Goal: Task Accomplishment & Management: Manage account settings

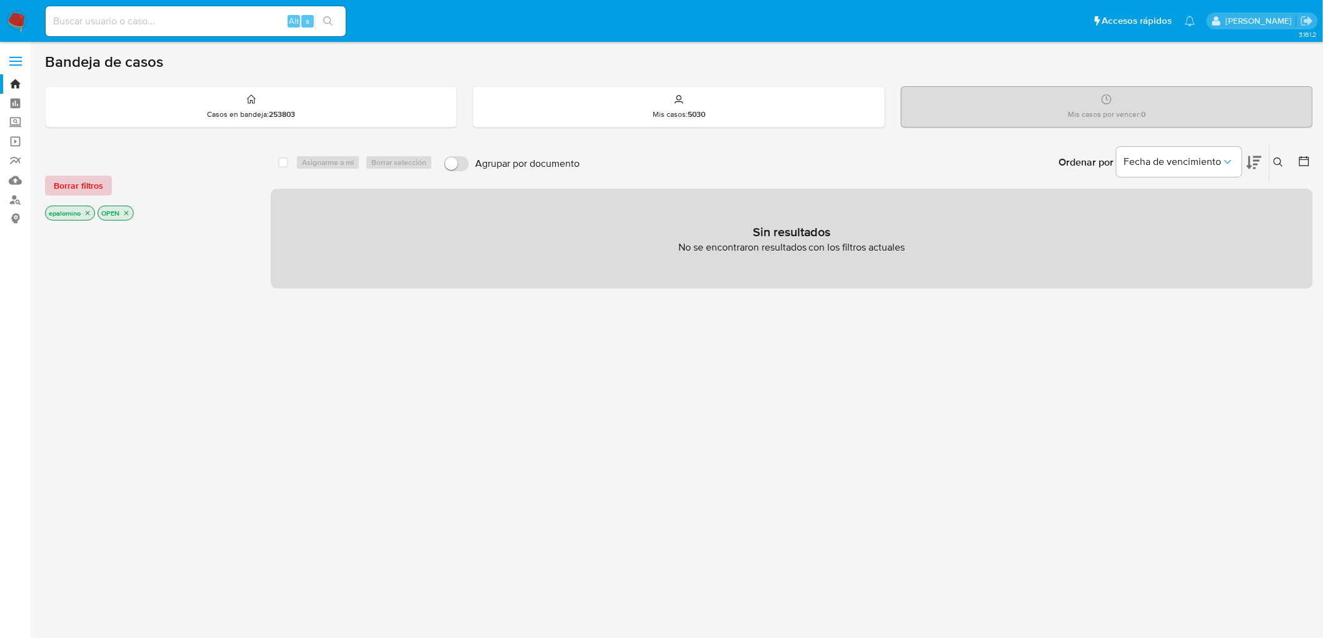
click at [88, 185] on span "Borrar filtros" at bounding box center [78, 186] width 49 height 18
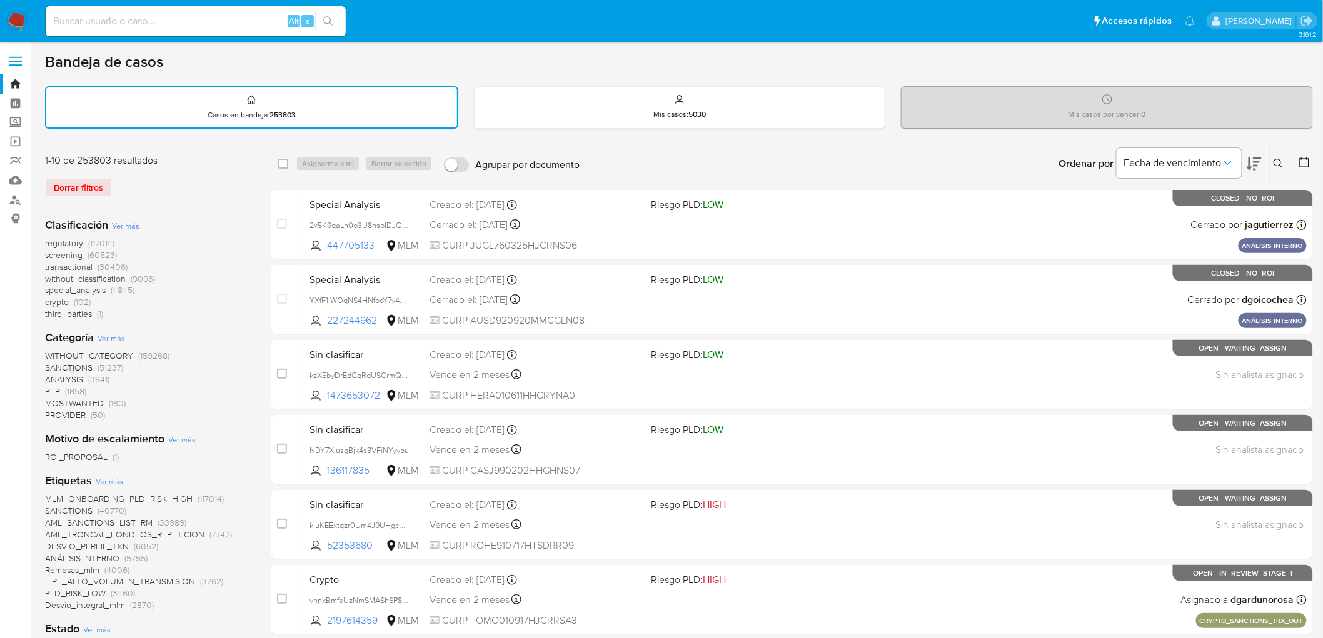
click at [228, 198] on div "1-10 de 253803 resultados Borrar filtros" at bounding box center [145, 181] width 200 height 54
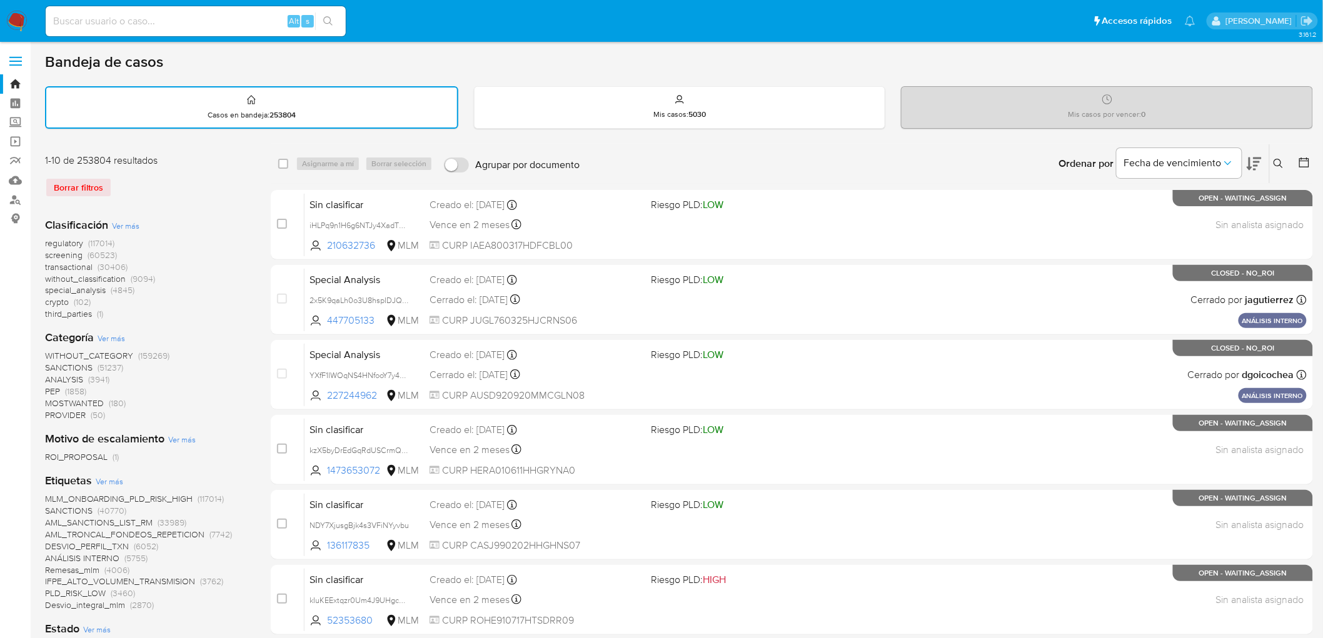
click at [13, 23] on img at bounding box center [16, 21] width 21 height 21
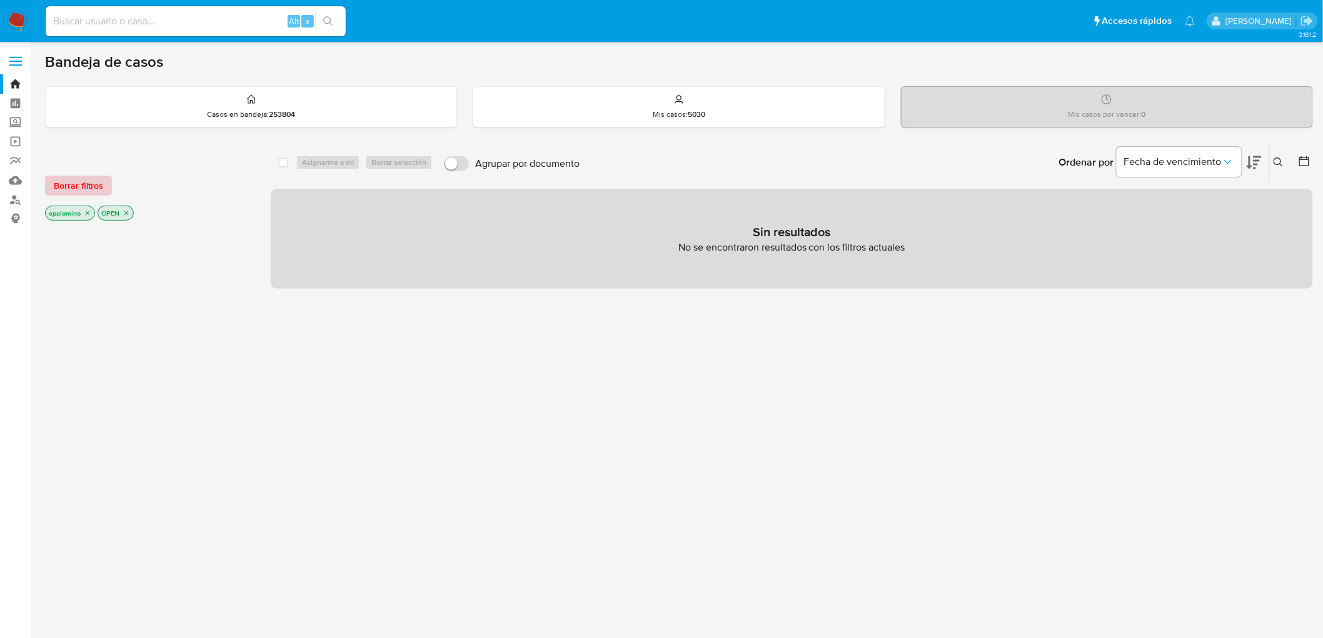
click at [76, 182] on span "Borrar filtros" at bounding box center [78, 186] width 49 height 18
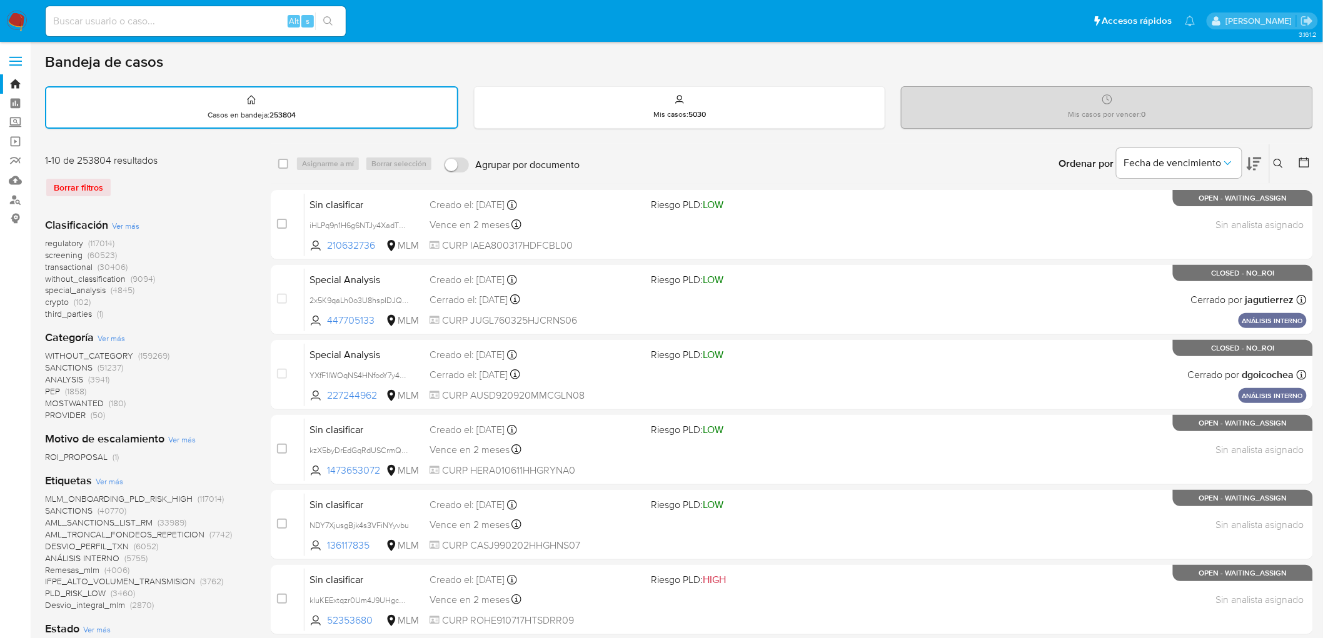
click at [20, 18] on img at bounding box center [16, 21] width 21 height 21
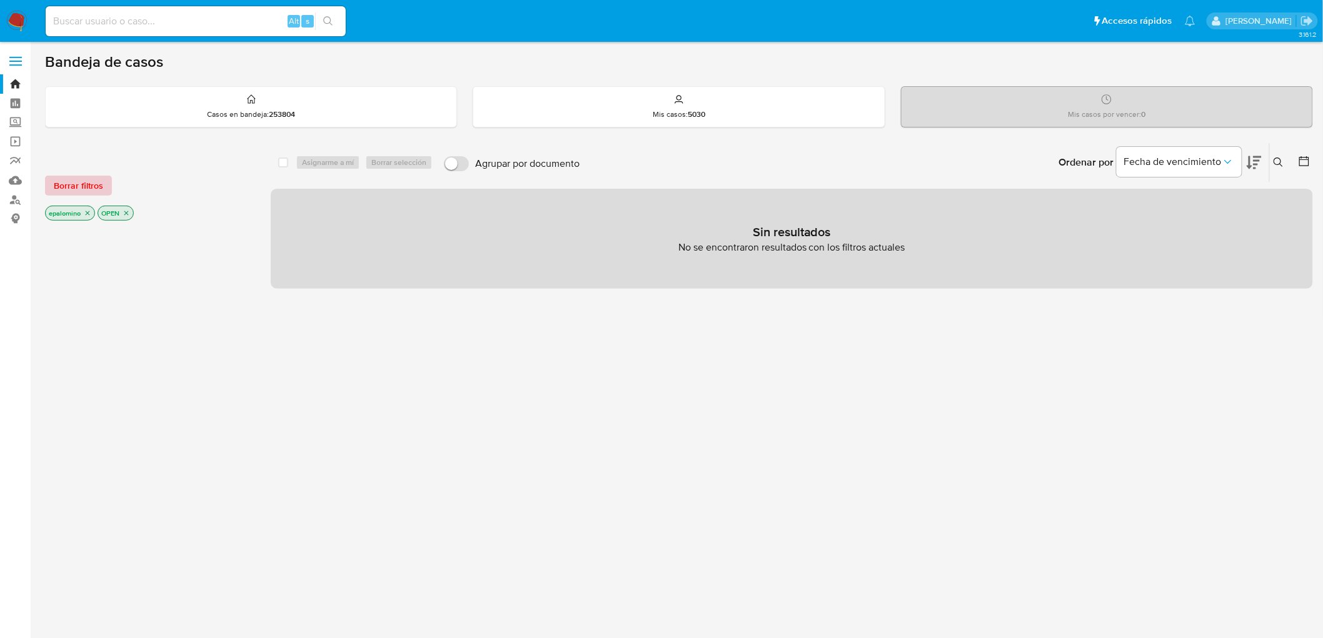
click at [80, 188] on span "Borrar filtros" at bounding box center [78, 186] width 49 height 18
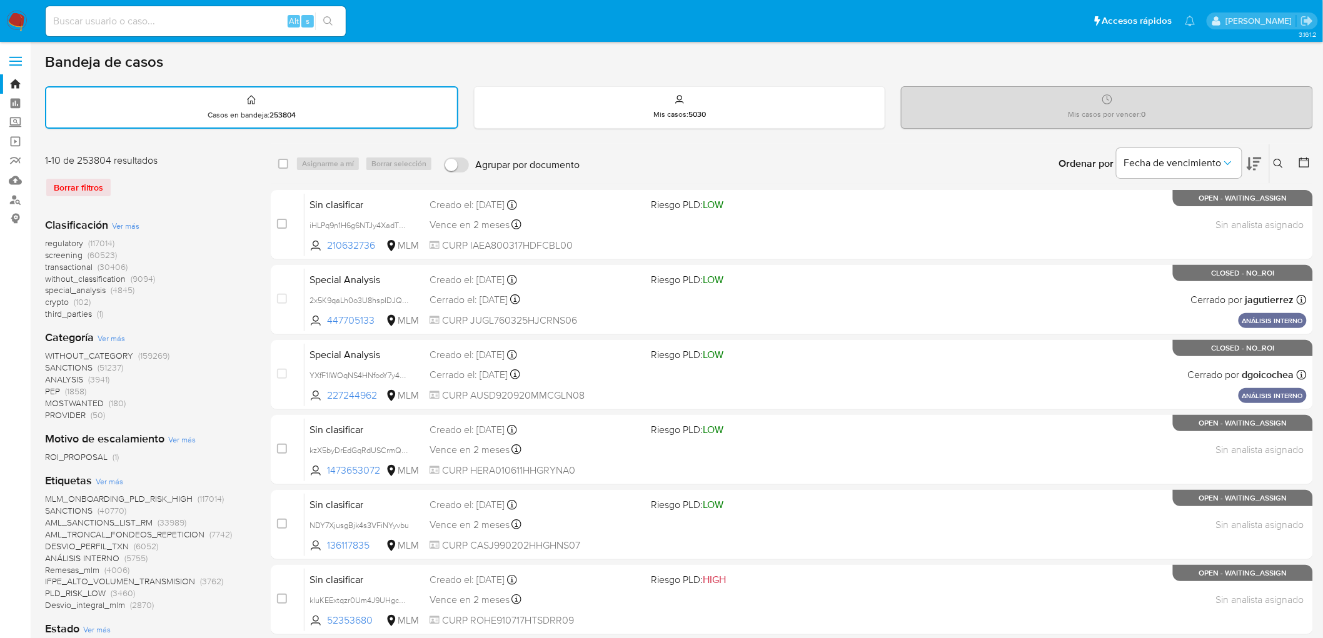
click at [21, 24] on img at bounding box center [16, 21] width 21 height 21
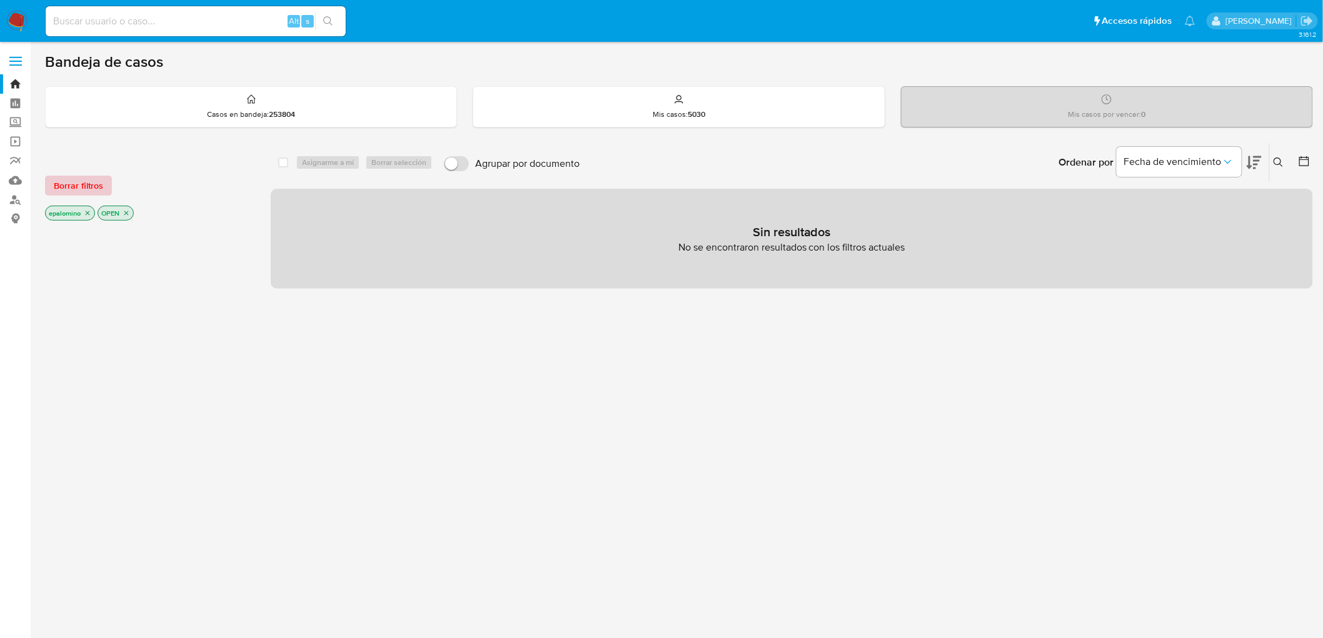
click at [103, 179] on button "Borrar filtros" at bounding box center [78, 186] width 67 height 20
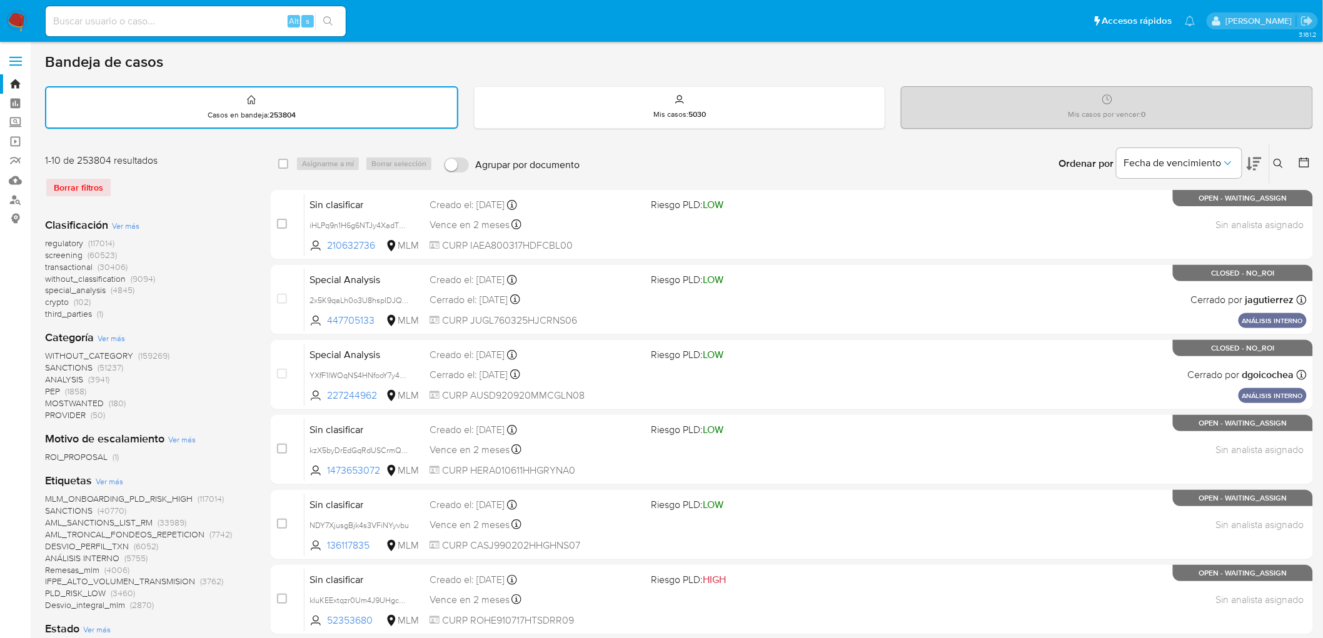
click at [14, 20] on img at bounding box center [16, 21] width 21 height 21
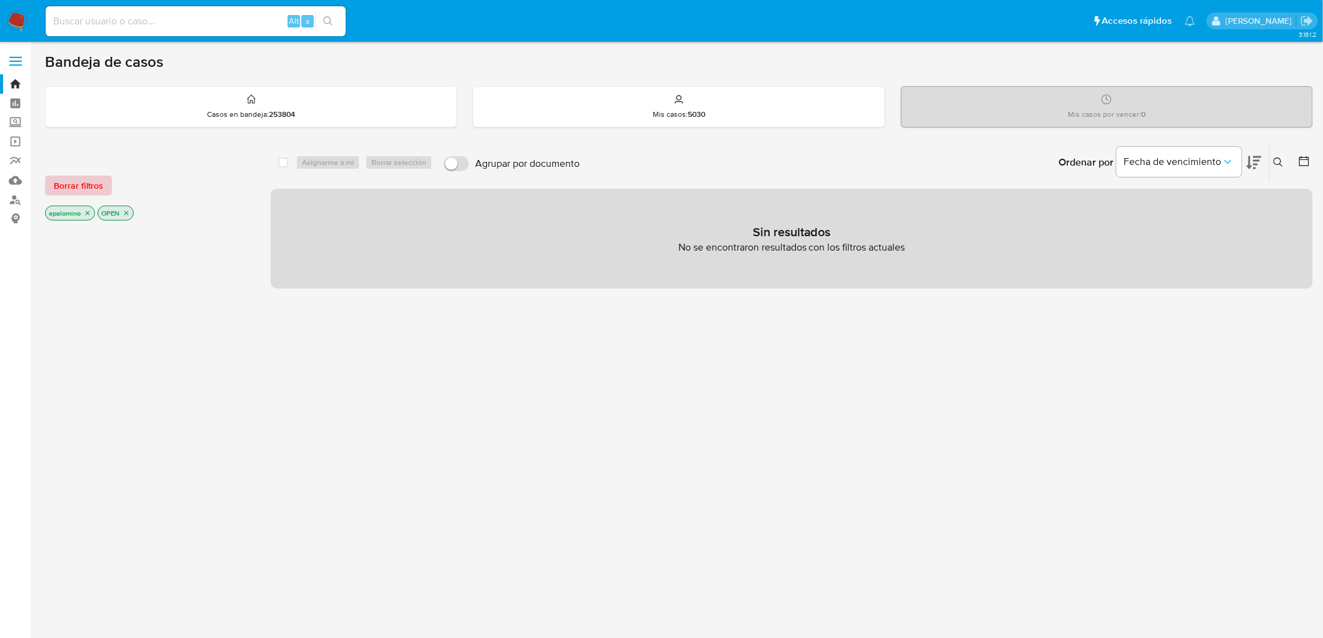
click at [57, 181] on span "Borrar filtros" at bounding box center [78, 186] width 49 height 18
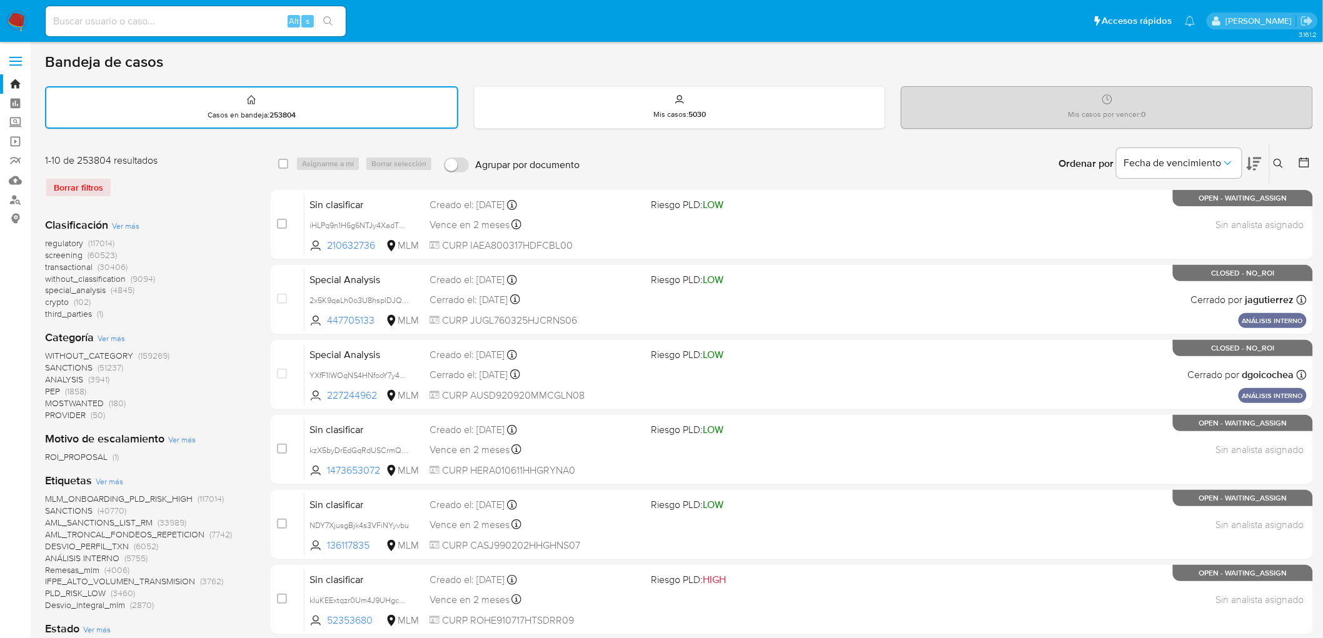
click at [20, 19] on img at bounding box center [16, 21] width 21 height 21
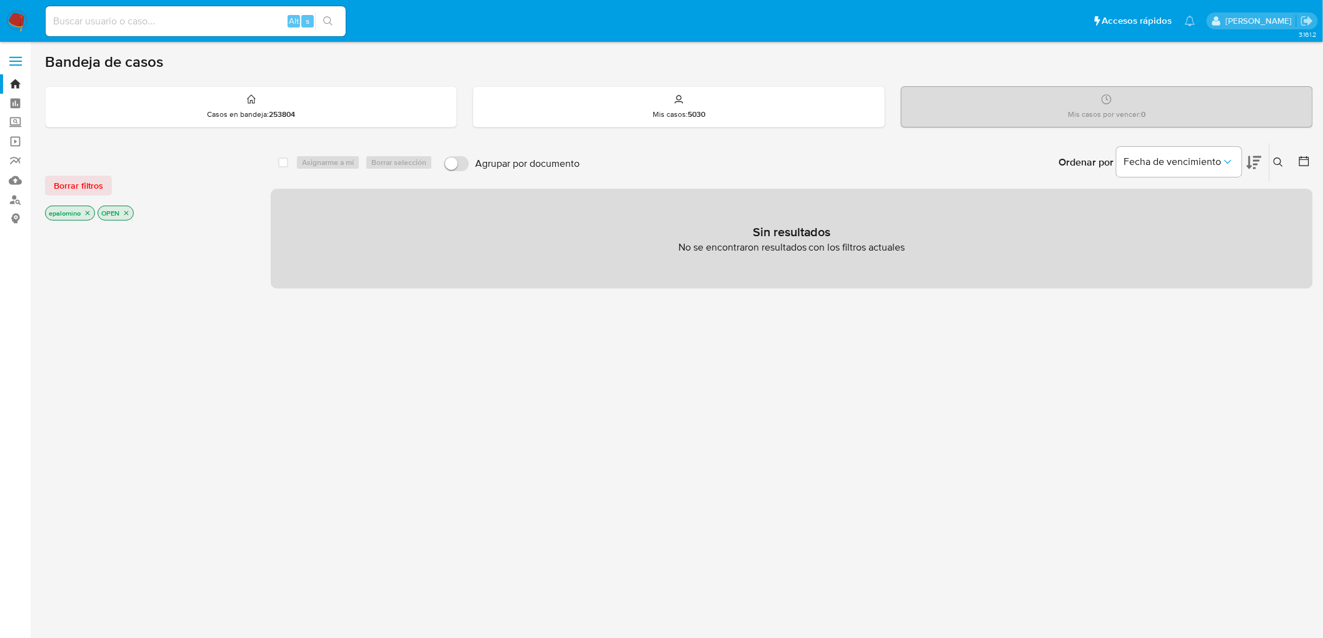
click at [85, 191] on span "Borrar filtros" at bounding box center [78, 186] width 49 height 18
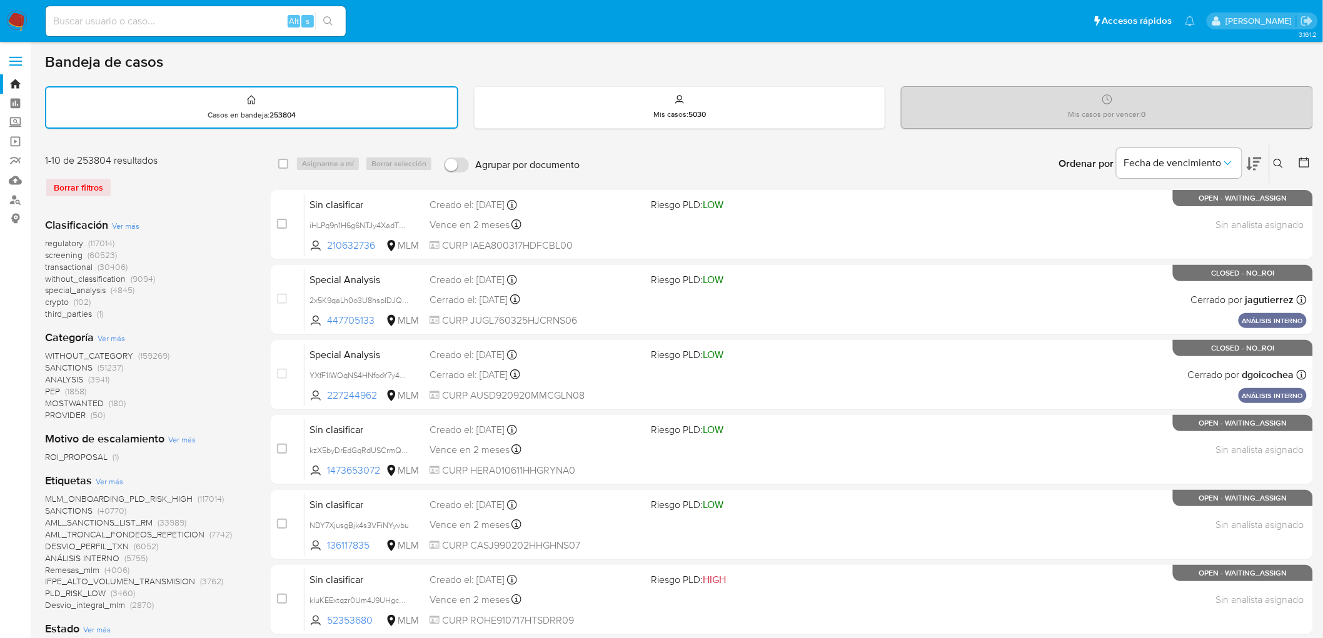
click at [9, 9] on nav "Pausado Ver notificaciones Alt s Accesos rápidos Presiona las siguientes teclas…" at bounding box center [661, 21] width 1323 height 42
click at [13, 23] on img at bounding box center [16, 21] width 21 height 21
click at [230, 186] on div "Borrar filtros" at bounding box center [145, 188] width 200 height 20
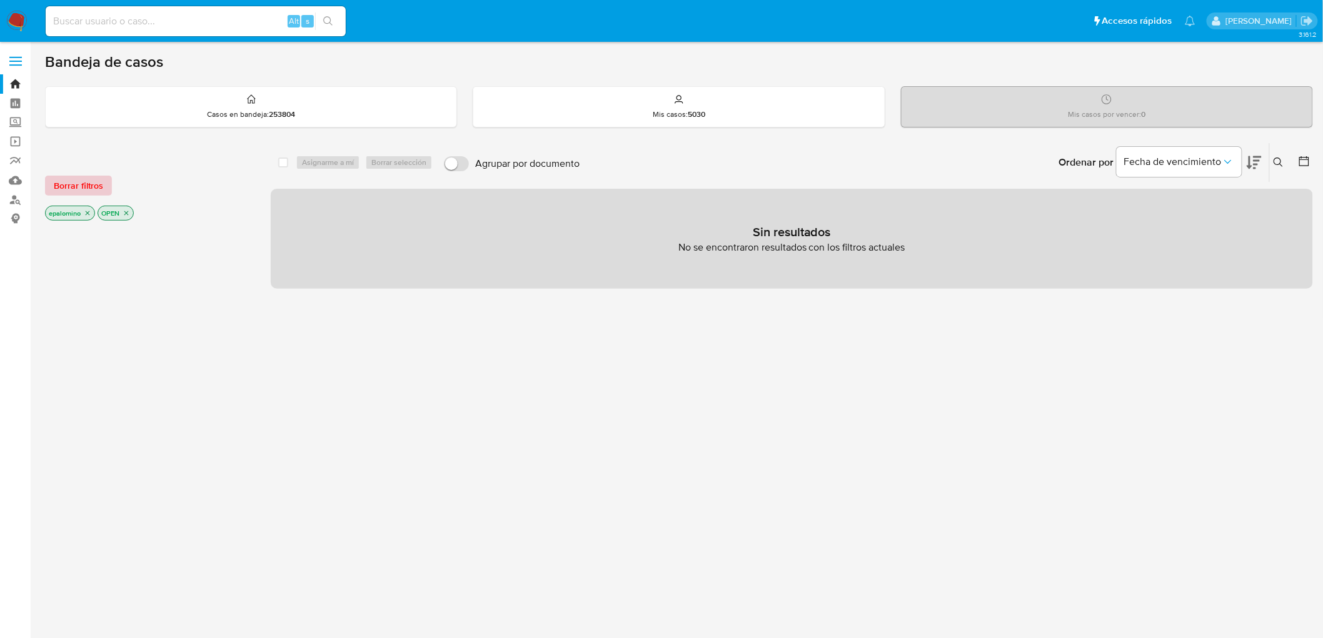
click at [86, 184] on span "Borrar filtros" at bounding box center [78, 186] width 49 height 18
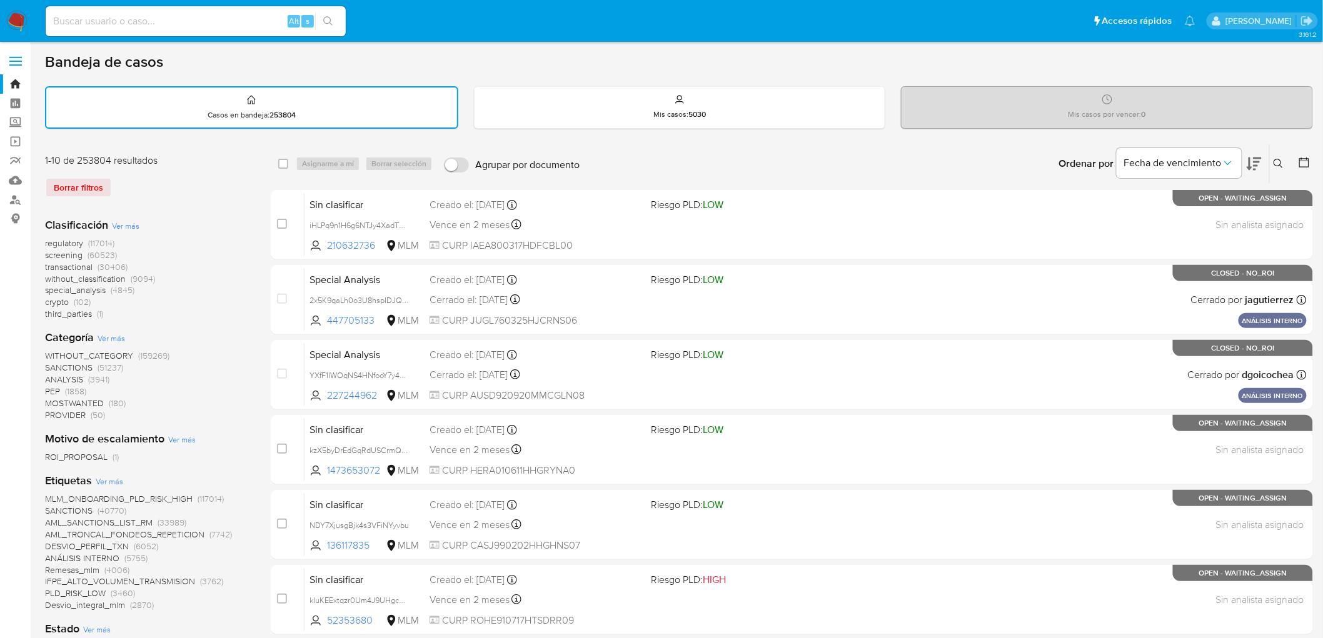
click at [19, 25] on img at bounding box center [16, 21] width 21 height 21
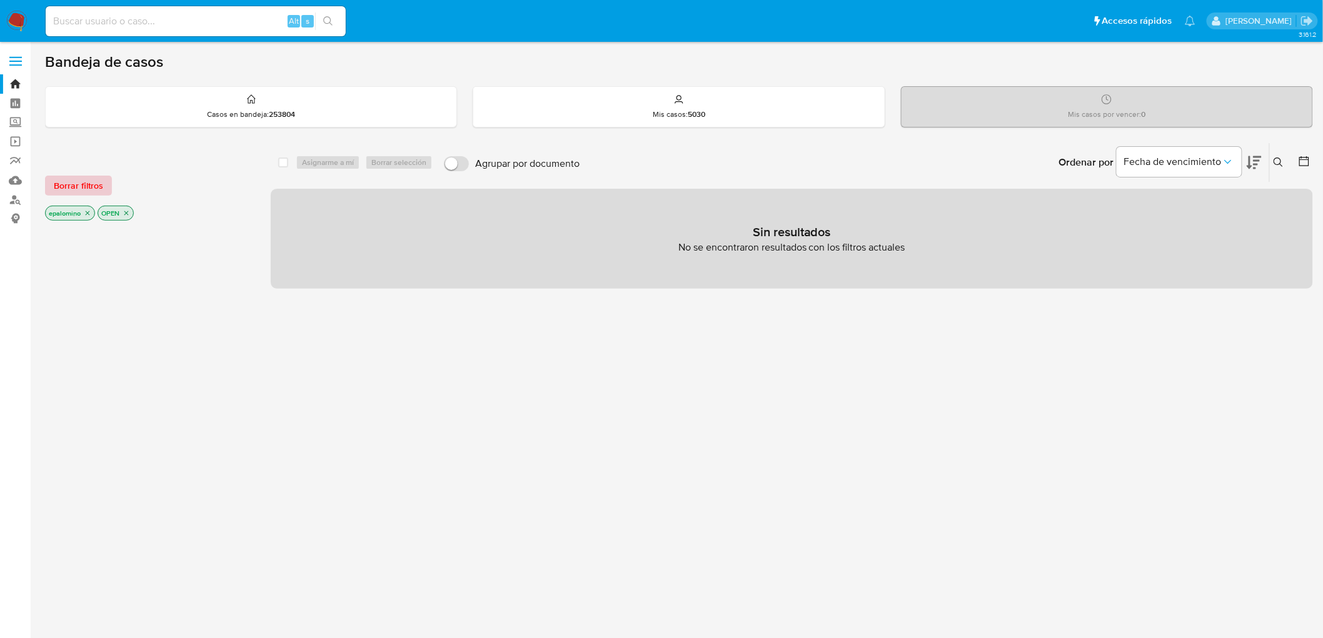
click at [76, 189] on span "Borrar filtros" at bounding box center [78, 186] width 49 height 18
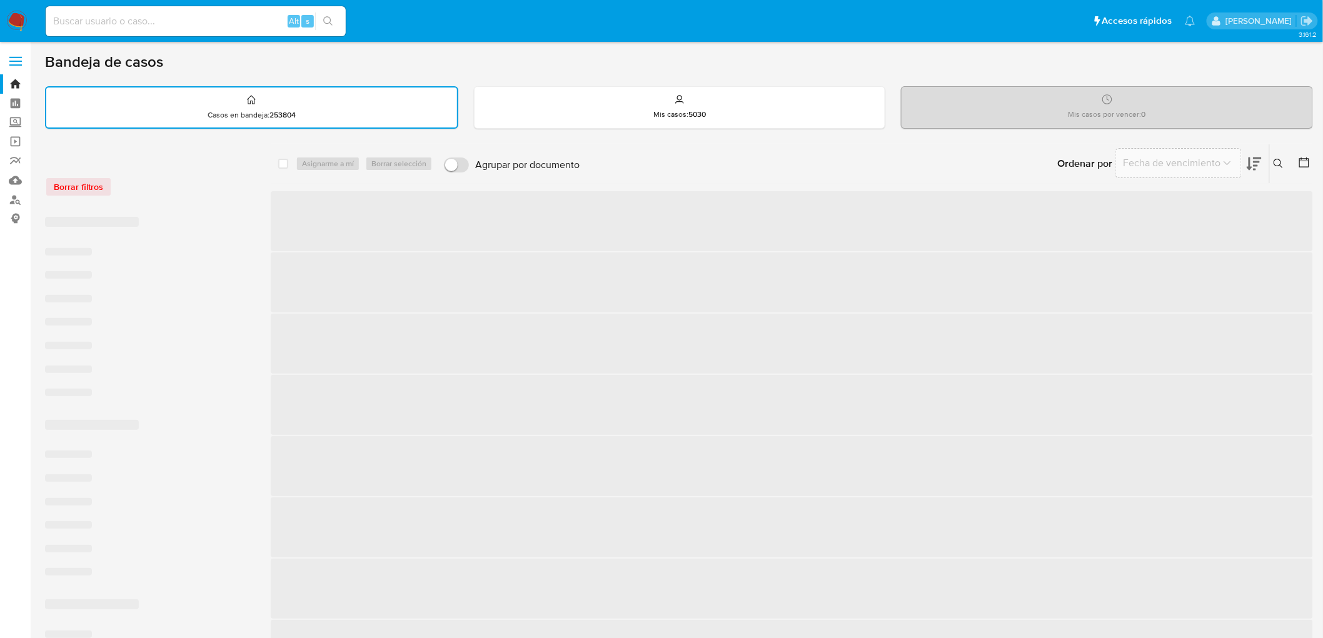
click at [149, 190] on div "Borrar filtros" at bounding box center [145, 187] width 200 height 20
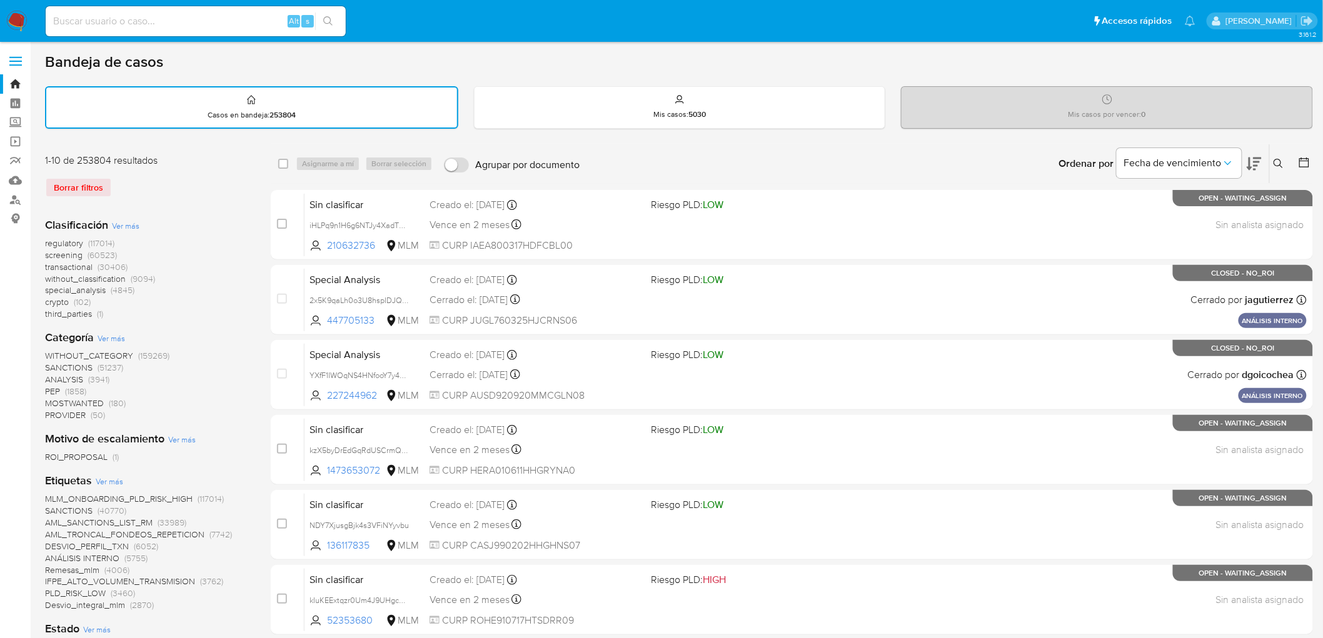
click at [19, 15] on img at bounding box center [16, 21] width 21 height 21
click at [120, 114] on div "Casos en bandeja : 253804" at bounding box center [251, 108] width 411 height 40
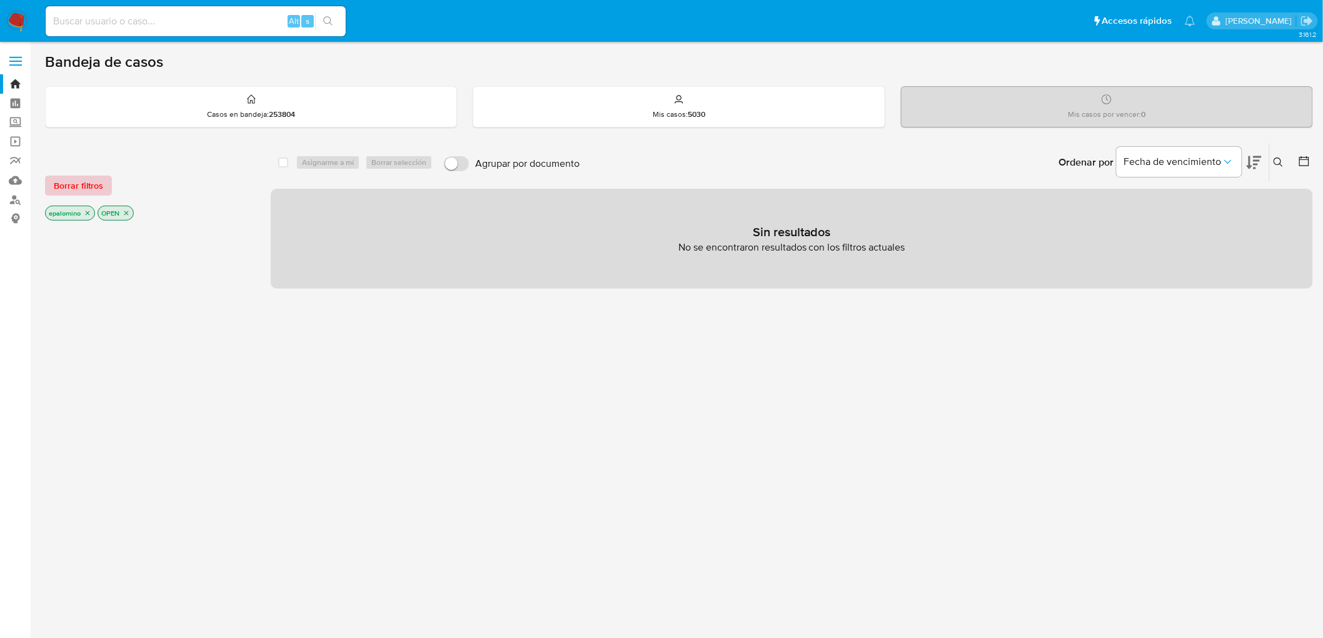
click at [91, 177] on span "Borrar filtros" at bounding box center [78, 186] width 49 height 18
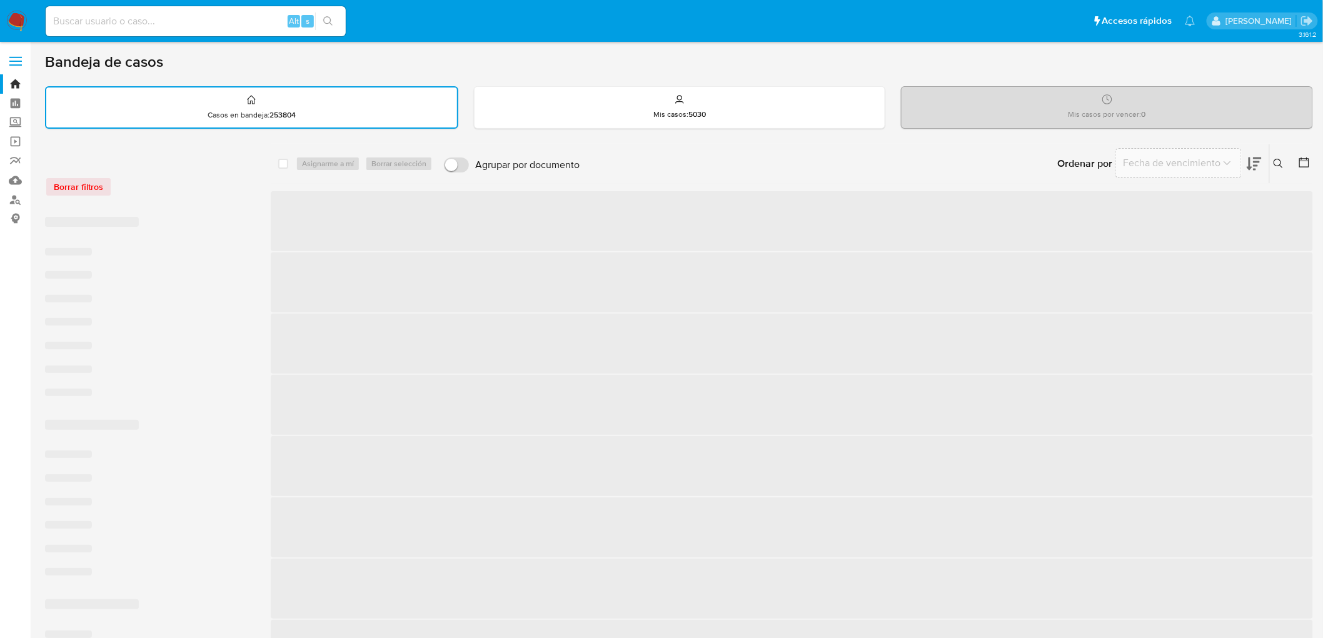
click at [191, 189] on div "Borrar filtros" at bounding box center [145, 187] width 200 height 20
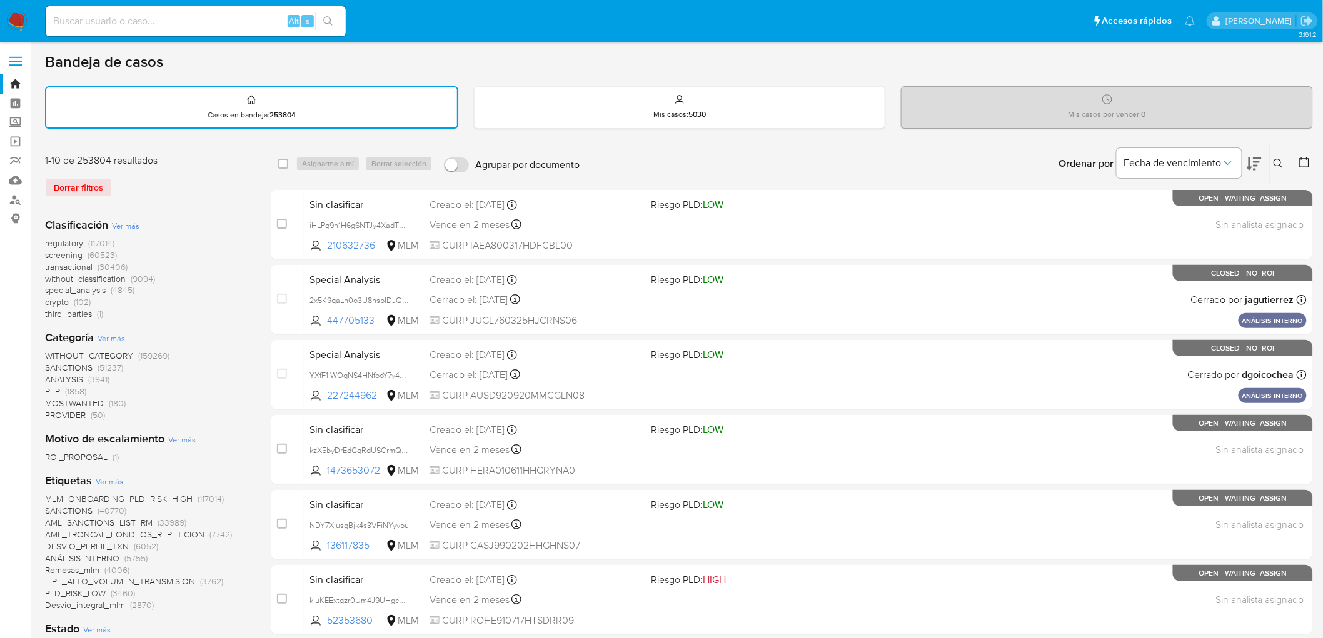
click at [21, 28] on img at bounding box center [16, 21] width 21 height 21
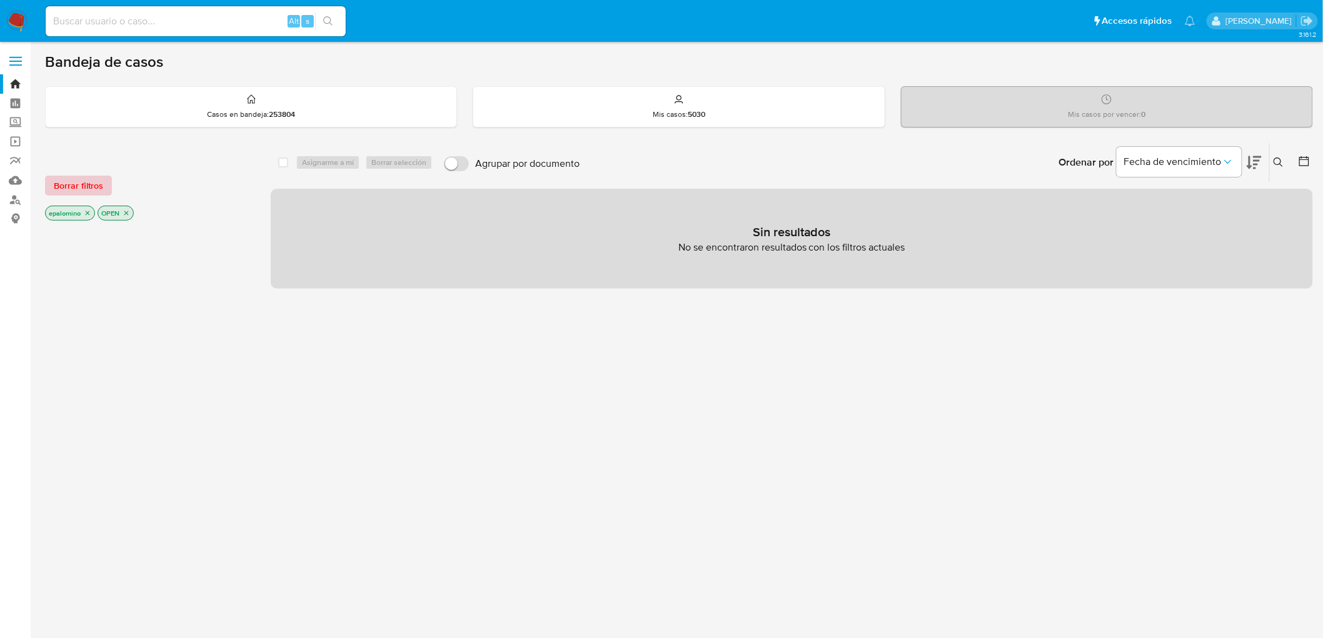
click at [70, 188] on span "Borrar filtros" at bounding box center [78, 186] width 49 height 18
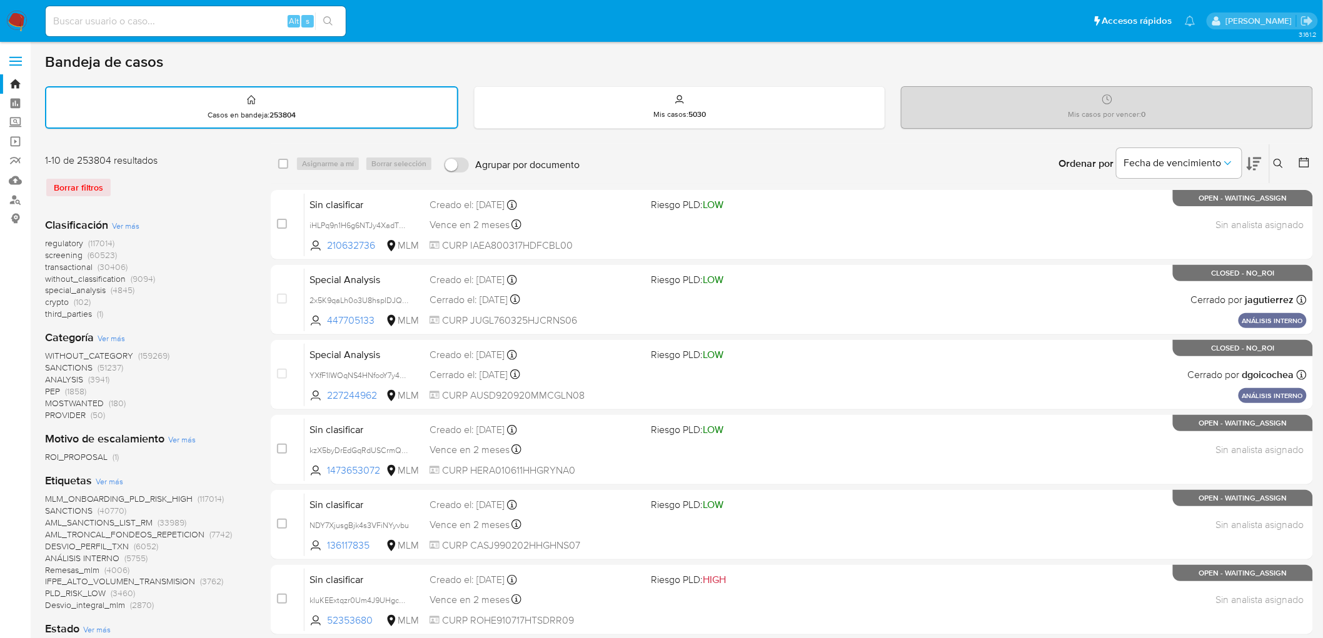
click at [16, 23] on img at bounding box center [16, 21] width 21 height 21
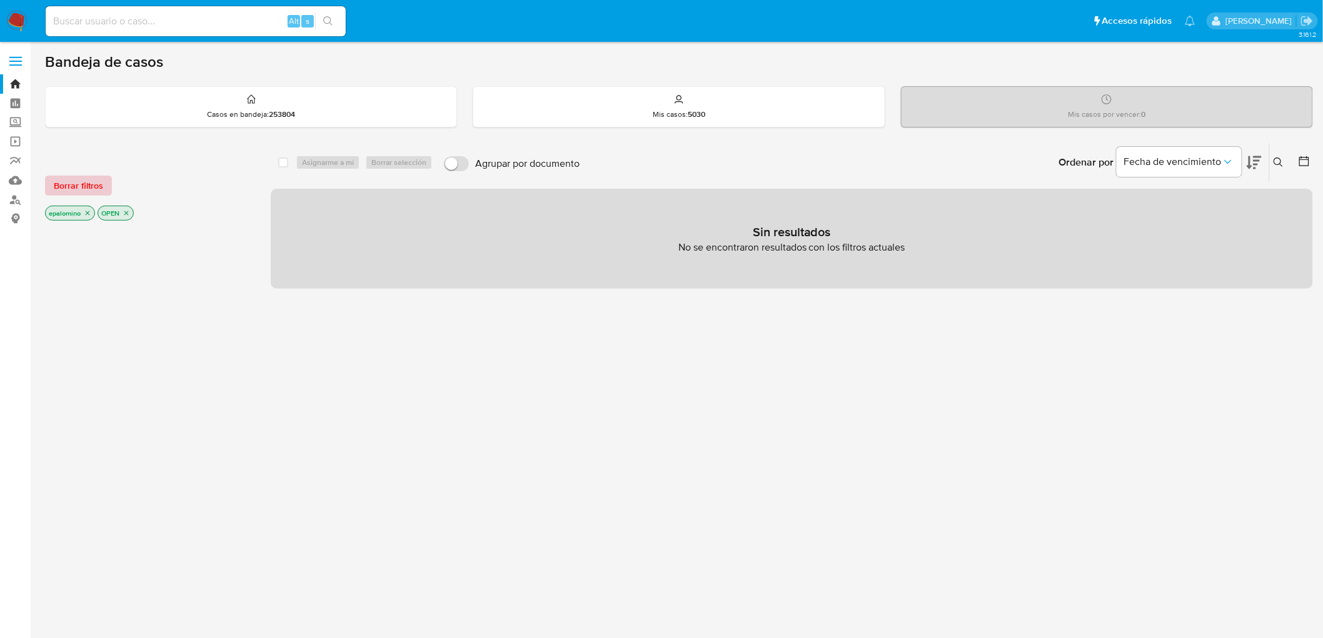
click at [96, 186] on span "Borrar filtros" at bounding box center [78, 186] width 49 height 18
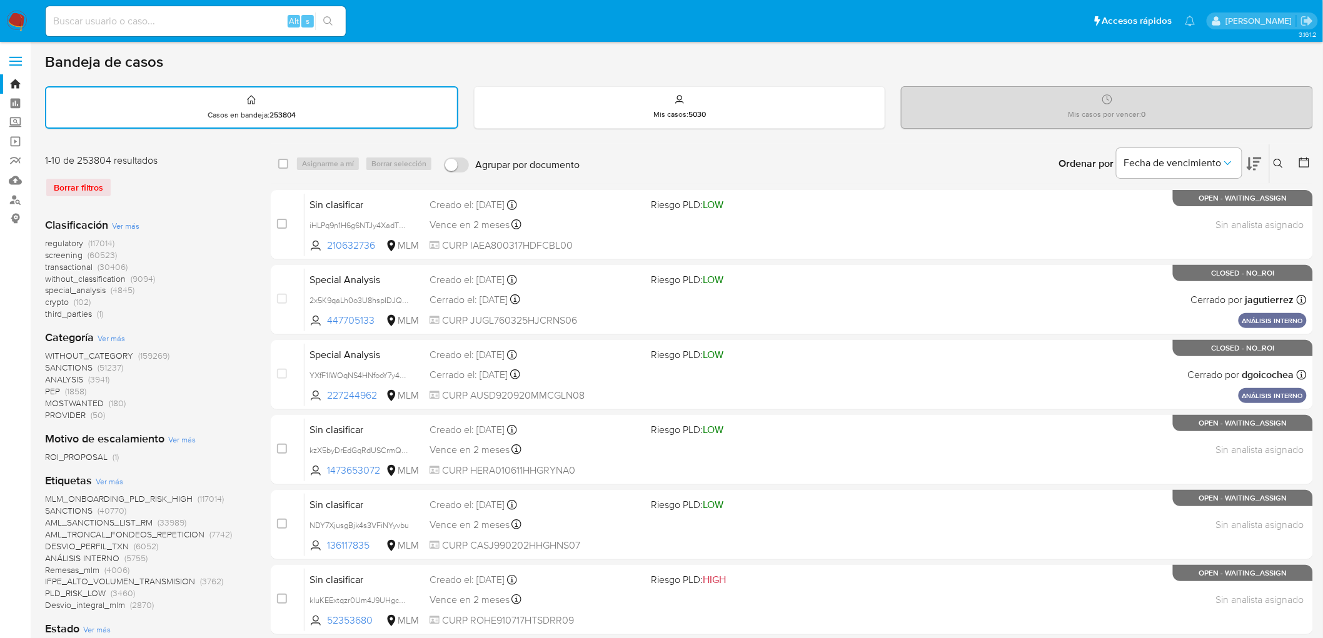
click at [24, 30] on img at bounding box center [16, 21] width 21 height 21
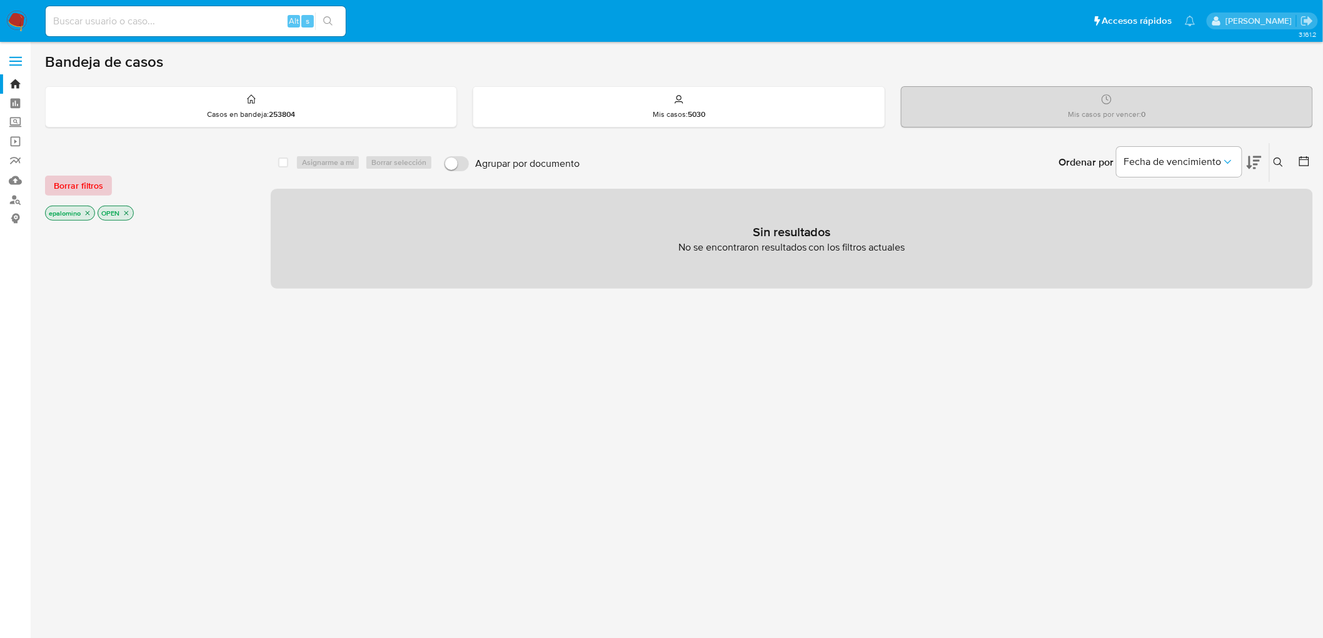
click at [70, 184] on span "Borrar filtros" at bounding box center [78, 186] width 49 height 18
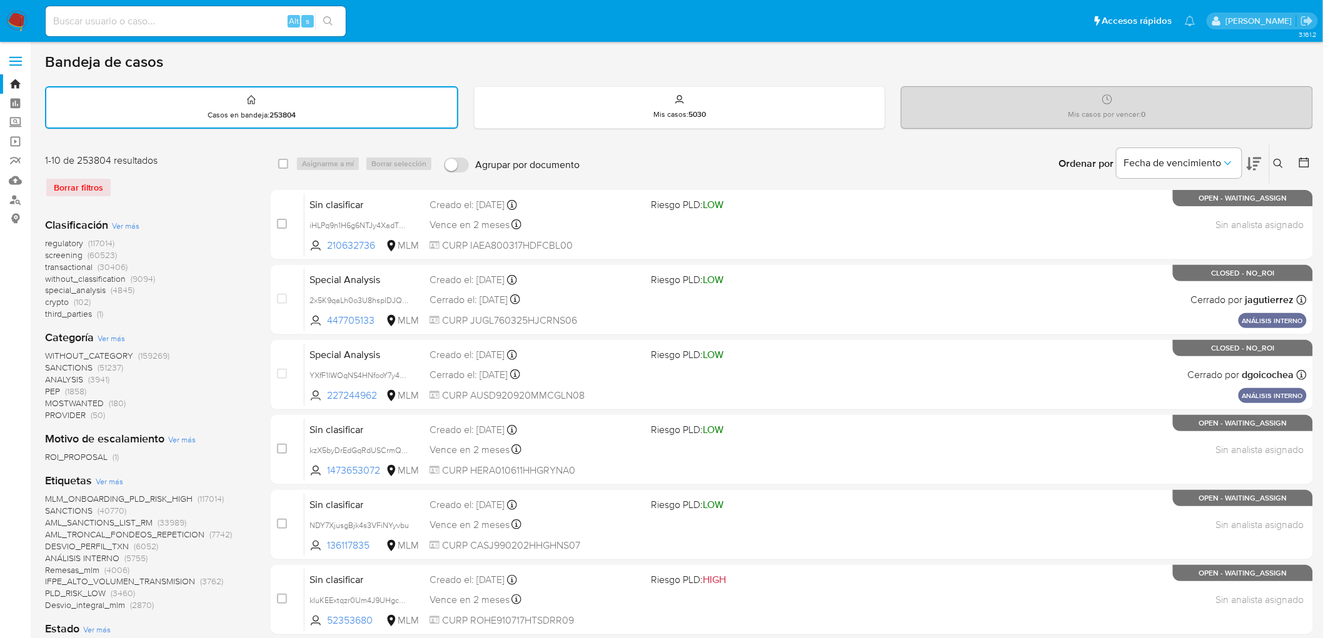
click at [1281, 159] on icon at bounding box center [1278, 164] width 10 height 10
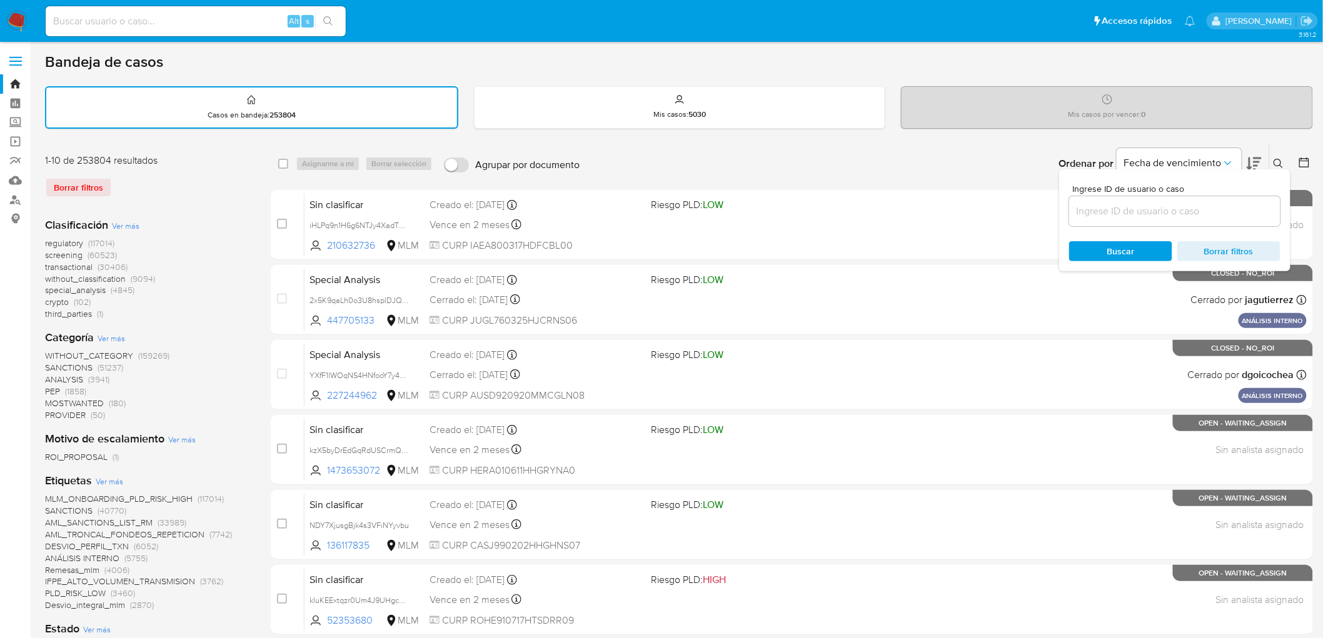
click at [1144, 213] on input at bounding box center [1174, 211] width 211 height 16
type input "205634215"
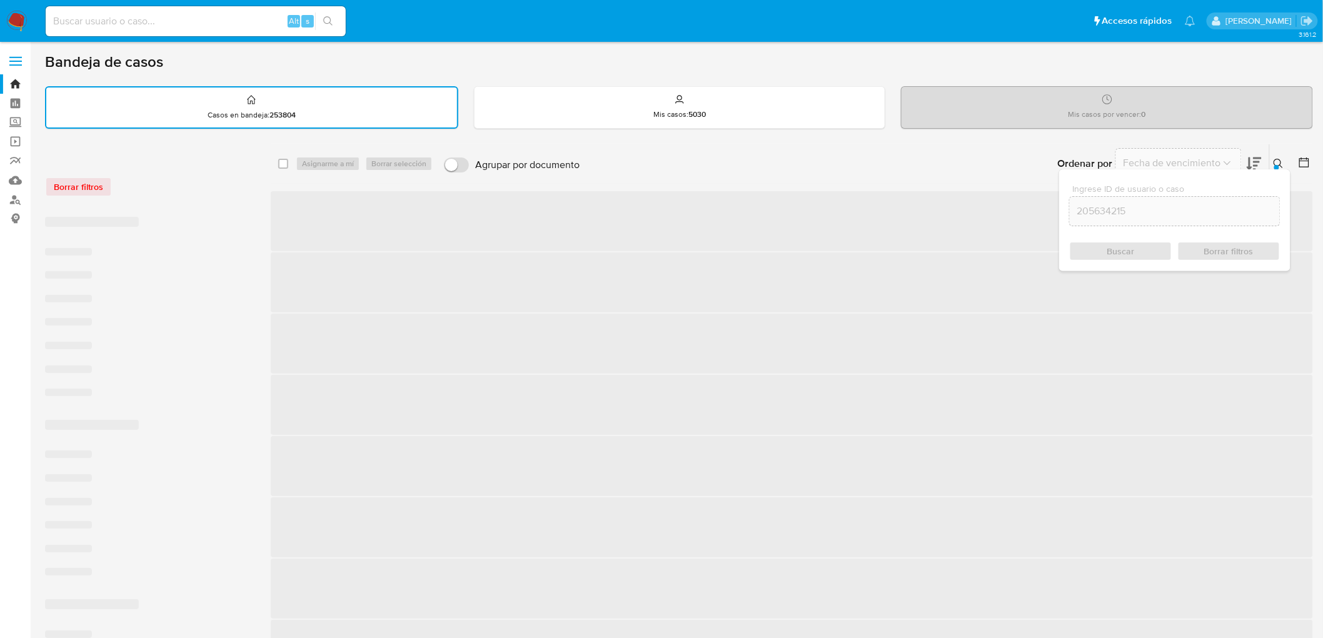
click at [1121, 248] on div "Buscar Borrar filtros" at bounding box center [1174, 251] width 211 height 20
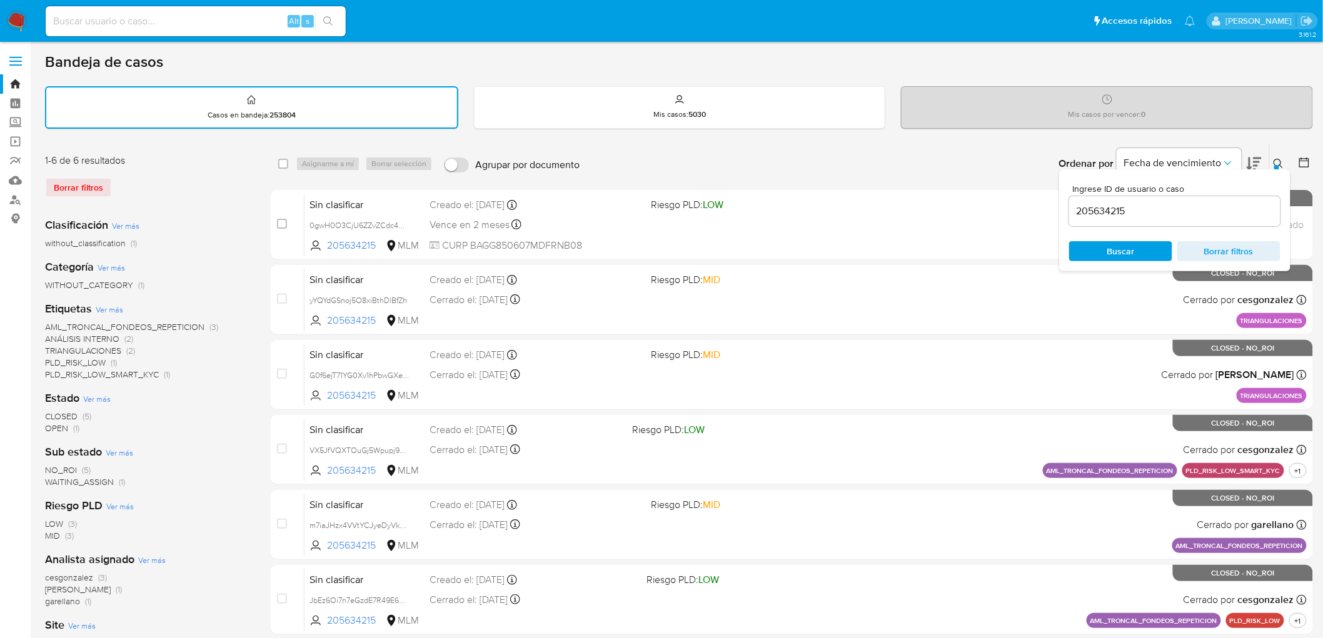
click at [1279, 159] on icon at bounding box center [1277, 163] width 9 height 9
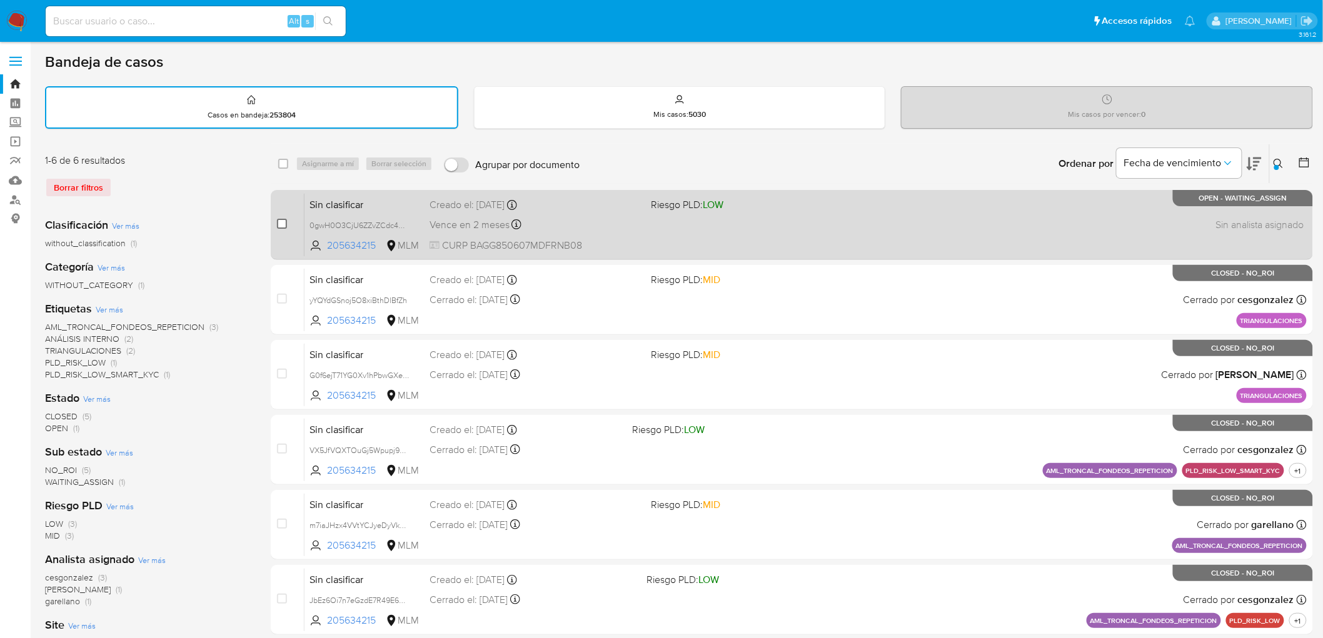
click at [282, 220] on input "checkbox" at bounding box center [282, 224] width 10 height 10
checkbox input "true"
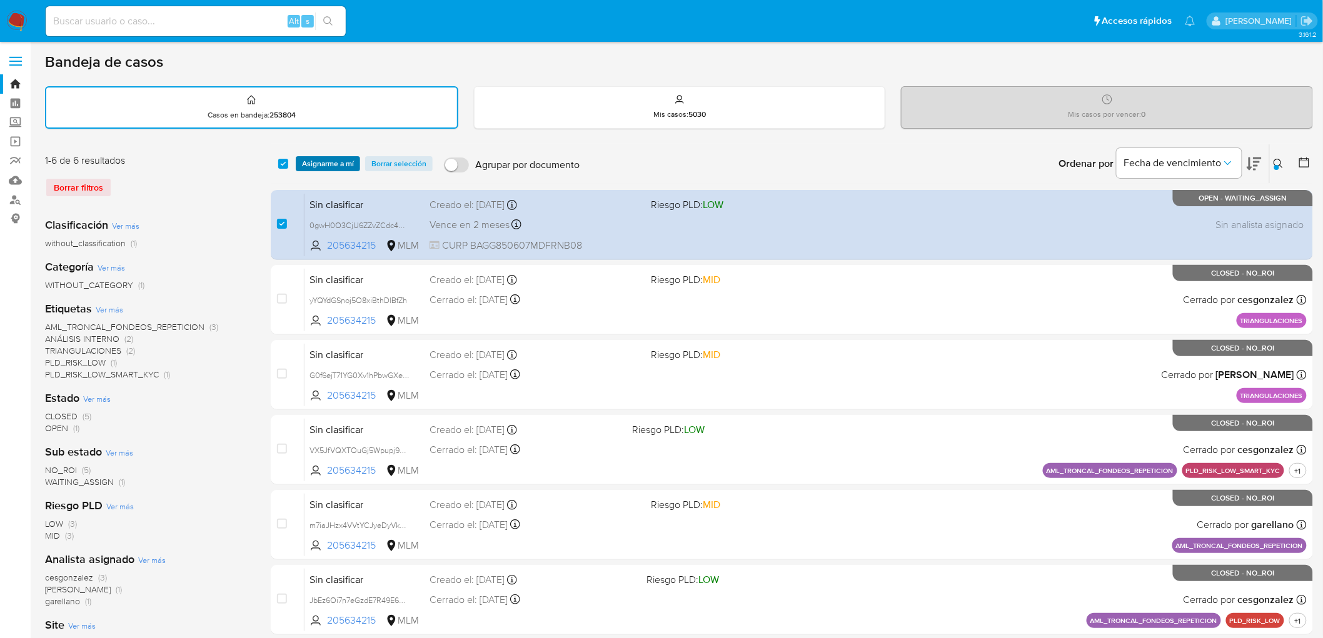
click at [328, 166] on span "Asignarme a mí" at bounding box center [328, 164] width 52 height 13
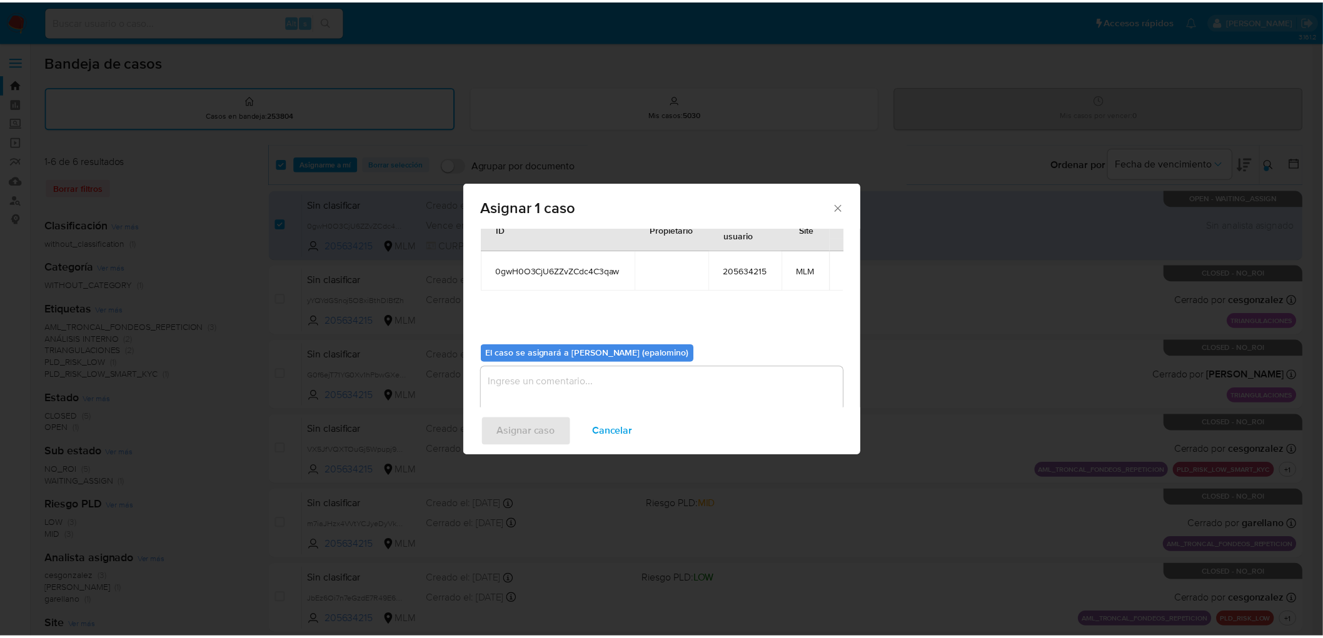
scroll to position [64, 0]
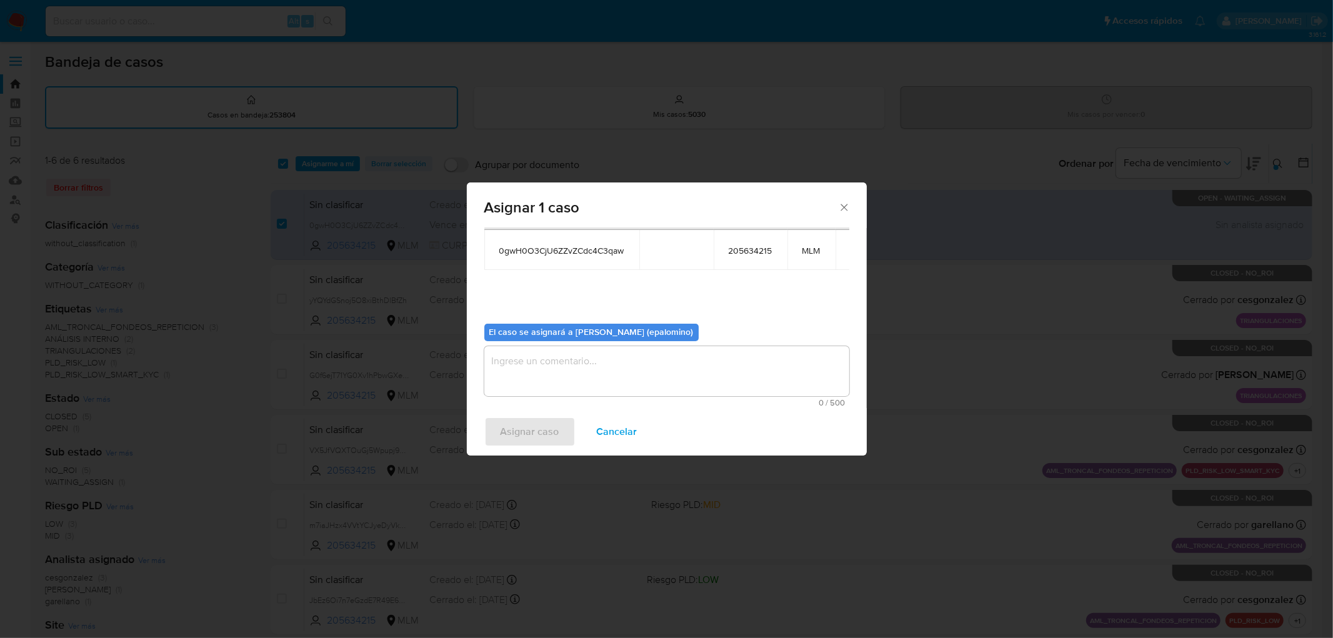
click at [619, 373] on textarea "assign-modal" at bounding box center [666, 371] width 365 height 50
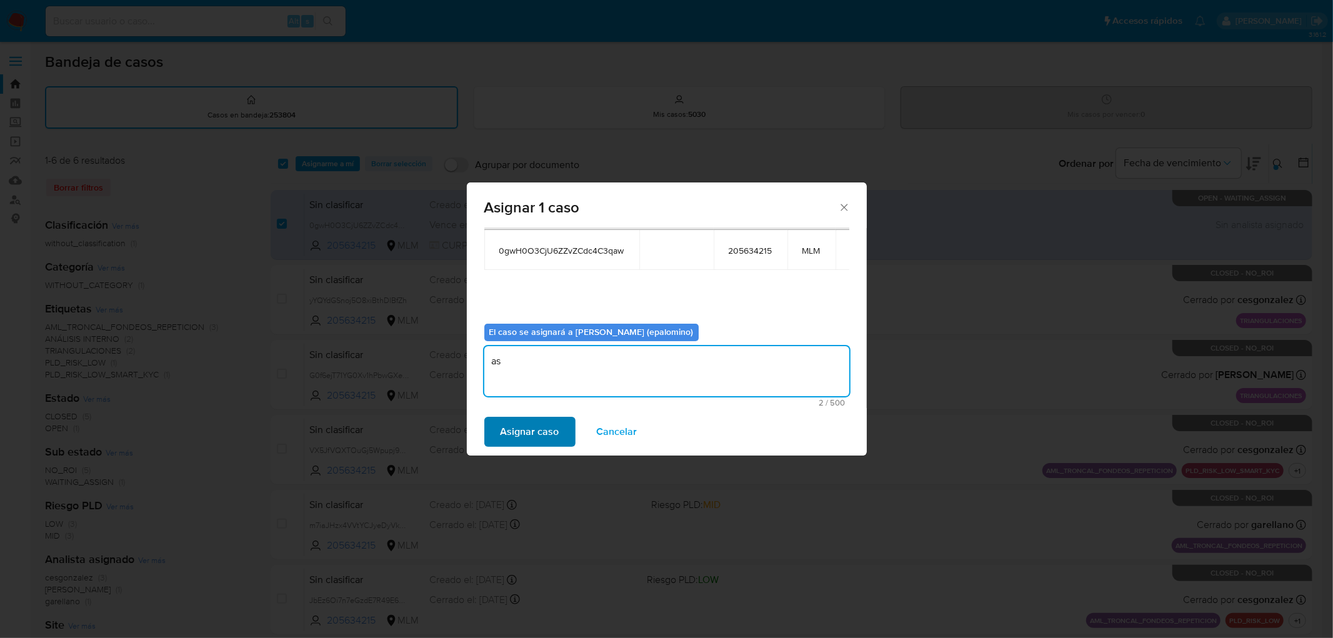
type textarea "as"
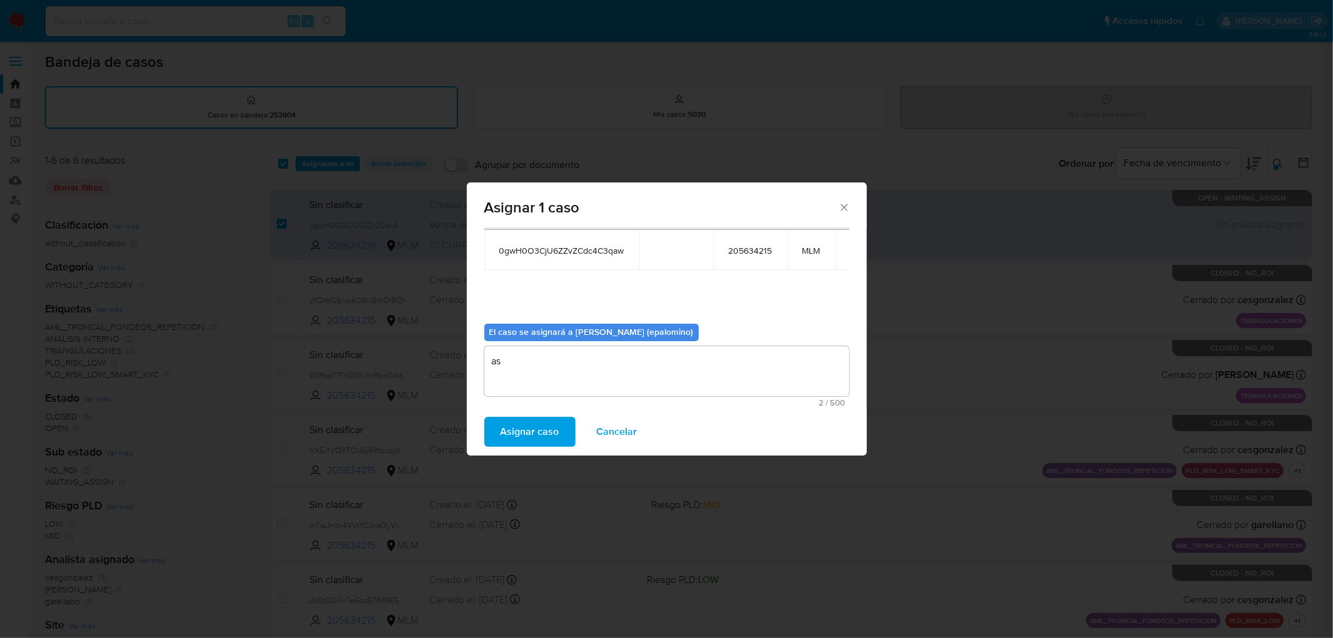
click at [545, 426] on span "Asignar caso" at bounding box center [530, 432] width 59 height 28
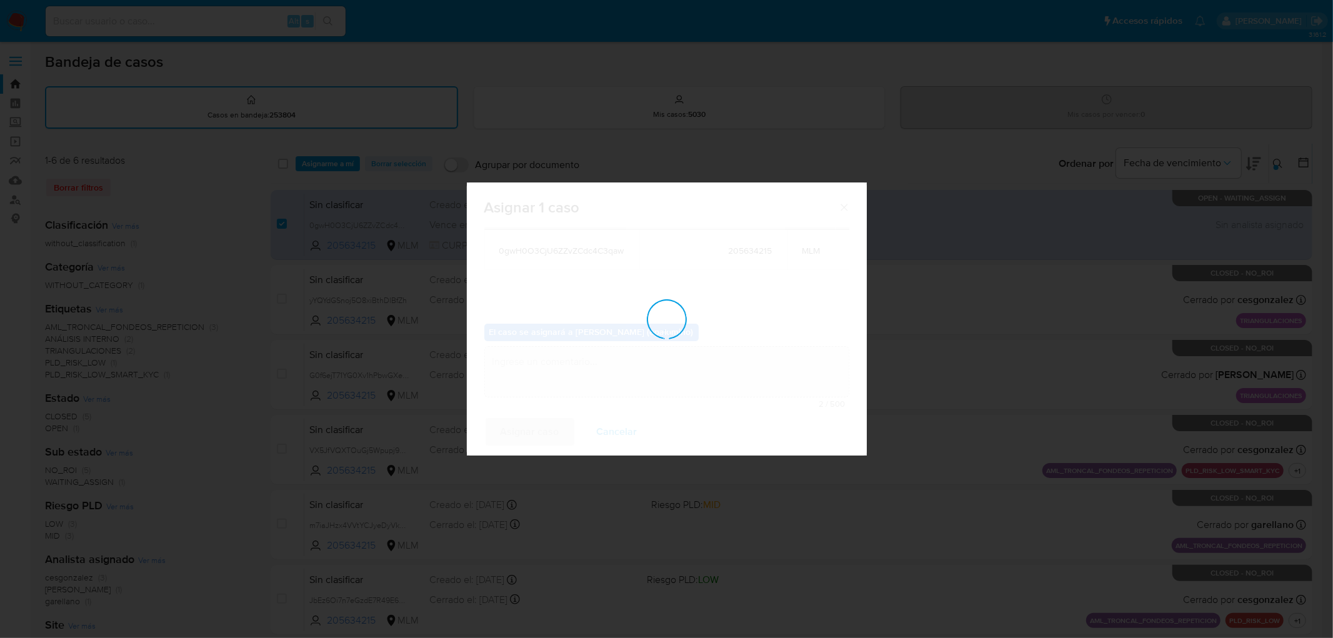
checkbox input "false"
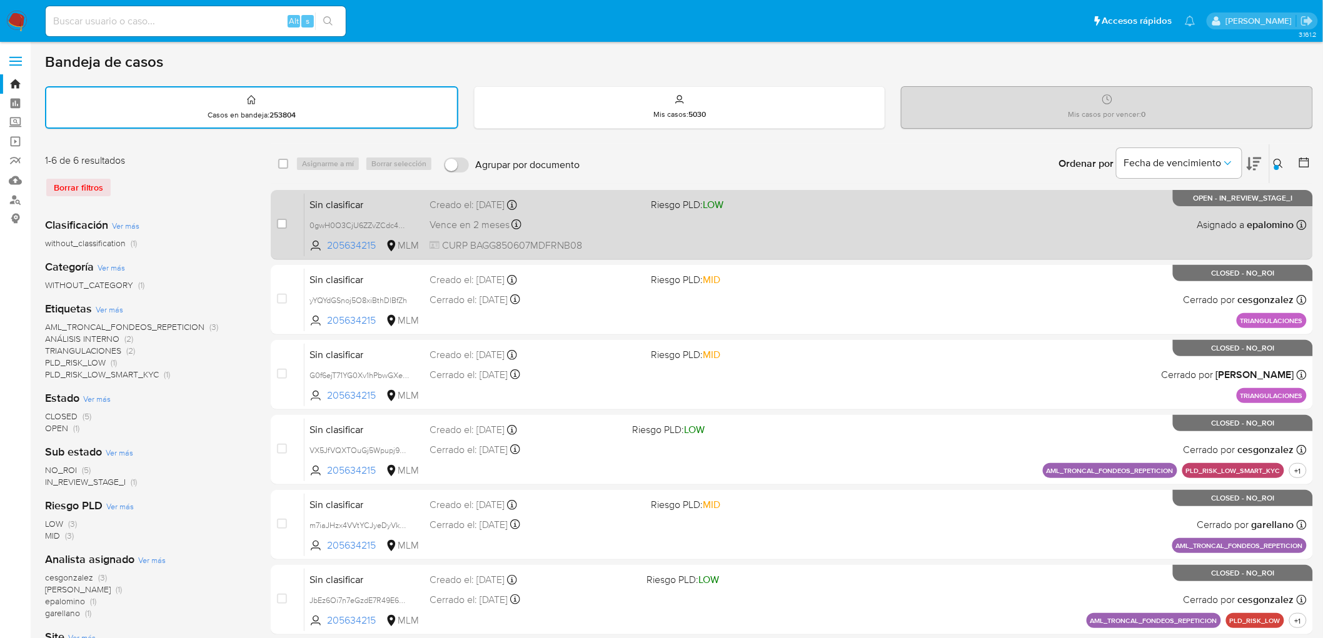
click at [352, 198] on span "Sin clasificar" at bounding box center [364, 204] width 110 height 16
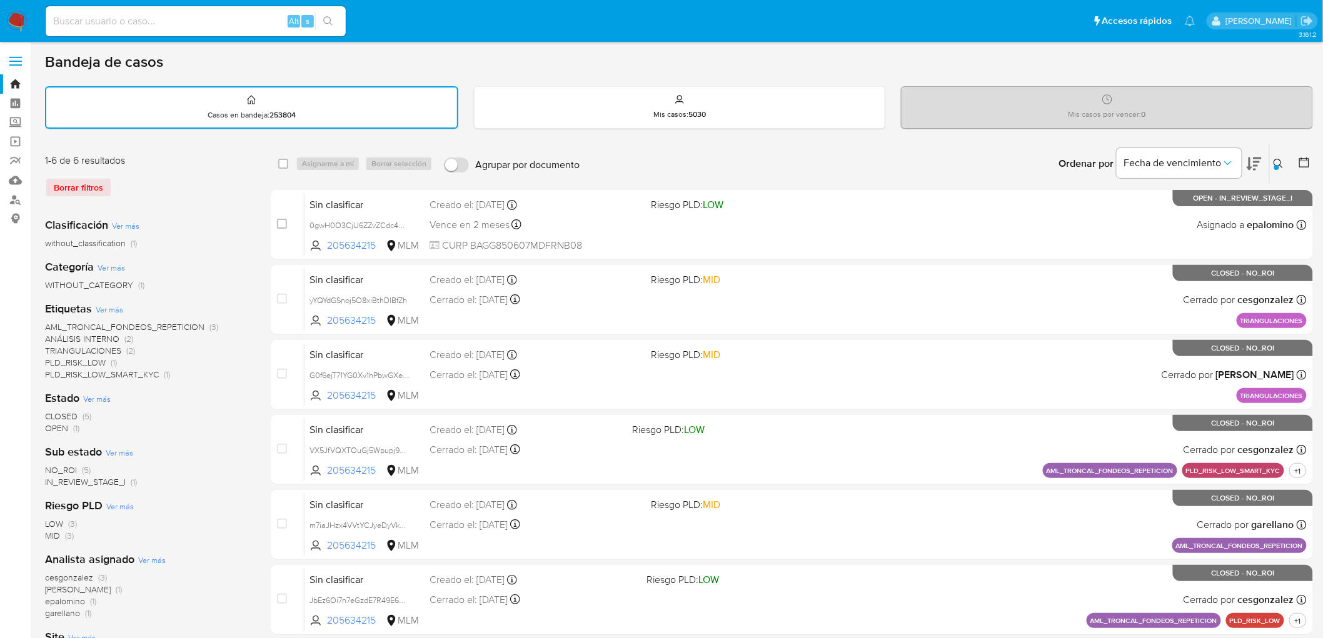
click at [11, 25] on img at bounding box center [16, 21] width 21 height 21
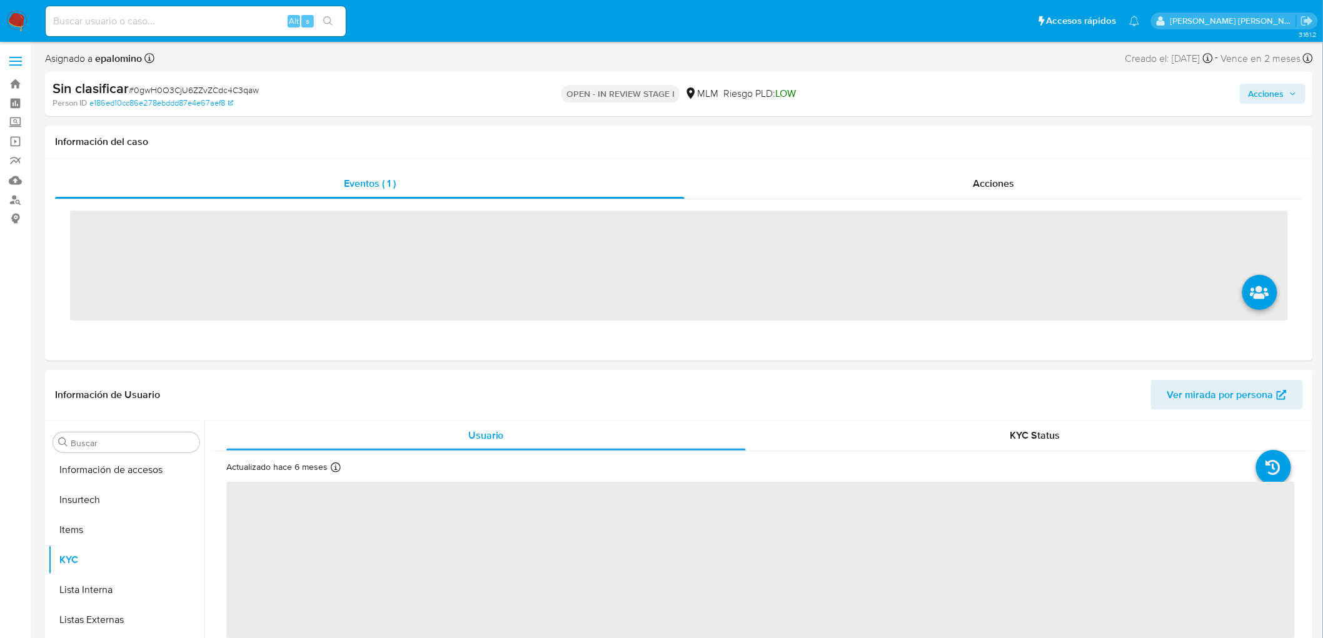
scroll to position [588, 0]
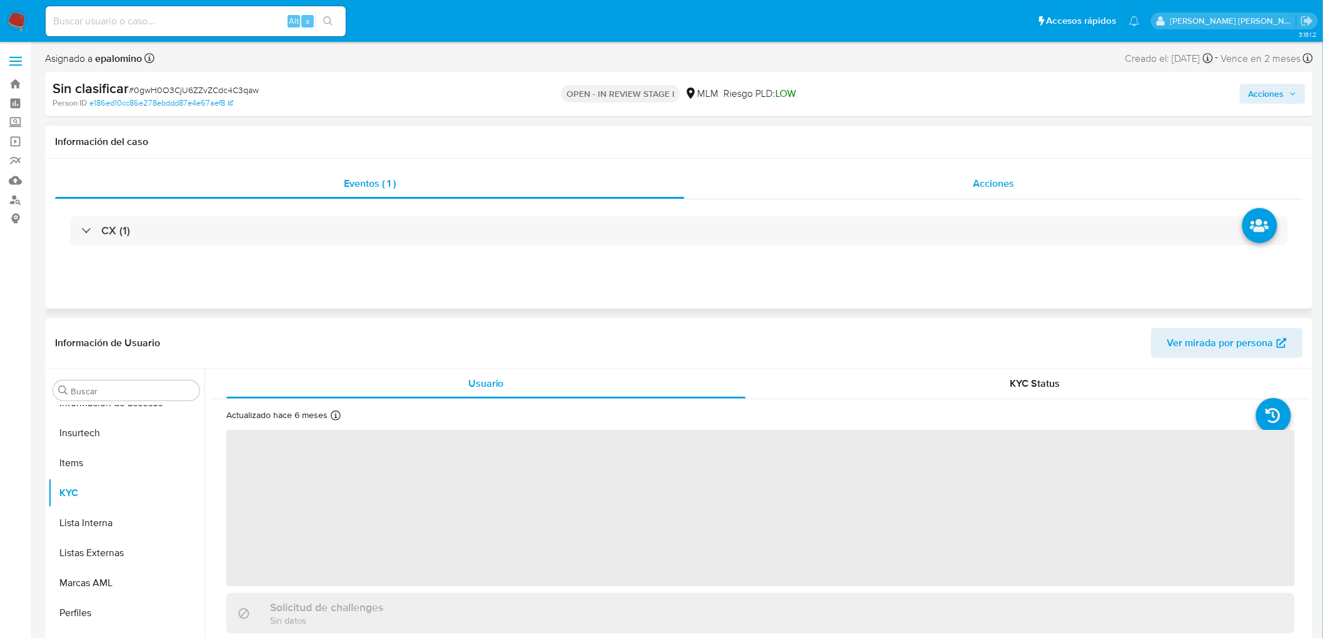
select select "10"
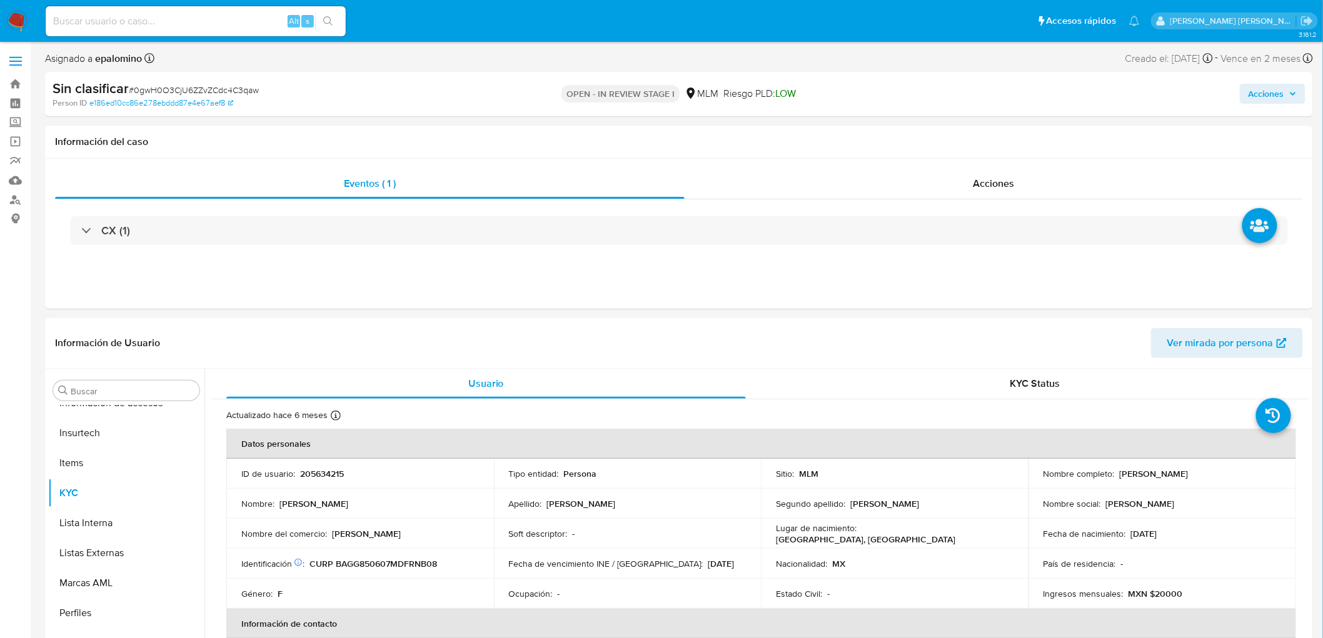
click at [1261, 86] on span "Acciones" at bounding box center [1266, 94] width 36 height 20
drag, startPoint x: 1258, startPoint y: 301, endPoint x: 1240, endPoint y: 292, distance: 19.6
click at [1258, 300] on span "Enviar" at bounding box center [1258, 297] width 24 height 18
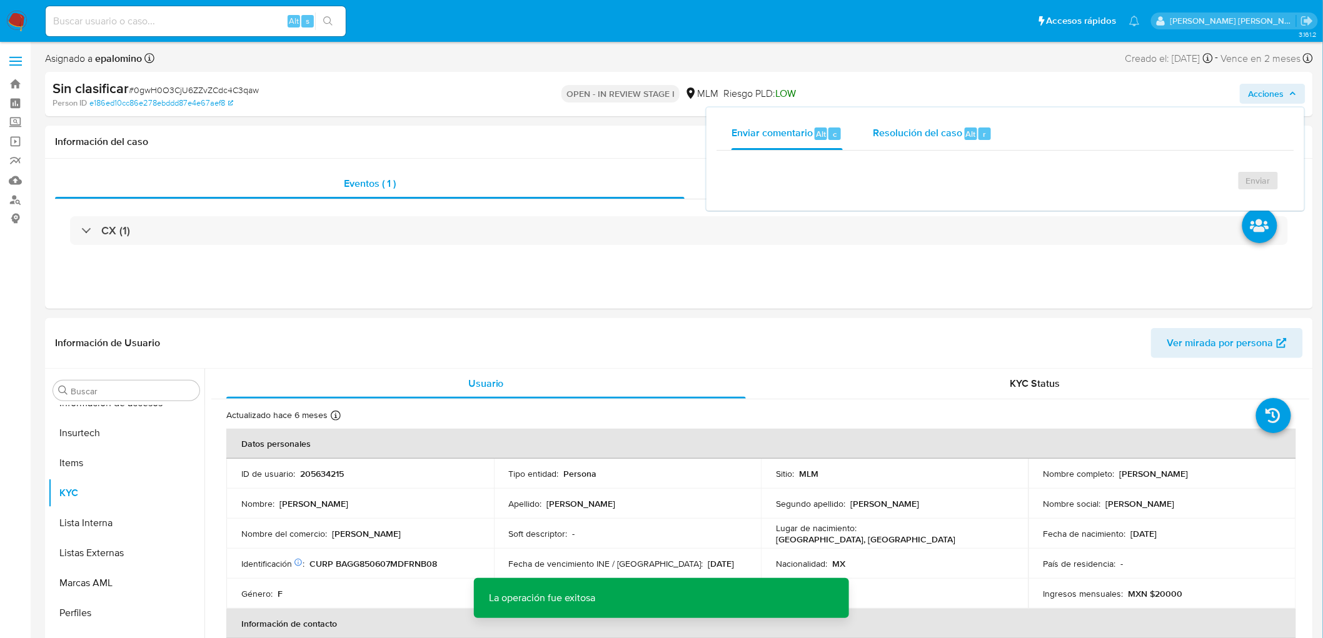
click at [904, 127] on span "Resolución del caso" at bounding box center [917, 133] width 89 height 14
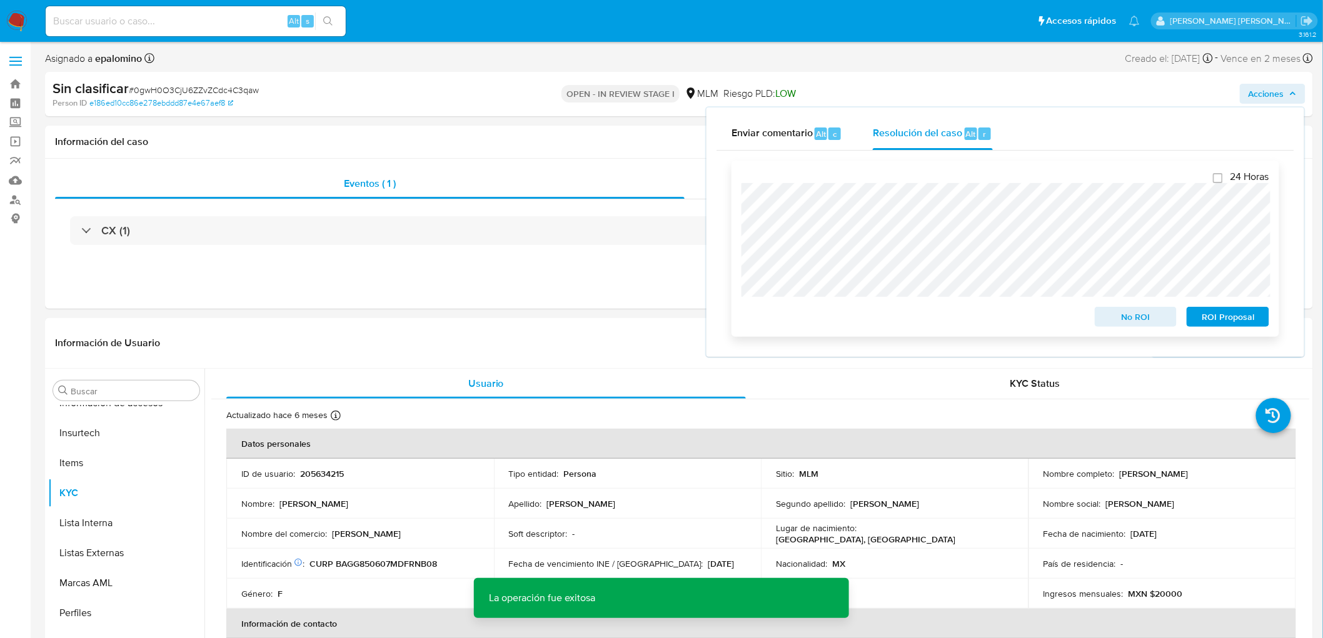
click at [1146, 311] on span "No ROI" at bounding box center [1135, 317] width 65 height 18
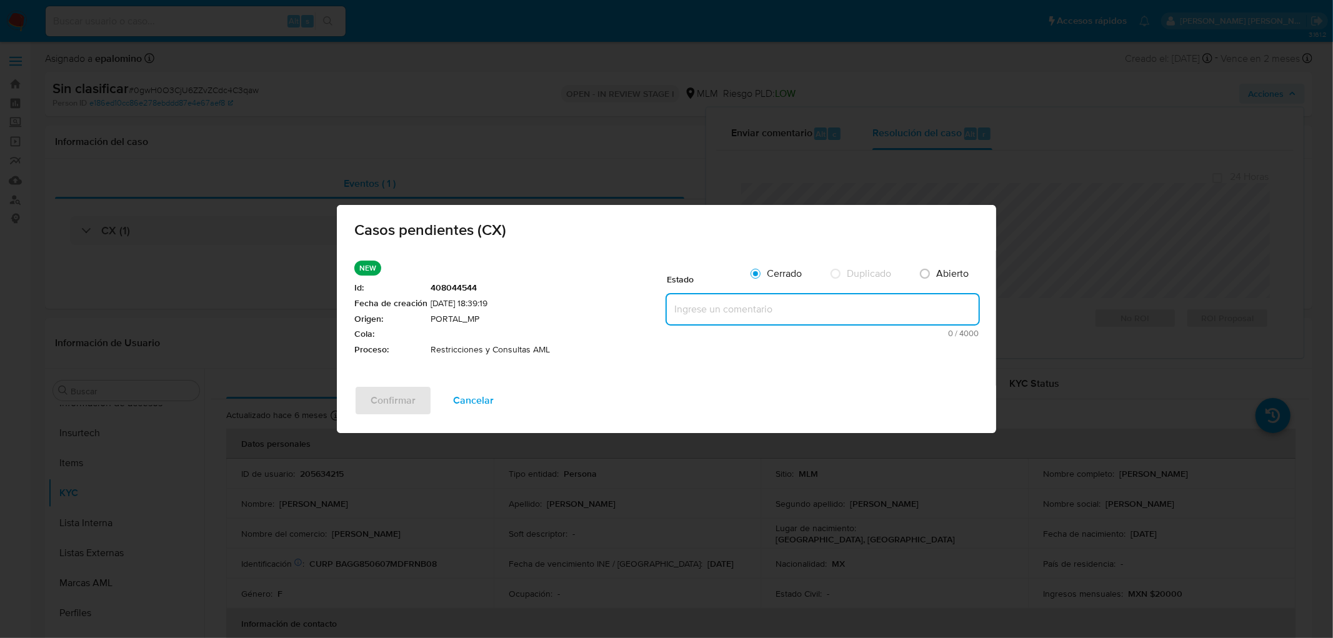
click at [726, 311] on textarea at bounding box center [823, 309] width 312 height 30
paste textarea "no se realizará reactivación de la cuenta"
type textarea "no se realizará reactivación de la cuenta"
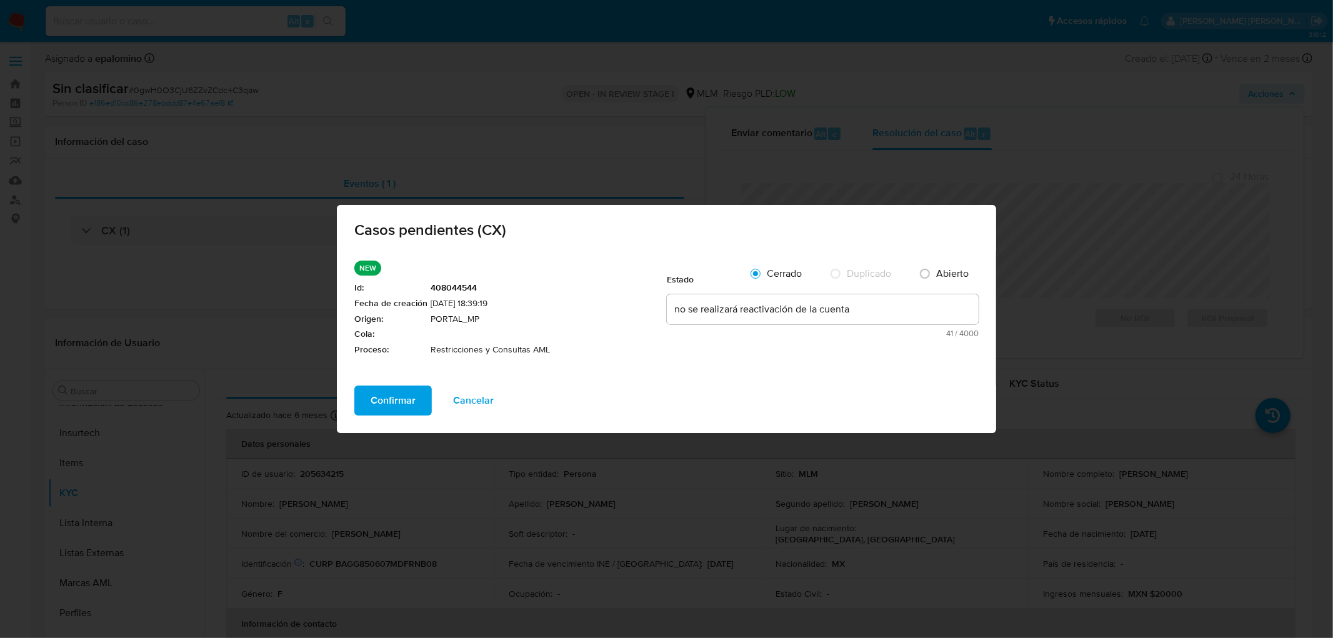
click at [378, 398] on span "Confirmar" at bounding box center [393, 401] width 45 height 28
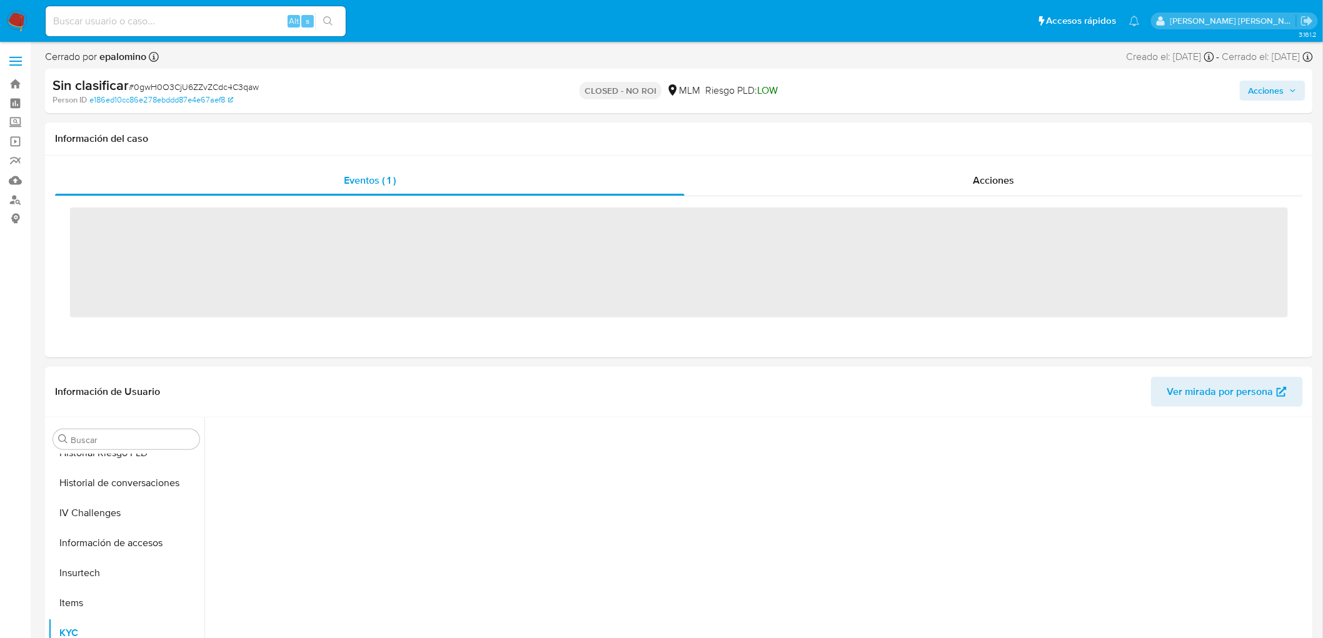
scroll to position [573, 0]
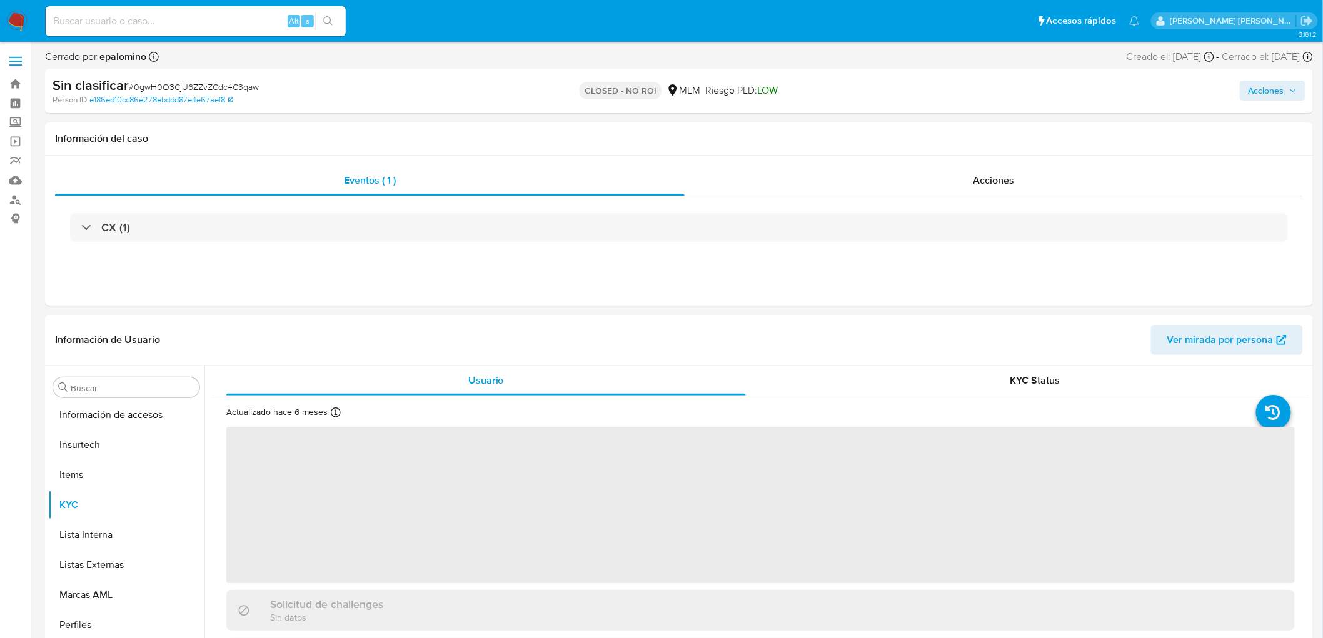
select select "10"
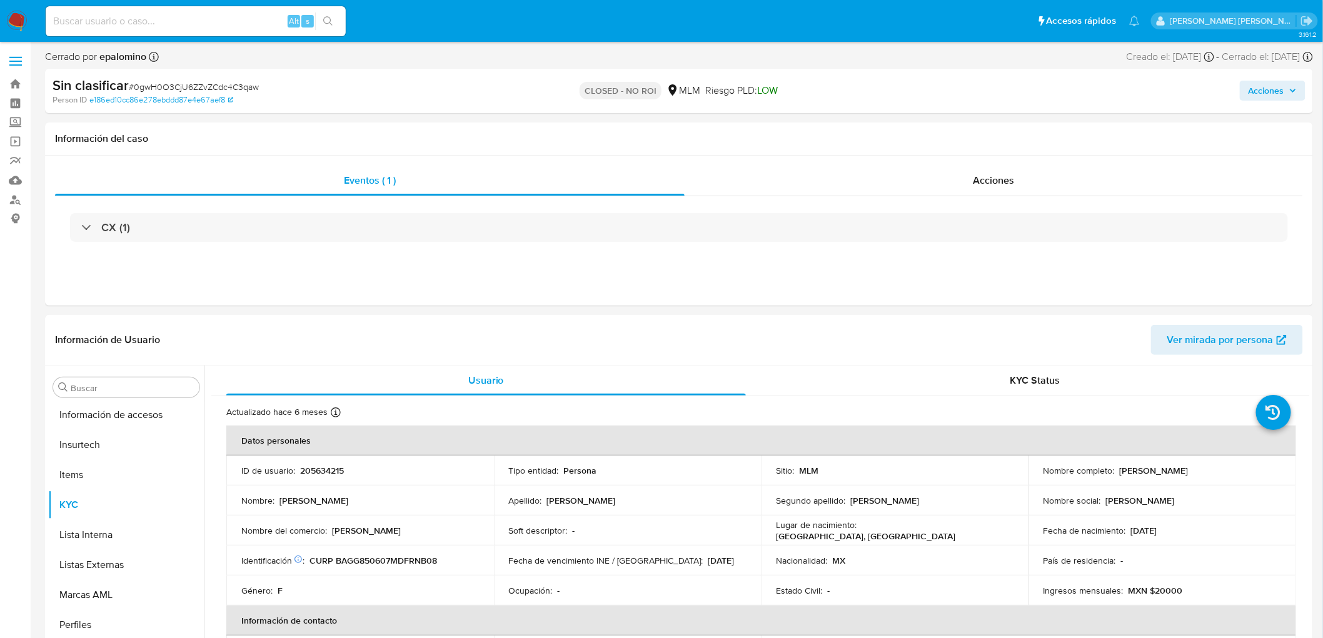
scroll to position [588, 0]
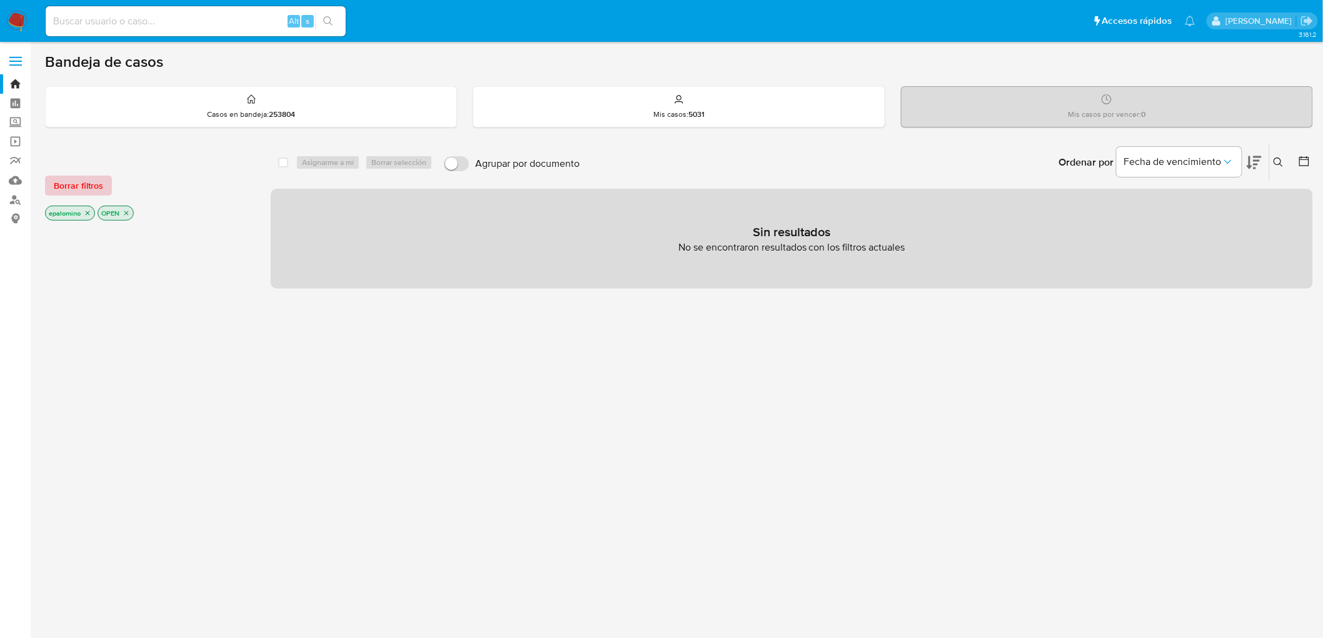
click at [94, 177] on span "Borrar filtros" at bounding box center [78, 186] width 49 height 18
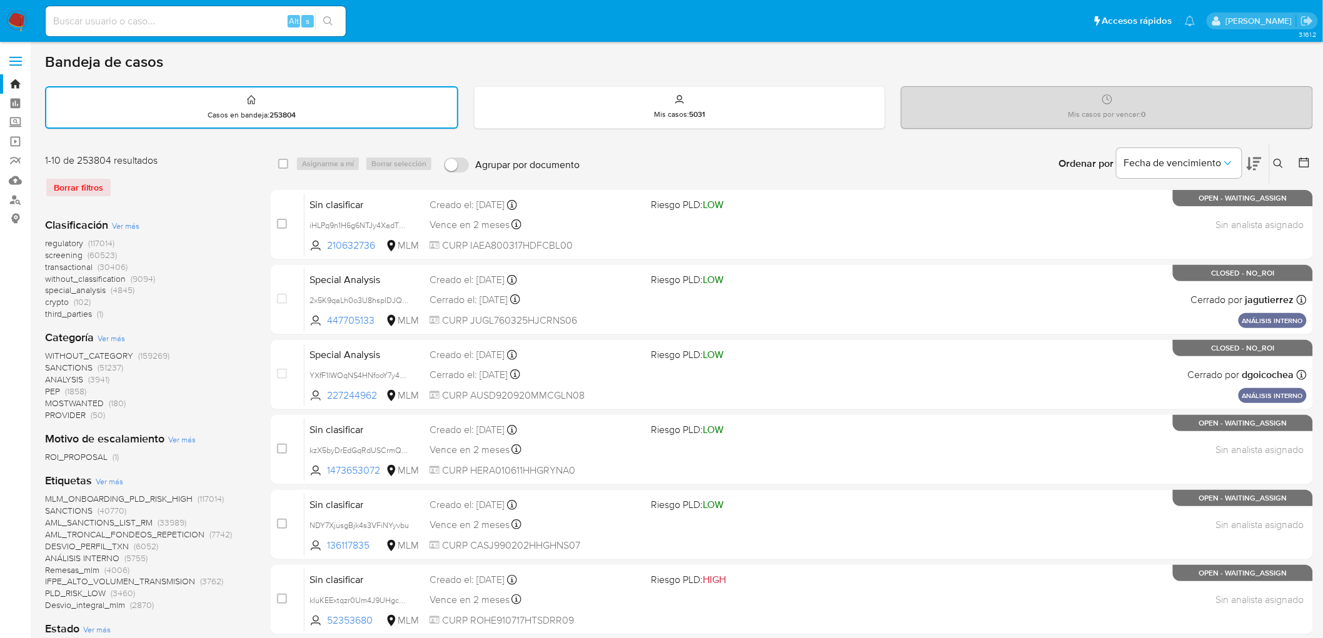
click at [8, 24] on img at bounding box center [16, 21] width 21 height 21
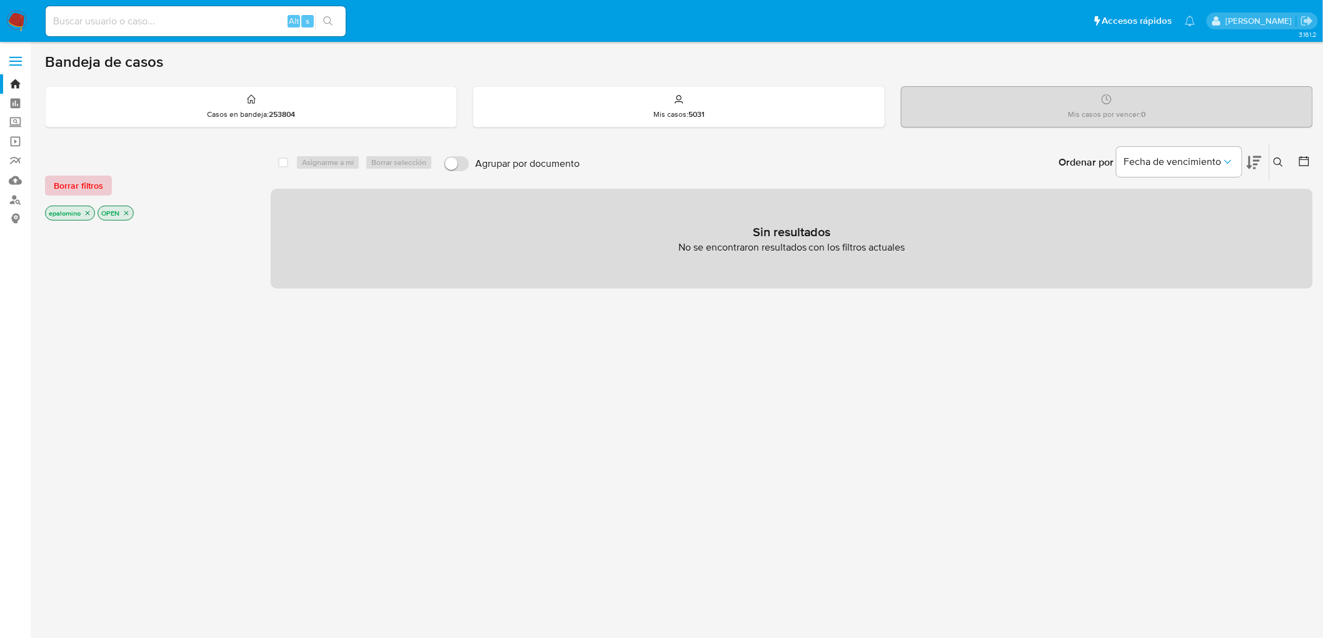
click at [79, 184] on span "Borrar filtros" at bounding box center [78, 186] width 49 height 18
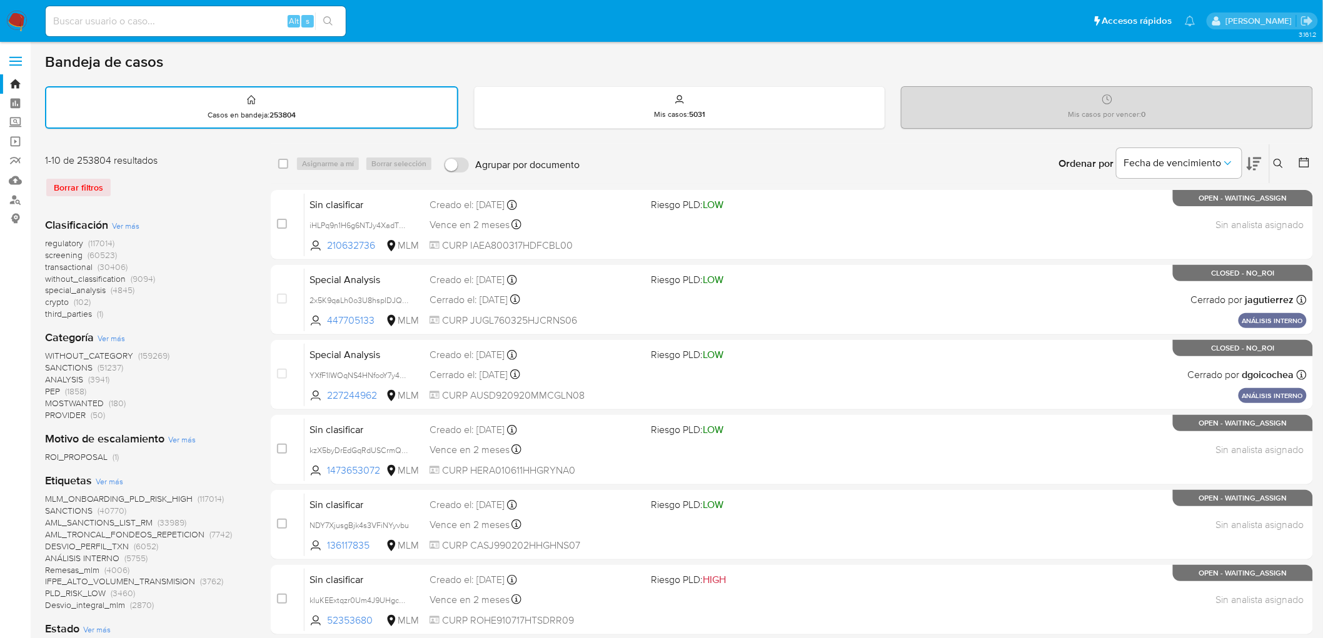
click at [1283, 159] on icon at bounding box center [1278, 164] width 10 height 10
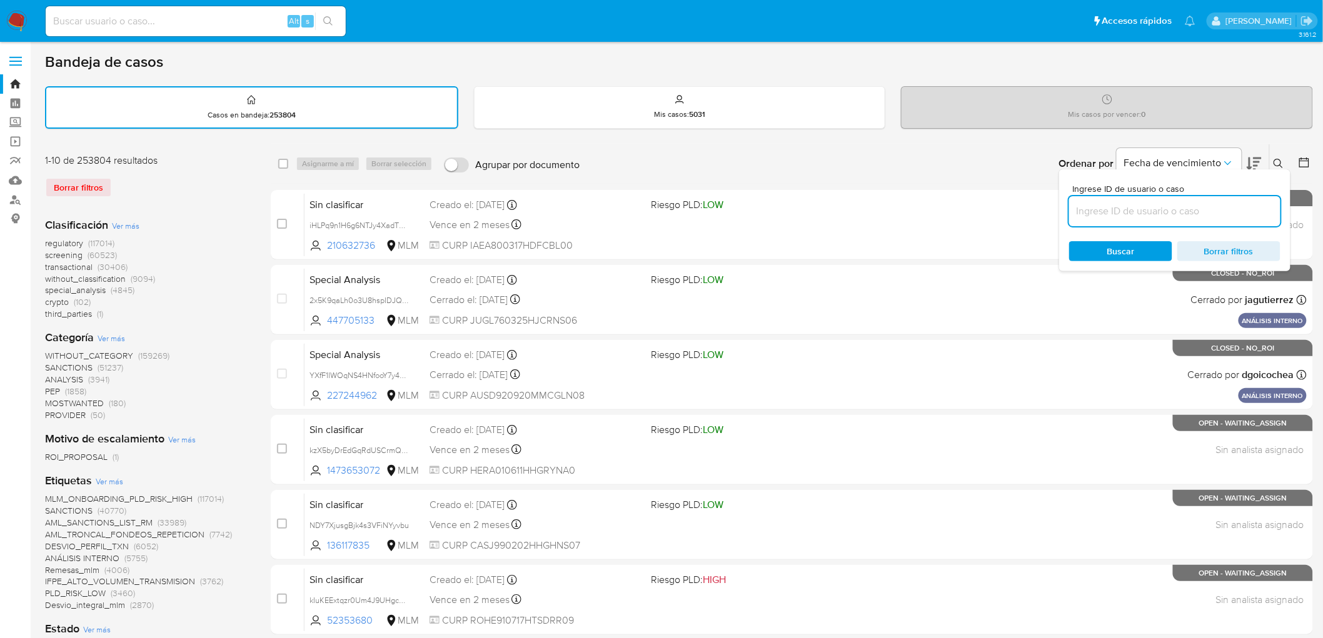
click at [1145, 205] on input at bounding box center [1174, 211] width 211 height 16
type input "1255290097"
click at [1111, 248] on span "Buscar" at bounding box center [1121, 251] width 28 height 20
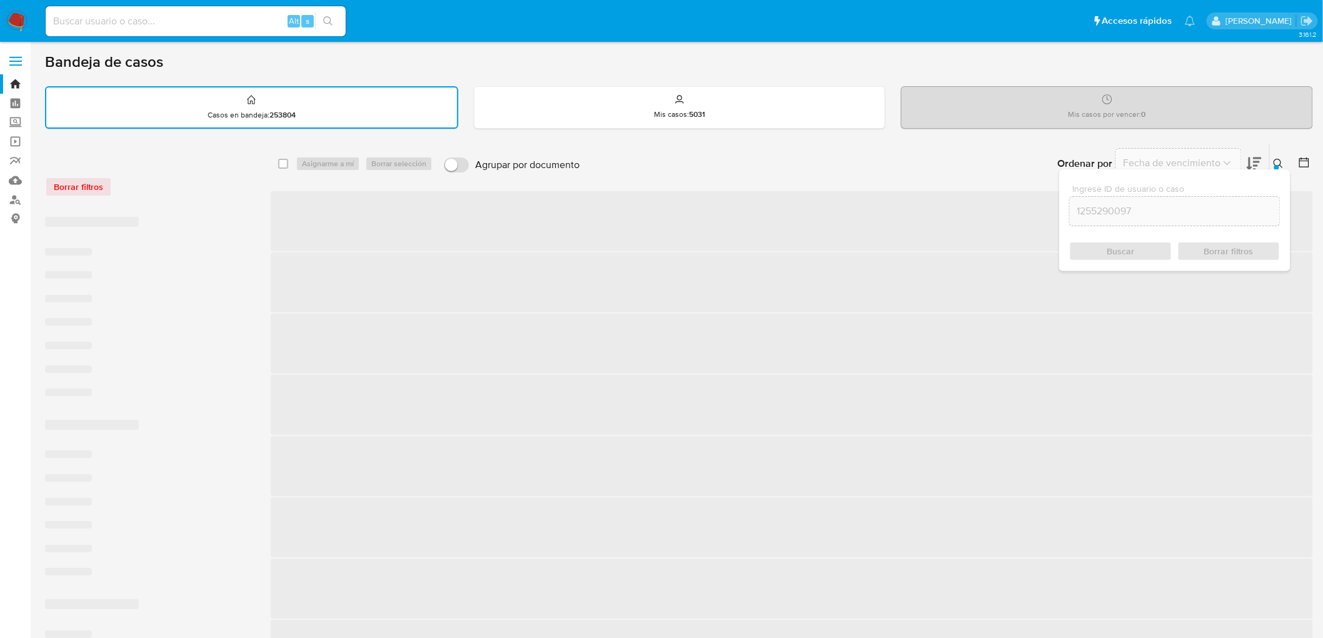
click at [1281, 163] on icon at bounding box center [1278, 164] width 10 height 10
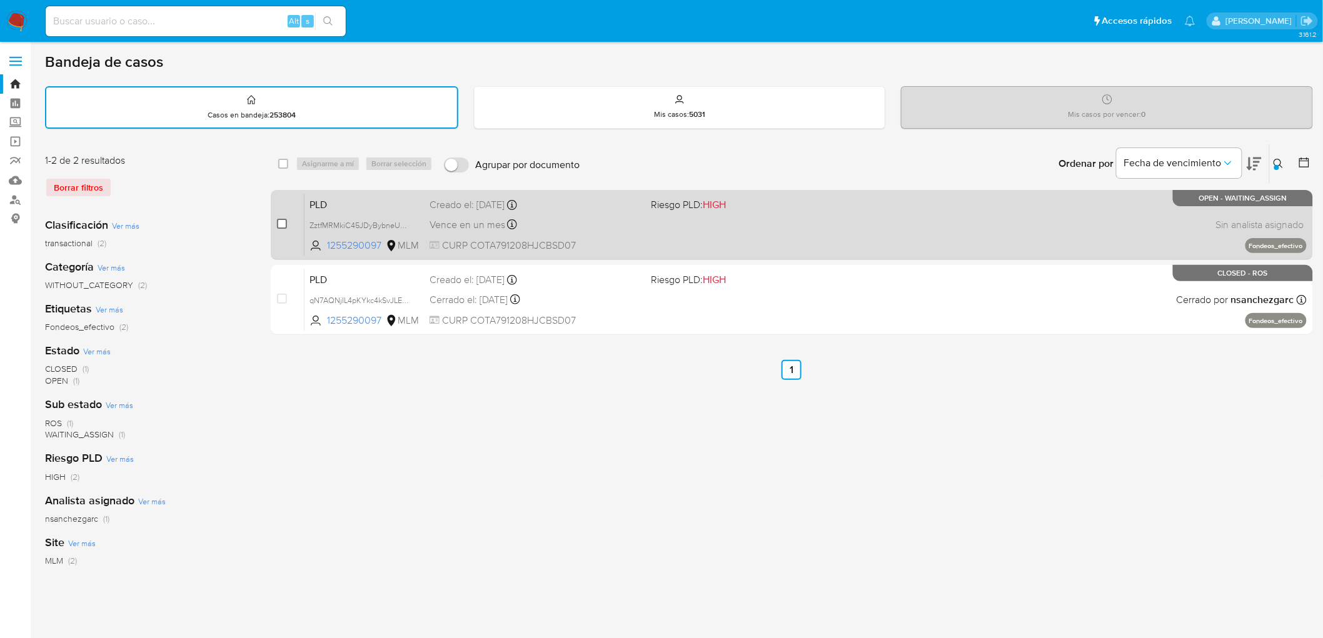
click at [282, 221] on input "checkbox" at bounding box center [282, 224] width 10 height 10
checkbox input "true"
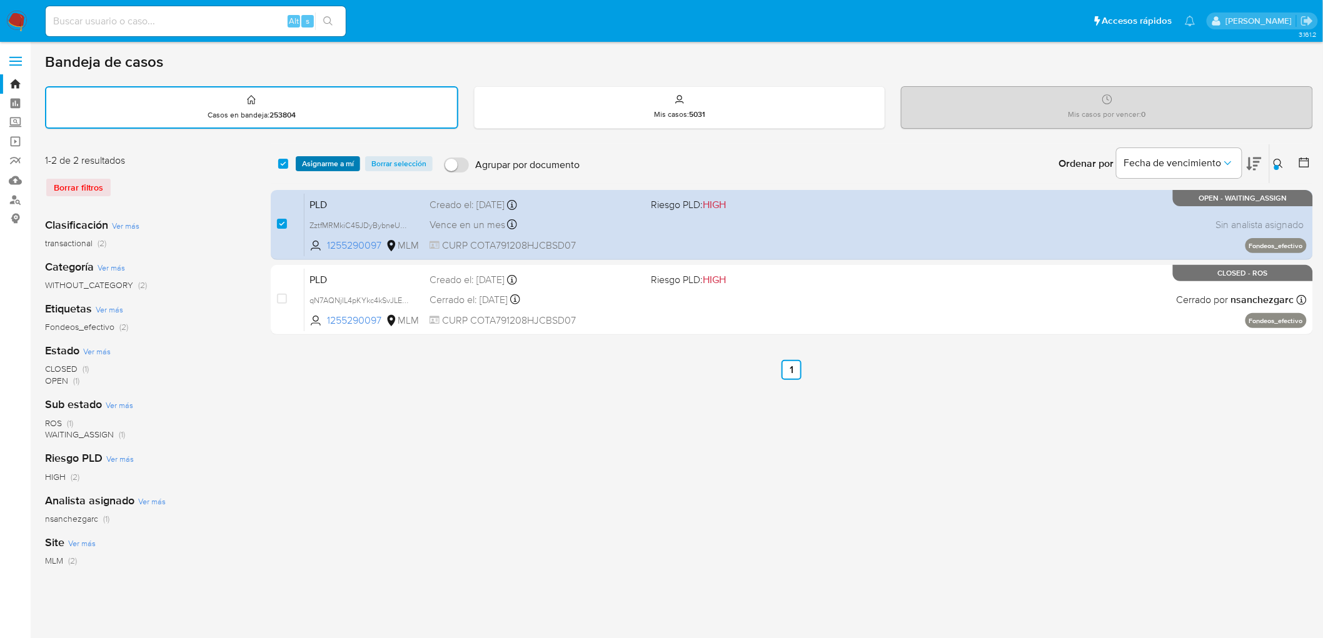
click at [309, 159] on span "Asignarme a mí" at bounding box center [328, 164] width 52 height 13
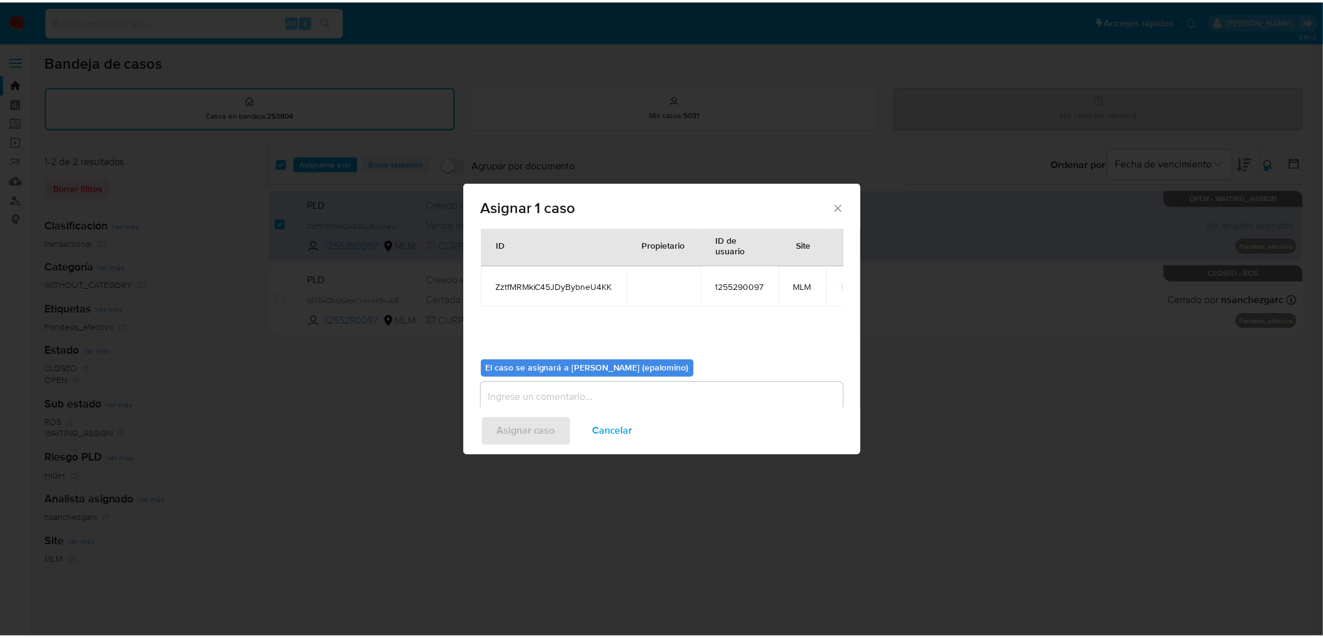
scroll to position [64, 0]
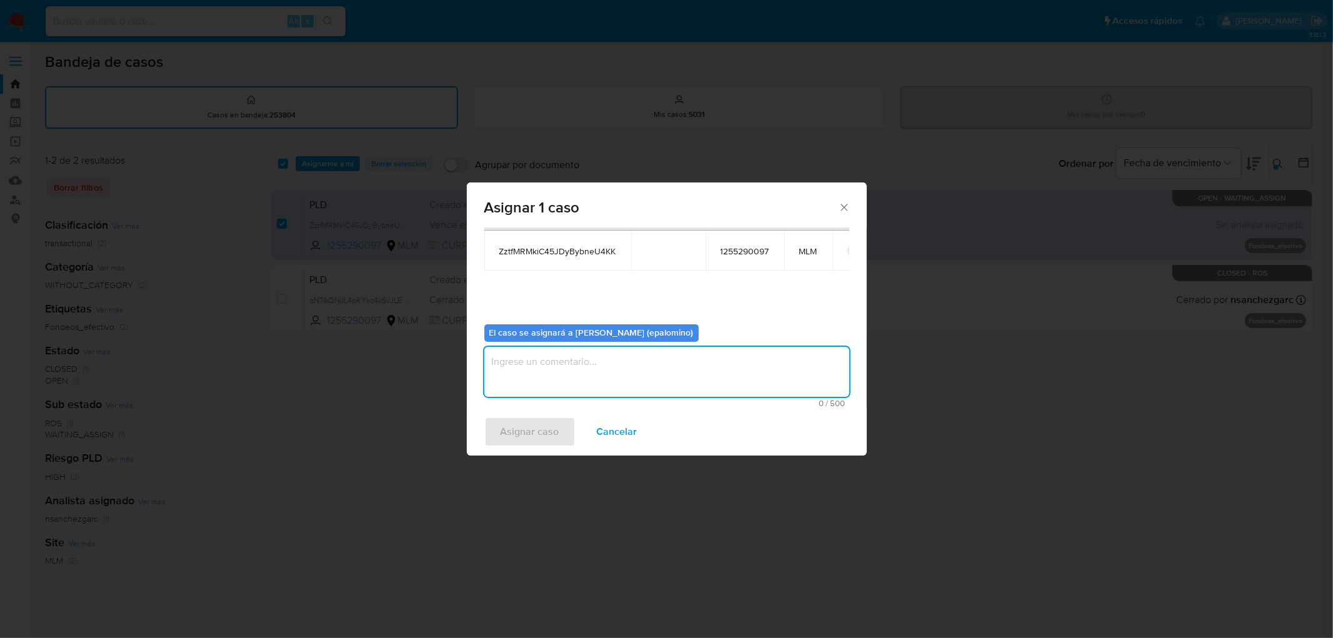
click at [544, 367] on textarea "assign-modal" at bounding box center [666, 372] width 365 height 50
type textarea "AS"
click at [538, 424] on span "Asignar caso" at bounding box center [530, 432] width 59 height 28
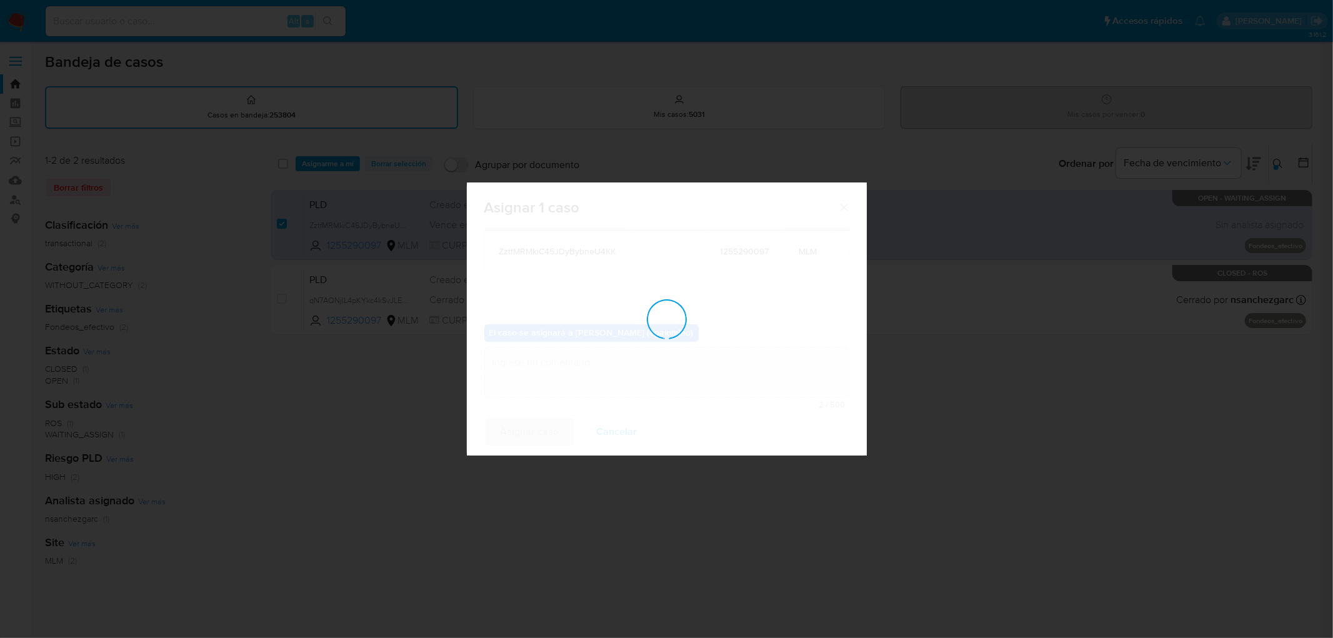
checkbox input "false"
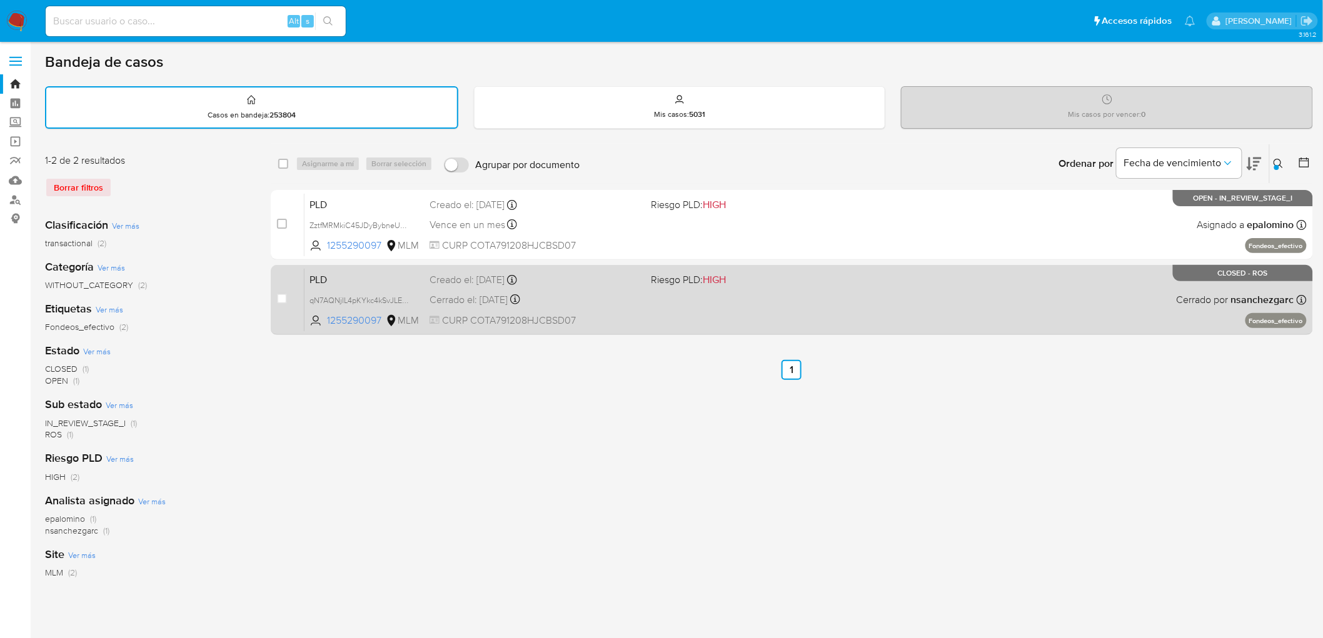
click at [346, 275] on span "PLD" at bounding box center [364, 279] width 110 height 16
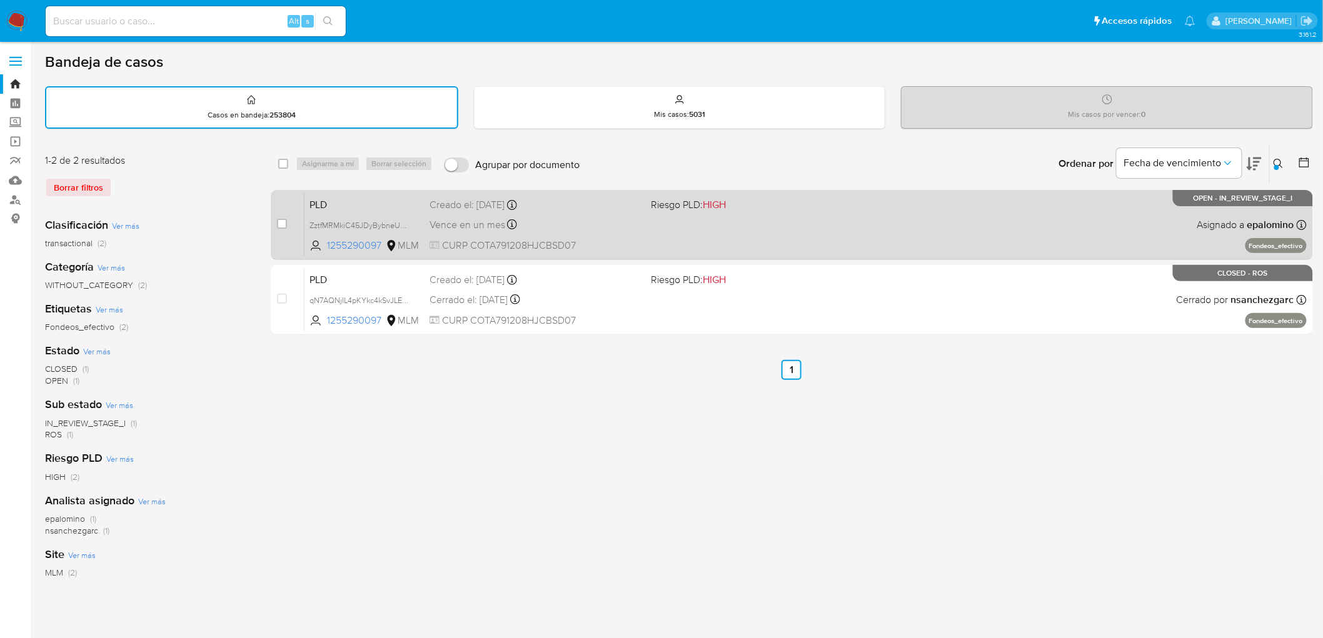
click at [333, 209] on span "PLD" at bounding box center [364, 204] width 110 height 16
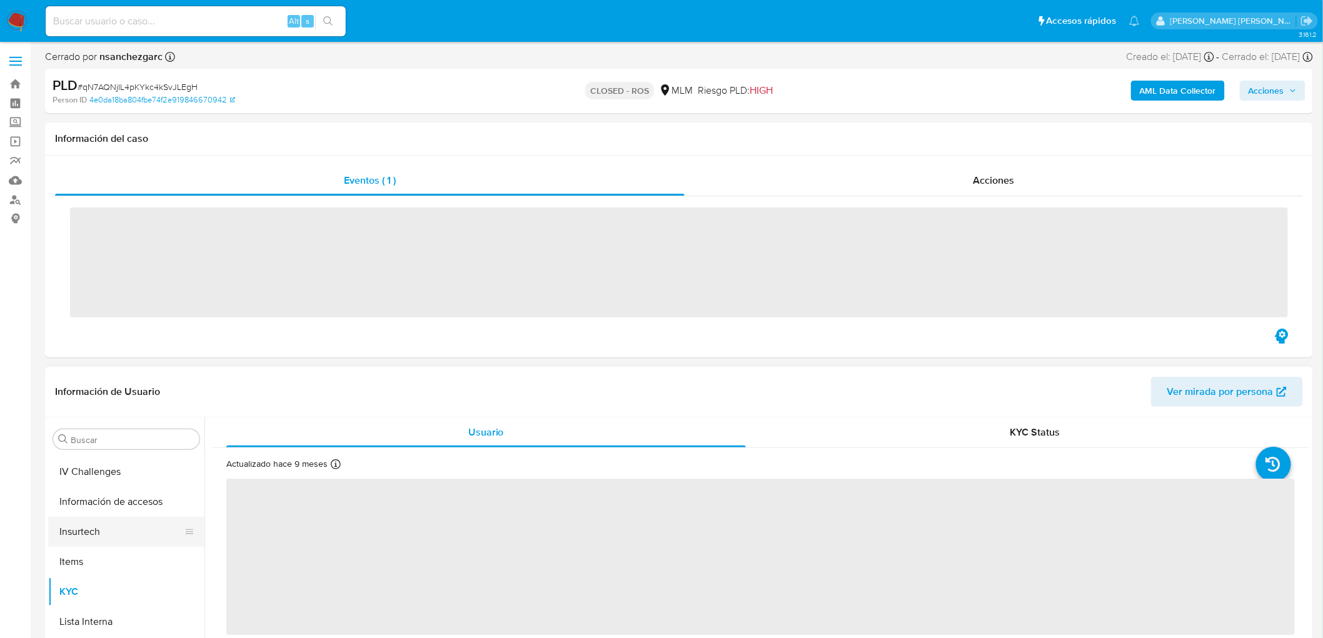
scroll to position [588, 0]
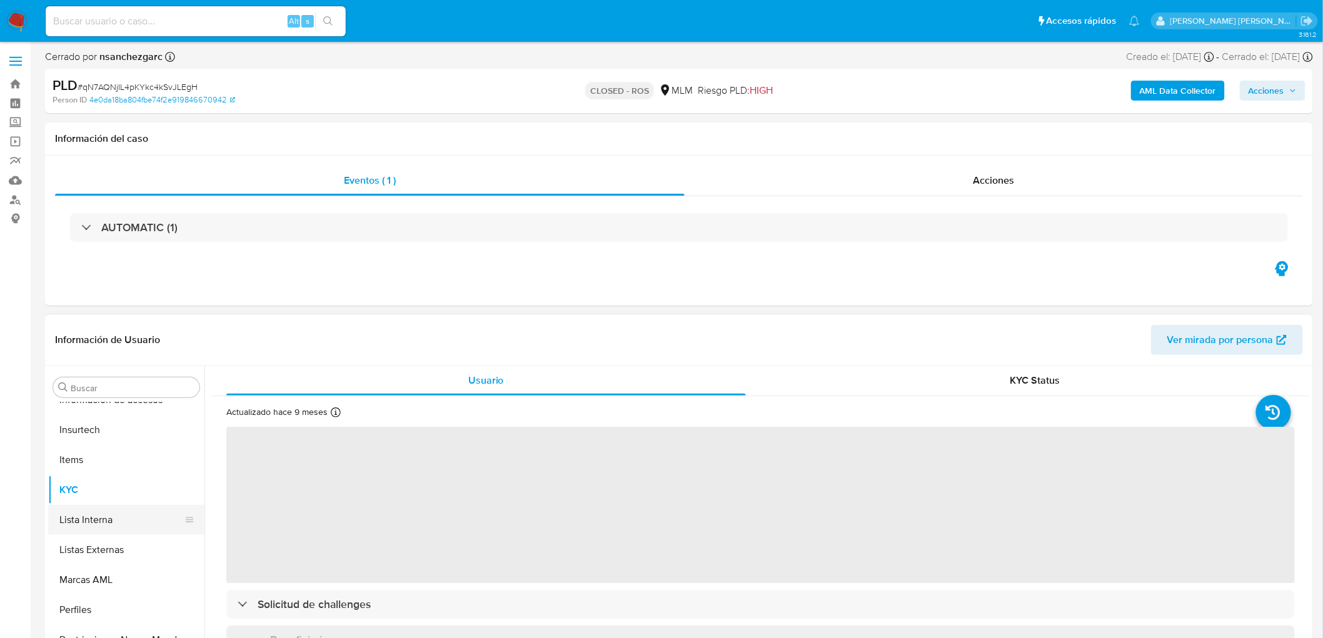
select select "10"
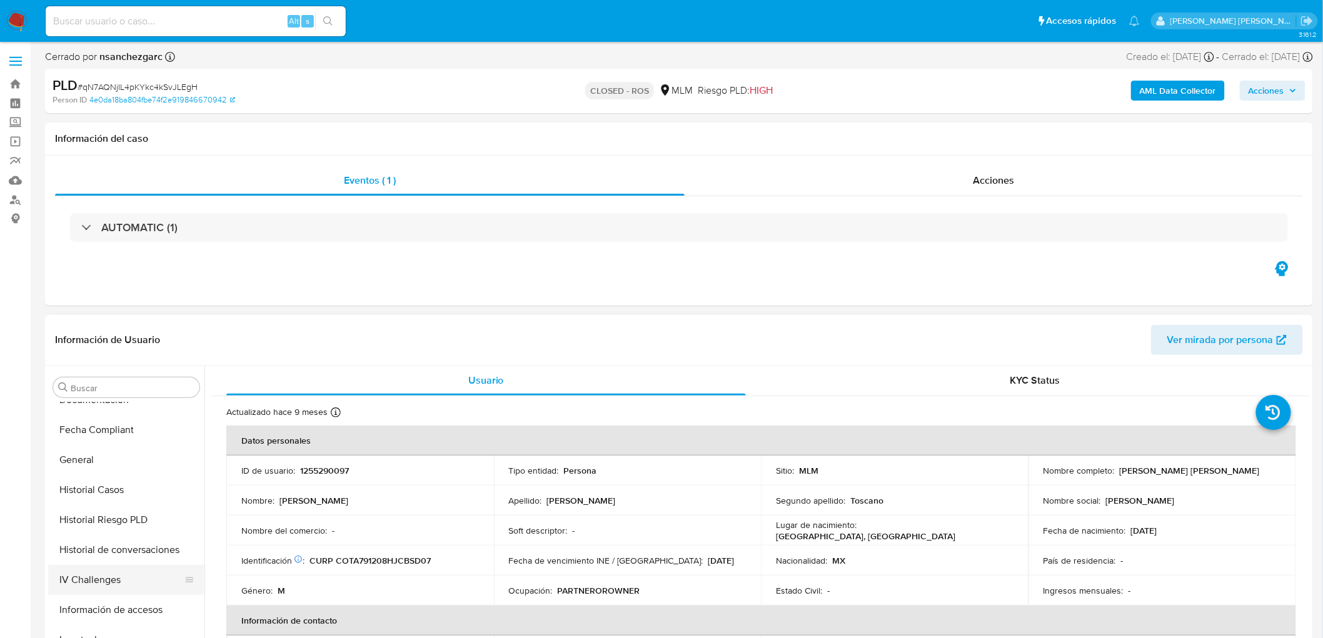
scroll to position [309, 0]
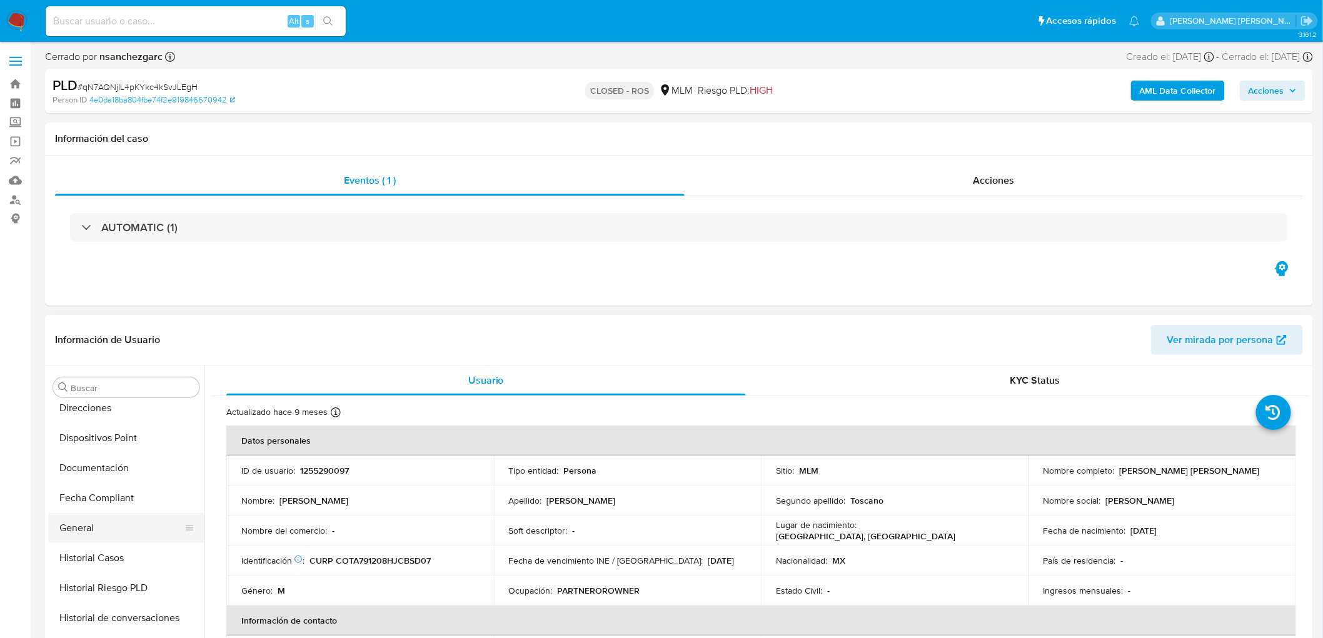
click at [113, 523] on button "General" at bounding box center [121, 528] width 146 height 30
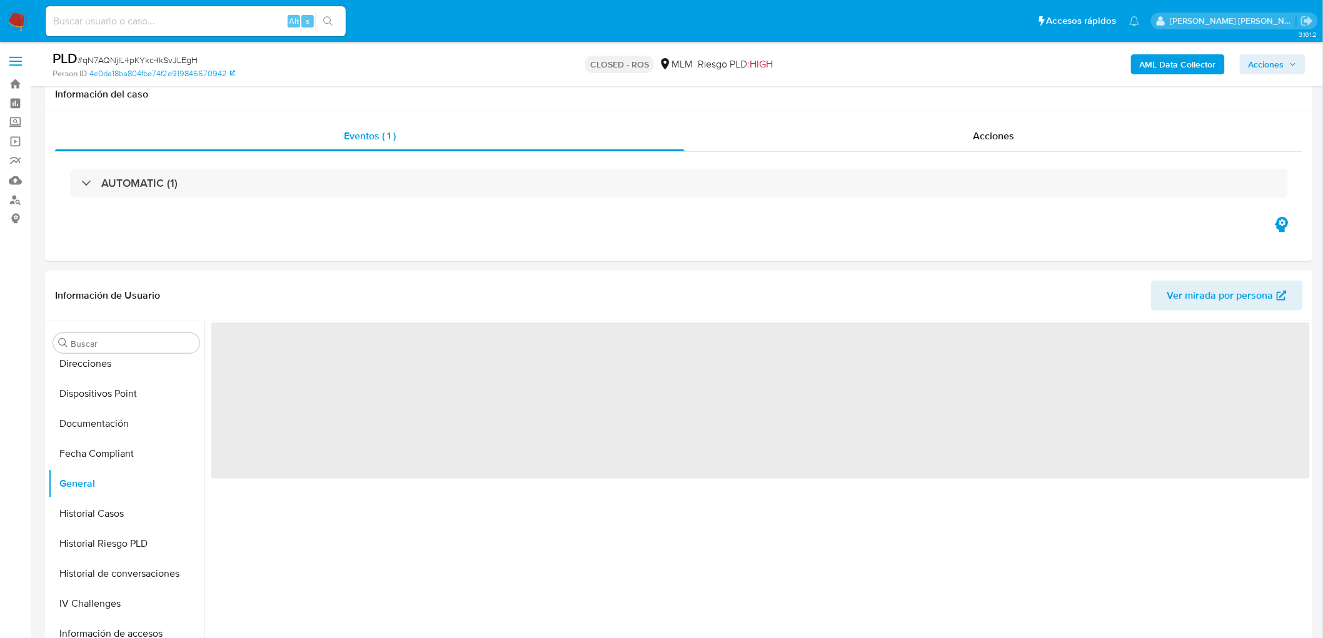
scroll to position [115, 0]
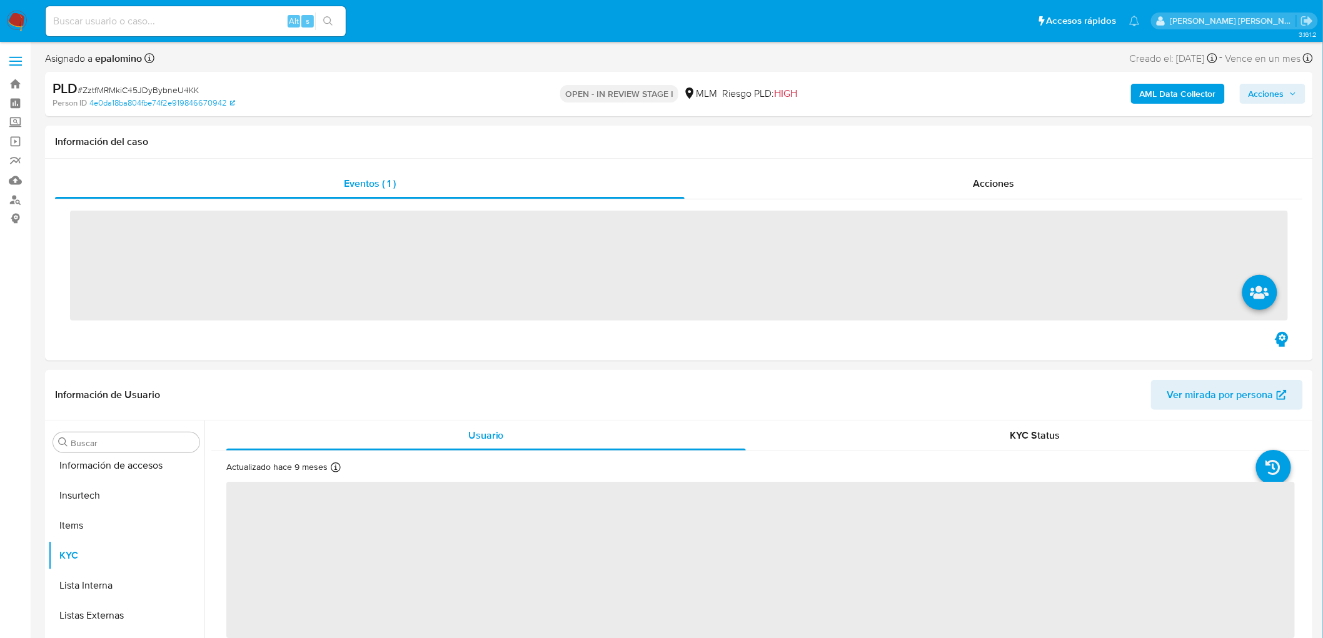
scroll to position [588, 0]
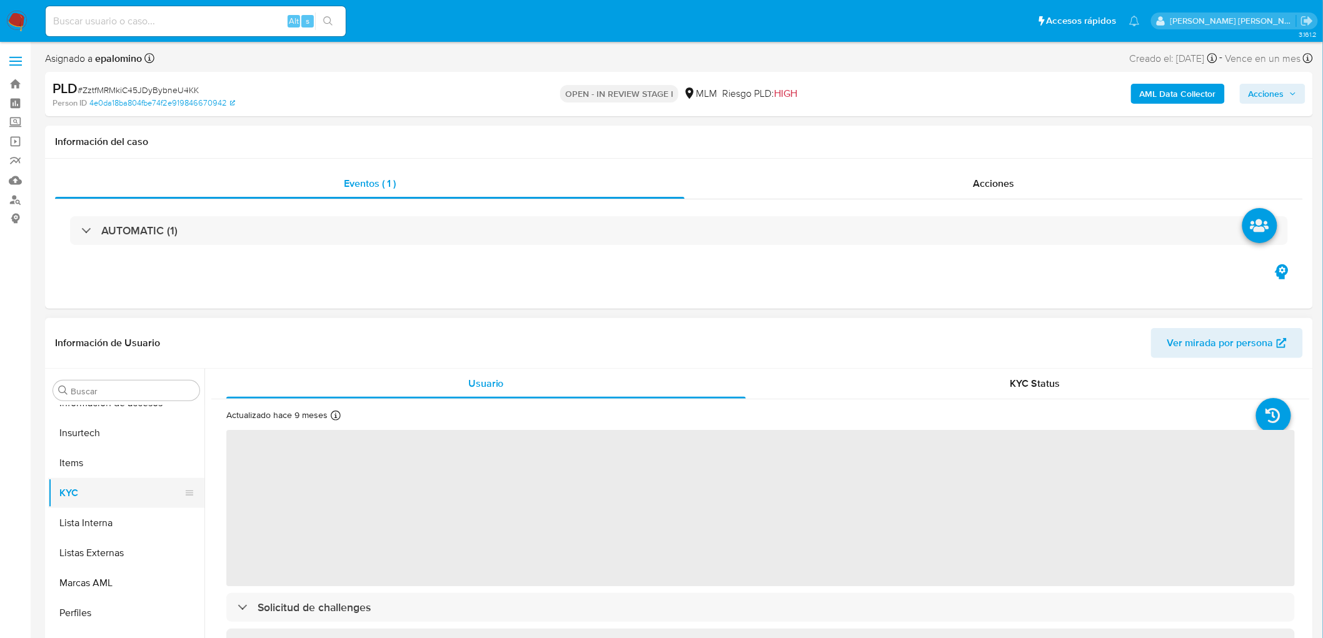
select select "10"
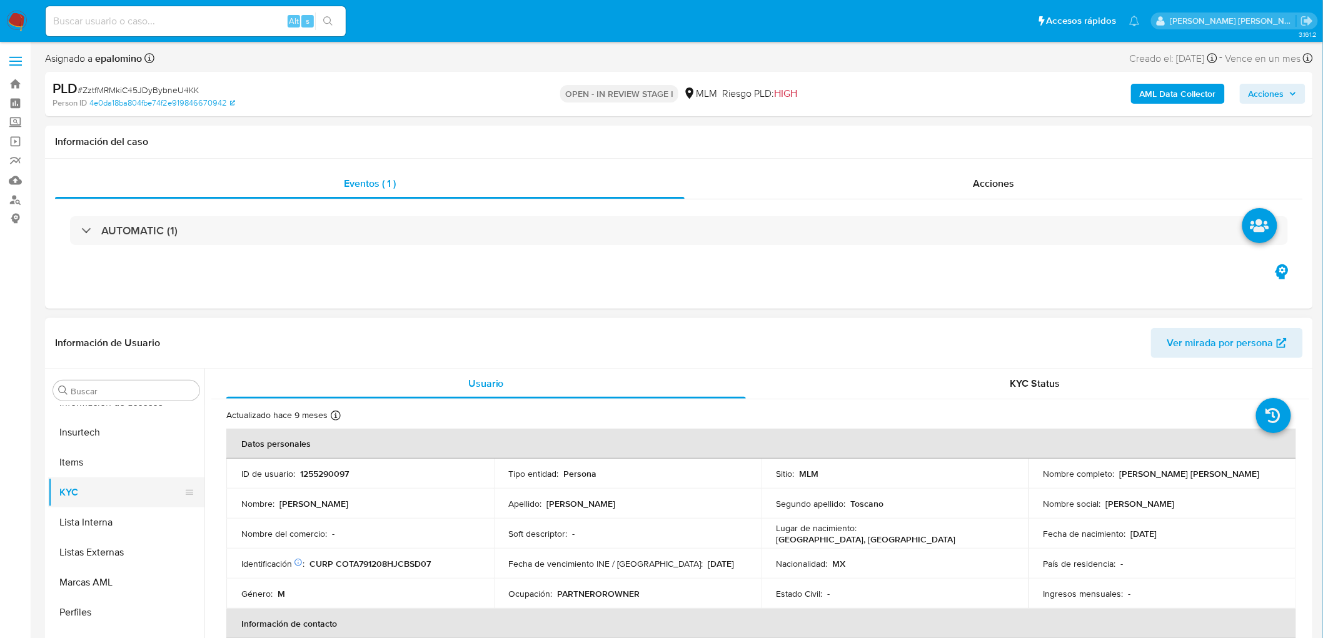
scroll to position [449, 0]
click at [134, 484] on button "Historial de conversaciones" at bounding box center [121, 482] width 146 height 30
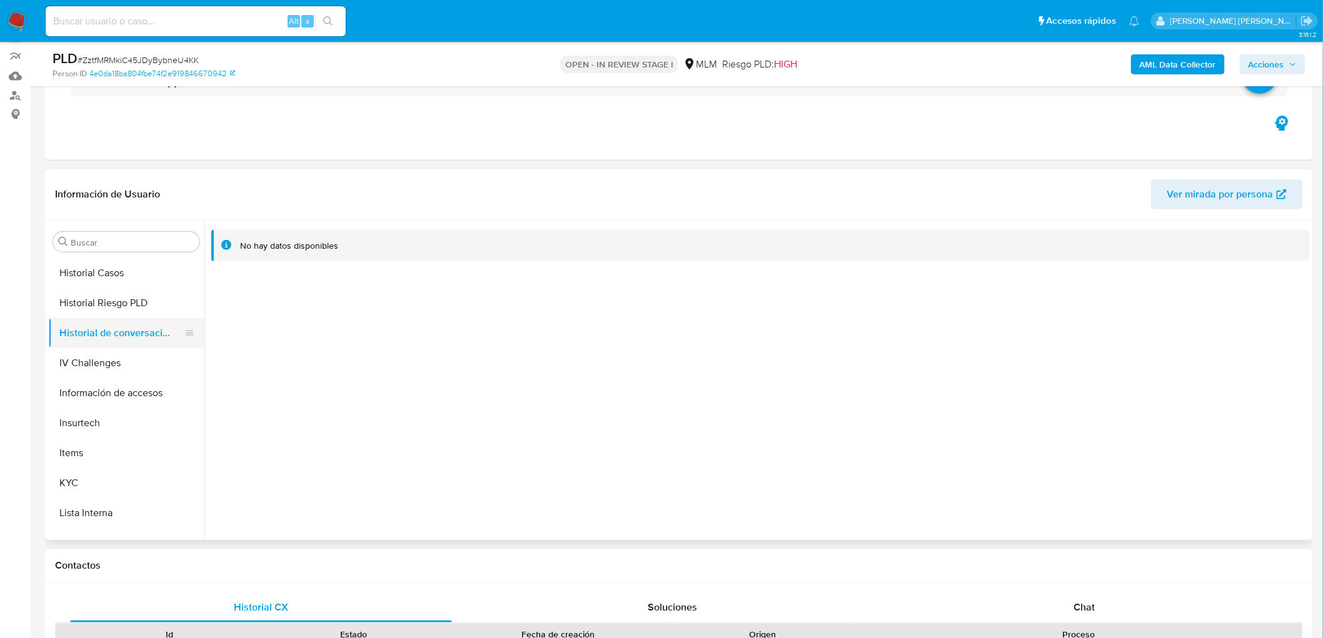
scroll to position [588, 0]
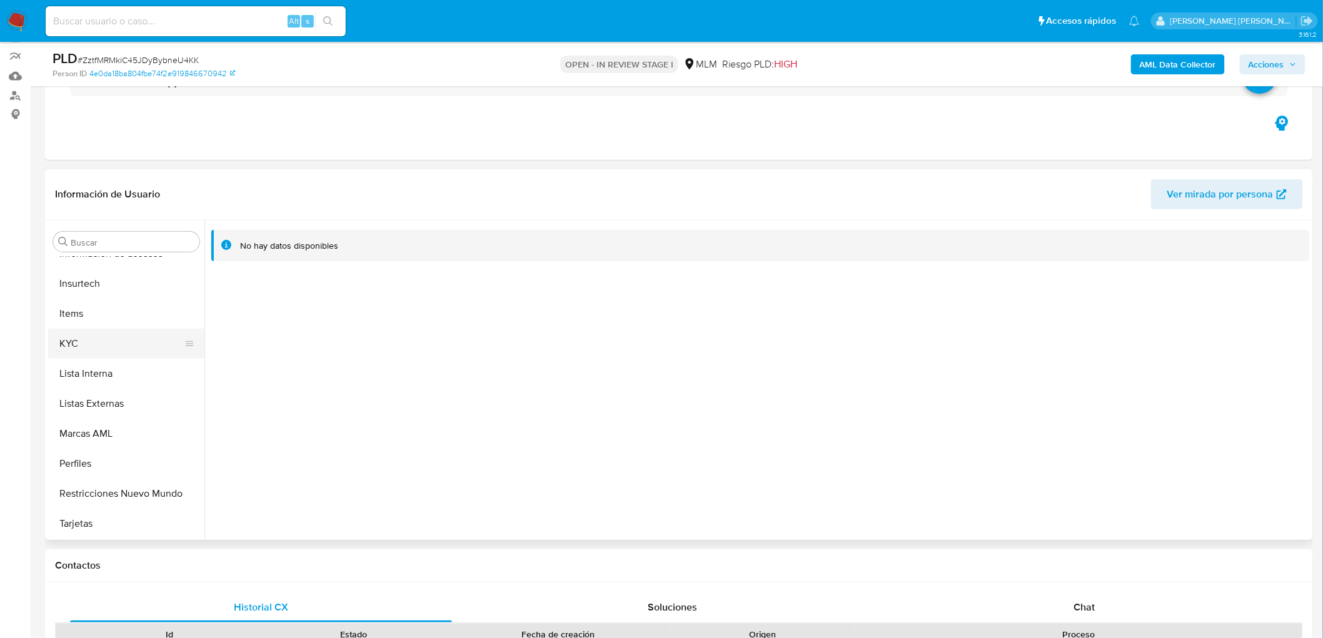
click at [136, 339] on button "KYC" at bounding box center [121, 344] width 146 height 30
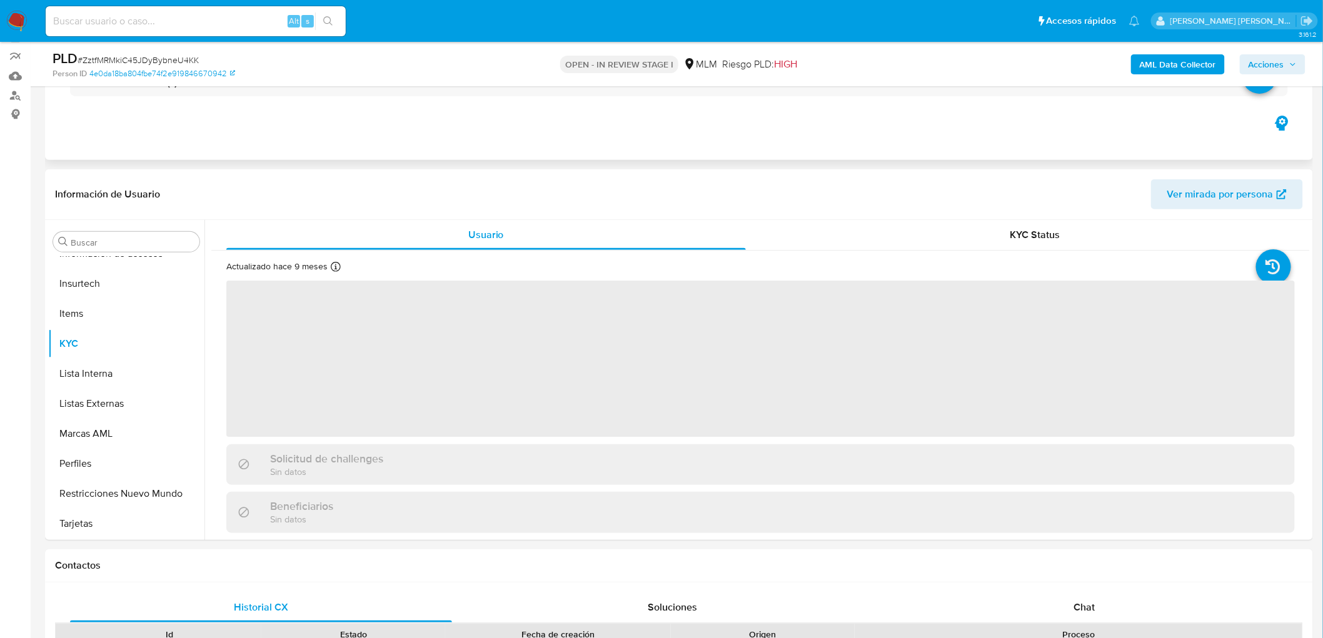
scroll to position [588, 0]
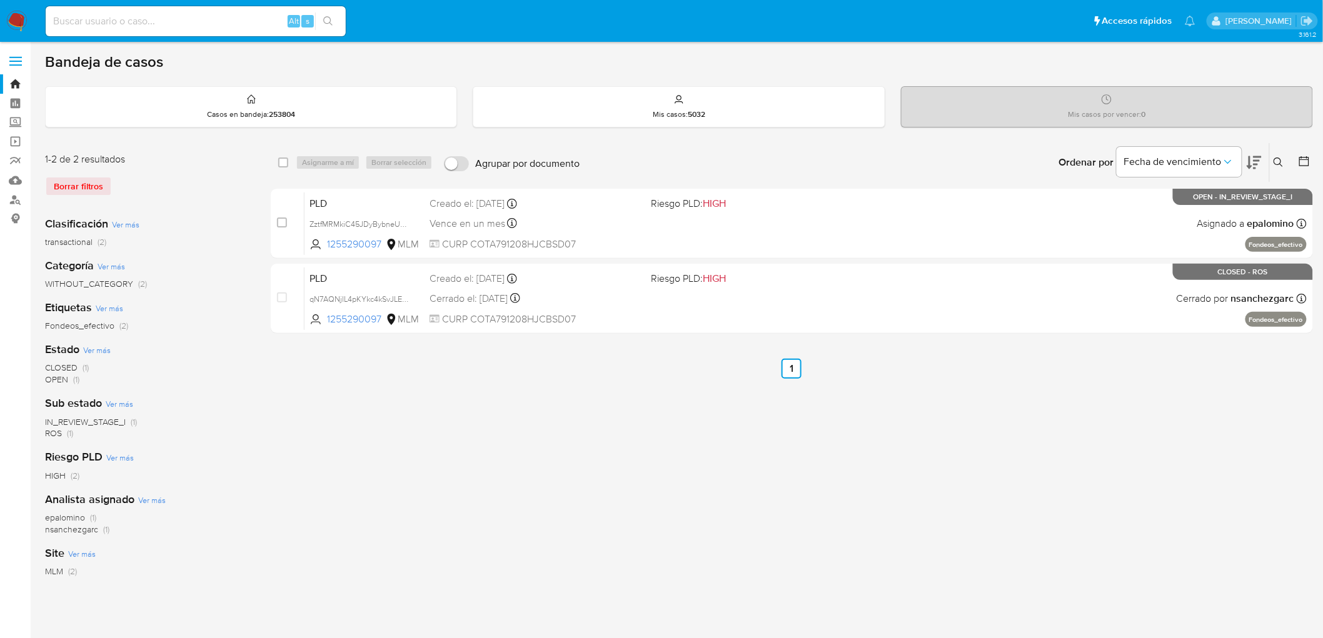
click at [20, 19] on img at bounding box center [16, 21] width 21 height 21
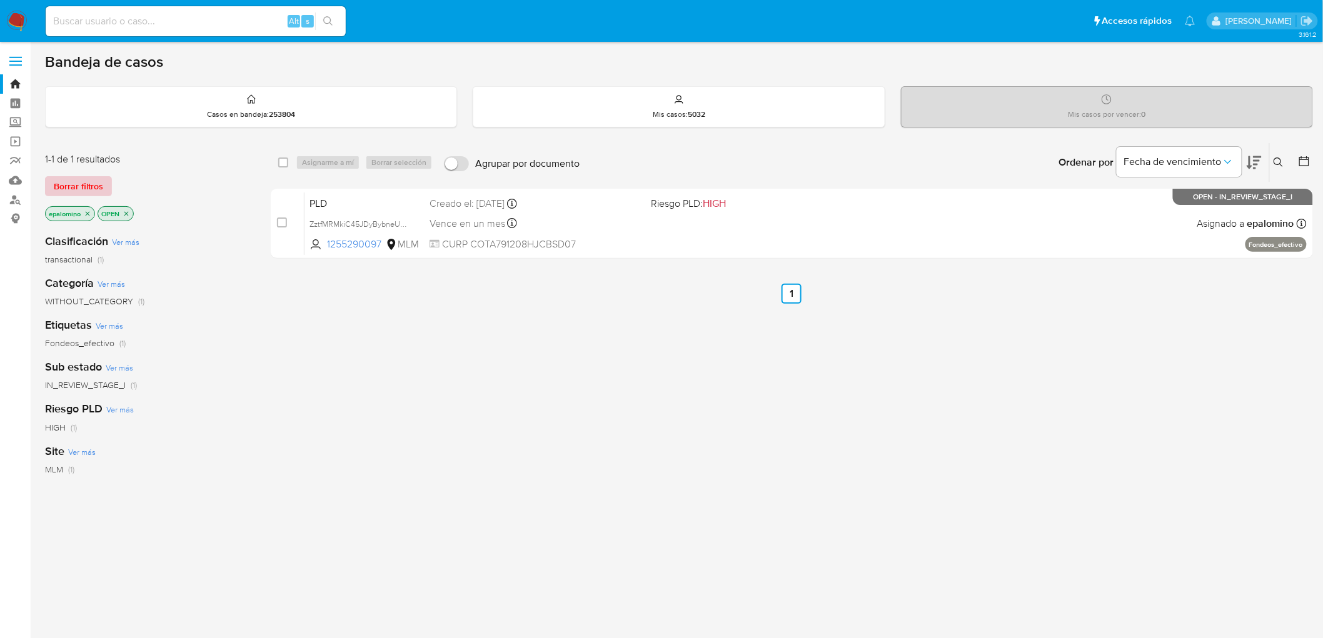
click at [76, 188] on span "Borrar filtros" at bounding box center [78, 187] width 49 height 18
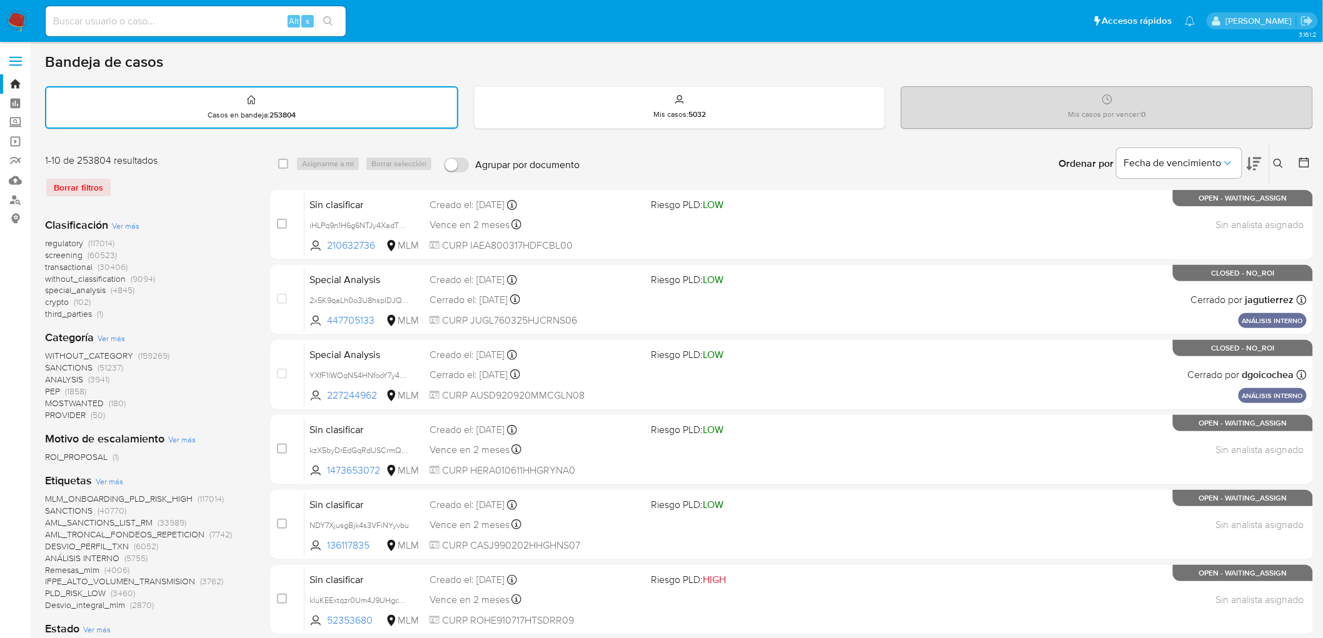
click at [1276, 159] on icon at bounding box center [1278, 164] width 10 height 10
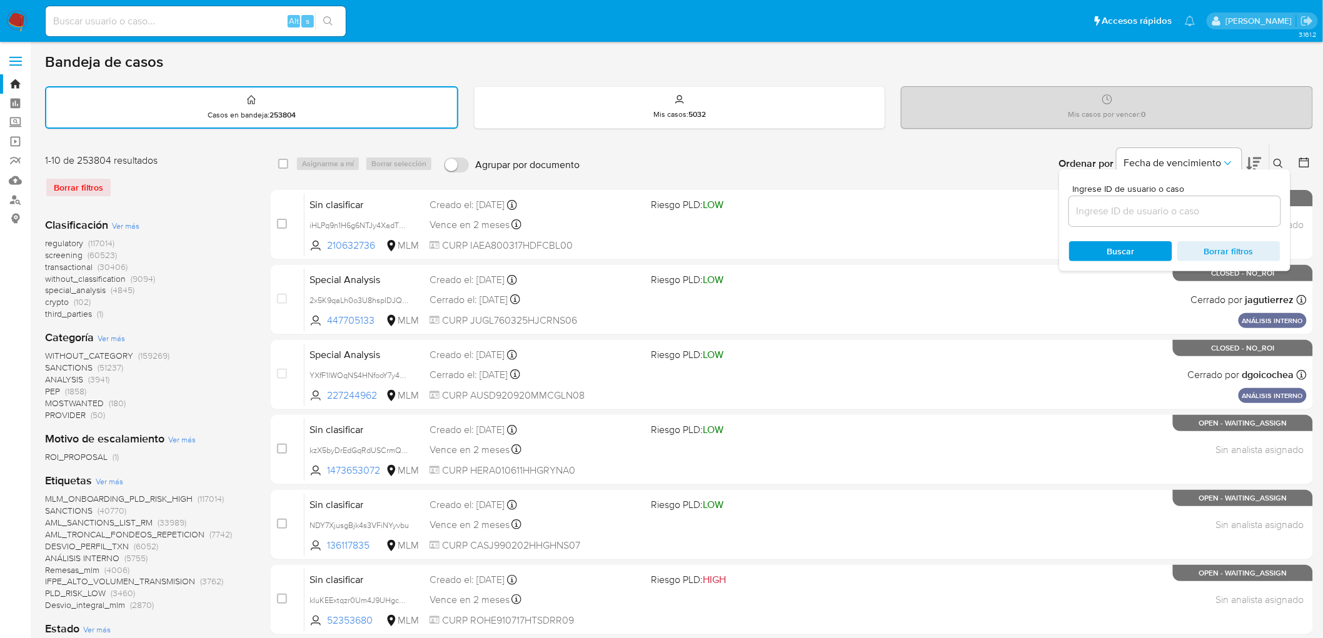
click at [1142, 214] on input at bounding box center [1174, 211] width 211 height 16
type input "1255290097"
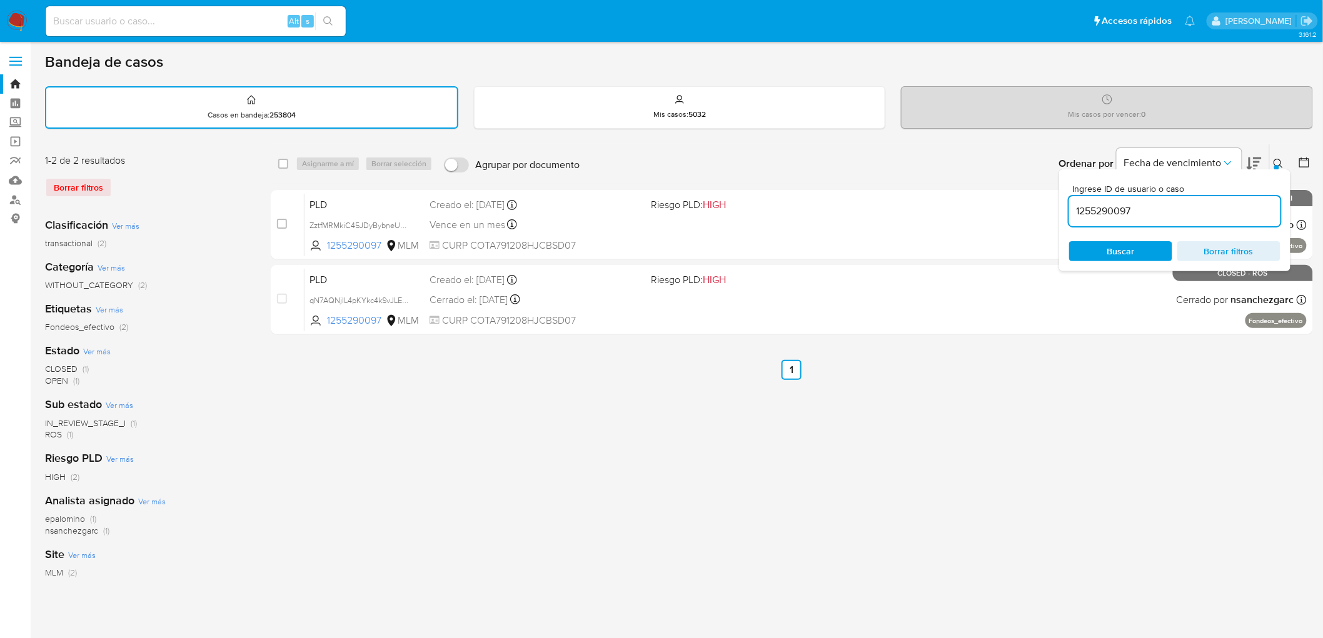
click at [1283, 159] on icon at bounding box center [1278, 164] width 10 height 10
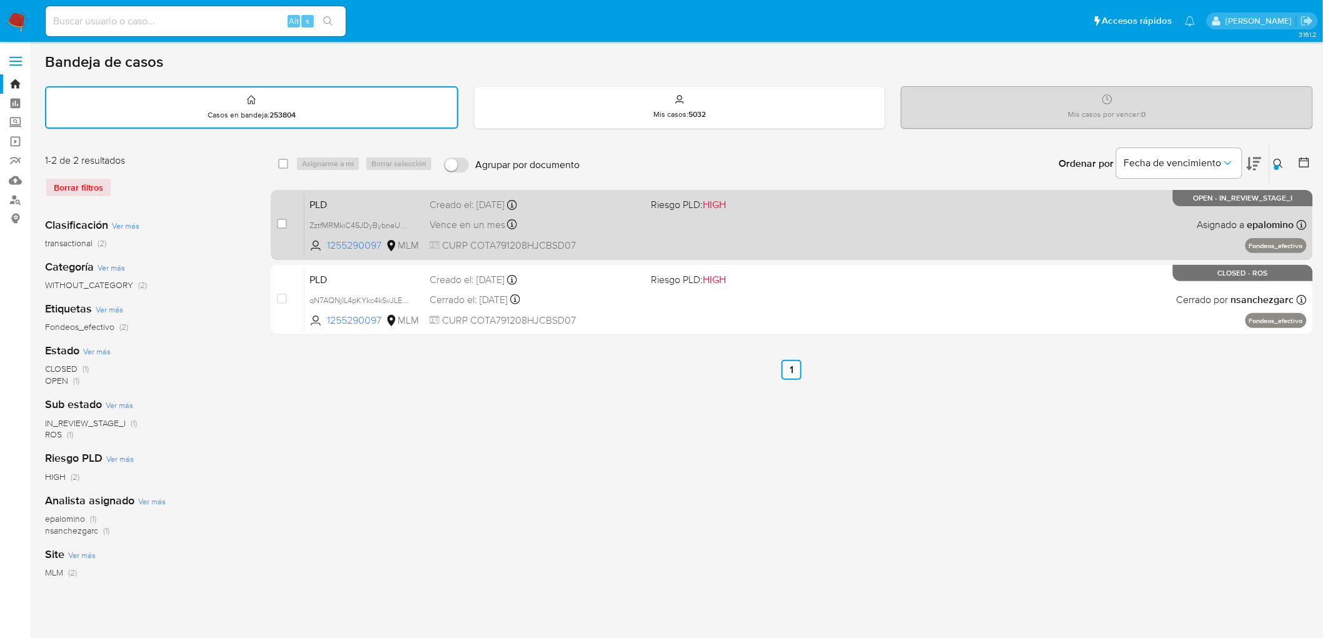
click at [329, 196] on span "PLD" at bounding box center [364, 204] width 110 height 16
click at [365, 211] on div "PLD ZztfMRMkiC45JDyBybneU4KK 1255290097 MLM Riesgo PLD: HIGH Creado el: 12/09/2…" at bounding box center [805, 224] width 1002 height 63
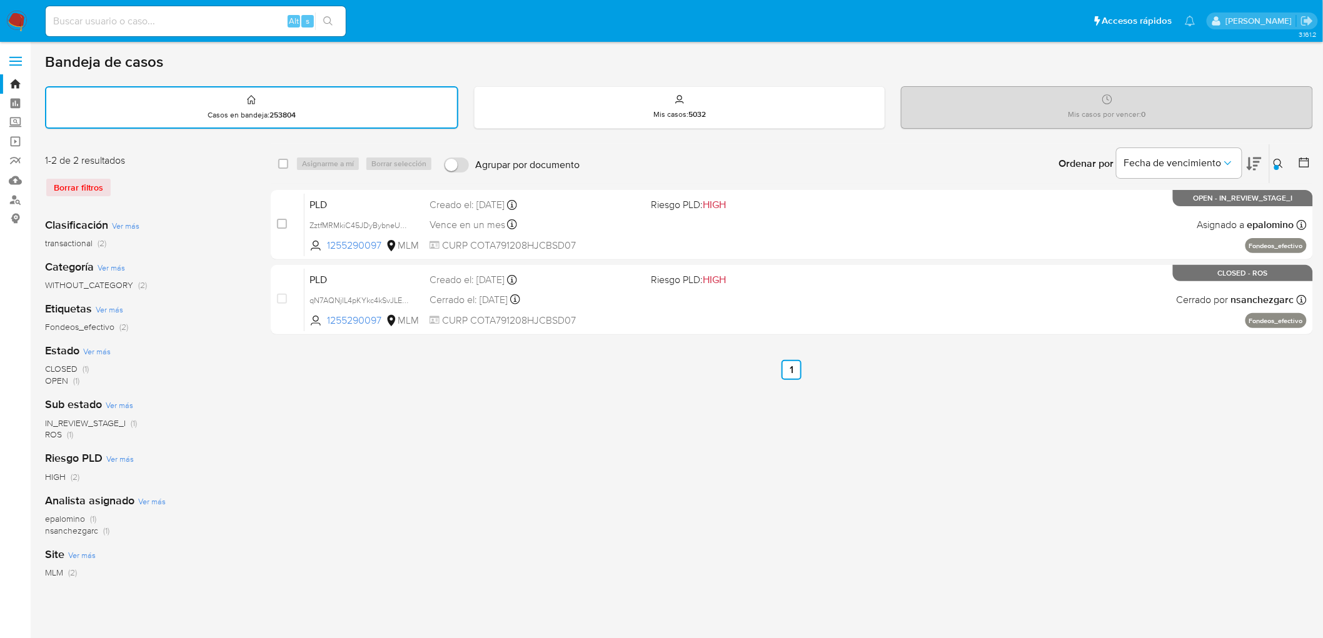
click at [5, 21] on nav "Pausado Ver notificaciones Alt s Accesos rápidos Presiona las siguientes teclas…" at bounding box center [661, 21] width 1323 height 42
click at [19, 26] on img at bounding box center [16, 21] width 21 height 21
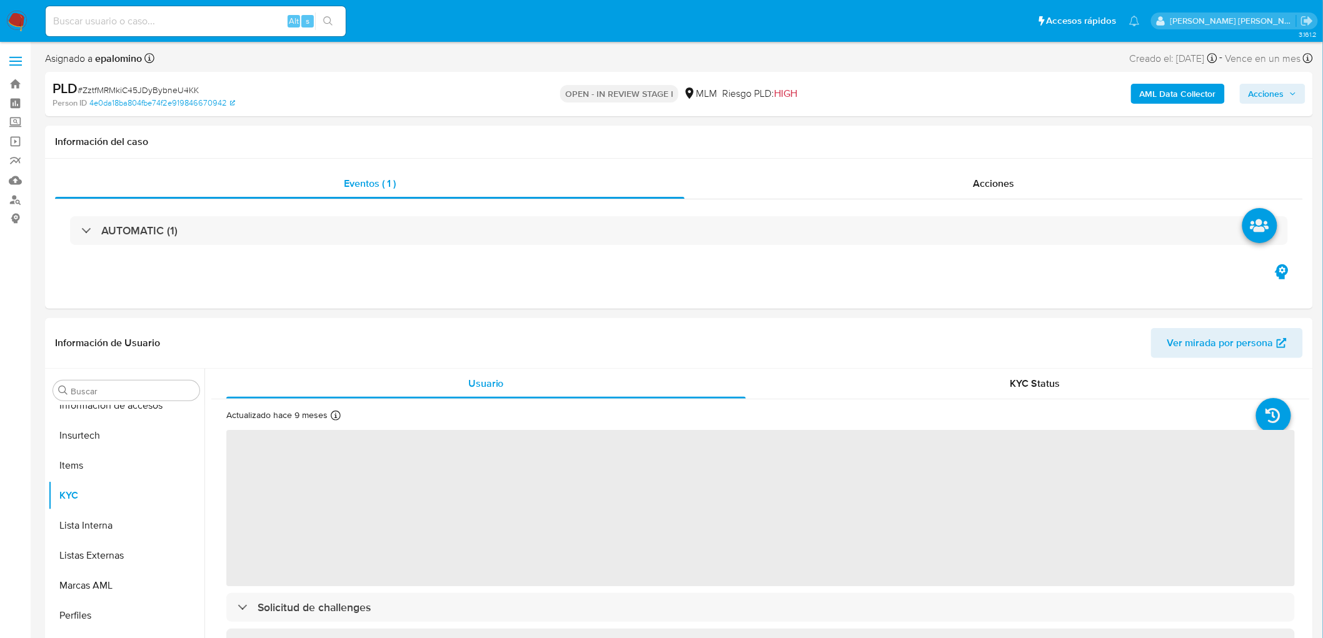
scroll to position [588, 0]
select select "10"
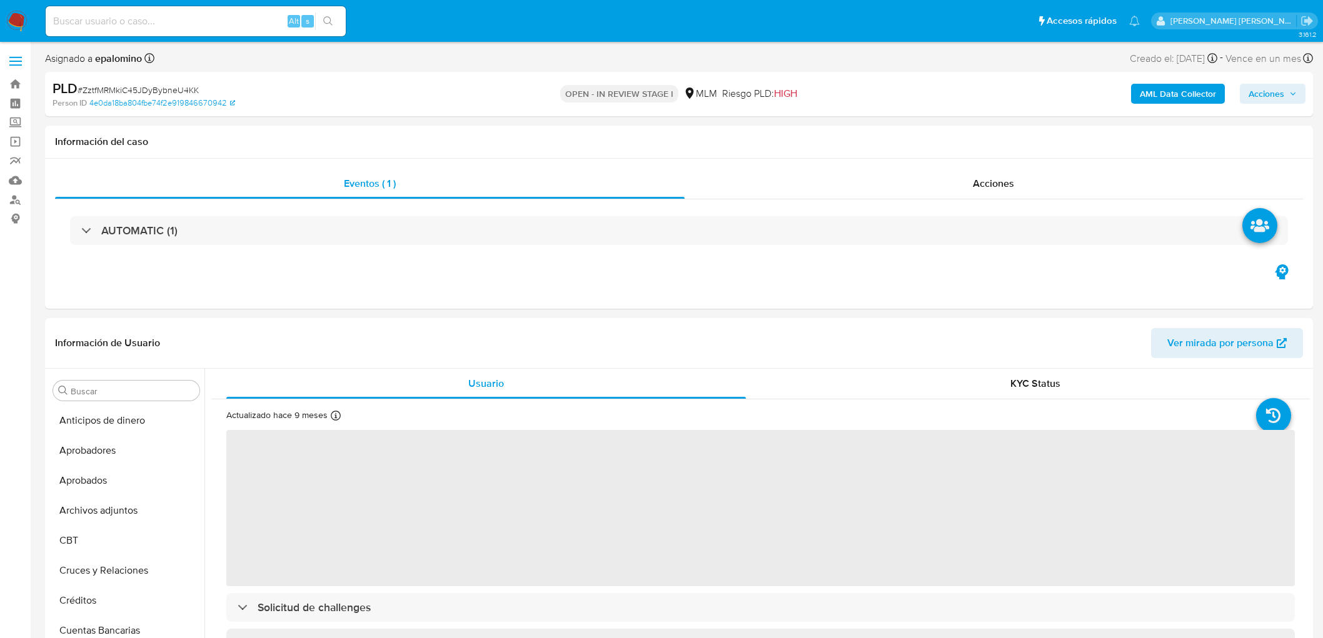
select select "10"
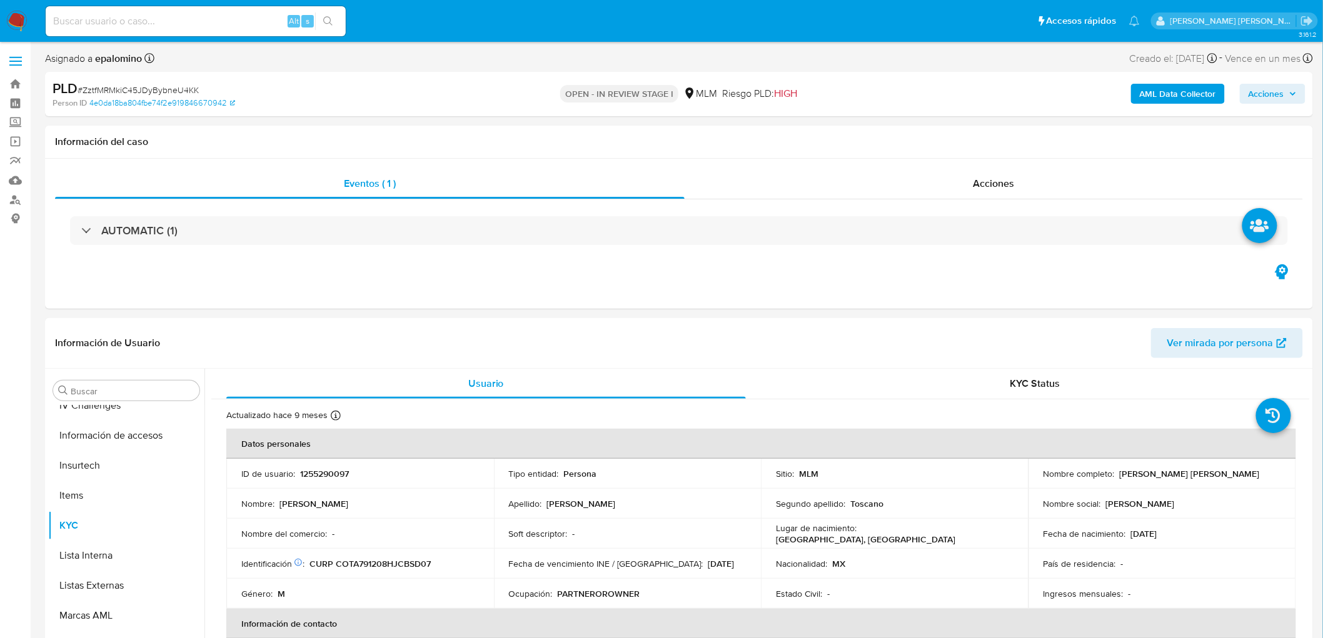
scroll to position [585, 0]
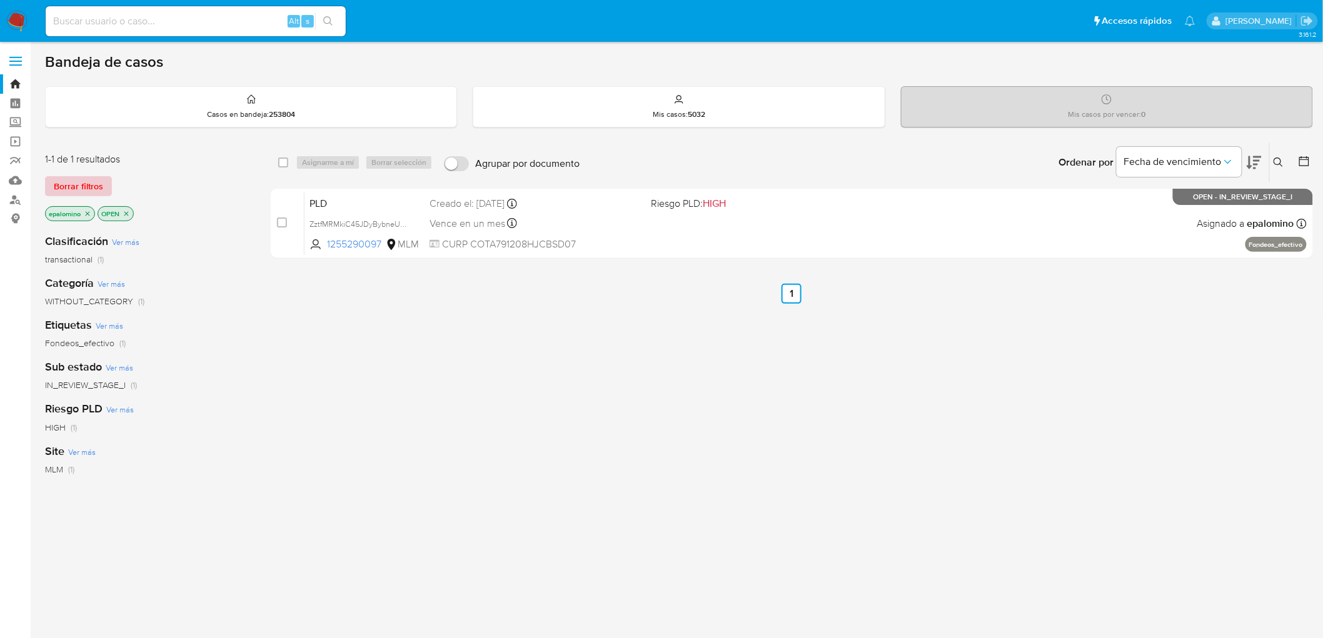
click at [83, 184] on span "Borrar filtros" at bounding box center [78, 187] width 49 height 18
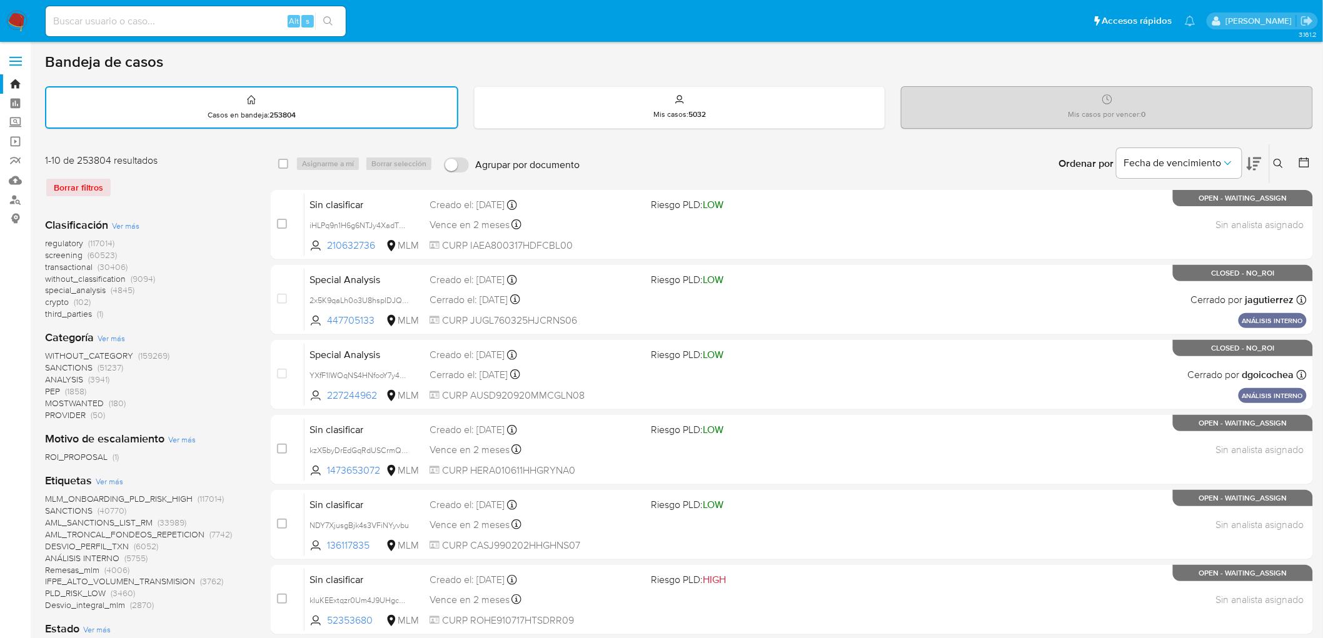
click at [14, 16] on img at bounding box center [16, 21] width 21 height 21
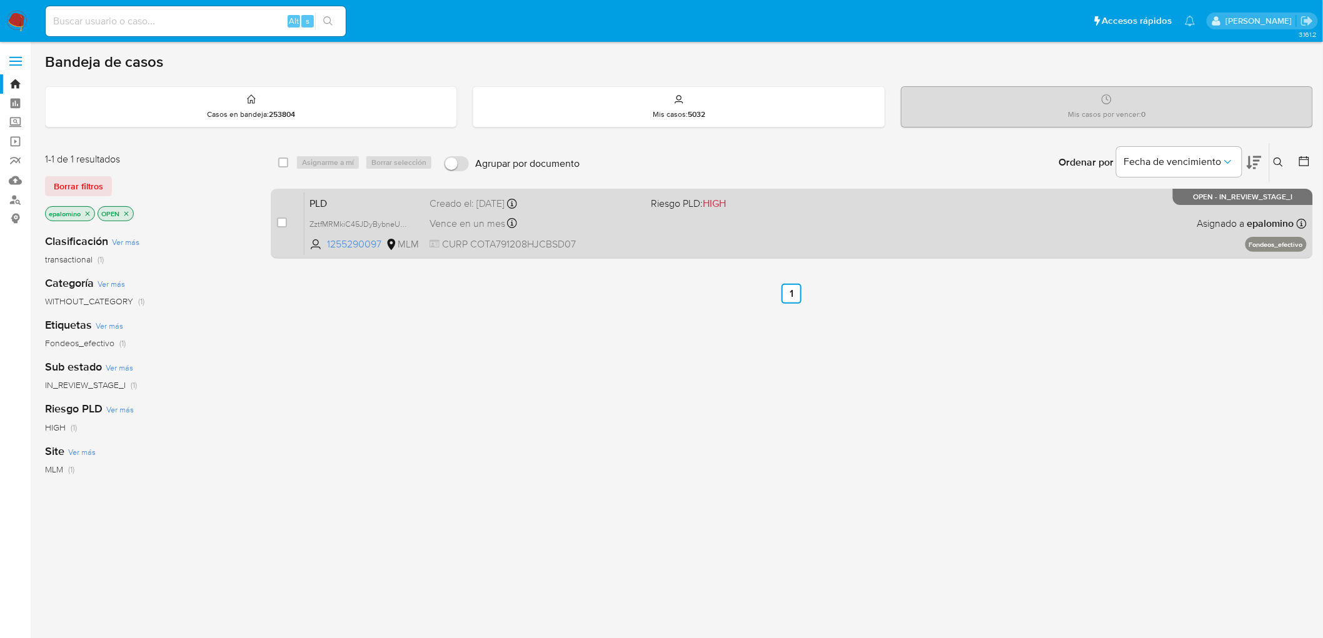
click at [318, 197] on span "PLD" at bounding box center [364, 202] width 110 height 16
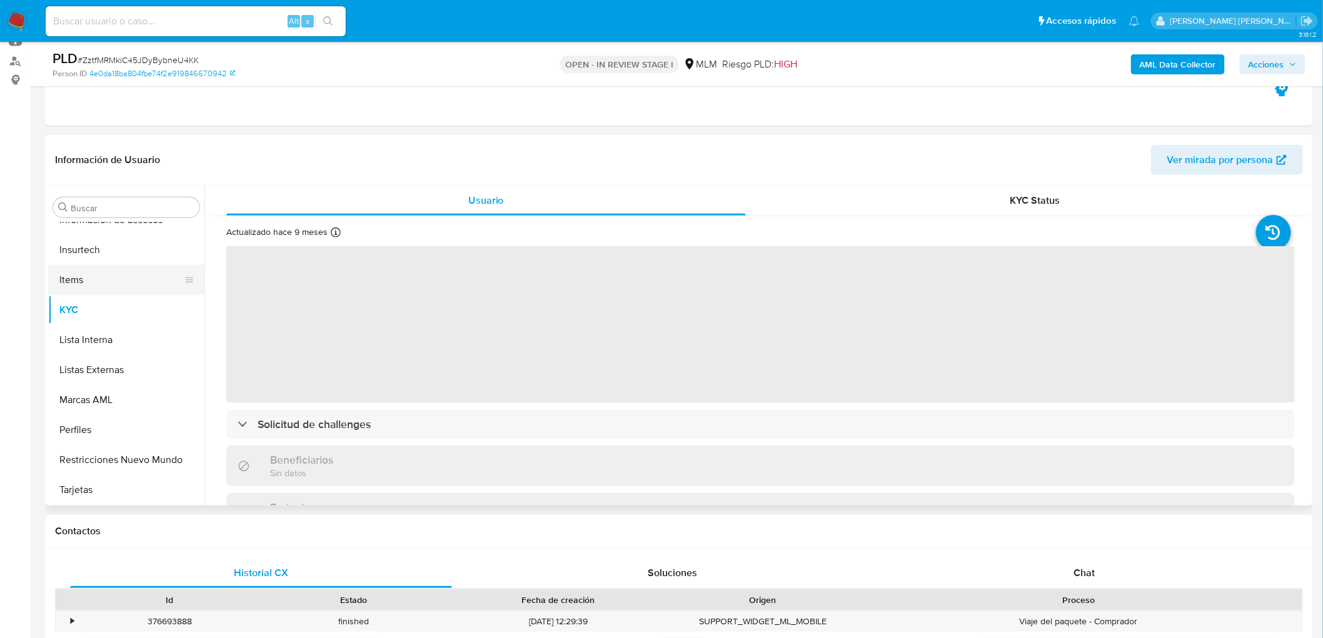
scroll to position [69, 0]
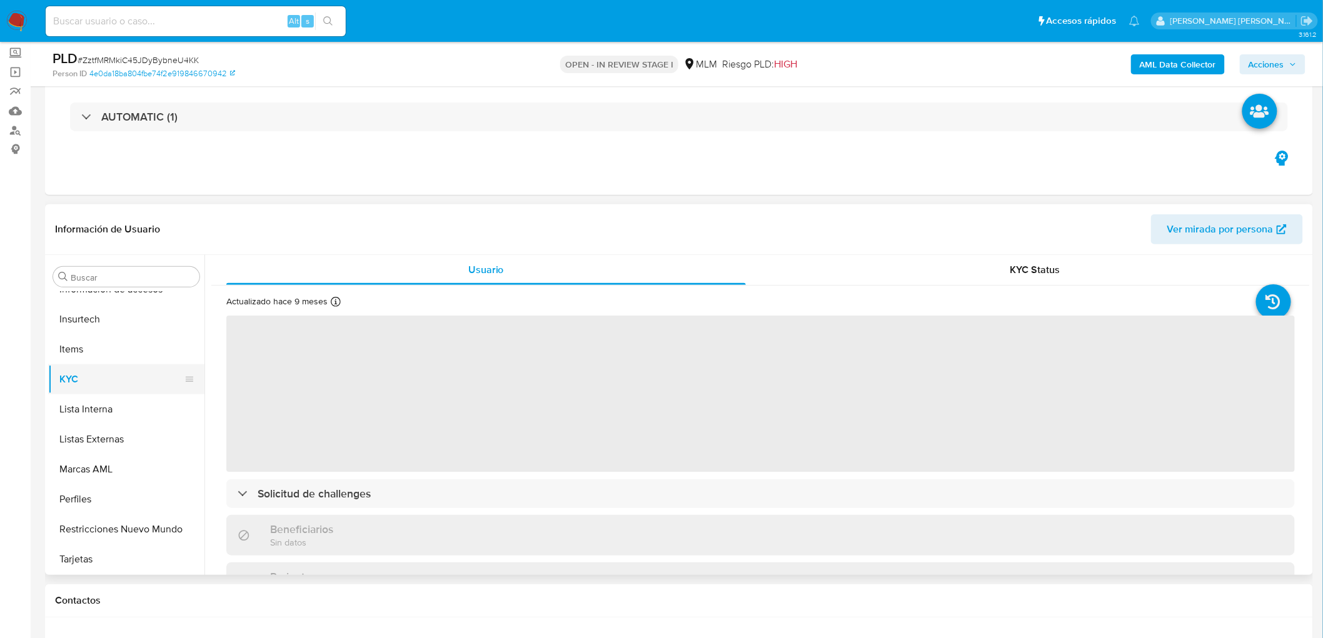
select select "10"
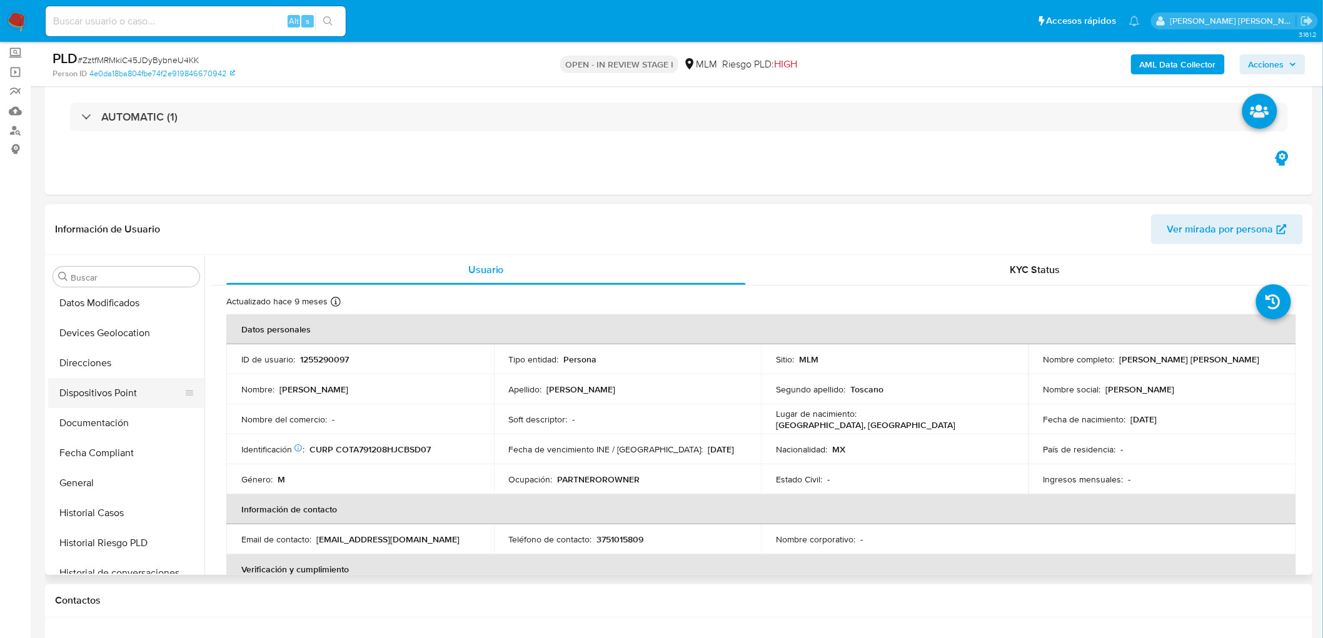
scroll to position [240, 0]
click at [124, 330] on button "Devices Geolocation" at bounding box center [121, 337] width 146 height 30
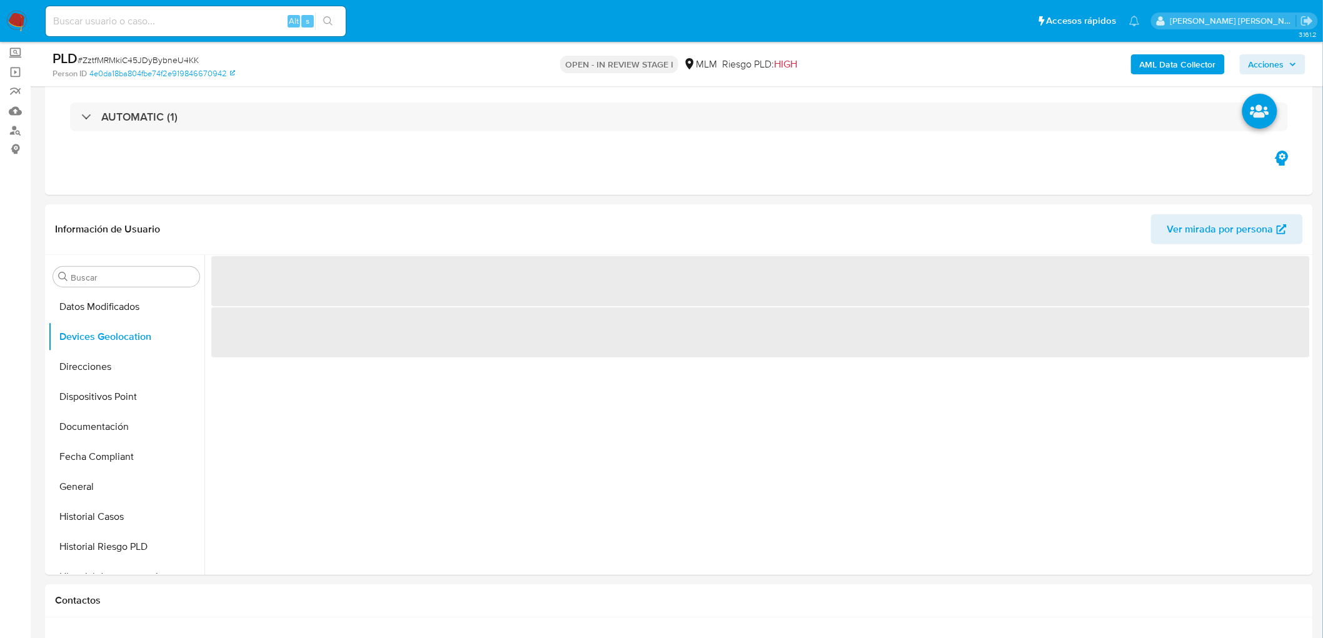
scroll to position [197, 0]
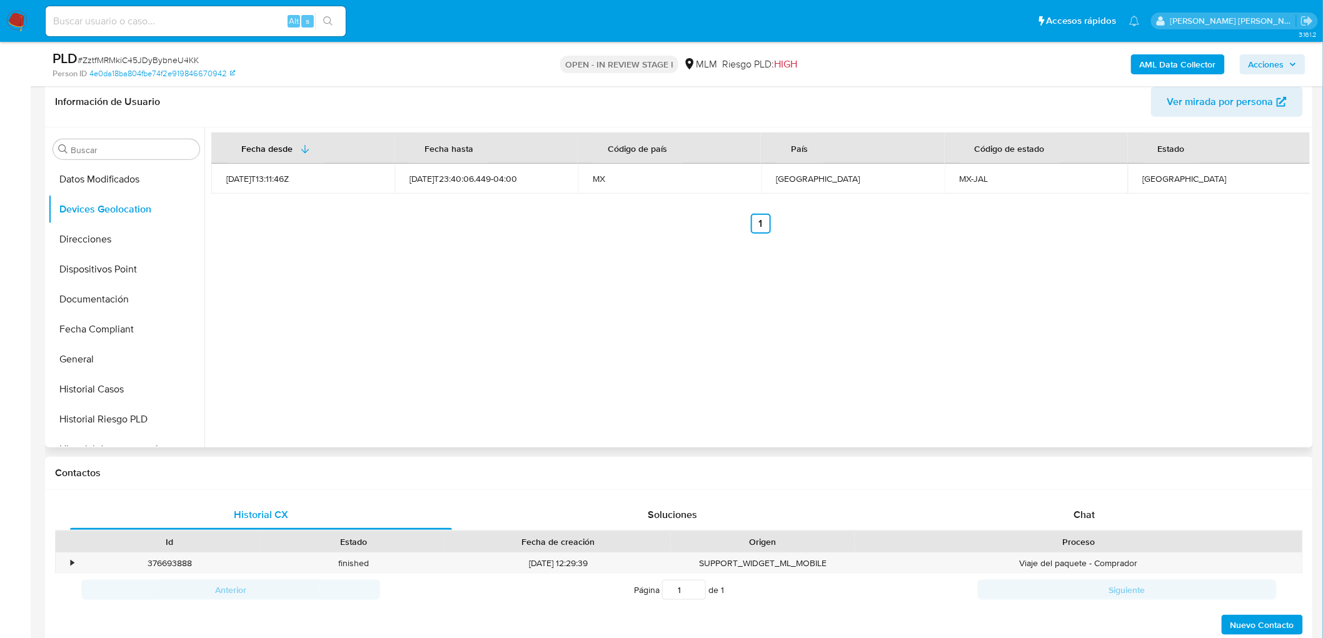
click at [539, 338] on div "Fecha desde Fecha hasta Código de país País Código de estado Estado 2022-12-05T…" at bounding box center [756, 288] width 1105 height 320
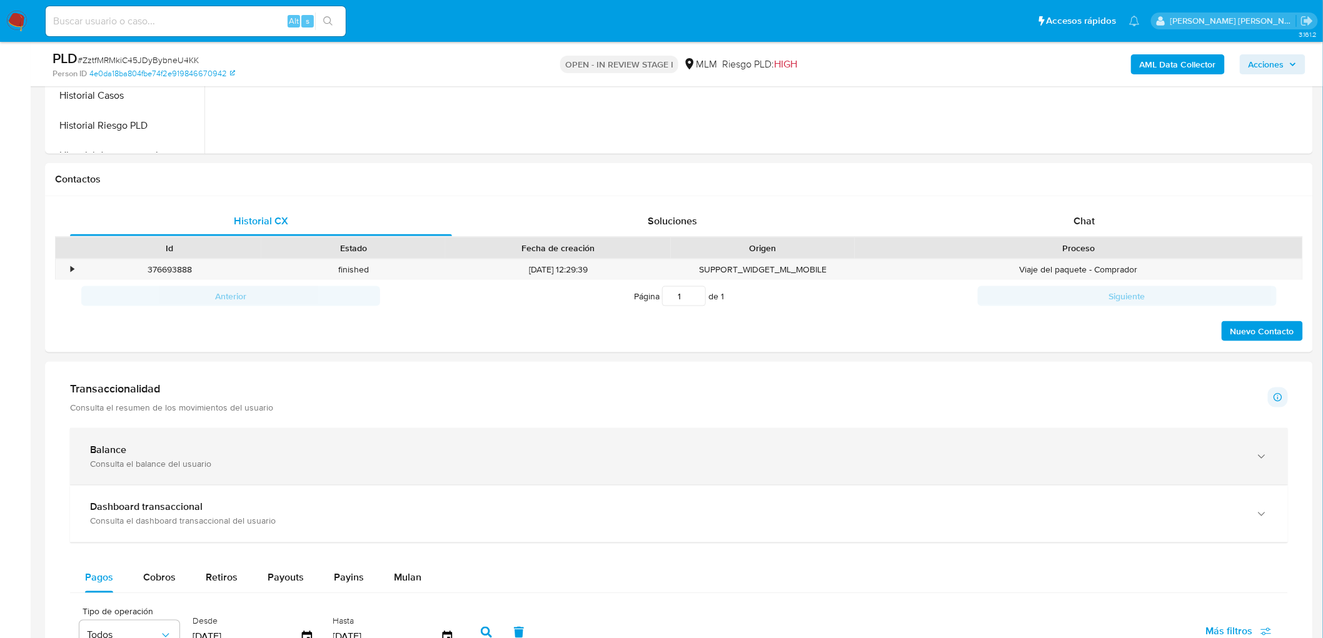
click at [203, 434] on div "Balance Consulta el balance del usuario" at bounding box center [679, 456] width 1218 height 57
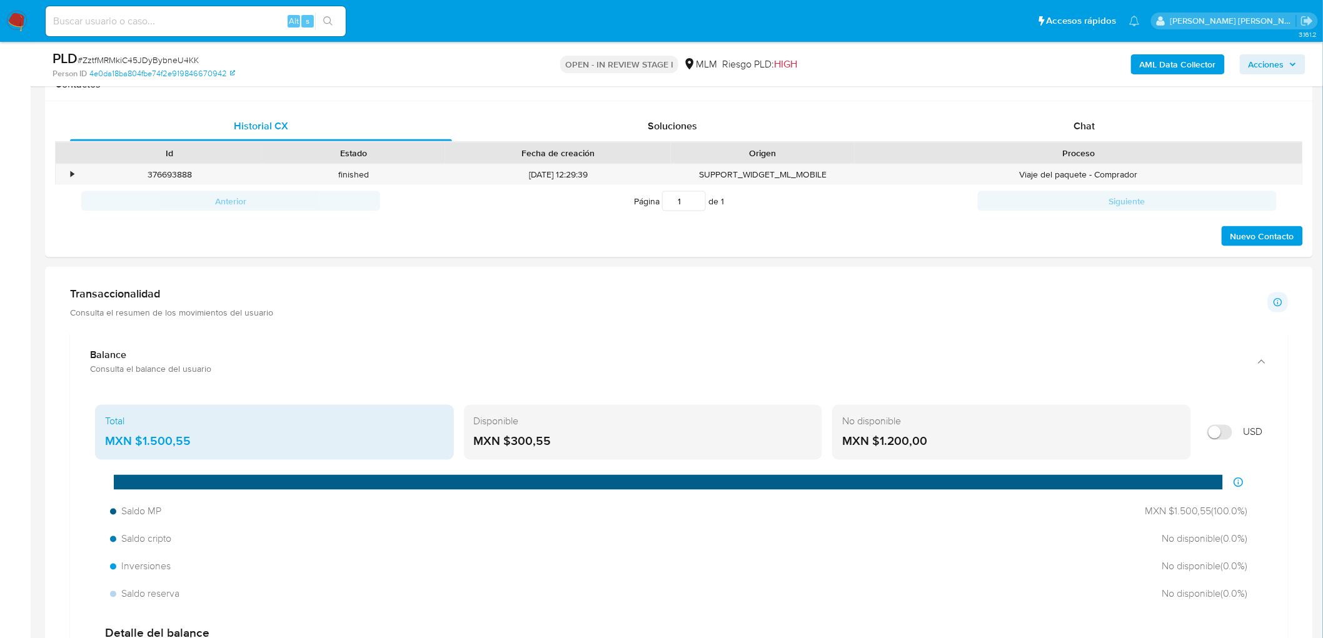
scroll to position [629, 0]
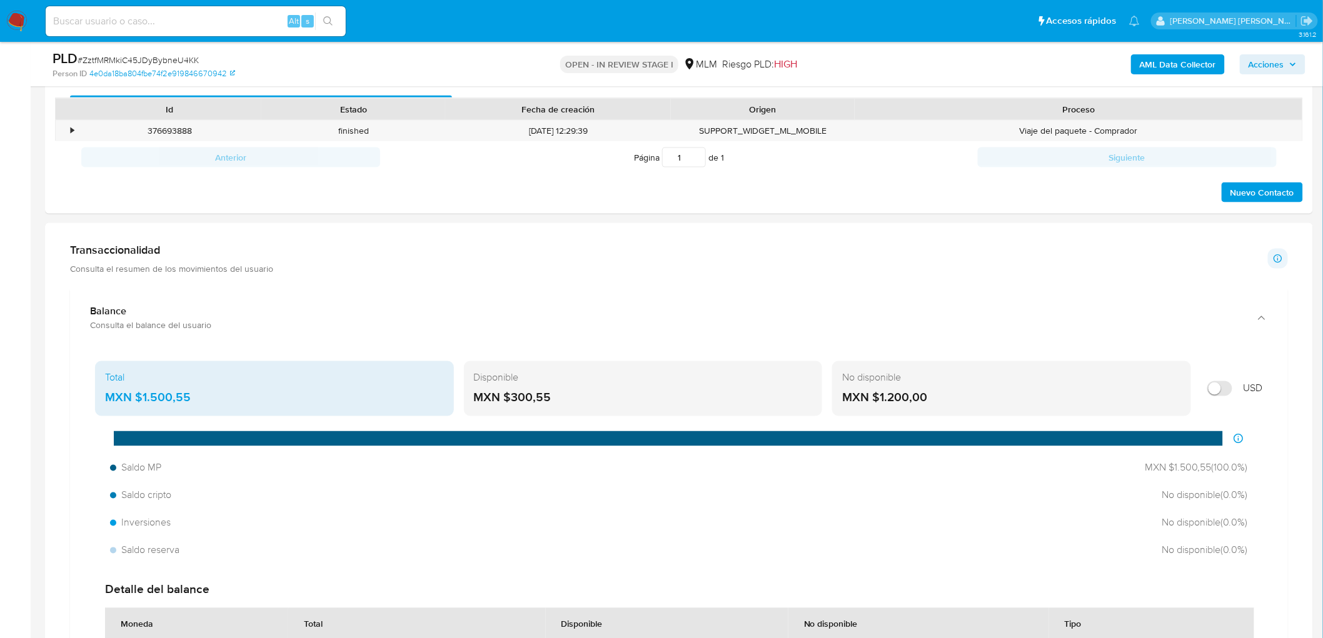
drag, startPoint x: 553, startPoint y: 391, endPoint x: 513, endPoint y: 396, distance: 40.2
click at [513, 396] on div "MXN $300,55" at bounding box center [643, 398] width 339 height 16
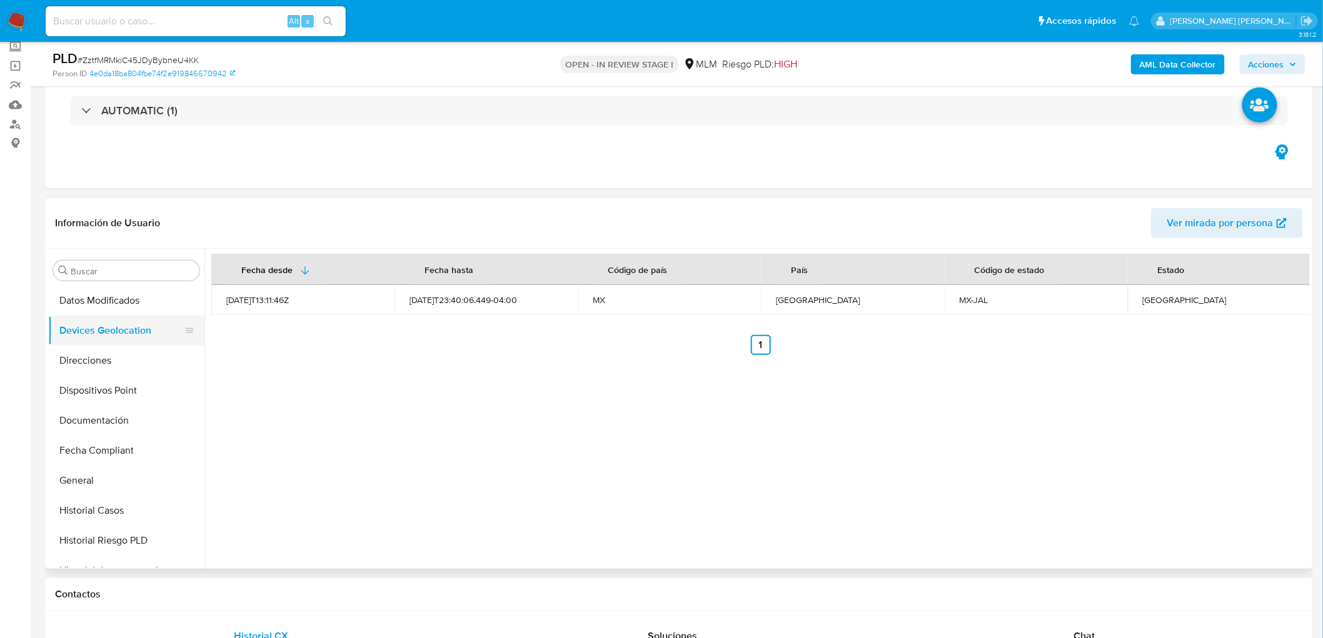
scroll to position [74, 0]
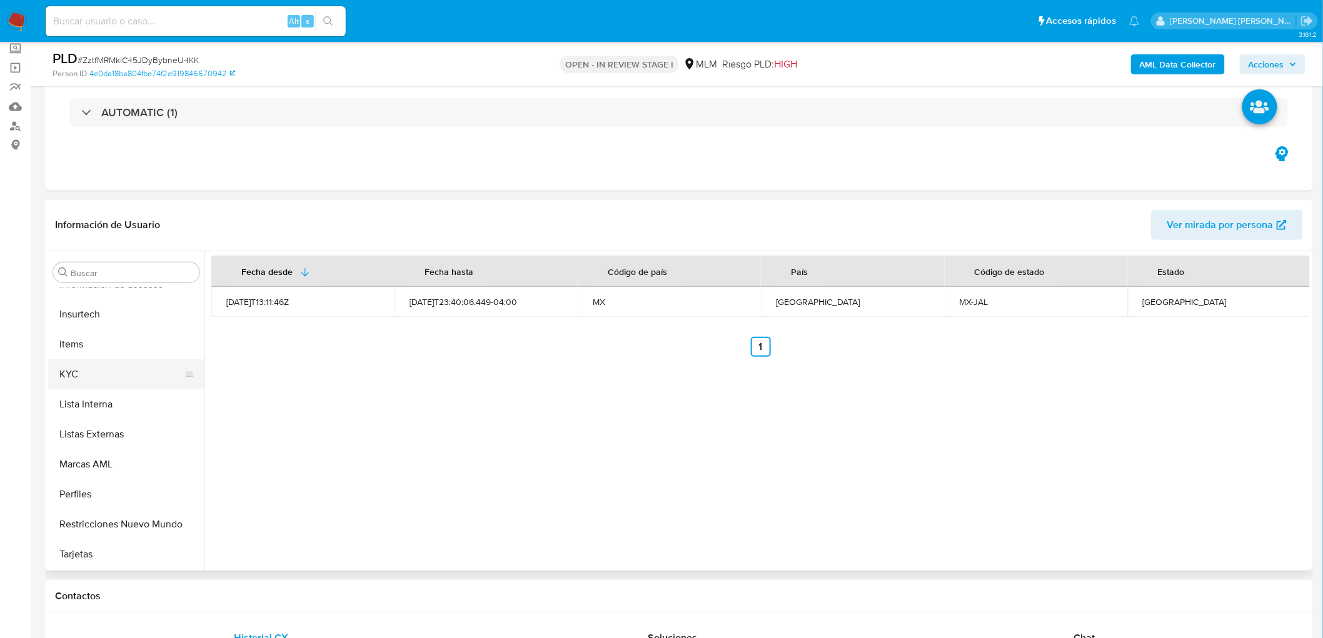
click at [94, 379] on button "KYC" at bounding box center [121, 374] width 146 height 30
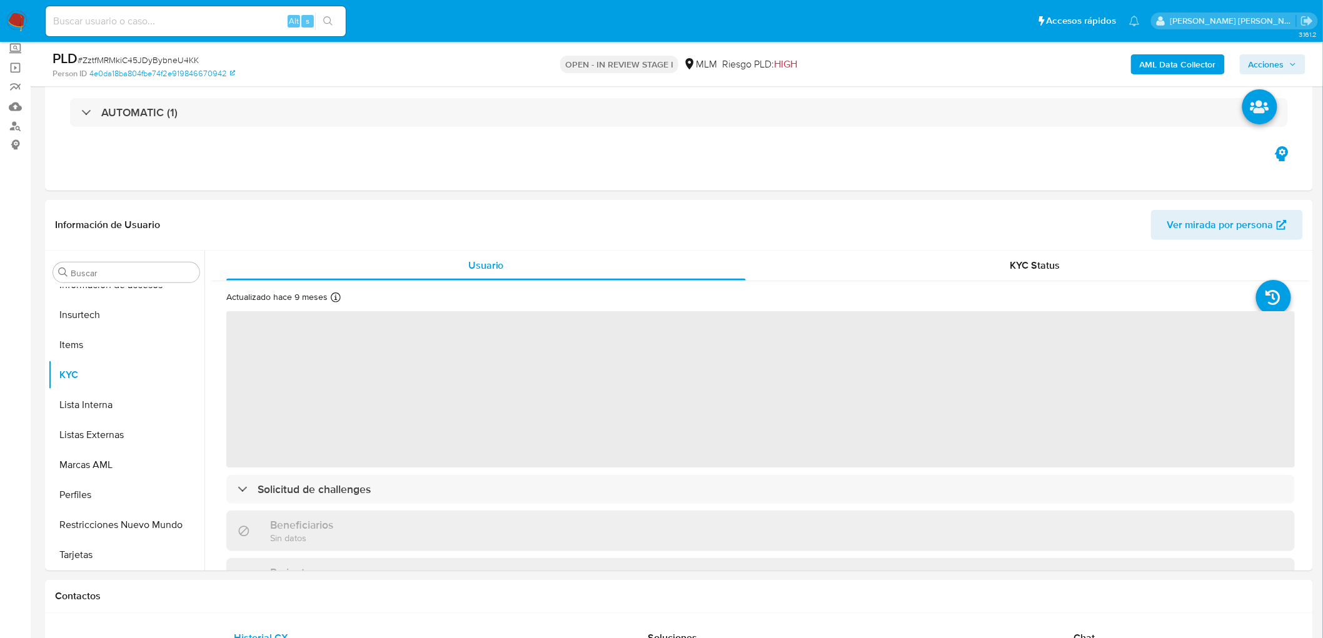
scroll to position [138, 0]
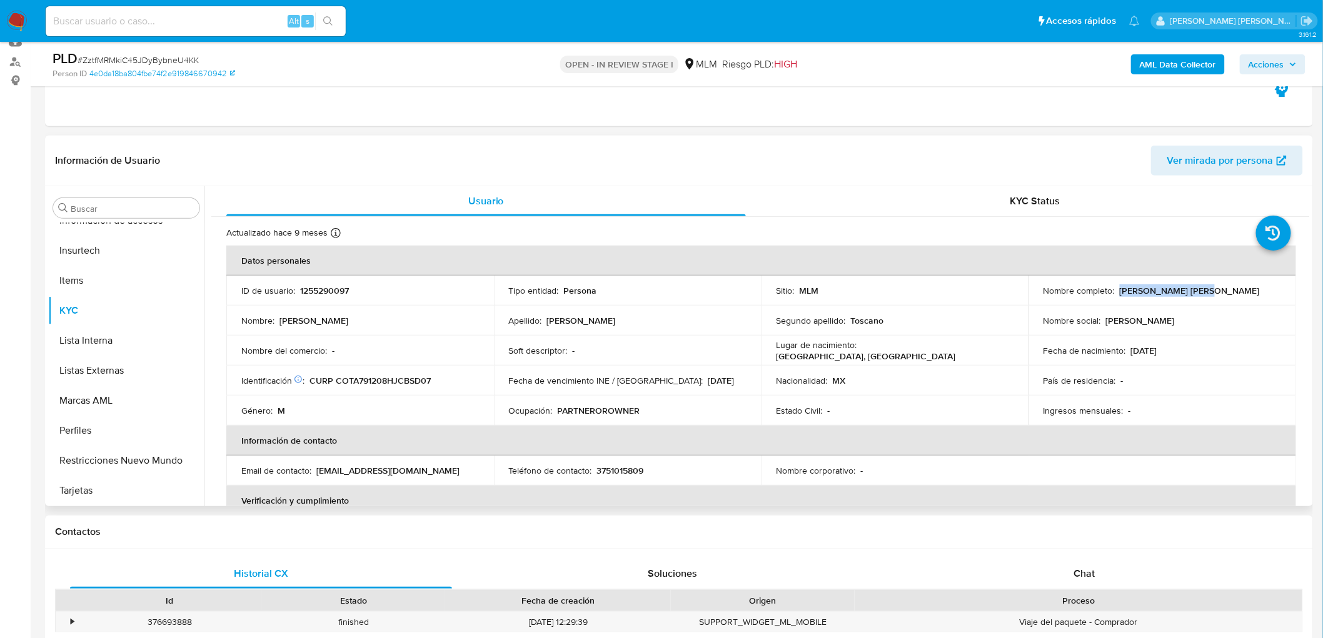
drag, startPoint x: 1203, startPoint y: 288, endPoint x: 1116, endPoint y: 284, distance: 86.9
click at [1116, 285] on div "Nombre completo : Adan Cobian Toscano" at bounding box center [1162, 290] width 238 height 11
copy p "[PERSON_NAME]"
click at [490, 368] on td "Identificación CIC: 226628459 : CURP COTA791208HJCBSD07" at bounding box center [360, 381] width 268 height 30
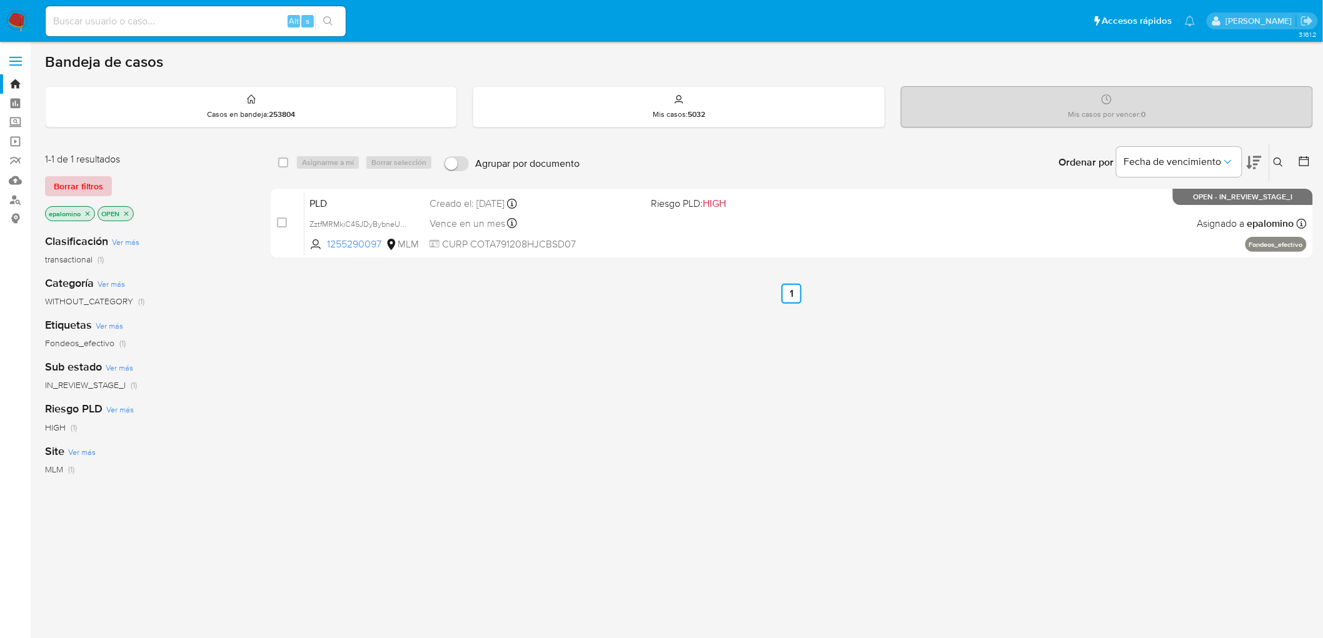
click at [101, 180] on span "Borrar filtros" at bounding box center [78, 187] width 49 height 18
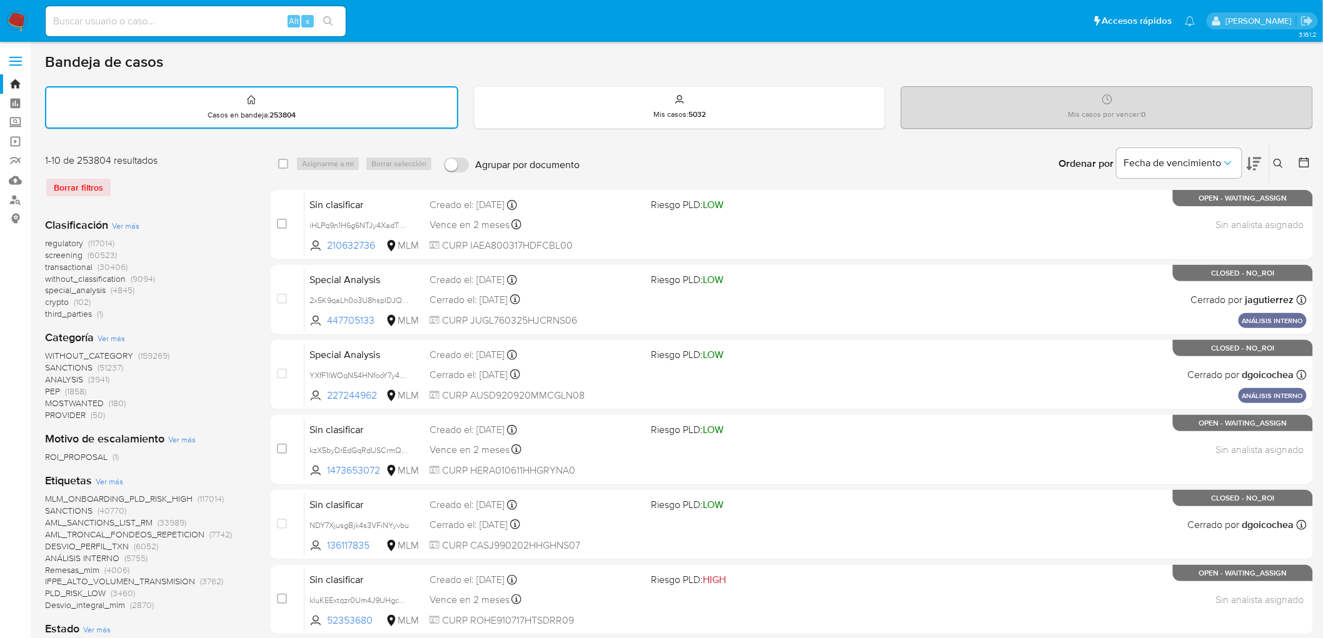
click at [1275, 163] on icon at bounding box center [1277, 163] width 9 height 9
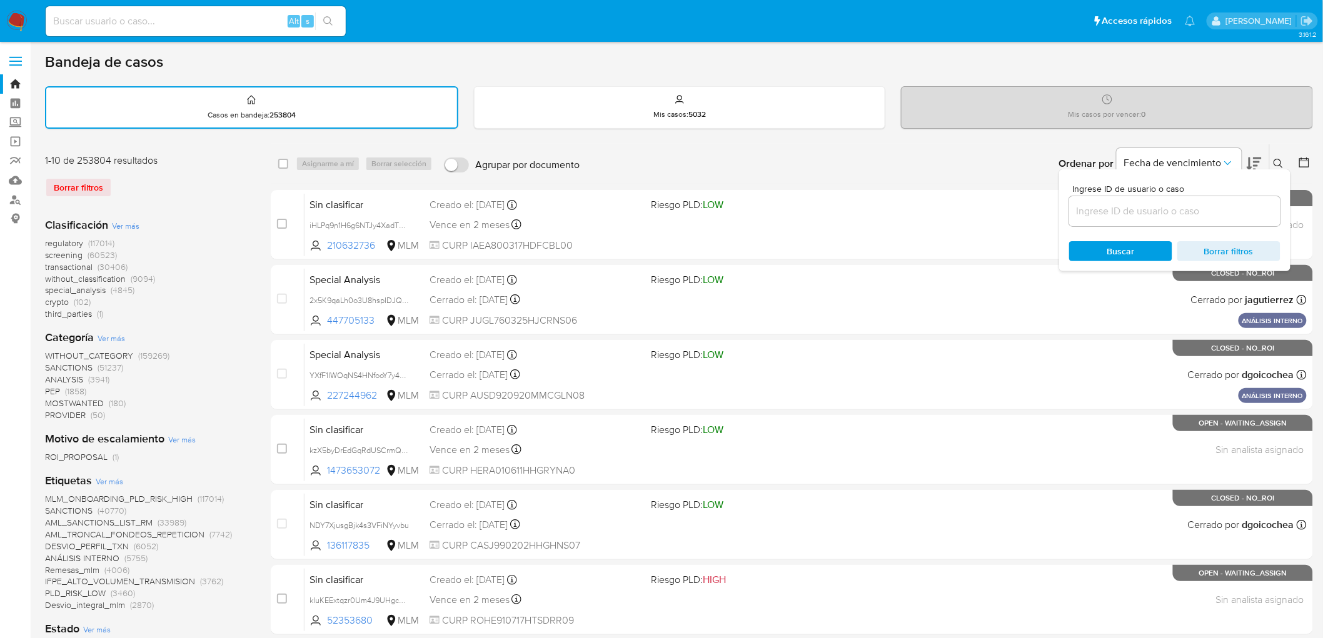
click at [1141, 200] on div at bounding box center [1174, 211] width 211 height 30
click at [1138, 208] on input at bounding box center [1174, 211] width 211 height 16
paste input "1255290097"
type input "1255290097"
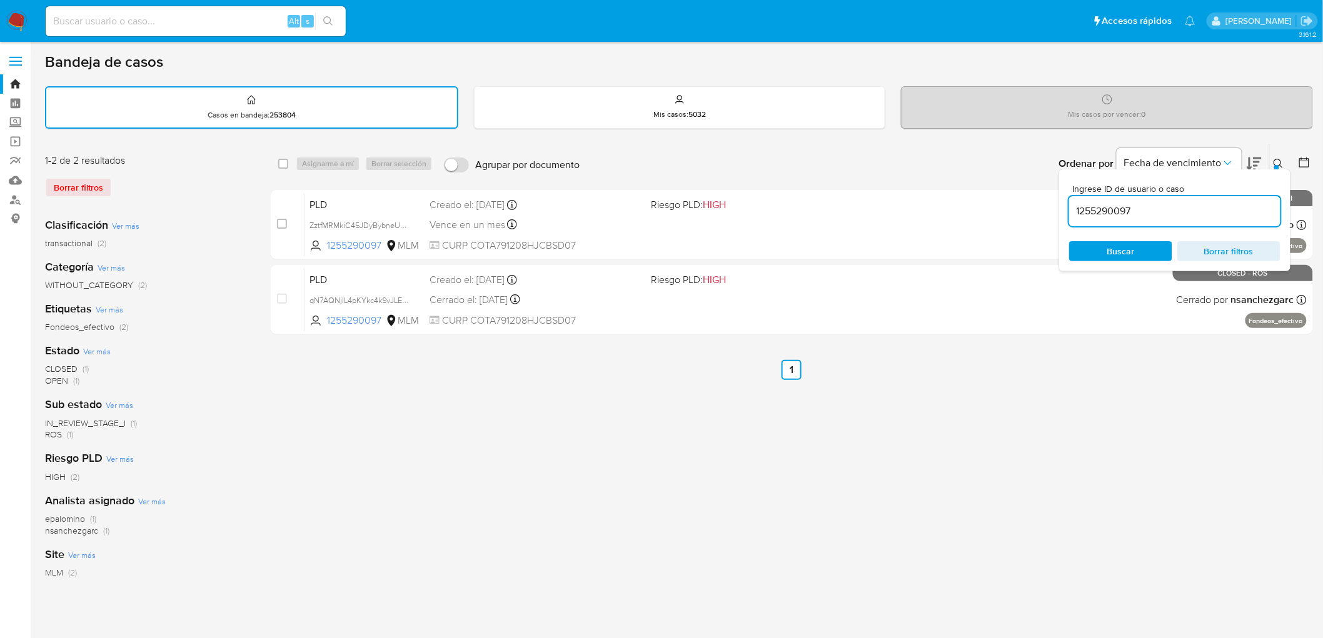
click at [1279, 161] on icon at bounding box center [1278, 164] width 10 height 10
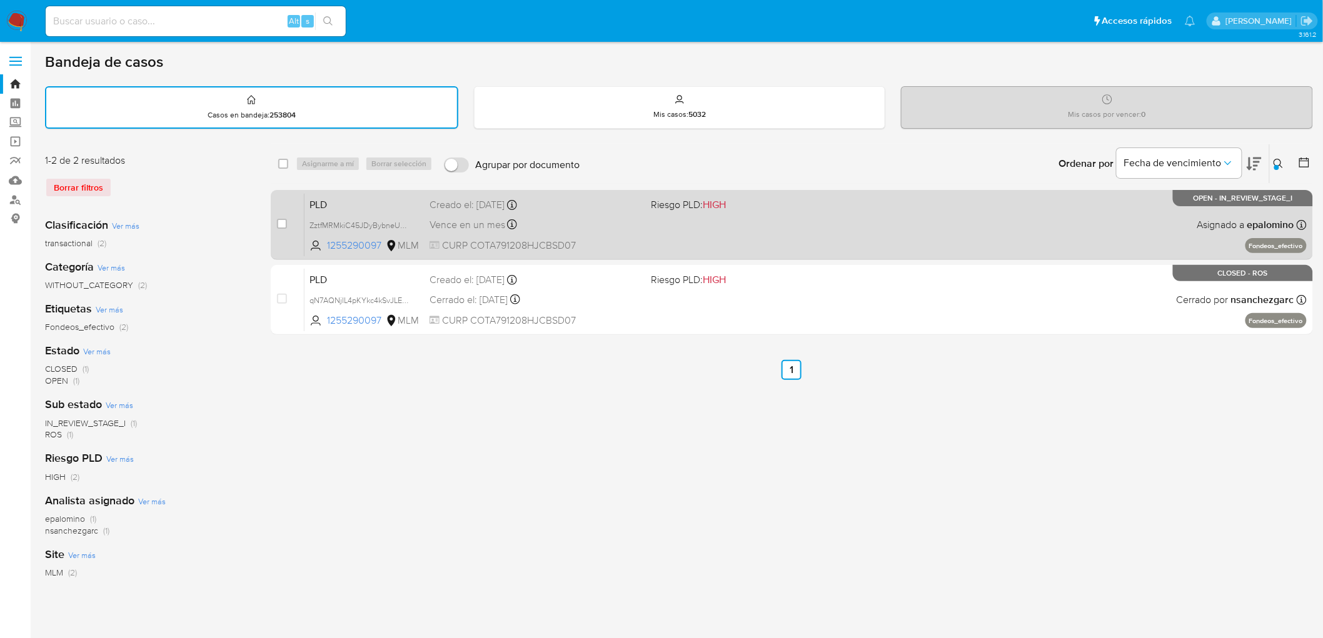
click at [333, 197] on span "PLD" at bounding box center [364, 204] width 110 height 16
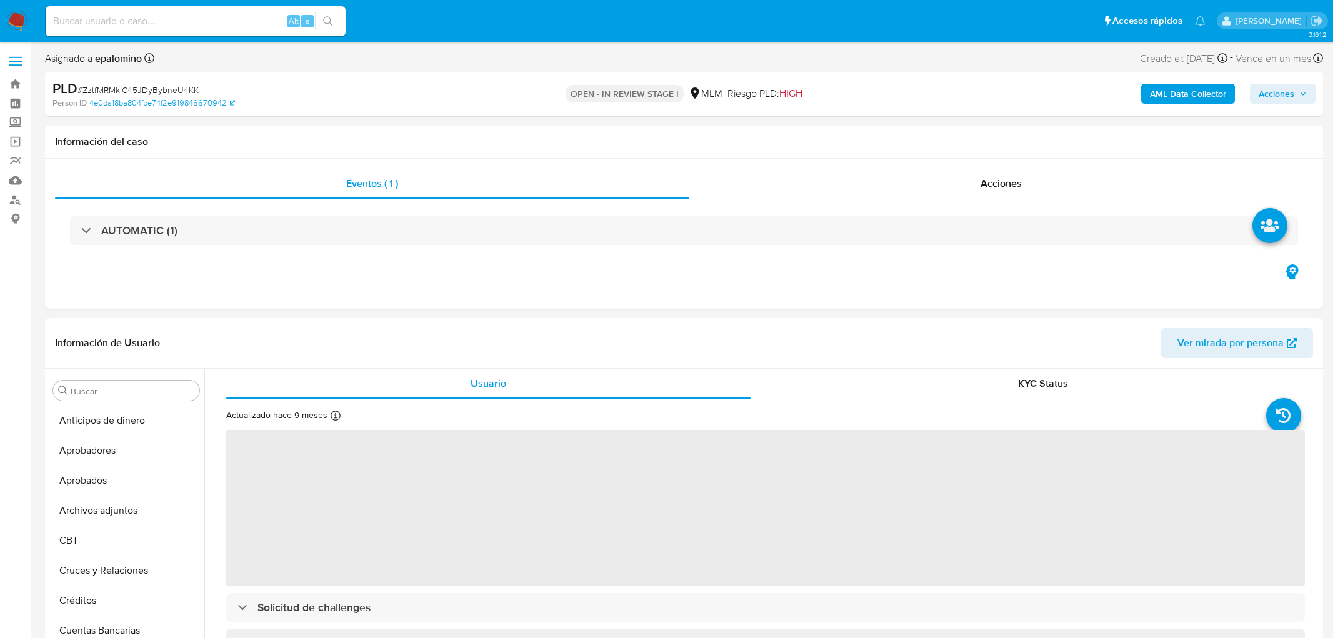
select select "10"
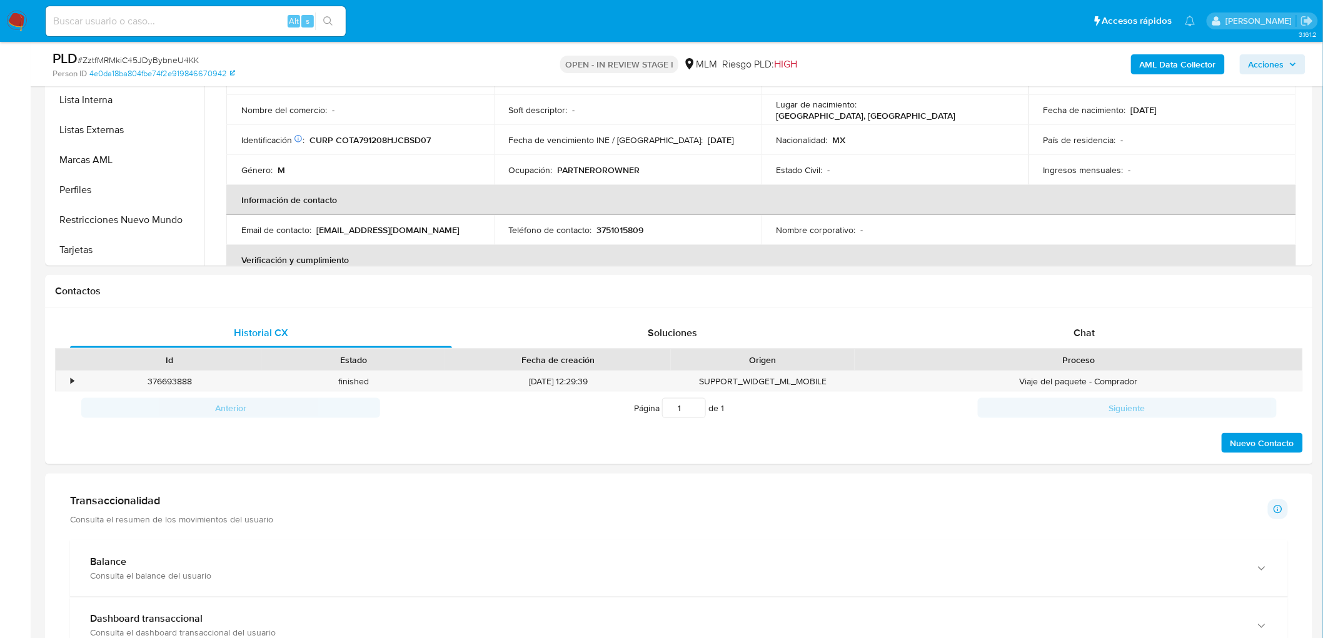
scroll to position [473, 0]
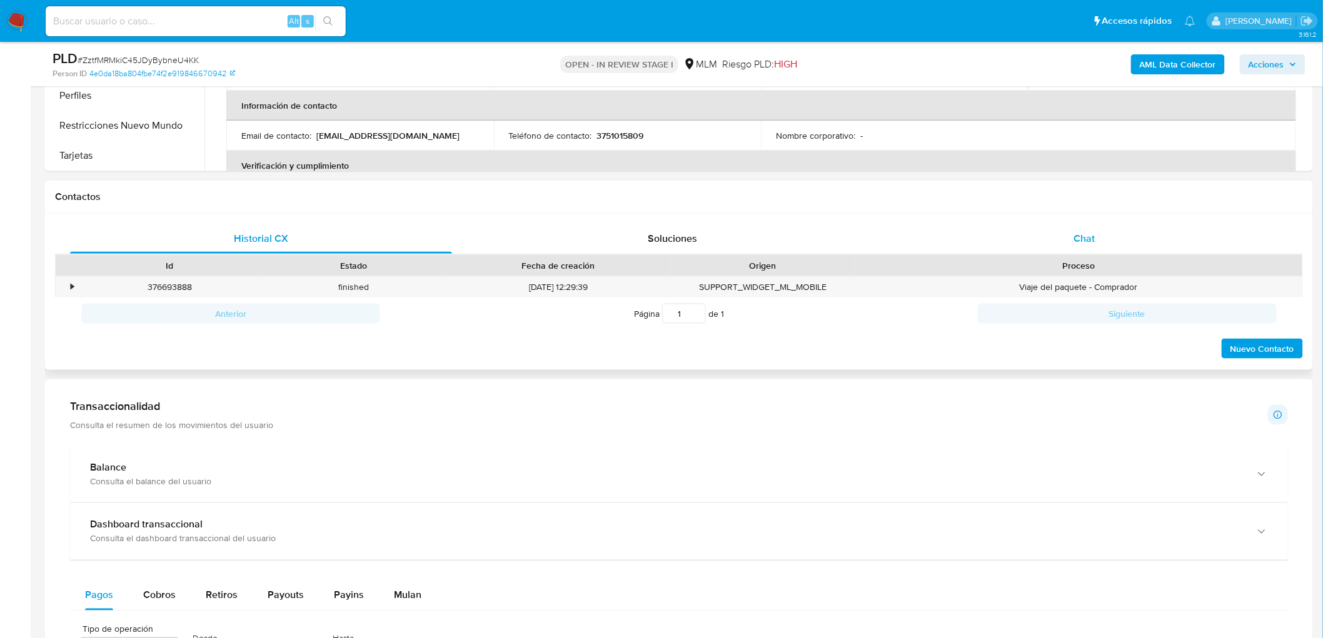
click at [1079, 234] on span "Chat" at bounding box center [1084, 238] width 21 height 14
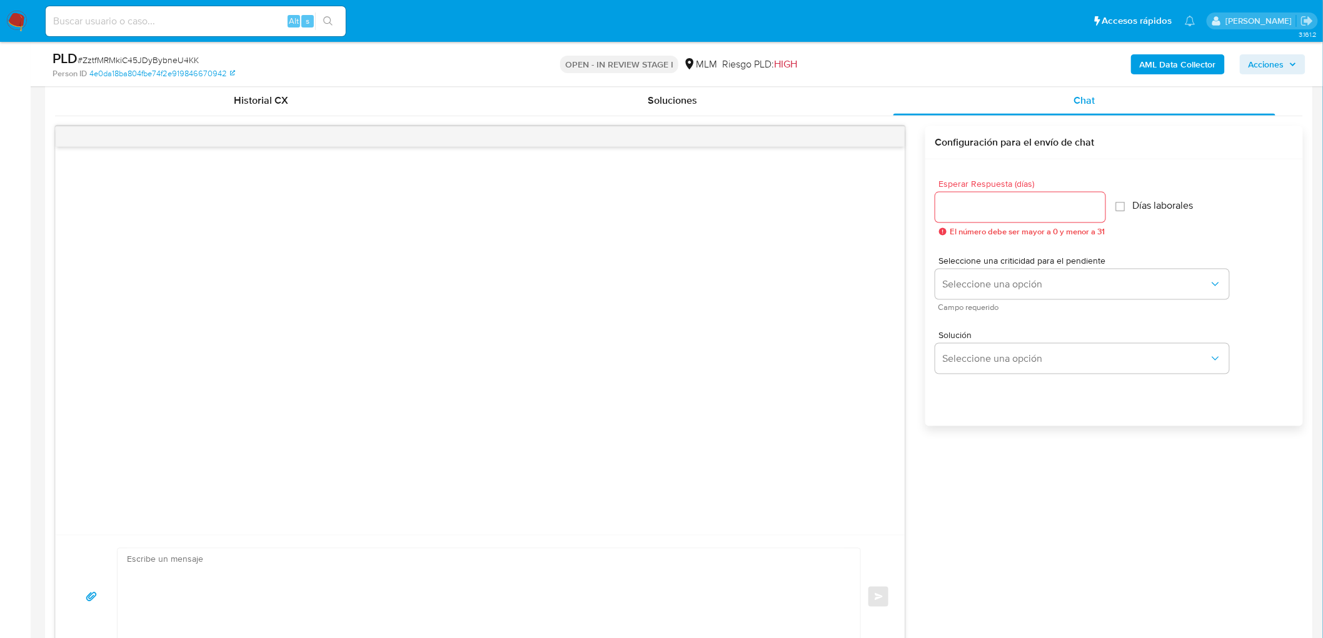
scroll to position [613, 0]
click at [995, 204] on input "Esperar Respuesta (días)" at bounding box center [1020, 206] width 170 height 16
type input "5"
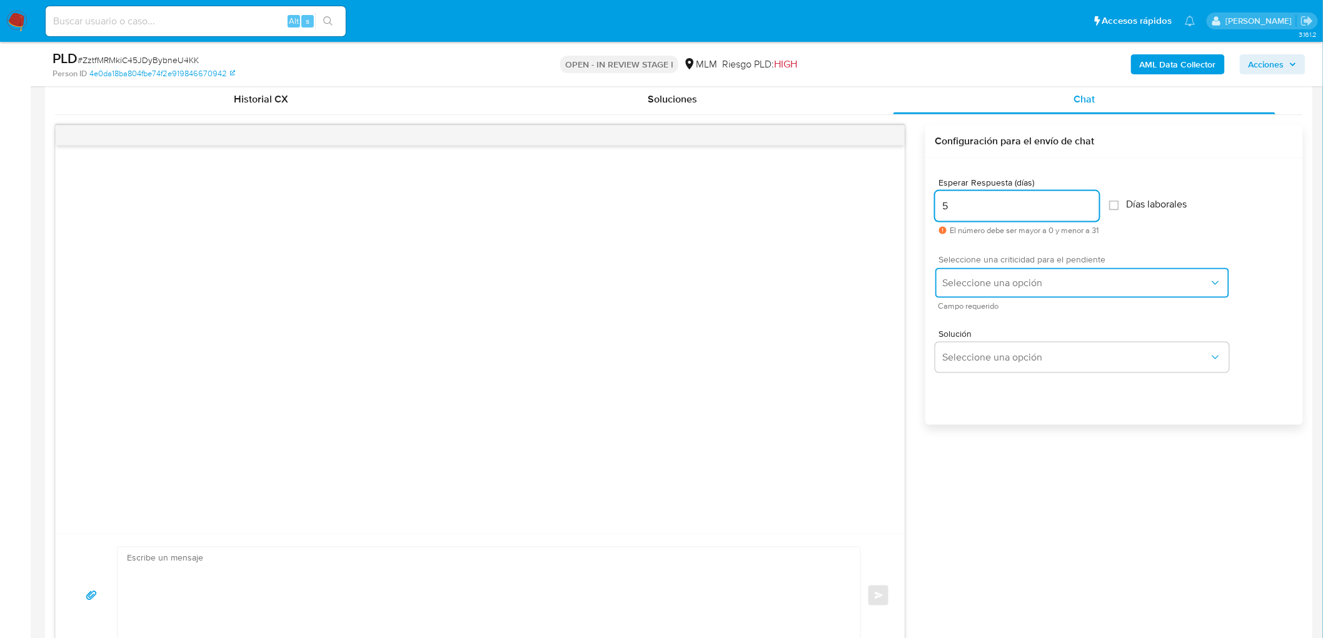
click at [984, 293] on button "Seleccione una opción" at bounding box center [1082, 283] width 294 height 30
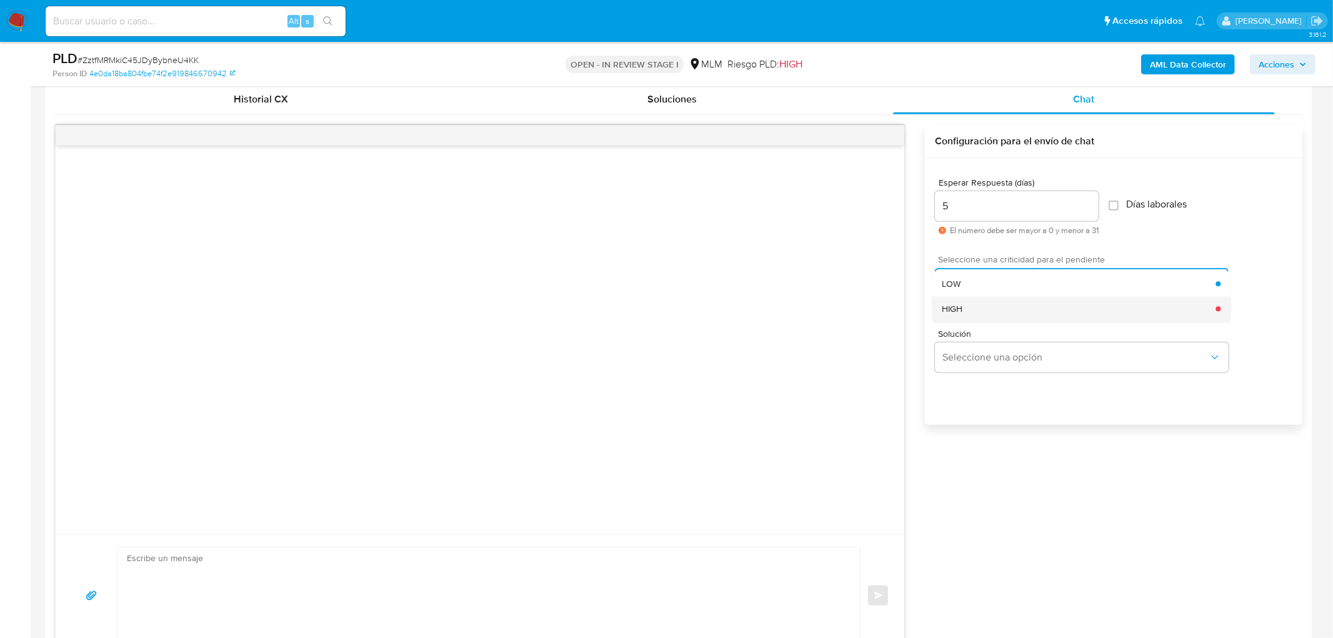
click at [984, 304] on div "HIGH" at bounding box center [1079, 308] width 274 height 25
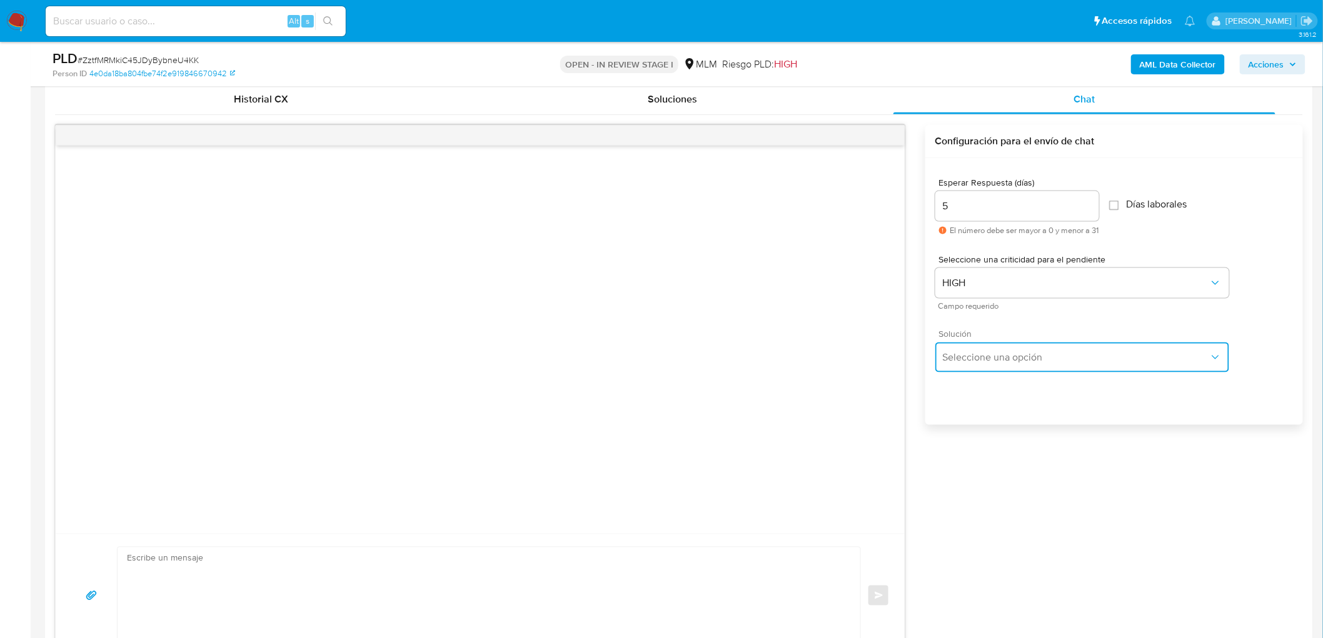
click at [1001, 369] on button "Seleccione una opción" at bounding box center [1082, 358] width 294 height 30
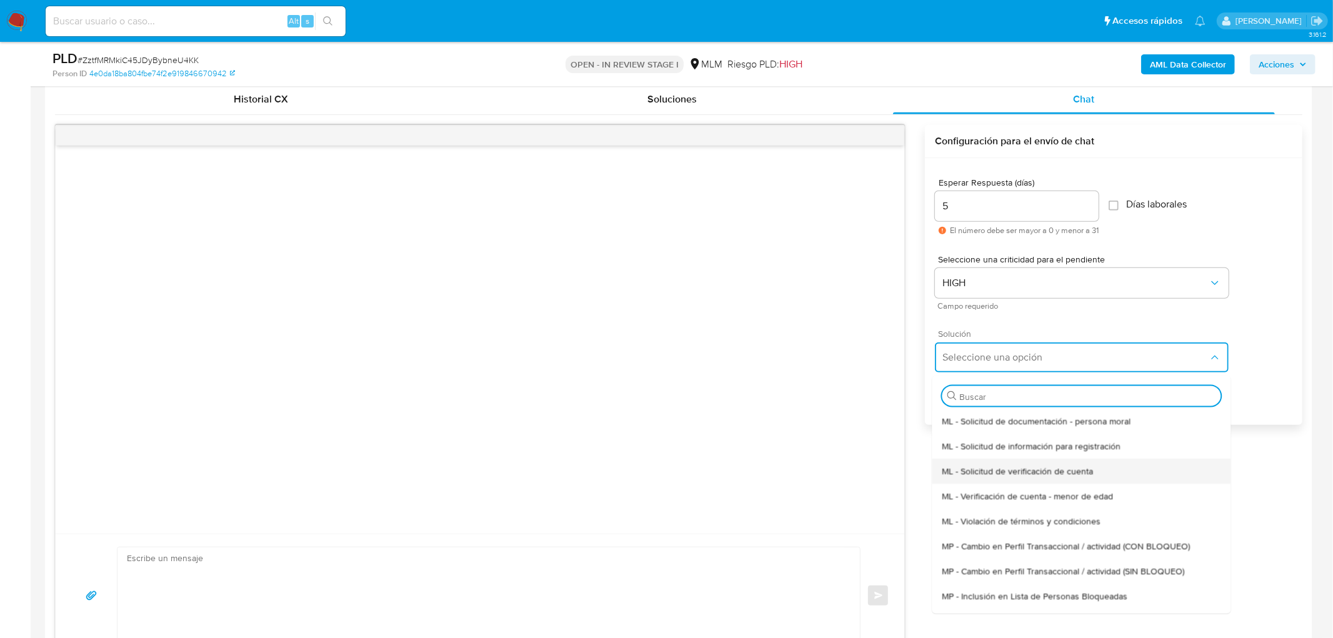
click at [1038, 460] on div "ML - Solicitud de verificación de cuenta" at bounding box center [1081, 470] width 279 height 25
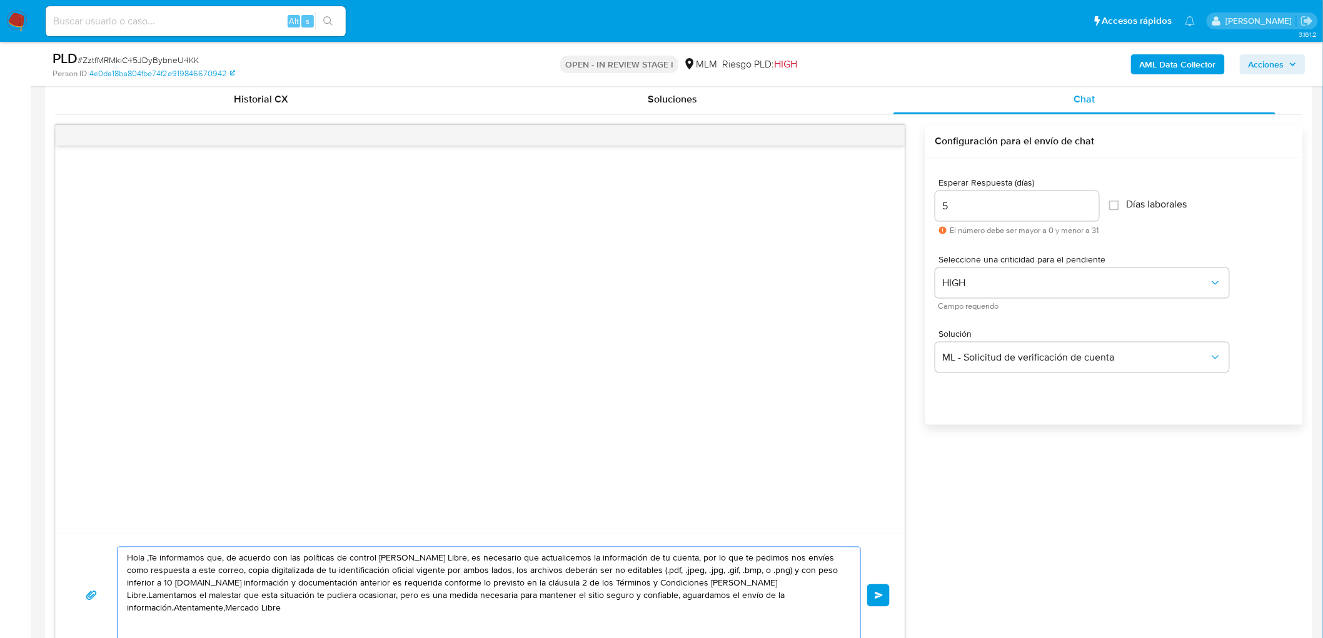
drag, startPoint x: 807, startPoint y: 601, endPoint x: 78, endPoint y: 552, distance: 731.0
click at [78, 552] on div "Hola ,Te informamos que, de acuerdo con las políticas de control de Mercado Lib…" at bounding box center [480, 596] width 819 height 98
paste textarea "Estimado Adan Cobian Toscano. Te comunicamos que se ha identificado un cambio e…"
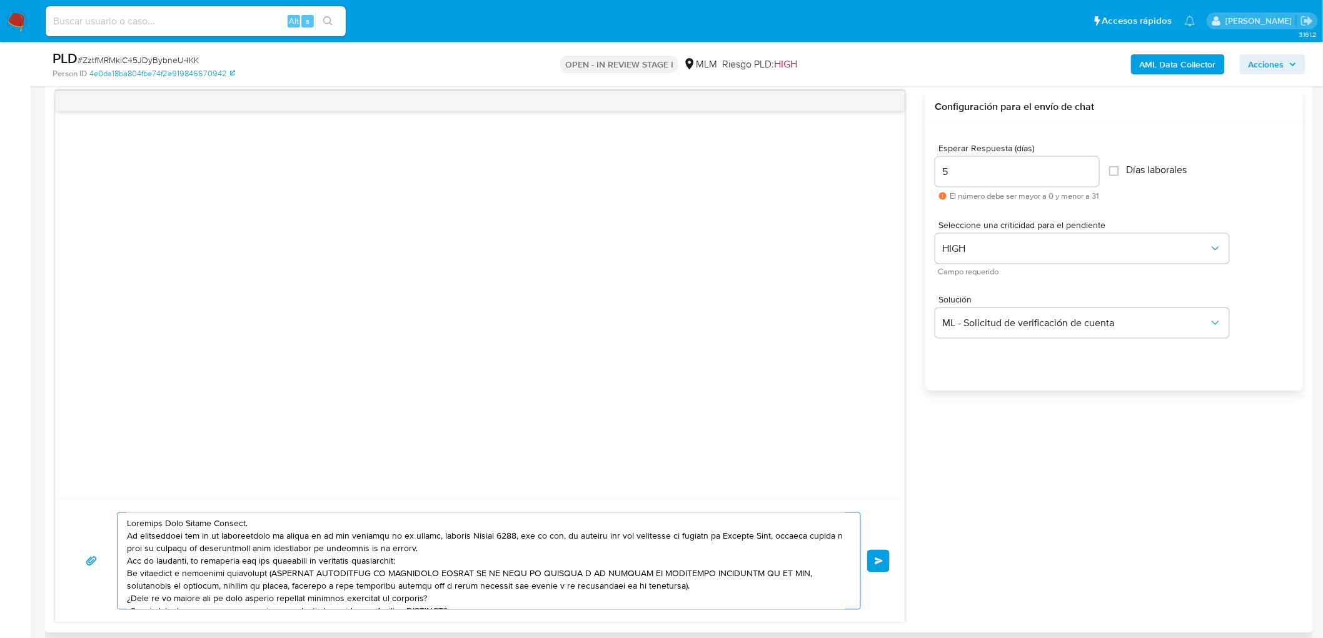
scroll to position [42, 0]
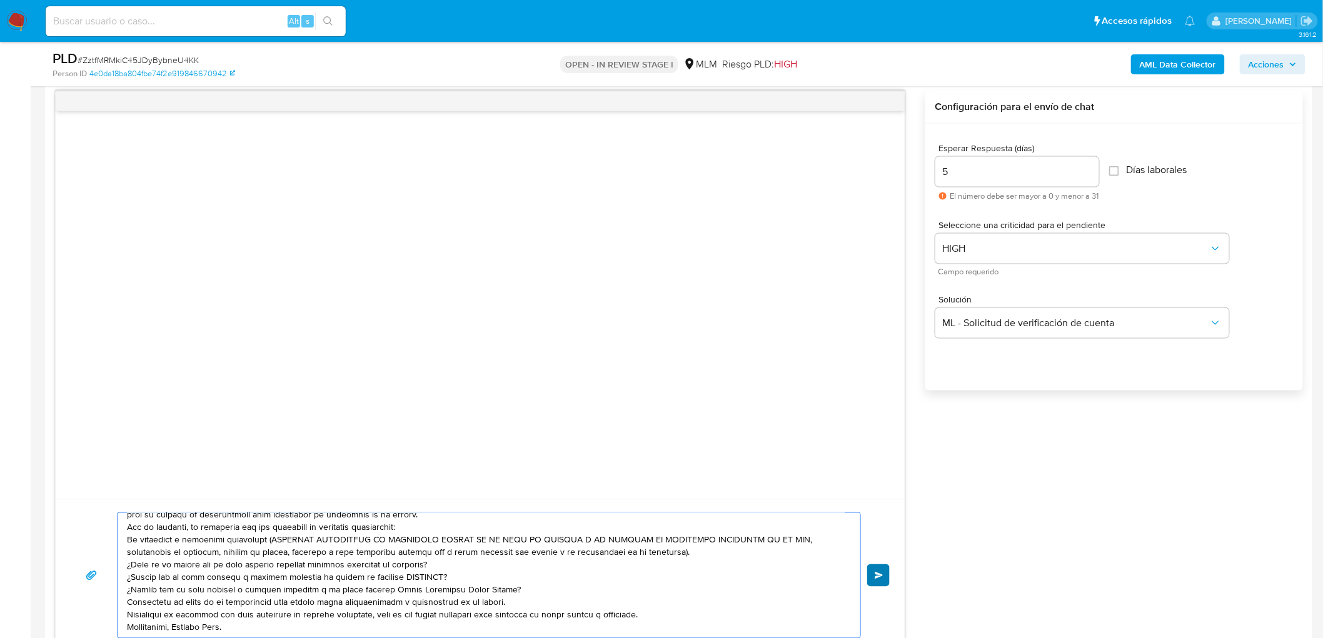
type textarea "Estimado Adan Cobian Toscano. Te comunicamos que se ha identificado un cambio e…"
click at [876, 576] on span "Enviar" at bounding box center [878, 576] width 9 height 8
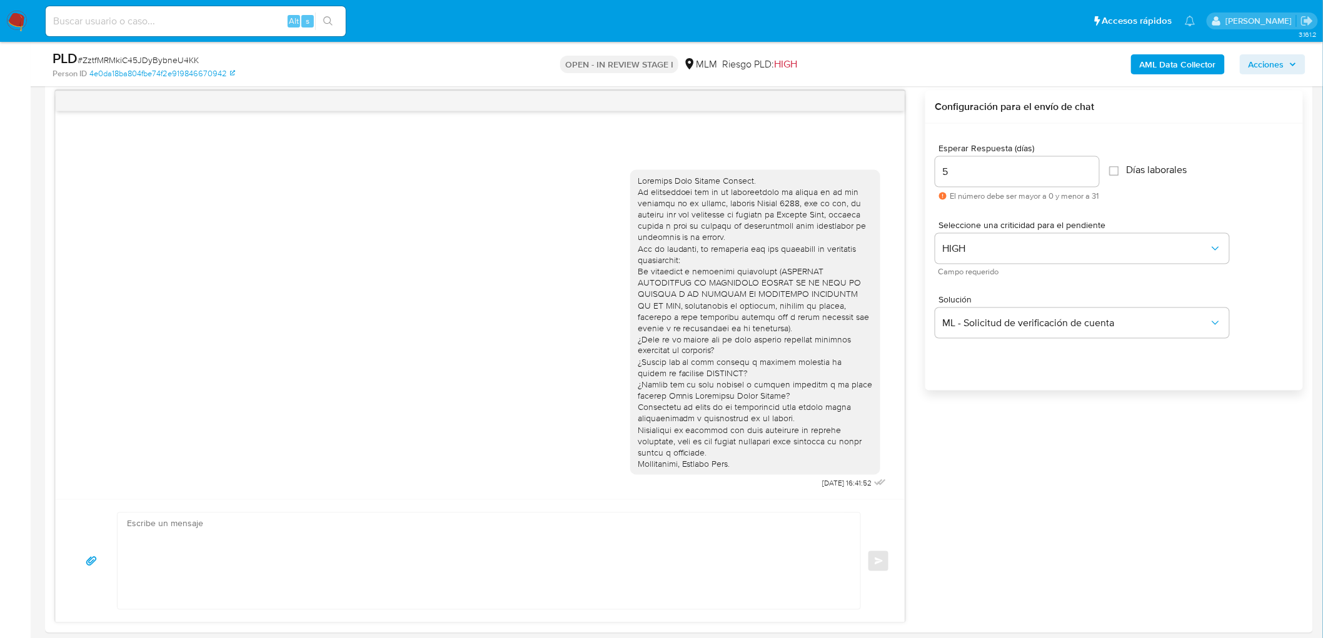
scroll to position [0, 0]
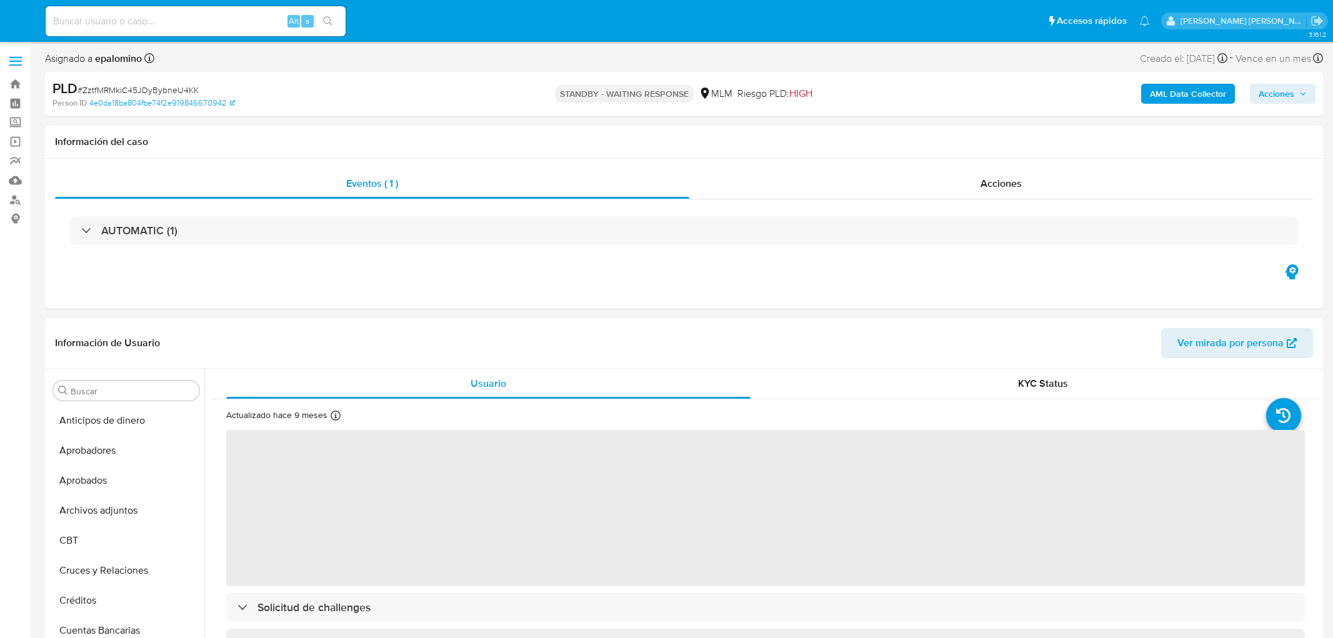
select select "10"
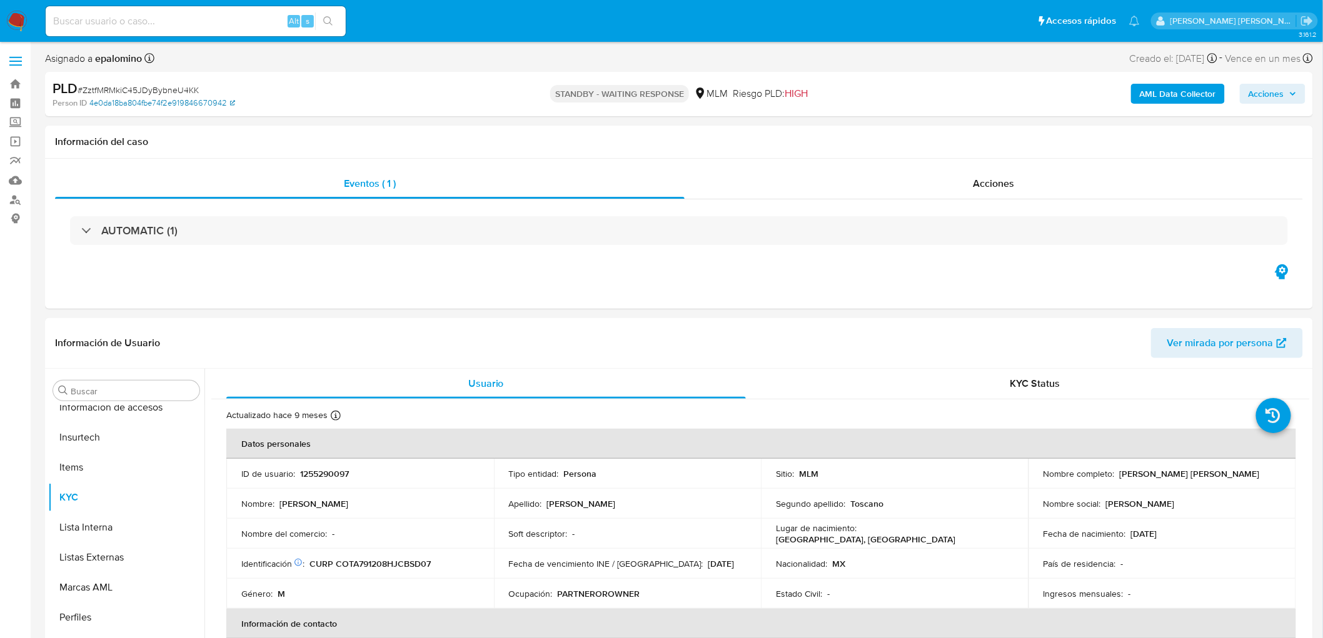
scroll to position [588, 0]
click at [154, 85] on span "# ZztfMRMkiC45JDyBybneU4KK" at bounding box center [138, 90] width 121 height 13
copy span "ZztfMRMkiC45JDyBybneU4KK"
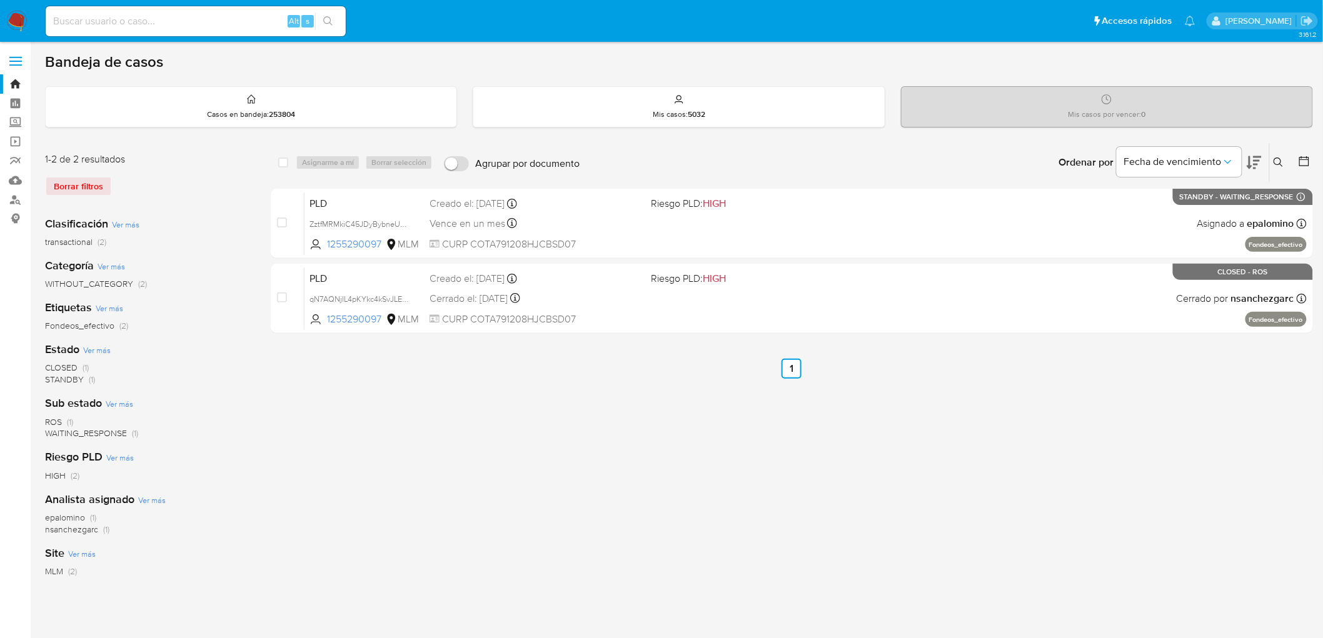
click at [11, 14] on img at bounding box center [16, 21] width 21 height 21
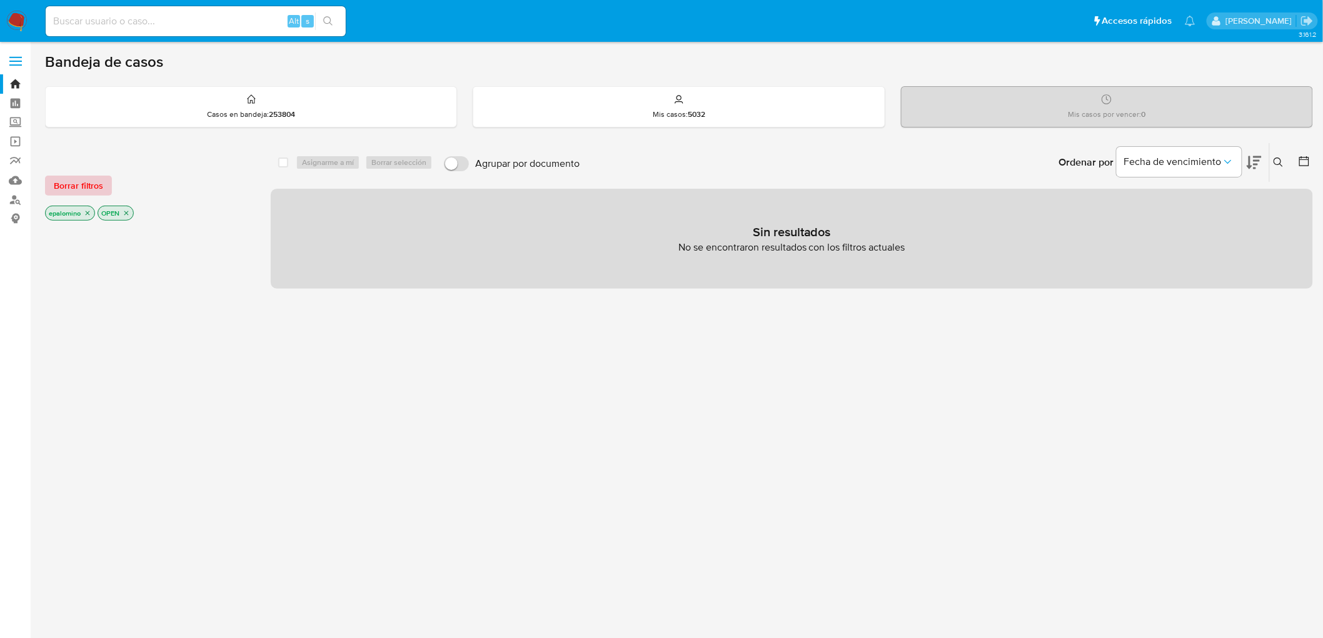
click at [69, 181] on span "Borrar filtros" at bounding box center [78, 186] width 49 height 18
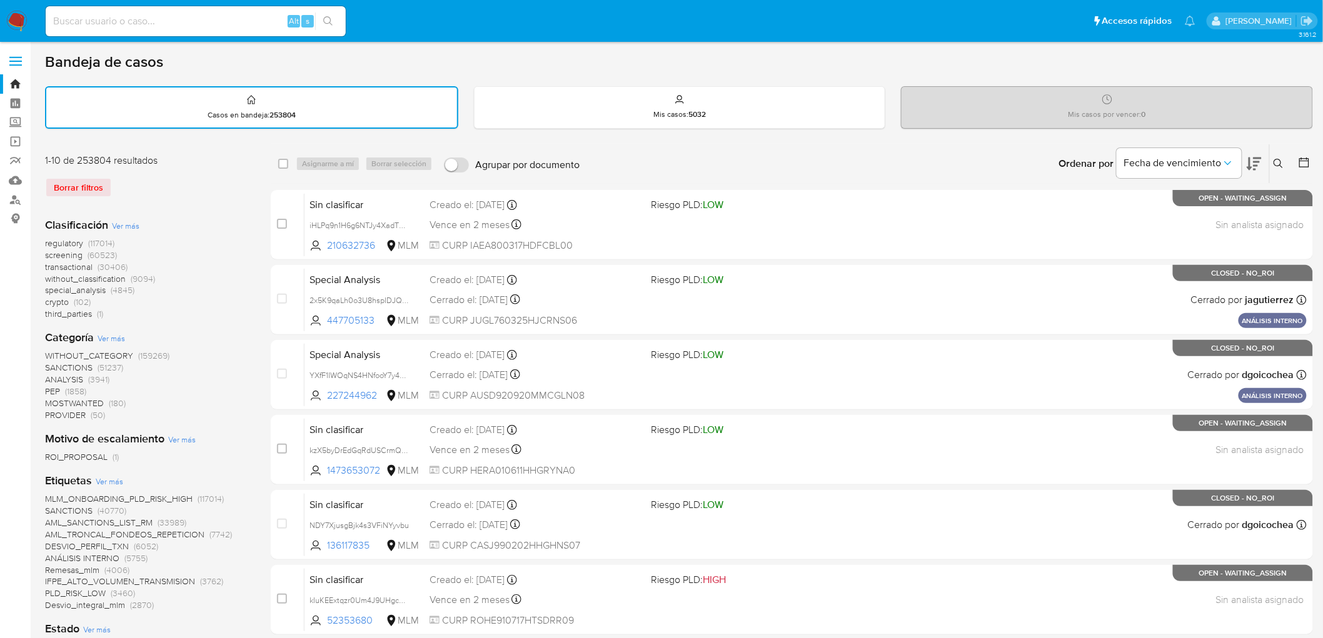
click at [10, 18] on img at bounding box center [16, 21] width 21 height 21
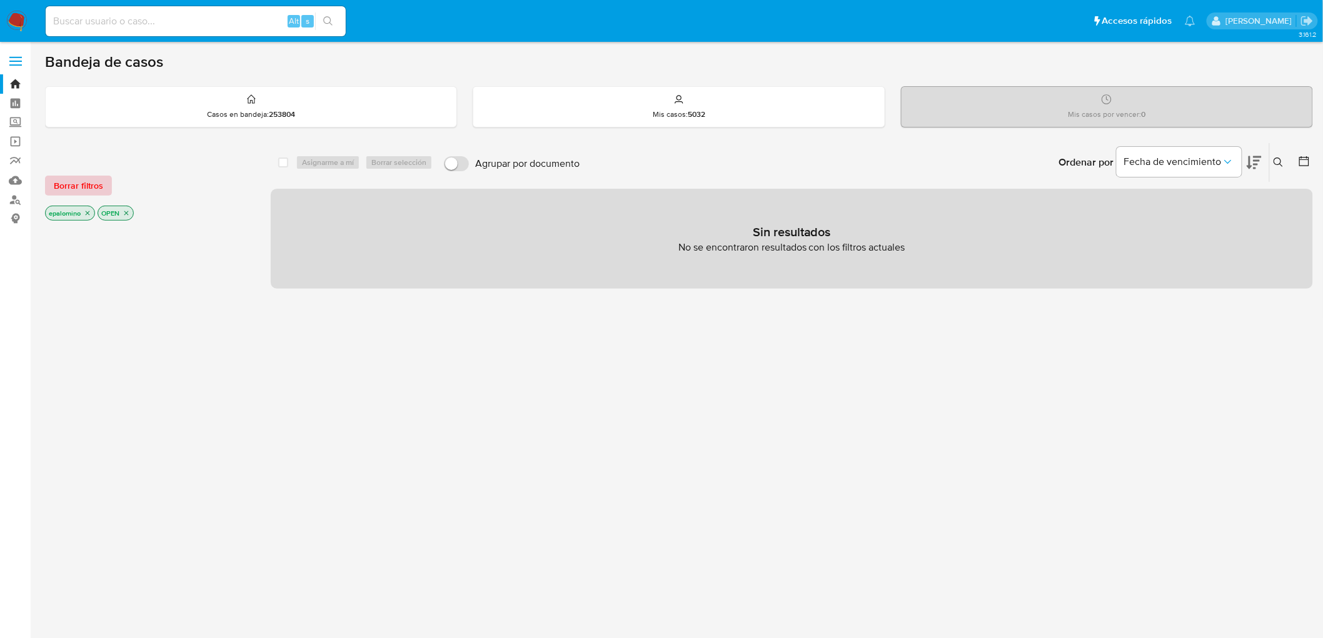
click at [83, 179] on span "Borrar filtros" at bounding box center [78, 186] width 49 height 18
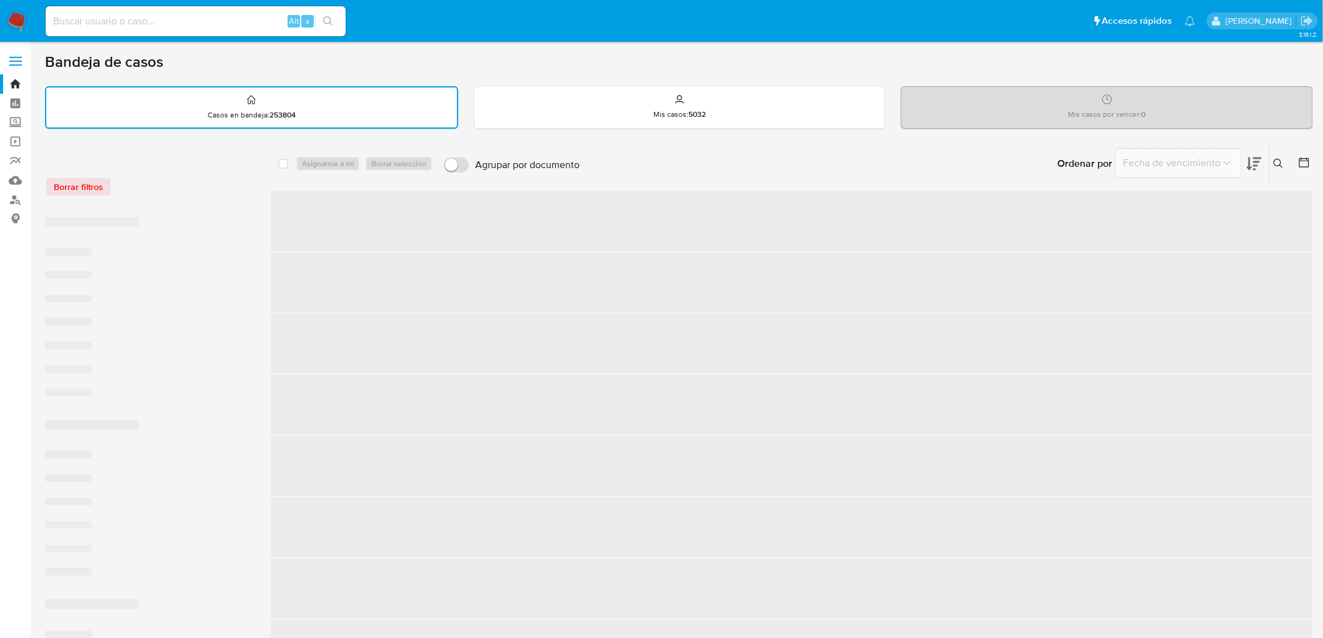
click at [178, 184] on div "Borrar filtros" at bounding box center [145, 187] width 200 height 20
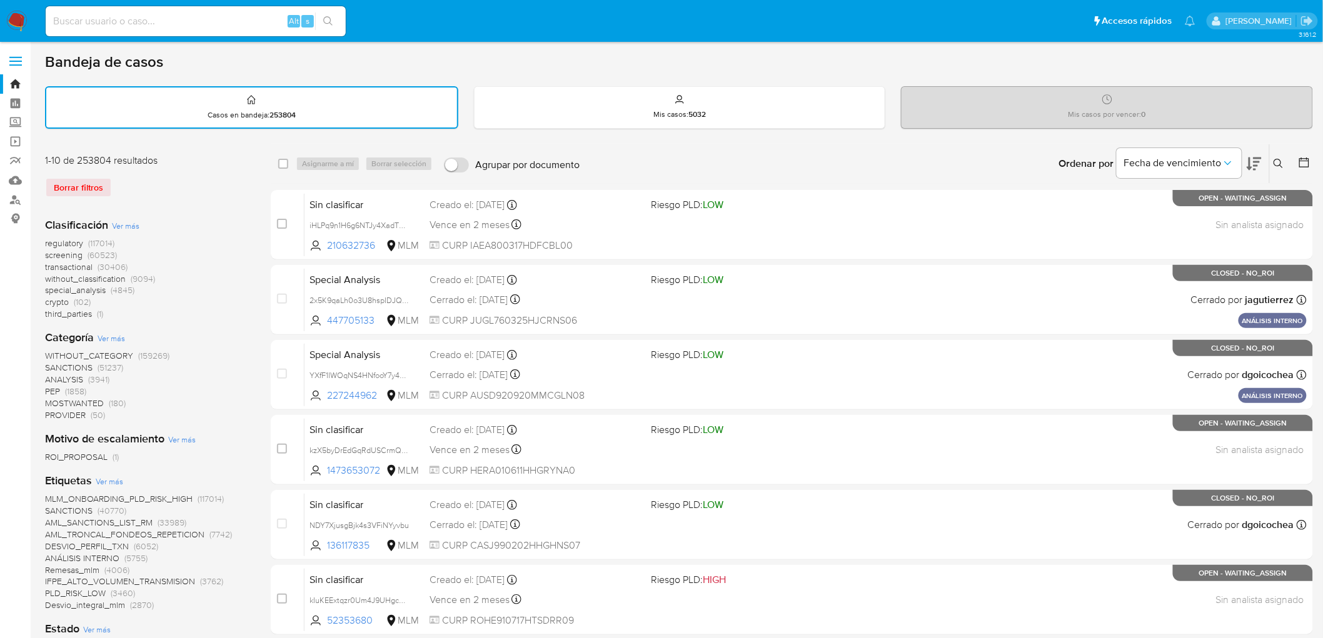
click at [16, 19] on img at bounding box center [16, 21] width 21 height 21
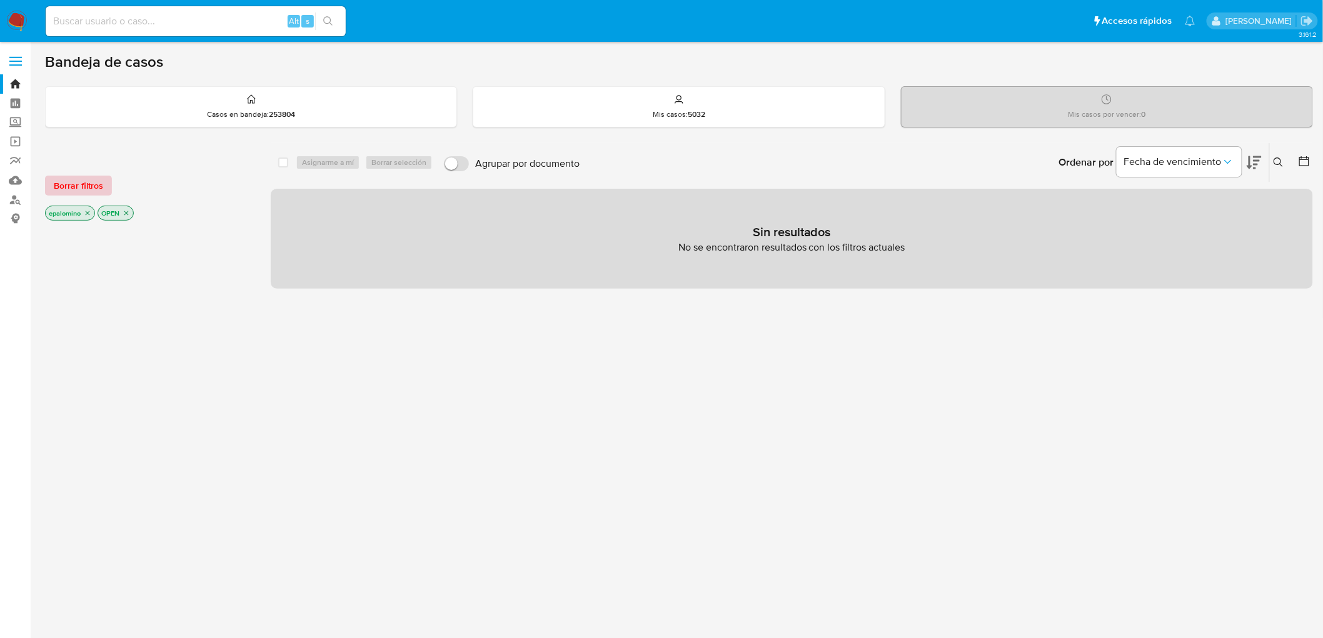
click at [76, 183] on span "Borrar filtros" at bounding box center [78, 186] width 49 height 18
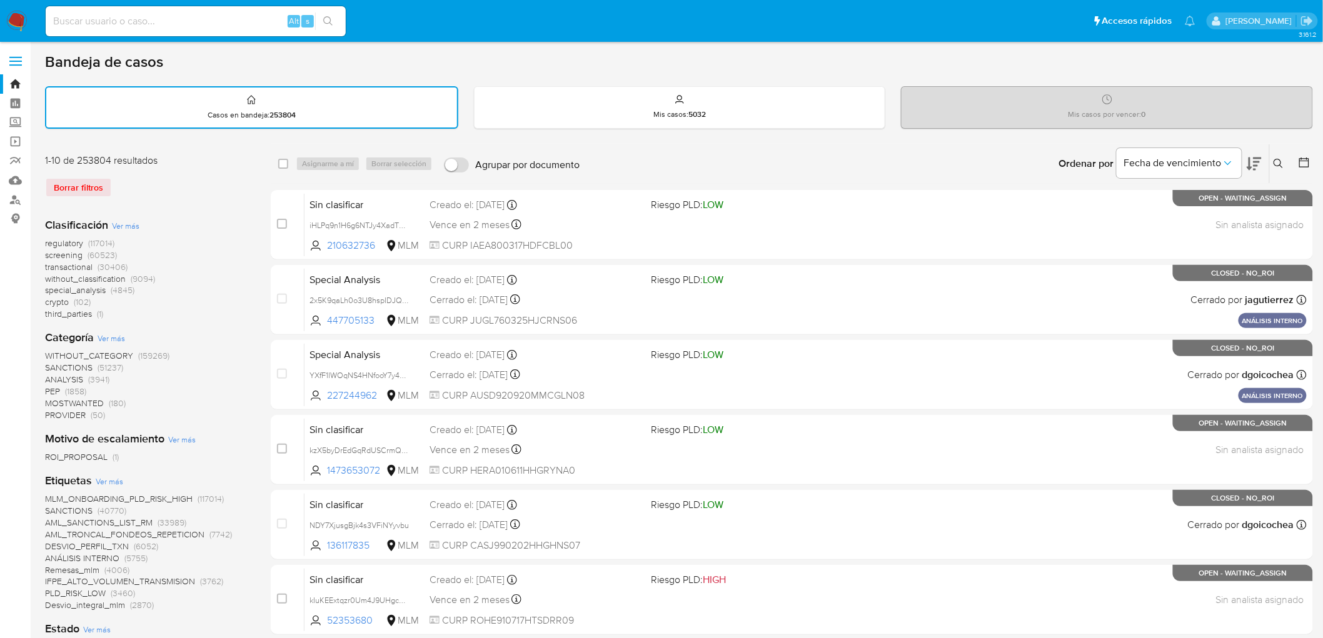
click at [1280, 163] on icon at bounding box center [1277, 163] width 9 height 9
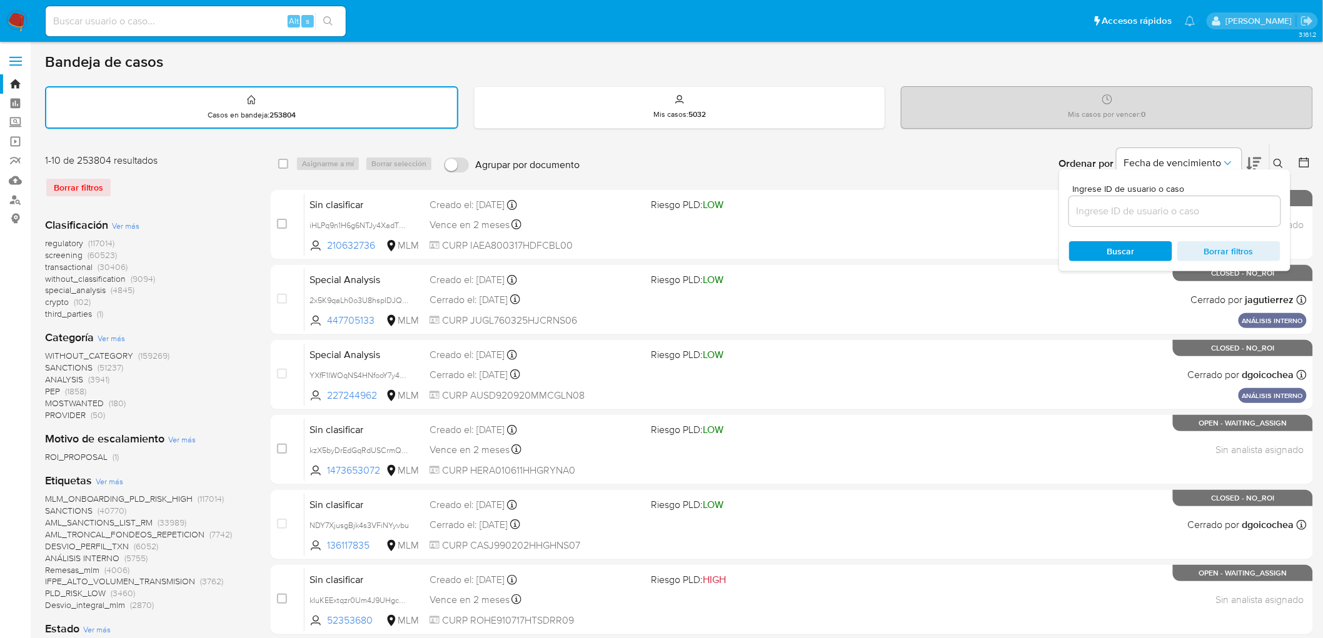
click at [707, 154] on div "Ordenar por Fecha de vencimiento No es posible ordenar los resultados mientras …" at bounding box center [949, 163] width 727 height 39
click at [1105, 213] on input at bounding box center [1174, 211] width 211 height 16
paste input "363187589"
type input "363187589"
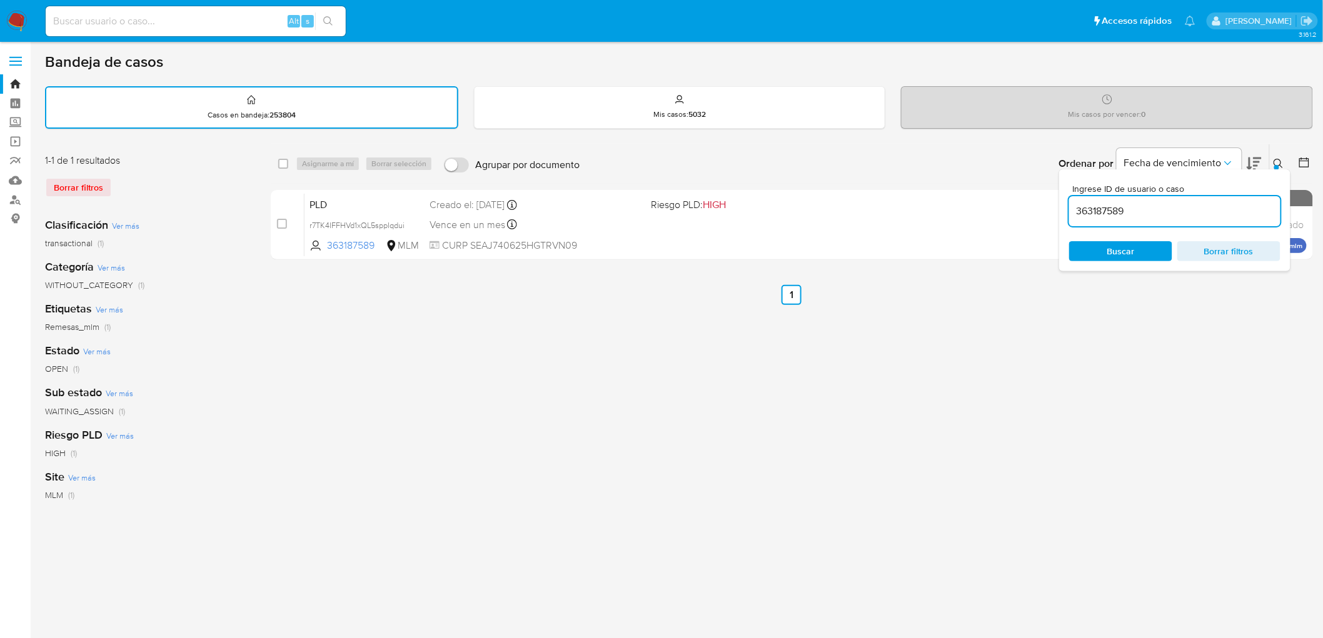
click at [1281, 160] on icon at bounding box center [1278, 164] width 10 height 10
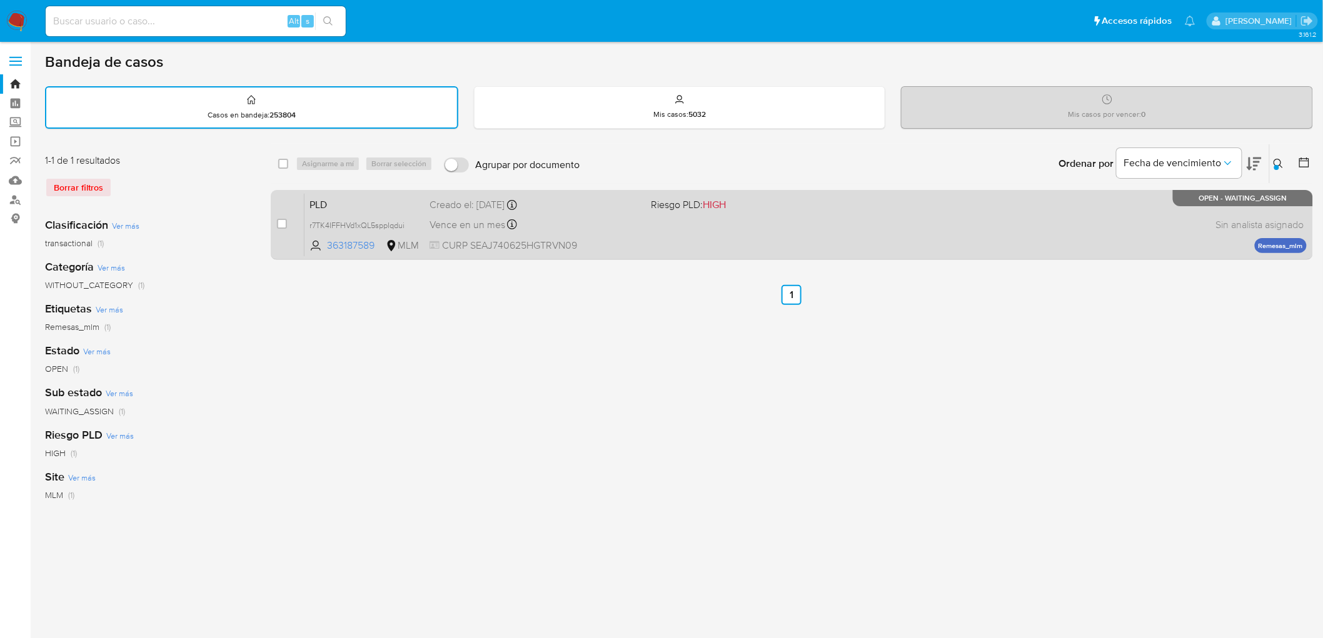
click at [336, 198] on span "PLD" at bounding box center [364, 204] width 110 height 16
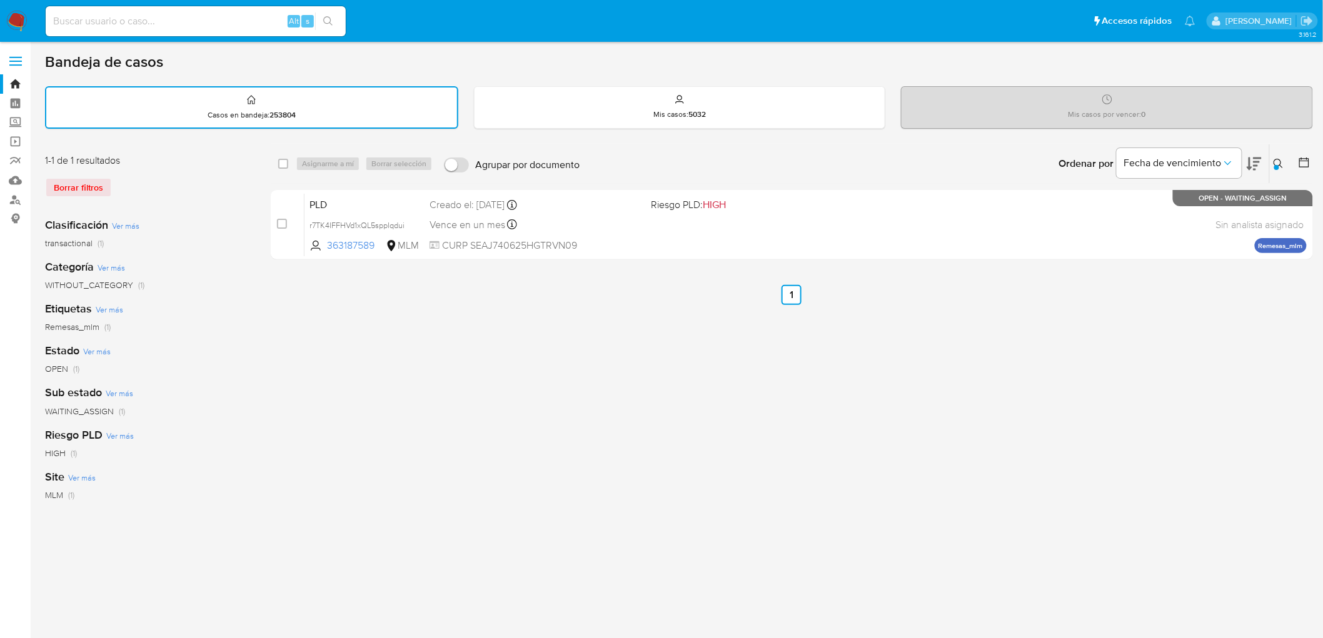
click at [16, 22] on img at bounding box center [16, 21] width 21 height 21
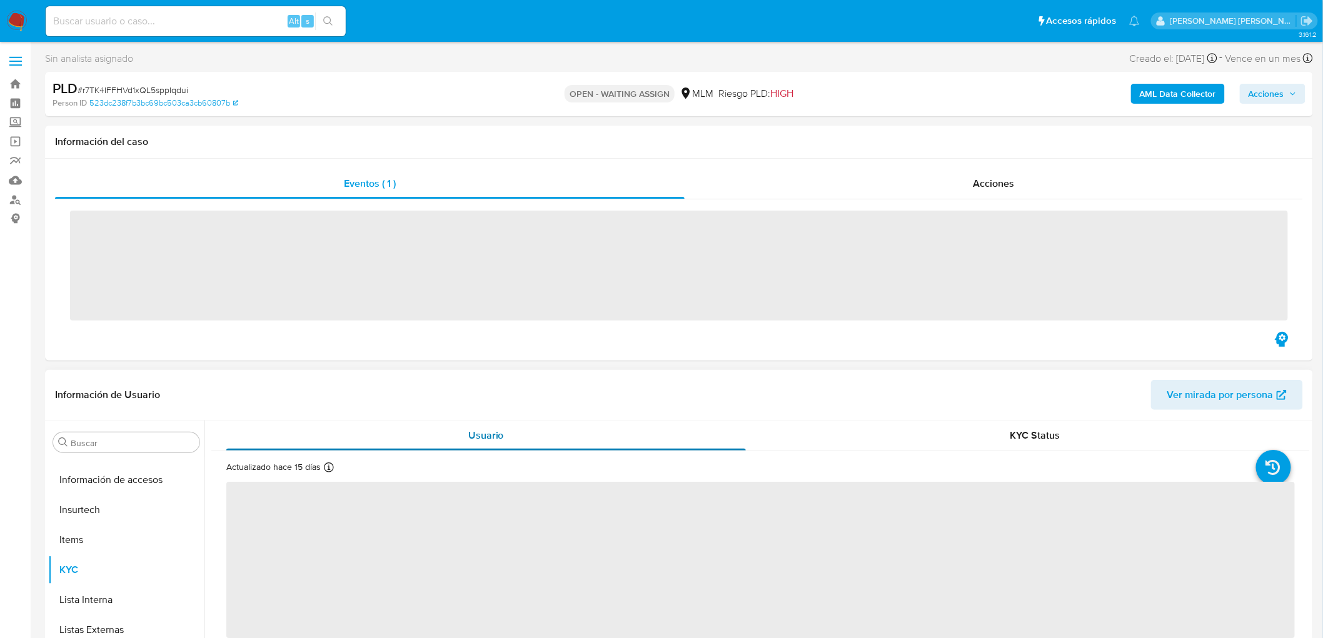
scroll to position [588, 0]
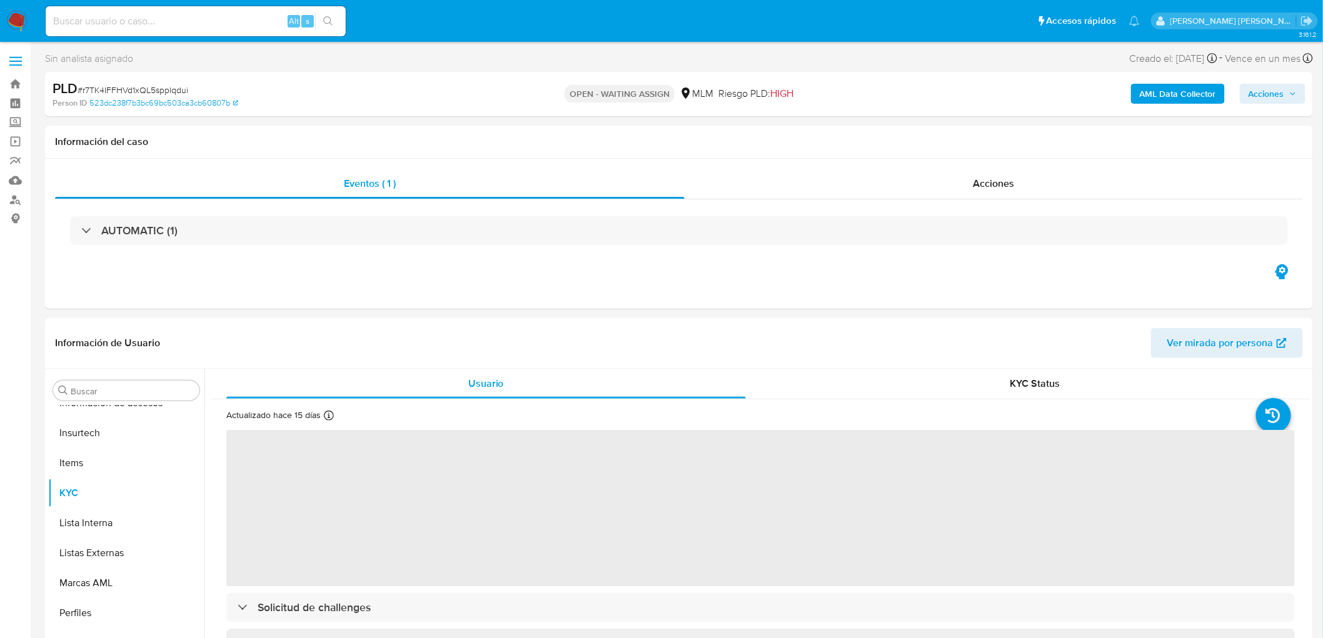
select select "10"
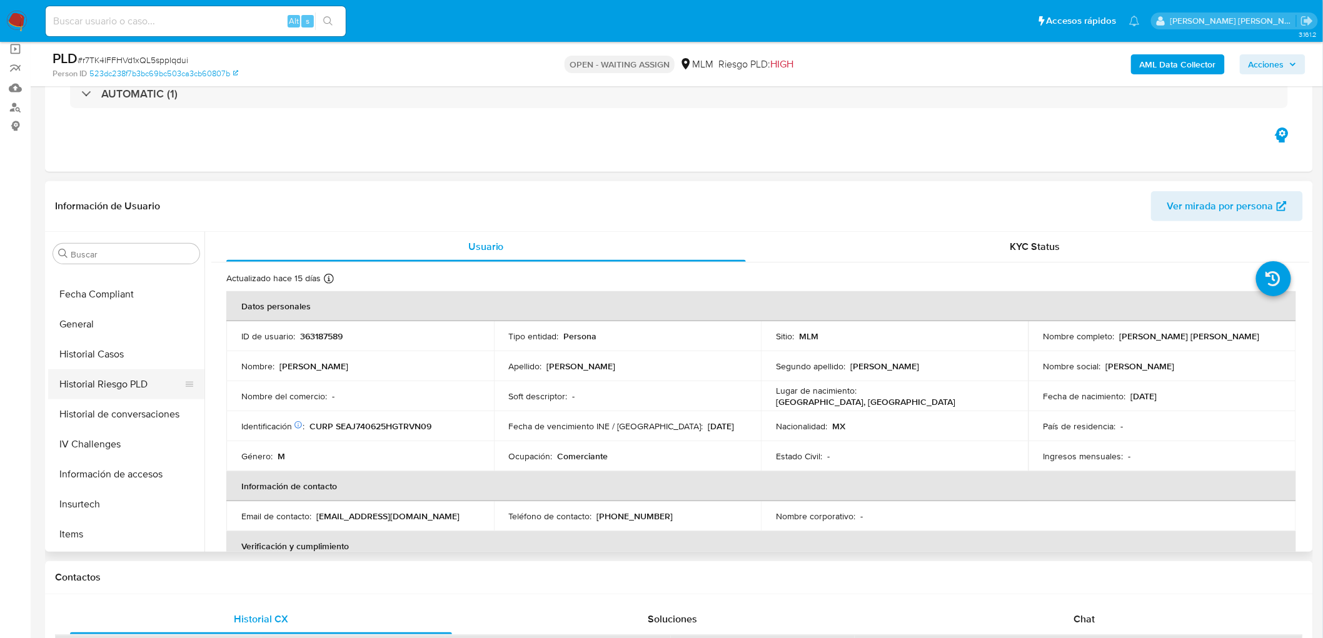
scroll to position [379, 0]
click at [111, 336] on button "General" at bounding box center [121, 325] width 146 height 30
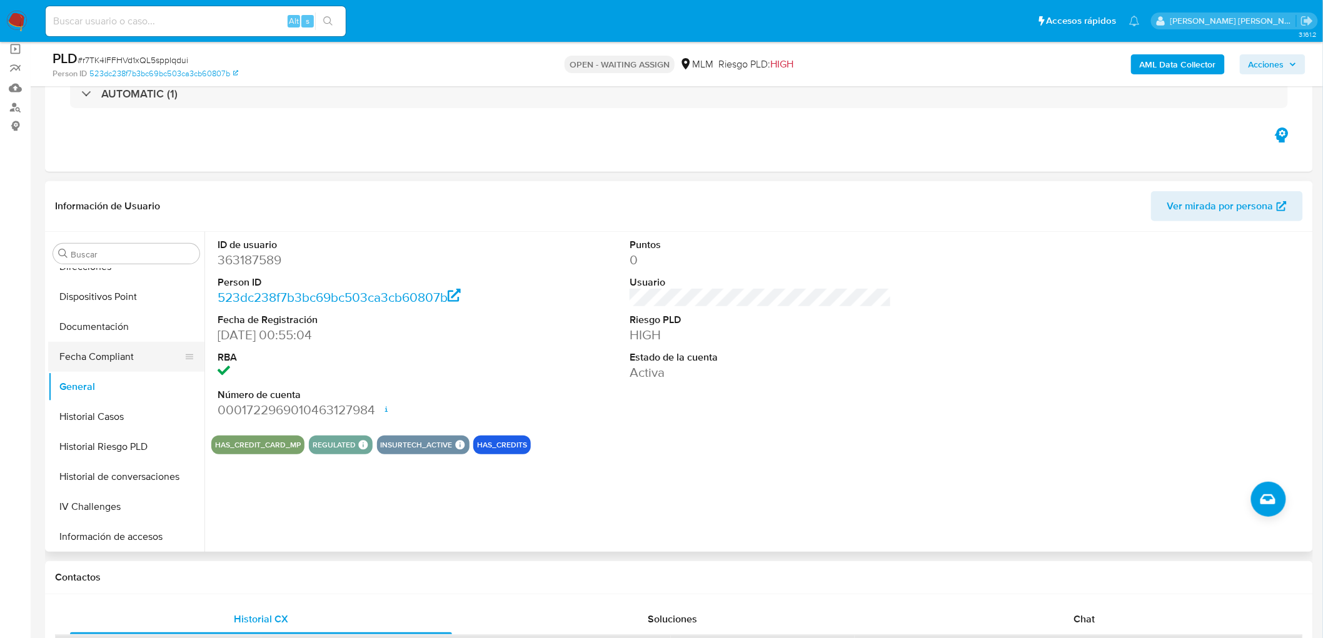
scroll to position [310, 0]
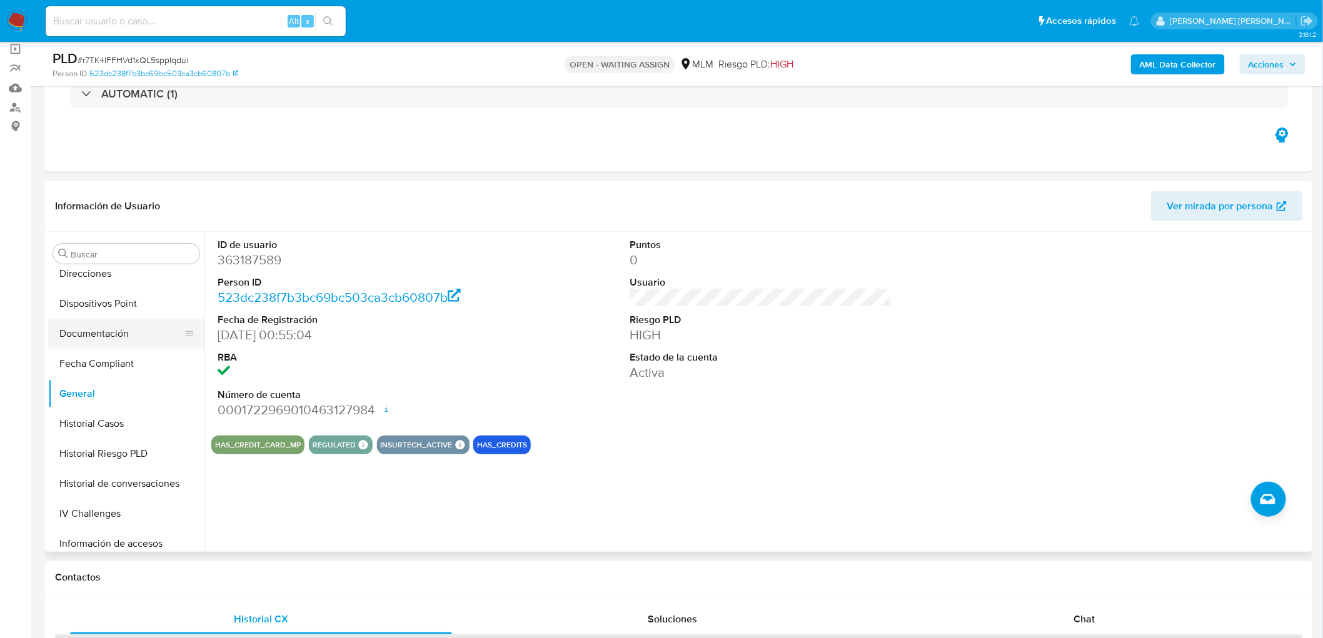
click at [109, 326] on button "Documentación" at bounding box center [121, 334] width 146 height 30
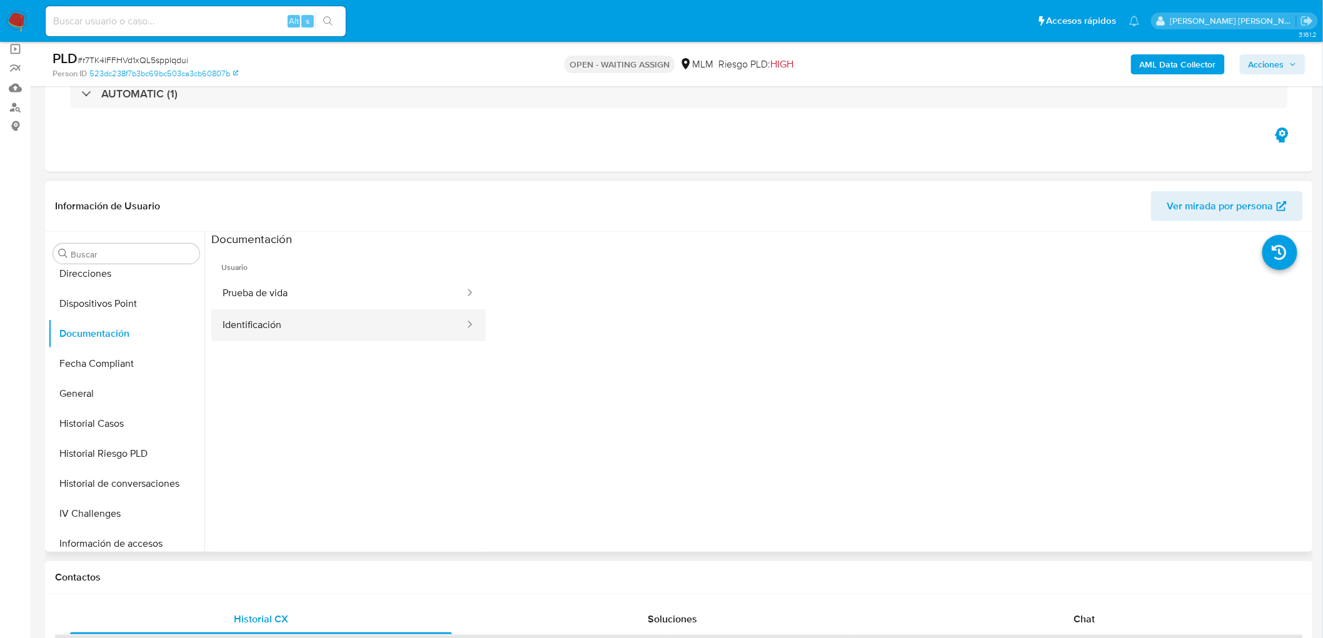
click at [333, 334] on button "Identificación" at bounding box center [338, 325] width 254 height 32
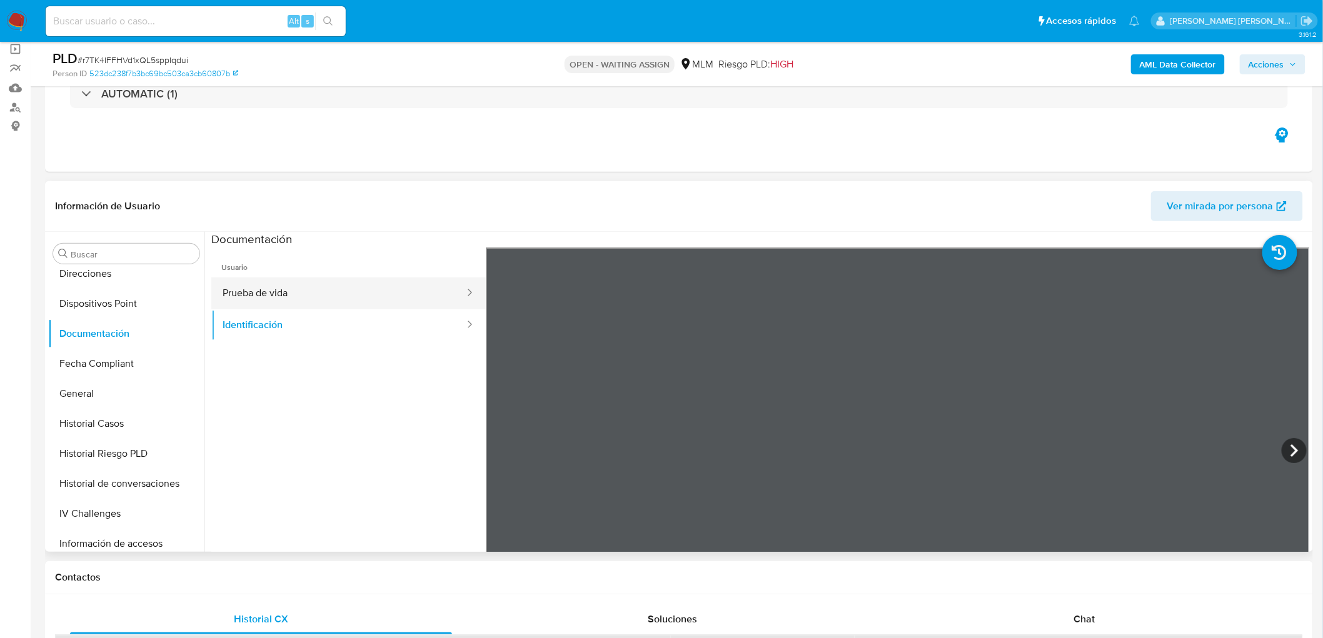
click at [376, 284] on button "Prueba de vida" at bounding box center [338, 294] width 254 height 32
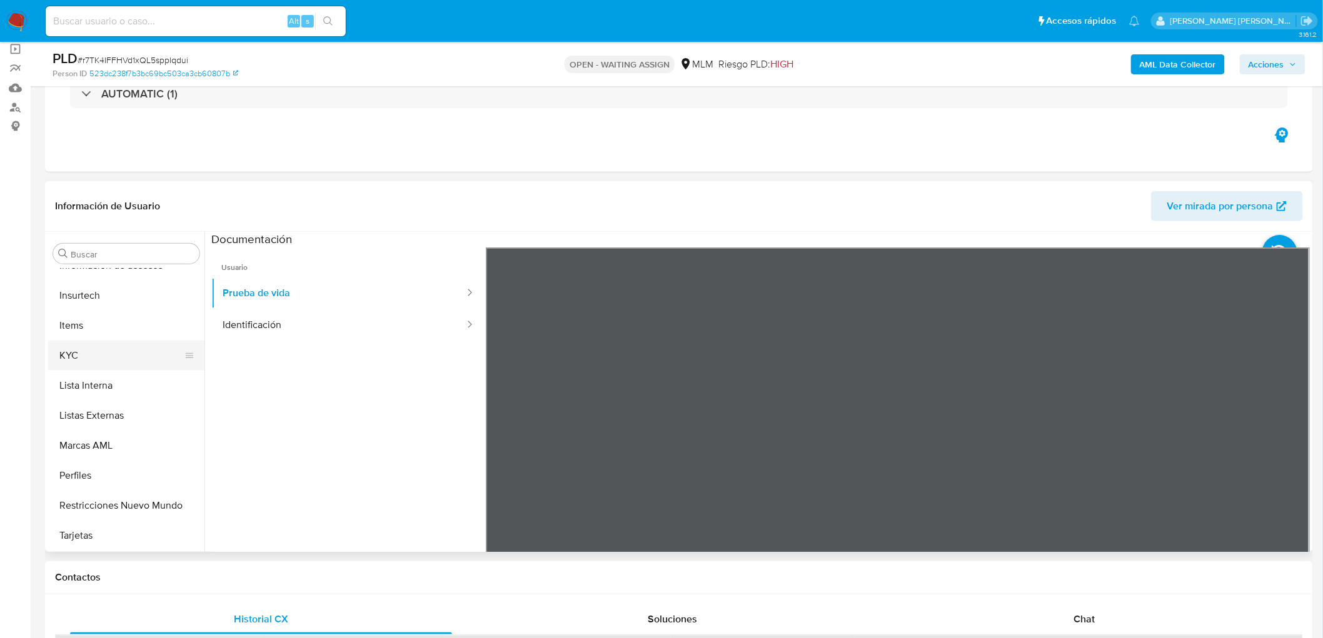
click at [101, 353] on button "KYC" at bounding box center [121, 356] width 146 height 30
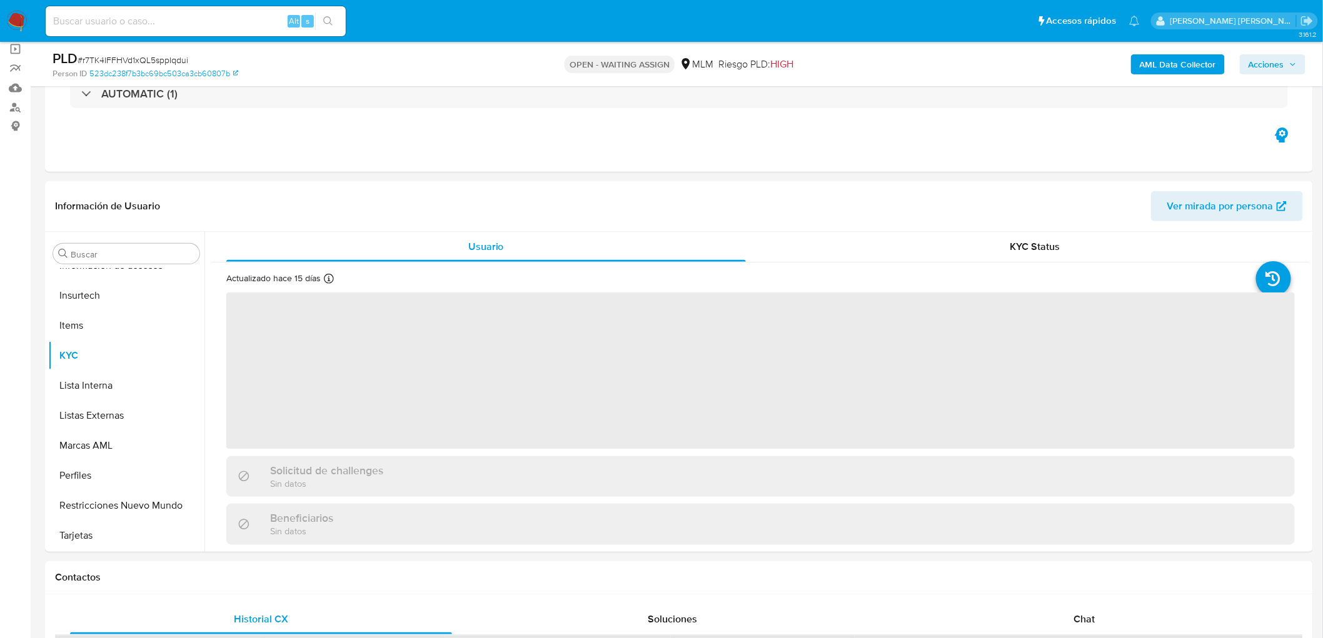
scroll to position [588, 0]
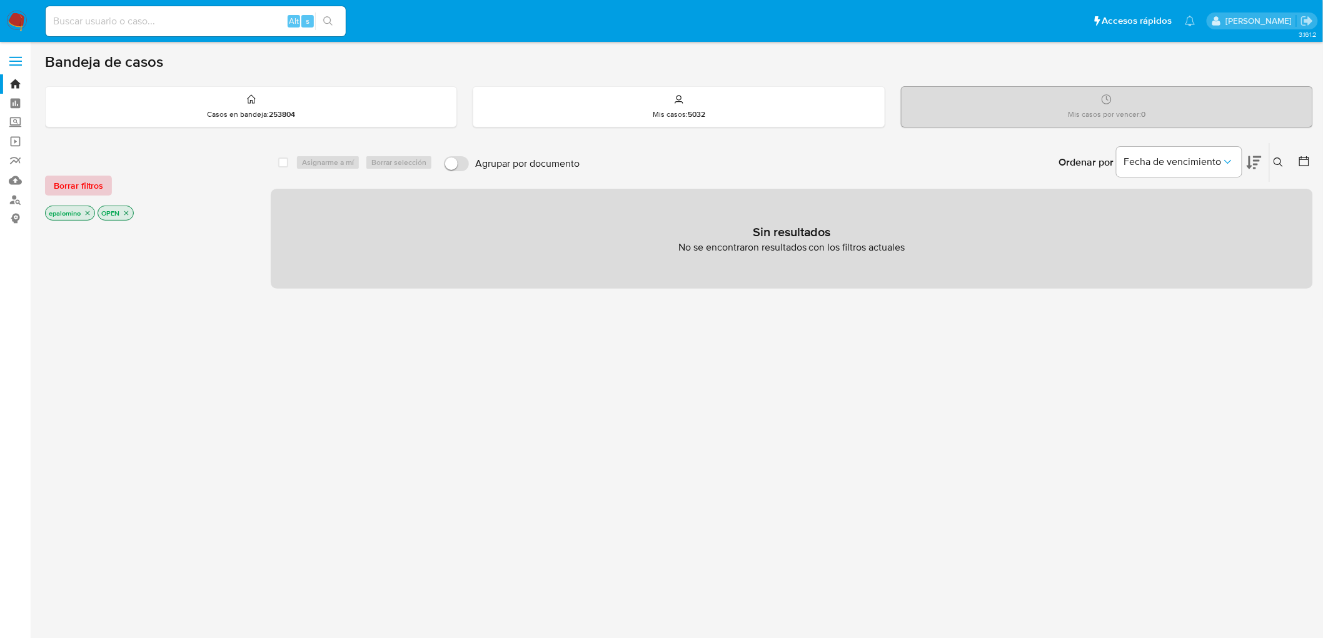
click at [83, 189] on span "Borrar filtros" at bounding box center [78, 186] width 49 height 18
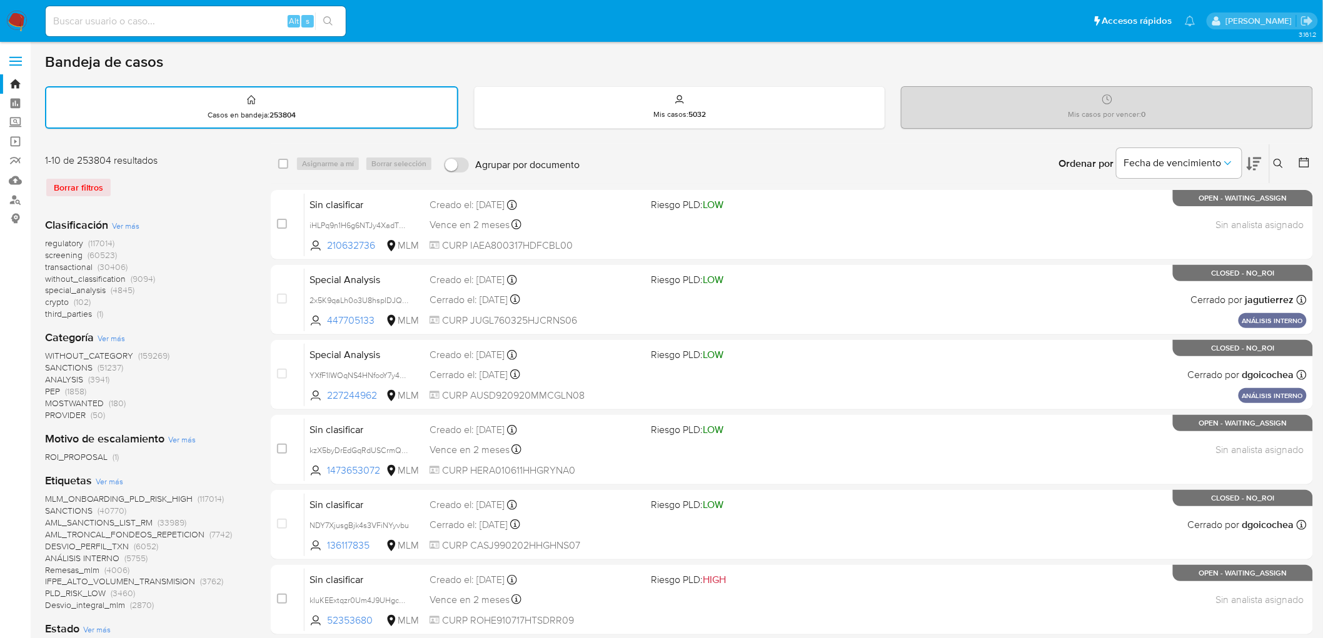
click at [1283, 159] on icon at bounding box center [1278, 164] width 10 height 10
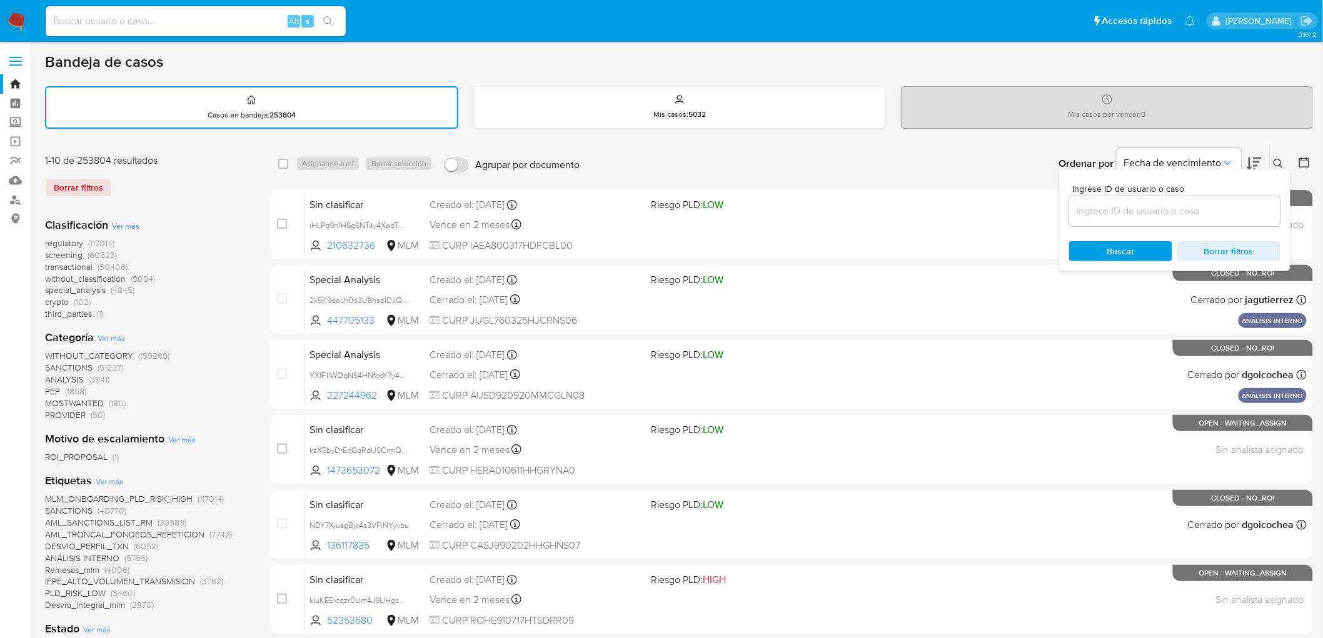
click at [1118, 208] on input at bounding box center [1174, 211] width 211 height 16
type input "363187589"
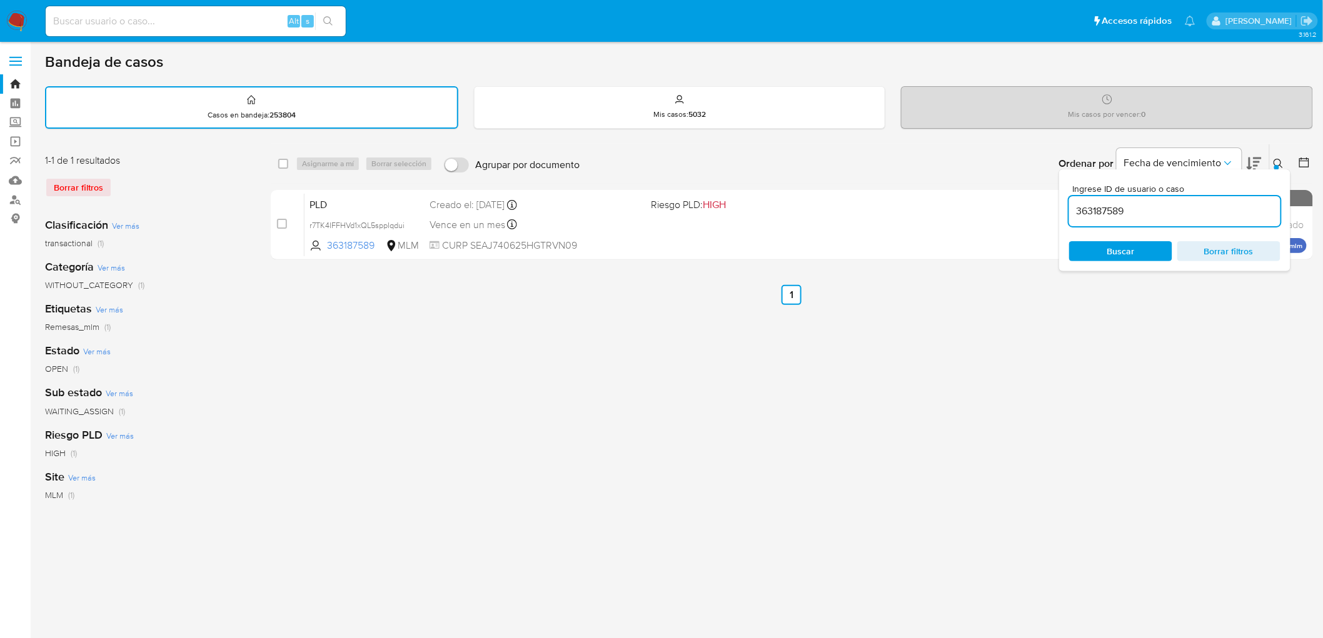
click at [1279, 159] on icon at bounding box center [1278, 164] width 10 height 10
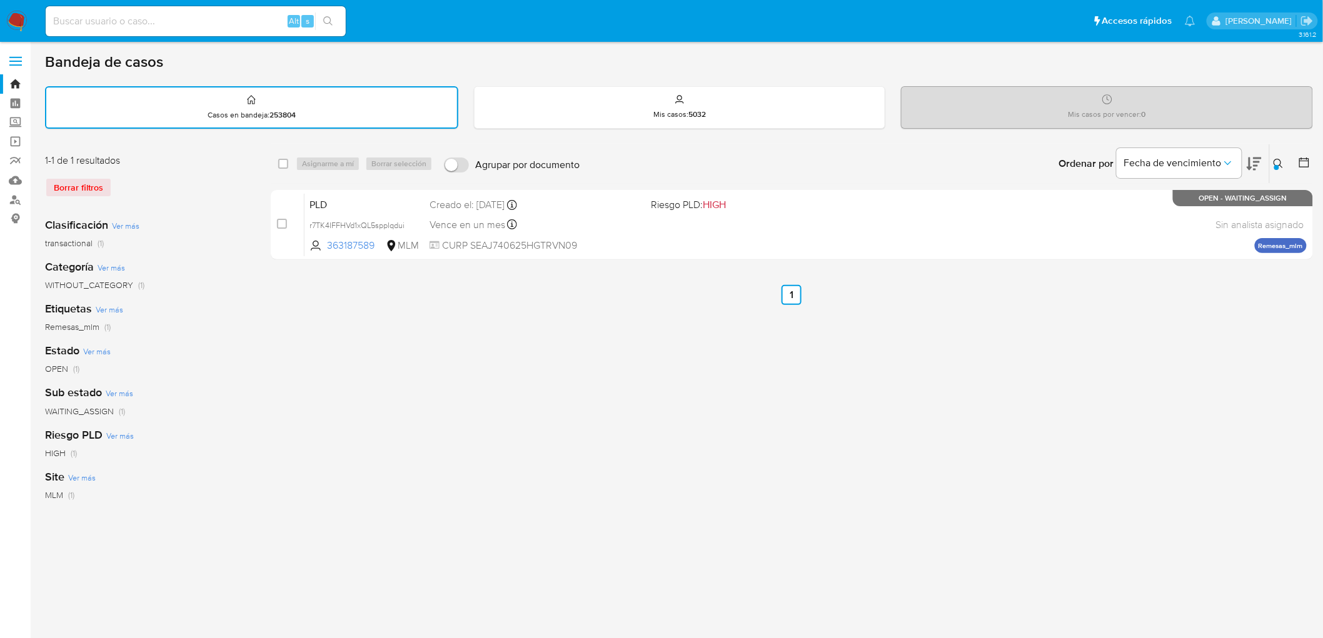
click at [282, 163] on input "checkbox" at bounding box center [283, 164] width 10 height 10
checkbox input "true"
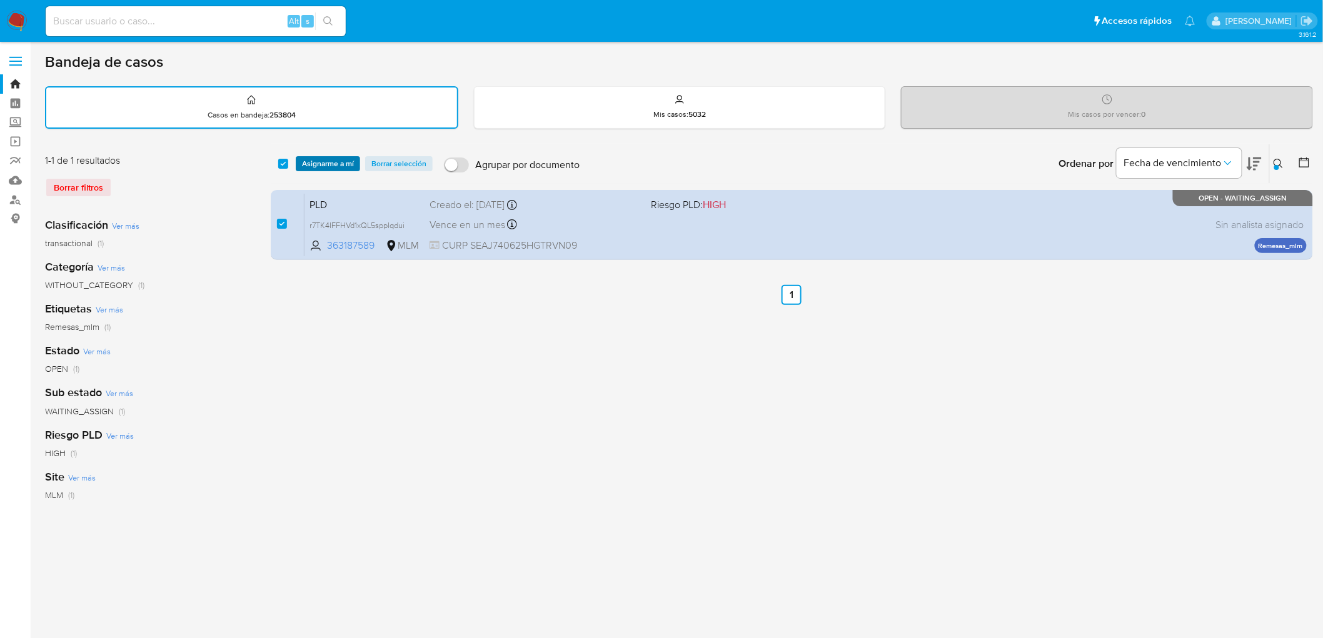
click at [313, 161] on span "Asignarme a mí" at bounding box center [328, 164] width 52 height 13
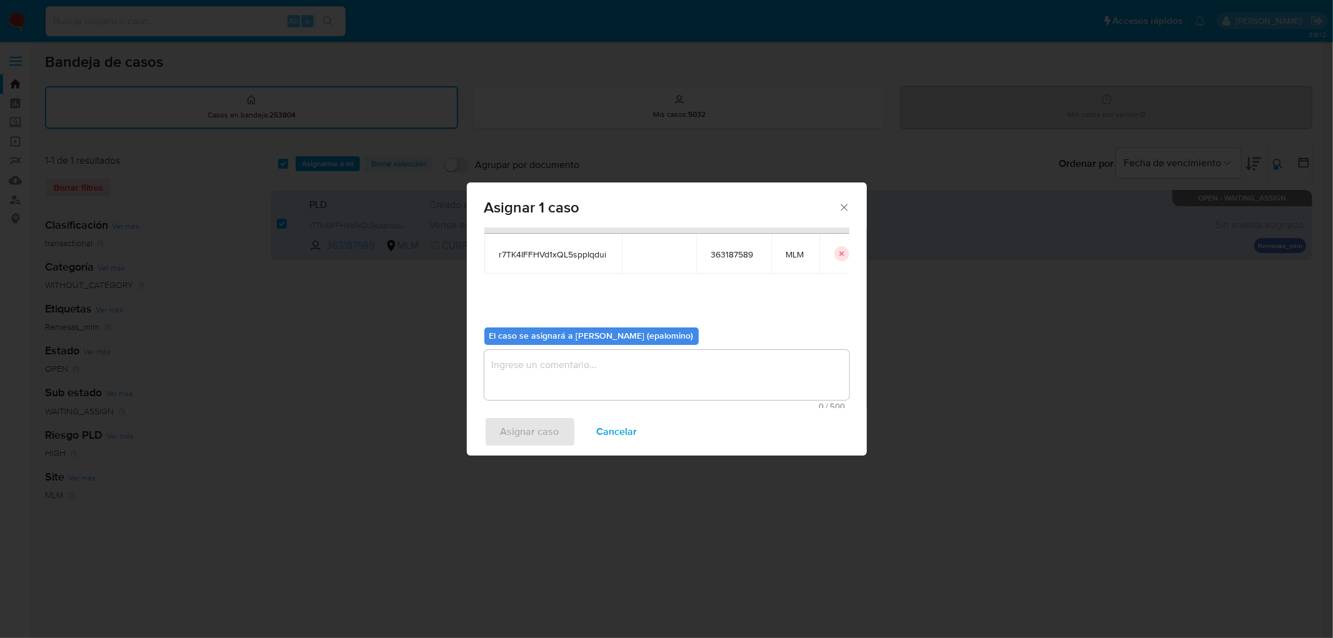
scroll to position [64, 0]
click at [569, 374] on textarea "assign-modal" at bounding box center [666, 371] width 365 height 50
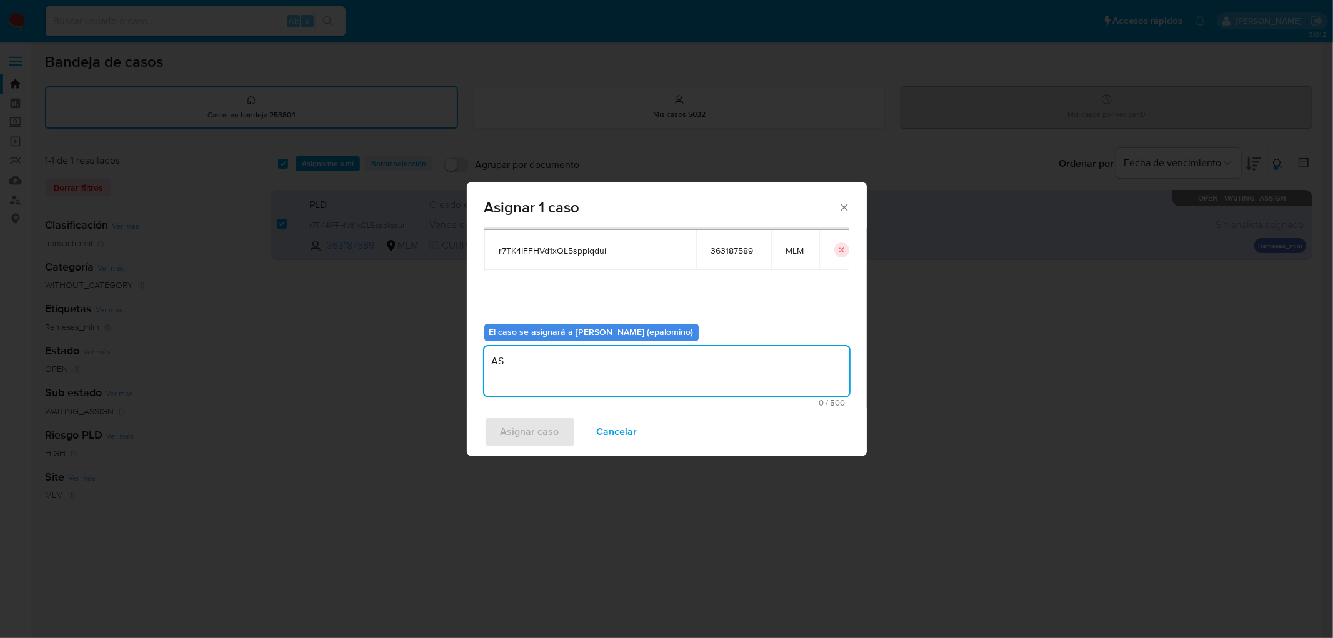
type textarea "AS"
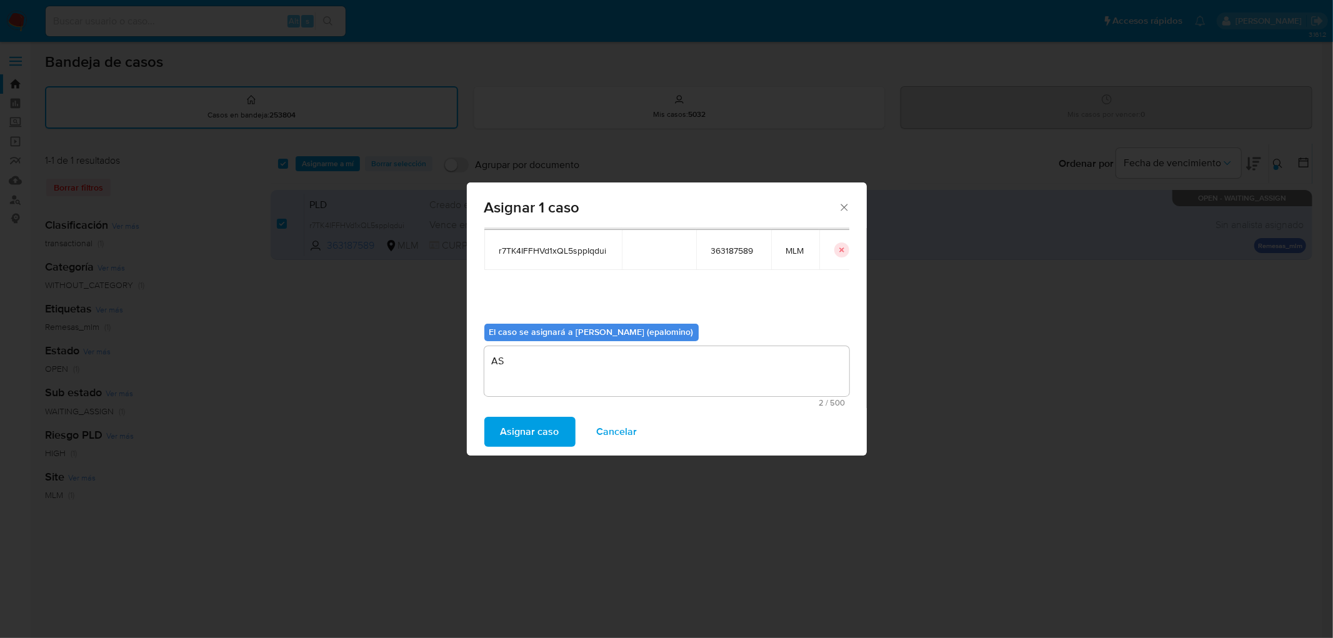
click at [535, 420] on span "Asignar caso" at bounding box center [530, 432] width 59 height 28
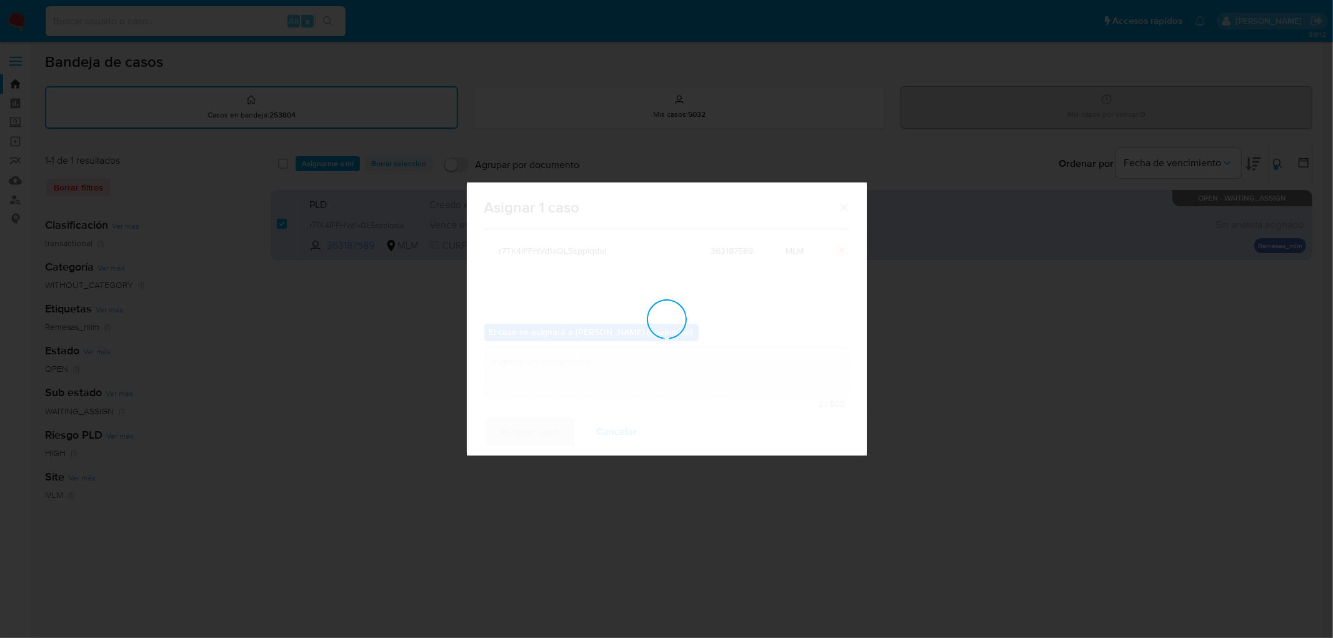
checkbox input "false"
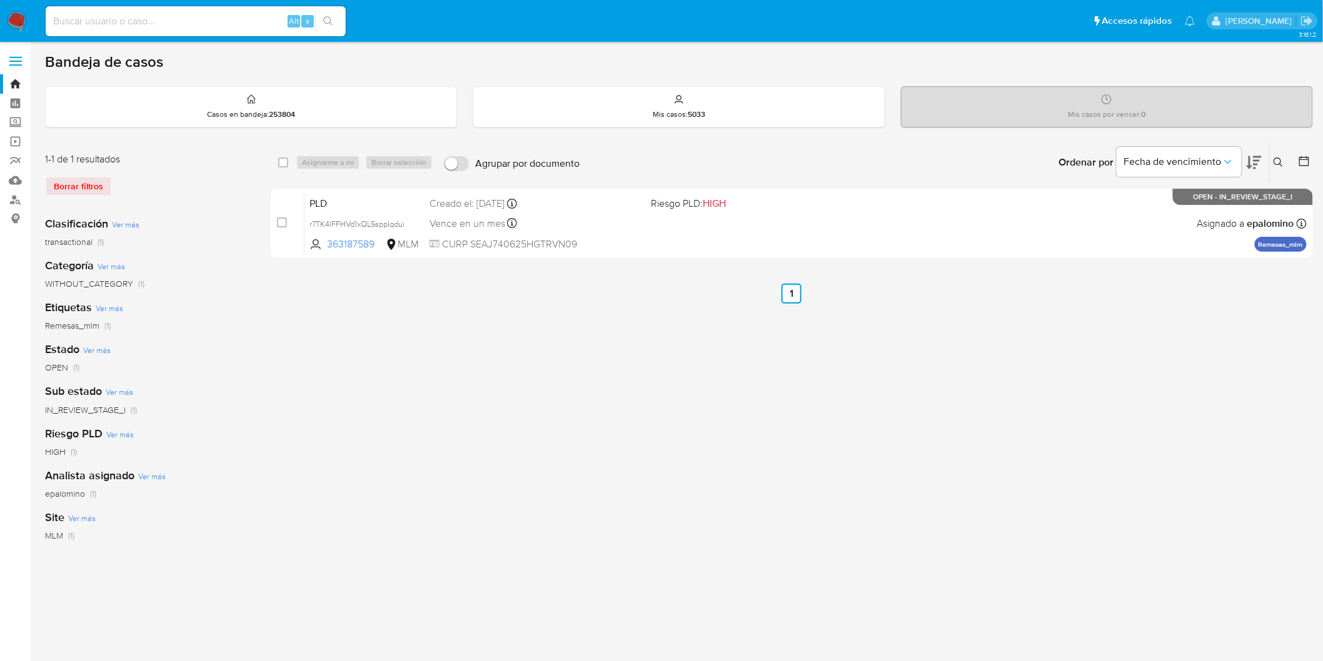
click at [16, 27] on img at bounding box center [16, 21] width 21 height 21
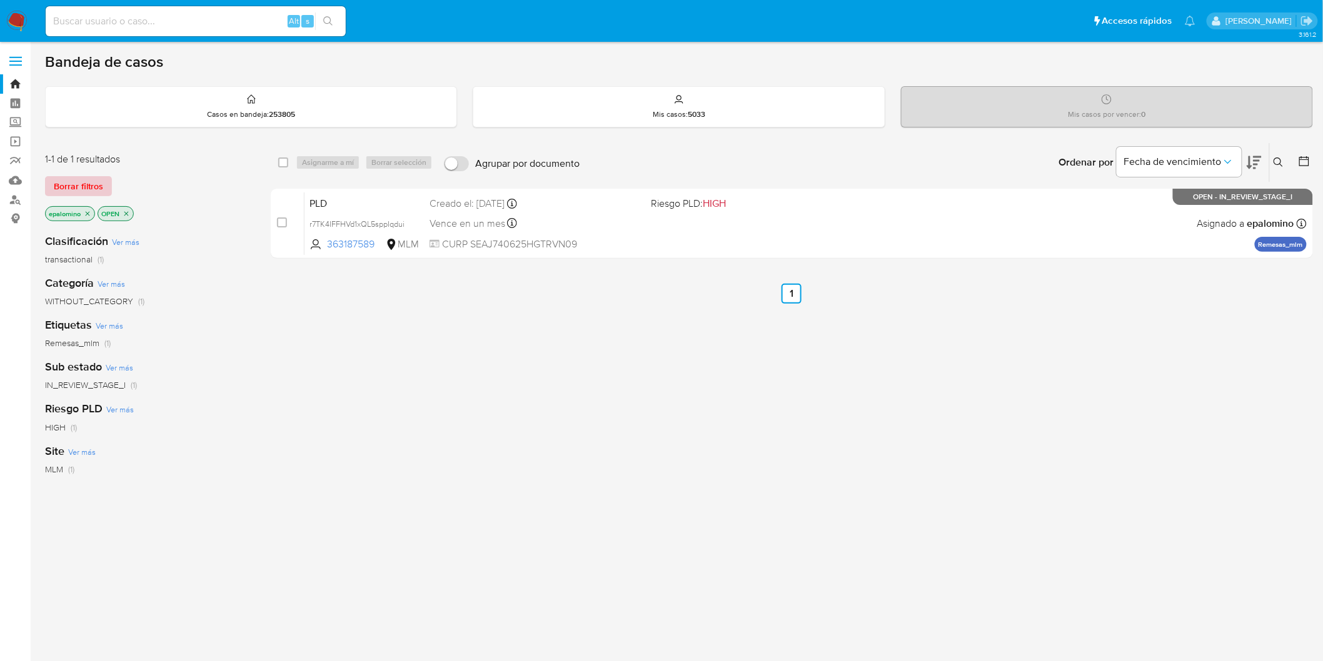
click at [56, 179] on span "Borrar filtros" at bounding box center [78, 187] width 49 height 18
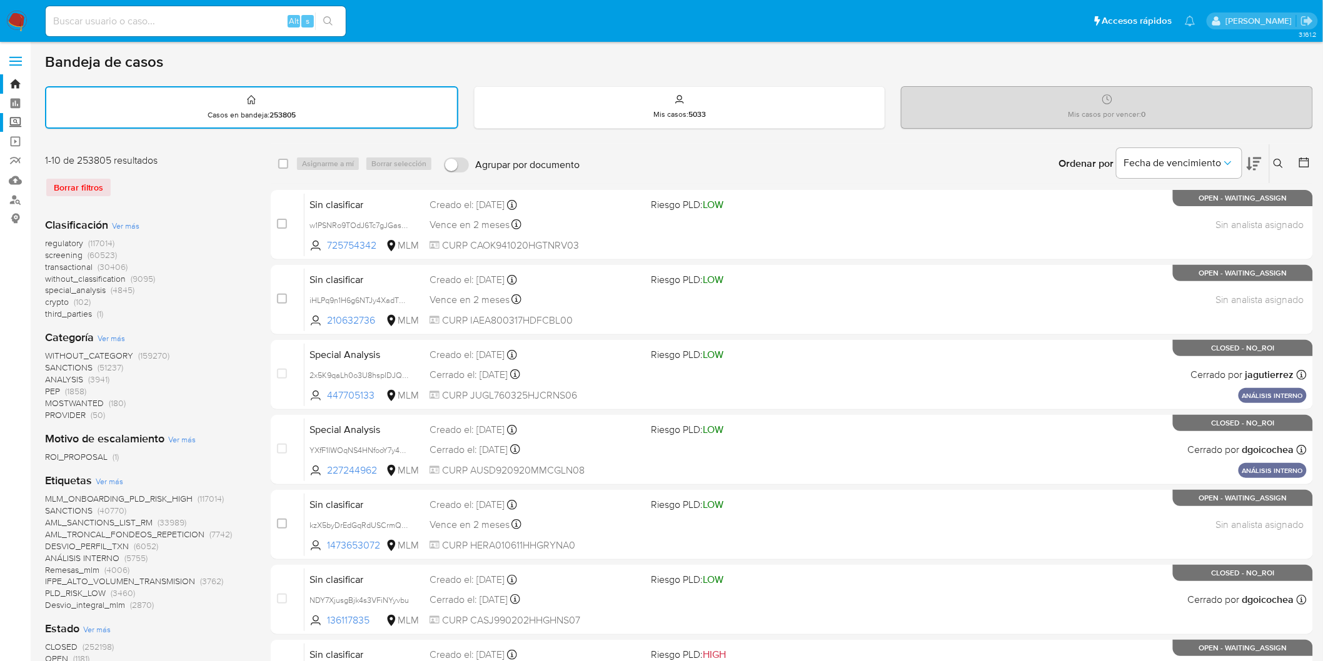
click at [16, 126] on label "Screening" at bounding box center [74, 122] width 149 height 19
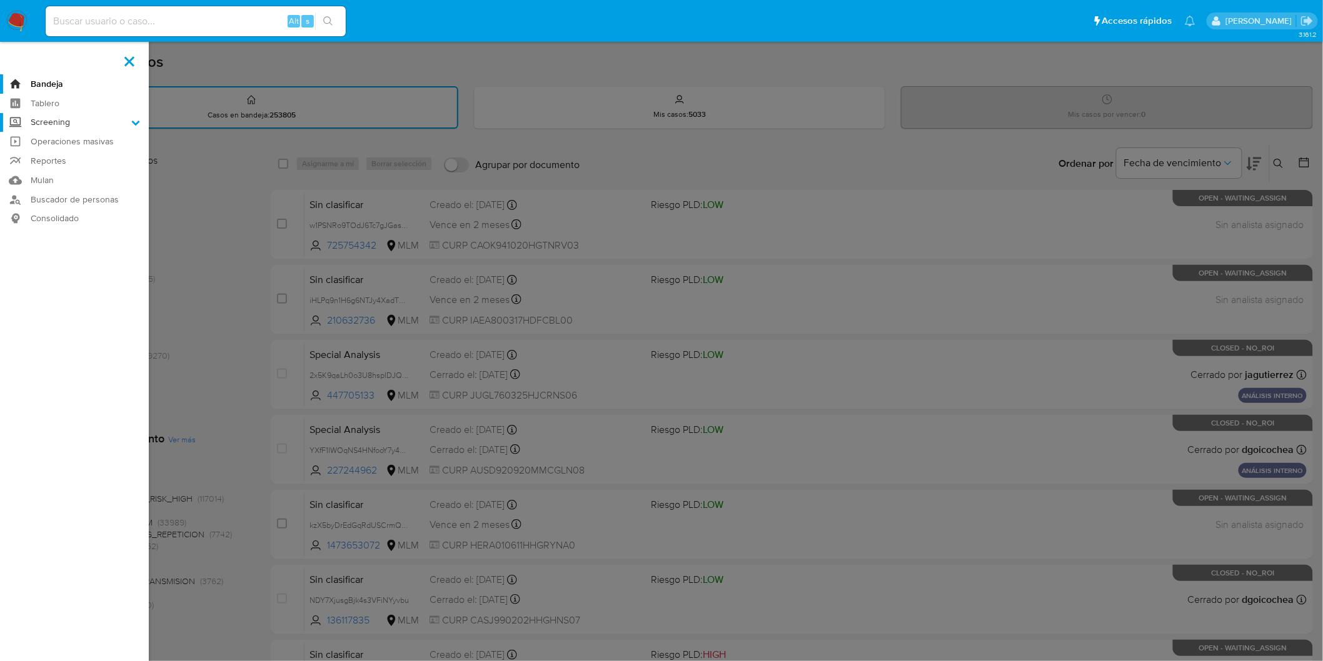
click at [0, 0] on input "Screening" at bounding box center [0, 0] width 0 height 0
click at [65, 176] on link "Herramientas" at bounding box center [74, 172] width 149 height 16
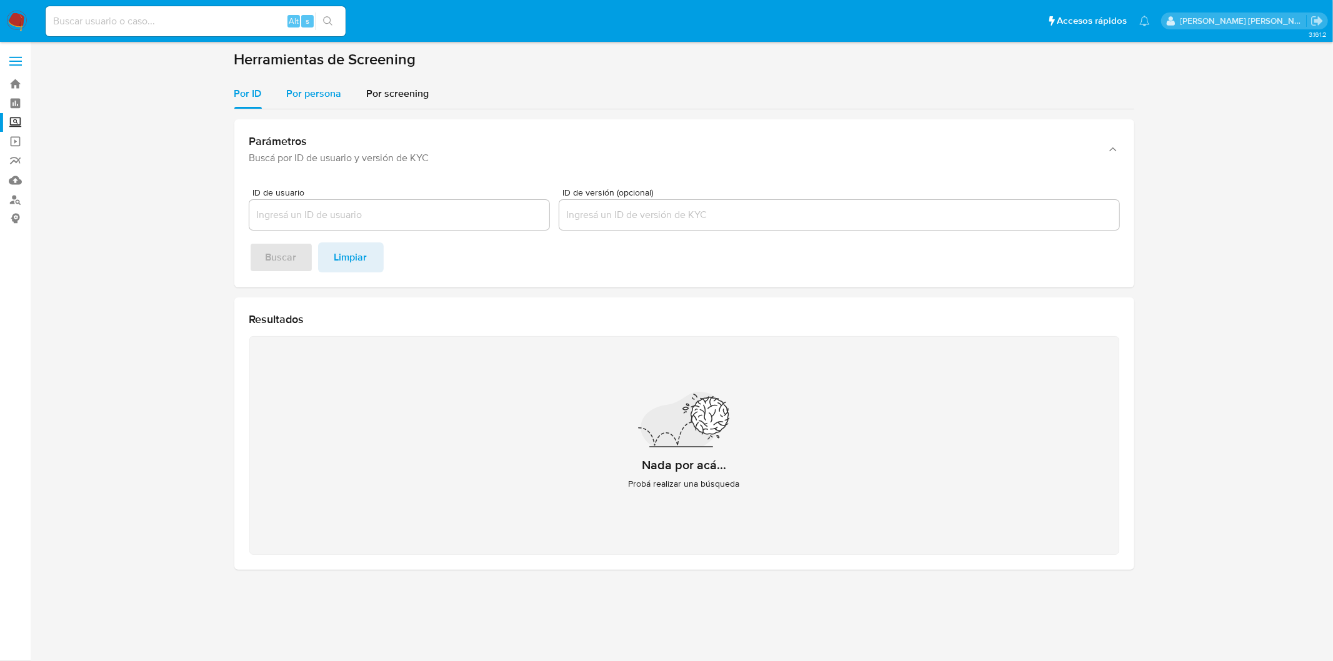
click at [314, 103] on div "Por persona" at bounding box center [314, 94] width 55 height 30
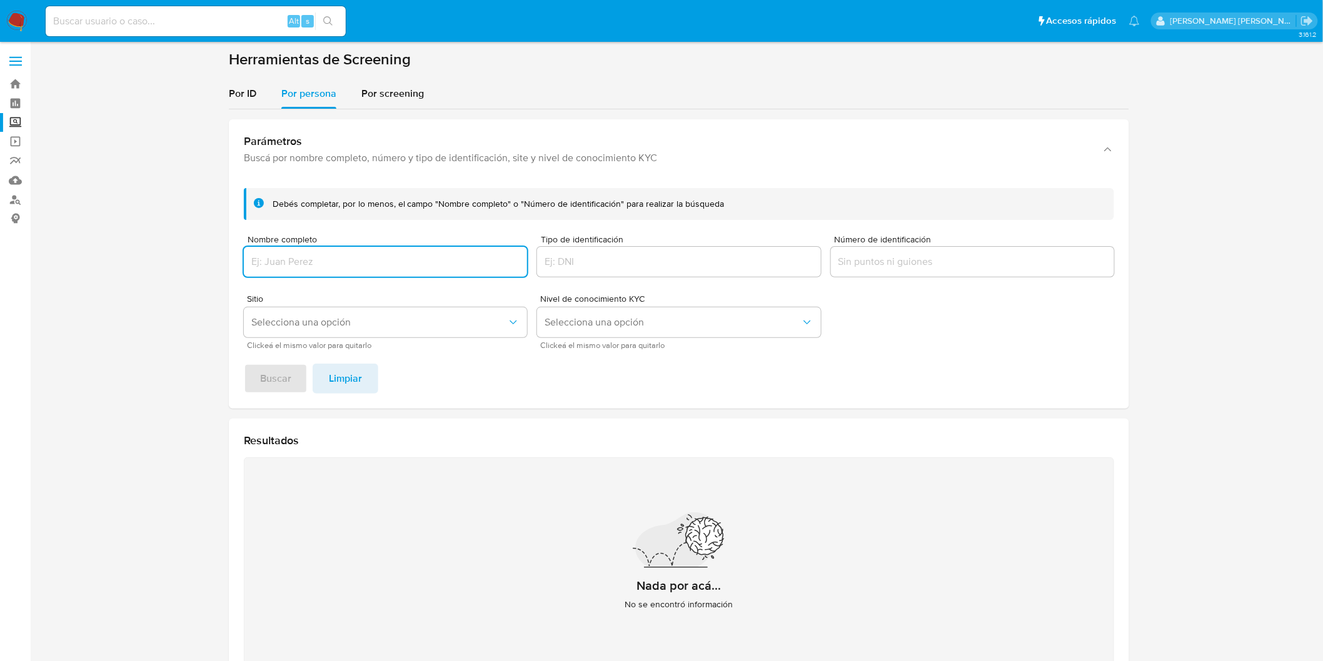
click at [359, 263] on input "Nombre completo" at bounding box center [385, 262] width 283 height 16
type input "[PERSON_NAME] [PERSON_NAME] [PERSON_NAME]"
click at [289, 374] on span "Buscar" at bounding box center [275, 379] width 31 height 28
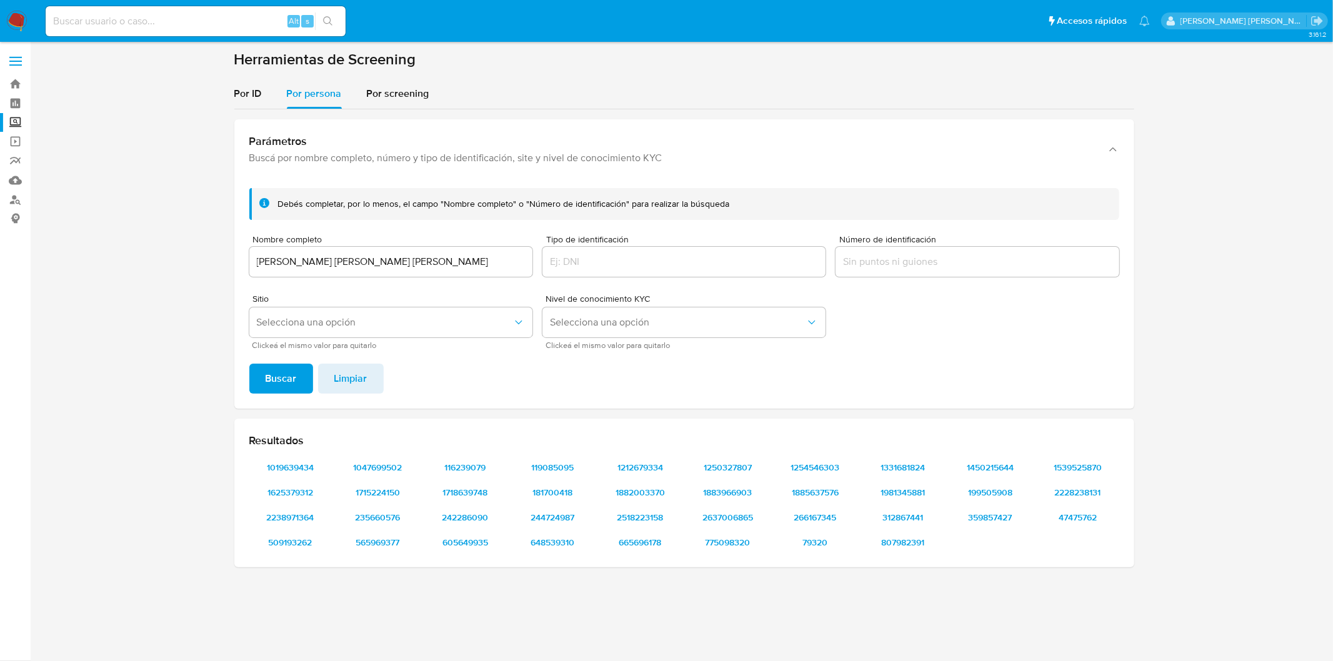
click at [19, 21] on img at bounding box center [16, 21] width 21 height 21
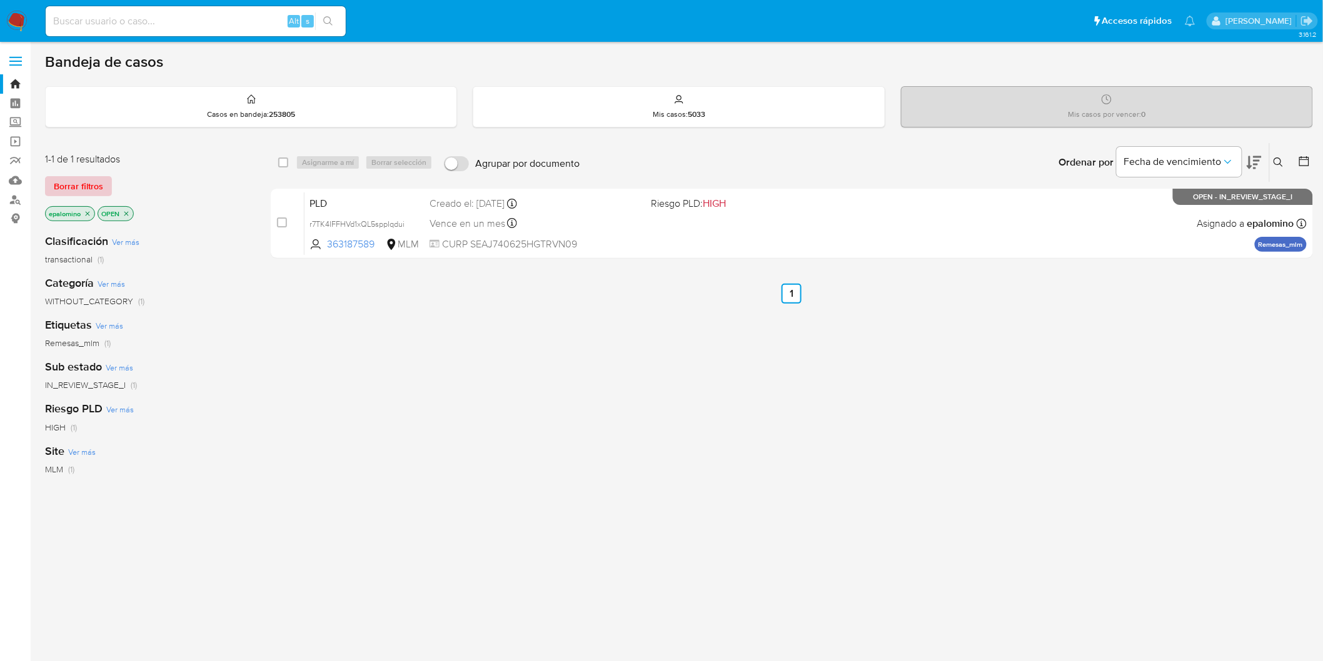
click at [77, 181] on span "Borrar filtros" at bounding box center [78, 187] width 49 height 18
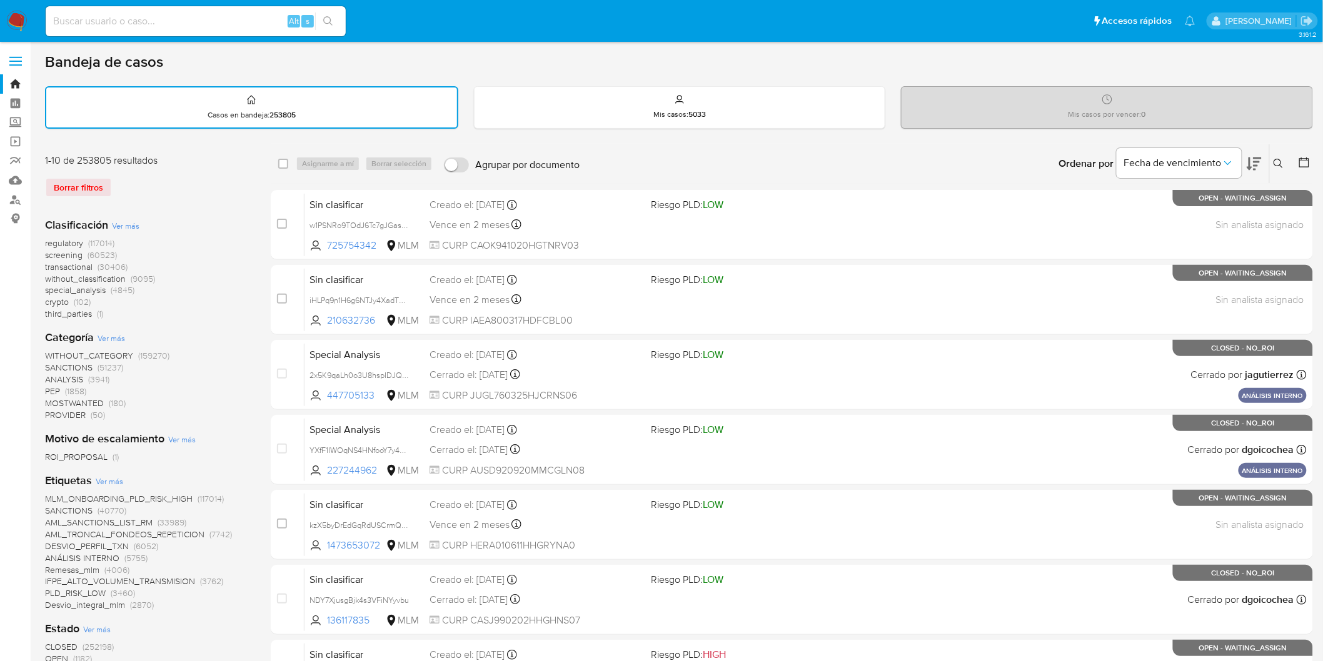
click at [11, 26] on img at bounding box center [16, 21] width 21 height 21
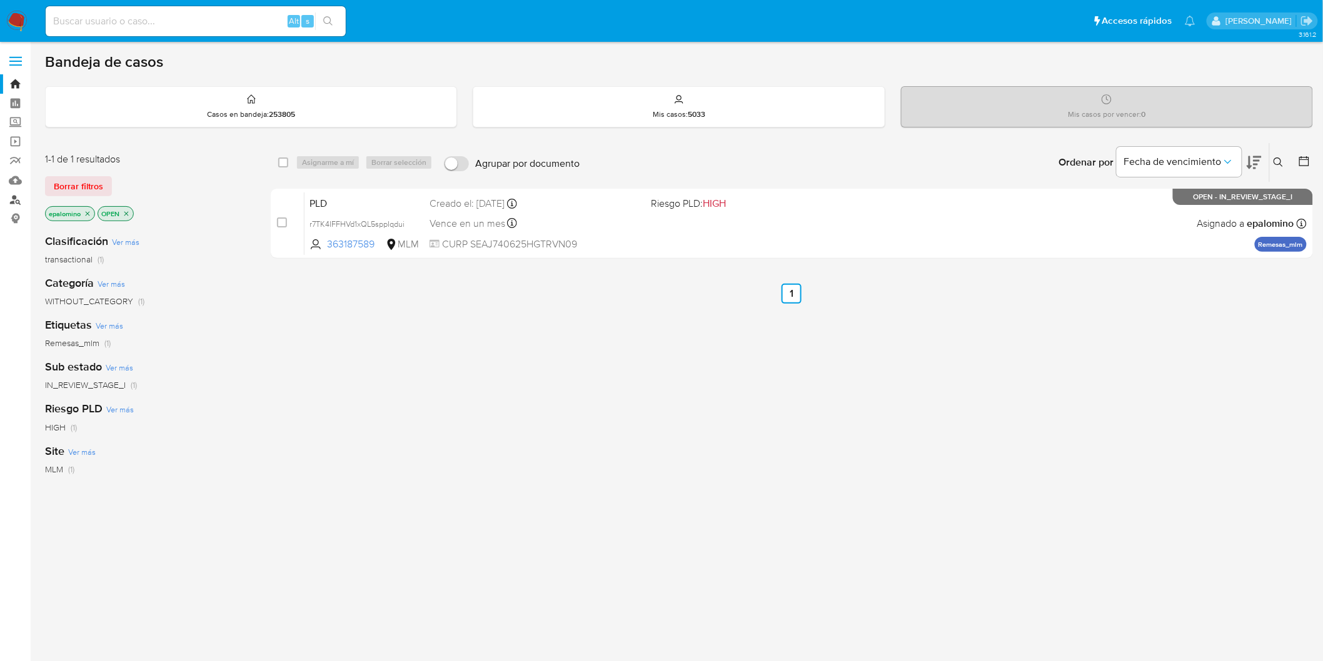
click at [15, 196] on link "Buscador de personas" at bounding box center [74, 199] width 149 height 19
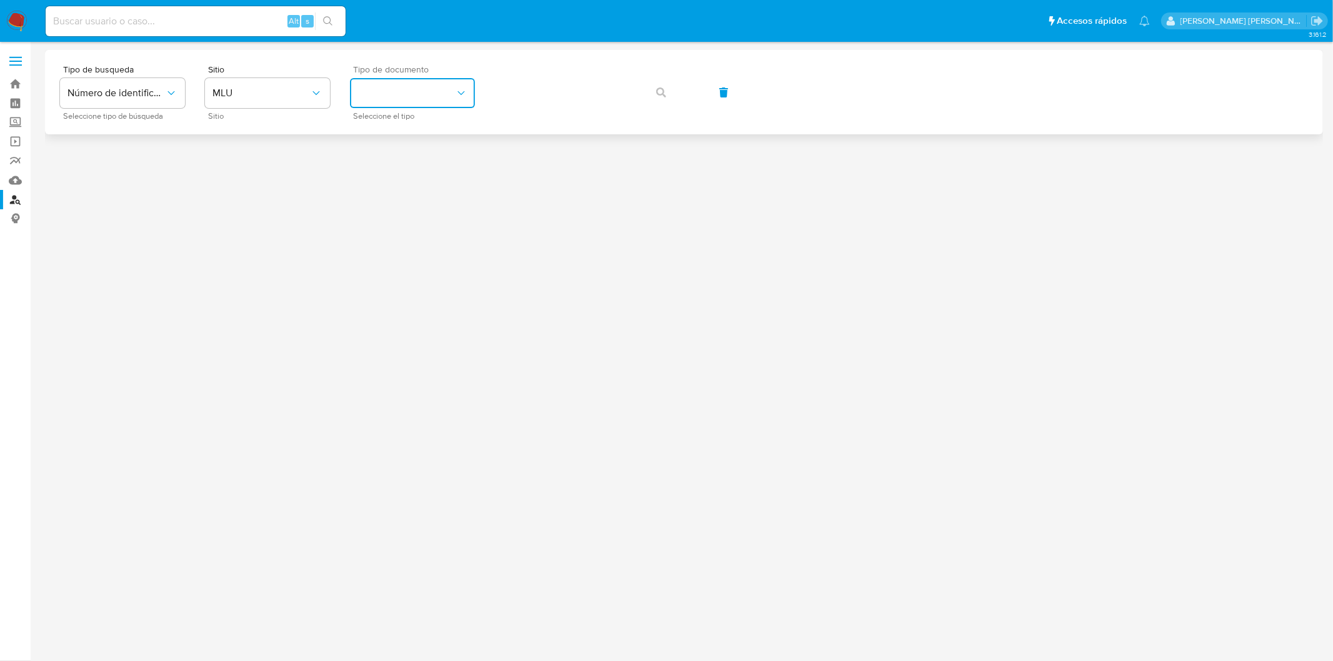
click at [467, 84] on button "identificationType" at bounding box center [412, 93] width 125 height 30
click at [296, 96] on span "MLU" at bounding box center [262, 93] width 98 height 13
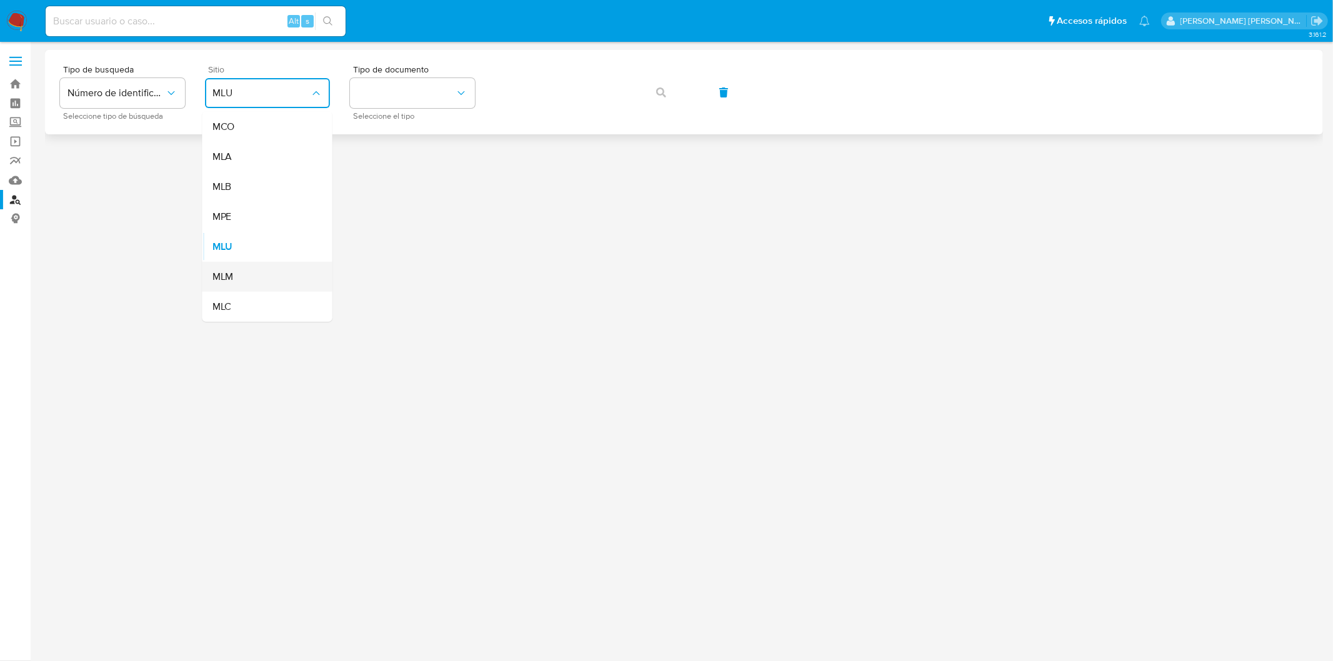
click at [232, 274] on span "MLM" at bounding box center [223, 277] width 21 height 13
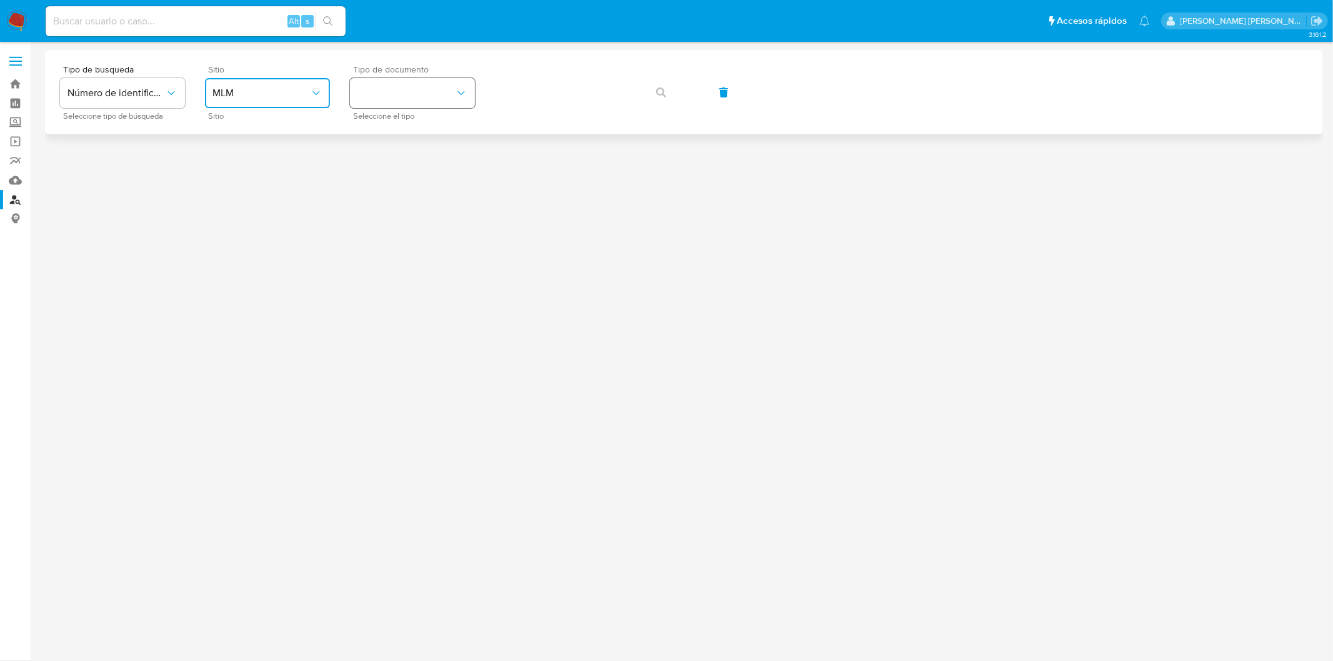
click at [428, 101] on button "identificationType" at bounding box center [412, 93] width 125 height 30
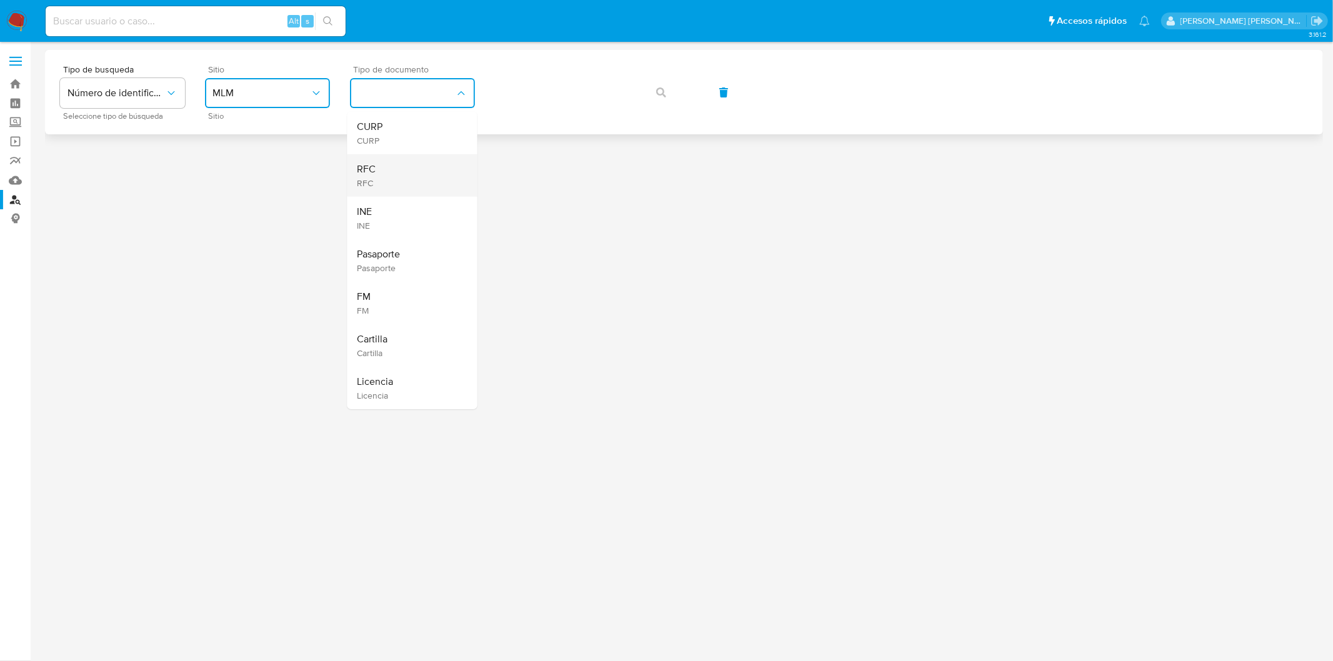
click at [406, 171] on div "RFC RFC" at bounding box center [409, 175] width 103 height 43
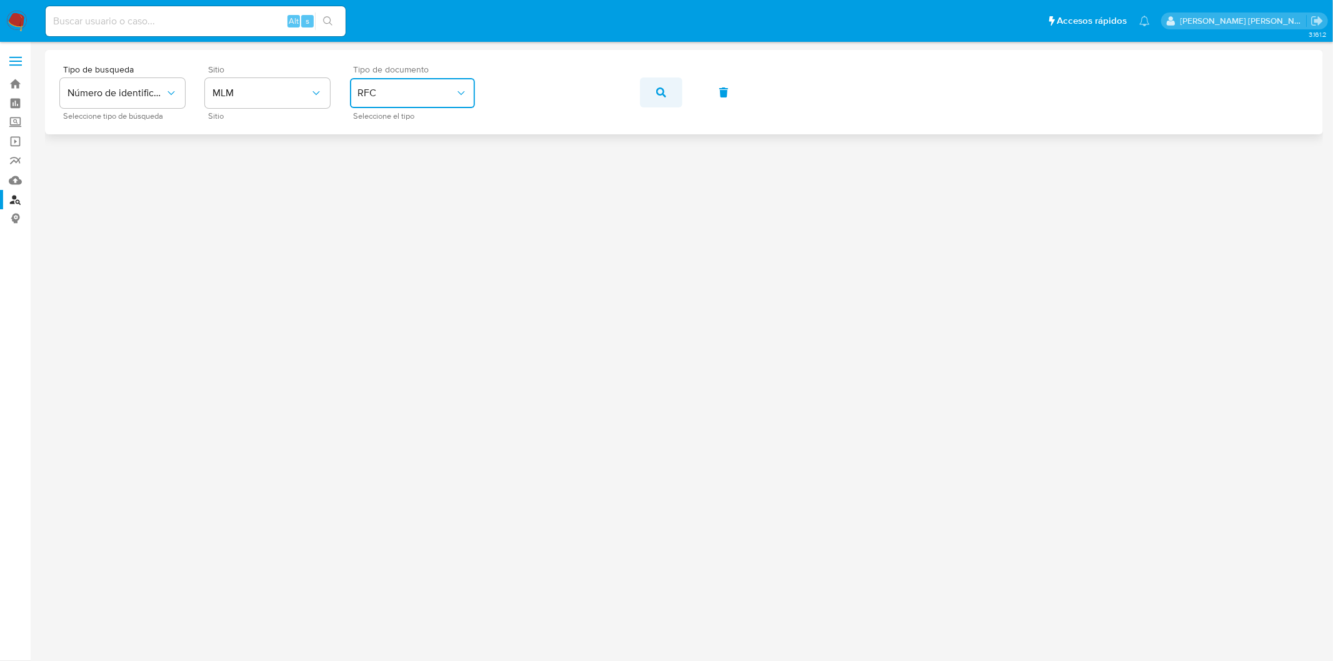
click at [667, 92] on button "button" at bounding box center [661, 93] width 43 height 30
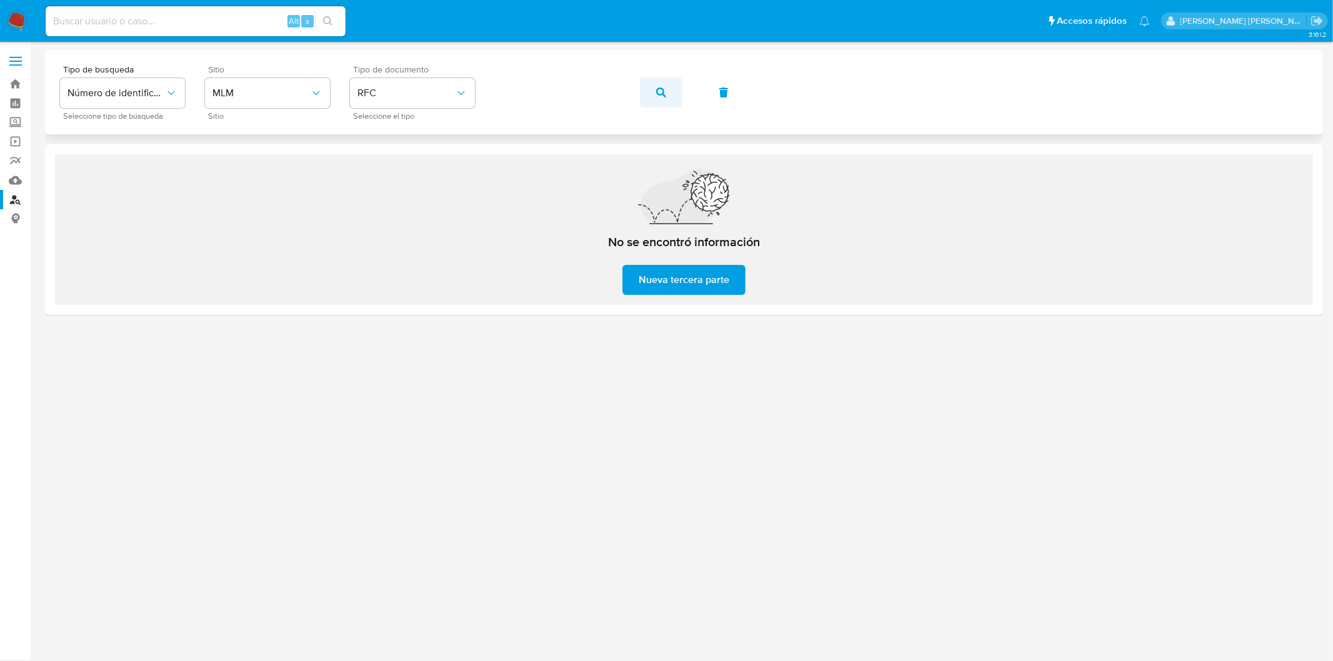
click at [666, 96] on button "button" at bounding box center [661, 93] width 43 height 30
click at [18, 26] on img at bounding box center [16, 21] width 21 height 21
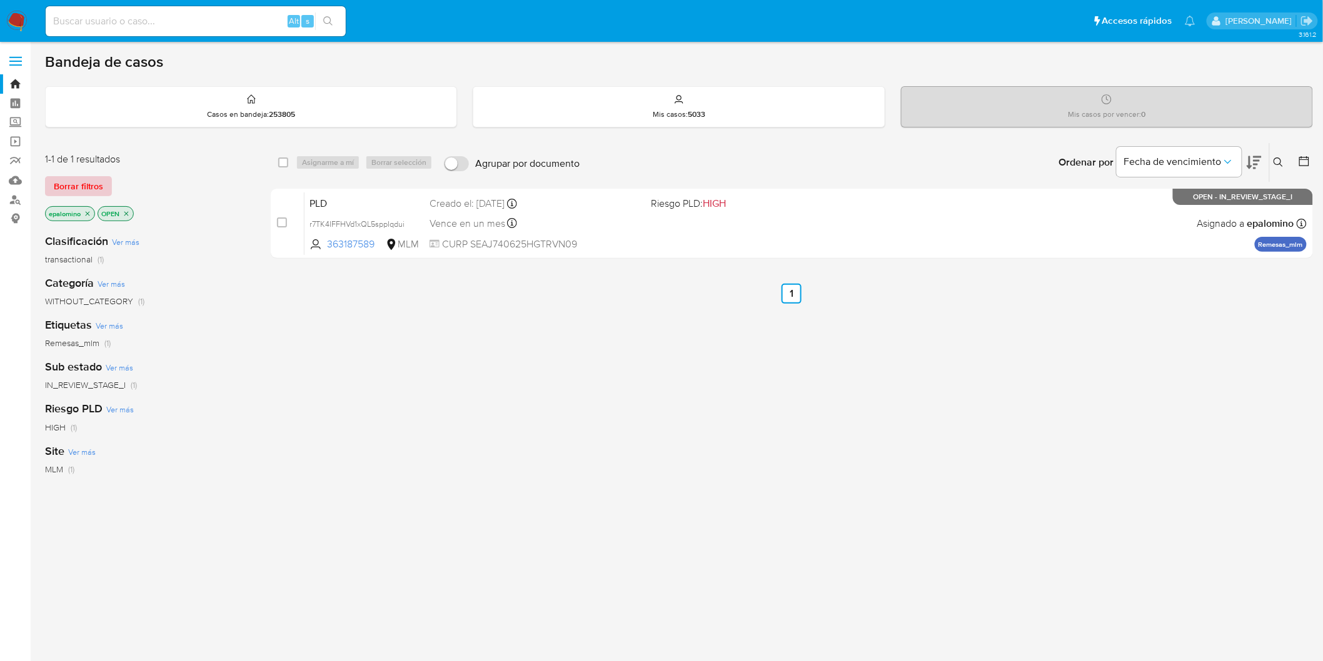
click at [71, 194] on span "Borrar filtros" at bounding box center [78, 187] width 49 height 18
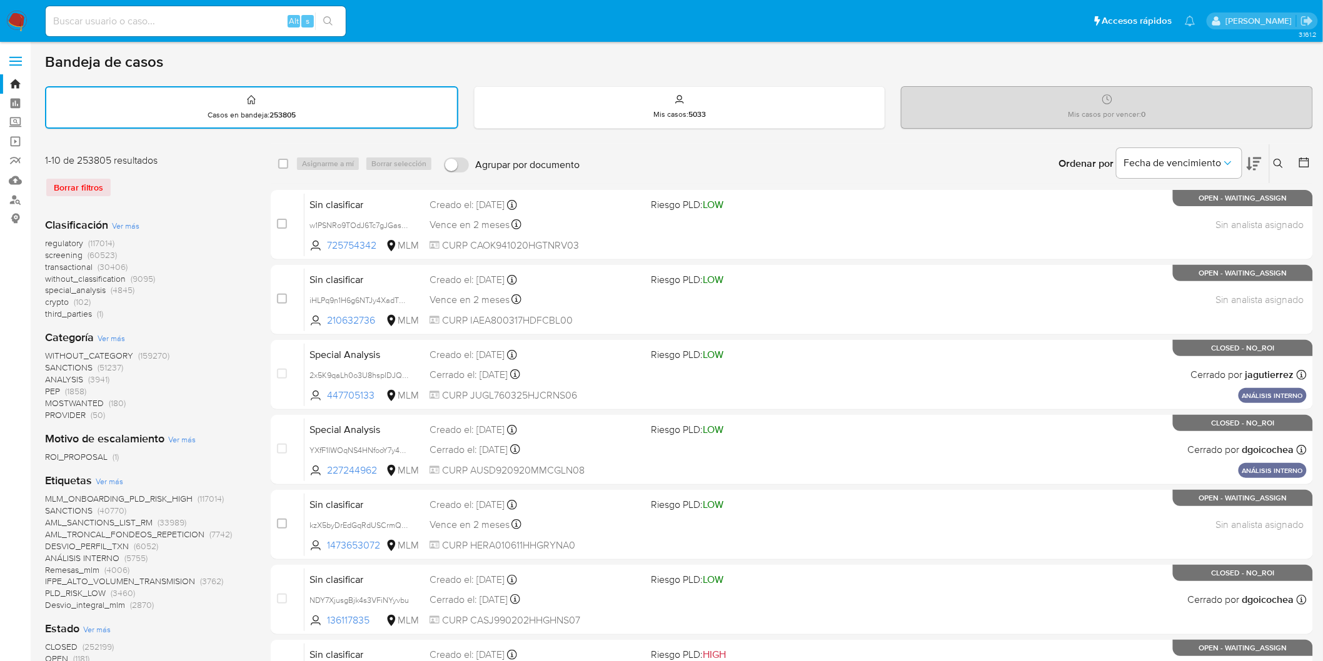
click at [11, 19] on img at bounding box center [16, 21] width 21 height 21
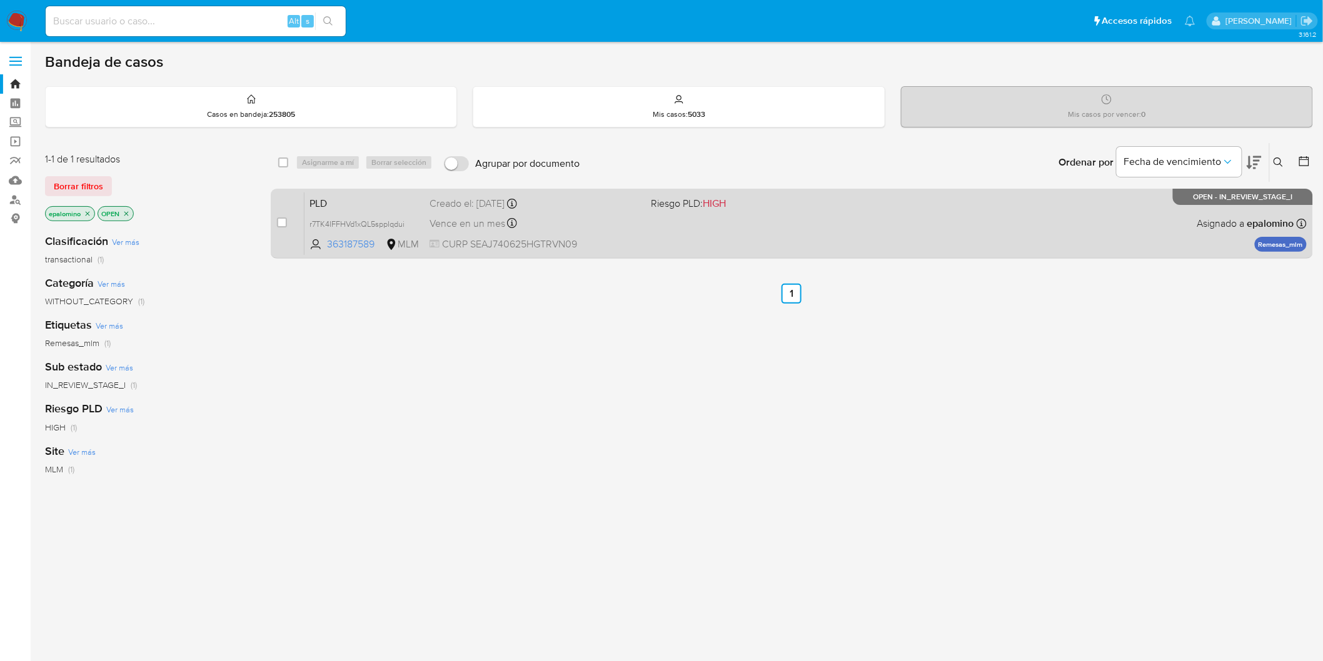
click at [310, 197] on span "PLD" at bounding box center [364, 202] width 110 height 16
click at [352, 196] on span "PLD" at bounding box center [364, 202] width 110 height 16
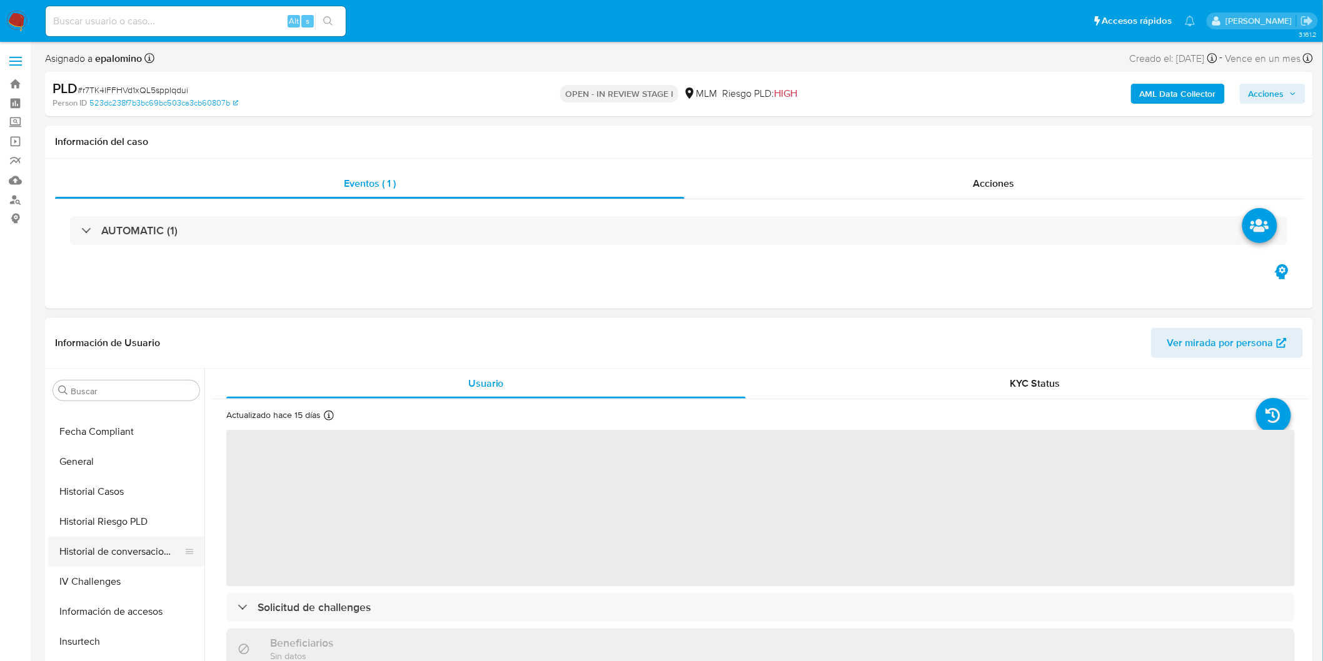
select select "10"
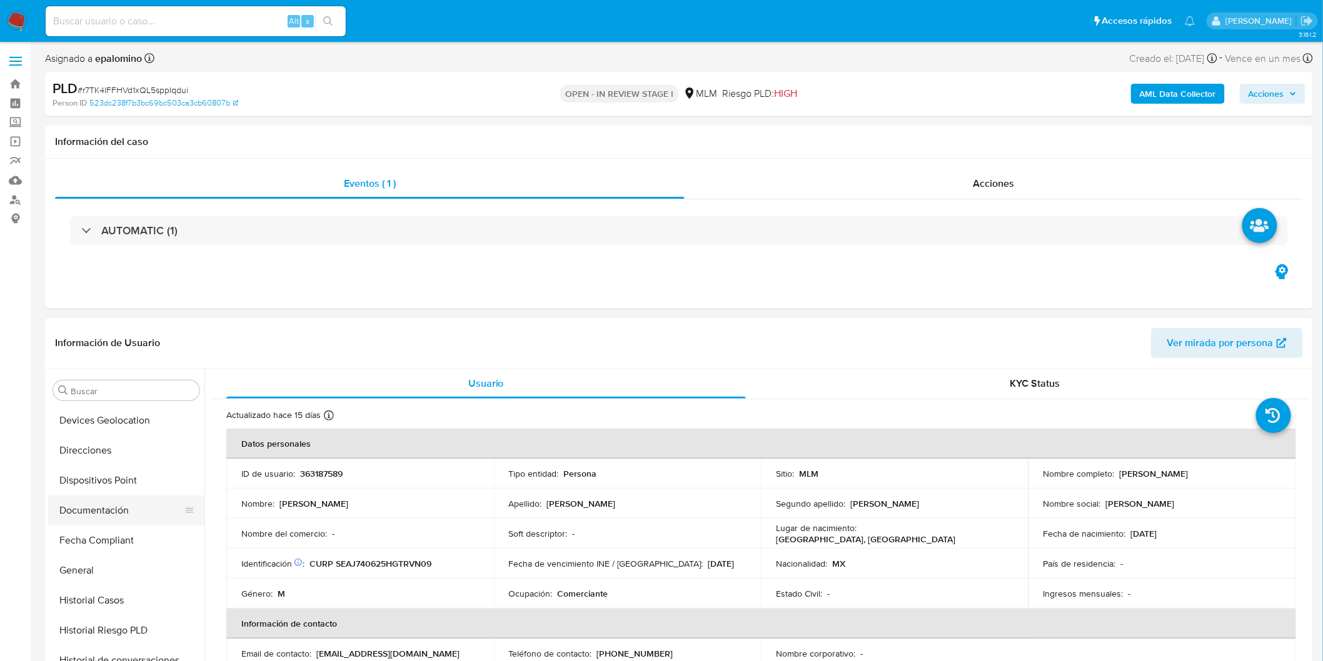
scroll to position [240, 0]
click at [135, 459] on button "Devices Geolocation" at bounding box center [121, 451] width 146 height 30
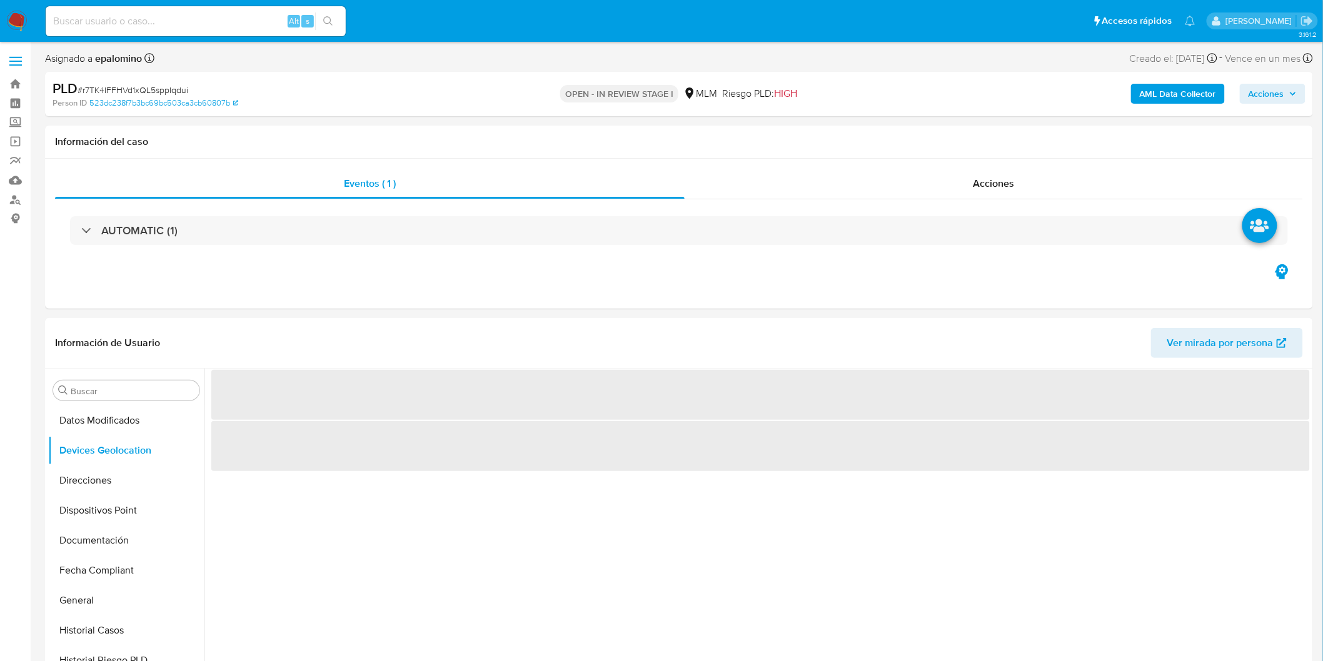
scroll to position [103, 0]
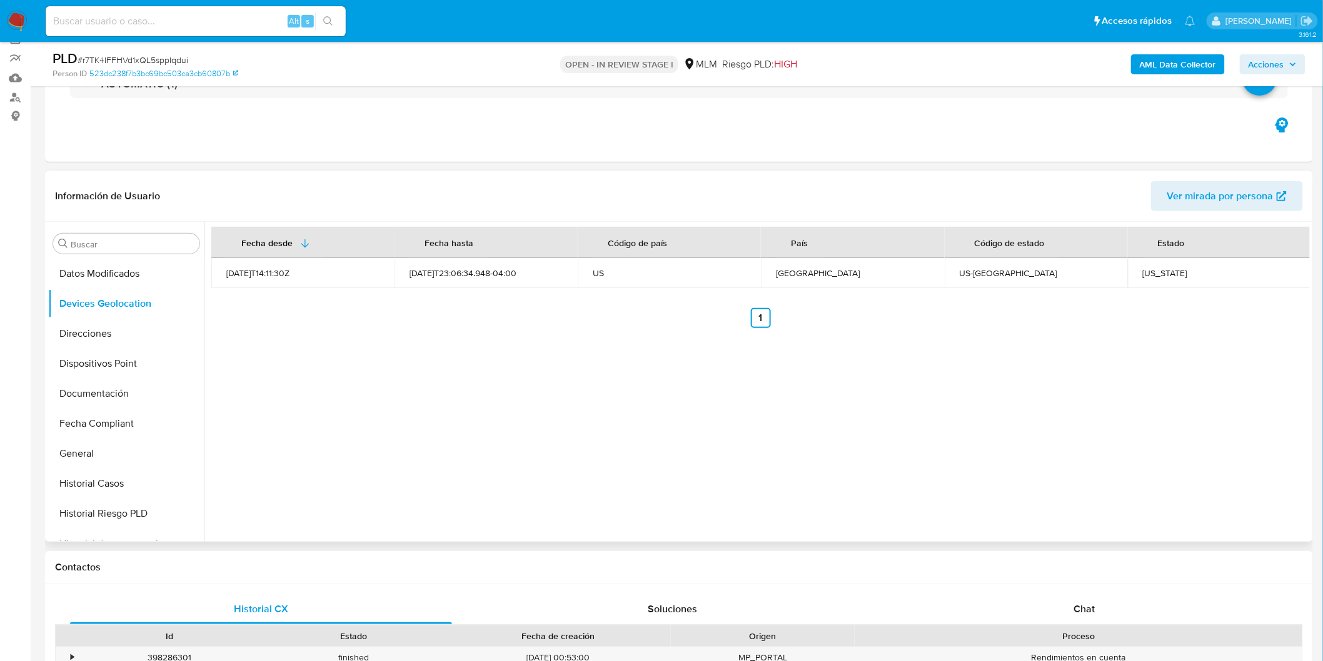
click at [567, 391] on div "Fecha desde Fecha hasta Código de país País Código de estado Estado 2021-09-15T…" at bounding box center [756, 382] width 1105 height 320
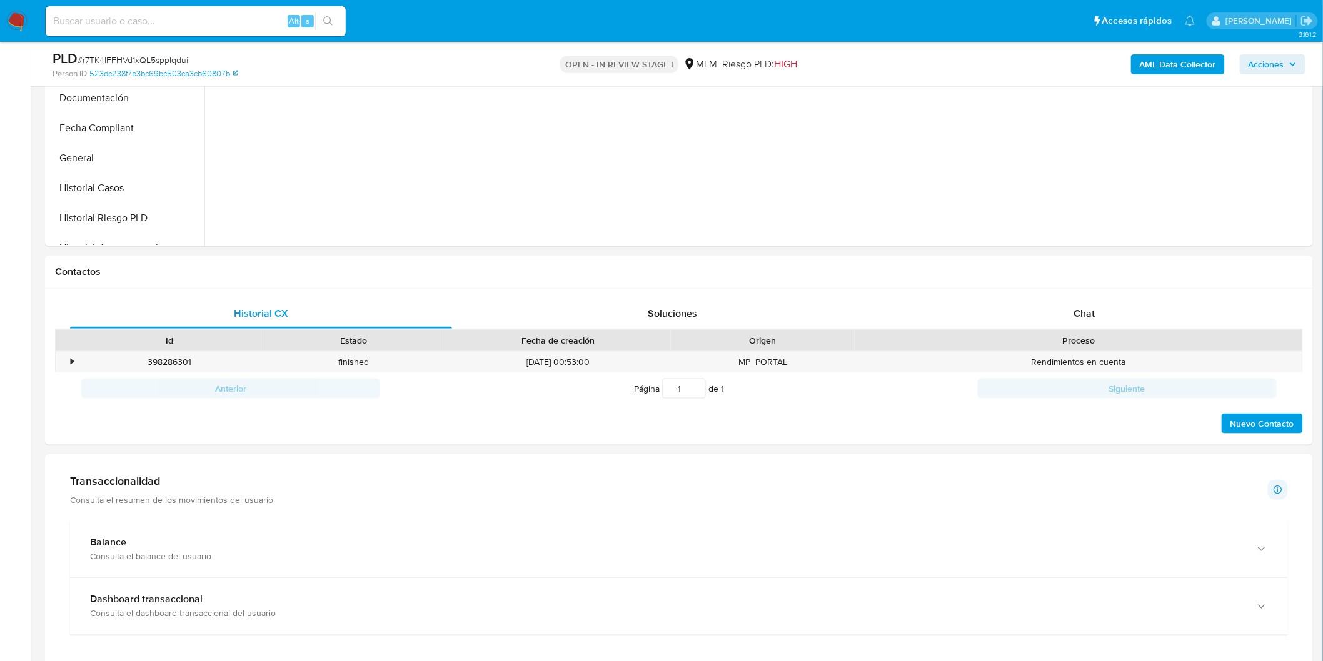
scroll to position [441, 0]
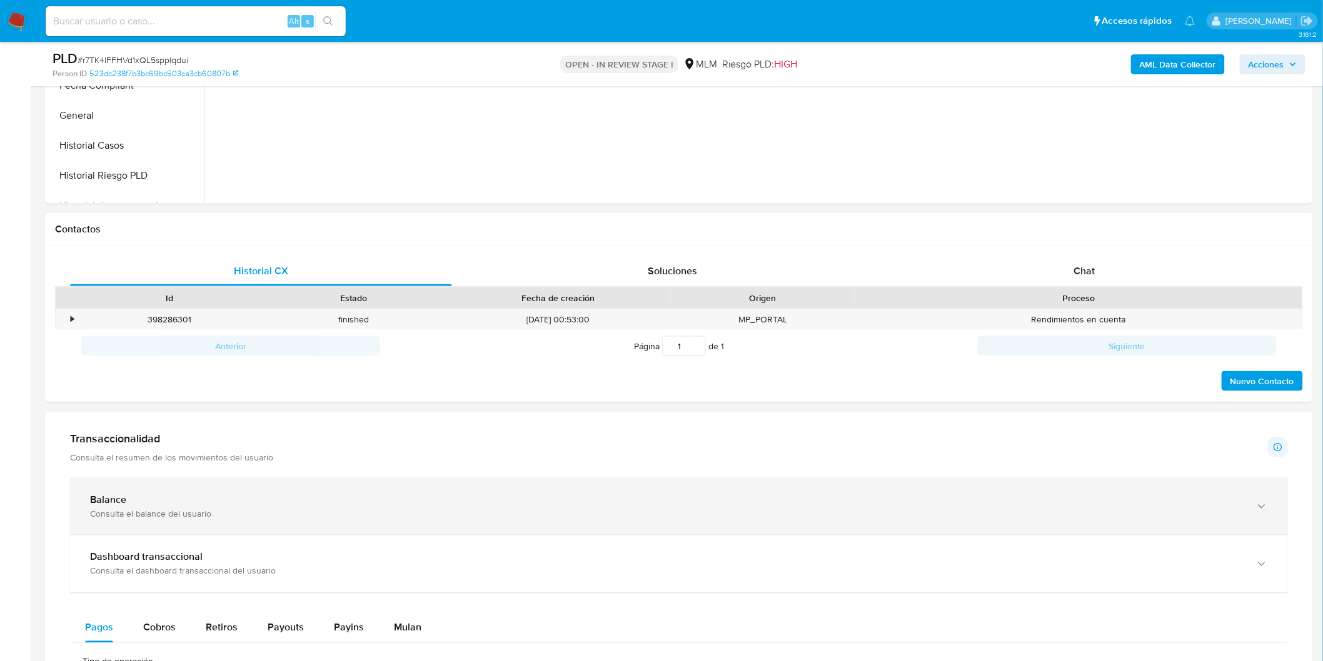
click at [134, 489] on div "Balance Consulta el balance del usuario" at bounding box center [679, 506] width 1218 height 57
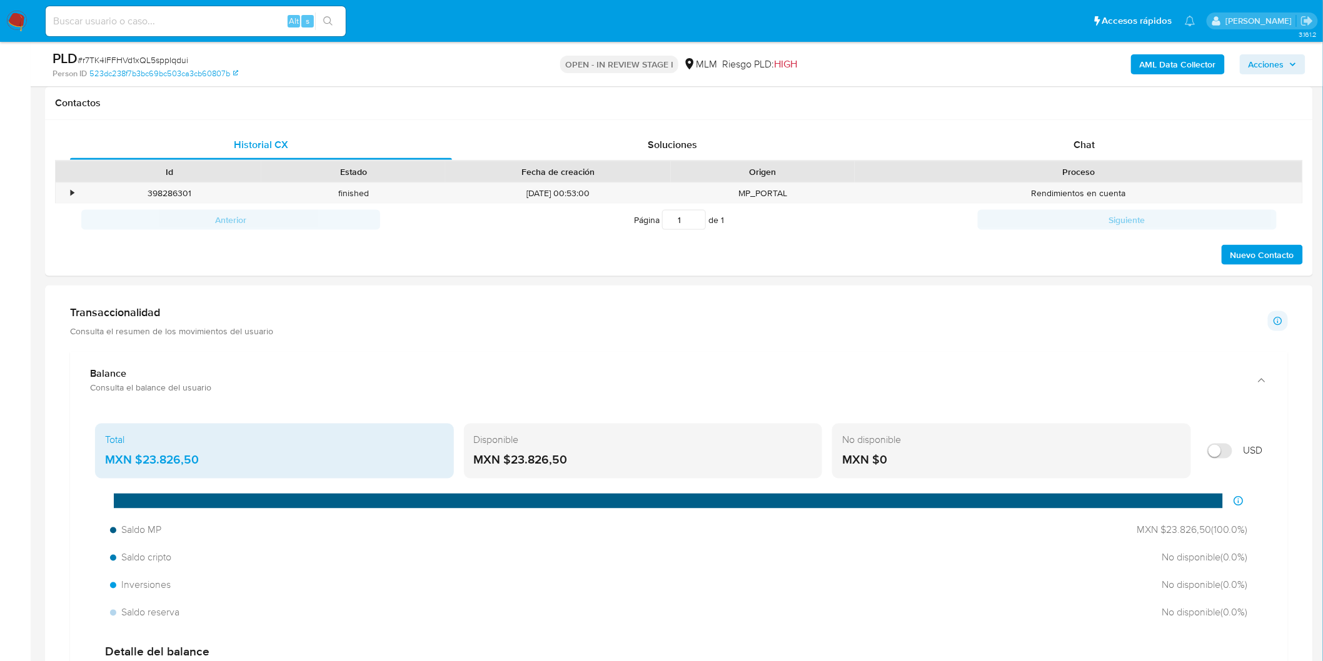
scroll to position [719, 0]
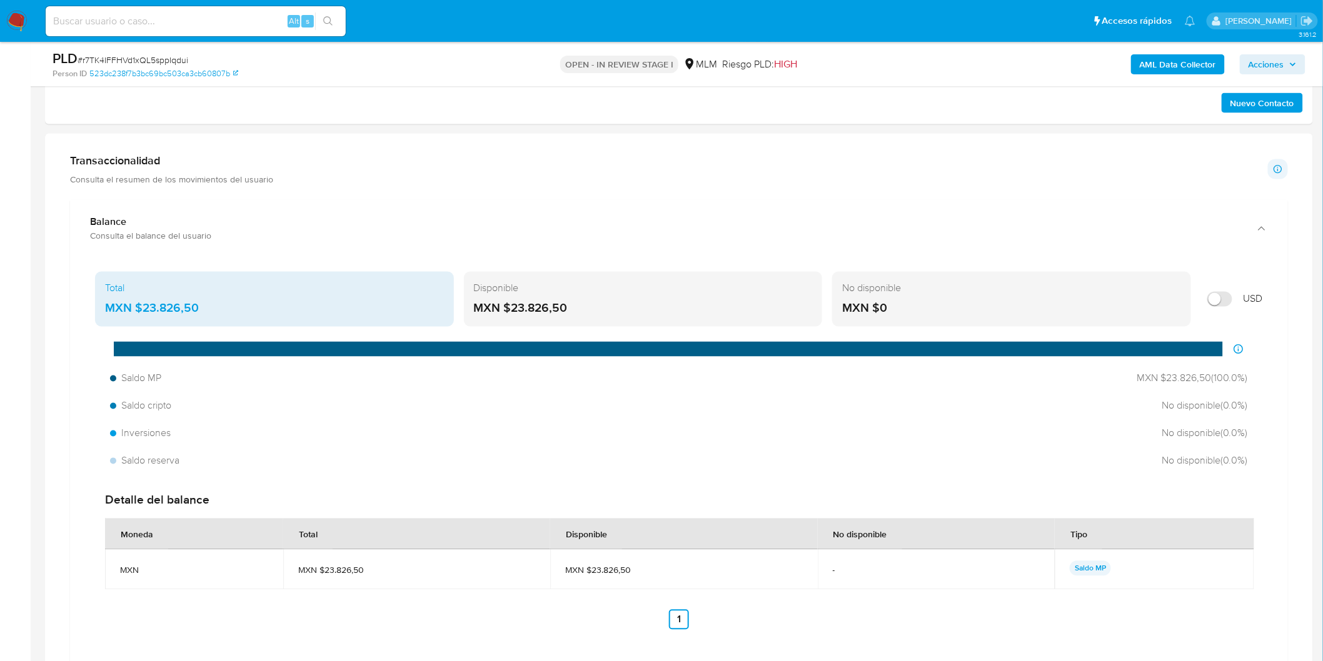
drag, startPoint x: 566, startPoint y: 310, endPoint x: 511, endPoint y: 311, distance: 55.0
click at [511, 311] on div "MXN $23.826,50" at bounding box center [643, 309] width 339 height 16
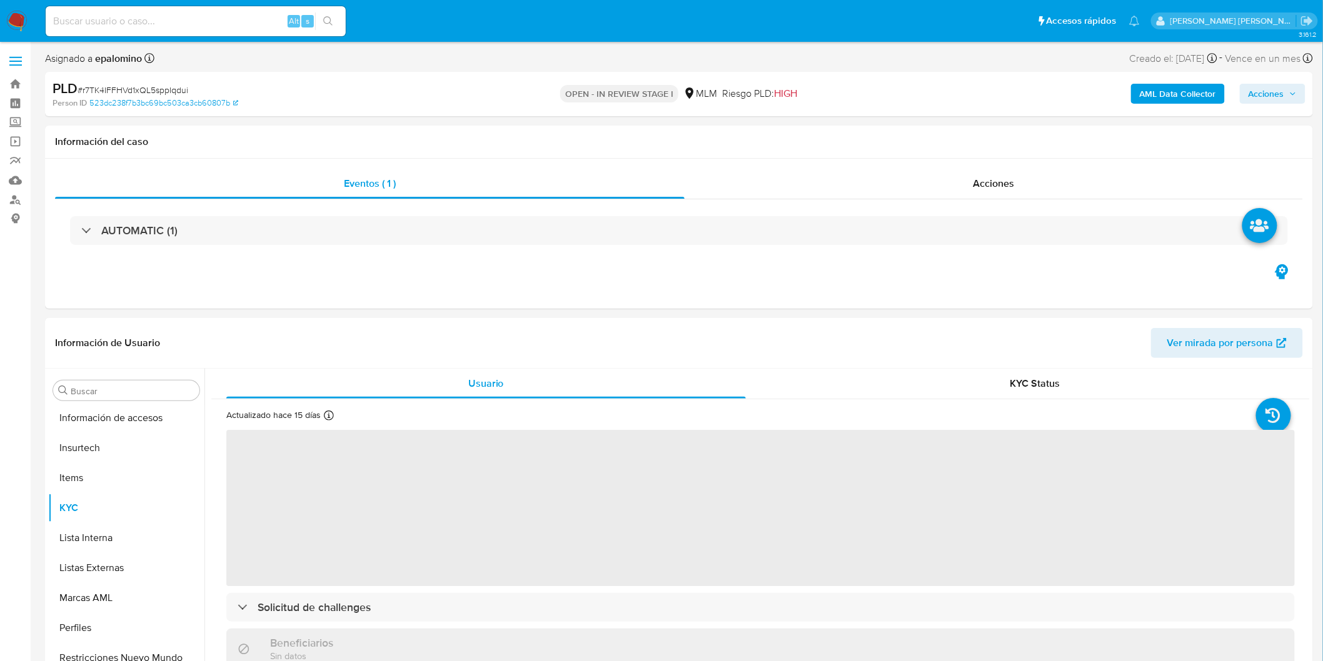
scroll to position [588, 0]
select select "10"
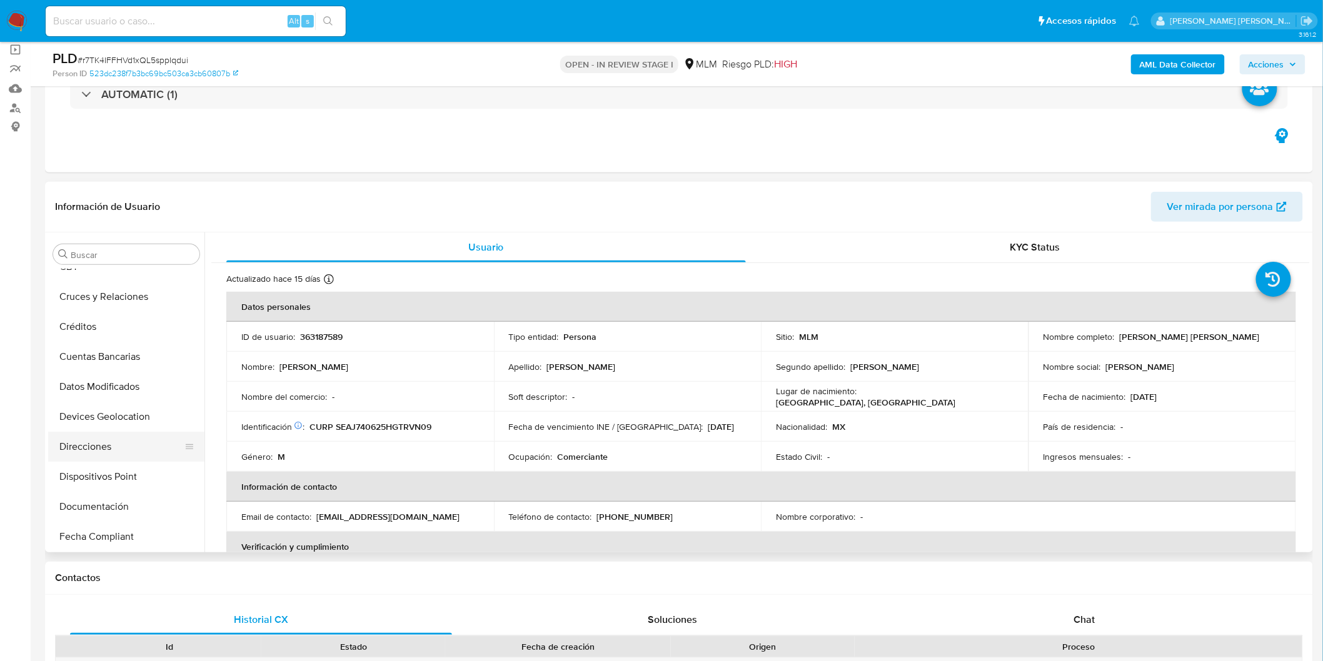
scroll to position [139, 0]
click at [139, 444] on button "Direcciones" at bounding box center [121, 446] width 146 height 30
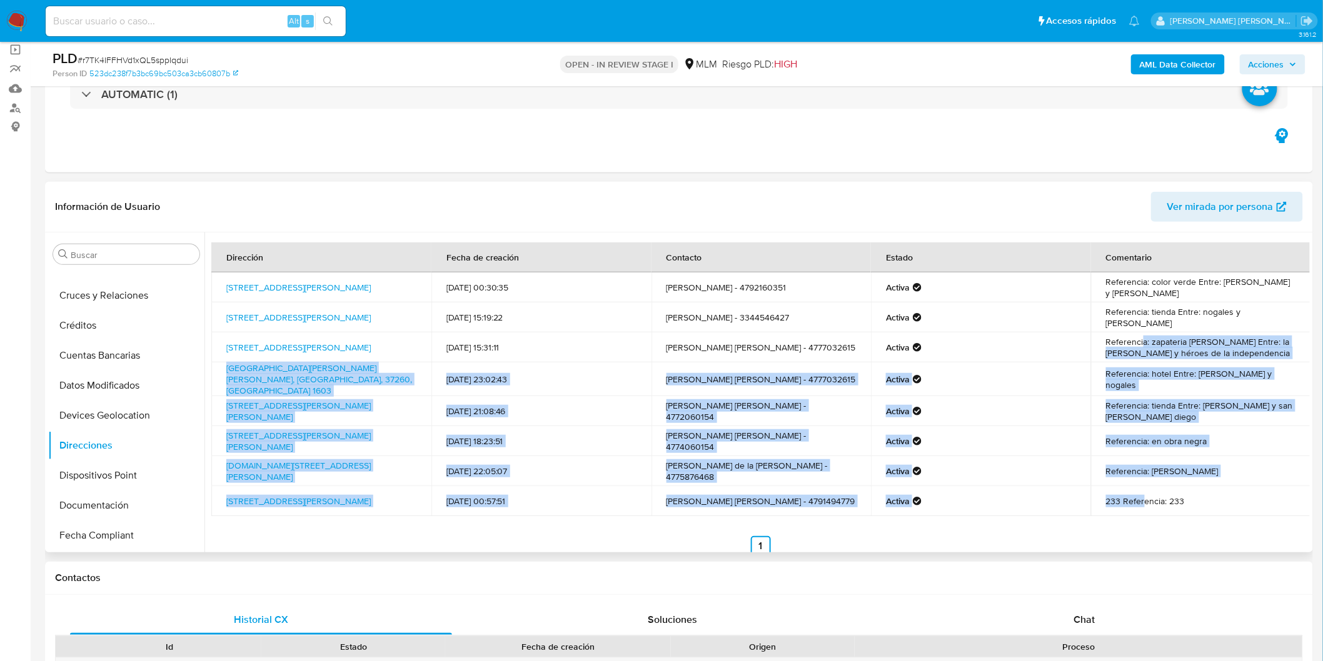
drag, startPoint x: 1139, startPoint y: 336, endPoint x: 1140, endPoint y: 491, distance: 155.0
click at [1140, 491] on tbody "Calle Alfalfa 204, León, Guanajuato, 37260, Mexico 204 11/05/2024 00:30:35 Herl…" at bounding box center [760, 395] width 1099 height 244
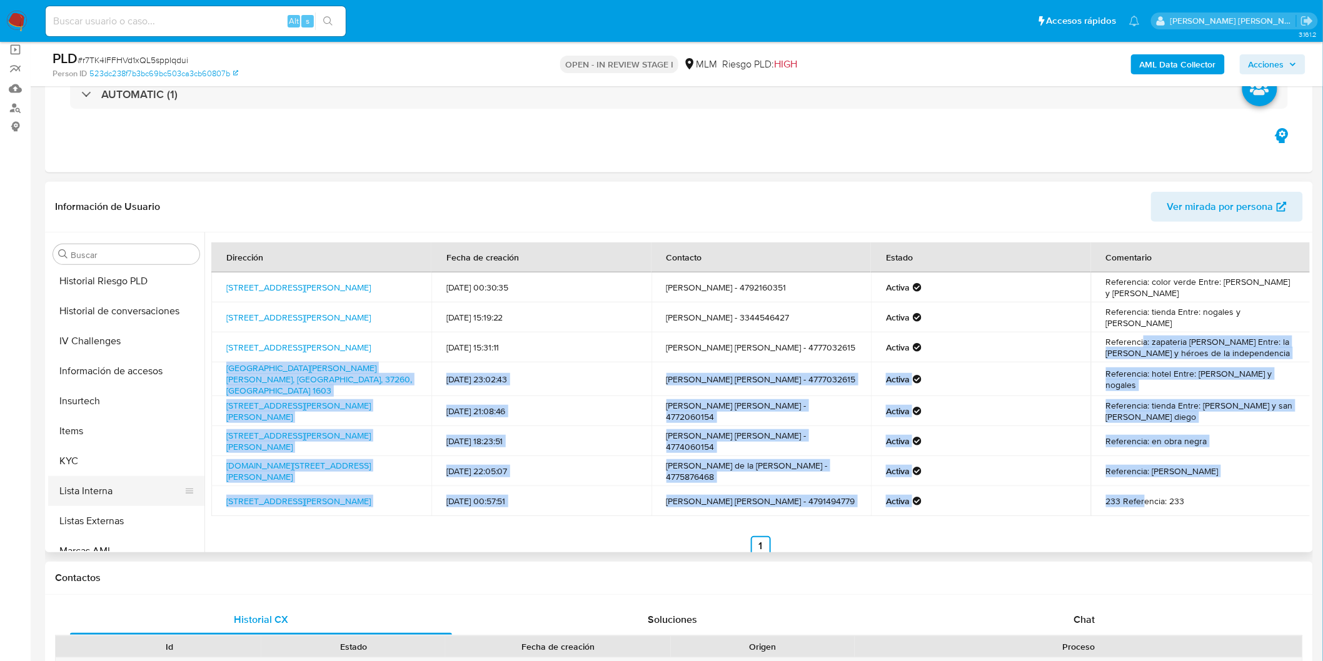
scroll to position [588, 0]
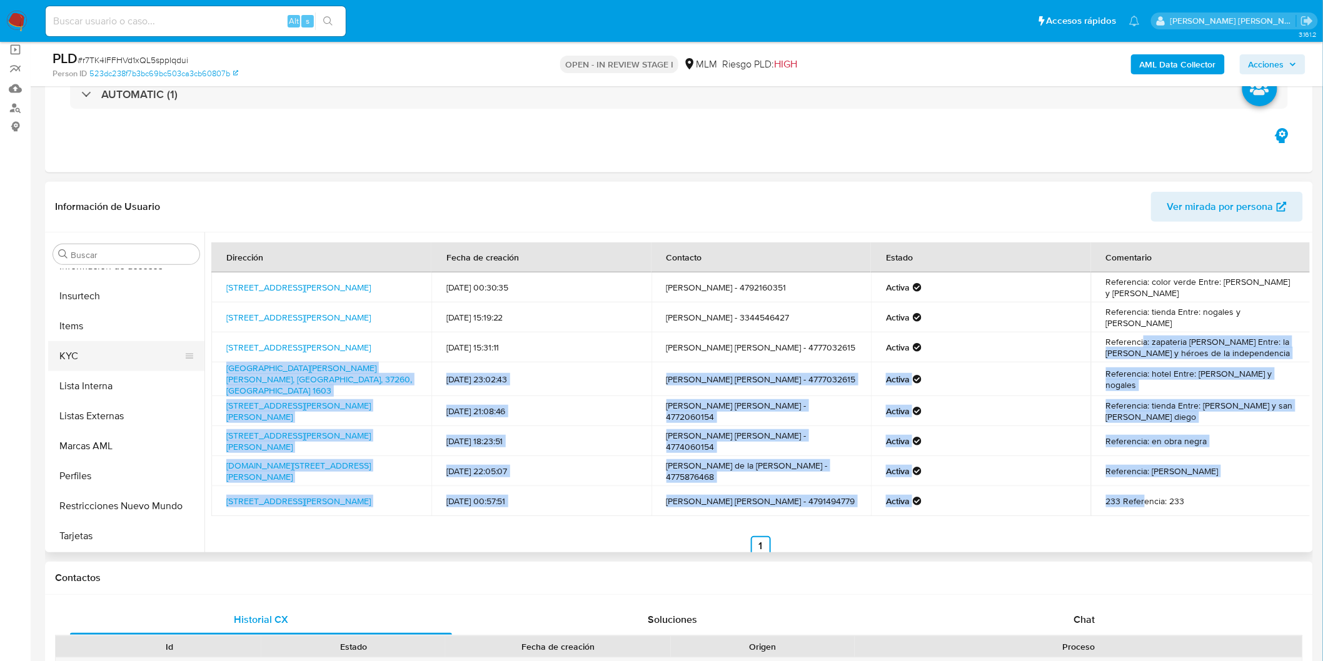
click at [91, 348] on button "KYC" at bounding box center [121, 356] width 146 height 30
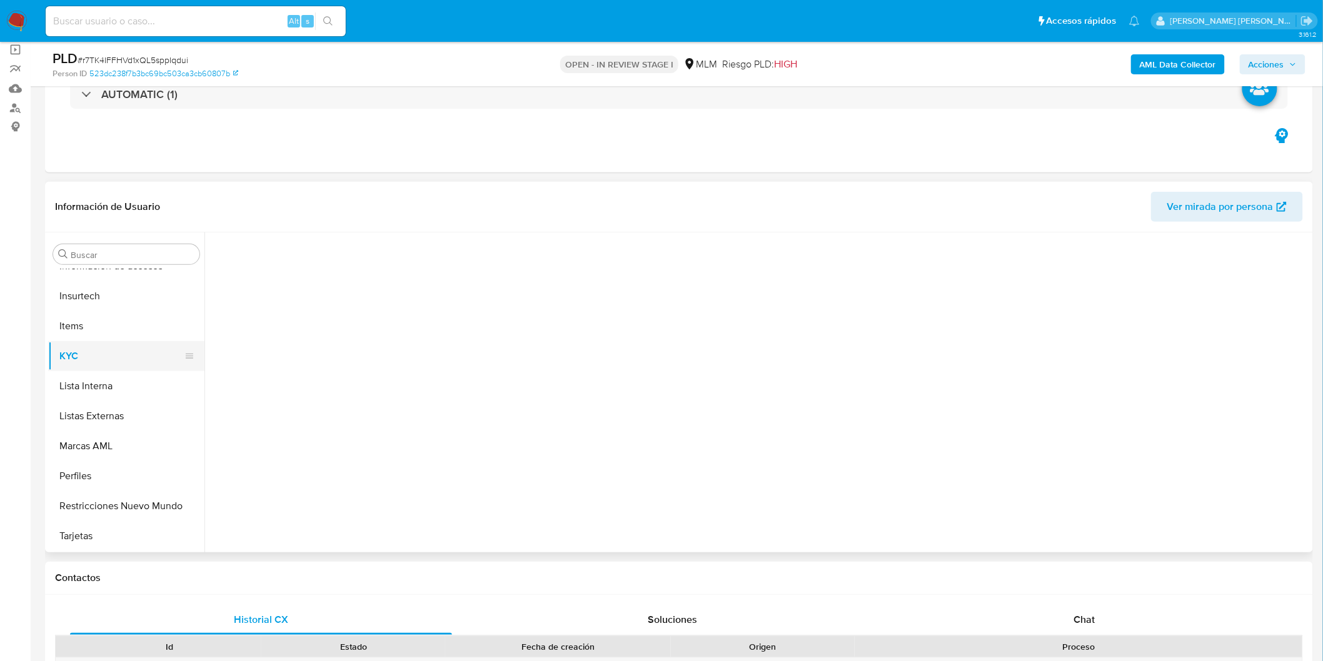
click at [91, 348] on button "KYC" at bounding box center [121, 356] width 146 height 30
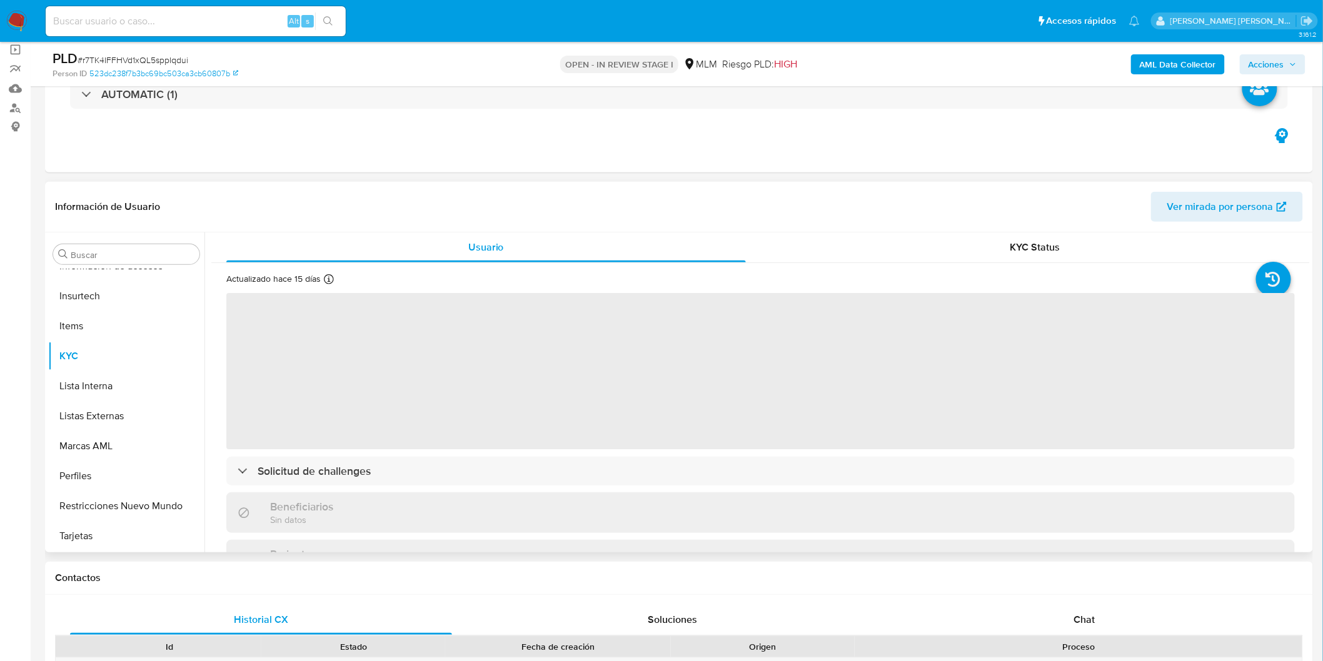
scroll to position [588, 0]
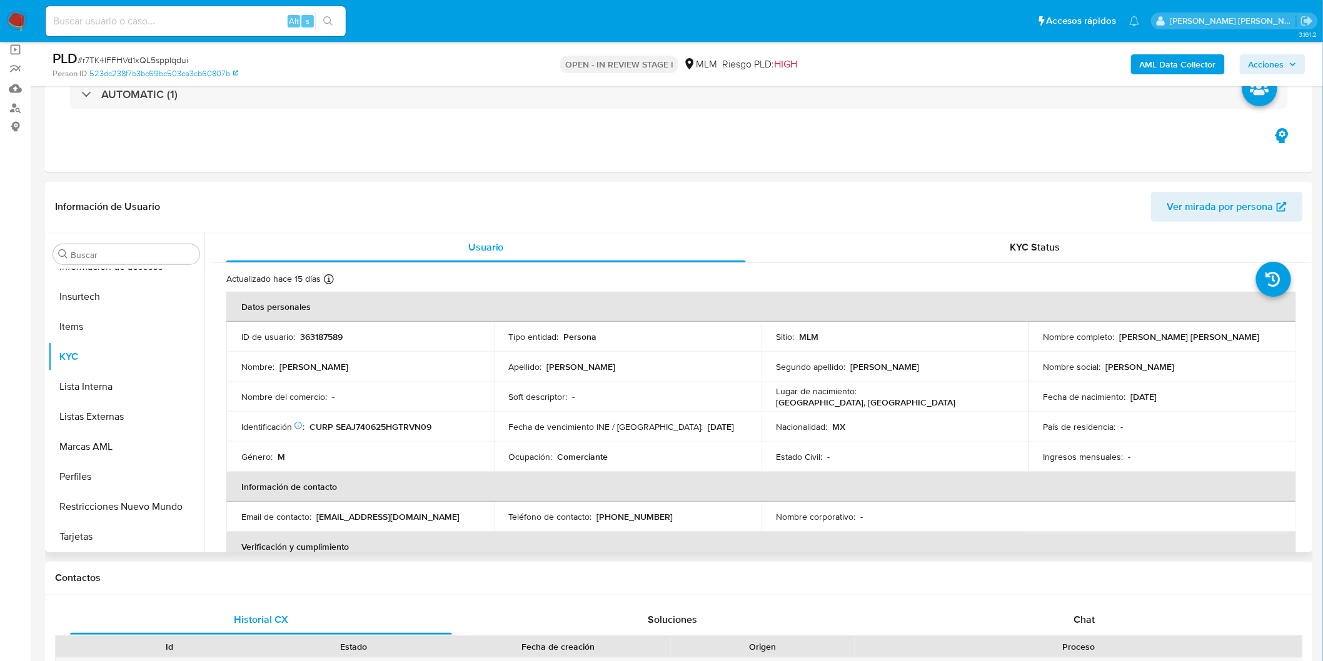
drag, startPoint x: 1215, startPoint y: 334, endPoint x: 1116, endPoint y: 334, distance: 98.8
click at [1116, 334] on div "Nombre completo : Juan Guillermo Serrano Avila" at bounding box center [1162, 336] width 238 height 11
copy p "Juan Guillermo Serrano Avila"
click at [471, 338] on div "ID de usuario : 363187589" at bounding box center [360, 336] width 238 height 11
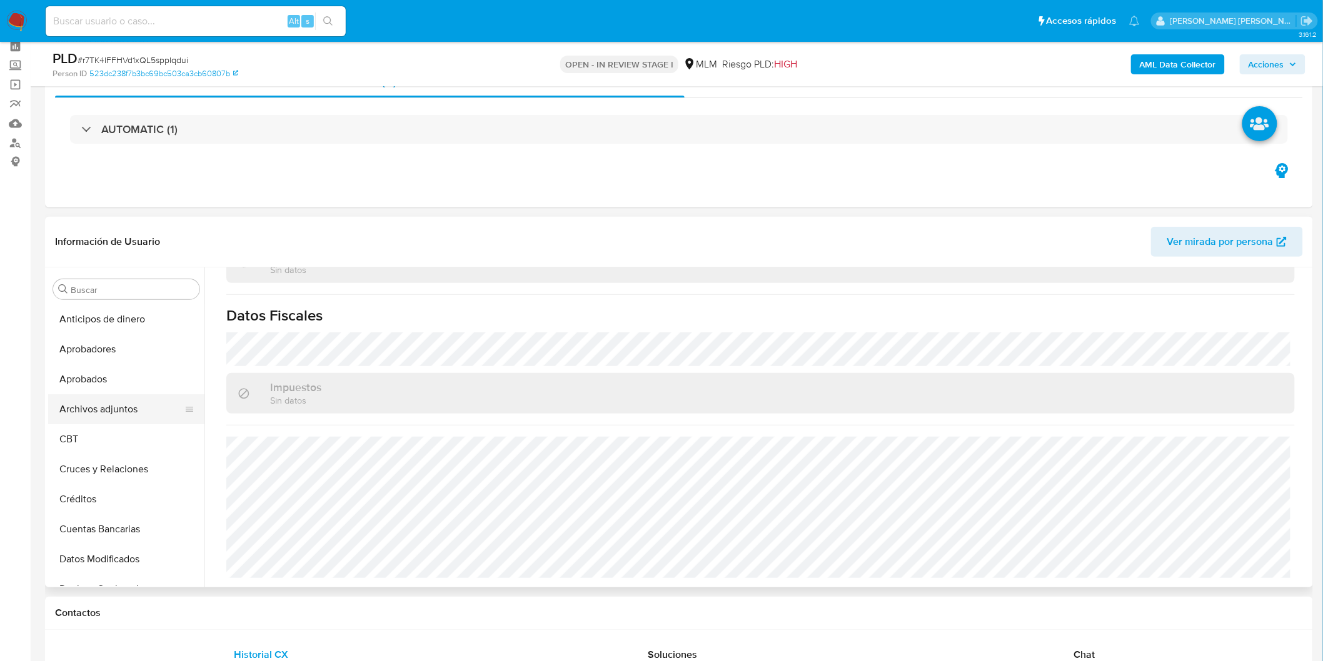
scroll to position [23, 0]
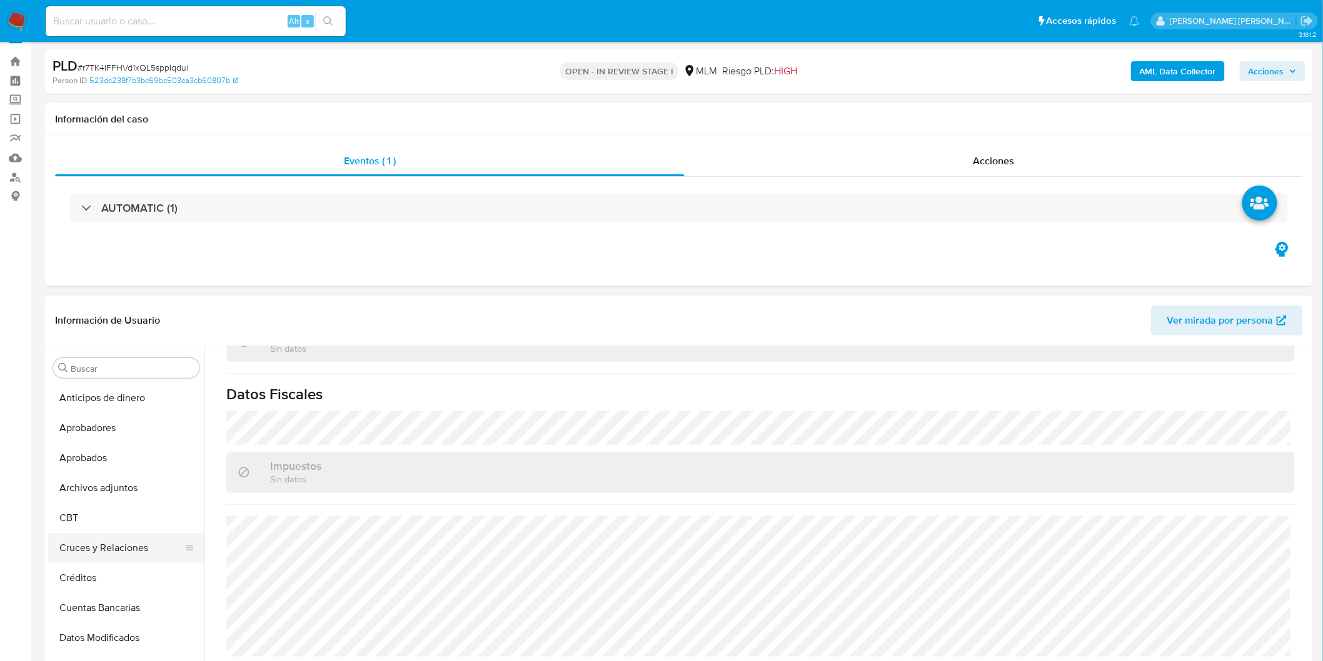
click at [118, 546] on button "Cruces y Relaciones" at bounding box center [121, 548] width 146 height 30
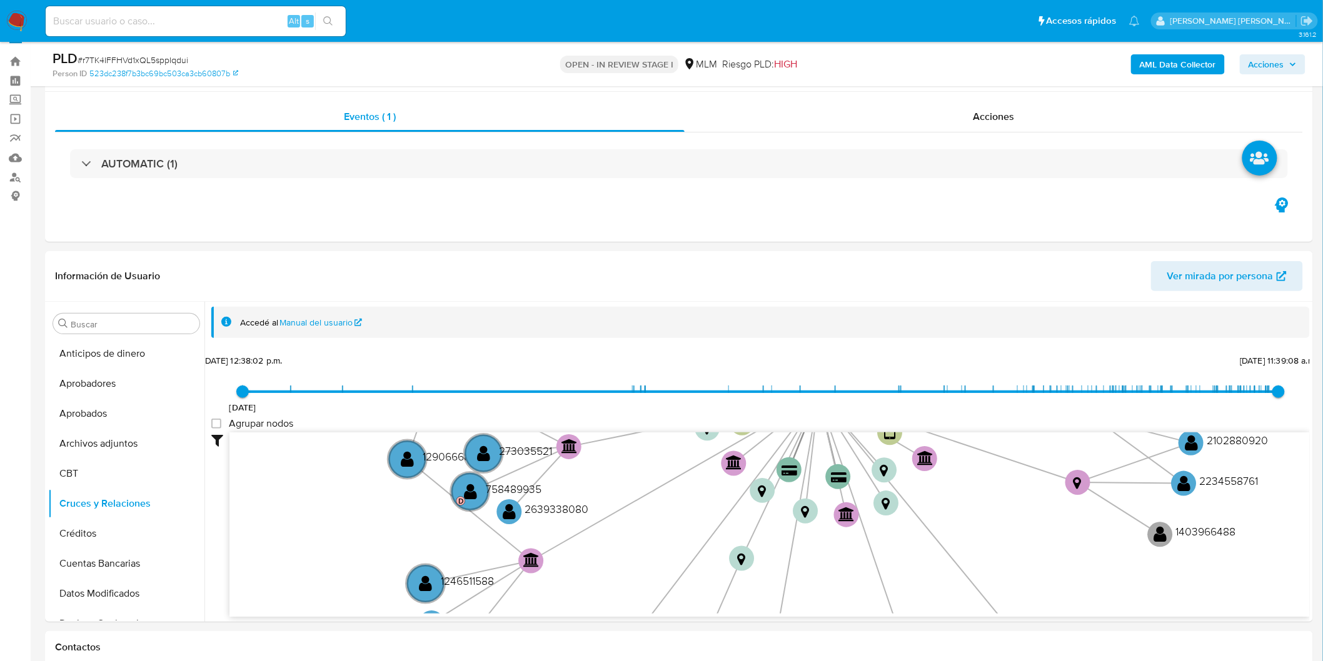
scroll to position [221, 0]
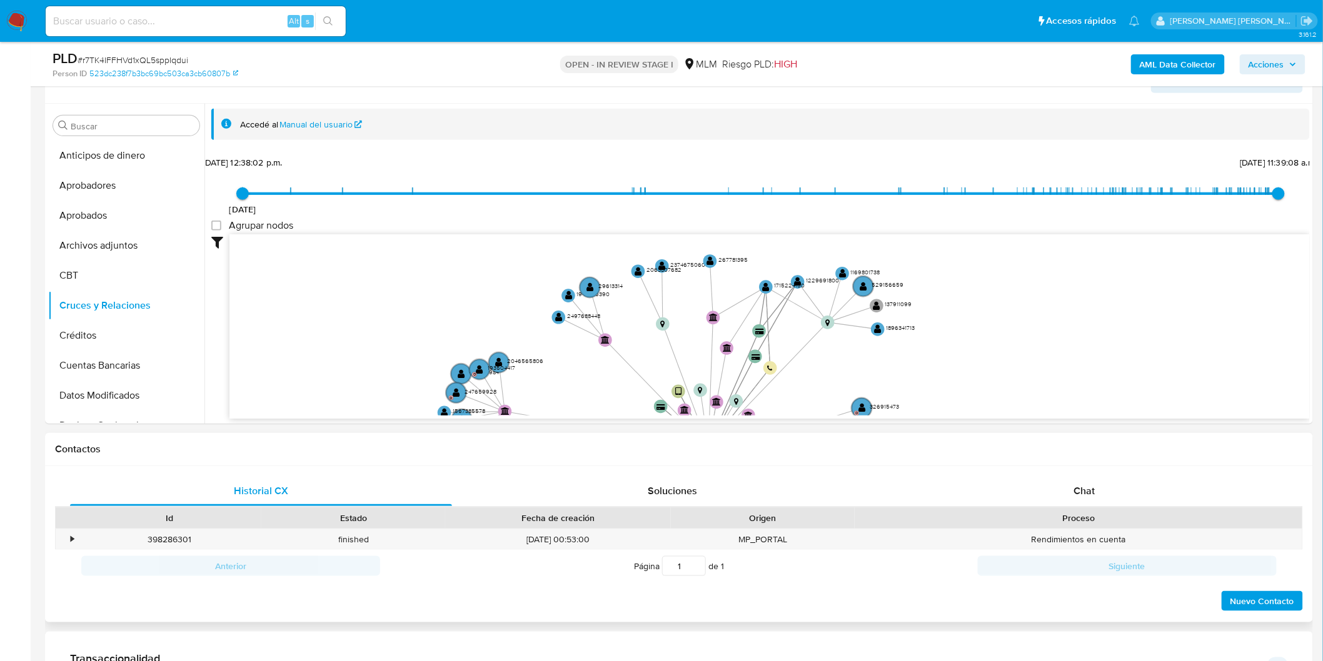
drag, startPoint x: 415, startPoint y: 266, endPoint x: 404, endPoint y: 458, distance: 192.2
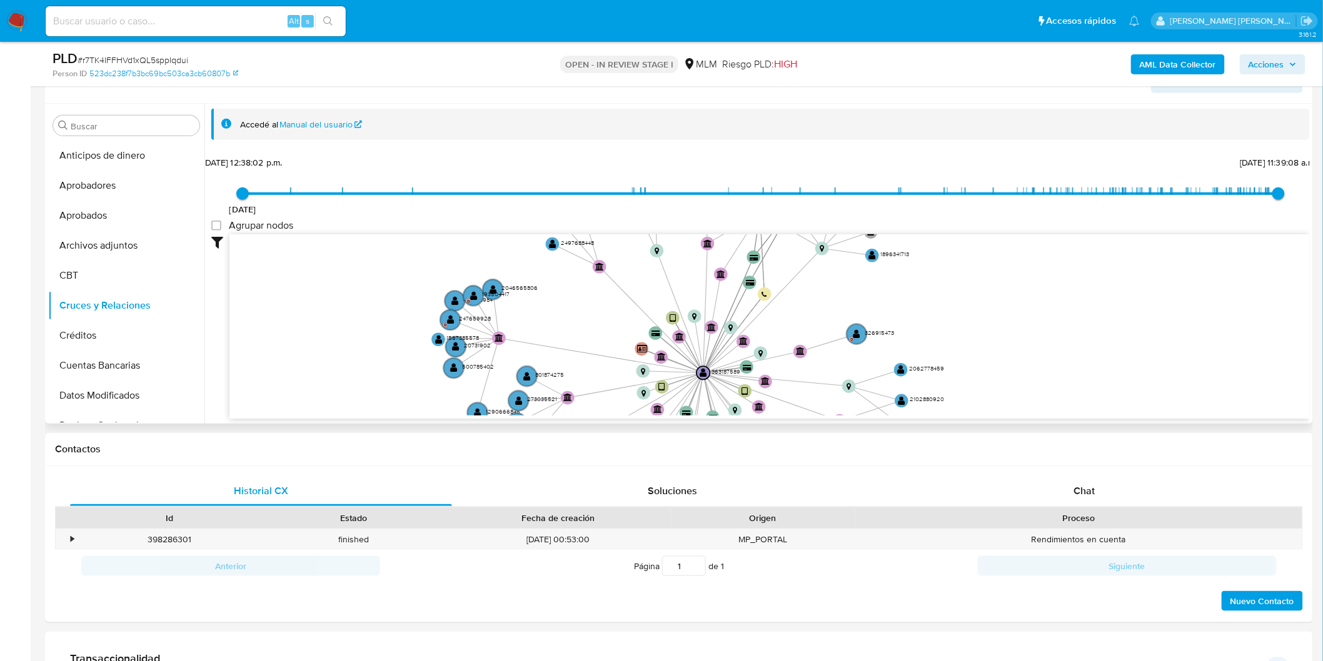
drag, startPoint x: 461, startPoint y: 341, endPoint x: 456, endPoint y: 267, distance: 74.5
click at [456, 266] on icon "user-363187589  363187589 device-63d041d508813b0018998130  device-60be590b088…" at bounding box center [769, 324] width 1080 height 181
click at [451, 323] on text "" at bounding box center [452, 320] width 8 height 9
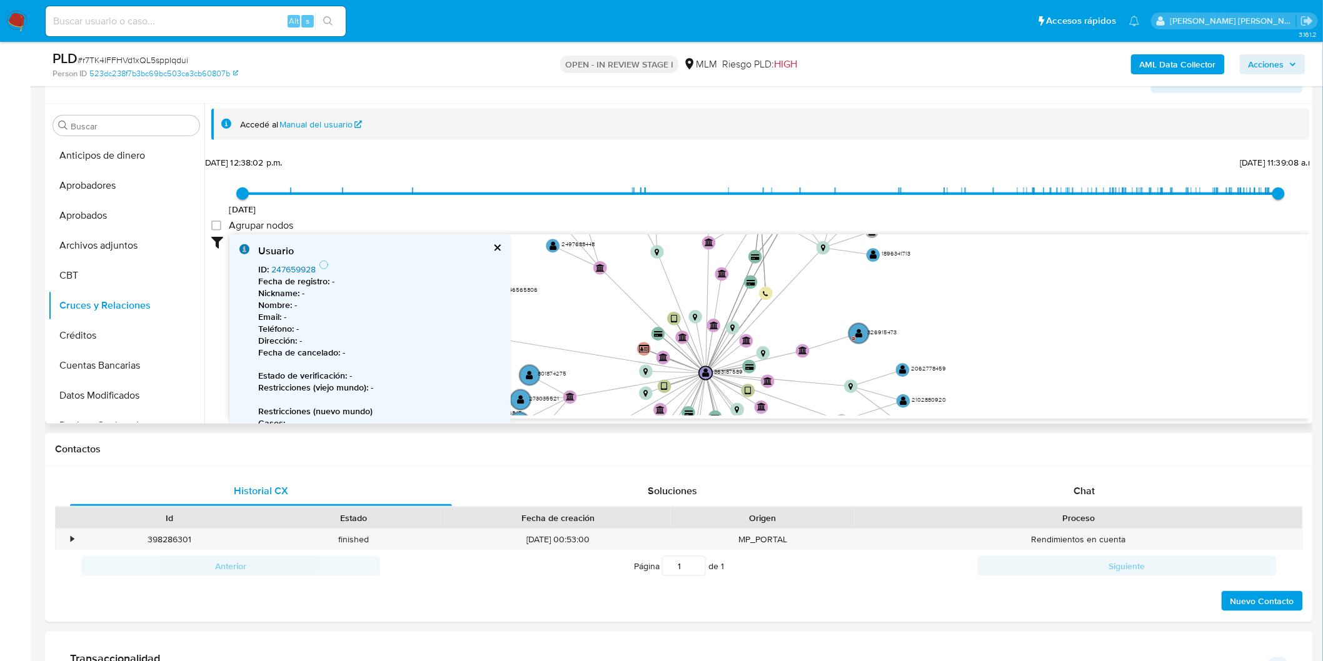
click at [284, 266] on link "247659928" at bounding box center [293, 269] width 44 height 13
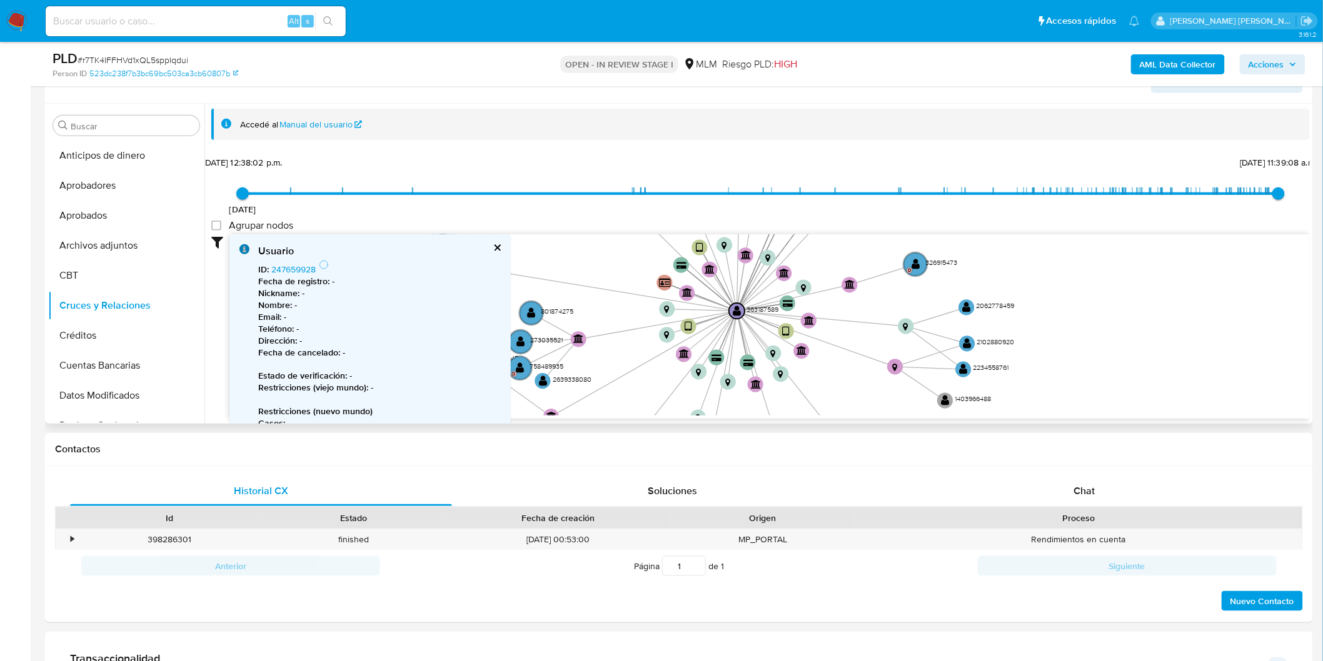
drag, startPoint x: 571, startPoint y: 333, endPoint x: 579, endPoint y: 264, distance: 68.5
click at [579, 264] on icon "user-363187589  363187589 device-63d041d508813b0018998130  device-60be590b088…" at bounding box center [769, 324] width 1080 height 181
drag, startPoint x: 593, startPoint y: 232, endPoint x: 601, endPoint y: 218, distance: 16.5
click at [601, 218] on div "7/6/2021 7/6/2021, 12:38:02 p.m. 1/10/2025, 11:39:08 a.m. Agrupar nodos Filtros…" at bounding box center [760, 308] width 1098 height 311
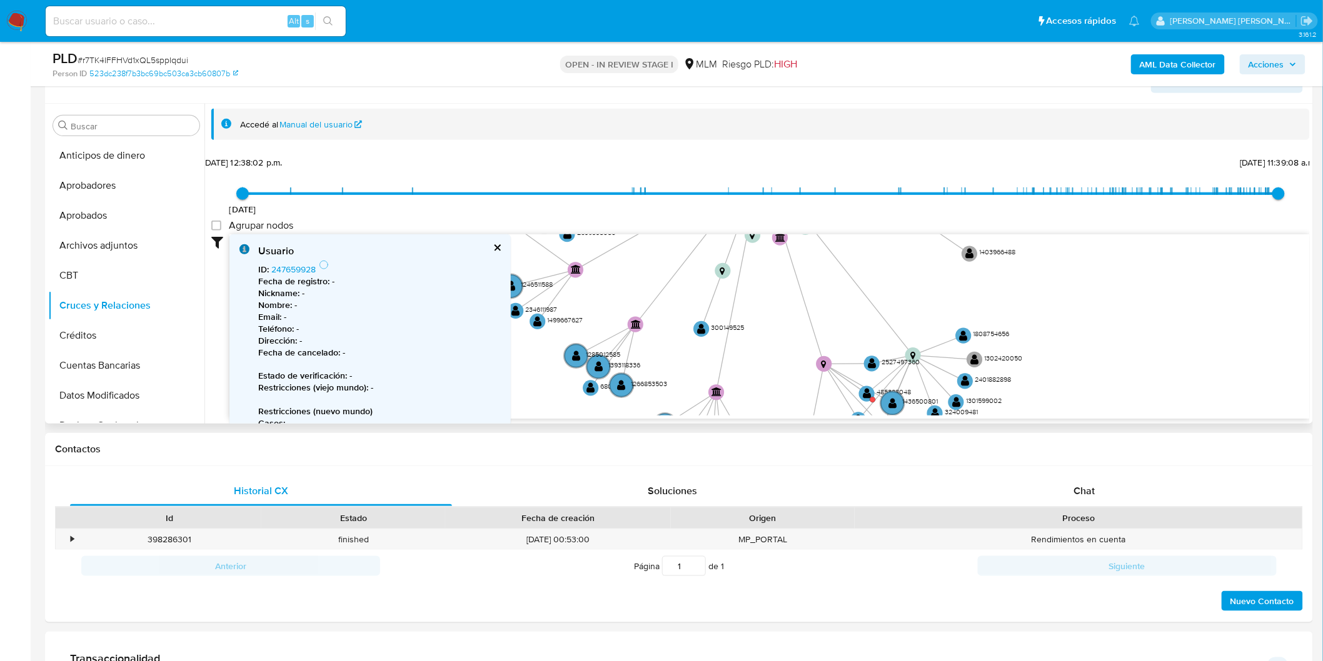
drag, startPoint x: 613, startPoint y: 325, endPoint x: 617, endPoint y: 223, distance: 101.9
click at [617, 223] on div "7/6/2021 7/6/2021, 12:38:02 p.m. 1/10/2025, 11:39:08 a.m. Agrupar nodos Filtros…" at bounding box center [760, 308] width 1098 height 311
drag, startPoint x: 615, startPoint y: 349, endPoint x: 663, endPoint y: 243, distance: 116.6
click at [663, 246] on text "1285012585" at bounding box center [648, 251] width 34 height 10
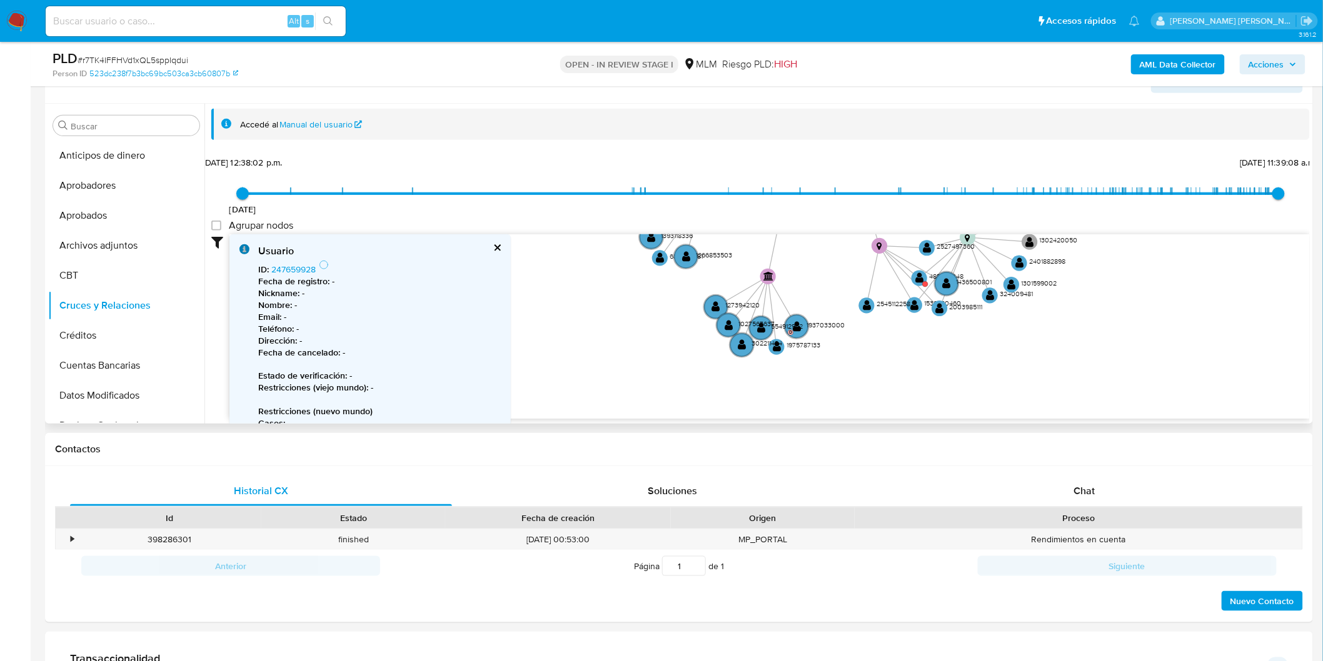
drag, startPoint x: 674, startPoint y: 366, endPoint x: 699, endPoint y: 283, distance: 86.8
click at [699, 283] on icon "user-363187589  363187589 device-63d041d508813b0018998130  device-60be590b088…" at bounding box center [769, 324] width 1080 height 181
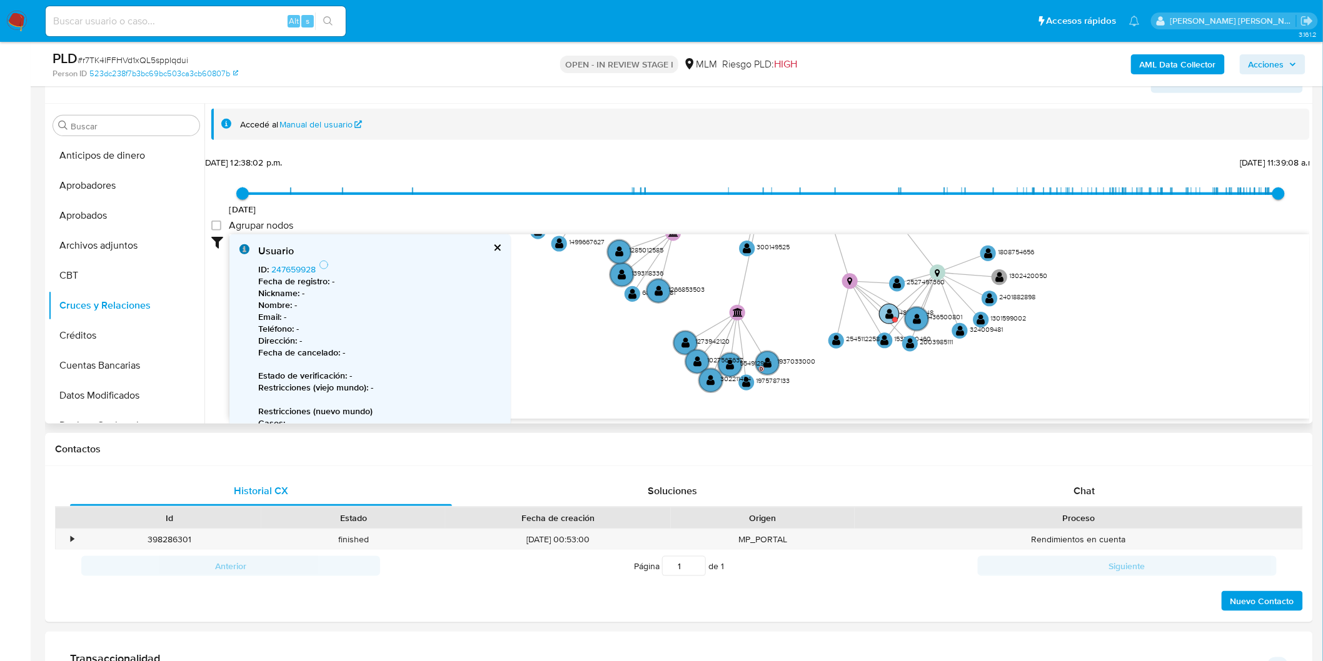
click at [889, 315] on text "" at bounding box center [889, 314] width 8 height 12
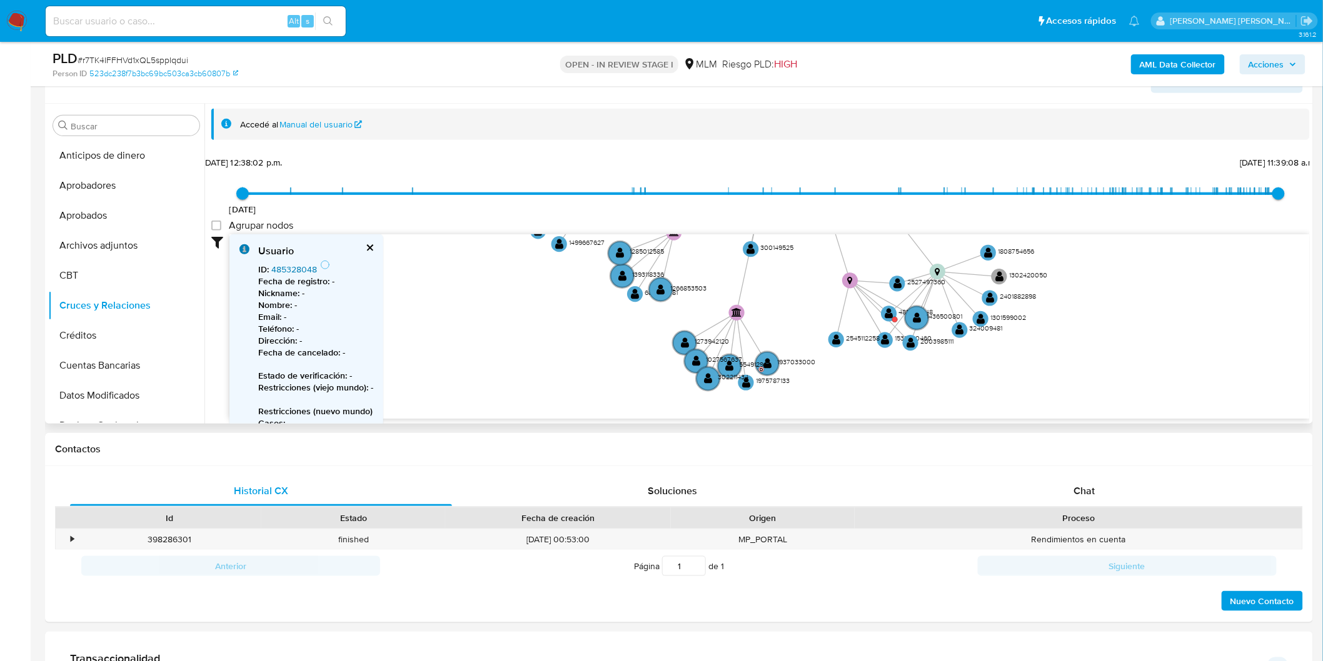
click at [311, 266] on link "485328048" at bounding box center [294, 269] width 46 height 13
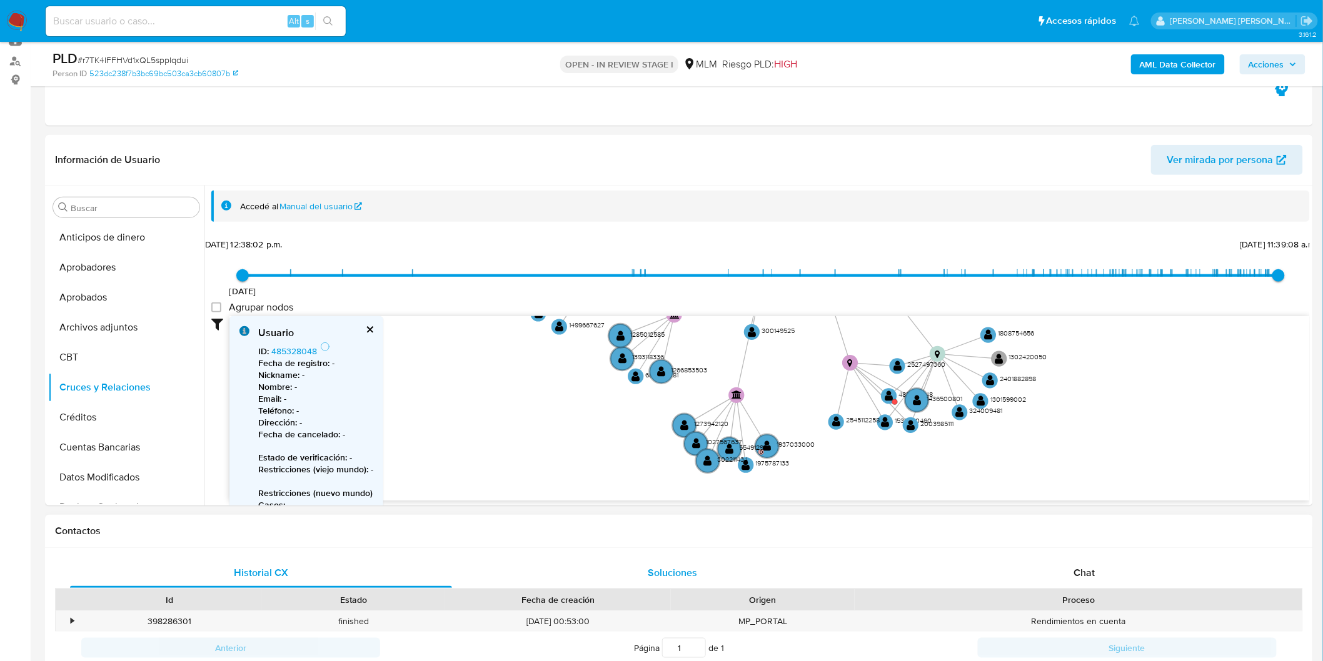
drag, startPoint x: 574, startPoint y: 413, endPoint x: 584, endPoint y: 579, distance: 166.6
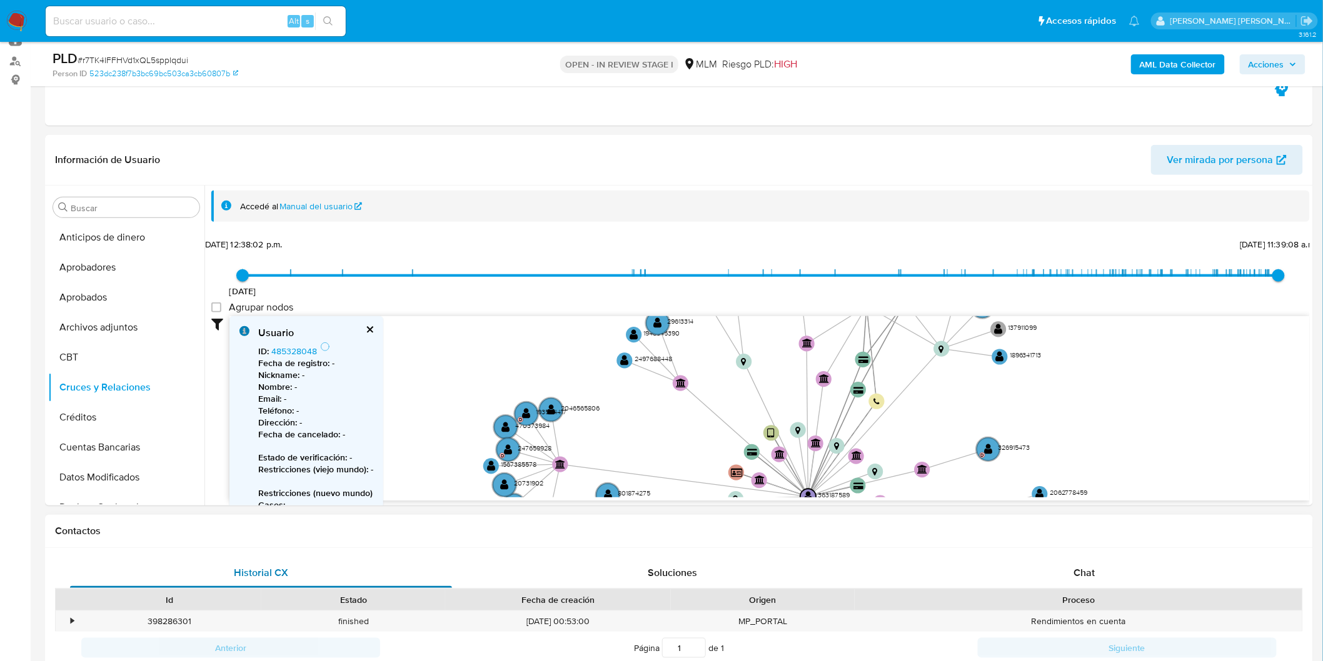
drag, startPoint x: 448, startPoint y: 384, endPoint x: 457, endPoint y: 561, distance: 177.1
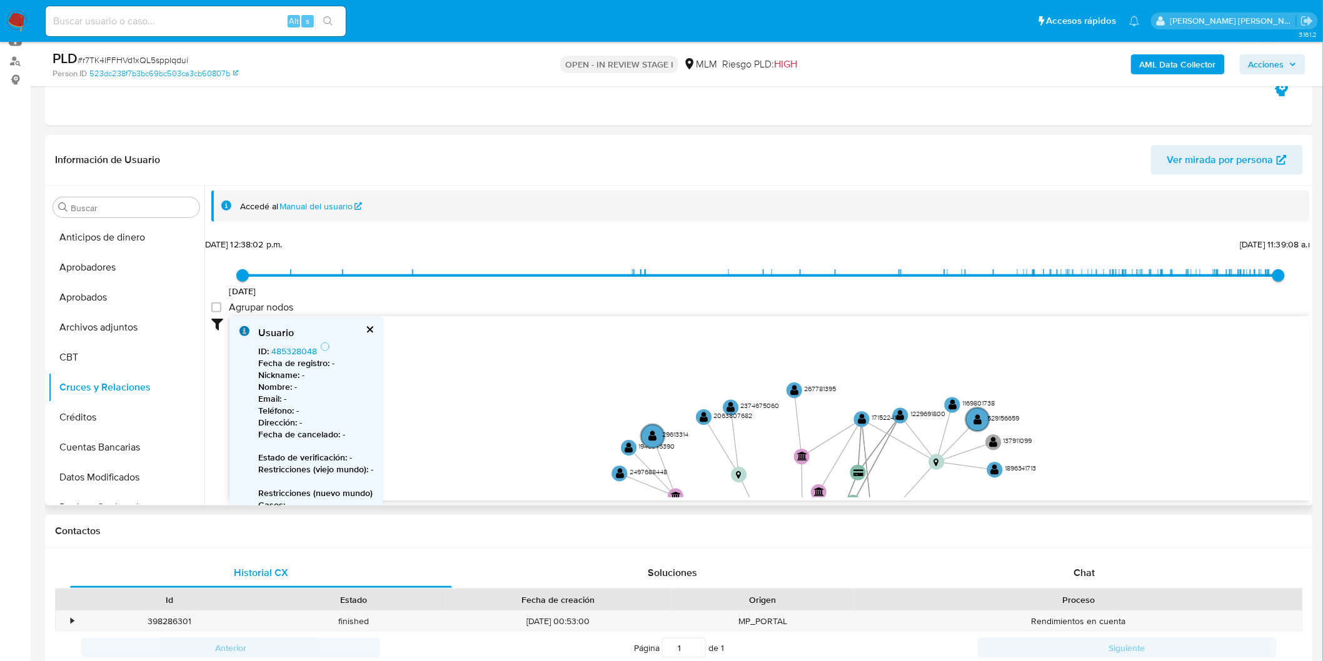
drag, startPoint x: 493, startPoint y: 356, endPoint x: 459, endPoint y: 364, distance: 34.6
click at [489, 376] on icon "user-363187589  363187589 device-63d041d508813b0018998130  device-60be590b088…" at bounding box center [769, 406] width 1080 height 181
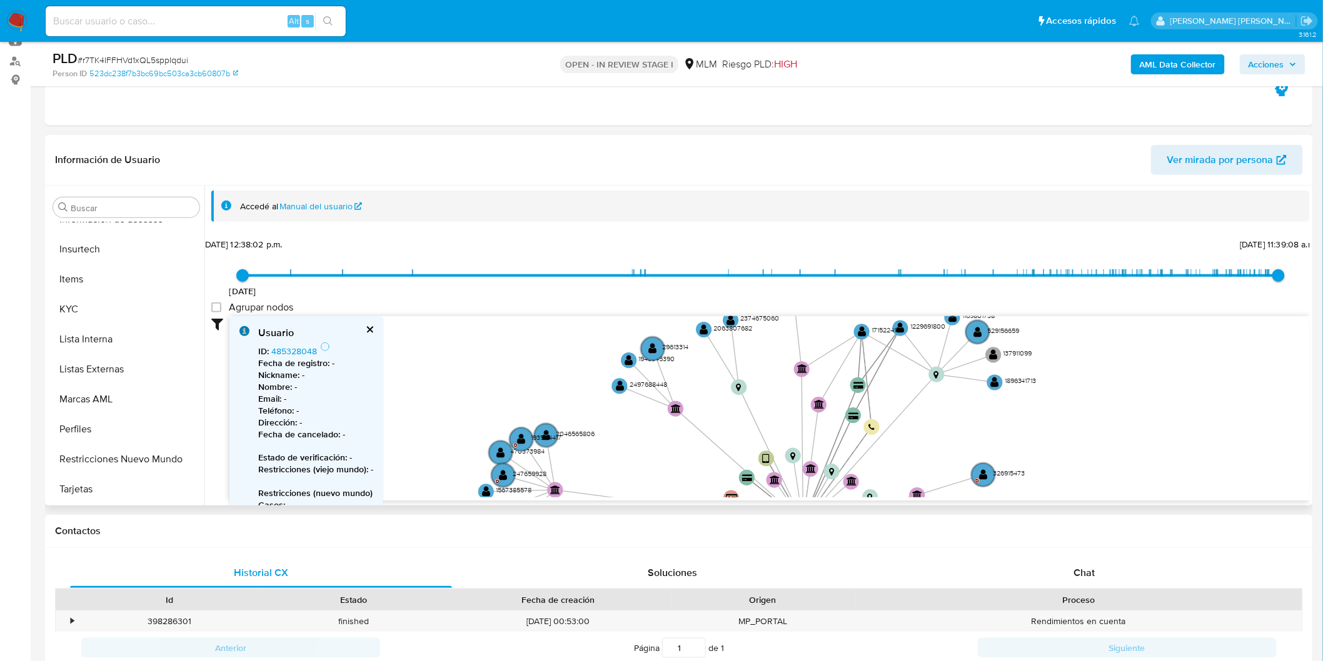
click at [98, 306] on button "KYC" at bounding box center [126, 309] width 156 height 30
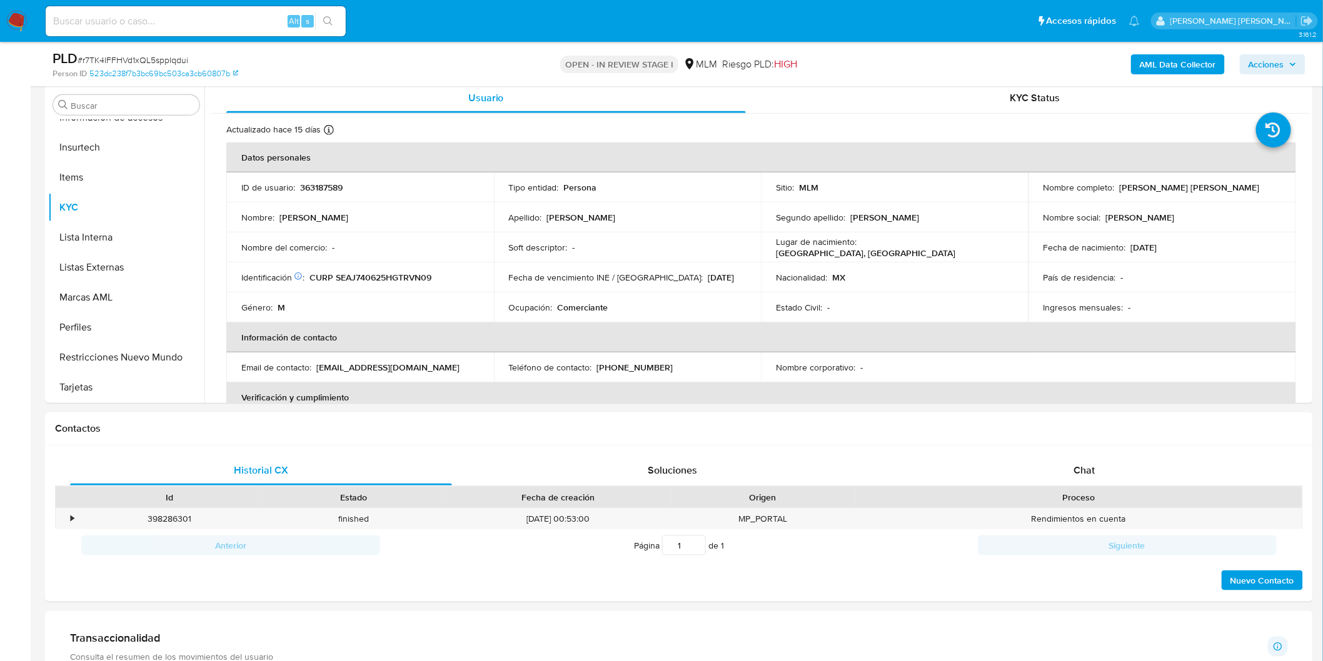
scroll to position [246, 0]
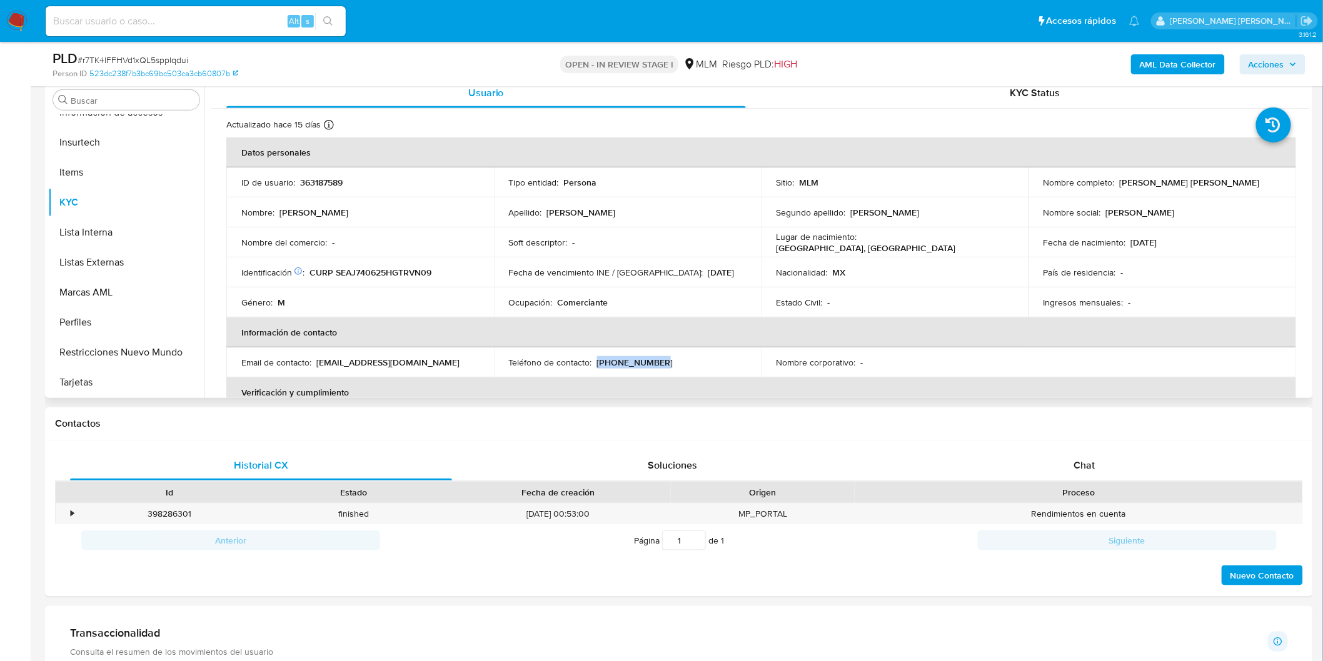
drag, startPoint x: 659, startPoint y: 361, endPoint x: 594, endPoint y: 361, distance: 65.0
click at [594, 361] on div "Teléfono de contacto : (477) 7032615" at bounding box center [628, 362] width 238 height 11
copy p "(477) 7032615"
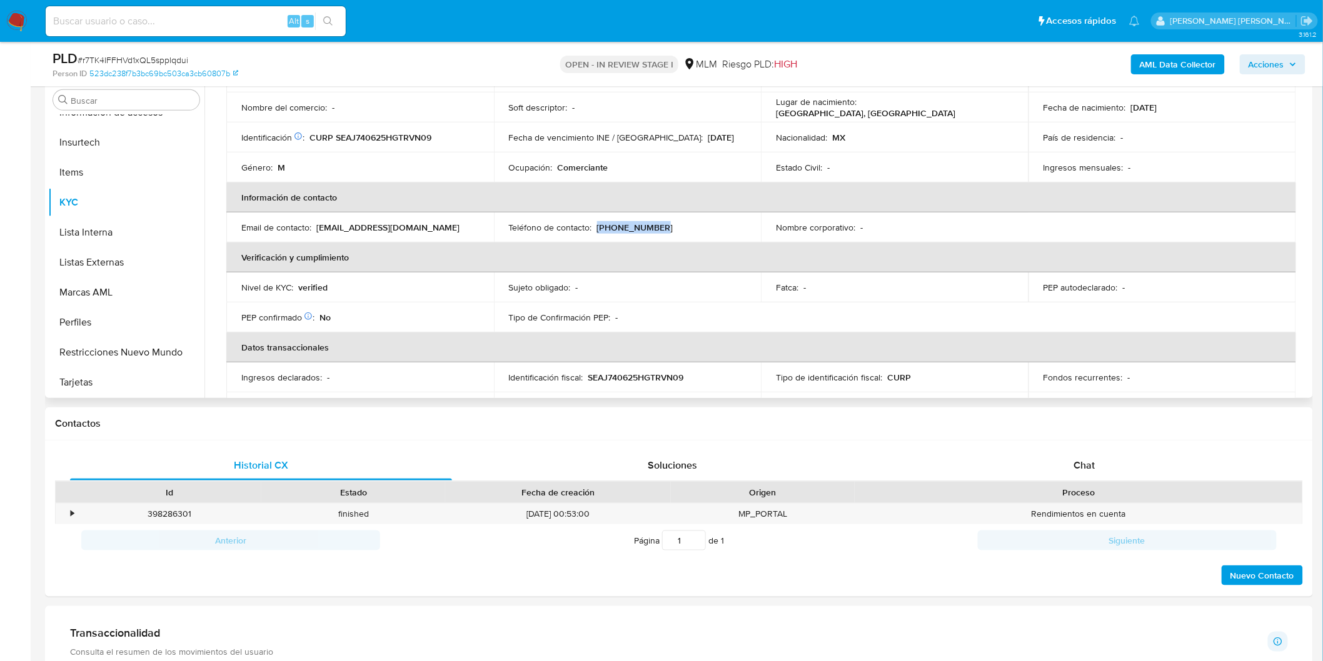
scroll to position [139, 0]
drag, startPoint x: 408, startPoint y: 224, endPoint x: 321, endPoint y: 231, distance: 87.8
click at [316, 223] on div "Email de contacto : tilingas456@gmail.com" at bounding box center [360, 223] width 238 height 11
copy p "tilingas456@gmail.com"
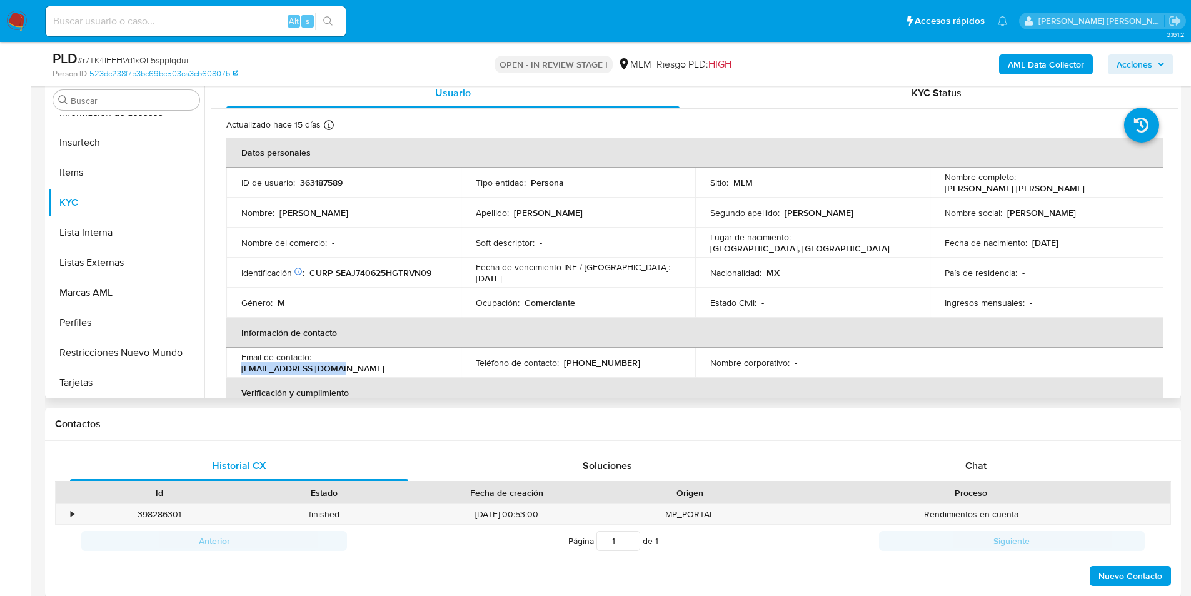
scroll to position [588, 0]
click at [957, 464] on div "Chat" at bounding box center [975, 466] width 338 height 30
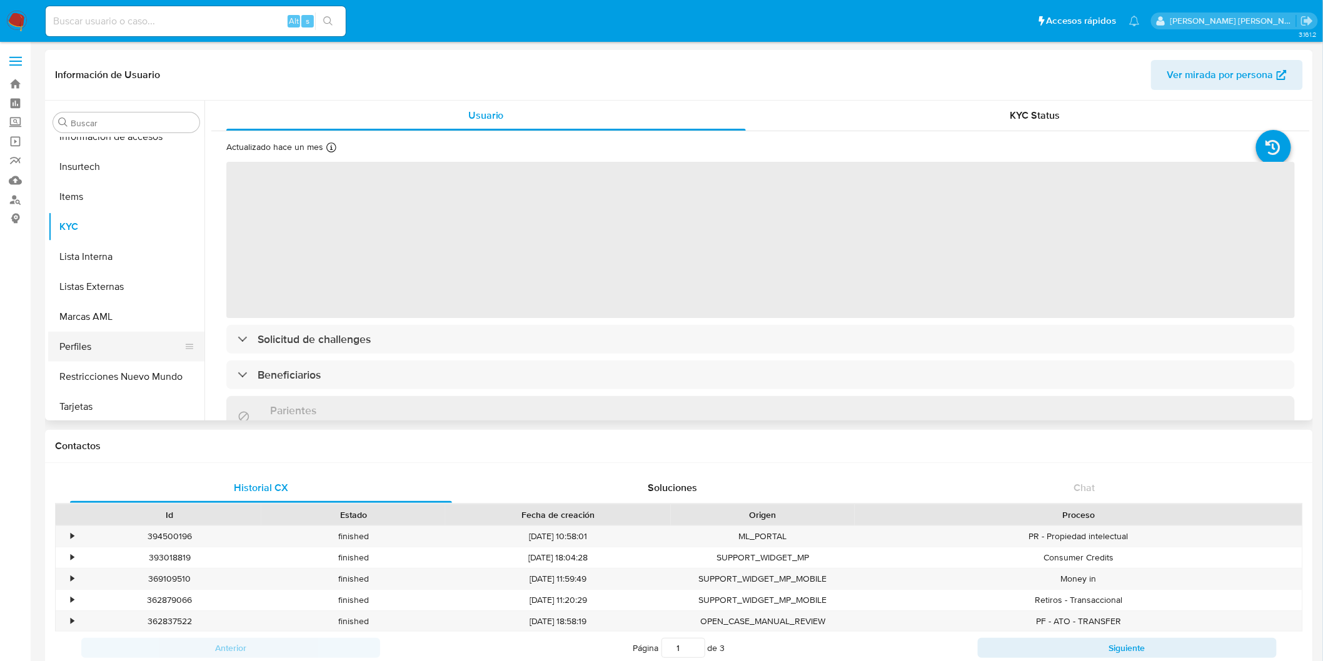
scroll to position [588, 0]
click at [126, 365] on button "Restricciones Nuevo Mundo" at bounding box center [121, 375] width 146 height 30
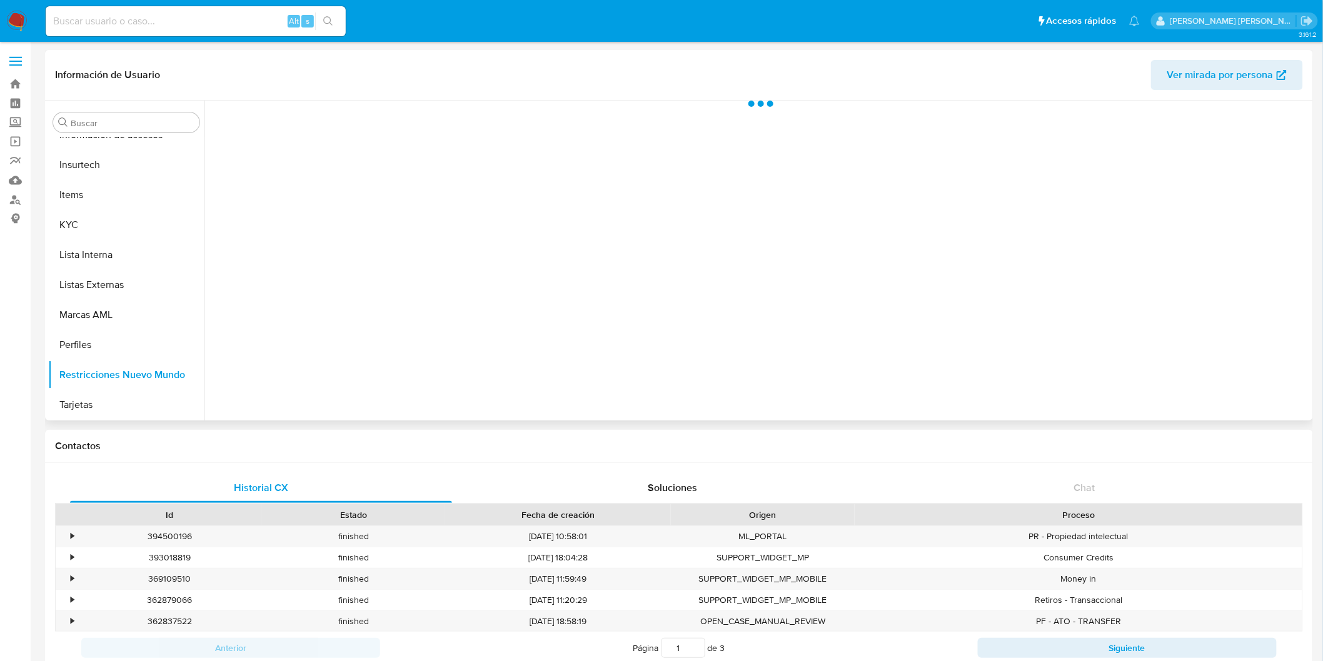
select select "10"
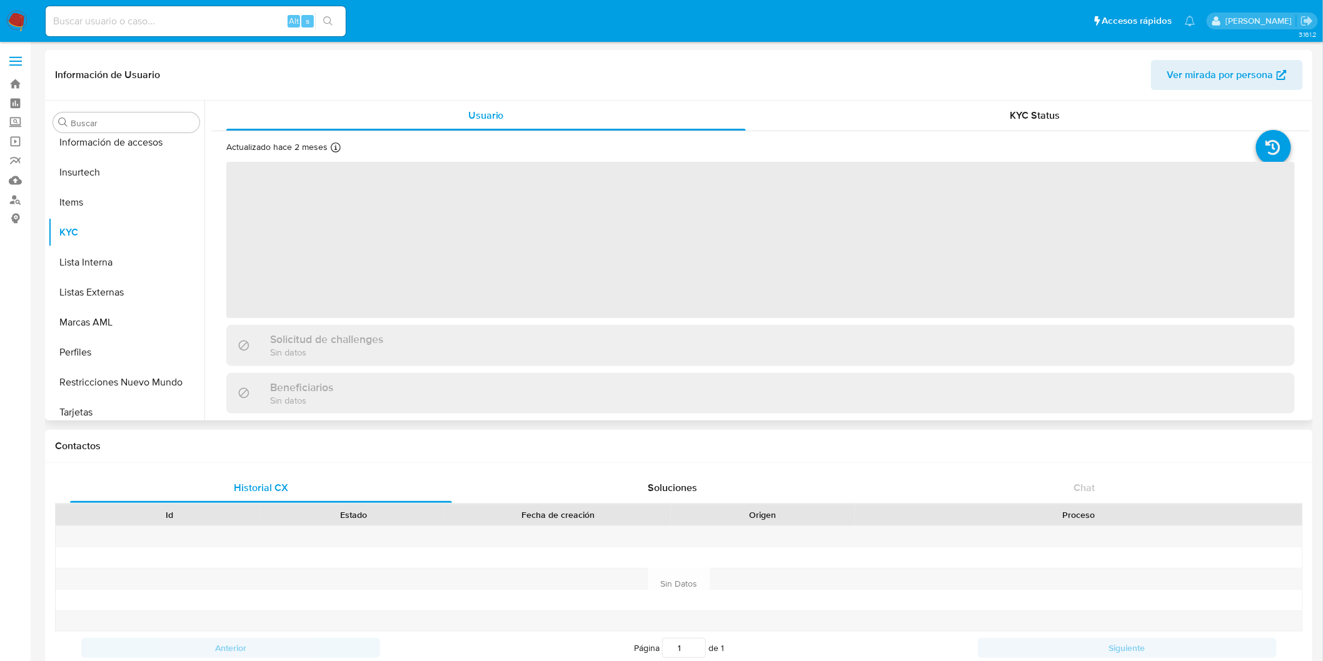
scroll to position [588, 0]
click at [146, 364] on button "Restricciones Nuevo Mundo" at bounding box center [121, 375] width 146 height 30
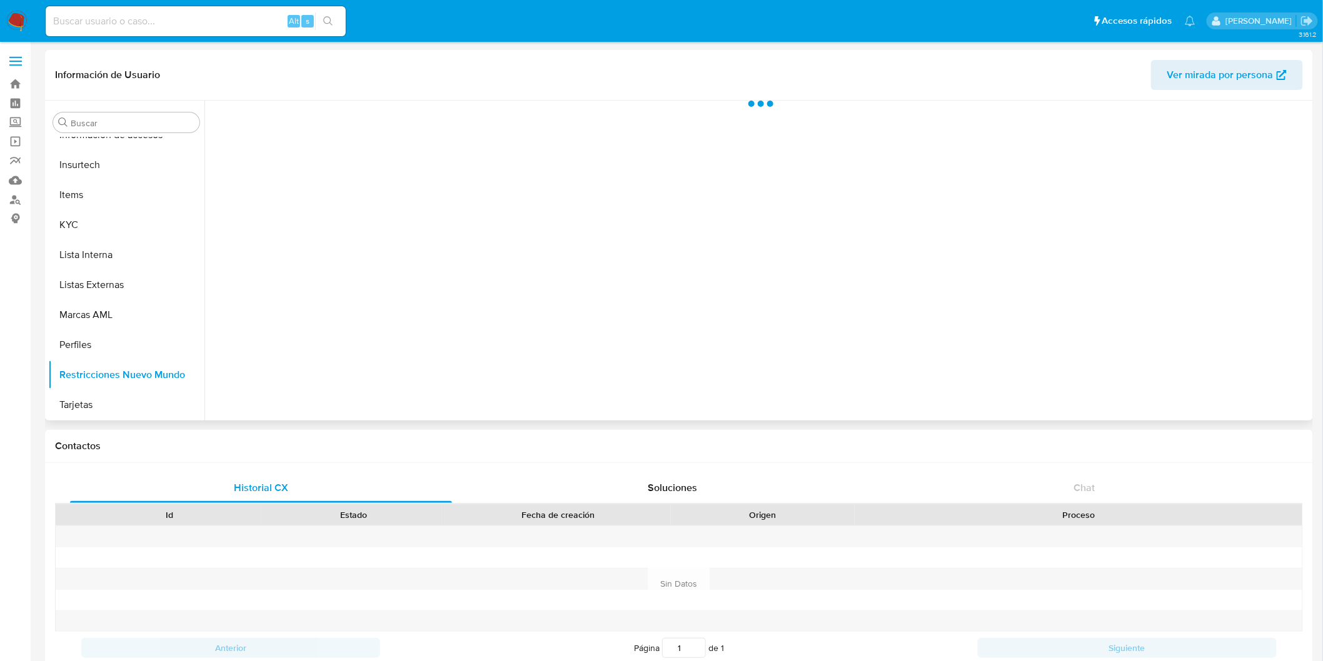
select select "10"
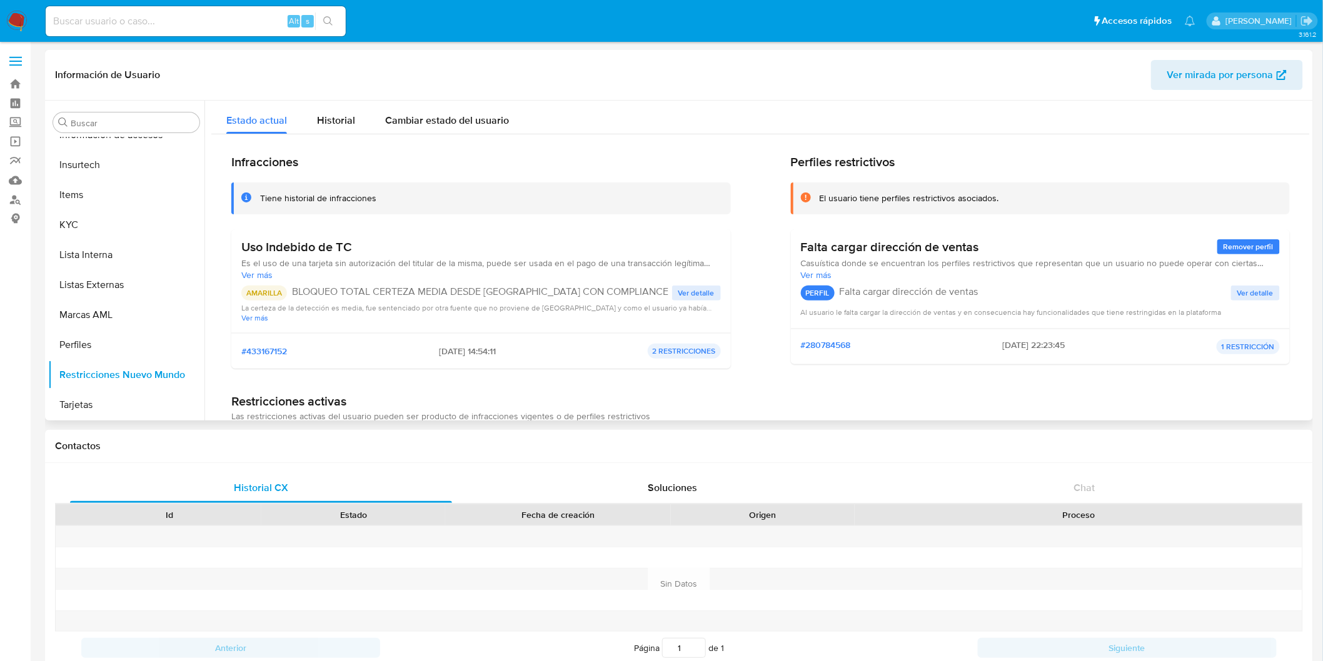
click at [699, 291] on span "Ver detalle" at bounding box center [696, 293] width 36 height 13
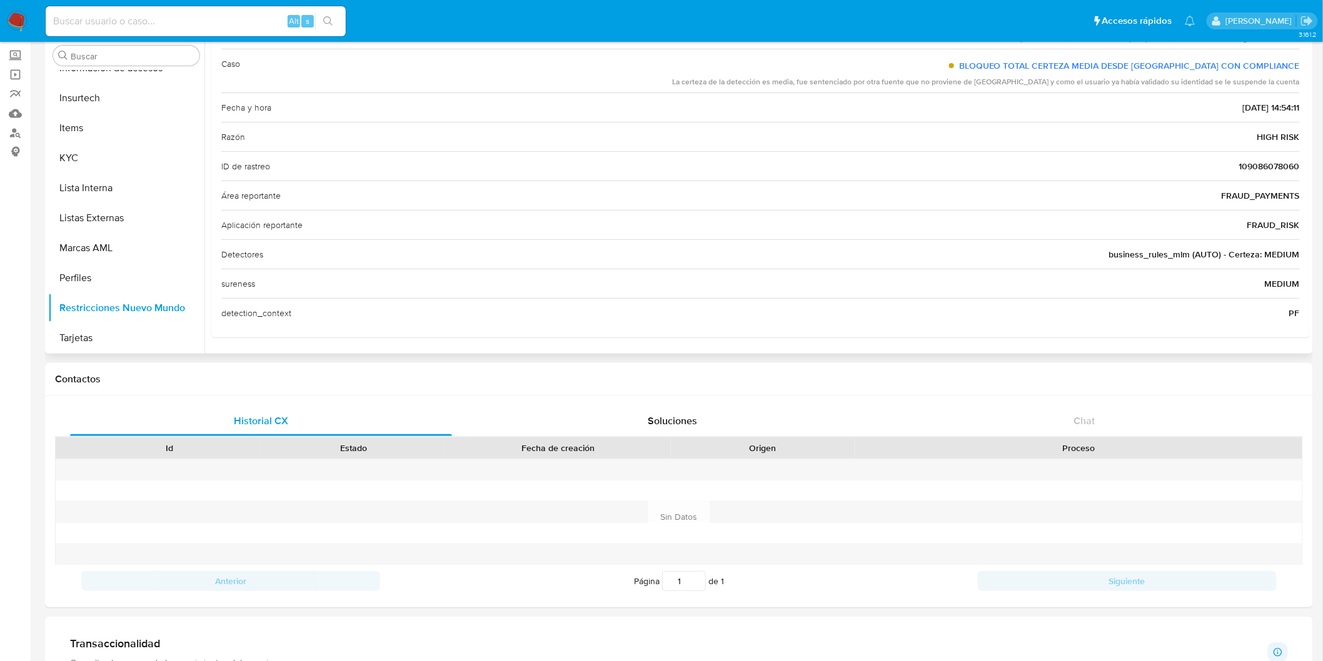
scroll to position [69, 0]
drag, startPoint x: 1211, startPoint y: 200, endPoint x: 1298, endPoint y: 199, distance: 86.9
click at [1298, 199] on div "Casuística Uso Indebido de TC Es el uso de una tarjeta sin autorización del tit…" at bounding box center [760, 159] width 1098 height 352
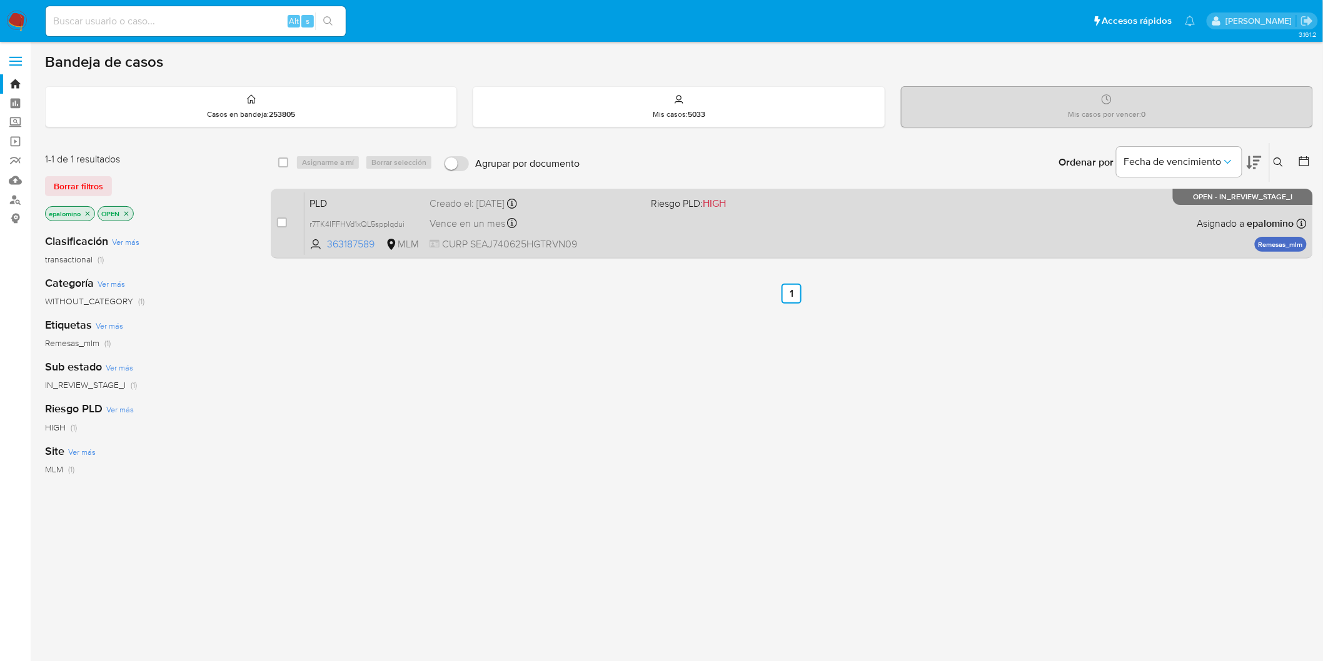
click at [347, 211] on div "PLD r7TK4IFFHVd1xQL5sppIqdui 363187589 MLM Riesgo PLD: HIGH Creado el: [DATE] C…" at bounding box center [805, 223] width 1002 height 63
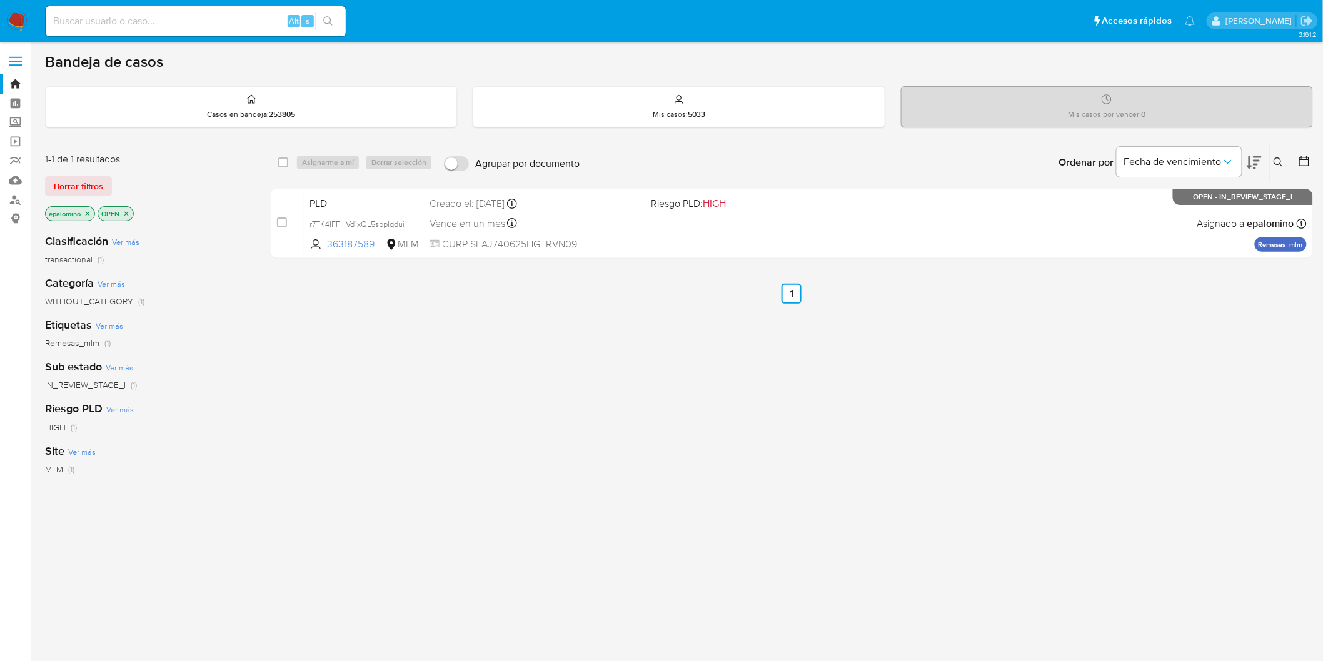
click at [23, 22] on img at bounding box center [16, 21] width 21 height 21
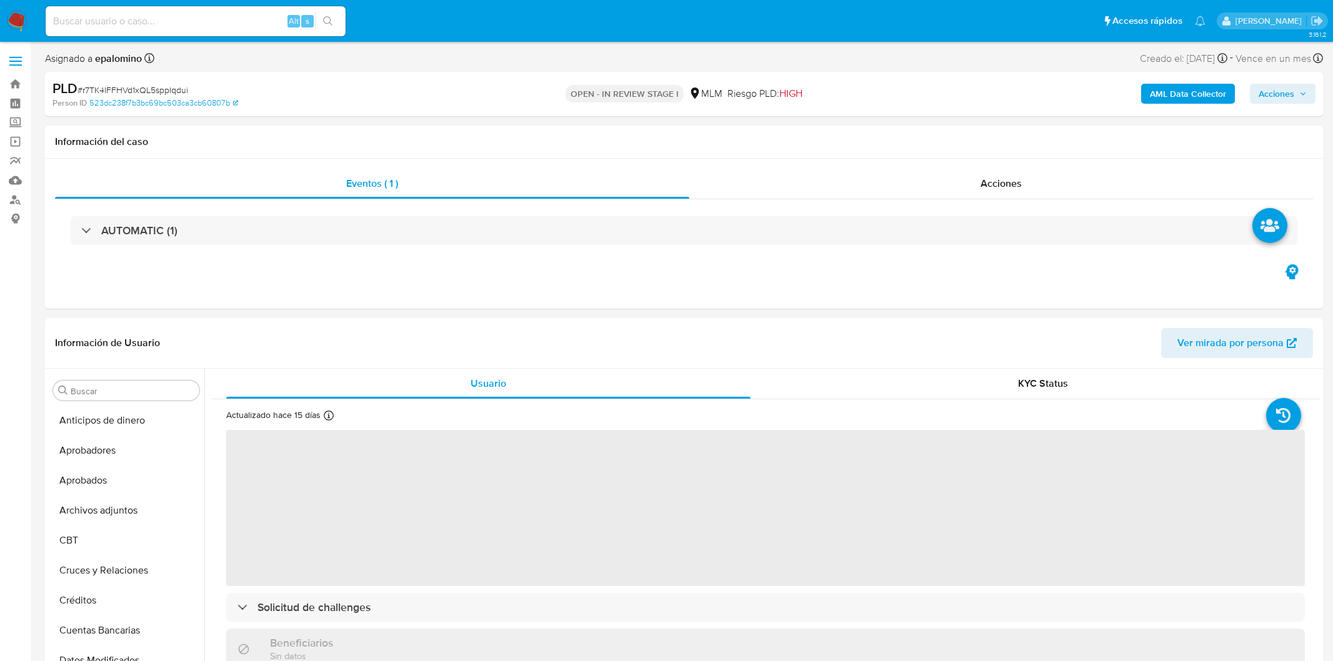
select select "10"
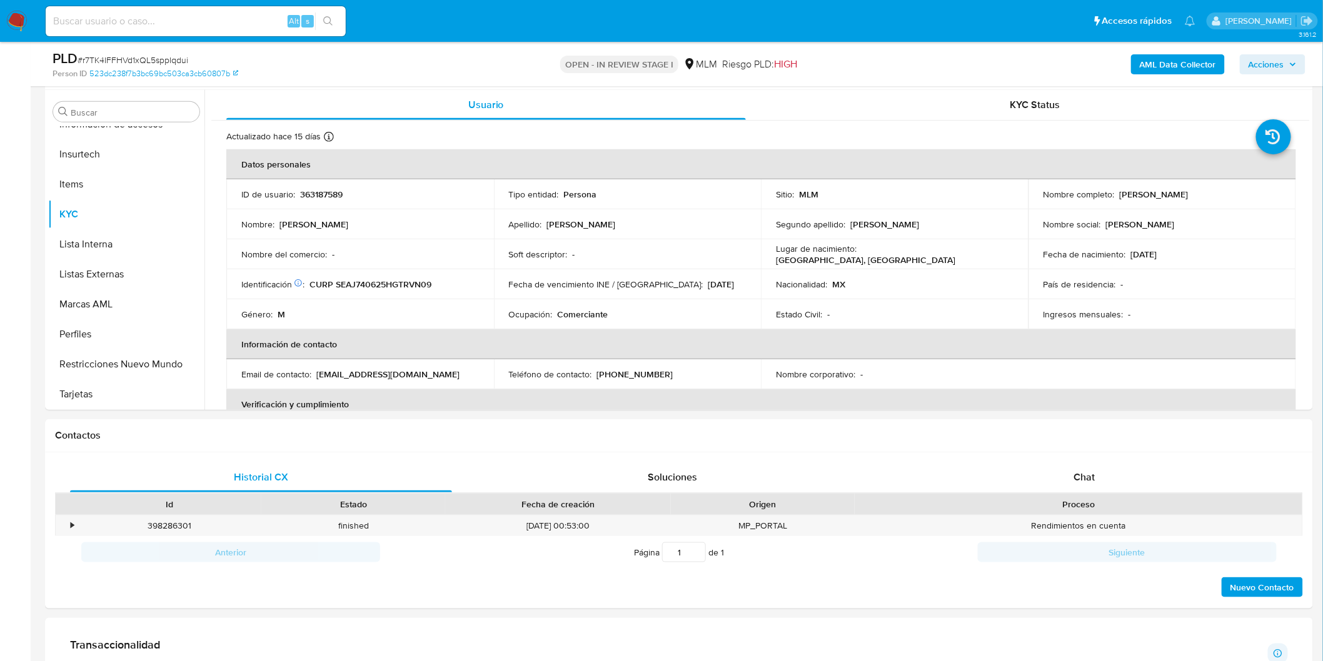
scroll to position [246, 0]
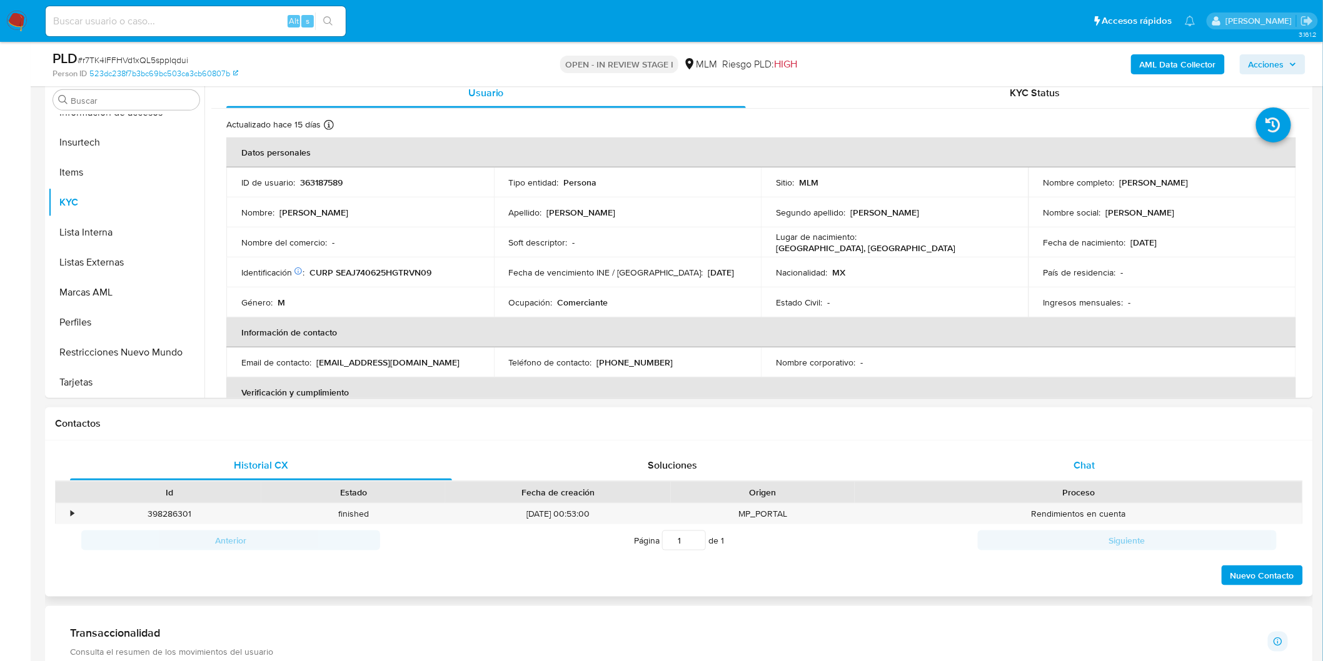
click at [1077, 460] on span "Chat" at bounding box center [1084, 465] width 21 height 14
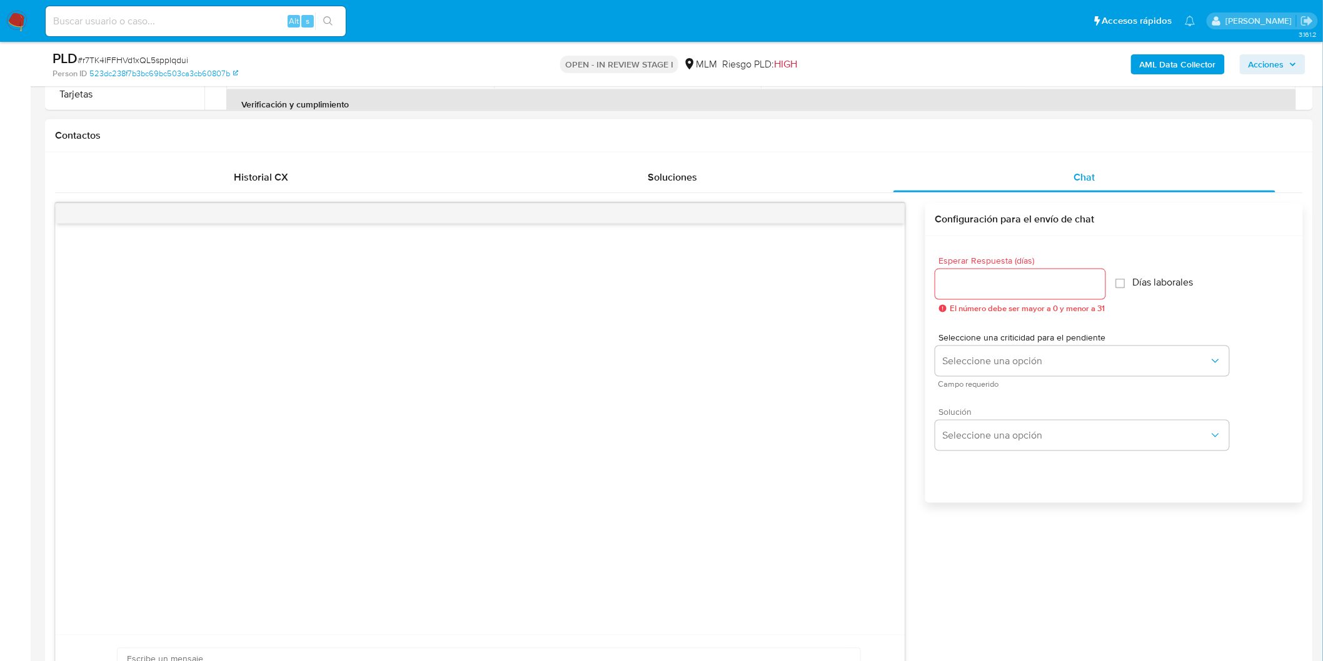
scroll to position [615, 0]
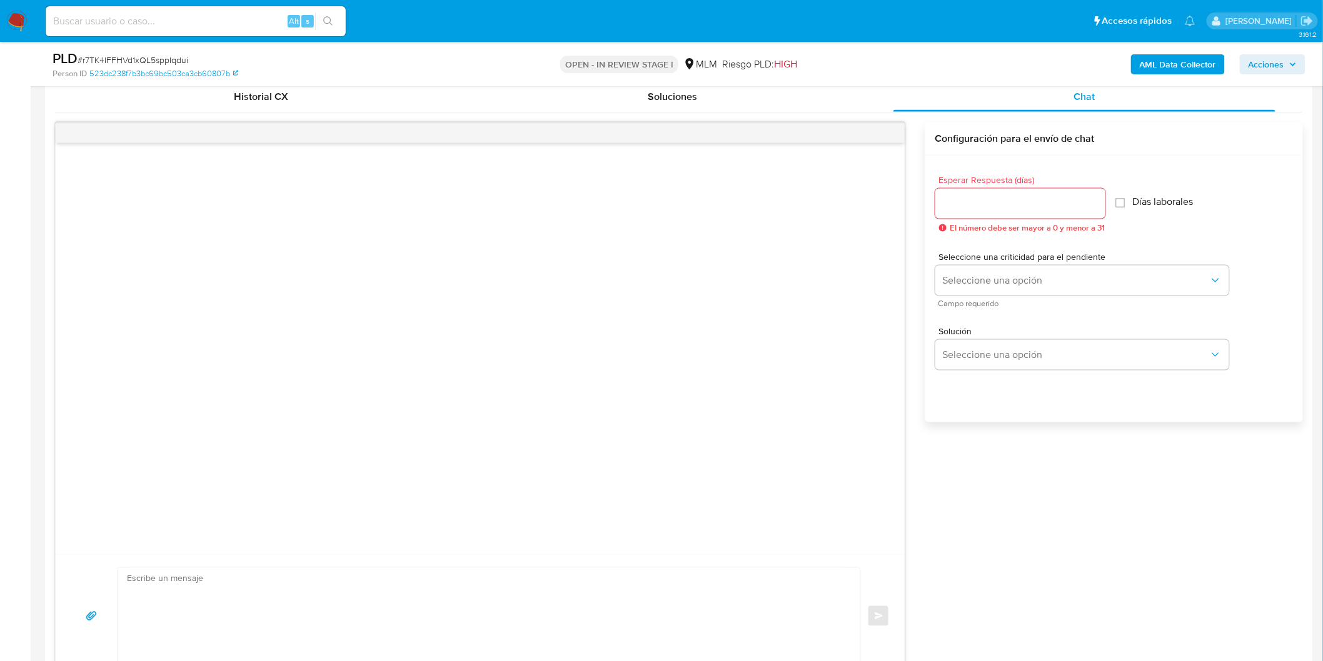
click at [967, 204] on input "Esperar Respuesta (días)" at bounding box center [1020, 204] width 170 height 16
type input "5"
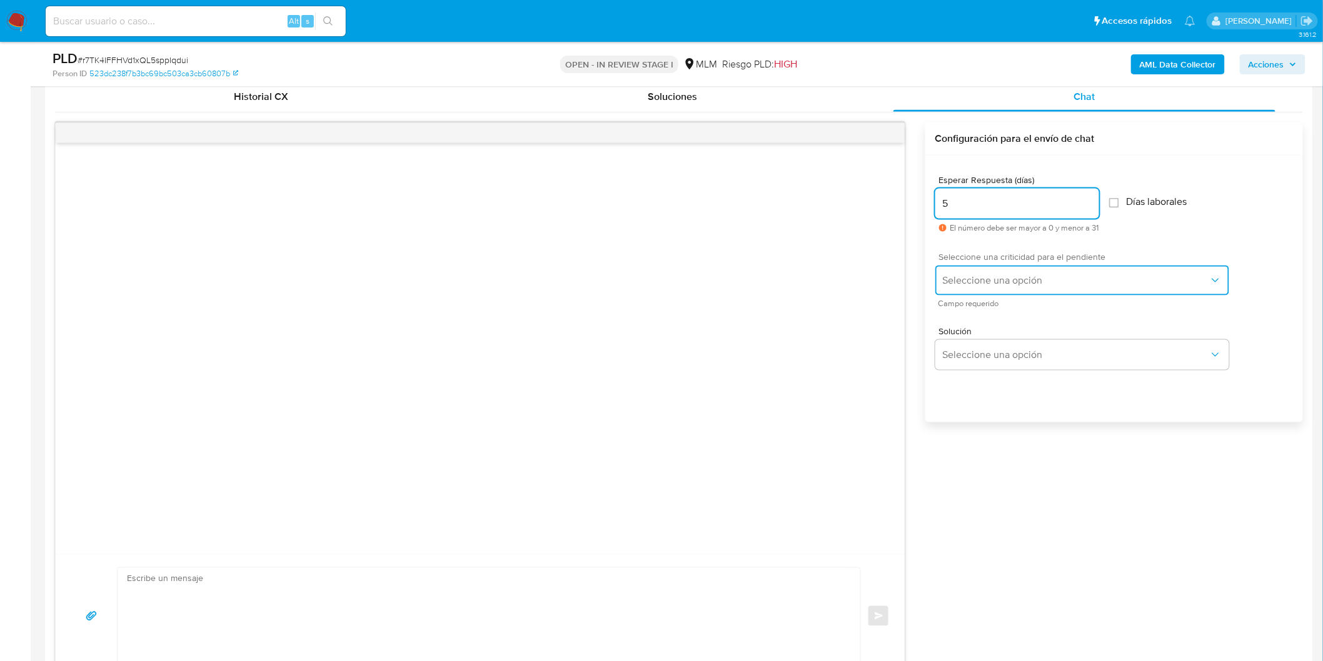
click at [998, 286] on span "Seleccione una opción" at bounding box center [1076, 280] width 266 height 13
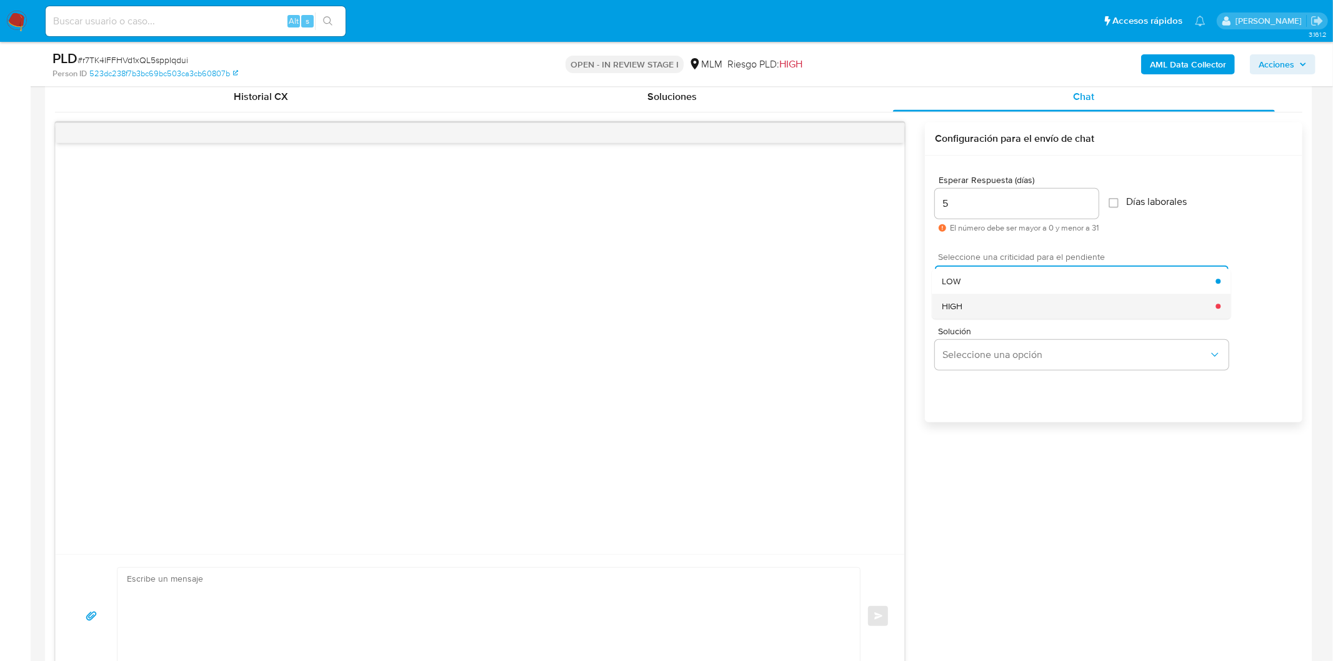
click at [999, 308] on div "HIGH" at bounding box center [1079, 306] width 274 height 25
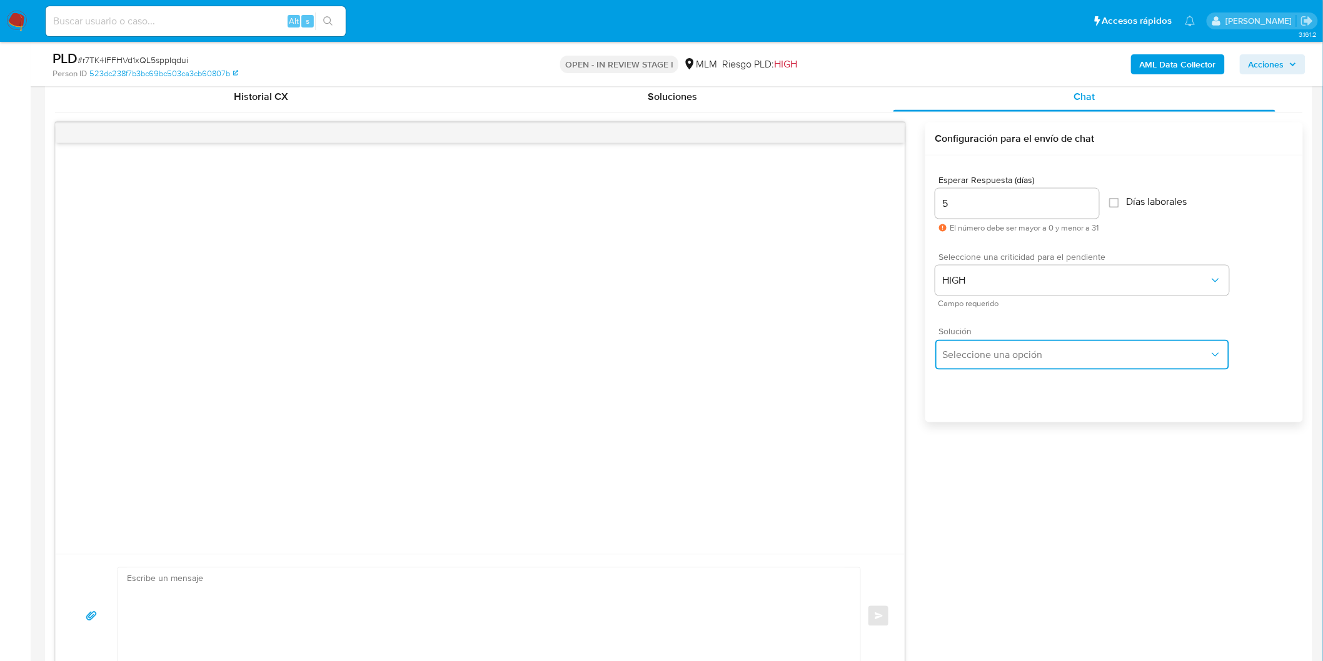
click at [990, 350] on span "Seleccione una opción" at bounding box center [1076, 355] width 266 height 13
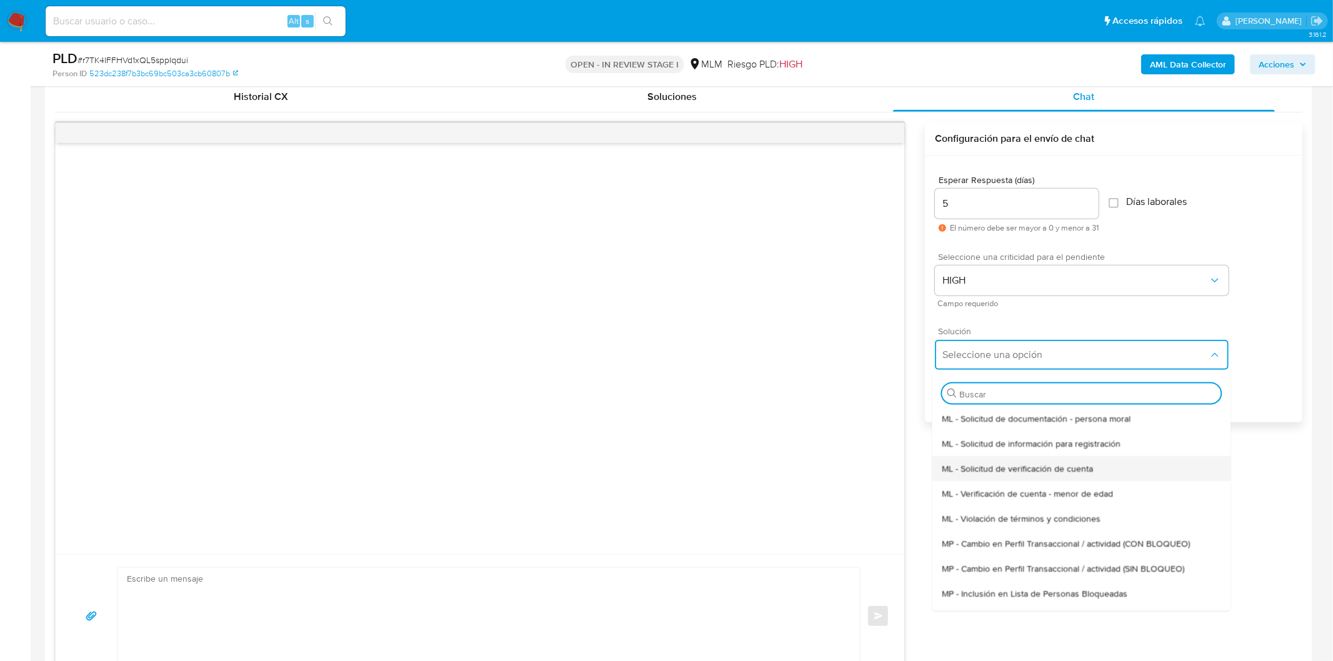
click at [994, 463] on span "ML - Solicitud de verificación de cuenta" at bounding box center [1017, 468] width 151 height 11
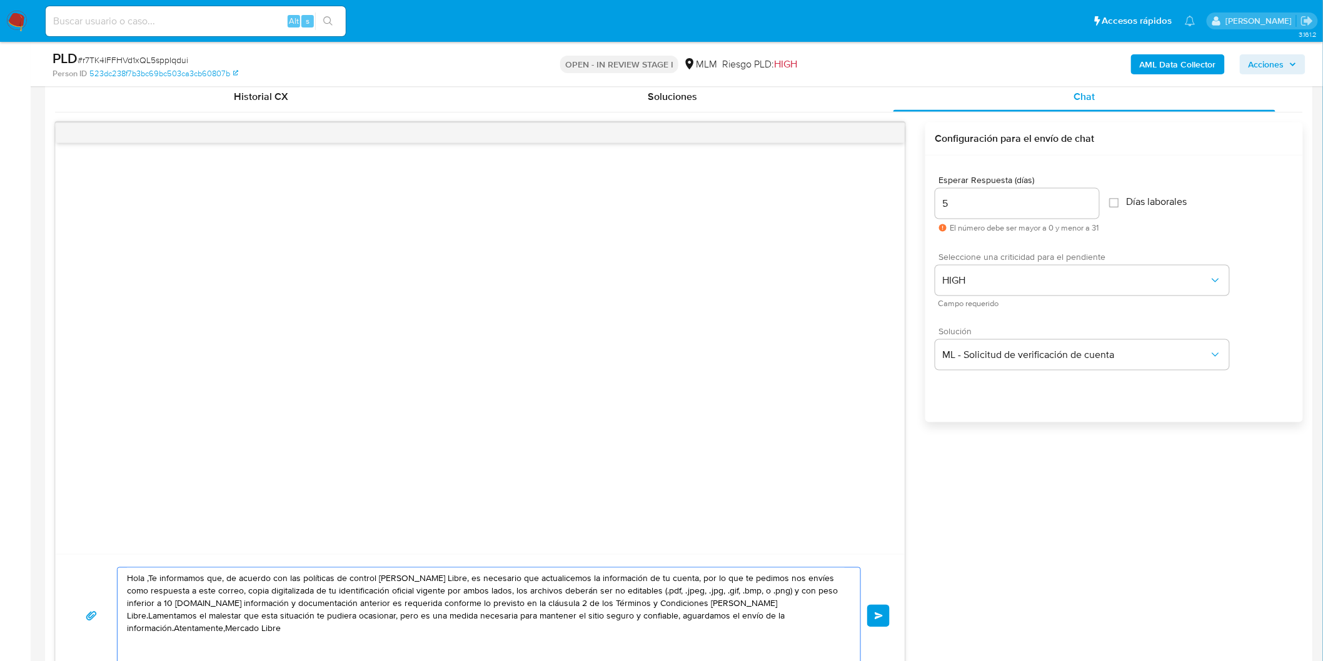
drag, startPoint x: 786, startPoint y: 629, endPoint x: 101, endPoint y: 489, distance: 699.2
click at [101, 489] on div "Hola ,Te informamos que, de acuerdo con las políticas de control de Mercado Lib…" at bounding box center [480, 401] width 850 height 556
paste textarea "Estimado Juan Guillermo Serrano Avila. Te comunicamos que se ha identificado un…"
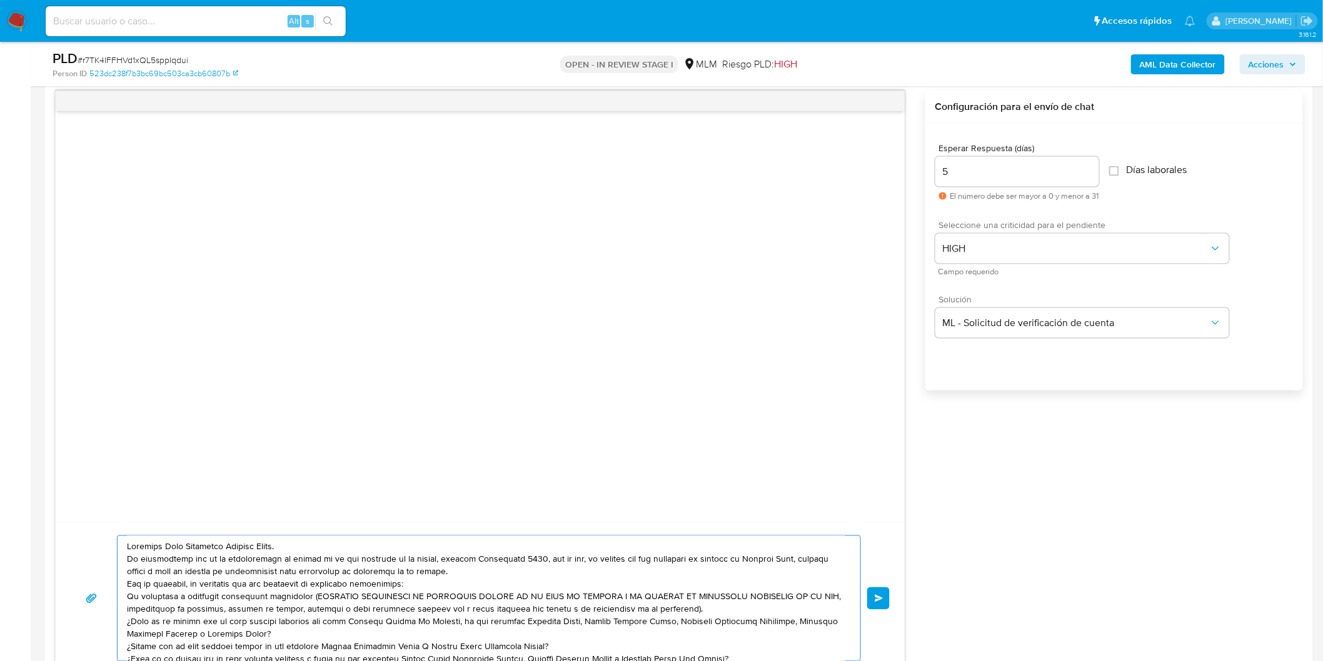
scroll to position [54, 0]
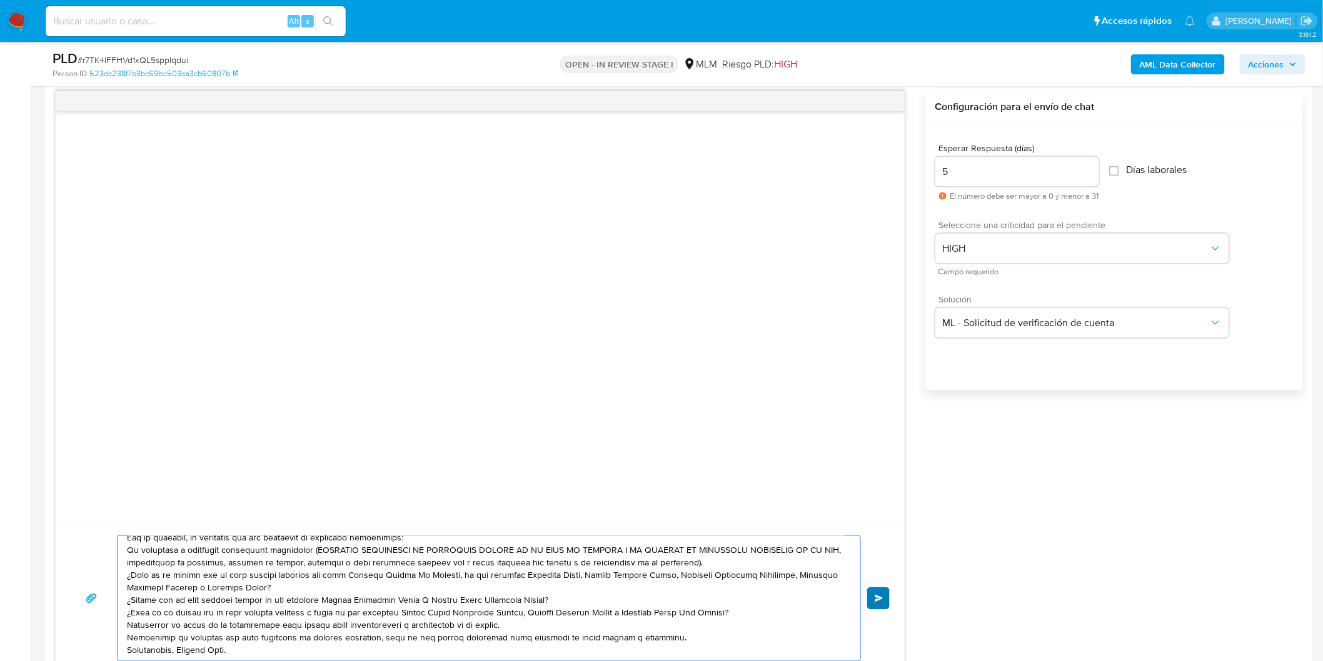
type textarea "Estimado Juan Guillermo Serrano Avila. Te comunicamos que se ha identificado un…"
click at [876, 599] on span "Enviar" at bounding box center [878, 599] width 9 height 8
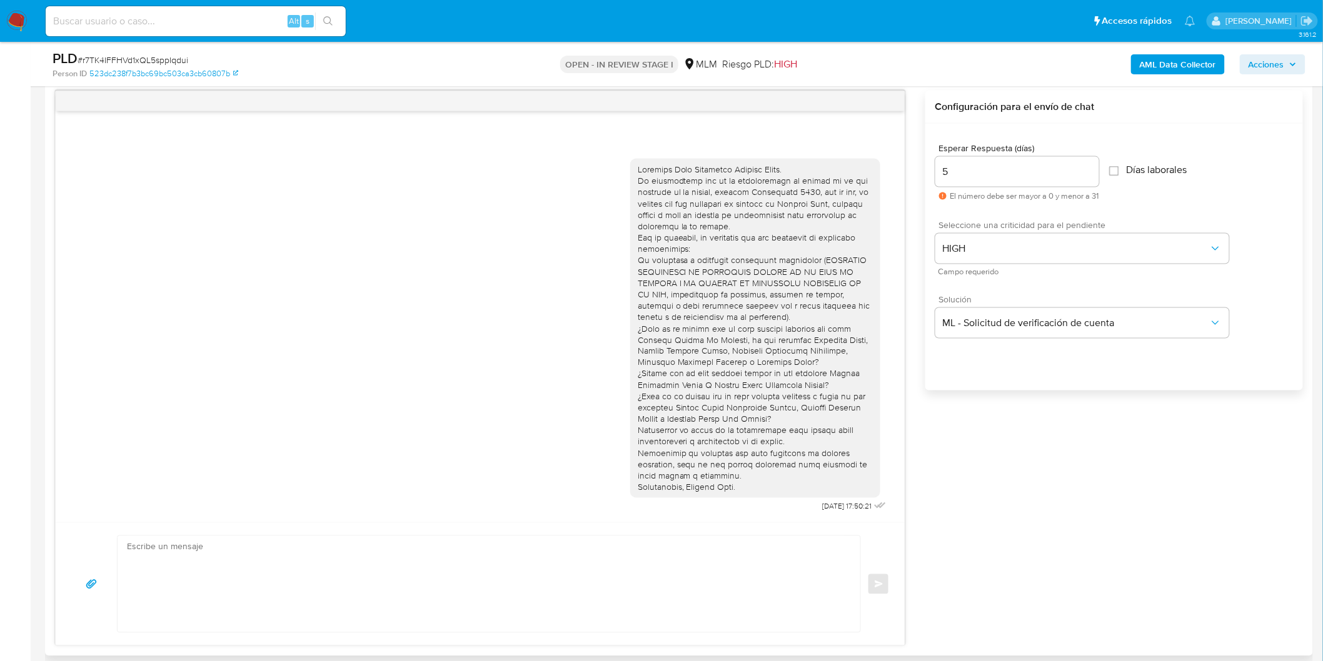
scroll to position [0, 0]
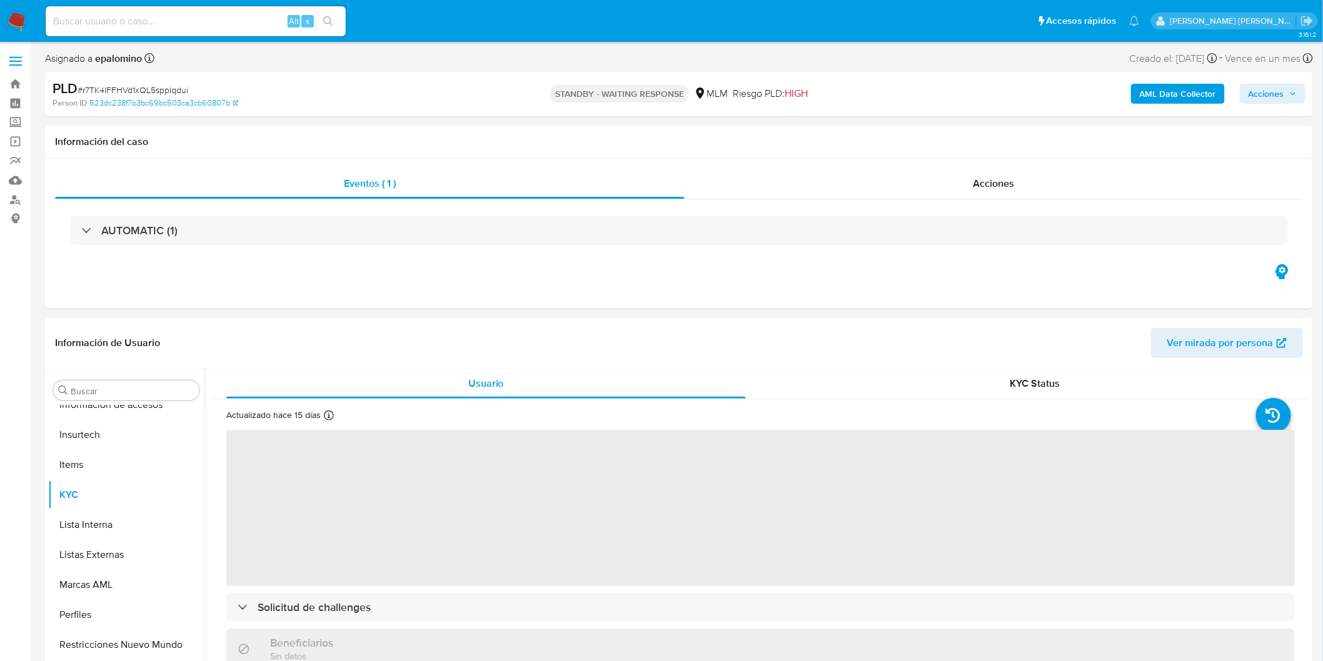
scroll to position [588, 0]
select select "10"
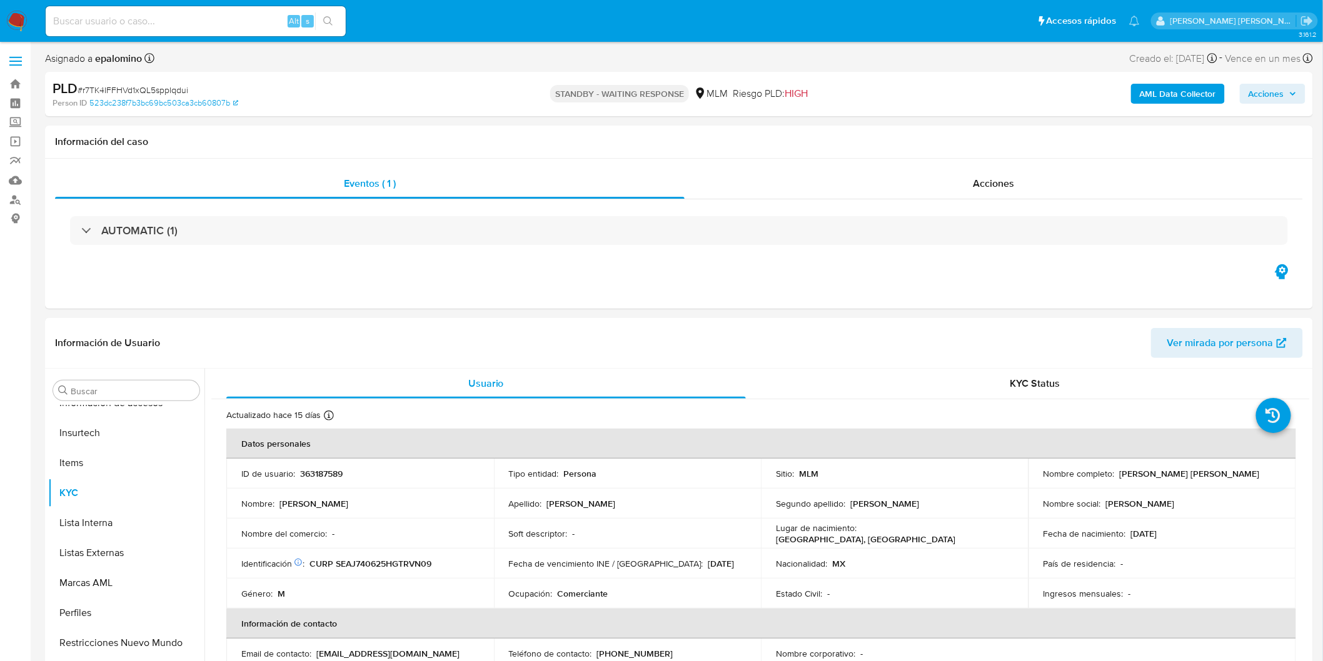
click at [116, 89] on span "# r7TK4IFFHVd1xQL5sppIqdui" at bounding box center [133, 90] width 111 height 13
copy span "r7TK4IFFHVd1xQL5sppIqdui"
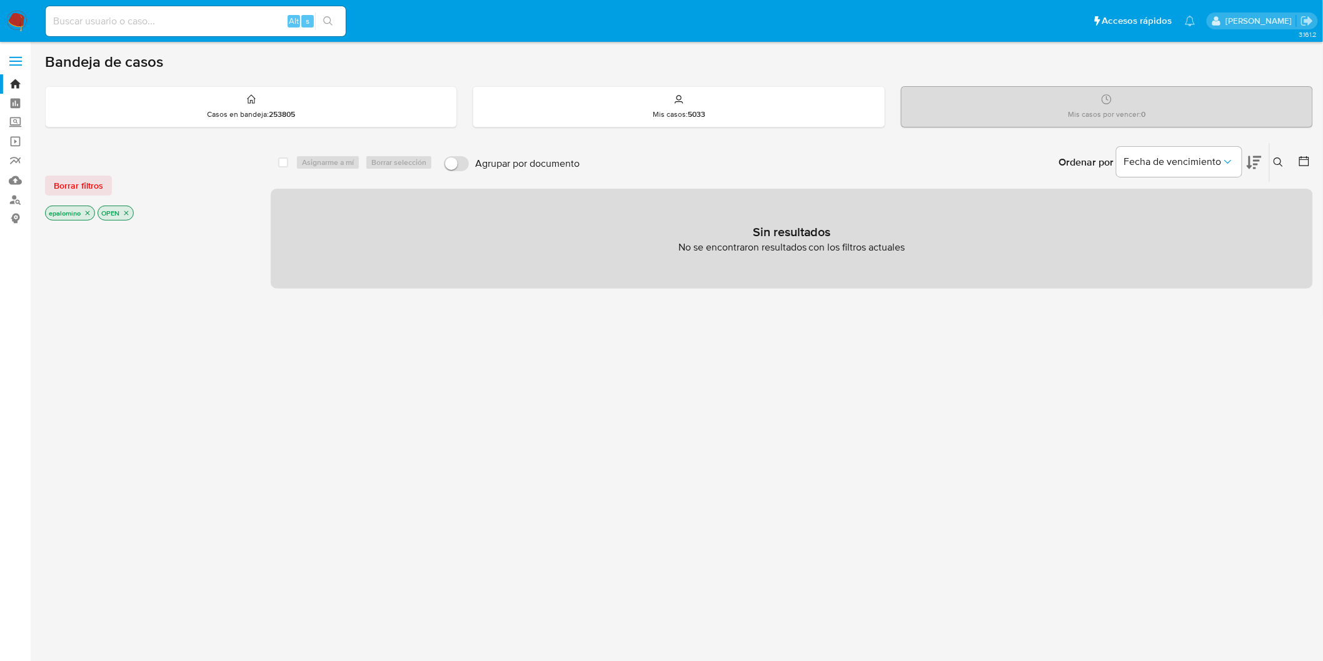
click at [81, 182] on span "Borrar filtros" at bounding box center [78, 186] width 49 height 18
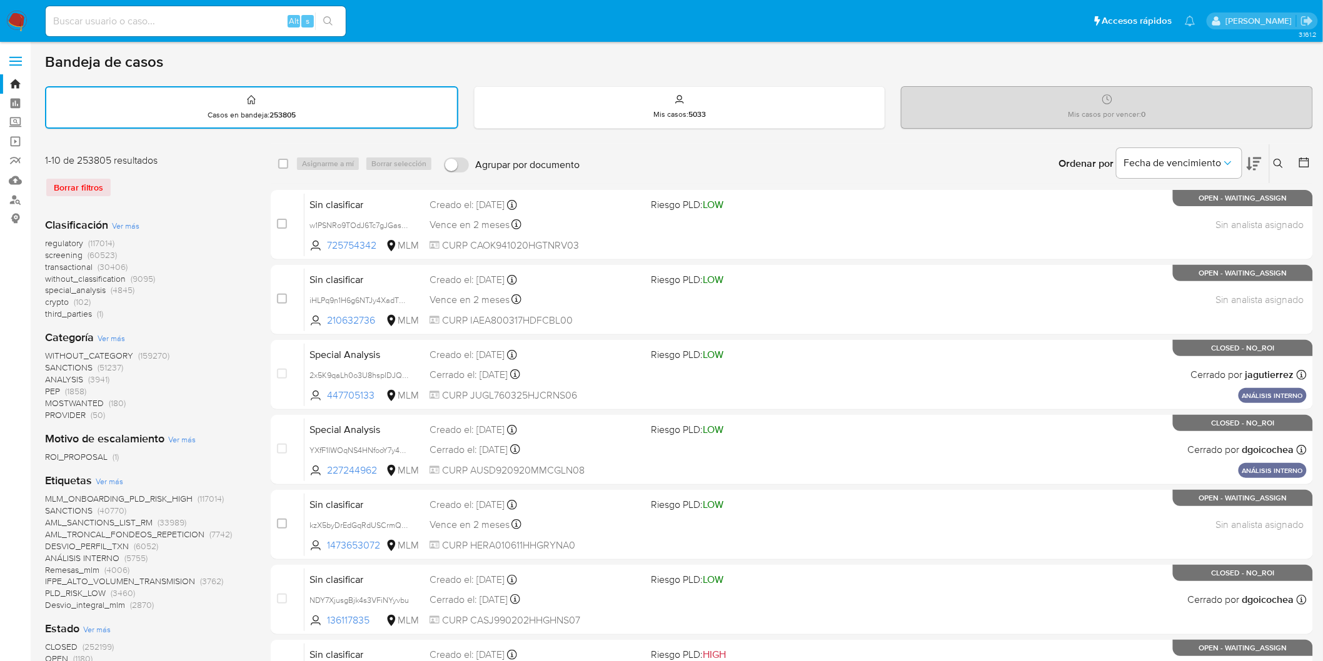
click at [19, 26] on img at bounding box center [16, 21] width 21 height 21
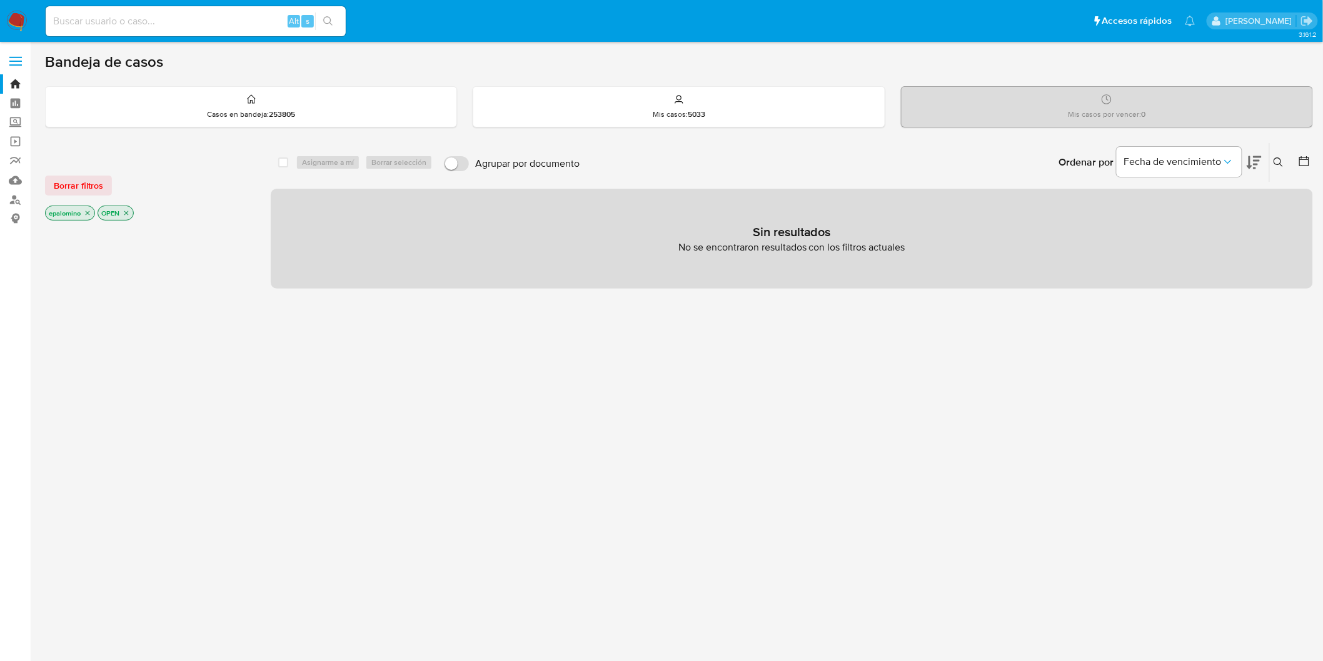
click at [95, 189] on span "Borrar filtros" at bounding box center [78, 186] width 49 height 18
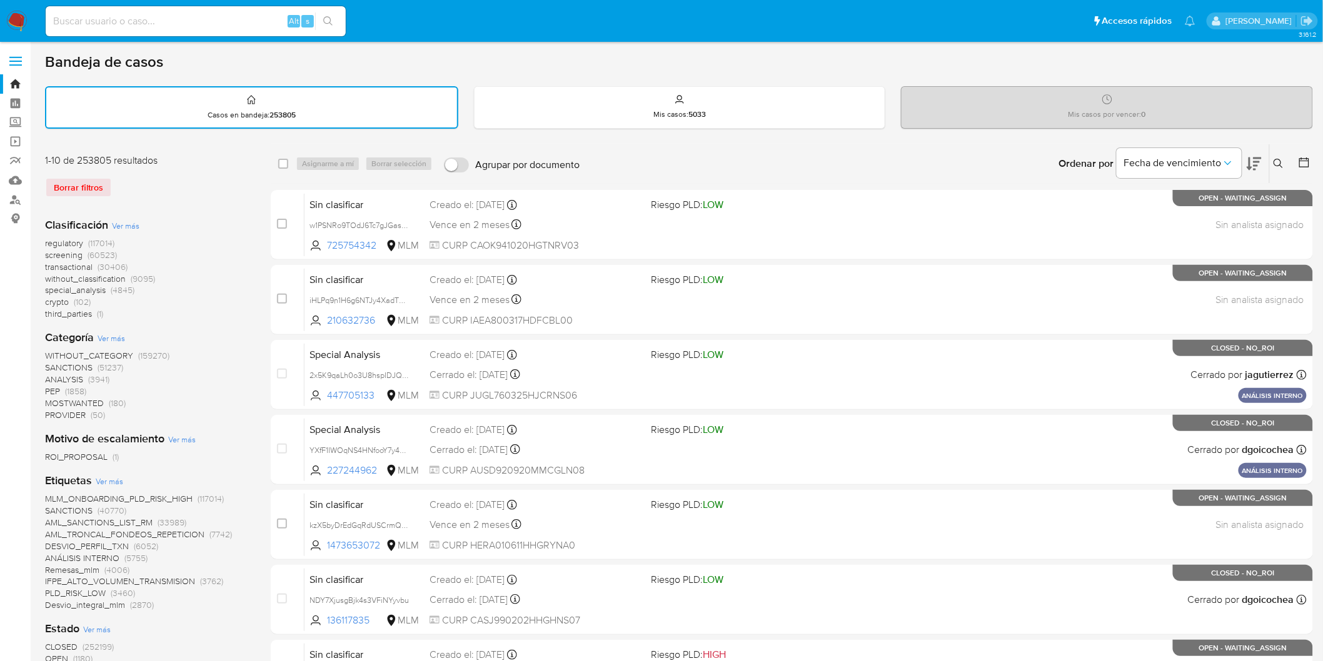
click at [19, 23] on img at bounding box center [16, 21] width 21 height 21
click at [184, 201] on div "1-10 de 253805 resultados Borrar filtros" at bounding box center [145, 181] width 200 height 54
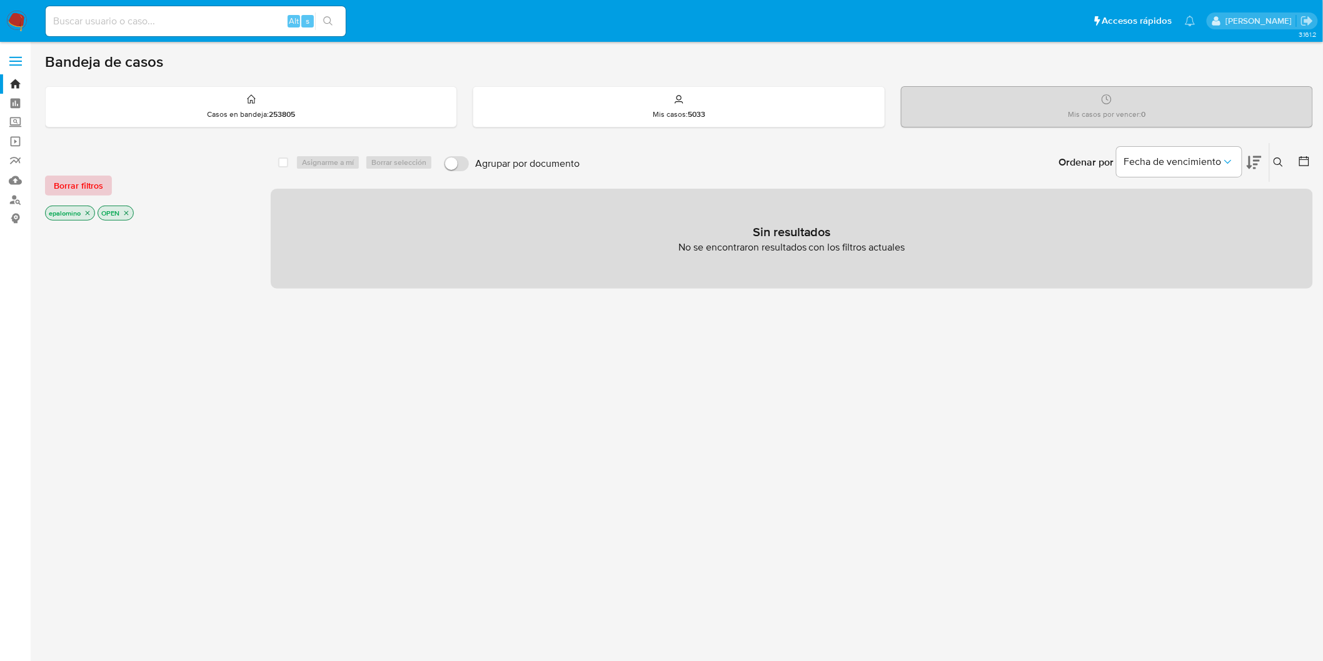
click at [92, 188] on span "Borrar filtros" at bounding box center [78, 186] width 49 height 18
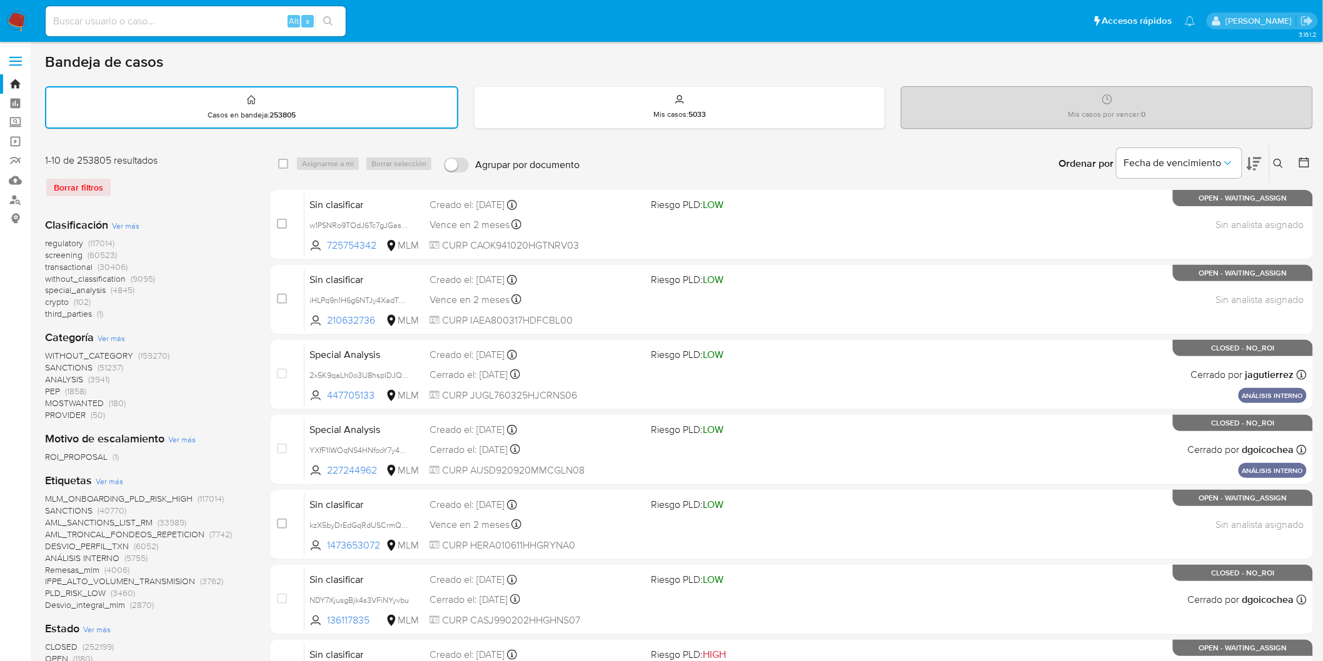
click at [158, 195] on div "Borrar filtros" at bounding box center [145, 188] width 200 height 20
click at [28, 21] on nav "Pausado Ver notificaciones Alt s Accesos rápidos Presiona las siguientes teclas…" at bounding box center [661, 21] width 1323 height 42
click at [16, 15] on img at bounding box center [16, 21] width 21 height 21
click at [217, 224] on div "Clasificación Ver más regulatory (117014) screening (60523) transactional (3040…" at bounding box center [148, 269] width 206 height 103
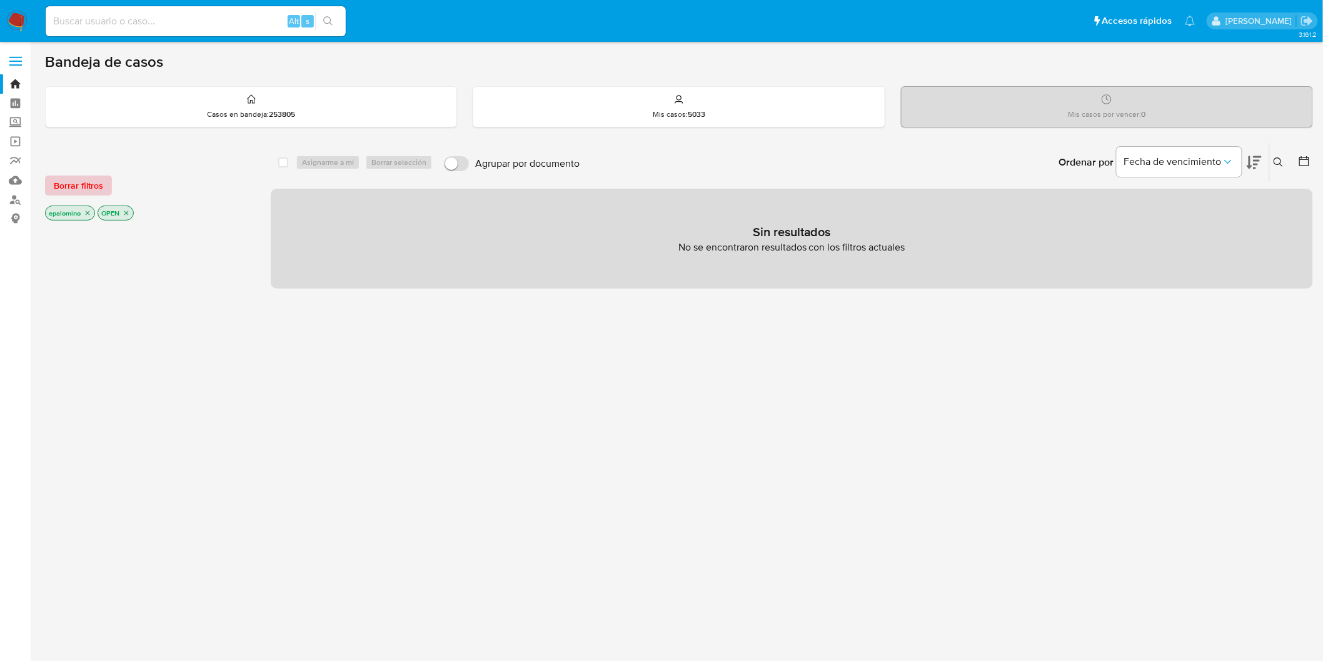
click at [96, 184] on span "Borrar filtros" at bounding box center [78, 186] width 49 height 18
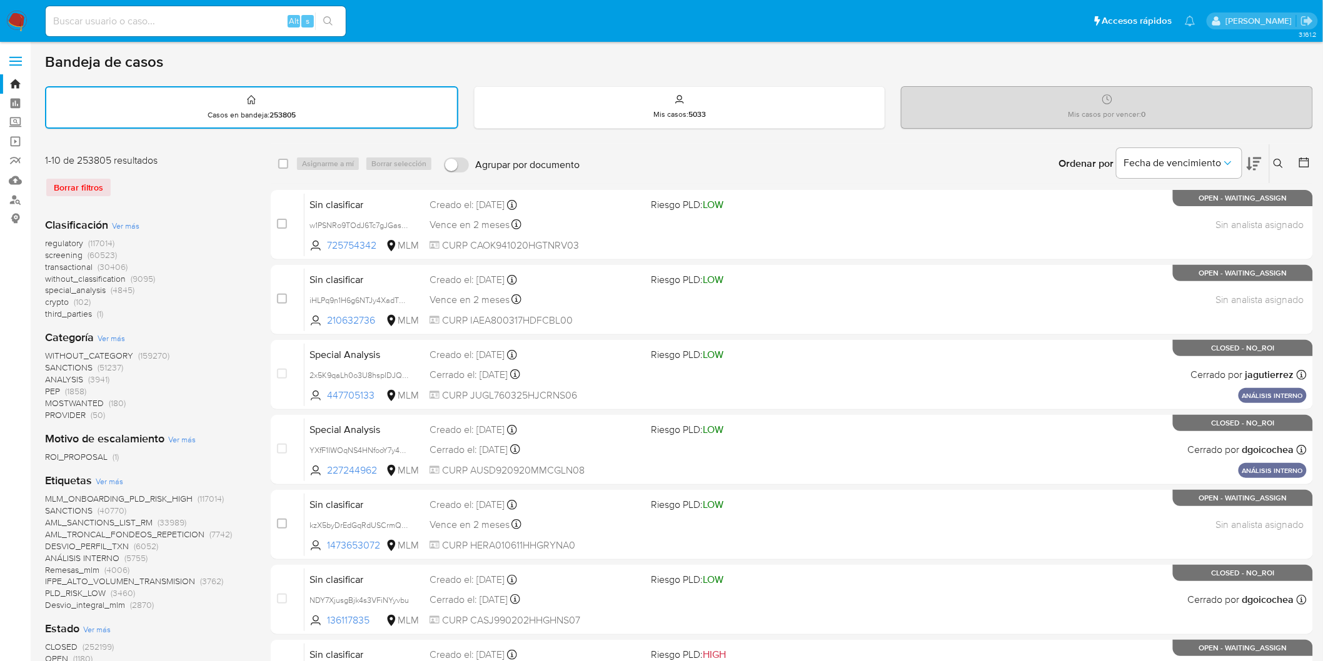
click at [1282, 156] on button at bounding box center [1279, 163] width 21 height 15
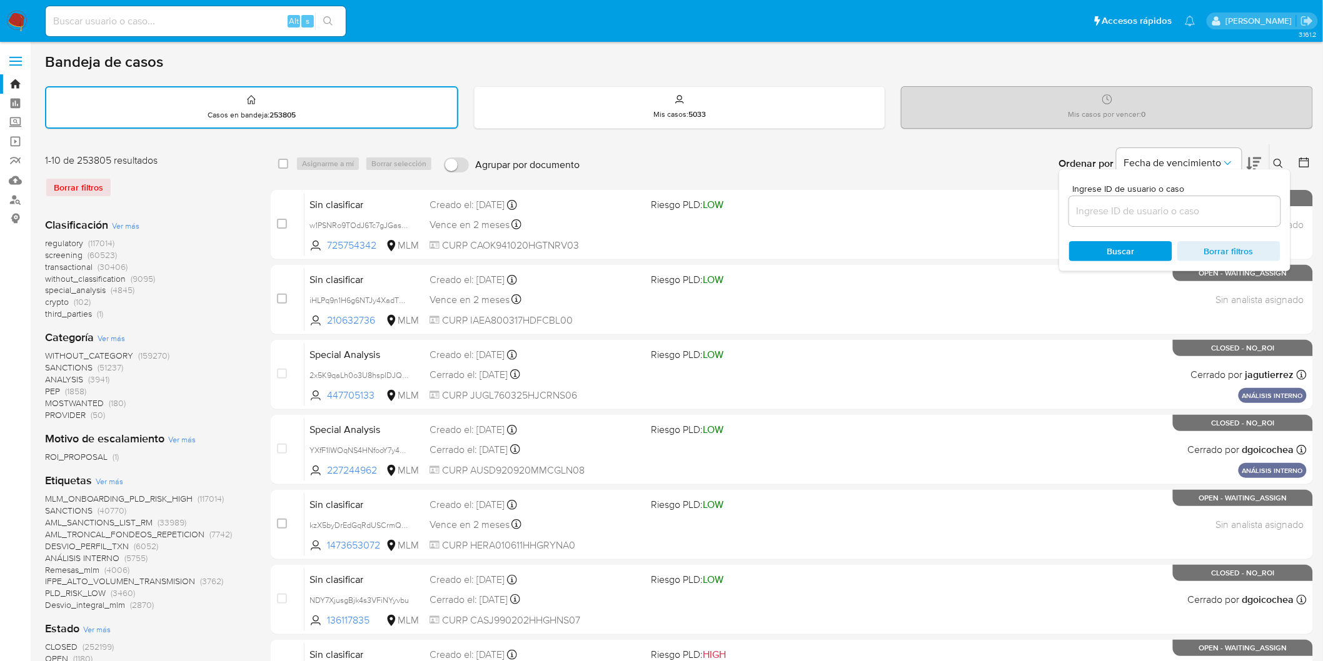
click at [1090, 225] on div "Ingrese ID de usuario o caso Buscar Borrar filtros" at bounding box center [1174, 220] width 231 height 102
click at [1096, 208] on input at bounding box center [1174, 211] width 211 height 16
paste input "ZmdgOfOtDxGS4MTFhhjpD7KT"
type input "ZmdgOfOtDxGS4MTFhhjpD7KT"
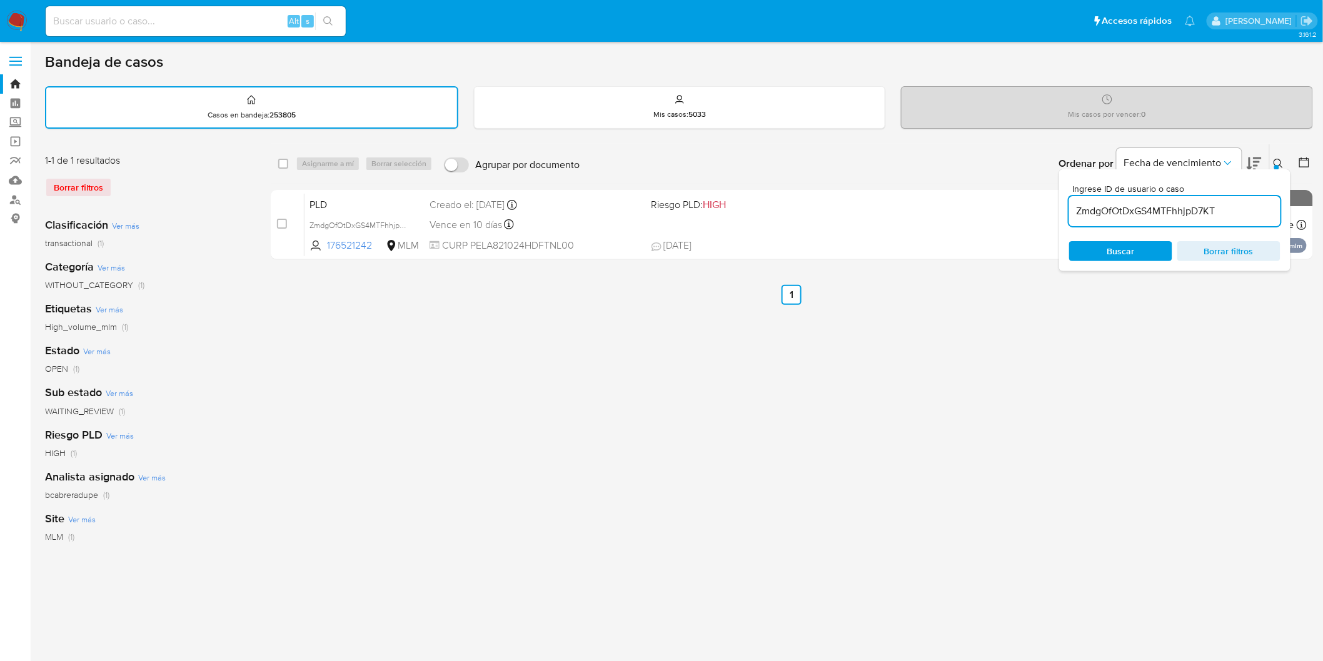
click at [1281, 156] on button at bounding box center [1279, 163] width 21 height 15
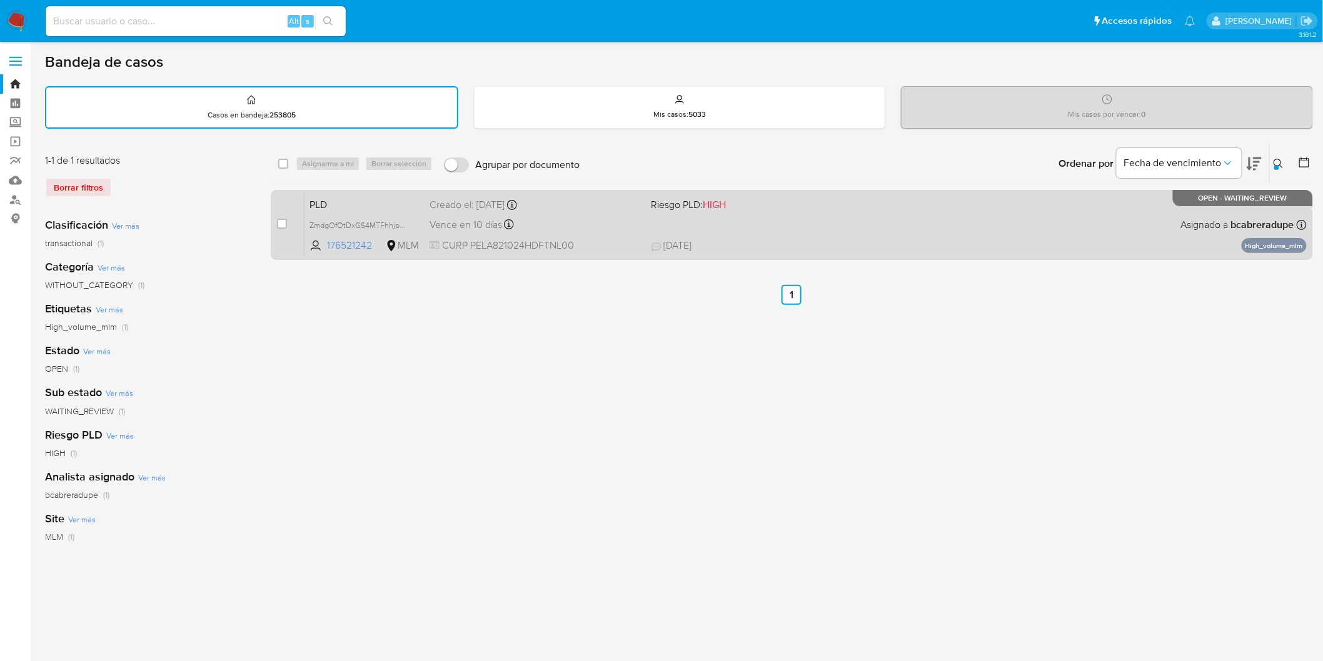
click at [322, 209] on span "PLD" at bounding box center [364, 204] width 110 height 16
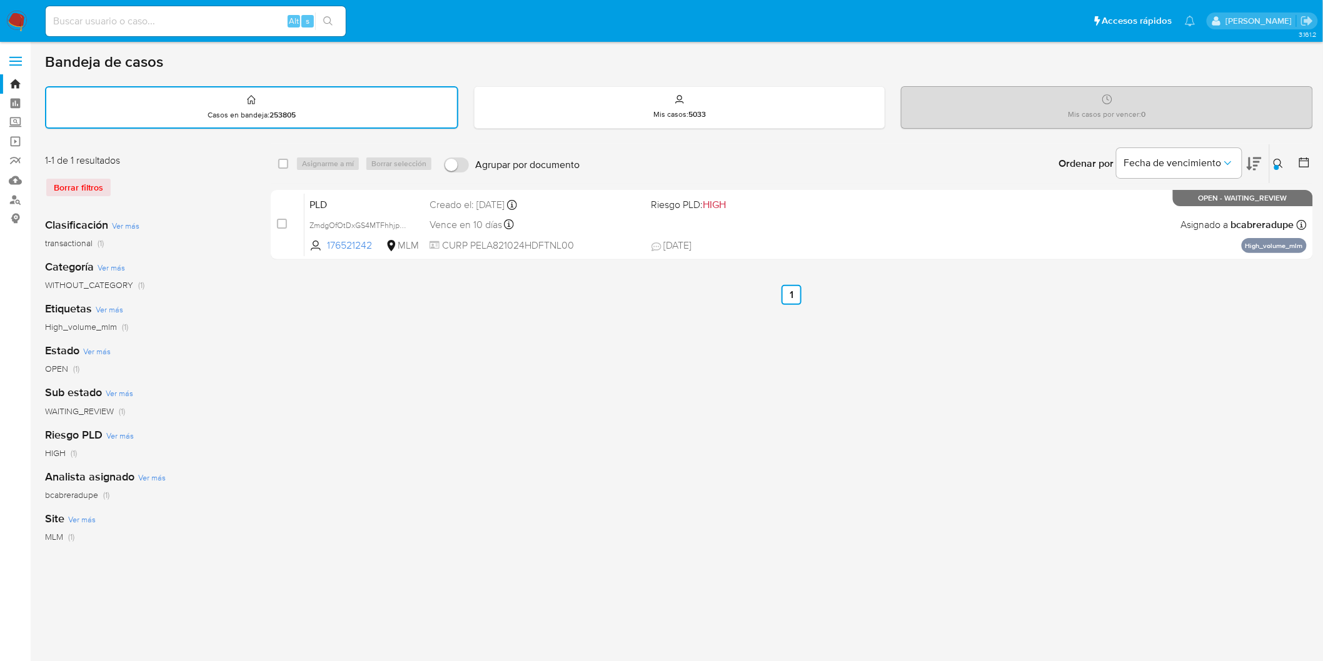
click at [371, 661] on div "select-all-cases-checkbox Asignarme a mí Borrar selección Agrupar por documento…" at bounding box center [792, 418] width 1042 height 549
click at [317, 286] on ul "Anterior 1 Siguiente" at bounding box center [792, 295] width 1042 height 20
click at [284, 165] on input "checkbox" at bounding box center [283, 164] width 10 height 10
checkbox input "true"
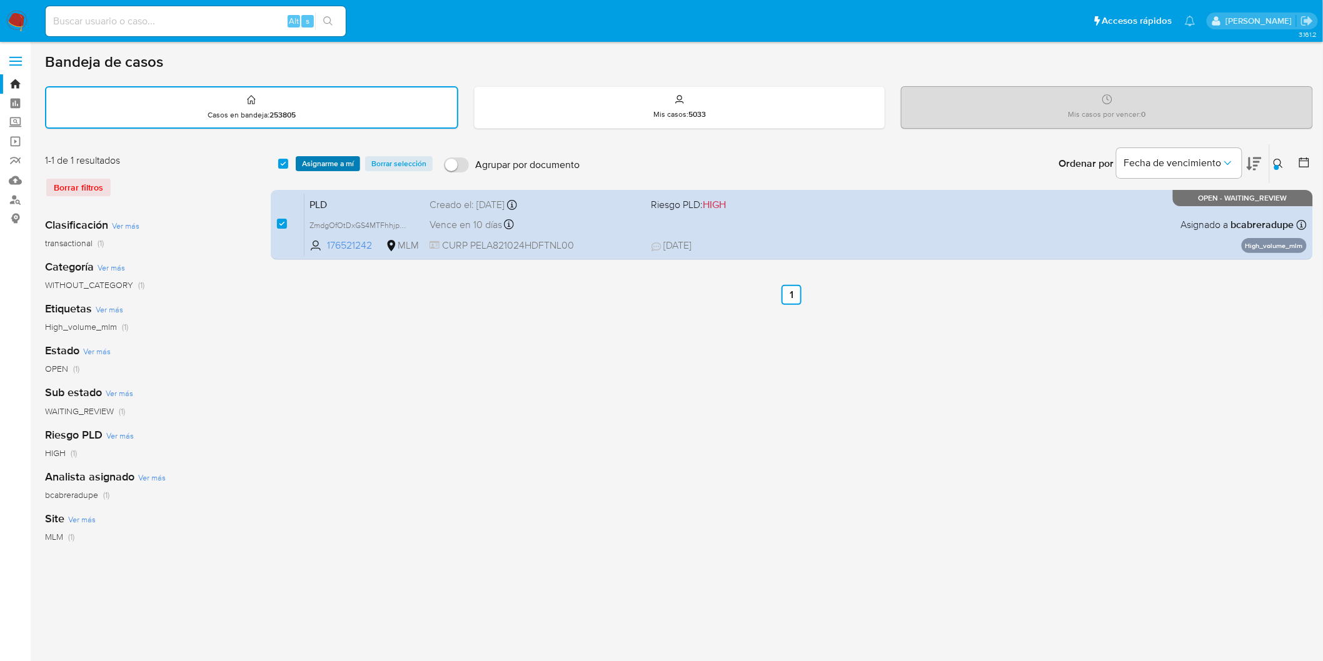
click at [330, 158] on span "Asignarme a mí" at bounding box center [328, 164] width 52 height 13
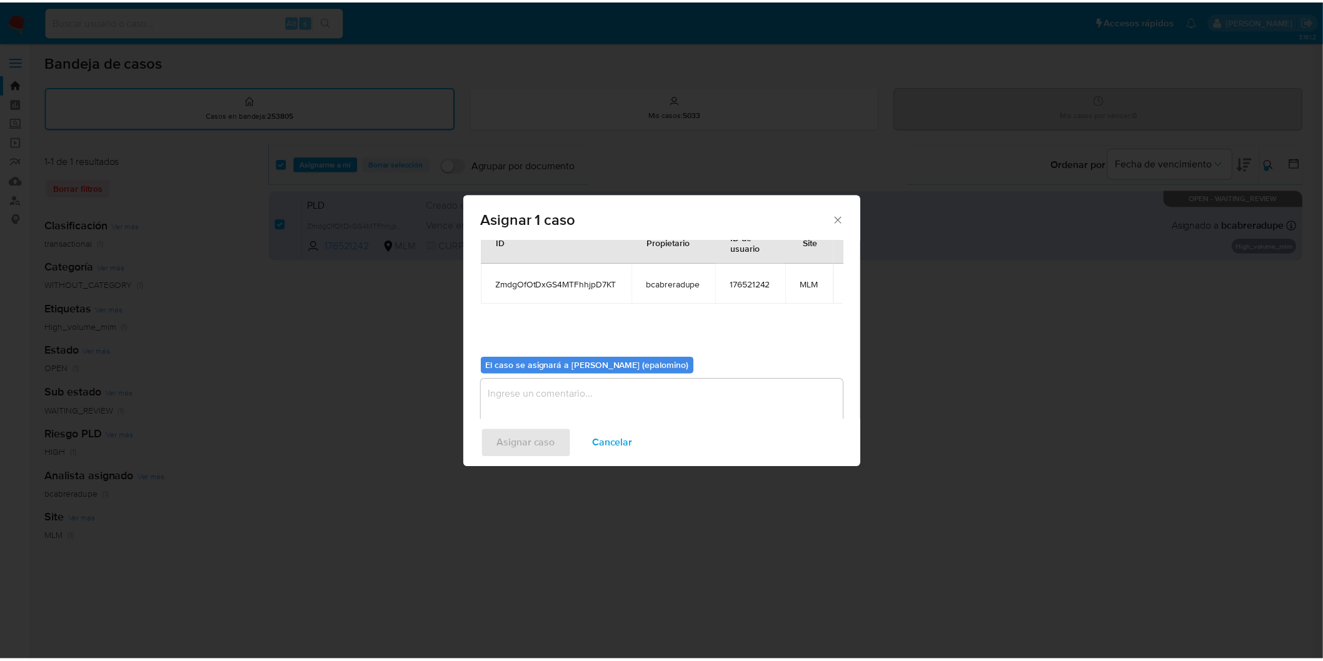
scroll to position [64, 0]
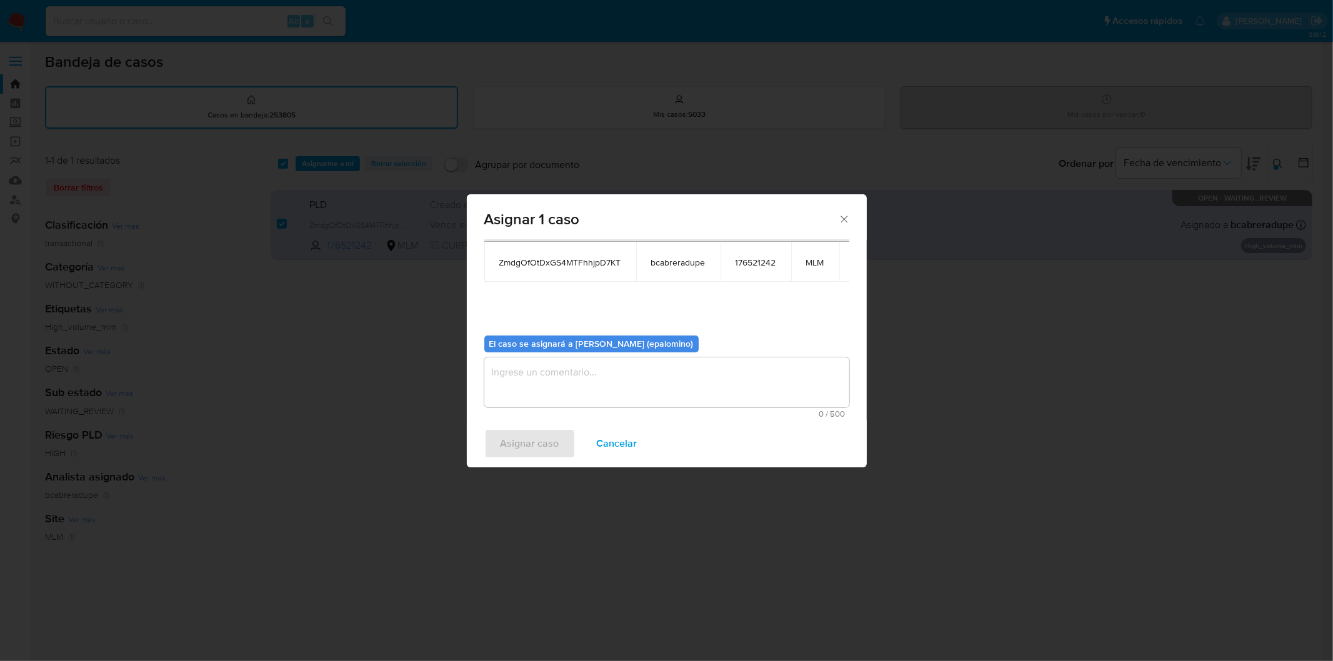
click at [534, 389] on textarea "assign-modal" at bounding box center [666, 383] width 365 height 50
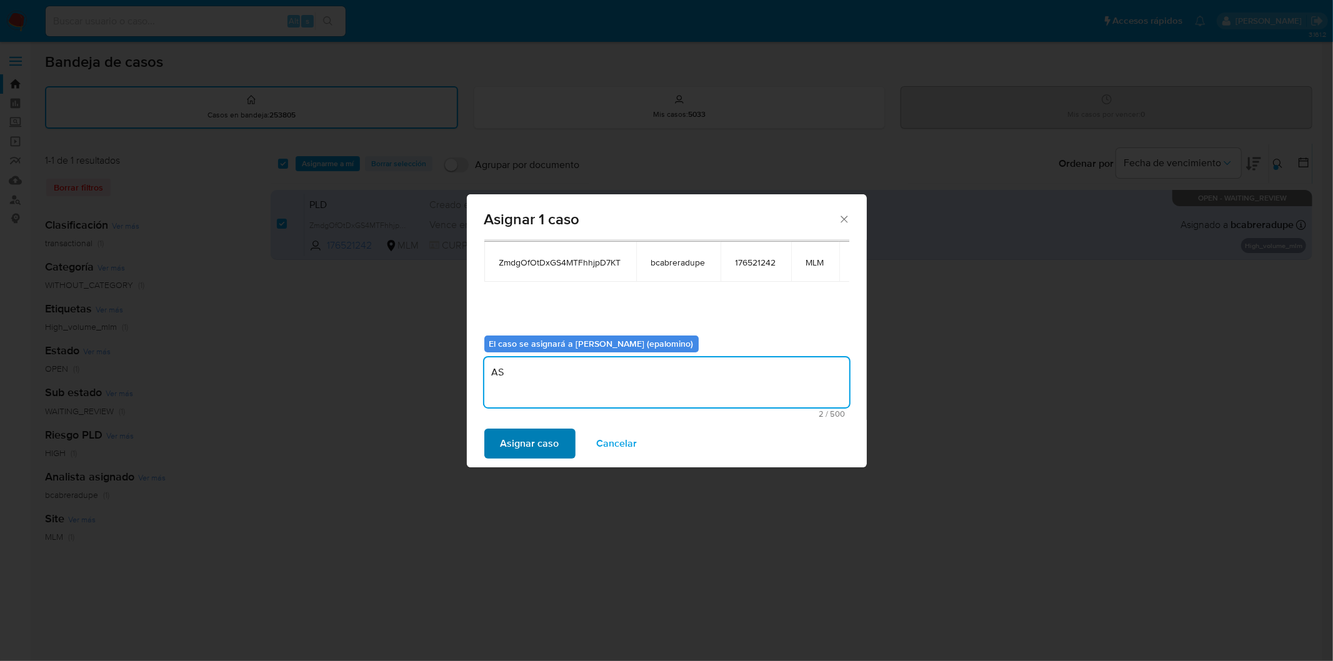
type textarea "AS"
click at [536, 430] on span "Asignar caso" at bounding box center [530, 444] width 59 height 28
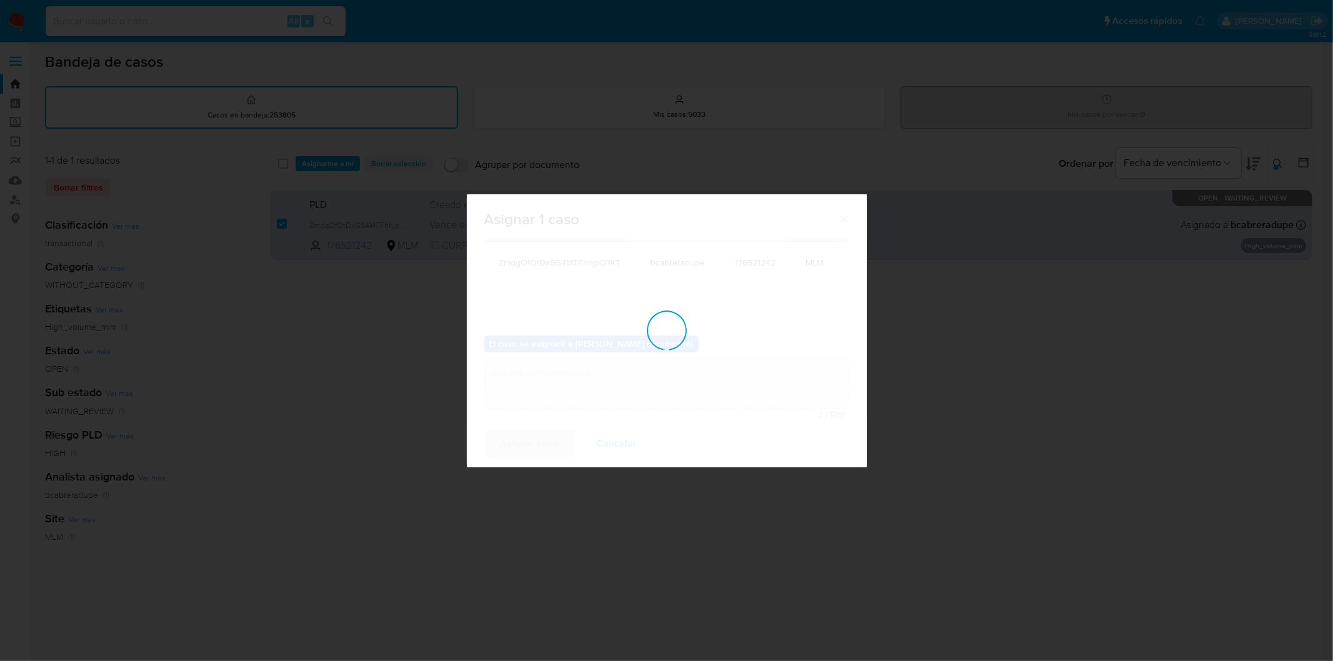
checkbox input "false"
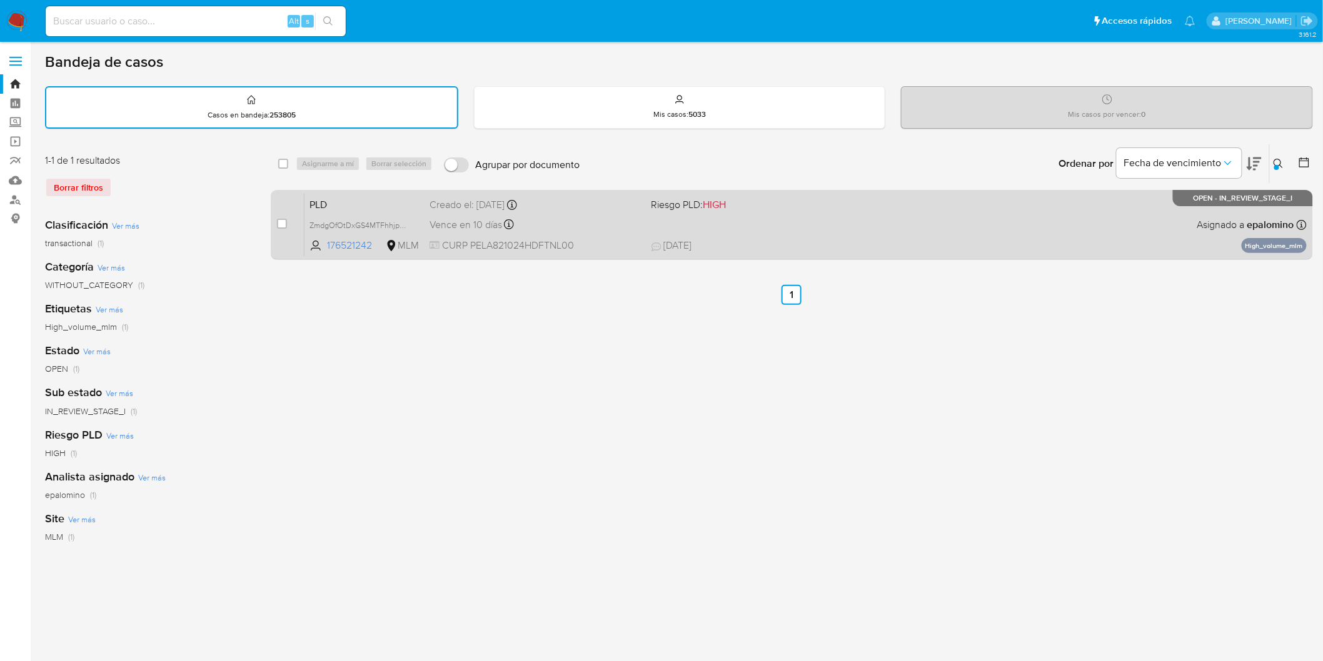
click at [326, 200] on span "PLD" at bounding box center [364, 204] width 110 height 16
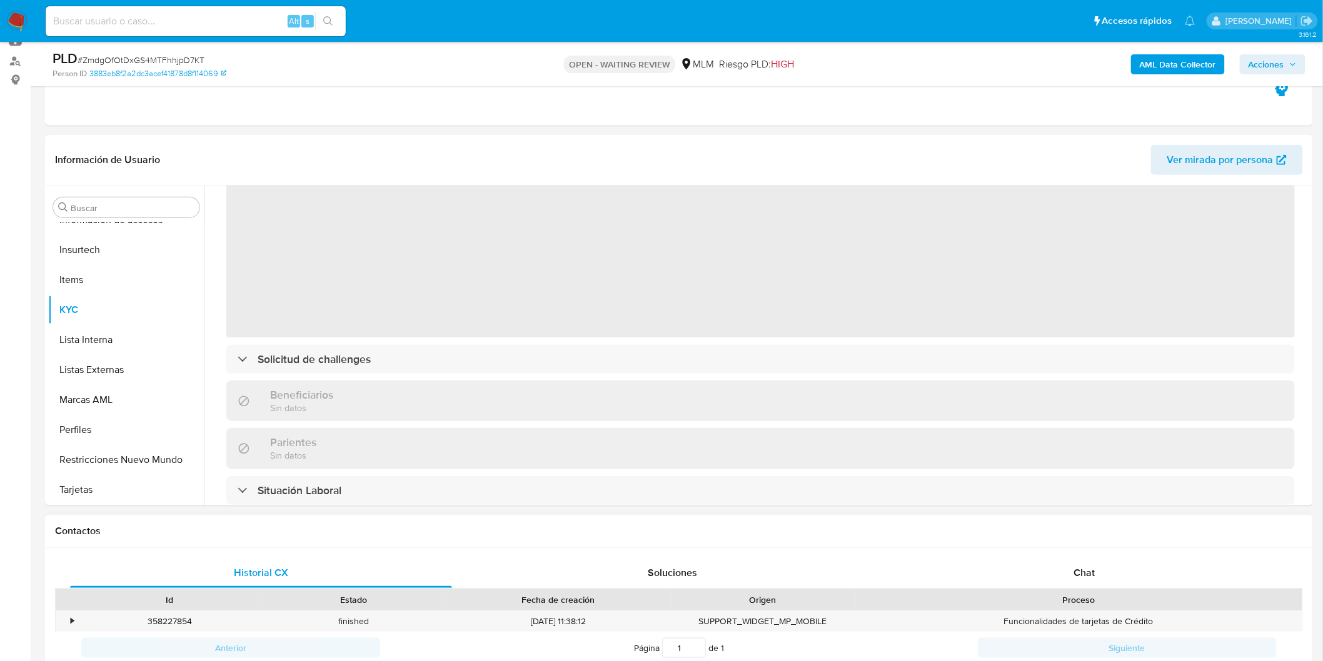
scroll to position [208, 0]
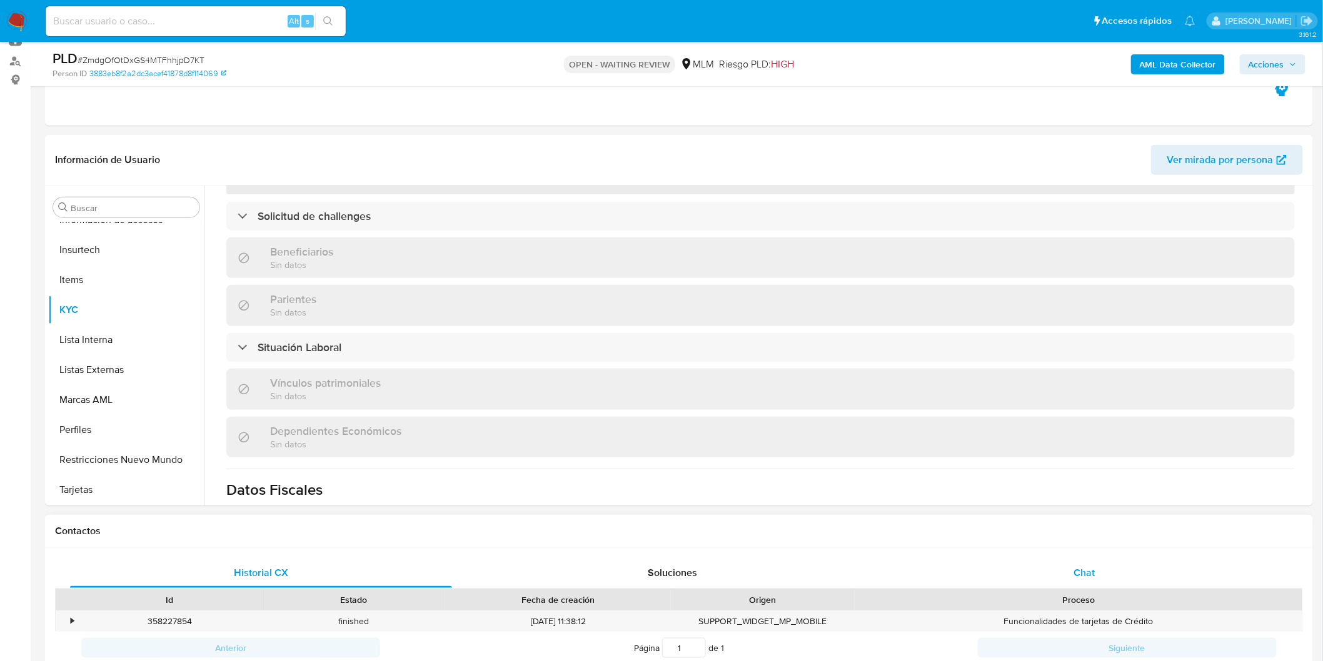
click at [1088, 560] on div "Chat" at bounding box center [1084, 573] width 382 height 30
select select "10"
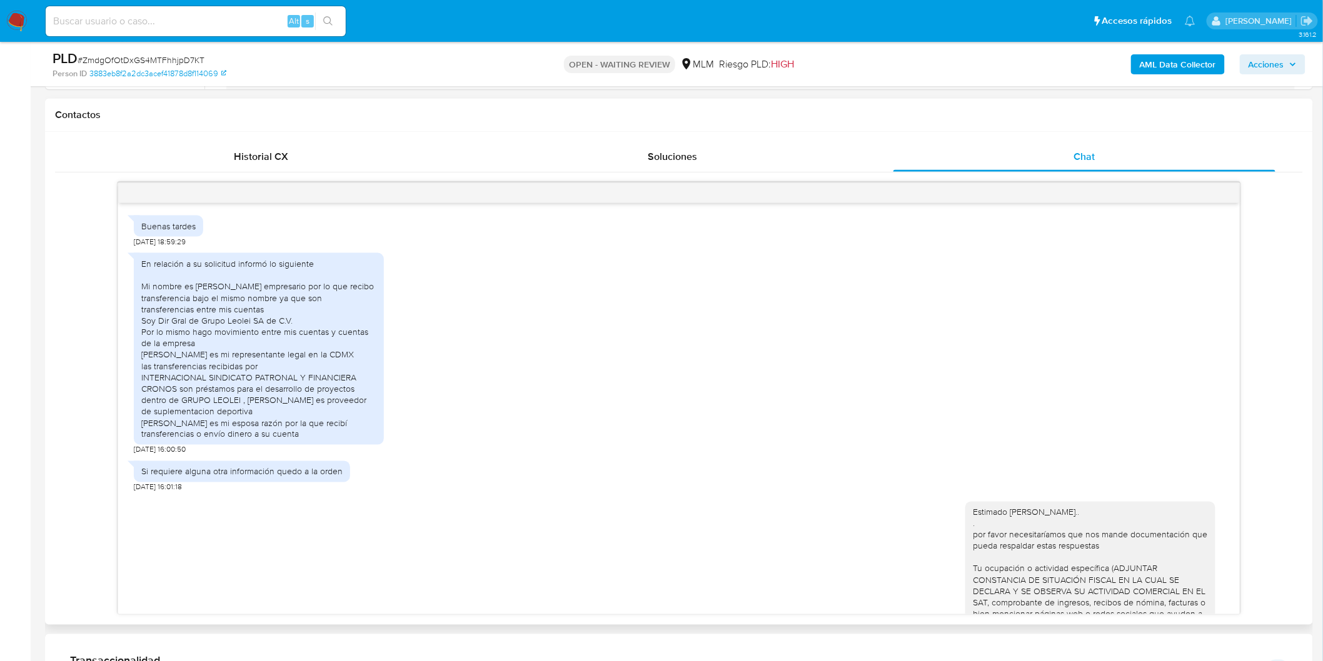
scroll to position [426, 0]
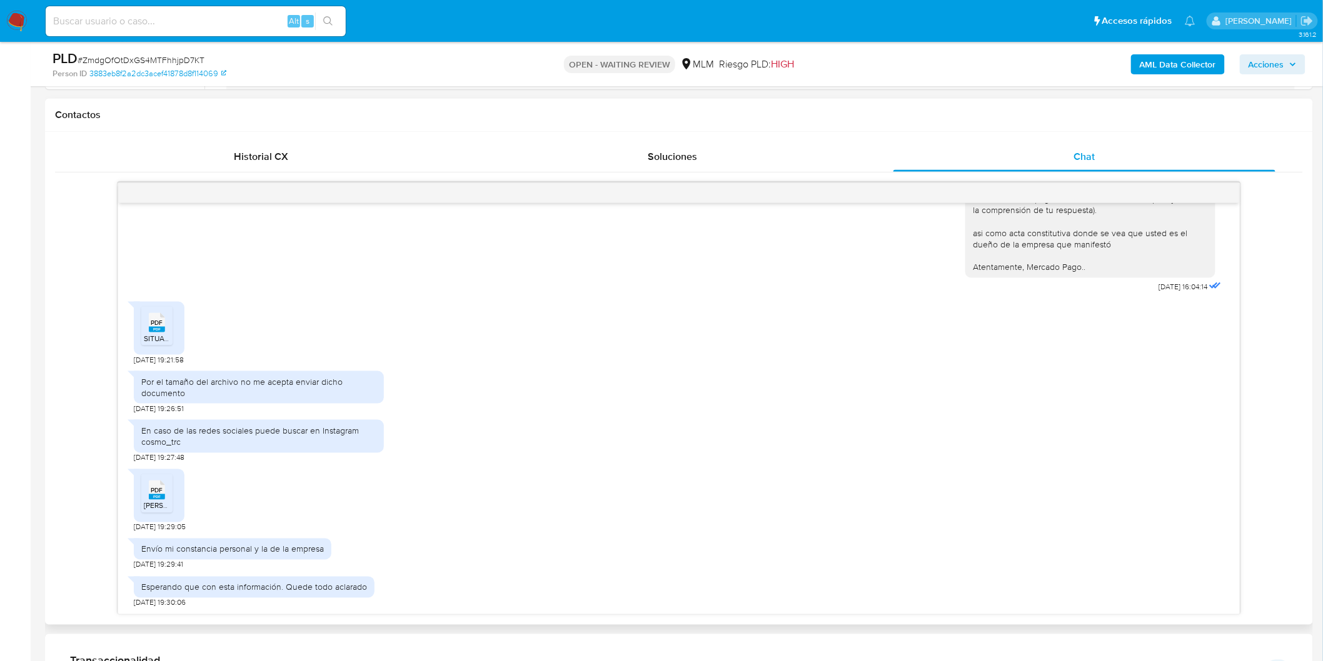
click at [154, 324] on span "PDF" at bounding box center [157, 323] width 12 height 8
click at [155, 499] on rect at bounding box center [157, 497] width 16 height 6
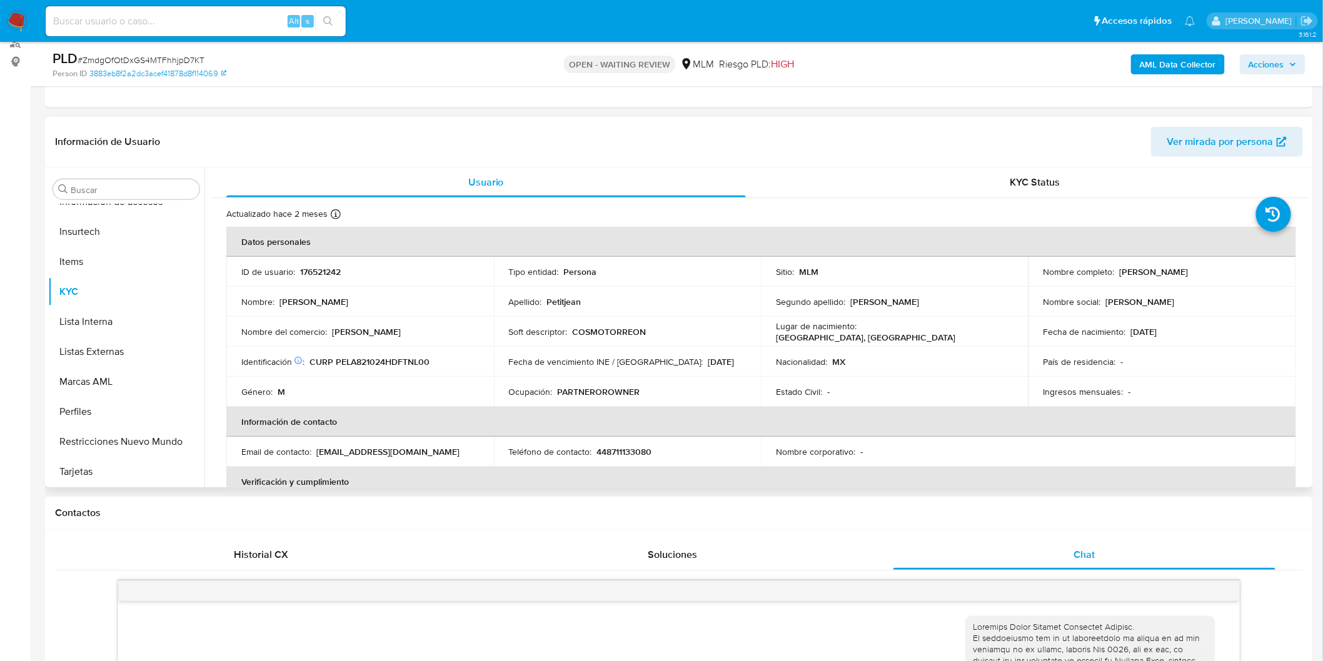
scroll to position [139, 0]
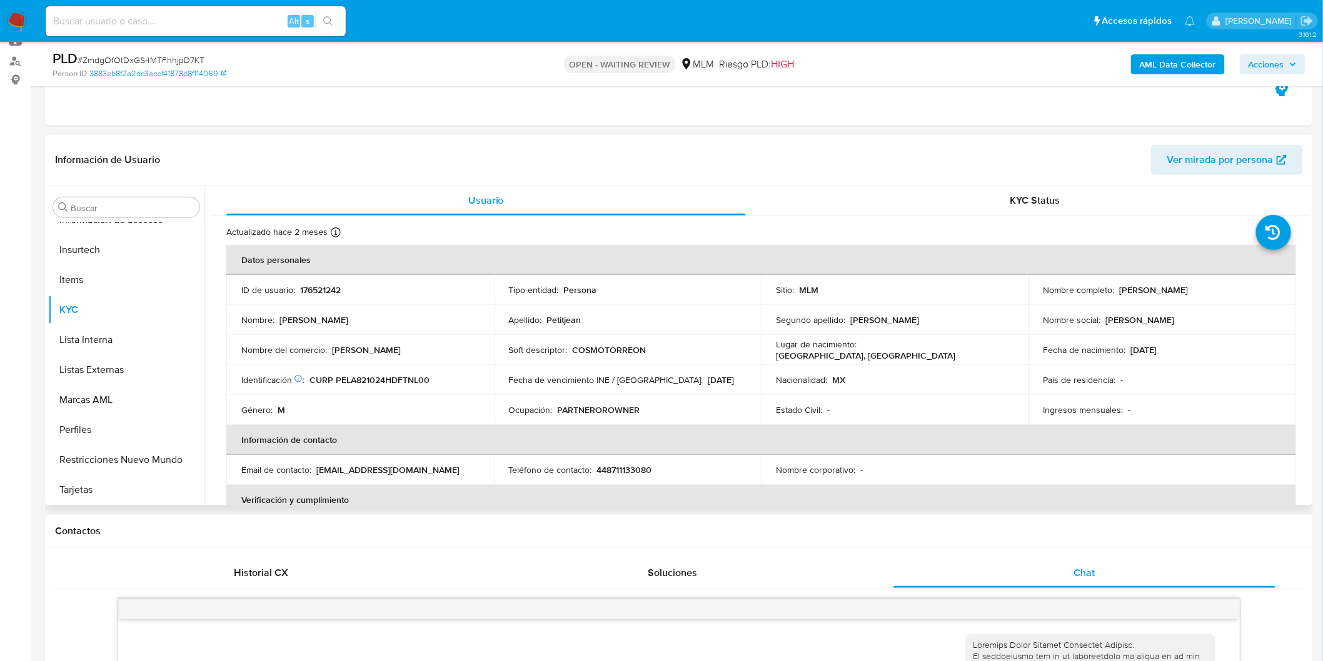
click at [309, 286] on p "176521242" at bounding box center [320, 289] width 41 height 11
copy p "176521242"
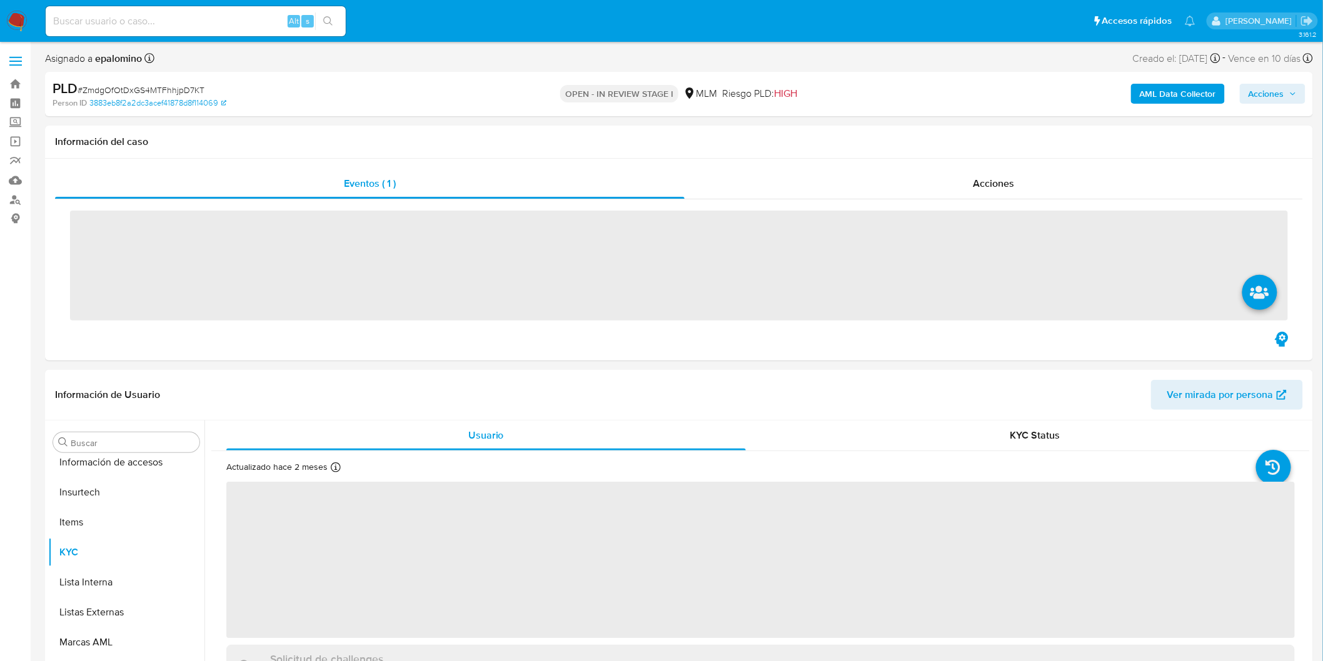
scroll to position [588, 0]
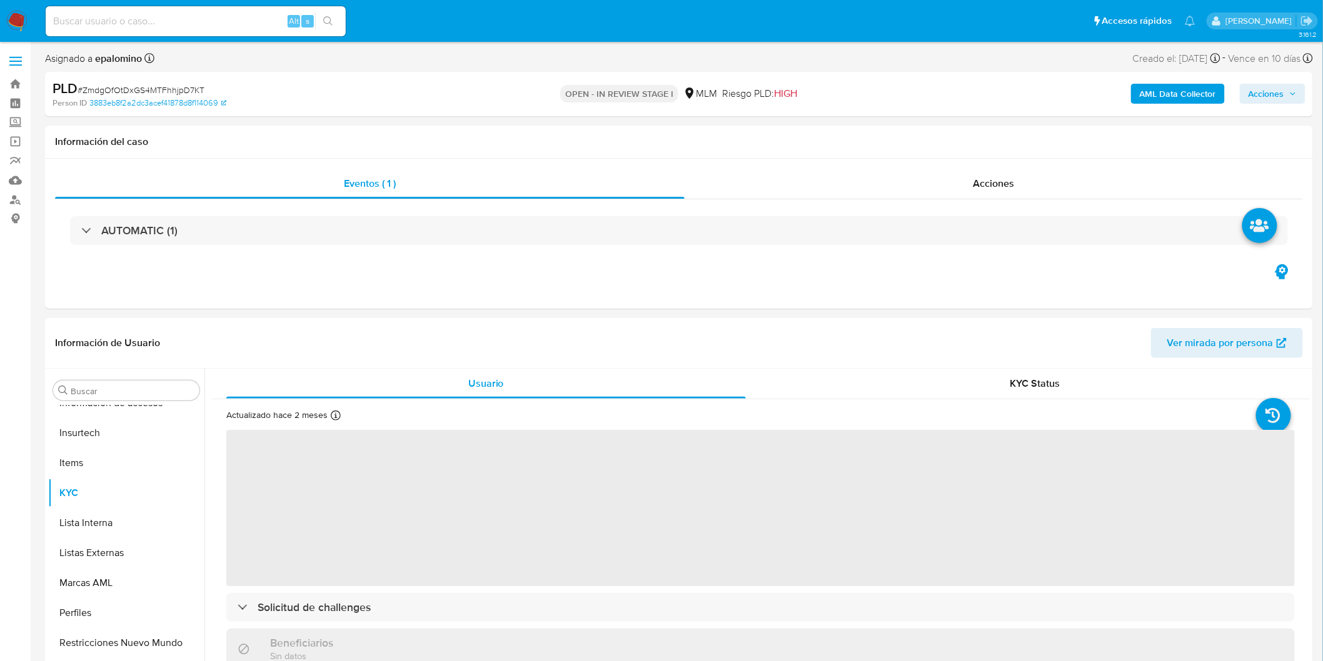
select select "10"
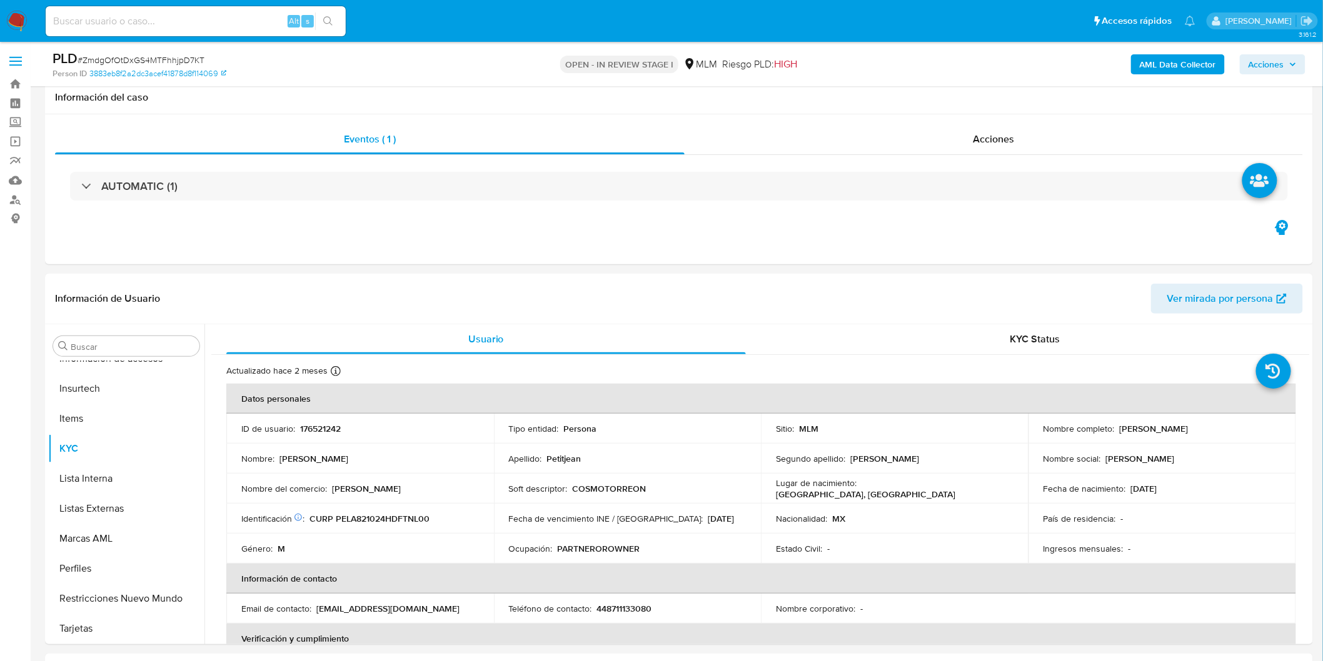
scroll to position [286, 0]
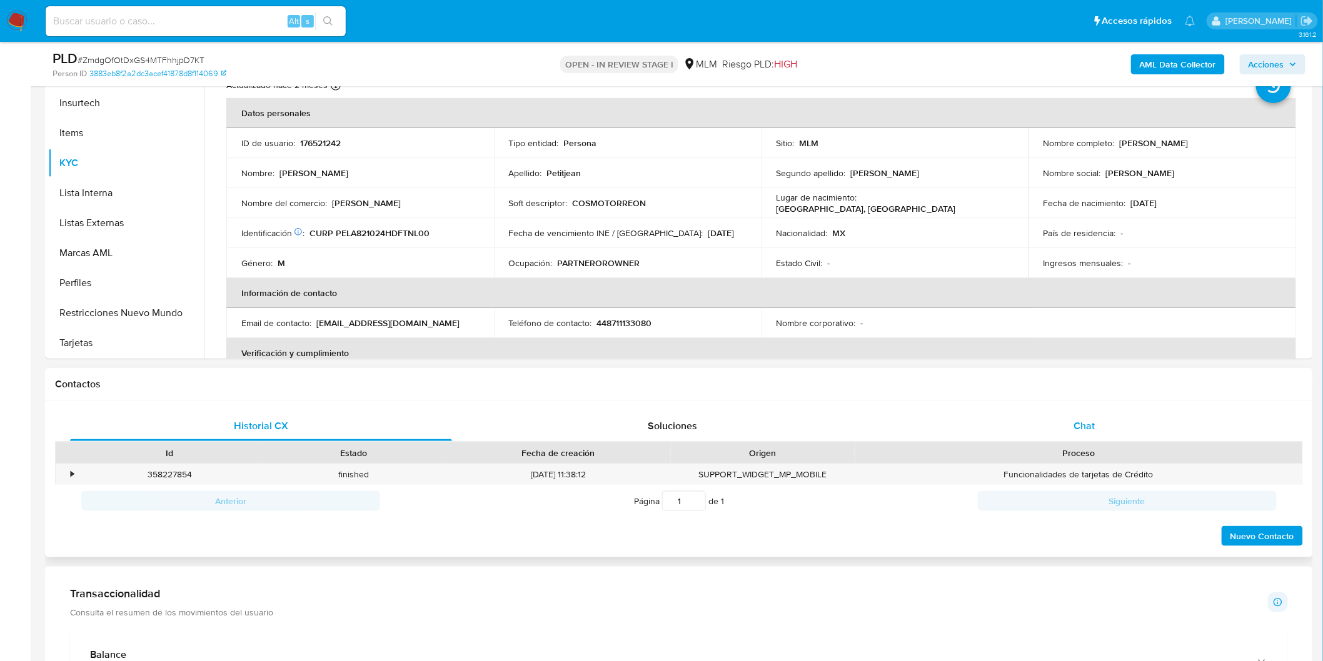
click at [1076, 420] on span "Chat" at bounding box center [1084, 426] width 21 height 14
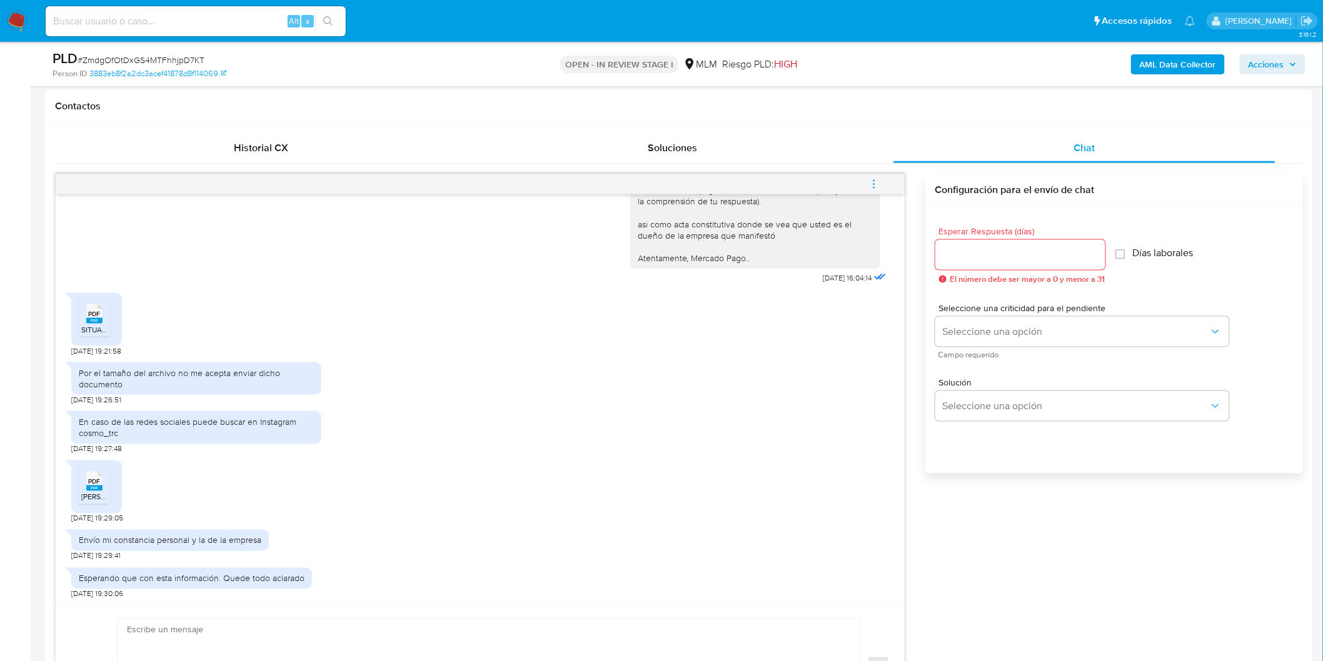
scroll to position [633, 0]
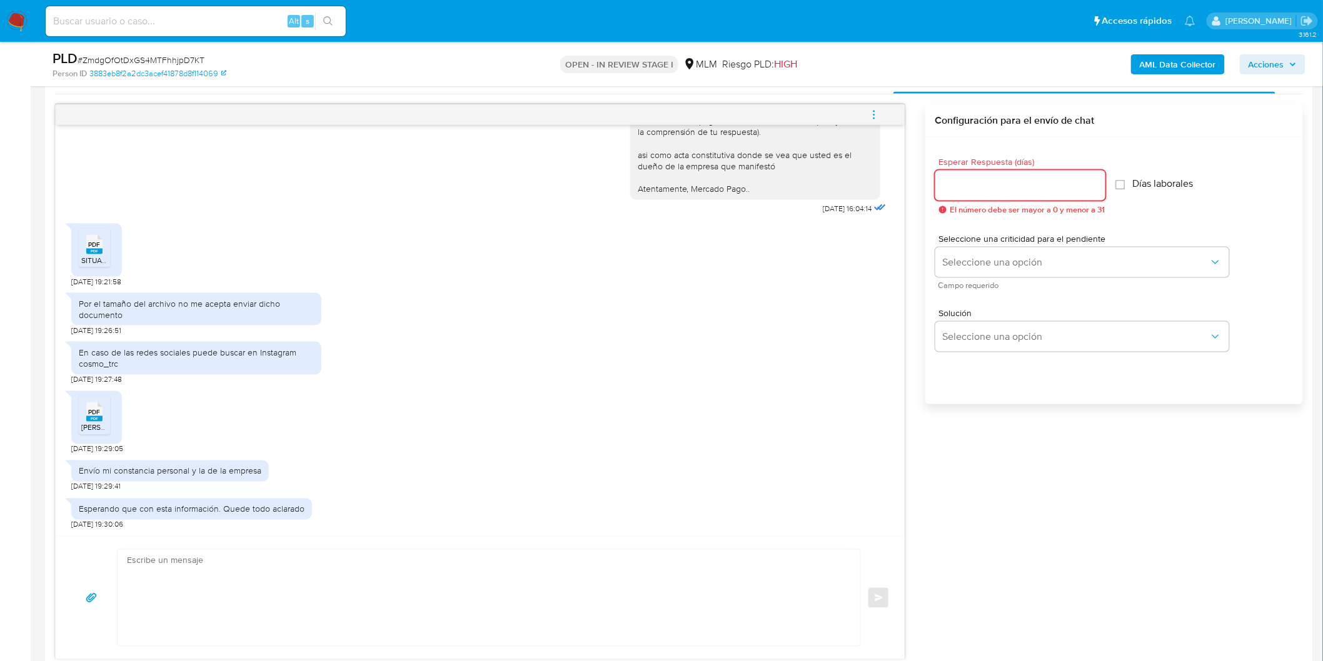
click at [982, 191] on input "Esperar Respuesta (días)" at bounding box center [1020, 186] width 170 height 16
type input "0"
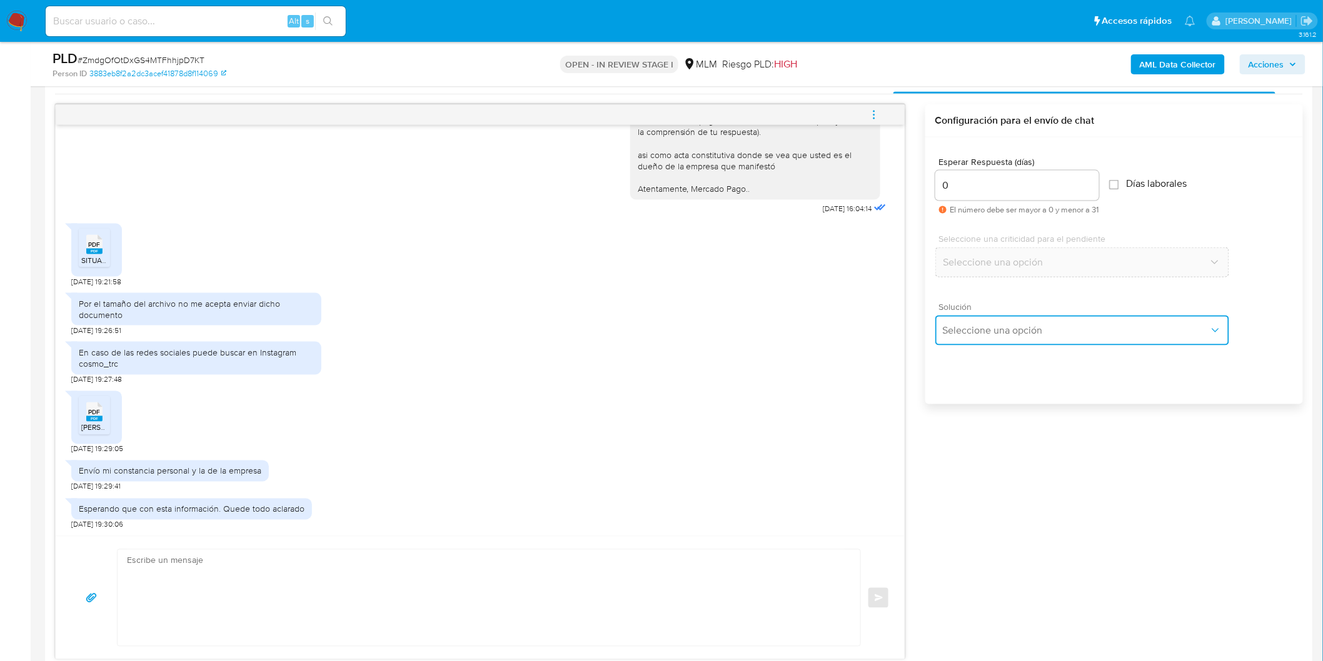
click at [979, 324] on span "Seleccione una opción" at bounding box center [1076, 330] width 266 height 13
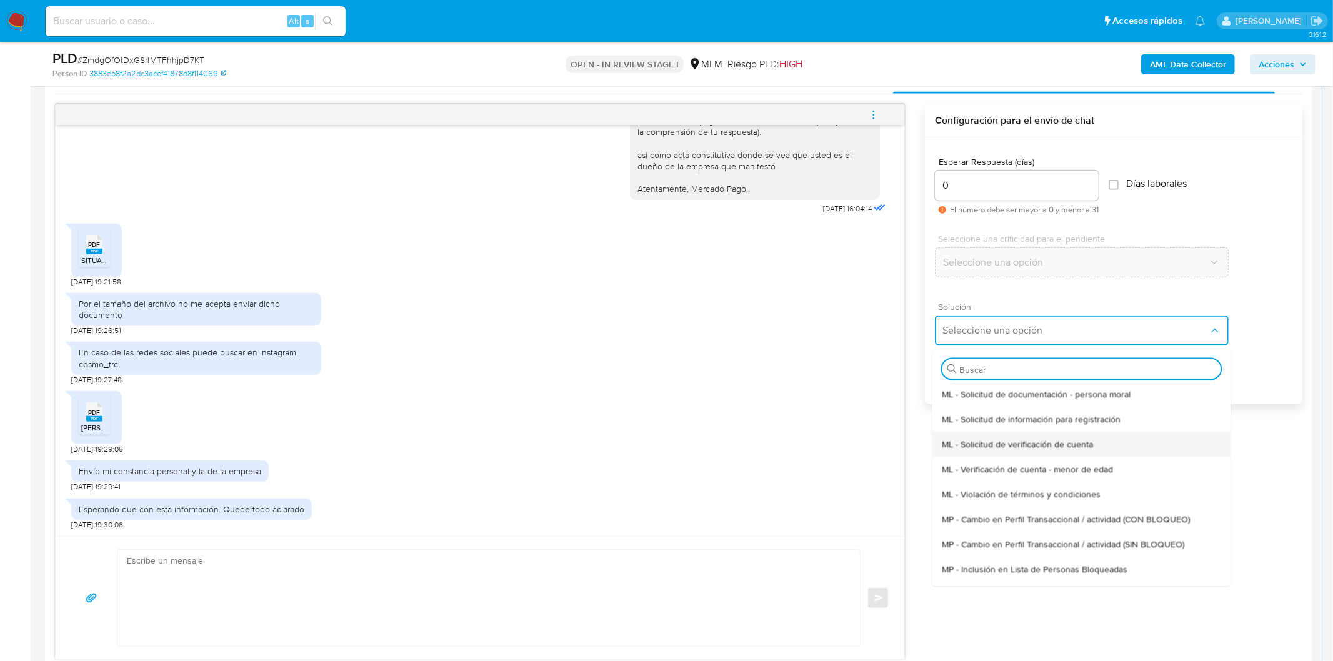
click at [991, 438] on span "ML - Solicitud de verificación de cuenta" at bounding box center [1017, 443] width 151 height 11
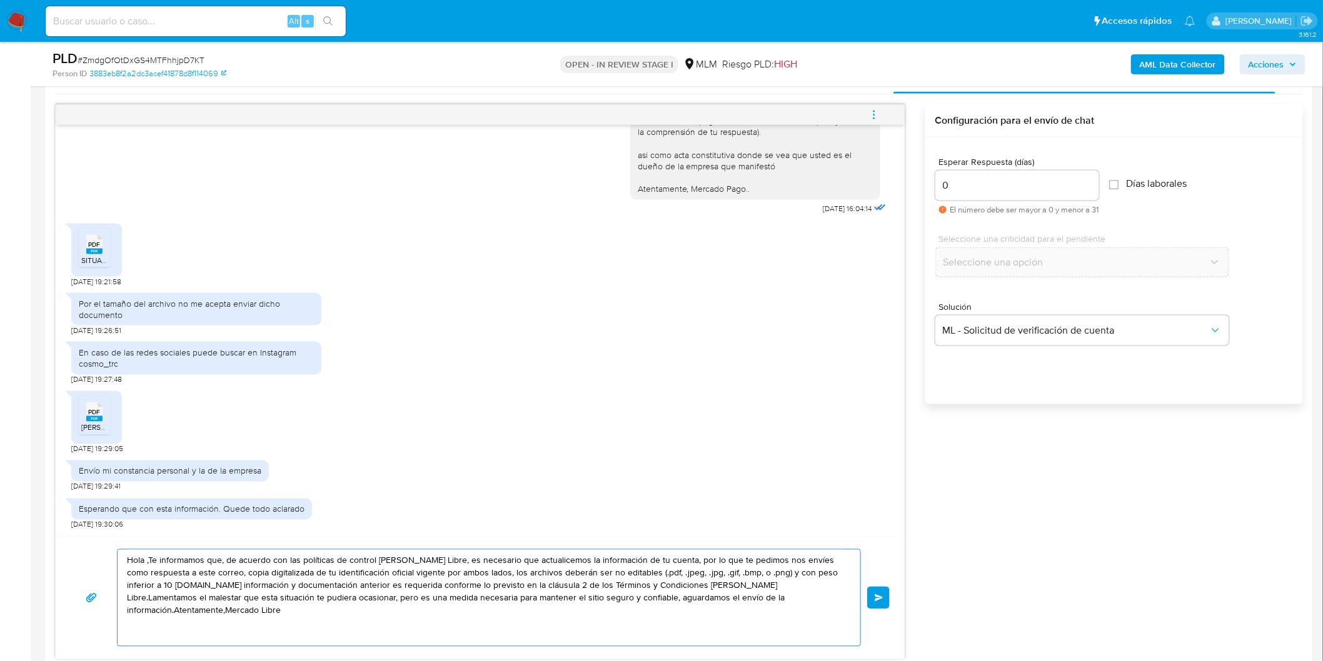
drag, startPoint x: 809, startPoint y: 598, endPoint x: 88, endPoint y: 564, distance: 721.4
click at [88, 564] on div "Hola ,Te informamos que, de acuerdo con las políticas de control de Mercado Lib…" at bounding box center [480, 598] width 819 height 98
paste textarea "Agradecemos mucho tus respuestas. Para la institución es importante conocer a s…"
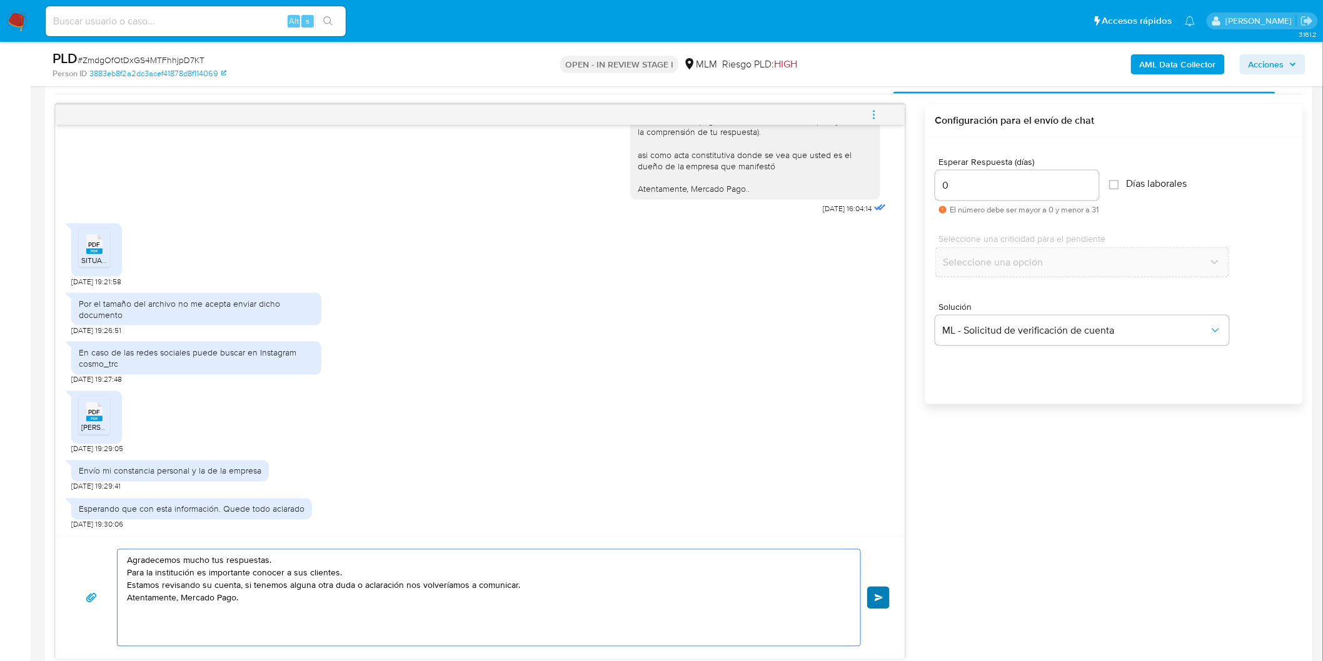
type textarea "Agradecemos mucho tus respuestas. Para la institución es importante conocer a s…"
click at [873, 589] on button "Enviar" at bounding box center [878, 598] width 23 height 23
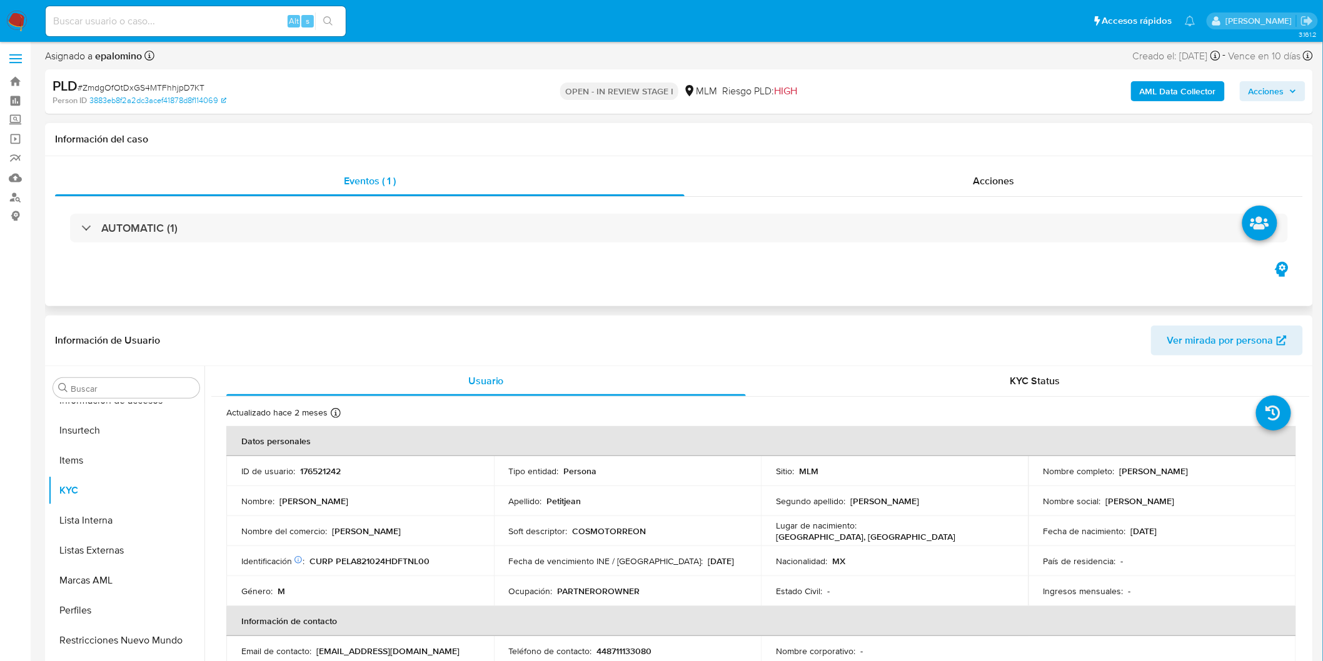
scroll to position [0, 0]
click at [1013, 183] on span "Acciones" at bounding box center [993, 183] width 41 height 14
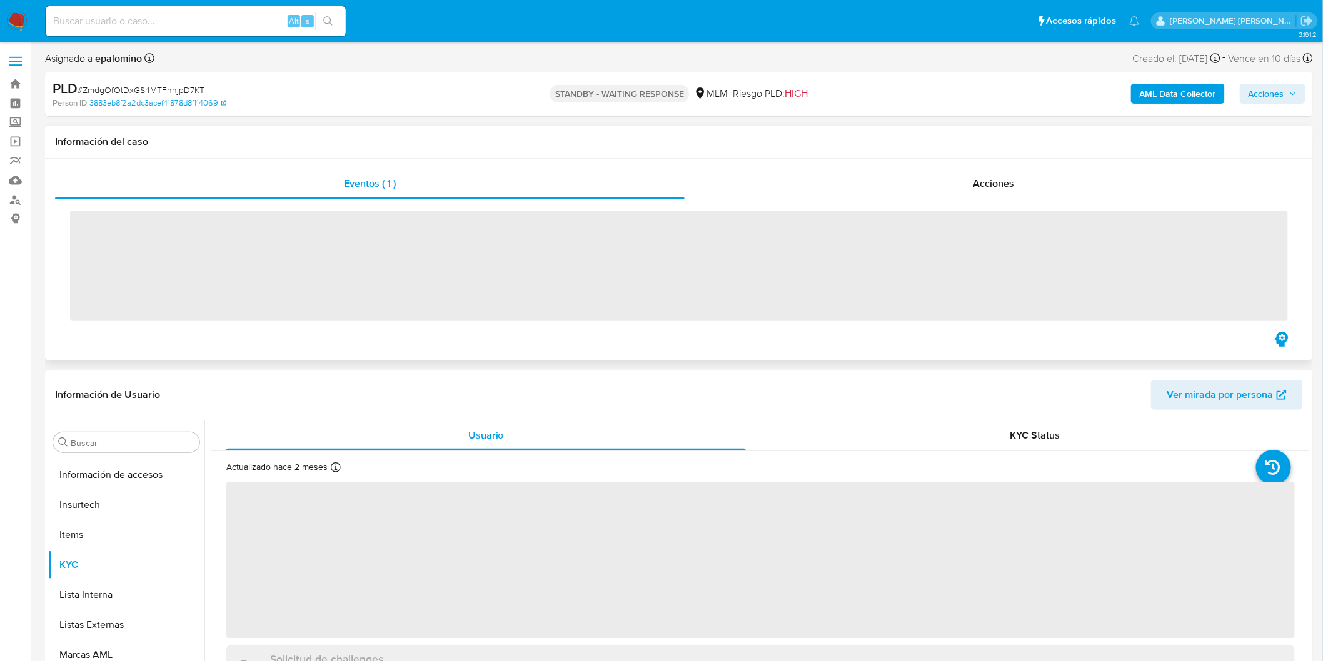
scroll to position [588, 0]
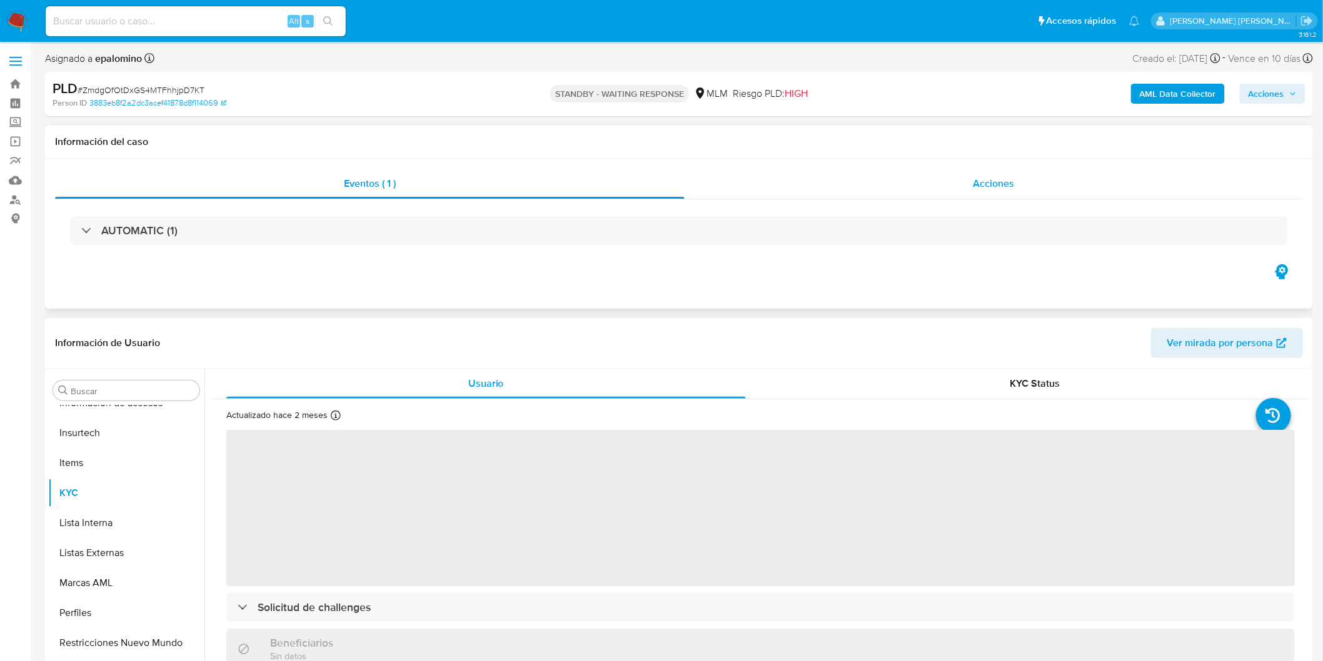
select select "10"
click at [983, 186] on span "Acciones" at bounding box center [993, 183] width 41 height 14
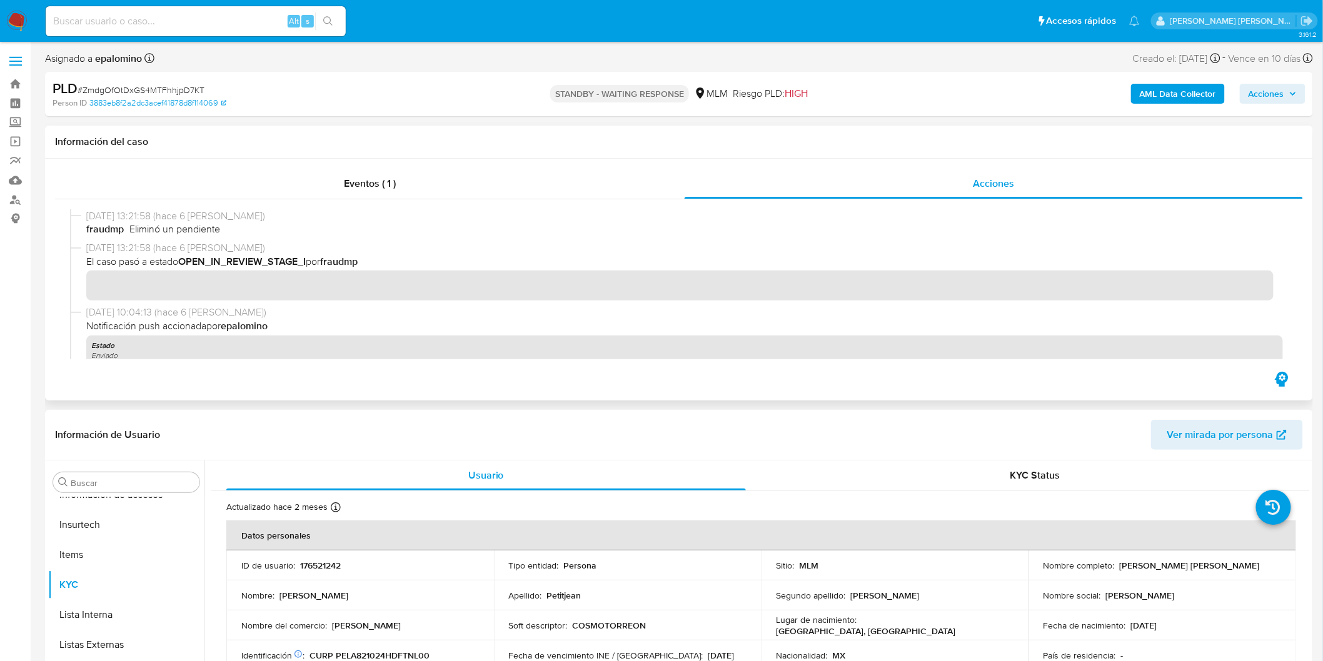
scroll to position [486, 0]
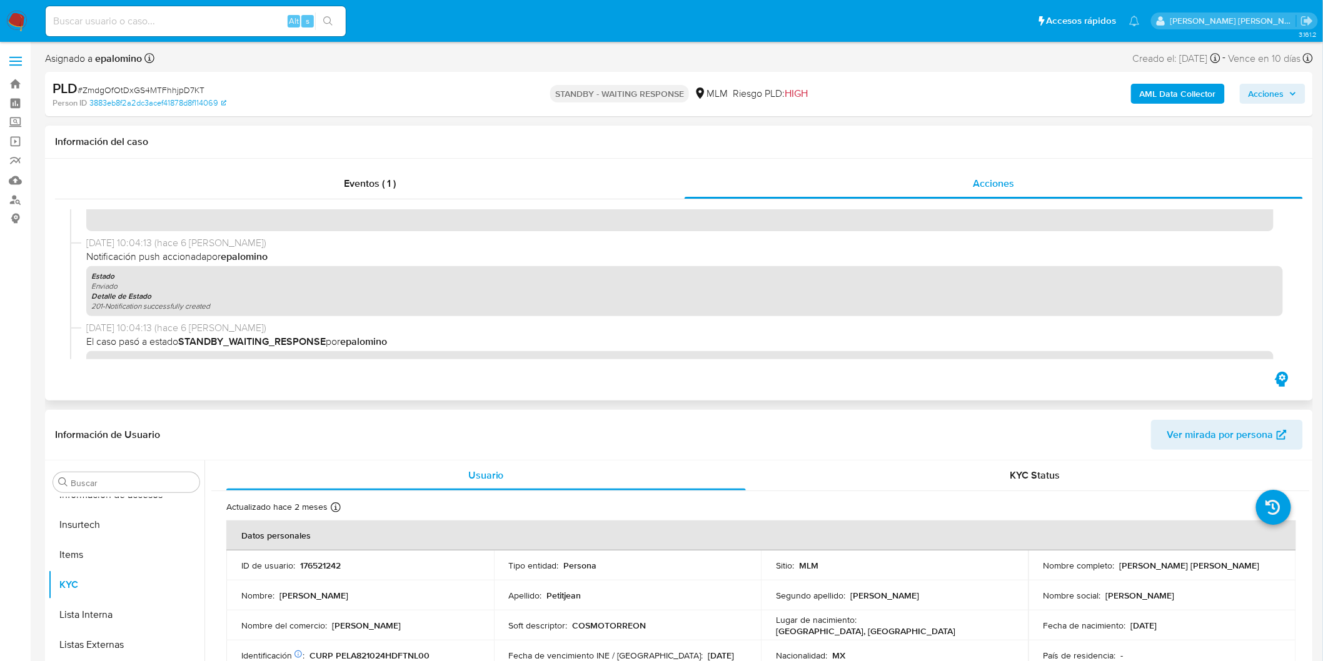
click at [339, 309] on div "Estado Enviado Detalle de Estado 201-Notification successfully created" at bounding box center [684, 291] width 1196 height 51
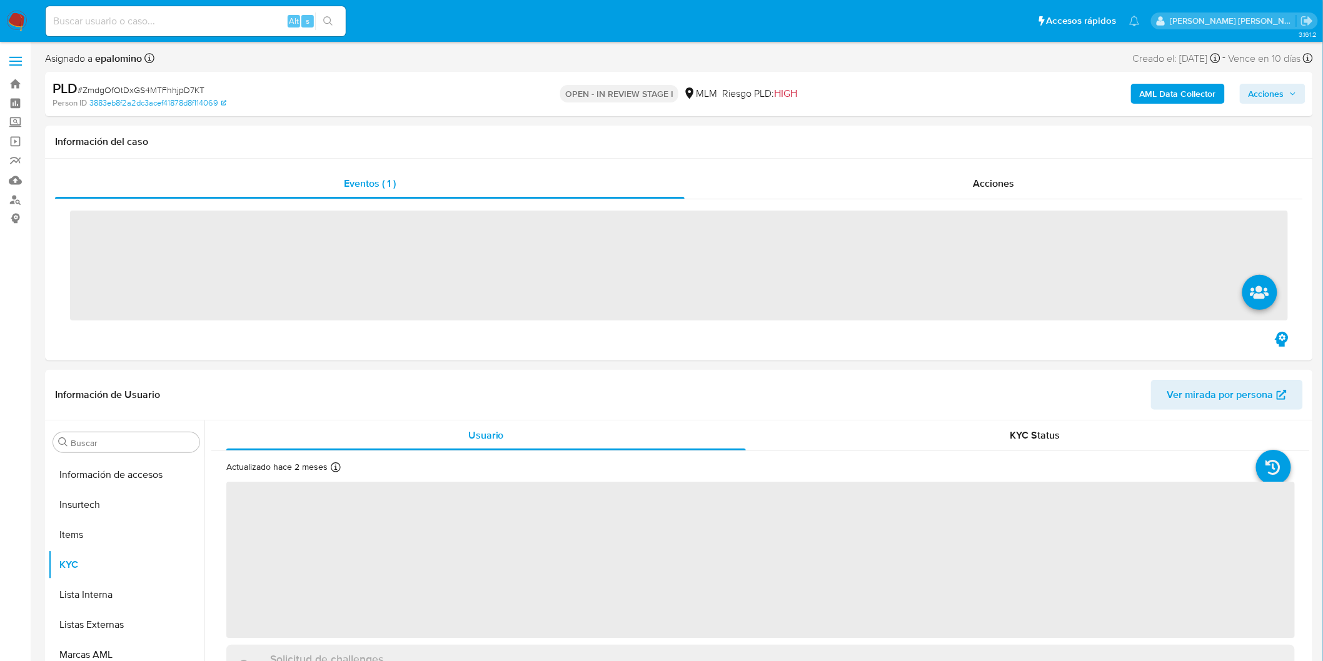
scroll to position [588, 0]
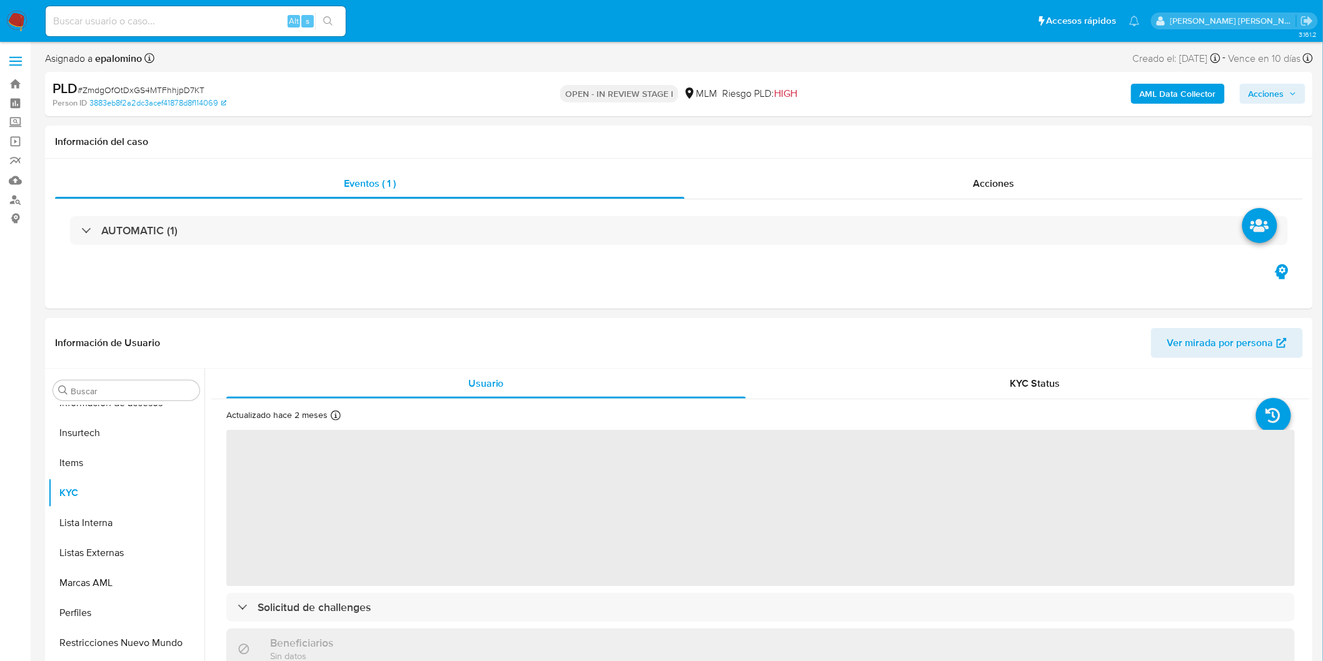
select select "10"
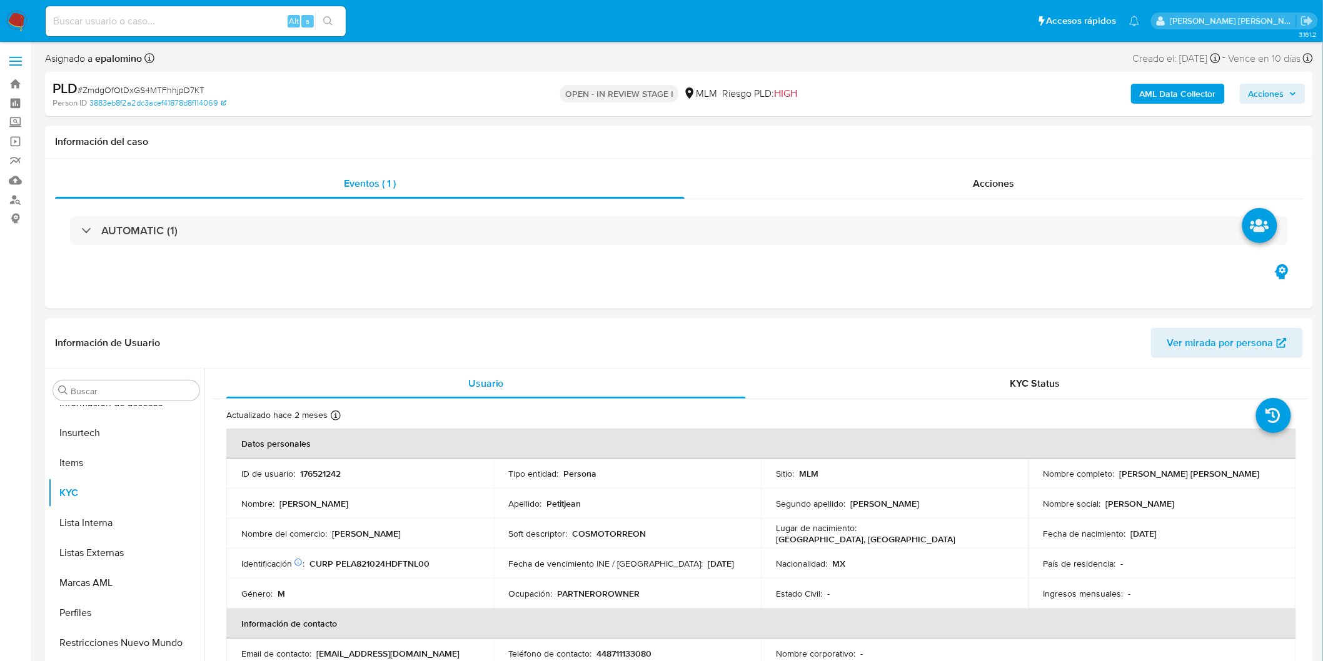
click at [14, 14] on img at bounding box center [16, 21] width 21 height 21
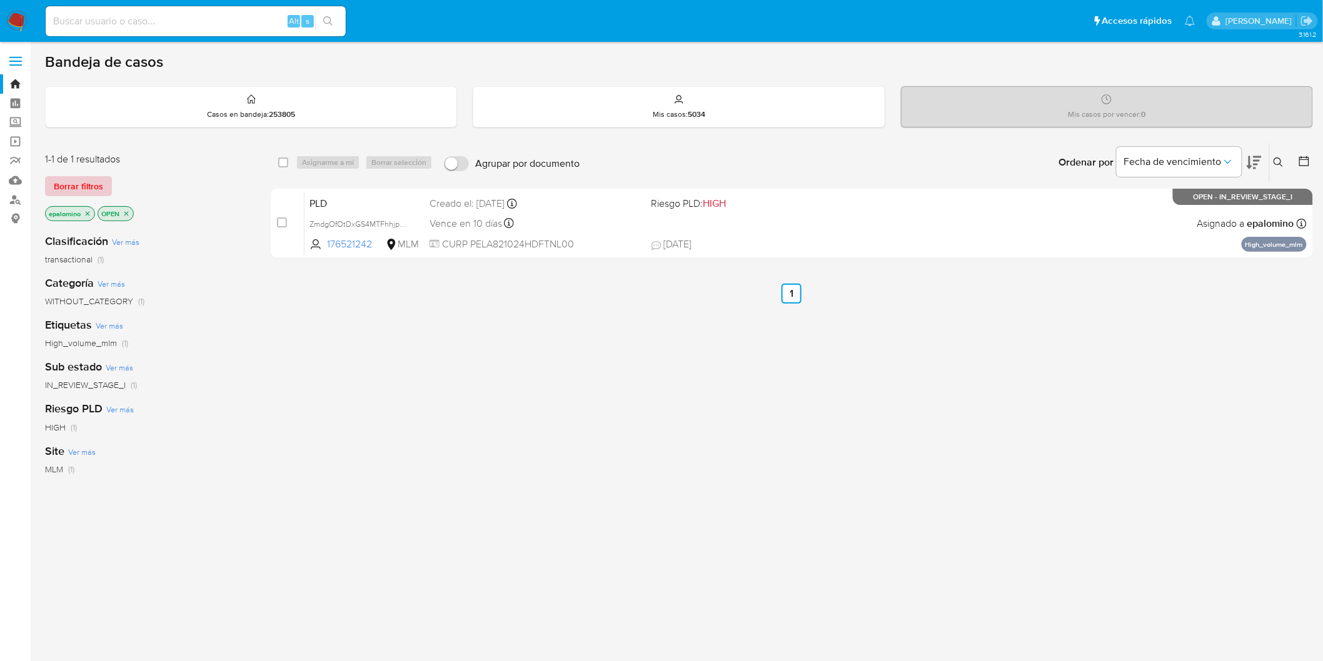
click at [78, 186] on span "Borrar filtros" at bounding box center [78, 187] width 49 height 18
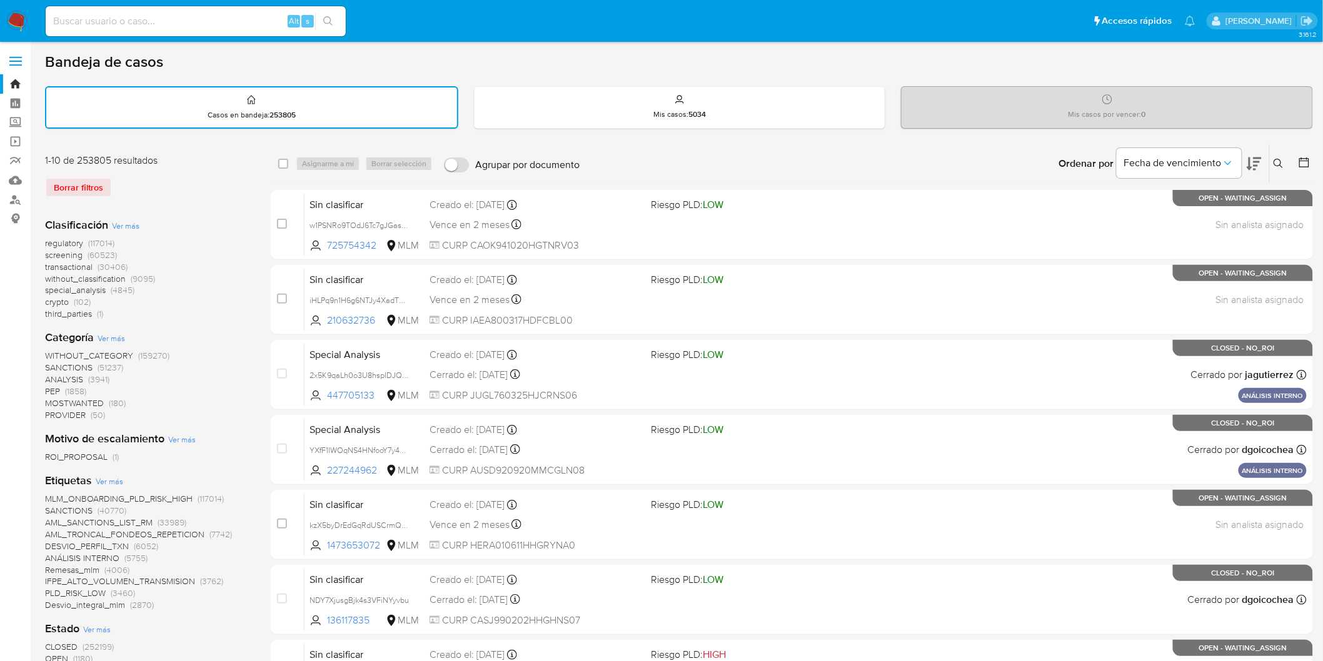
click at [20, 29] on img at bounding box center [16, 21] width 21 height 21
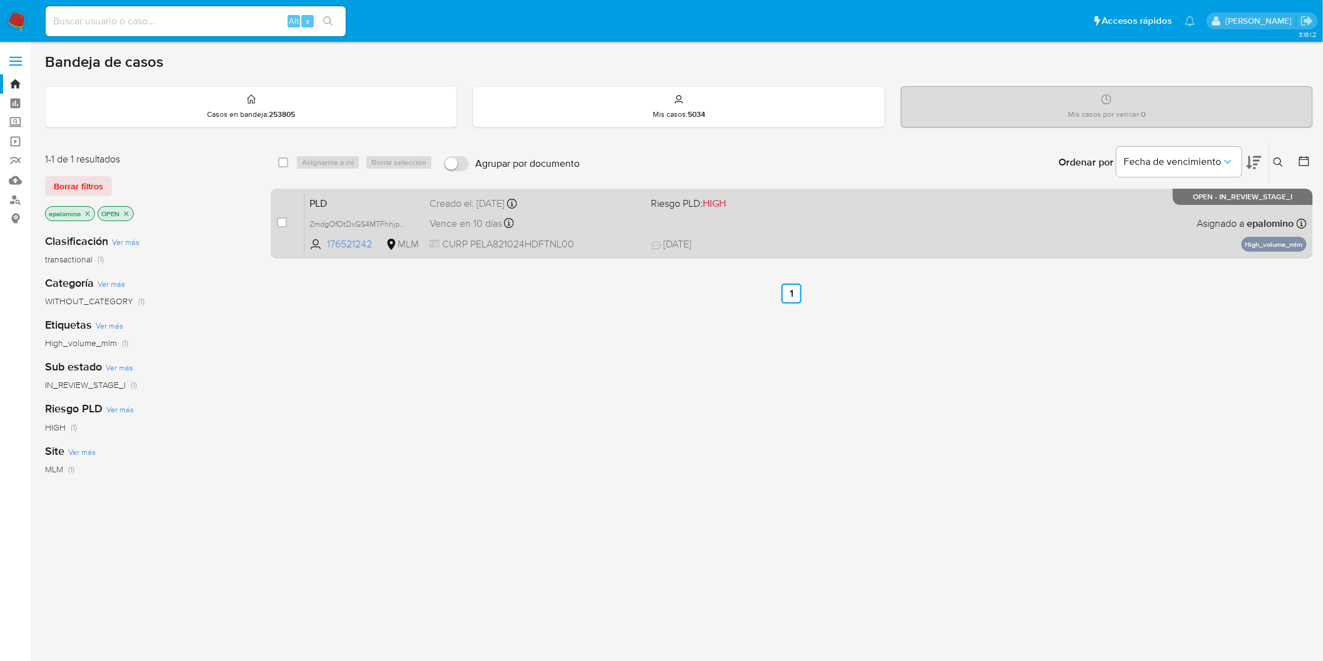
click at [326, 192] on div "PLD ZmdgOfOtDxGS4MTFhhjpD7KT 176521242 MLM Riesgo PLD: HIGH Creado el: [DATE] C…" at bounding box center [805, 223] width 1002 height 63
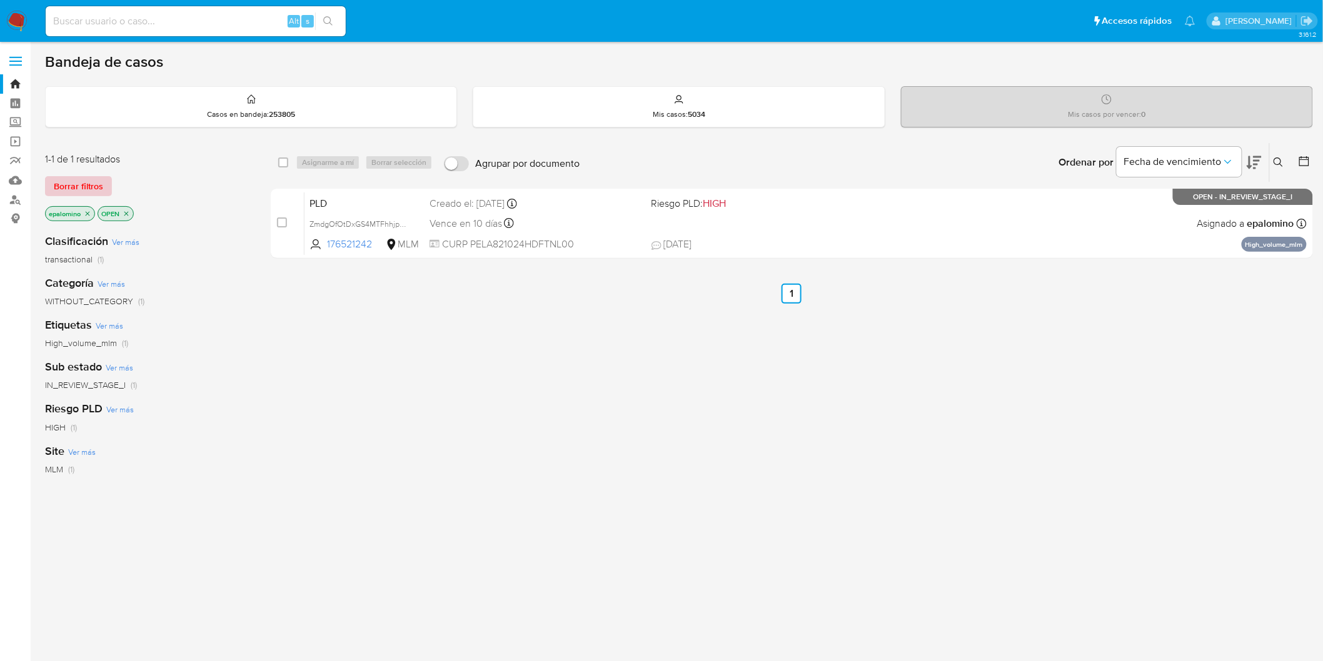
click at [108, 184] on button "Borrar filtros" at bounding box center [78, 186] width 67 height 20
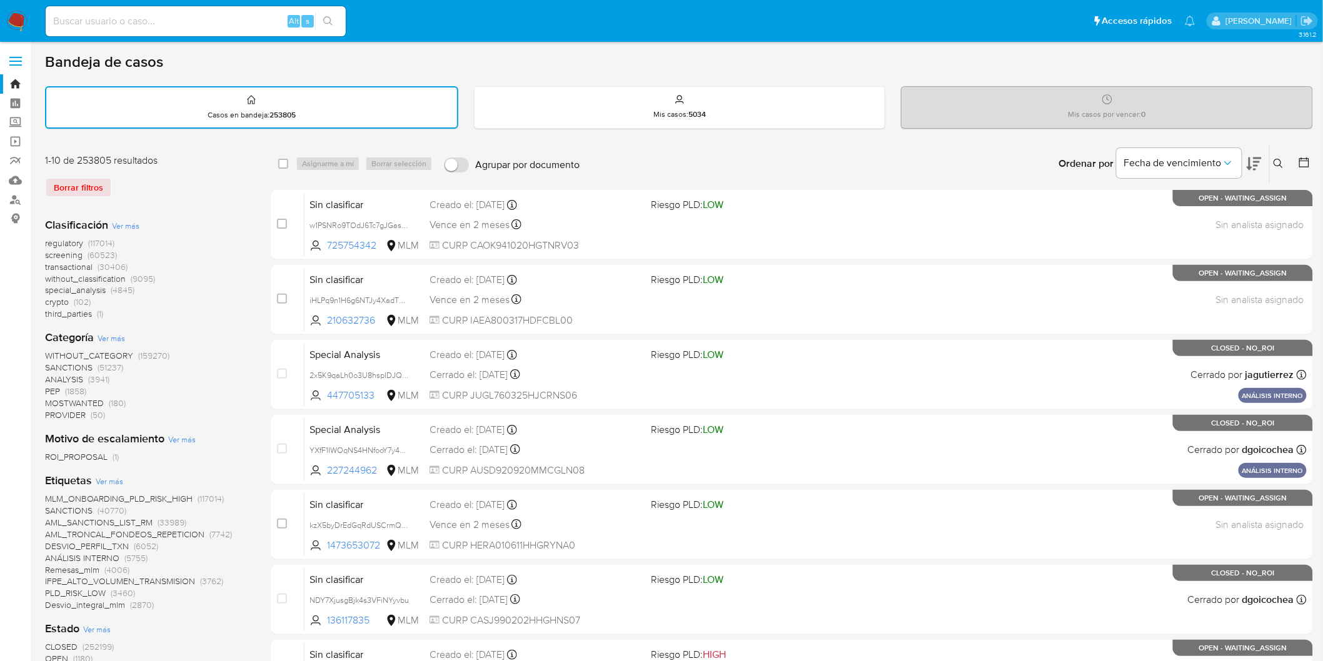
click at [1279, 163] on icon at bounding box center [1278, 164] width 10 height 10
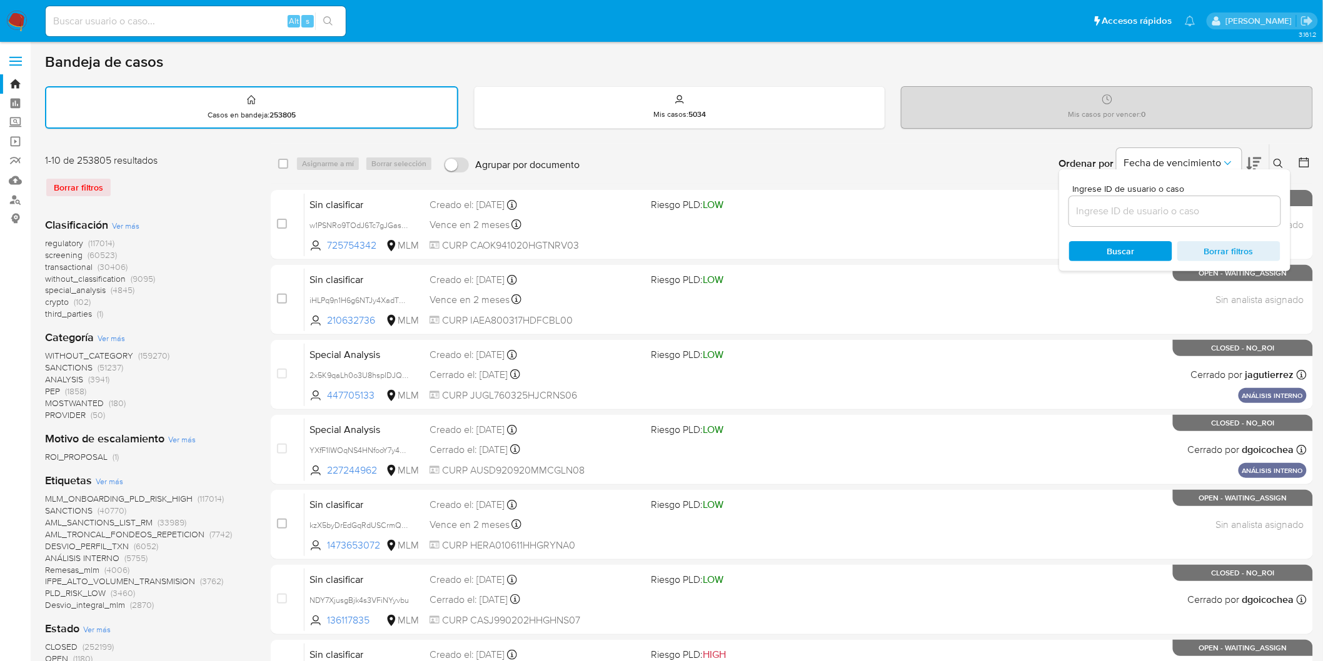
click at [1104, 214] on input at bounding box center [1174, 211] width 211 height 16
type input "176521242"
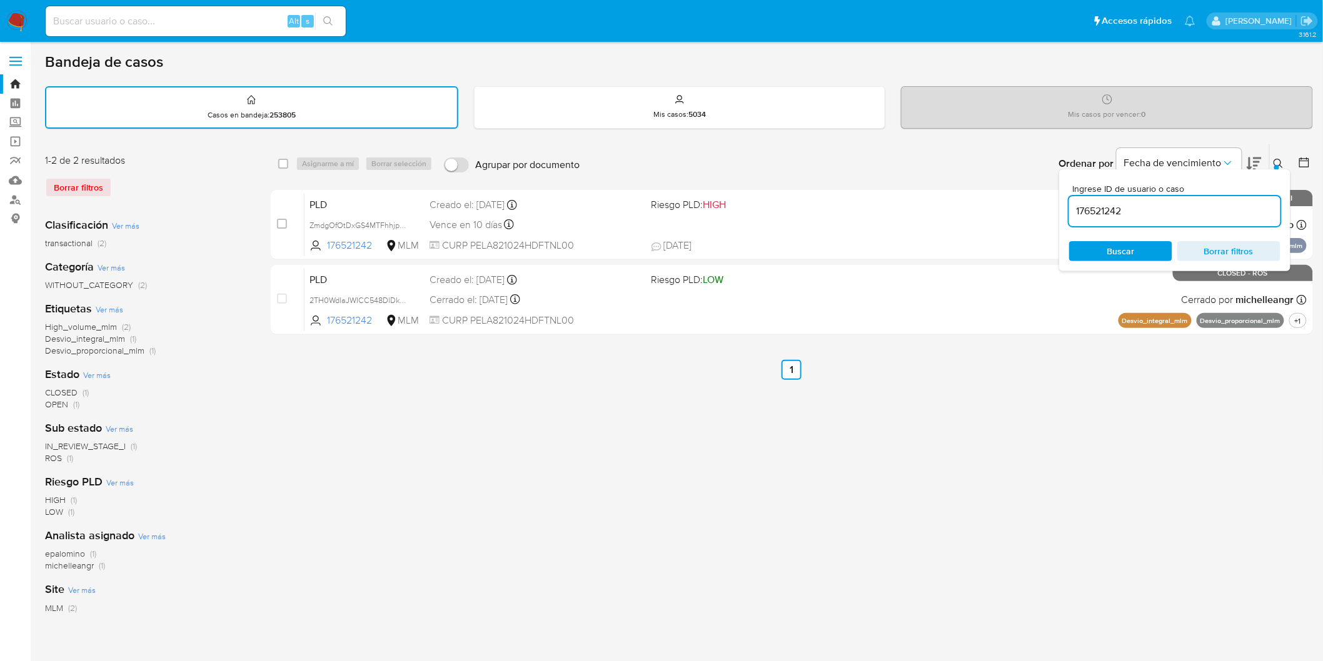
click at [1276, 160] on icon at bounding box center [1278, 164] width 10 height 10
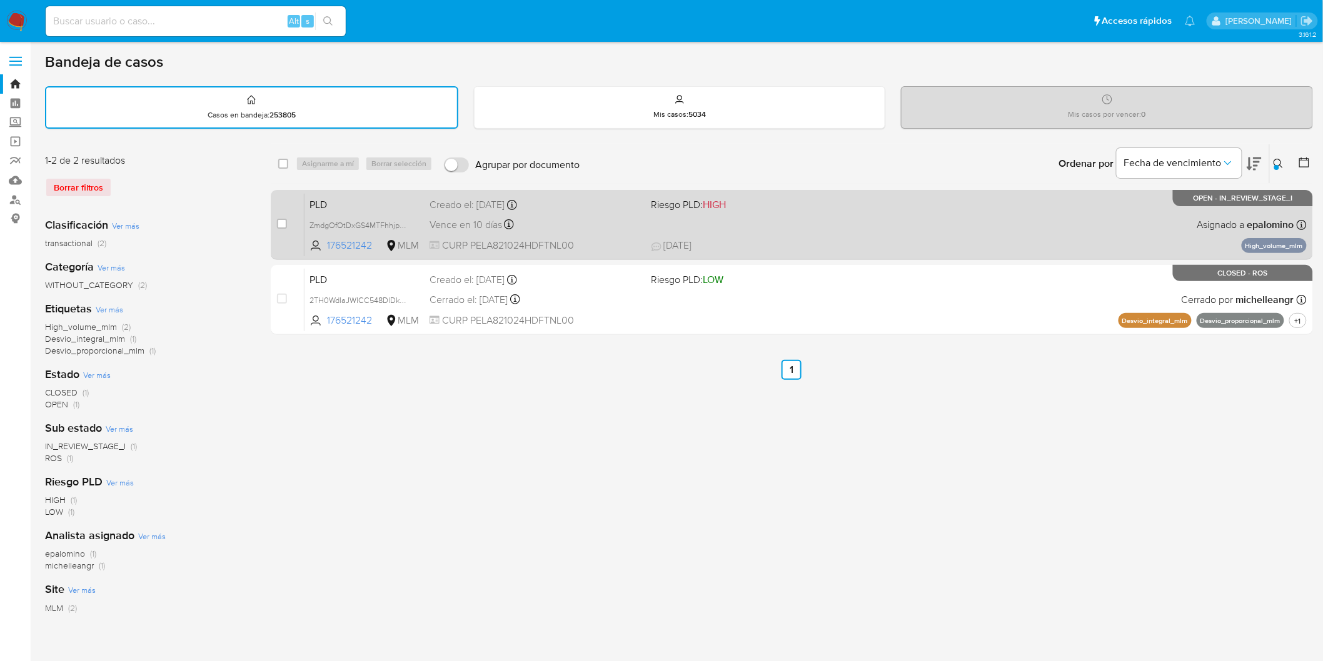
click at [347, 197] on span "PLD" at bounding box center [364, 204] width 110 height 16
click at [326, 214] on div "PLD ZmdgOfOtDxGS4MTFhhjpD7KT 176521242 MLM Riesgo PLD: HIGH Creado el: 12/08/20…" at bounding box center [805, 224] width 1002 height 63
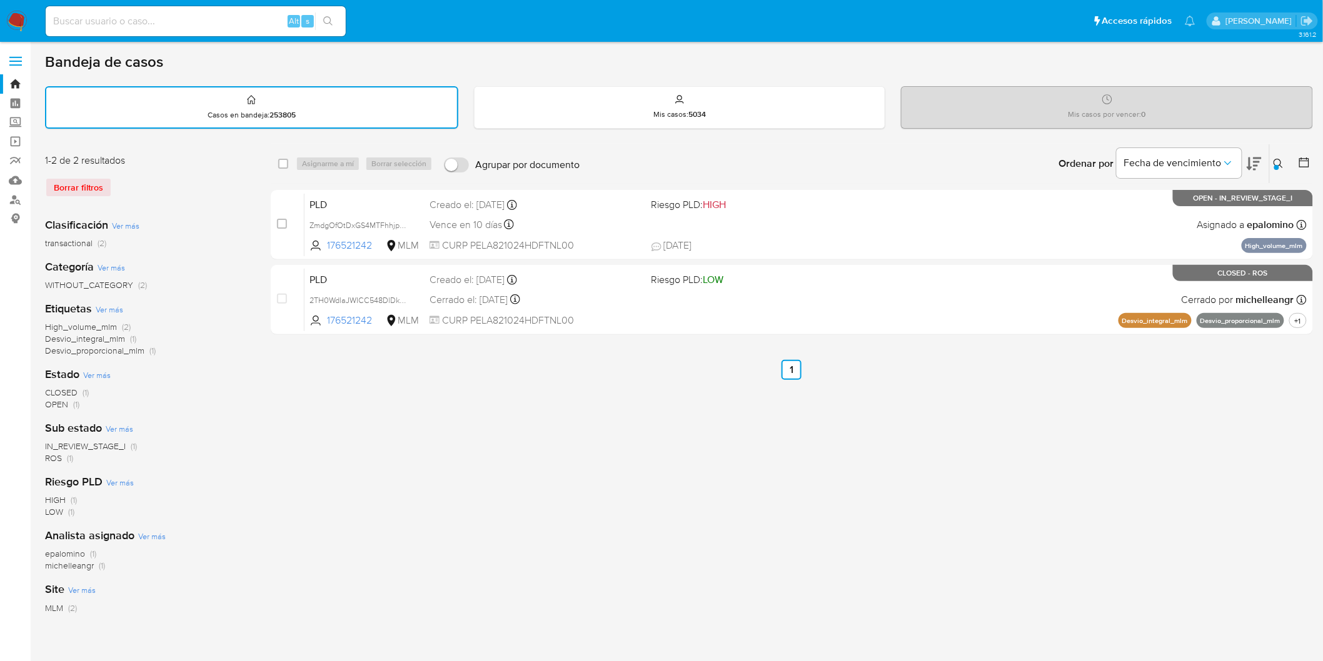
click at [14, 26] on img at bounding box center [16, 21] width 21 height 21
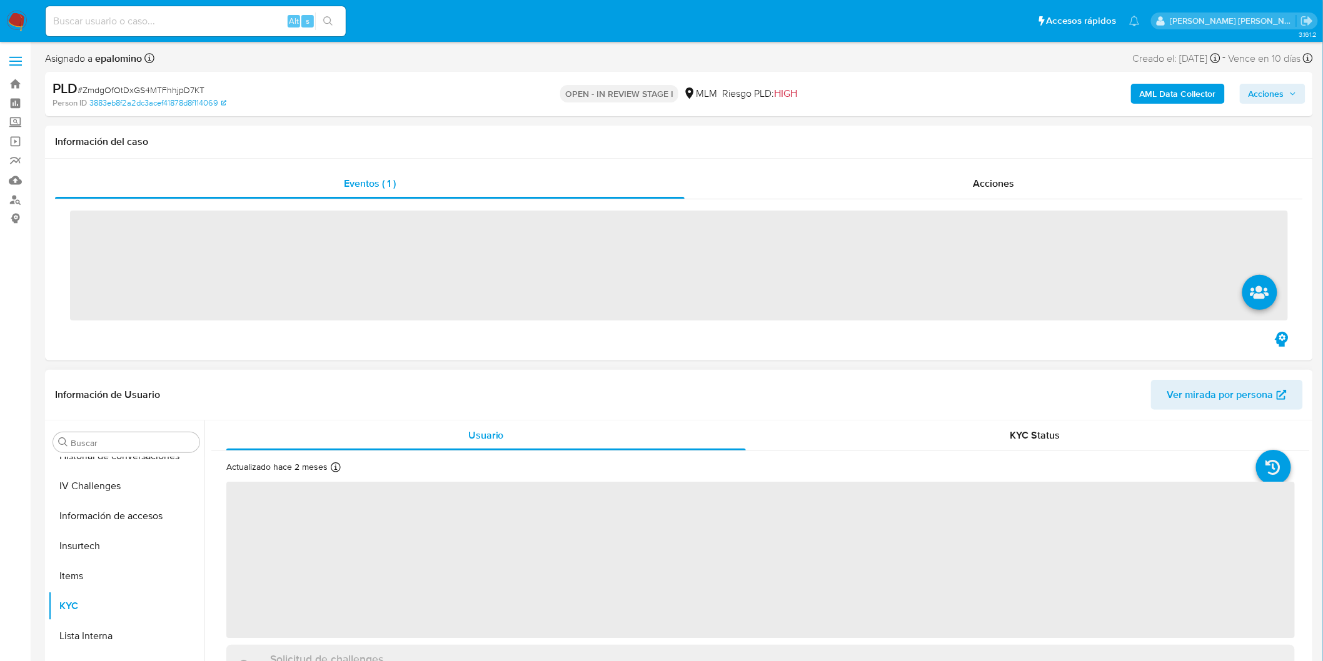
scroll to position [588, 0]
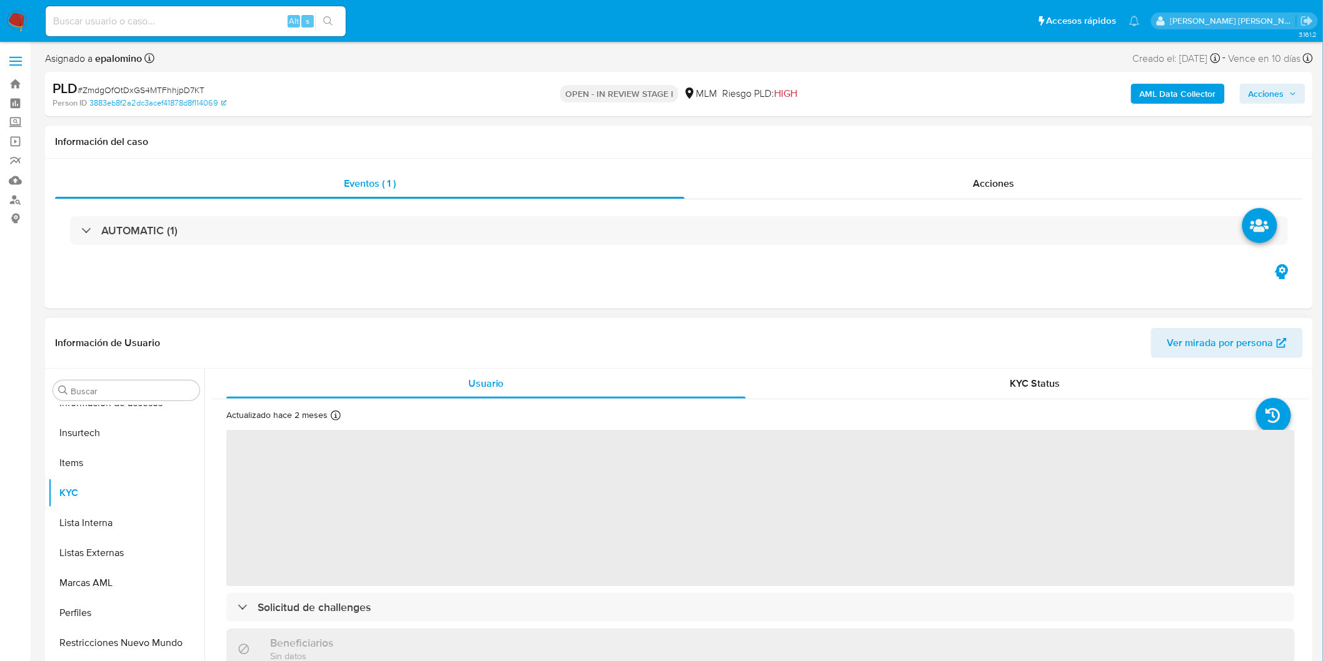
select select "10"
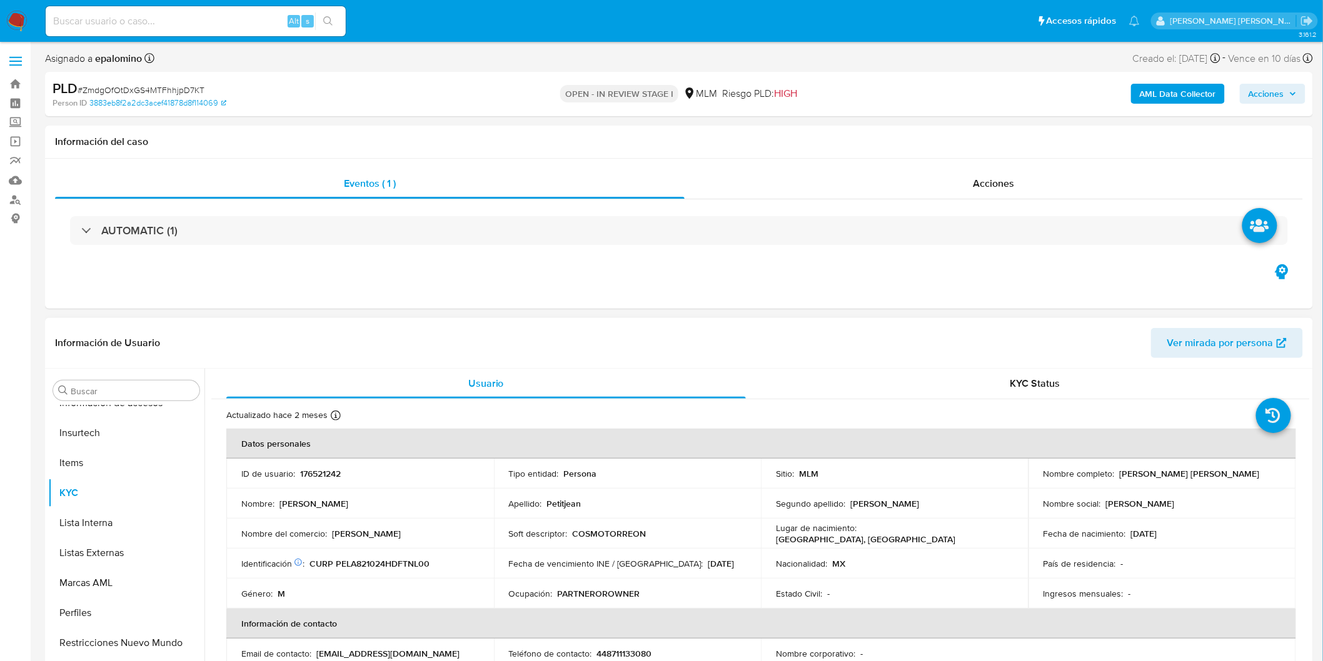
click at [327, 475] on p "176521242" at bounding box center [320, 473] width 41 height 11
copy p "176521242"
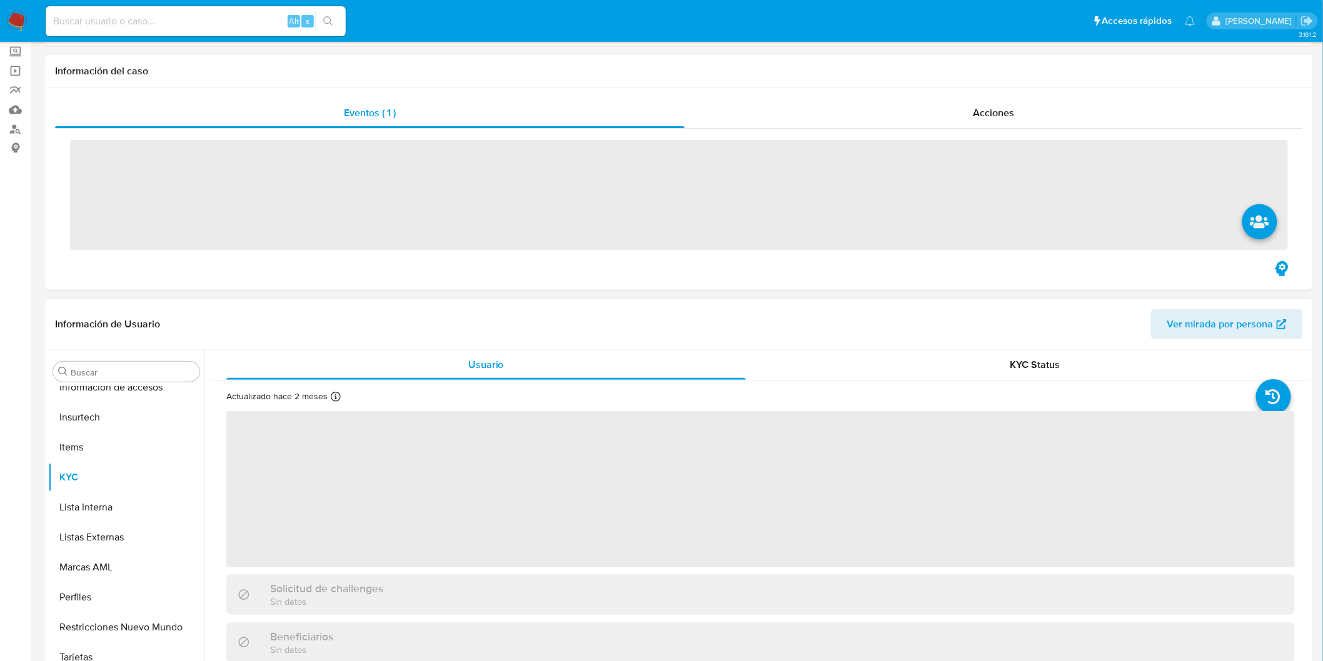
scroll to position [139, 0]
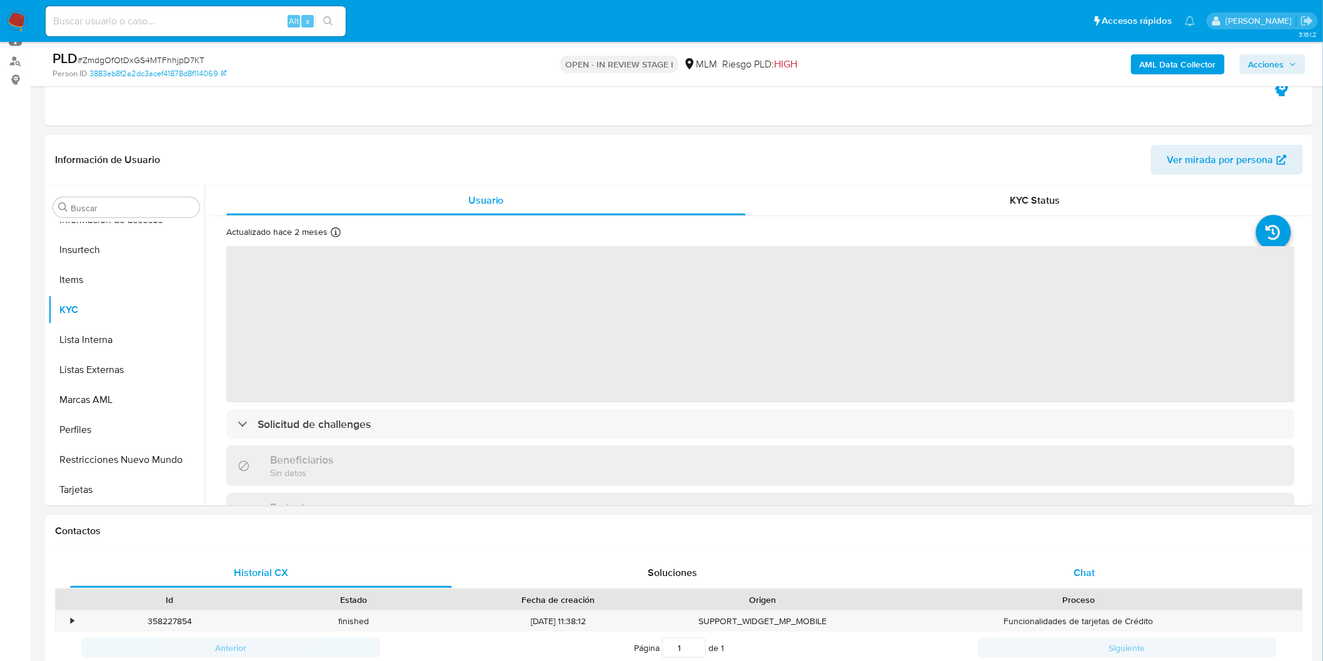
select select "10"
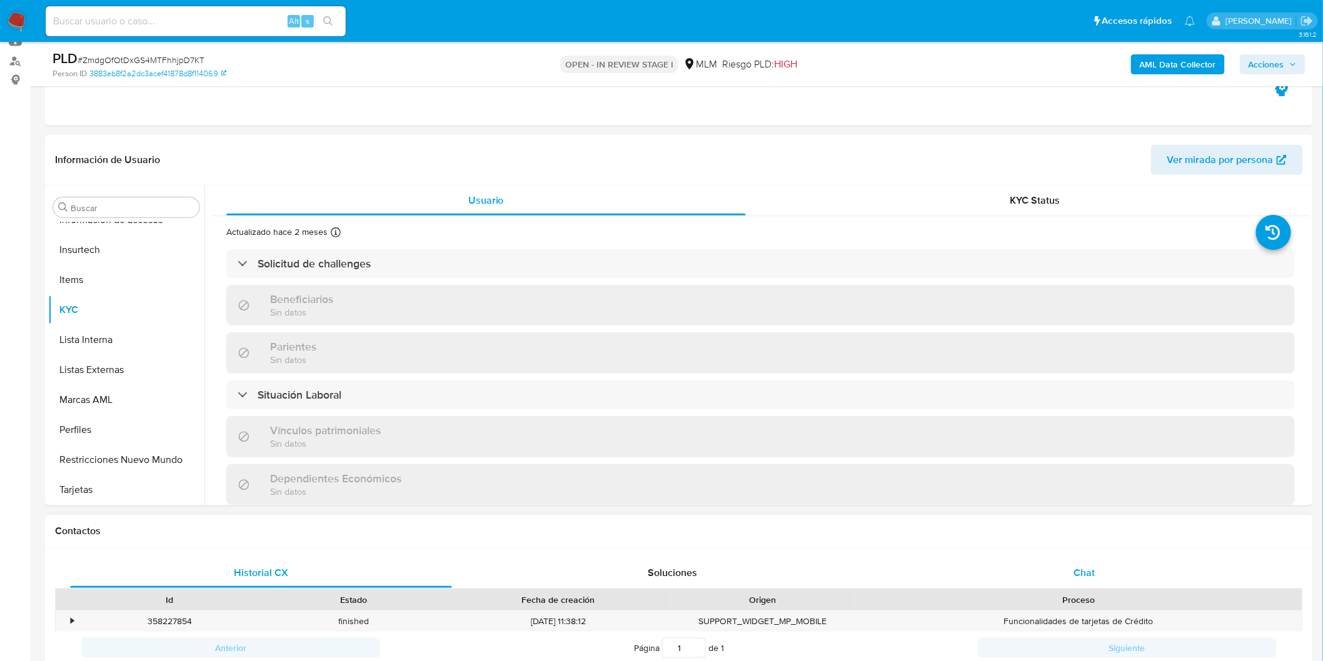
click at [1097, 566] on div "Chat" at bounding box center [1084, 573] width 382 height 30
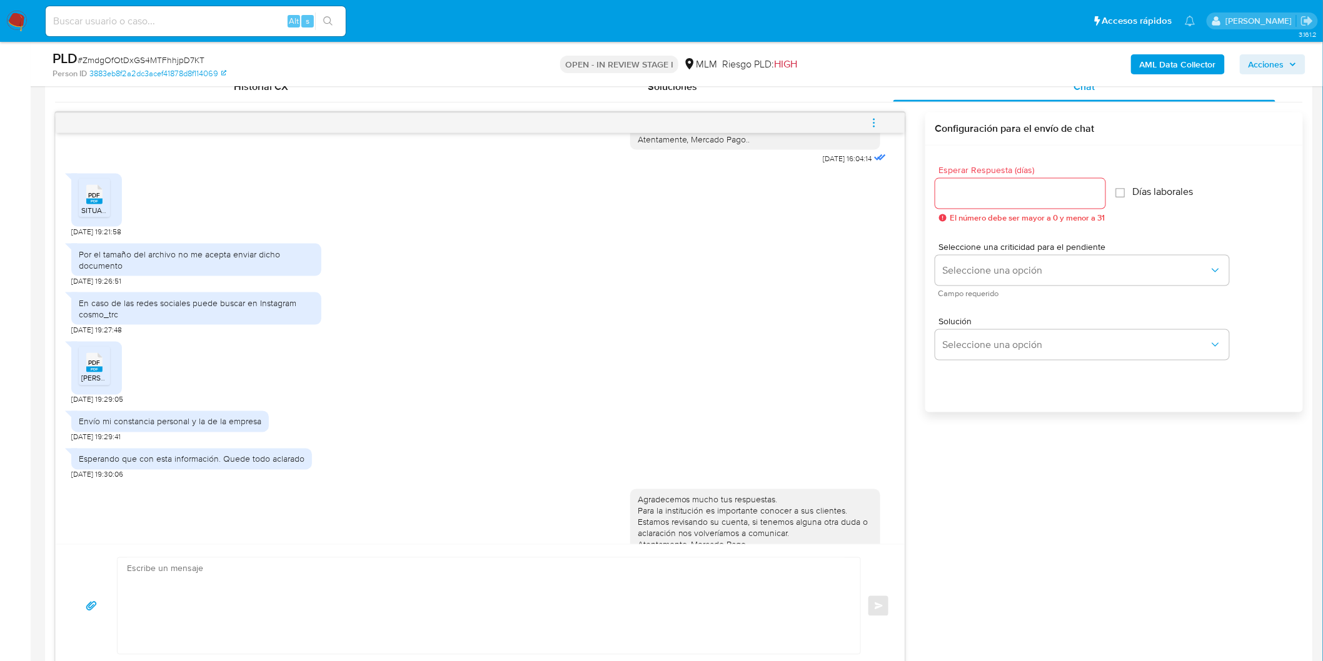
scroll to position [411, 0]
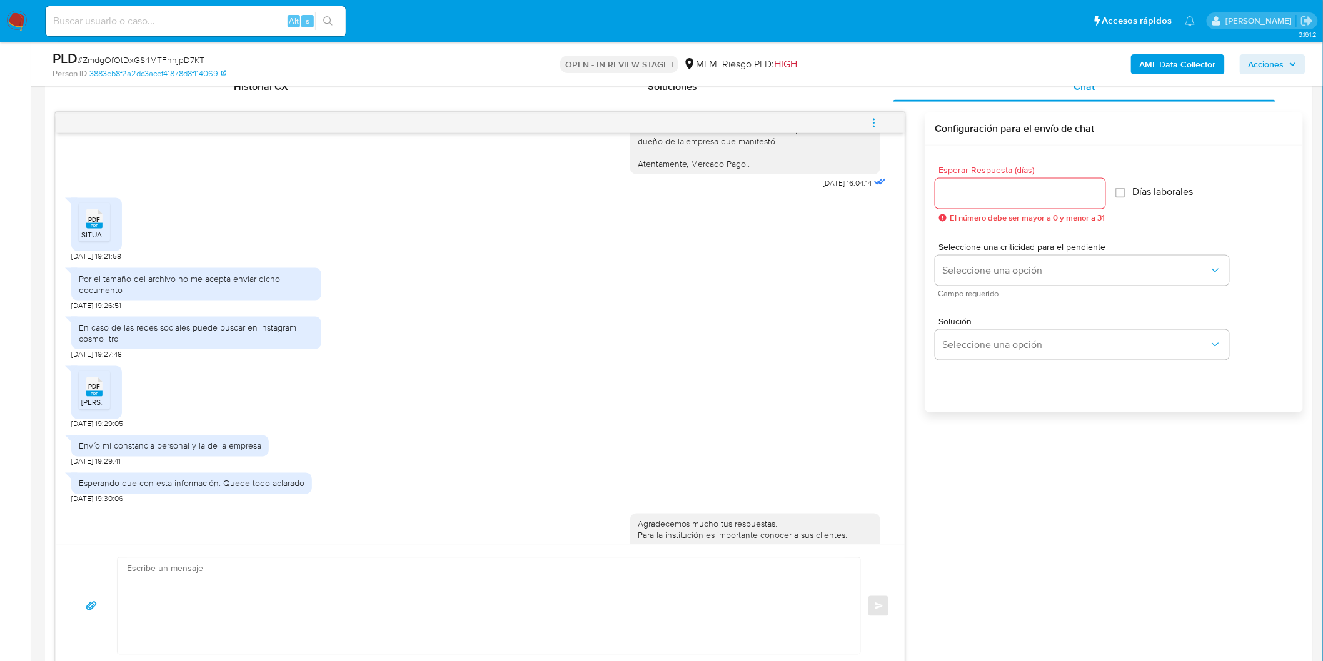
click at [99, 229] on rect at bounding box center [94, 226] width 16 height 6
click at [98, 397] on rect at bounding box center [94, 394] width 16 height 6
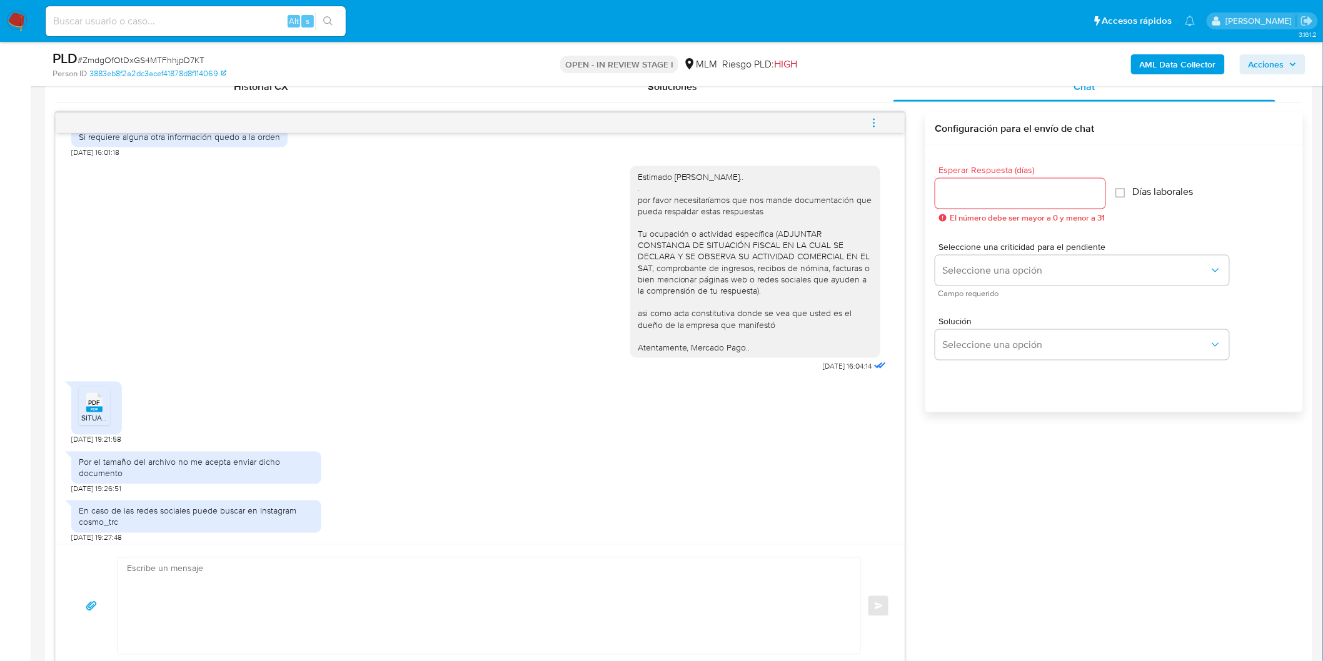
scroll to position [203, 0]
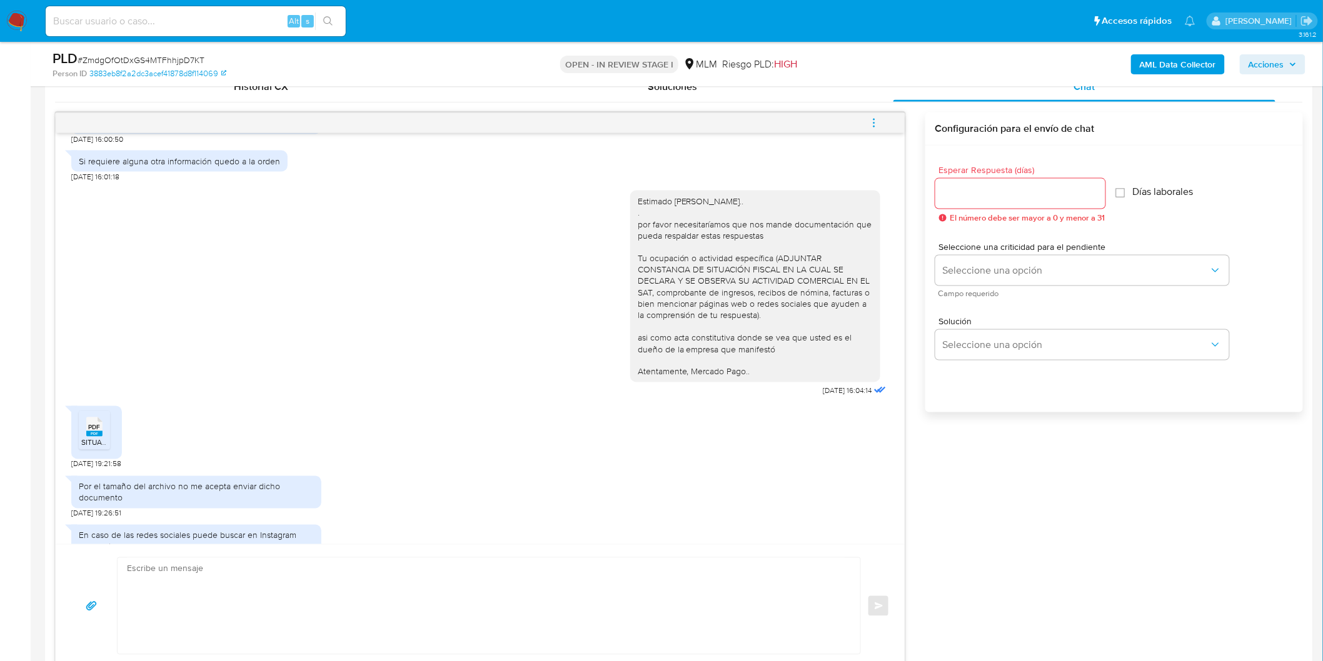
click at [880, 125] on button "menu-action" at bounding box center [873, 123] width 41 height 30
click at [791, 103] on li "Cerrar conversación" at bounding box center [789, 99] width 128 height 23
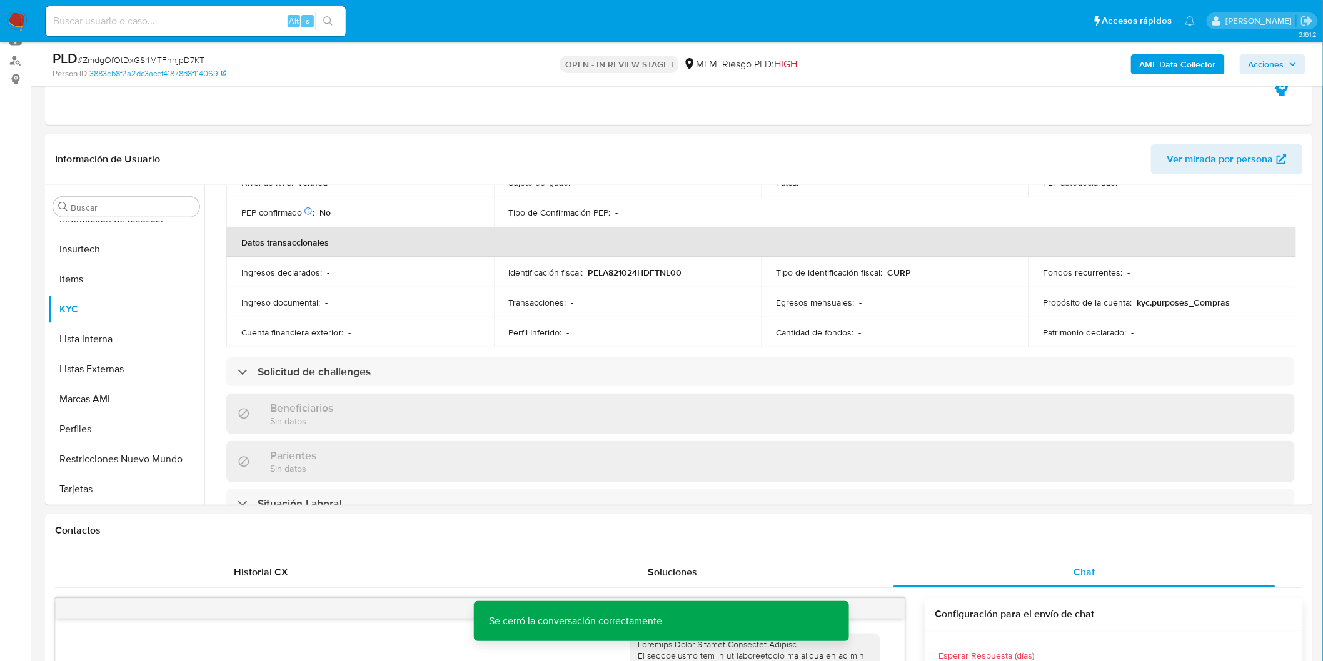
scroll to position [69, 0]
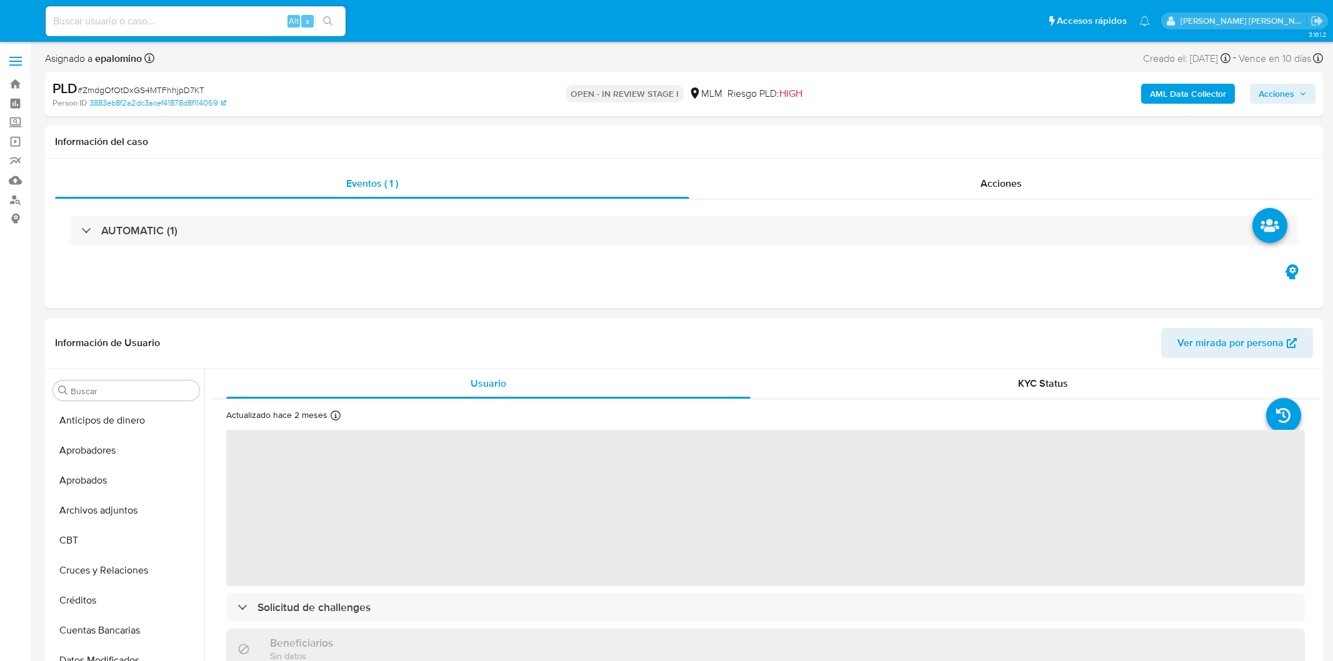
select select "10"
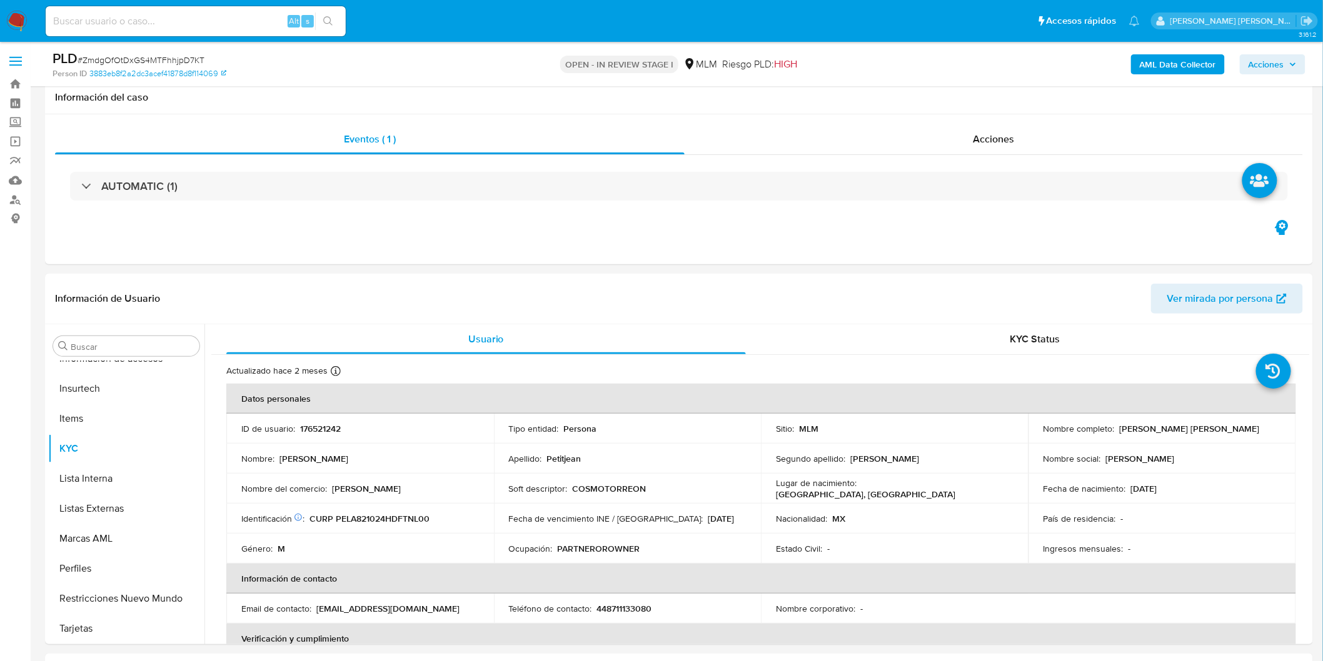
scroll to position [478, 0]
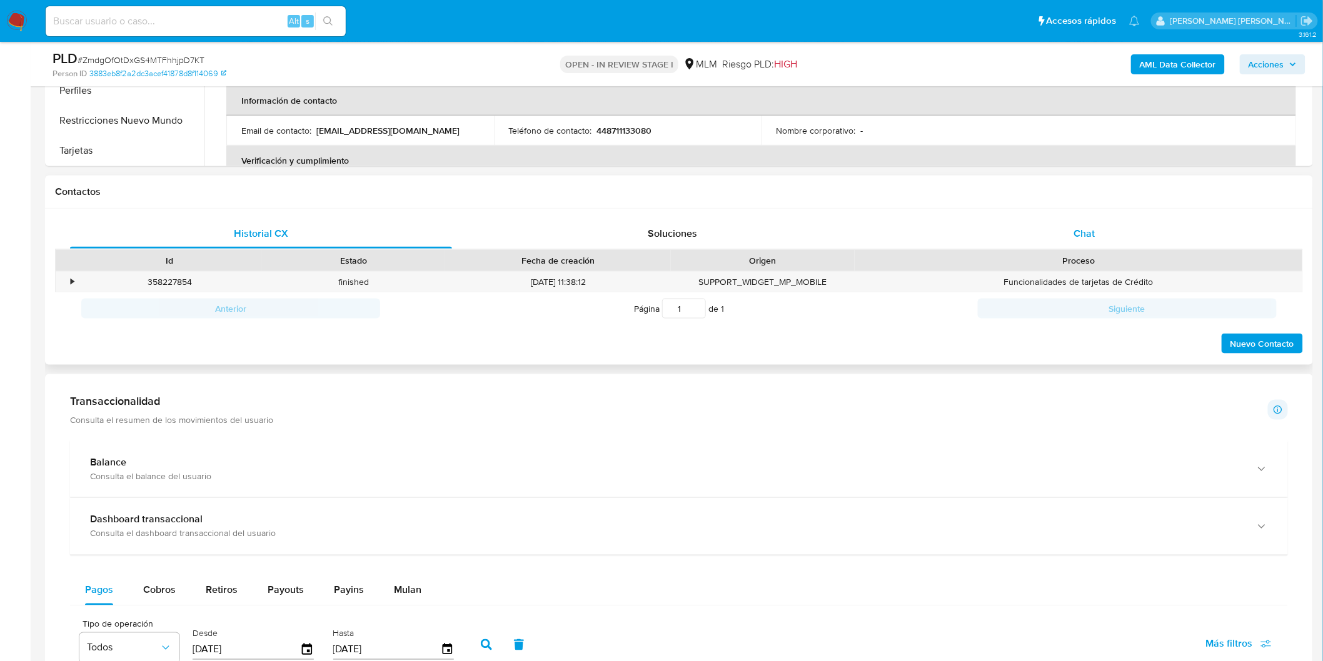
click at [1085, 234] on span "Chat" at bounding box center [1084, 233] width 21 height 14
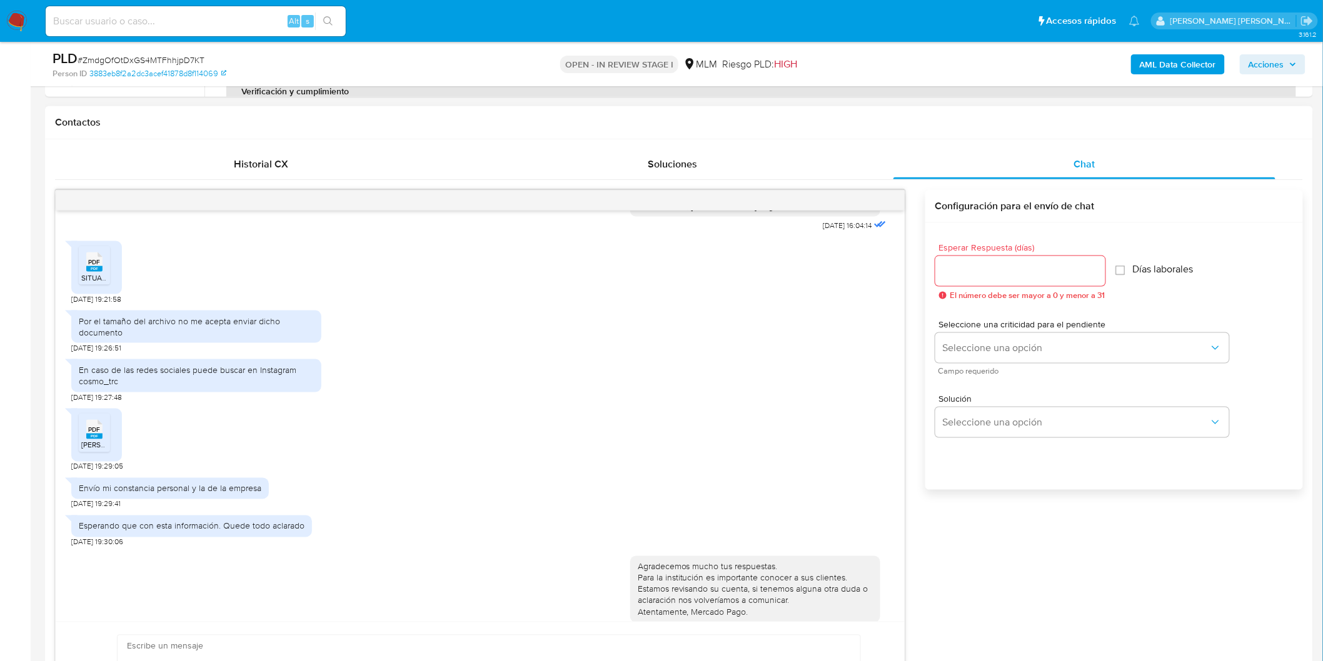
scroll to position [481, 0]
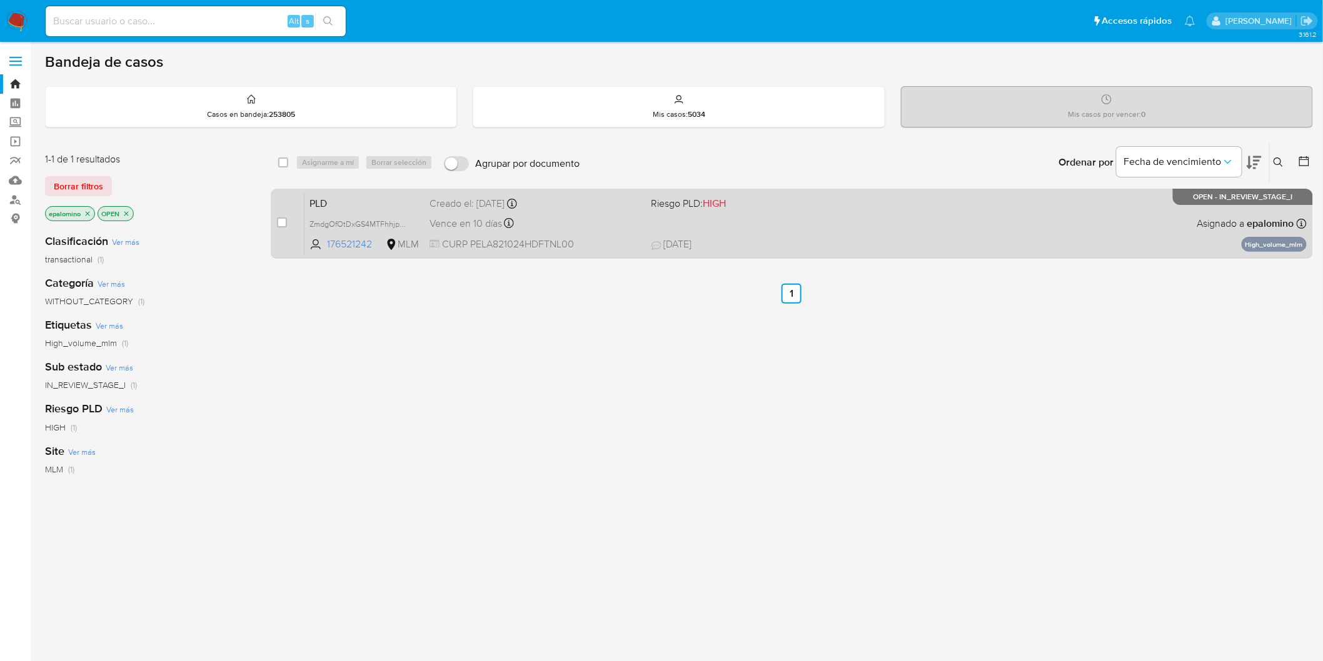
click at [333, 208] on span "PLD" at bounding box center [364, 202] width 110 height 16
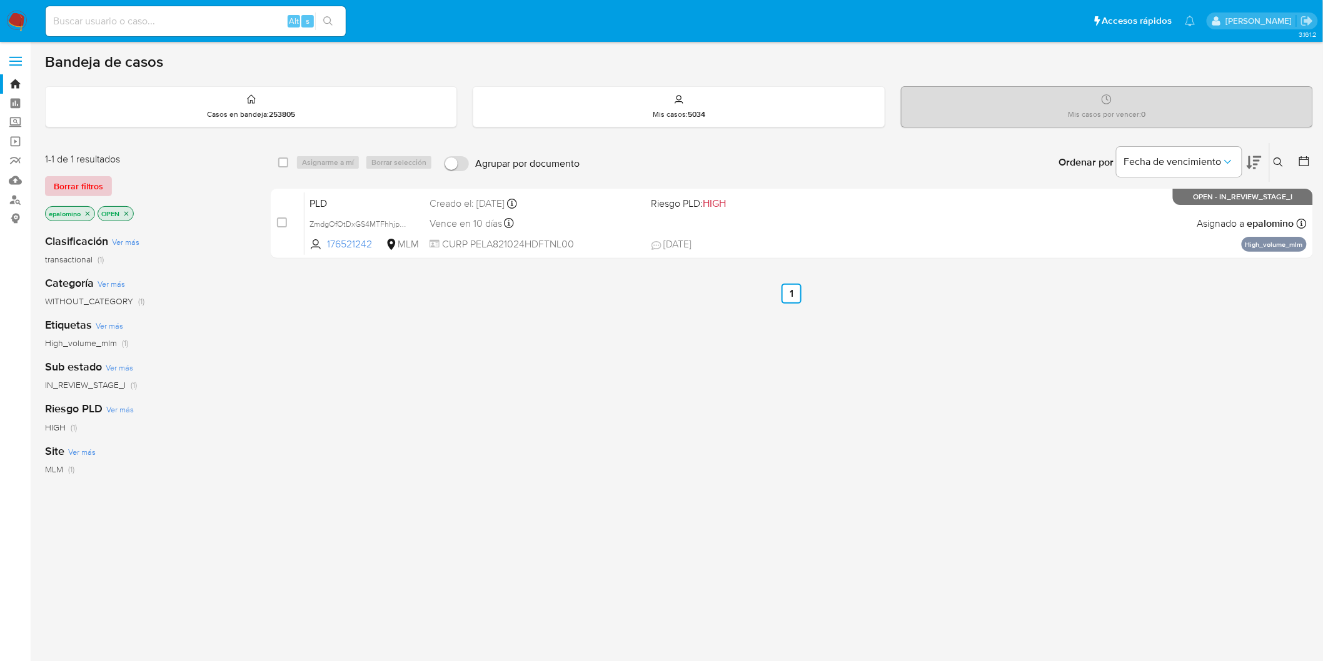
click at [86, 188] on span "Borrar filtros" at bounding box center [78, 187] width 49 height 18
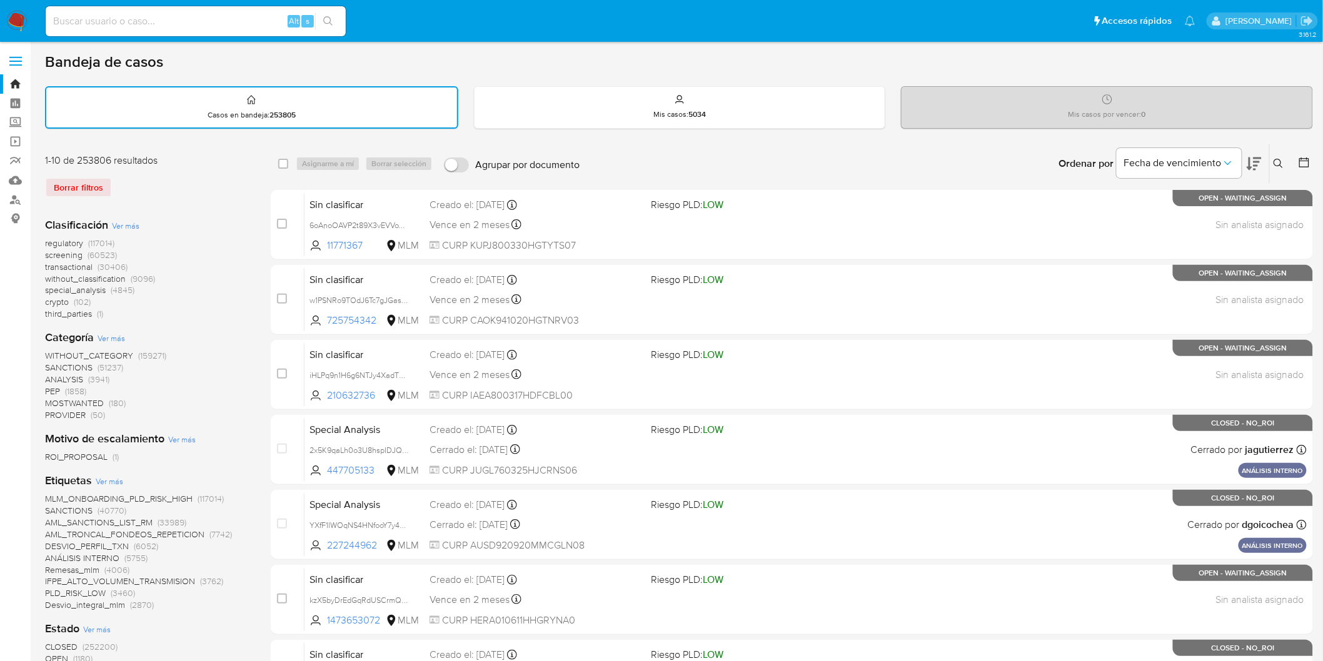
click at [1275, 159] on icon at bounding box center [1277, 163] width 9 height 9
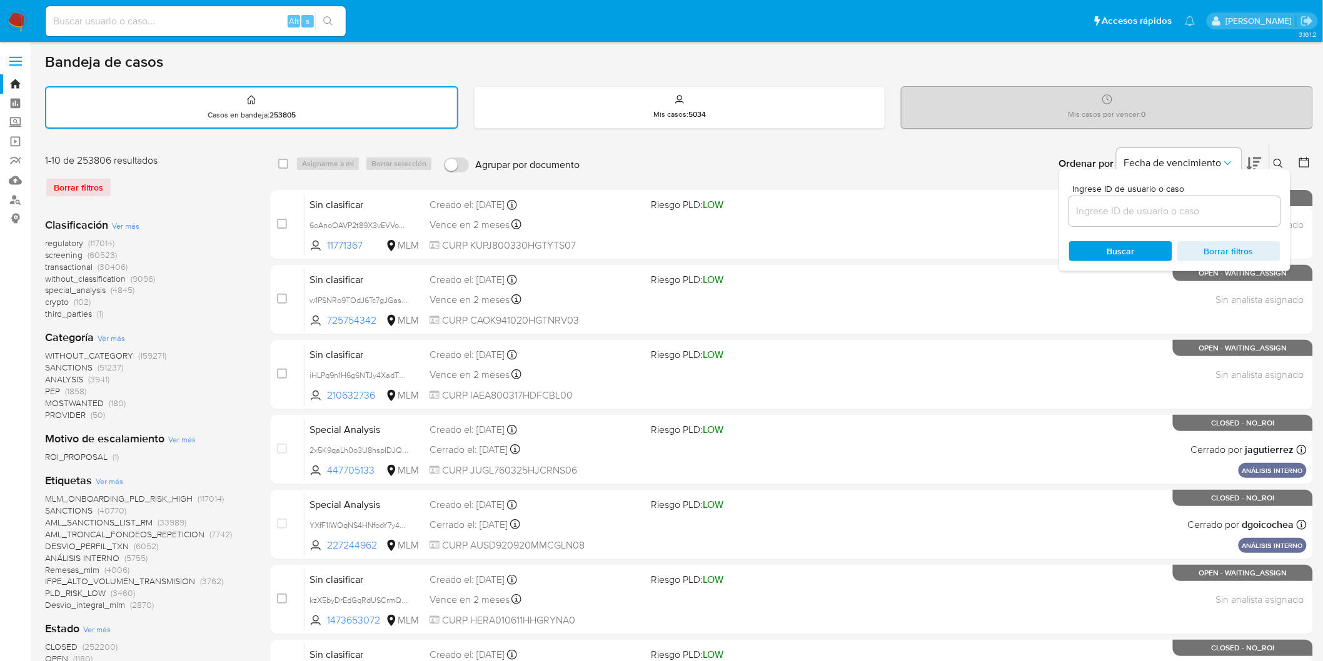
click at [1134, 209] on input at bounding box center [1174, 211] width 211 height 16
type input "176521242"
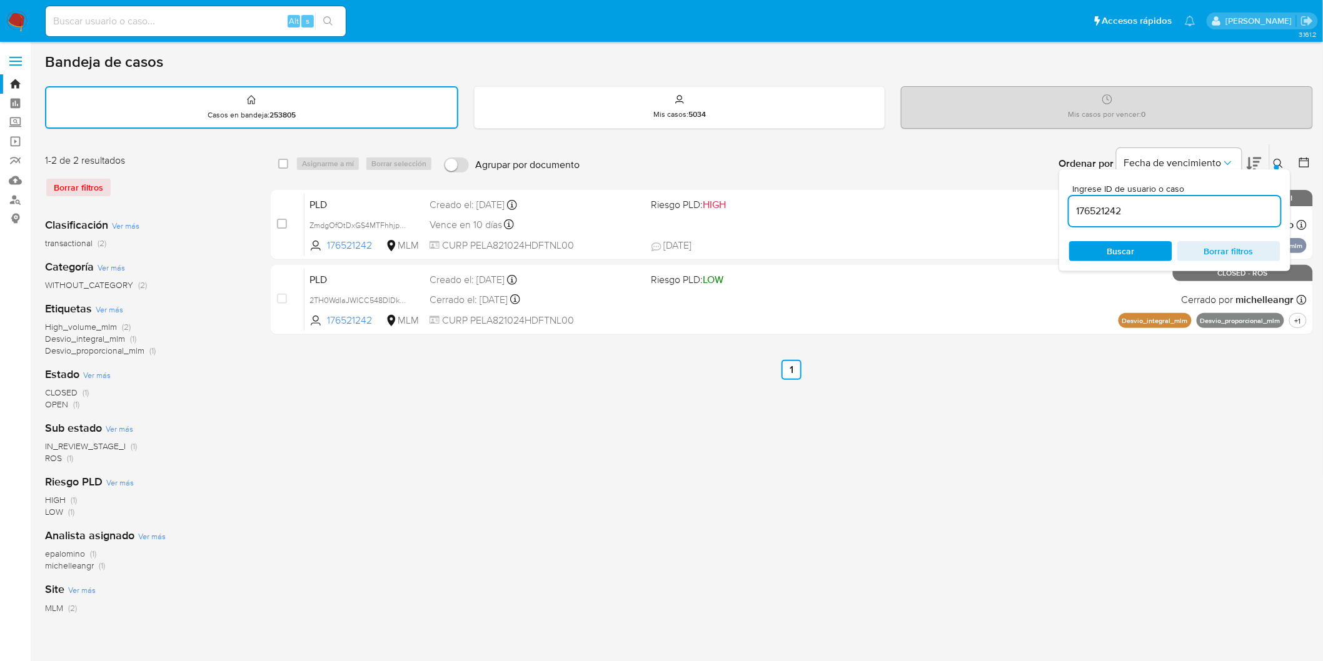
click at [1284, 158] on button at bounding box center [1279, 163] width 21 height 15
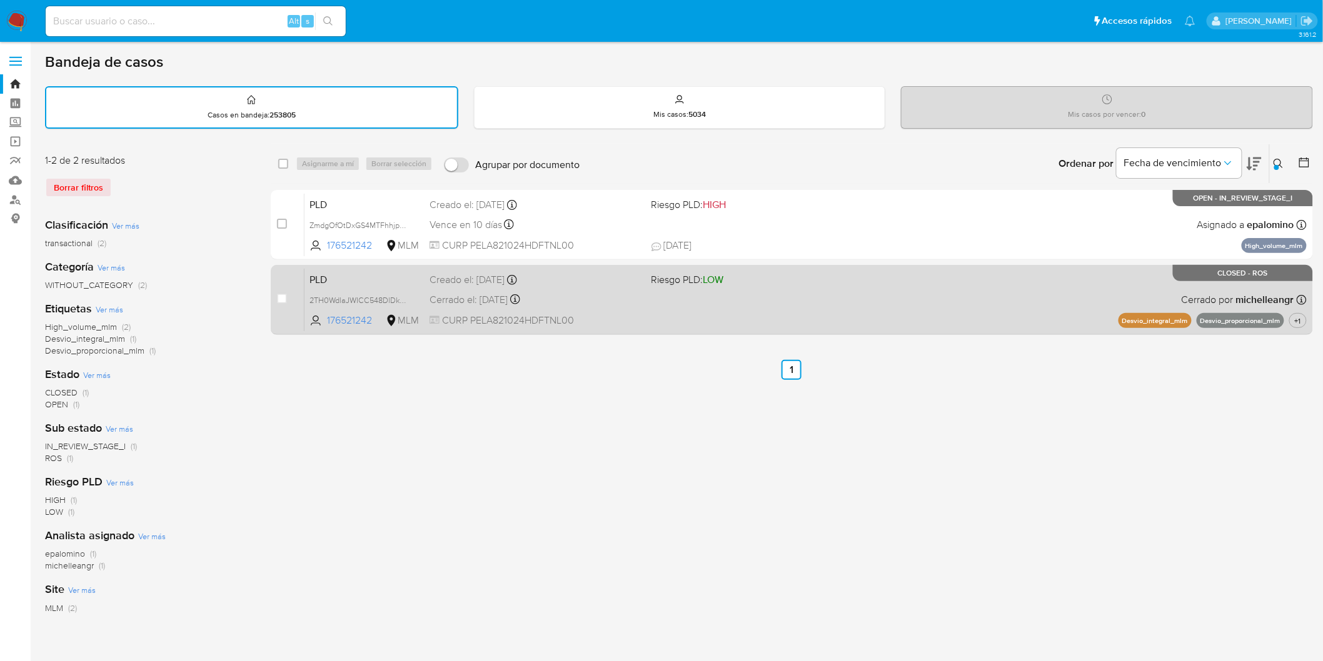
click at [329, 276] on span "PLD" at bounding box center [364, 279] width 110 height 16
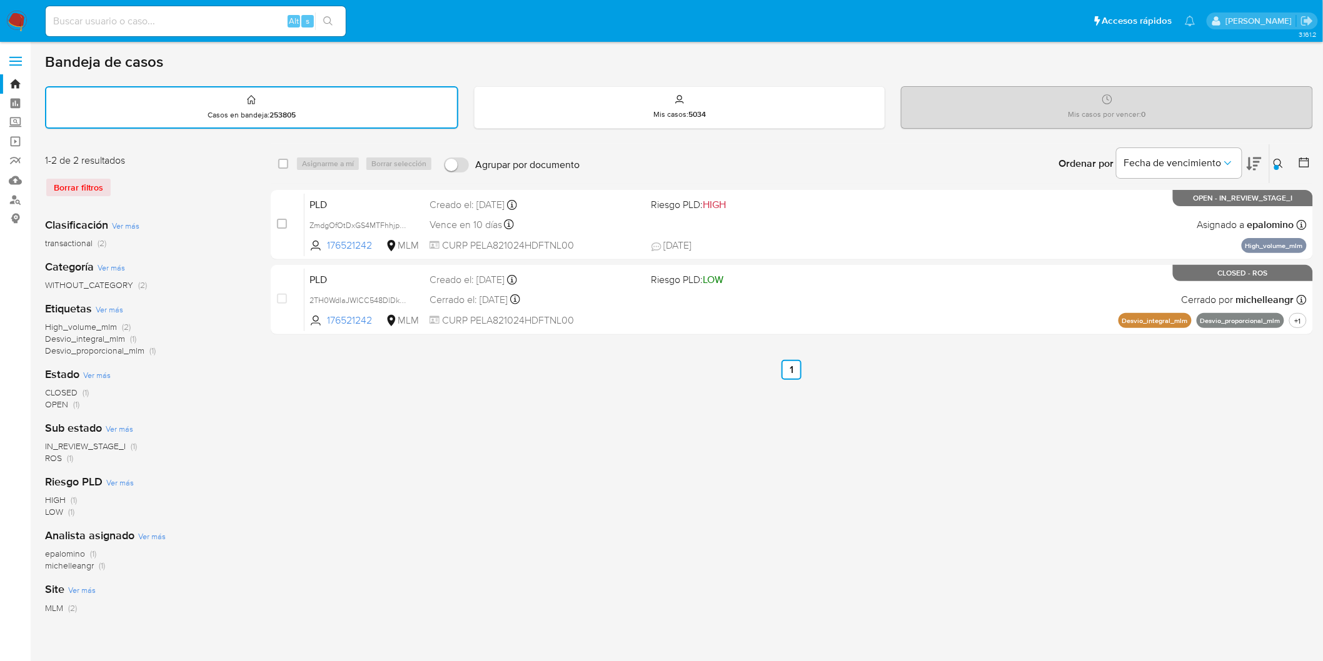
click at [19, 28] on img at bounding box center [16, 21] width 21 height 21
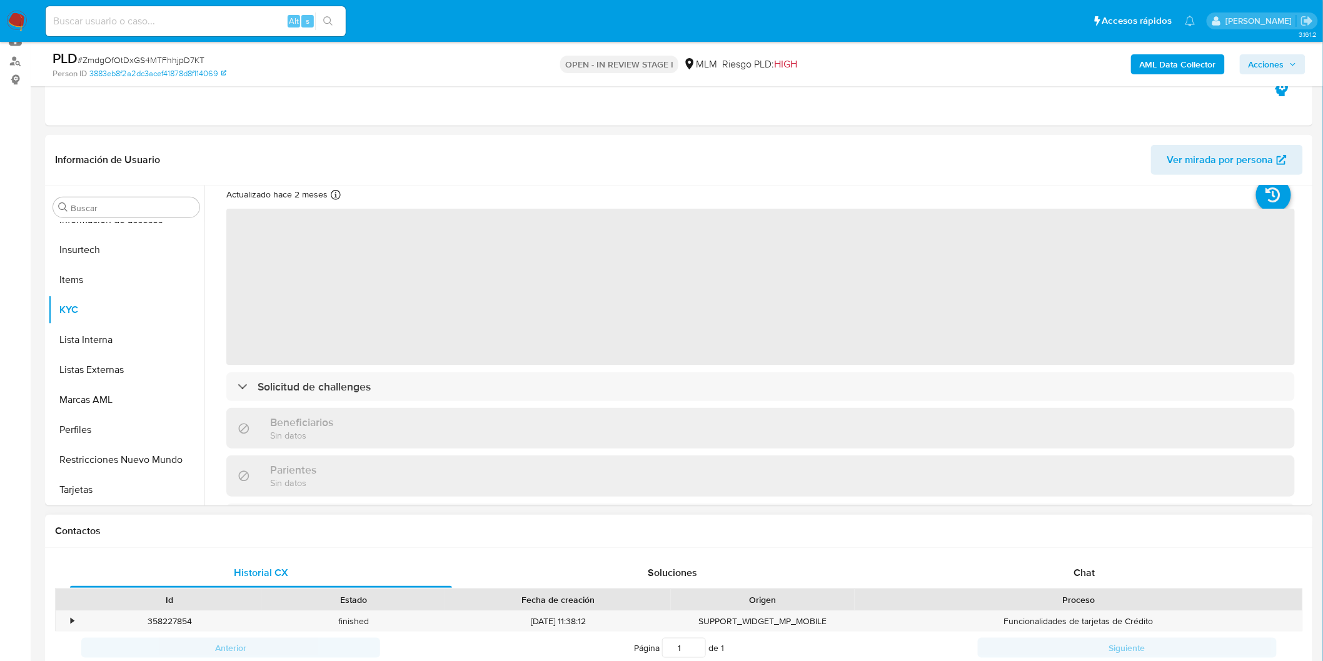
scroll to position [69, 0]
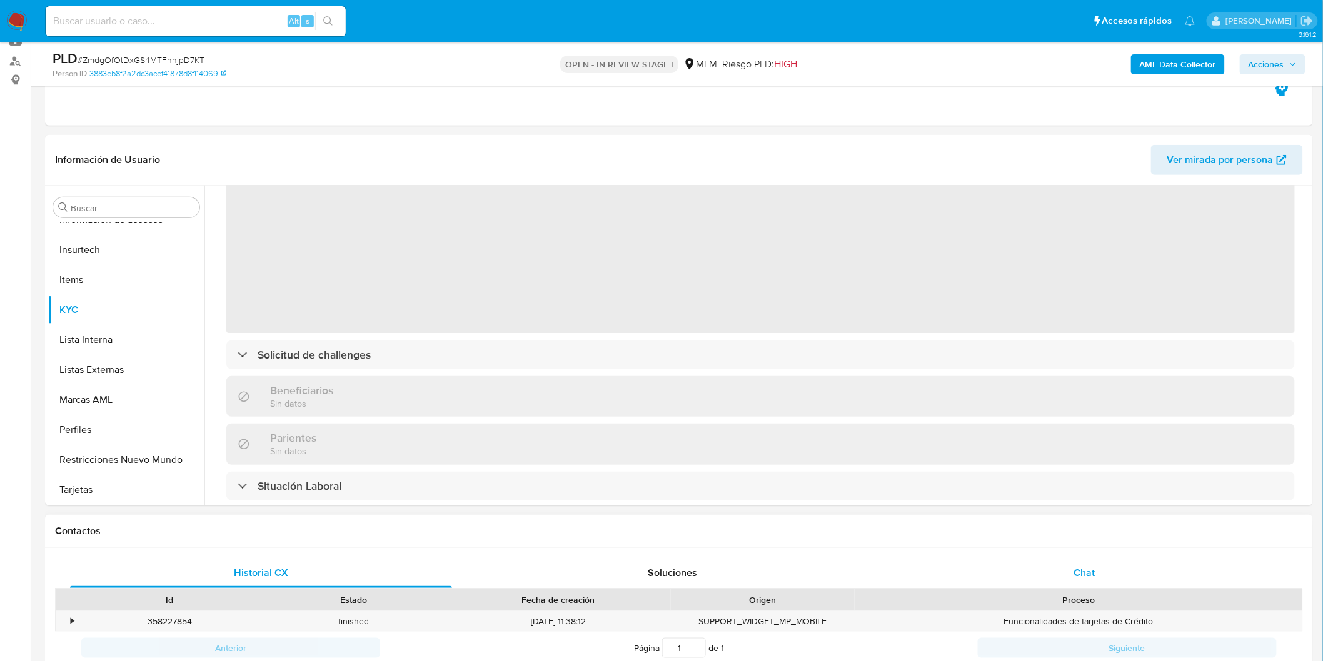
click at [1096, 576] on div "Chat" at bounding box center [1084, 573] width 382 height 30
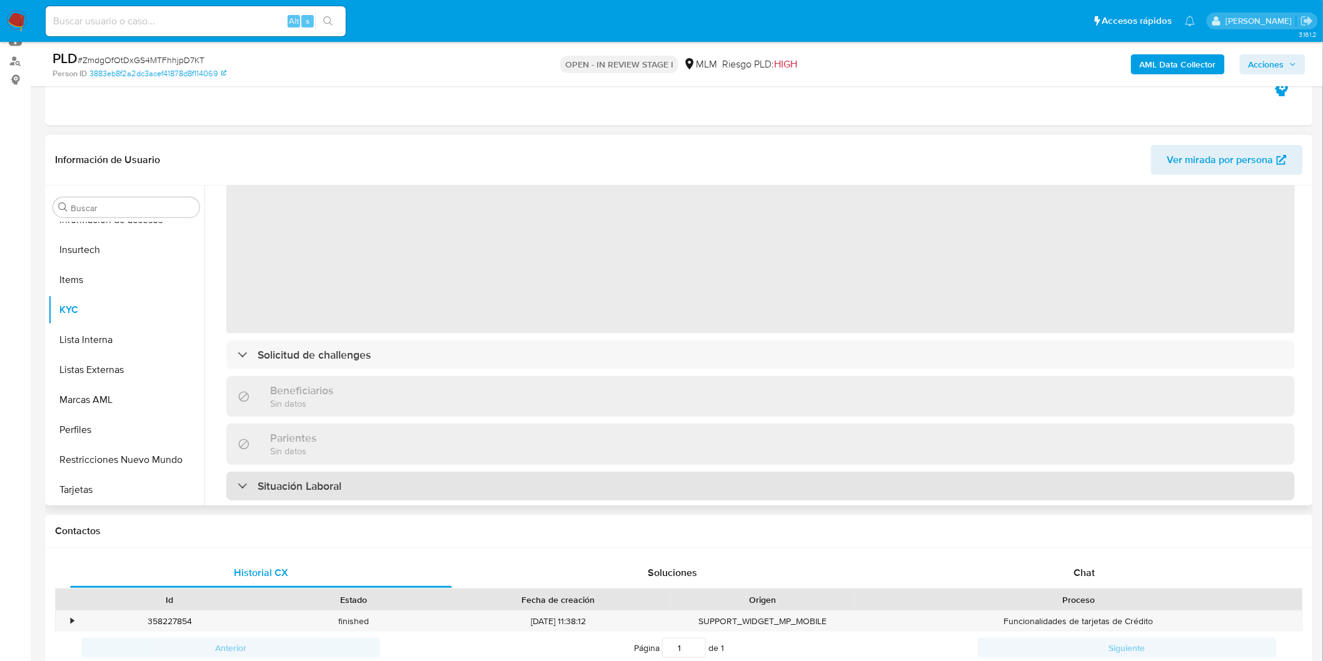
select select "10"
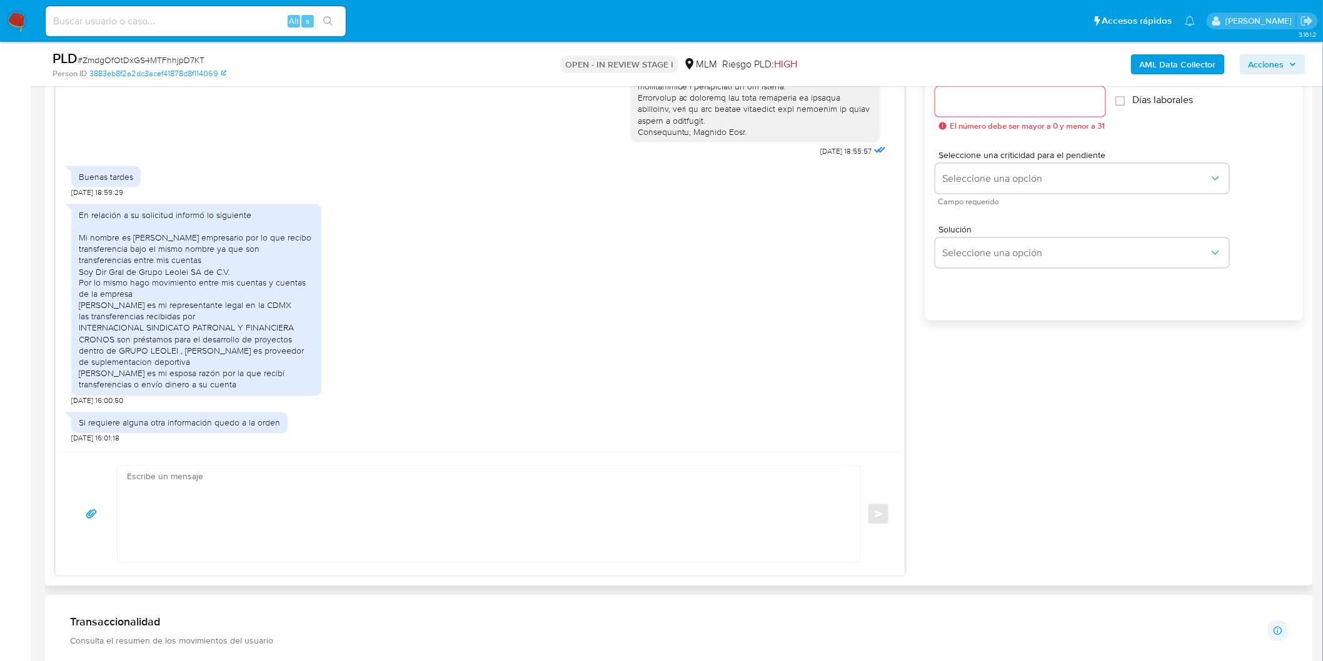
scroll to position [278, 0]
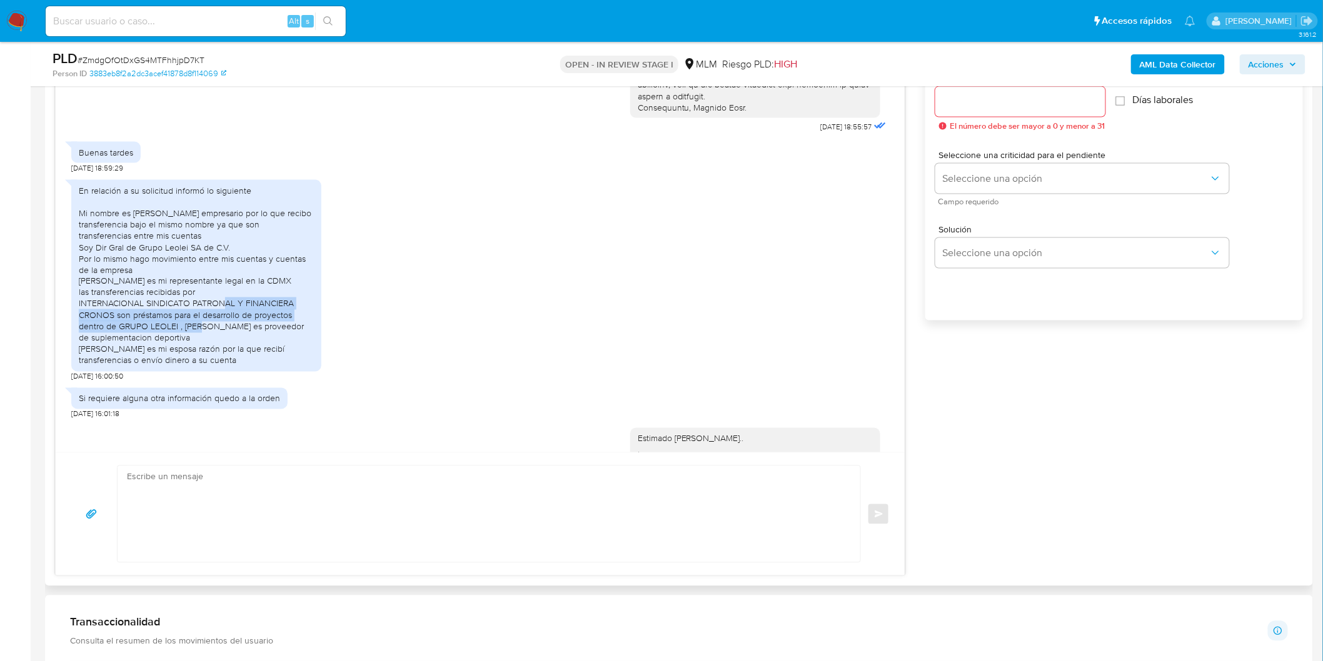
drag, startPoint x: 79, startPoint y: 315, endPoint x: 301, endPoint y: 324, distance: 222.1
click at [301, 324] on div "En relación a su solicitud informó lo siguiente Mi nombre es Alain Thierry Peti…" at bounding box center [196, 276] width 235 height 182
copy div "INTERNACIONAL SINDICATO PATRONAL Y FINANCIERA CRONOS son préstamos para el desa…"
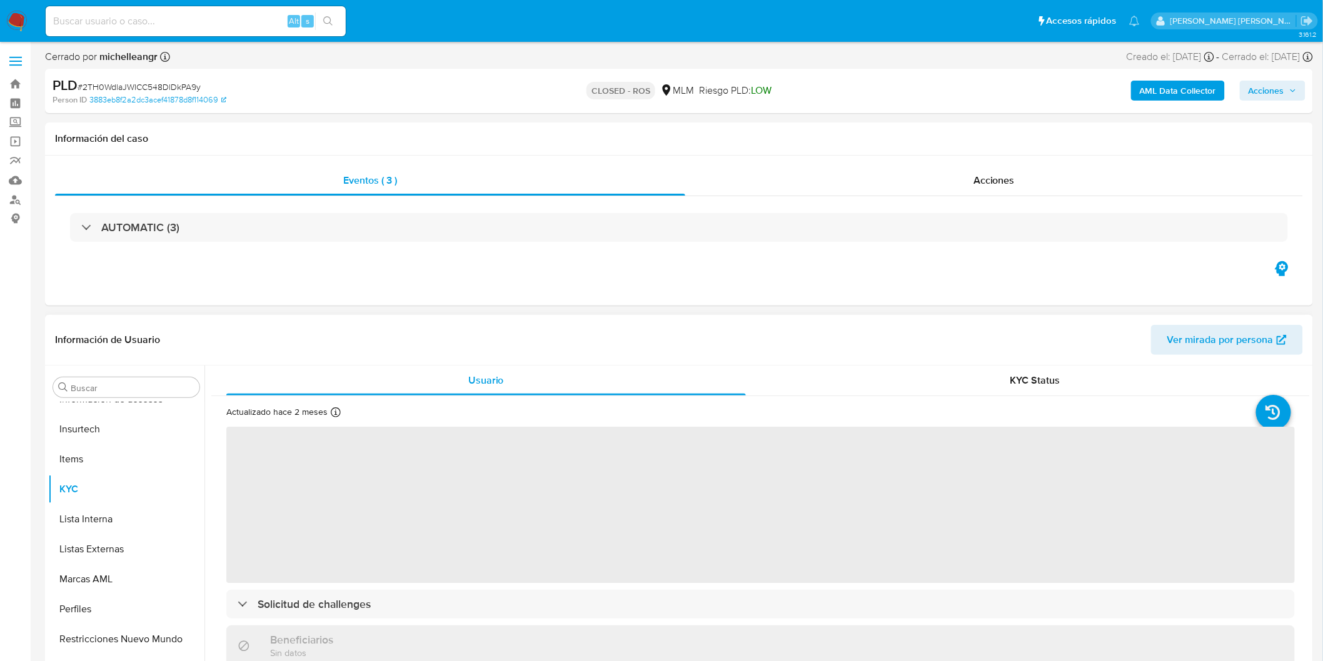
scroll to position [310, 0]
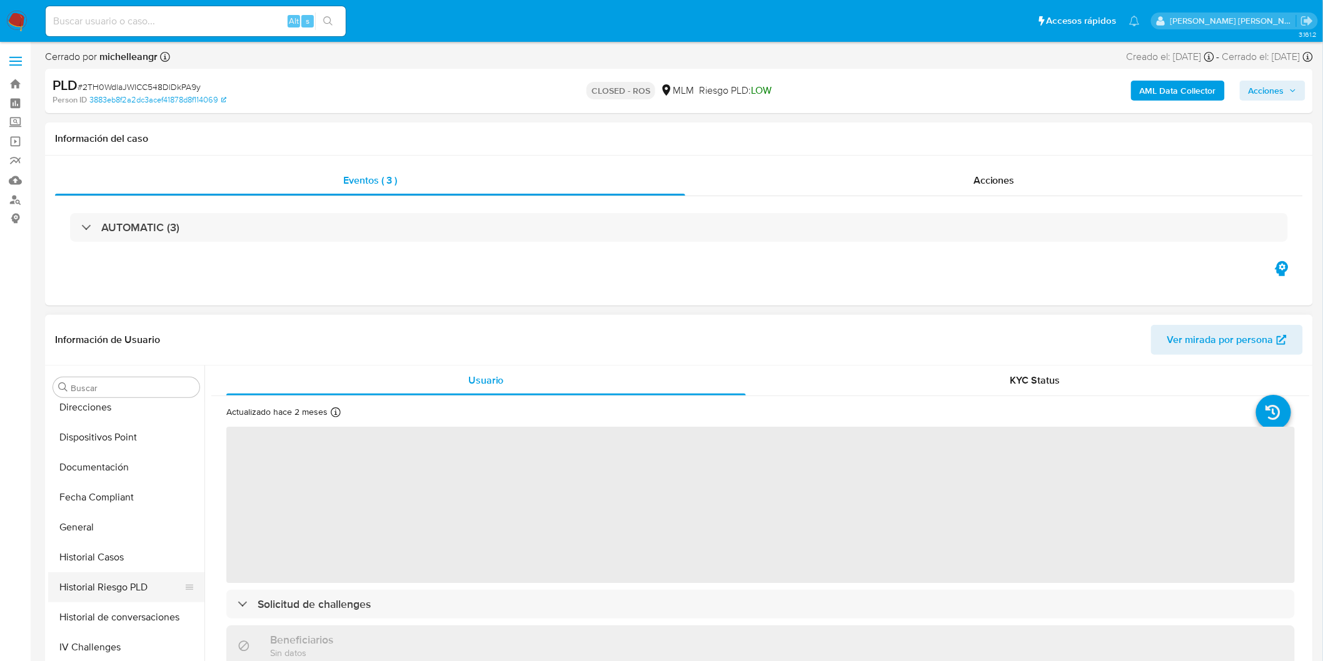
select select "10"
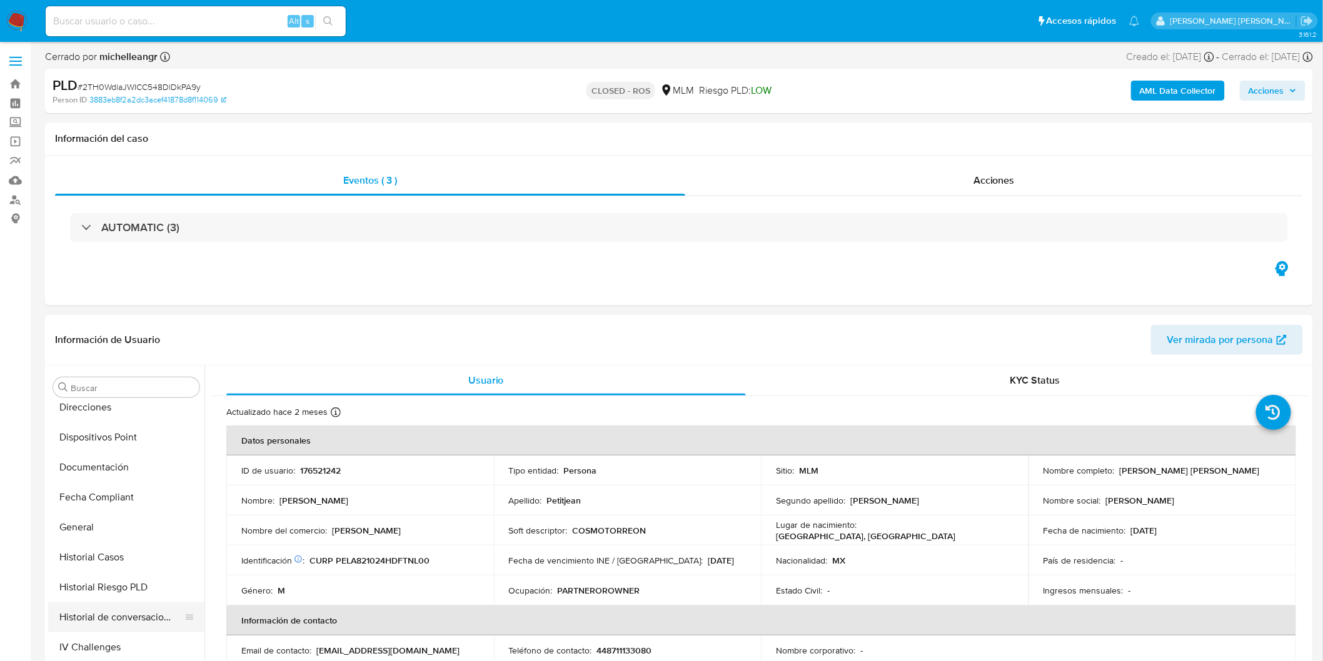
click at [151, 611] on button "Historial de conversaciones" at bounding box center [121, 618] width 146 height 30
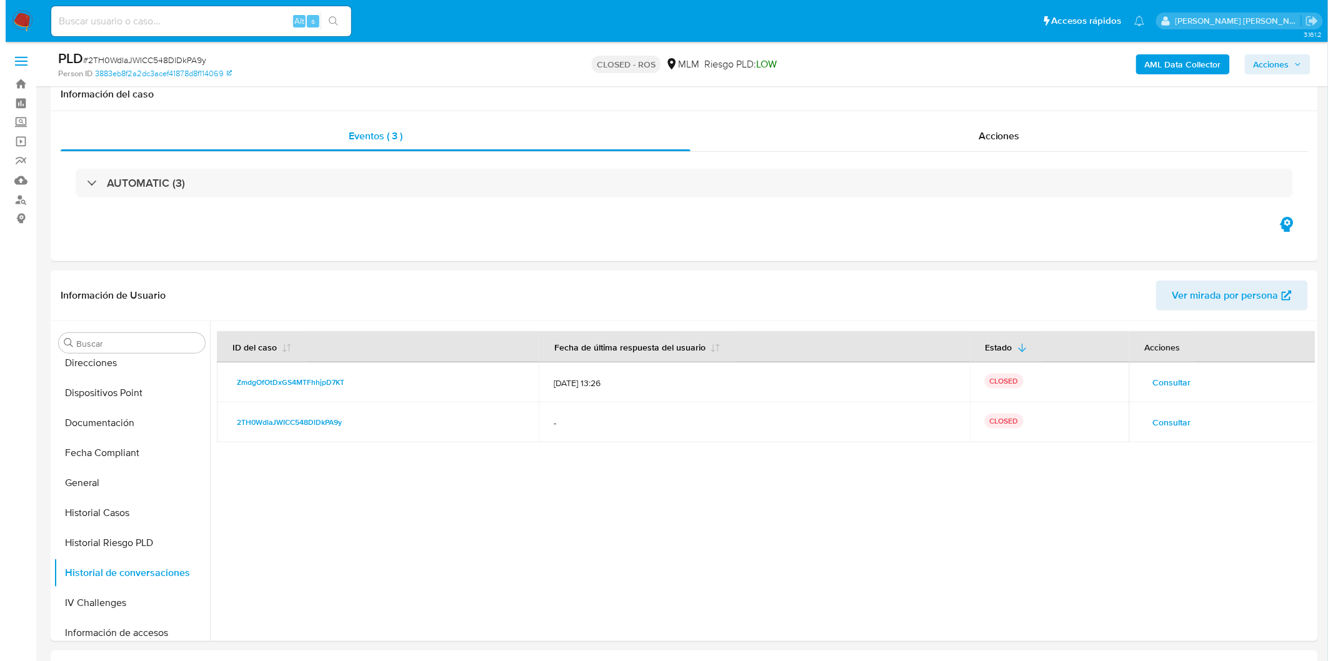
scroll to position [61, 0]
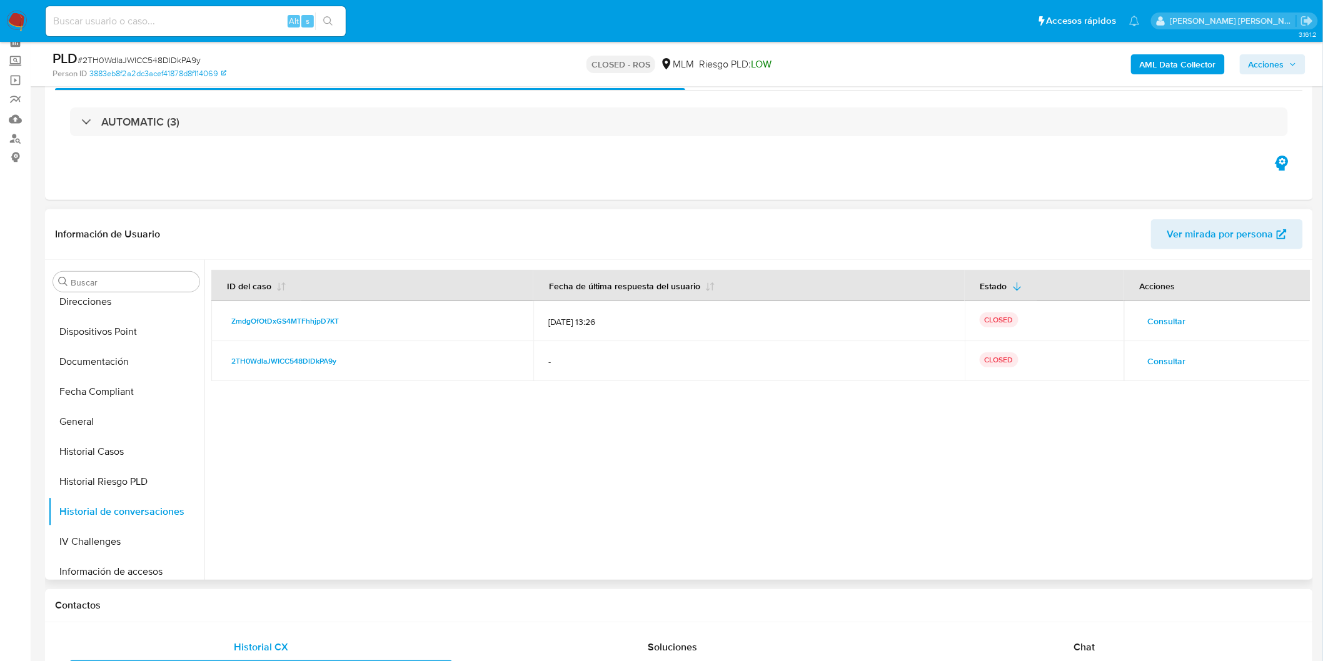
click at [1168, 364] on span "Consultar" at bounding box center [1167, 362] width 38 height 18
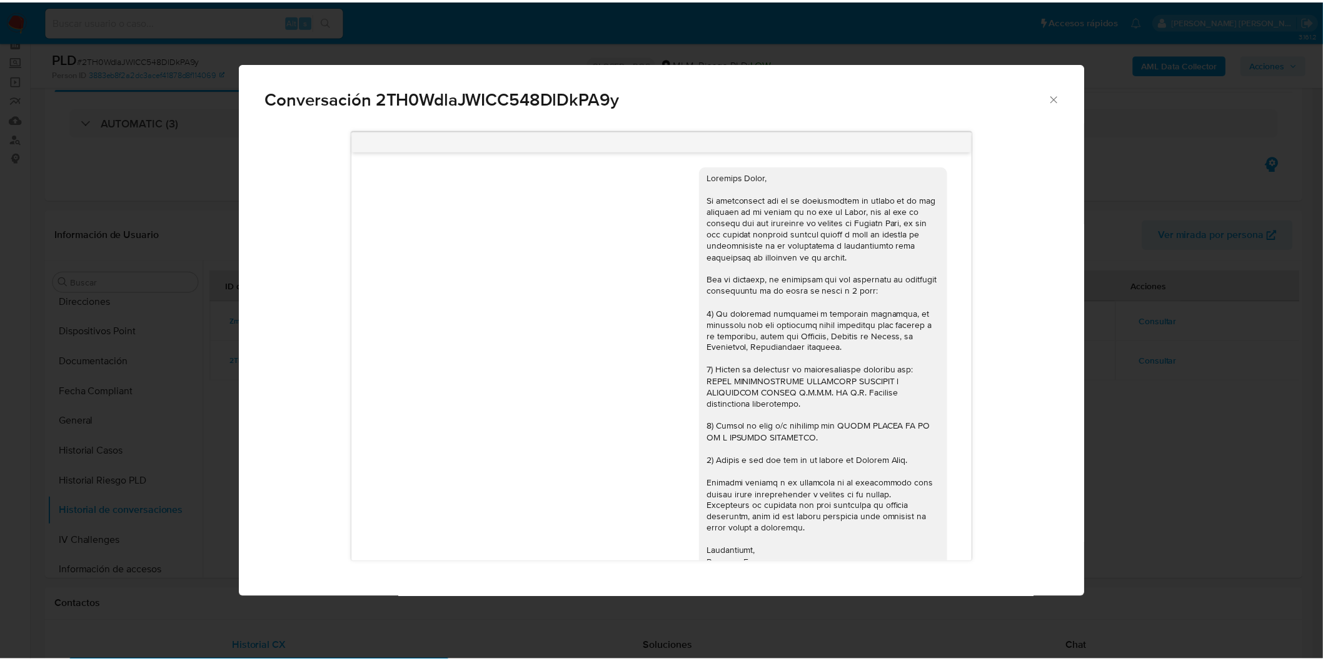
scroll to position [34, 0]
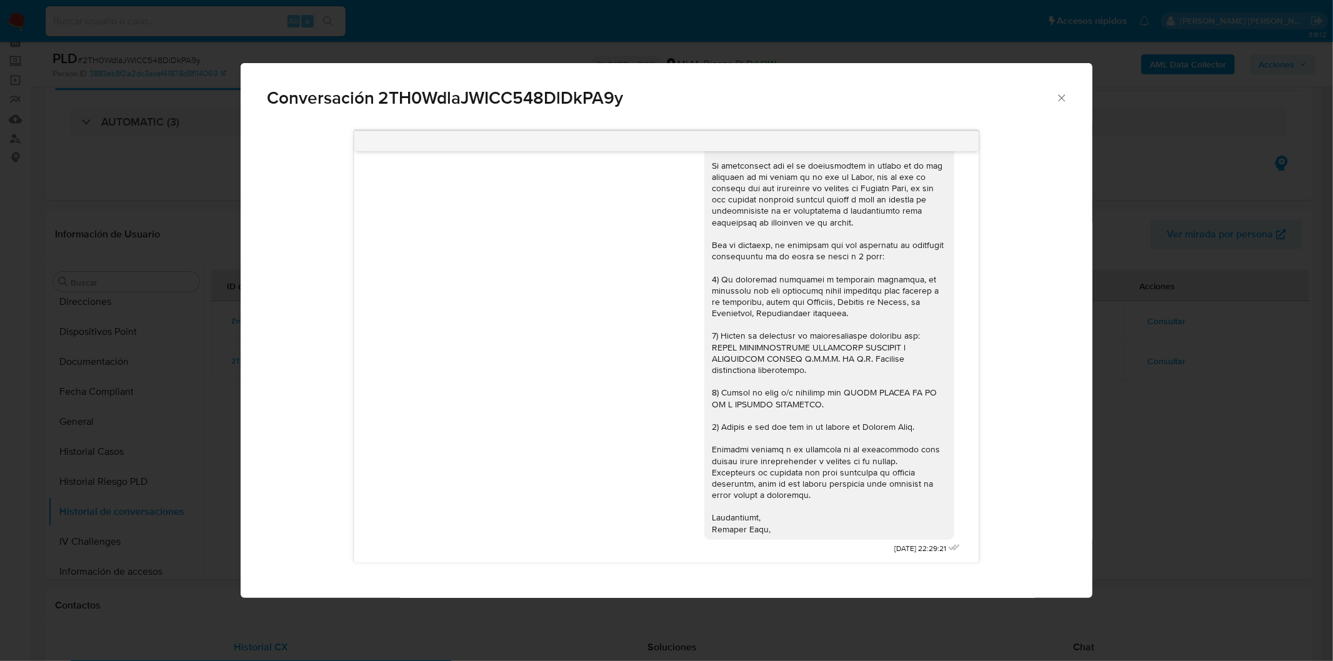
click at [1063, 99] on icon "Cerrar" at bounding box center [1061, 97] width 7 height 7
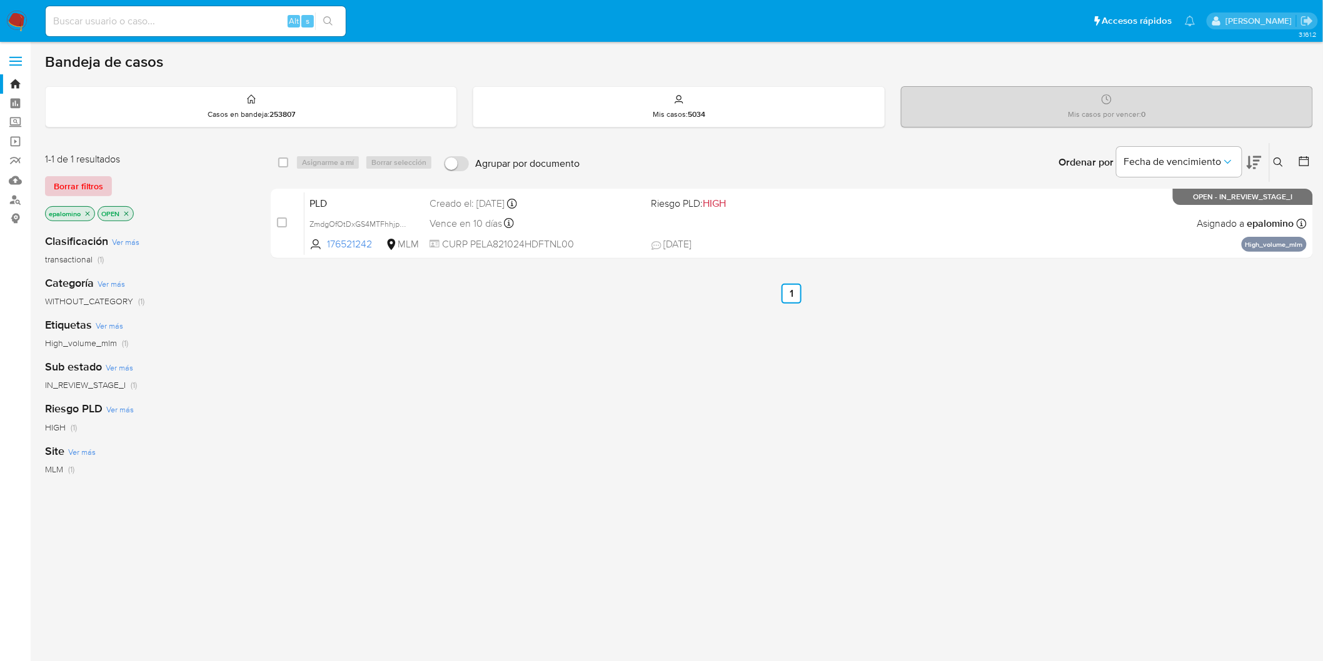
click at [92, 185] on span "Borrar filtros" at bounding box center [78, 187] width 49 height 18
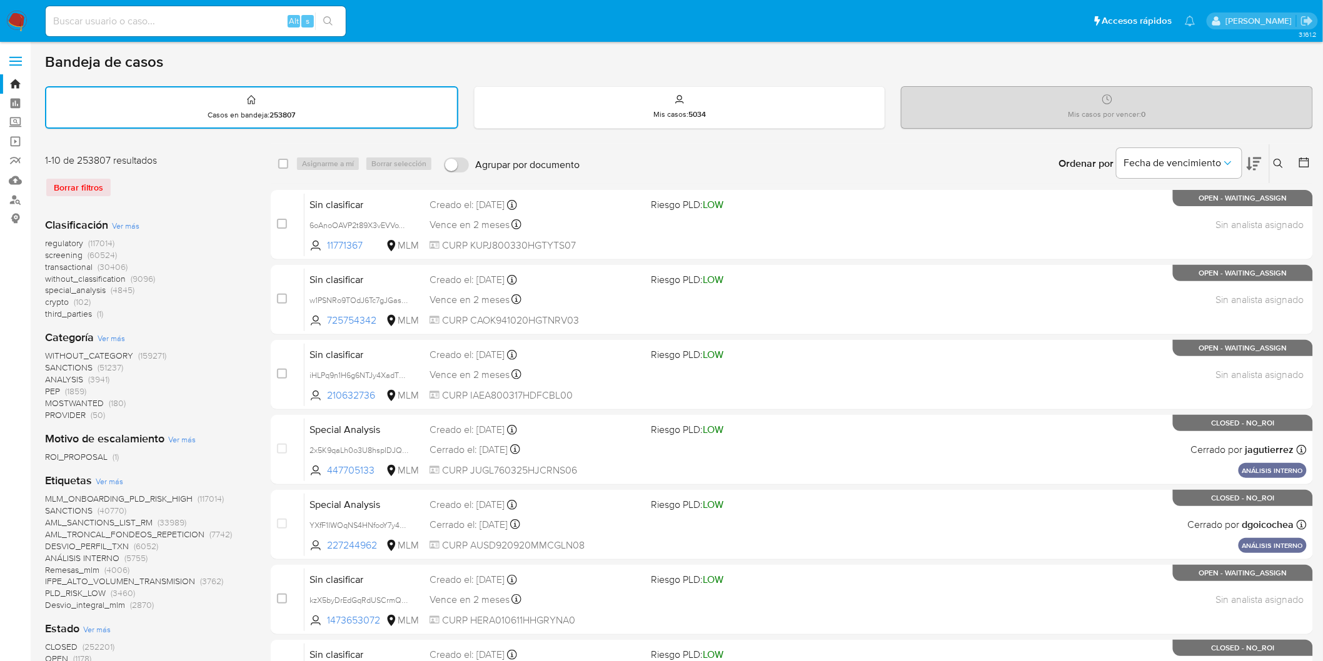
click at [19, 25] on img at bounding box center [16, 21] width 21 height 21
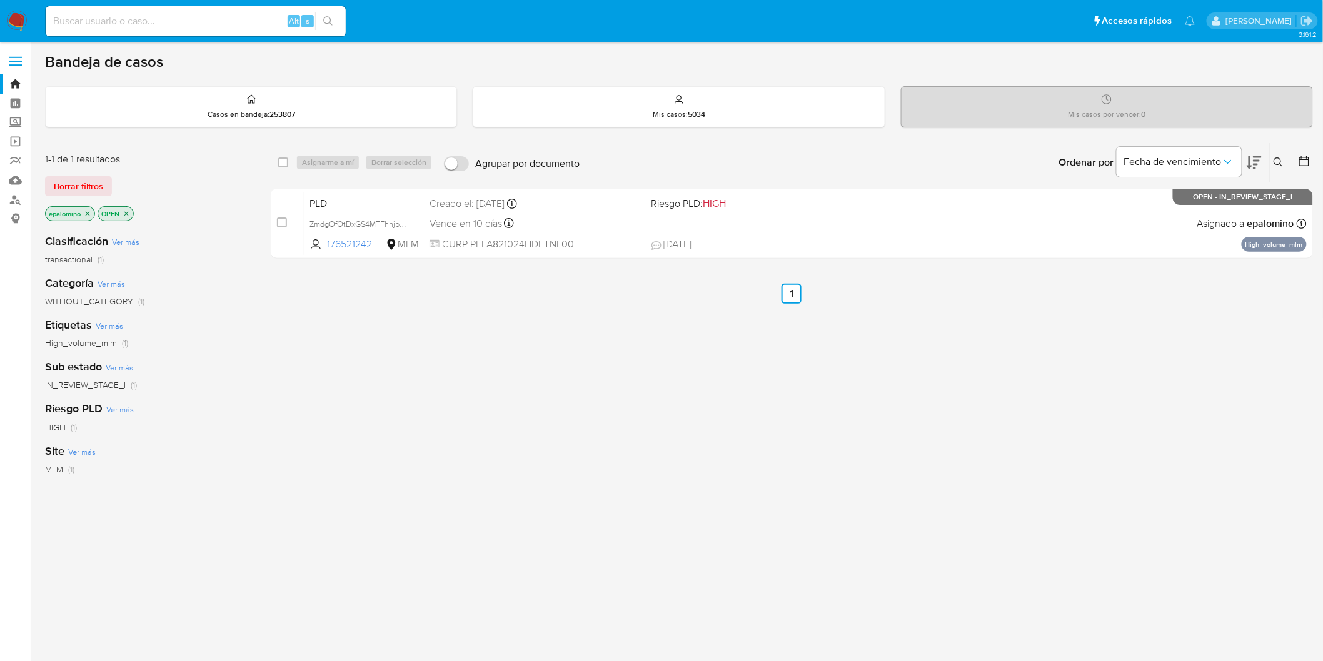
click at [321, 184] on div "select-all-cases-checkbox Asignarme a mí Borrar selección Agrupar por documento…" at bounding box center [792, 203] width 1042 height 121
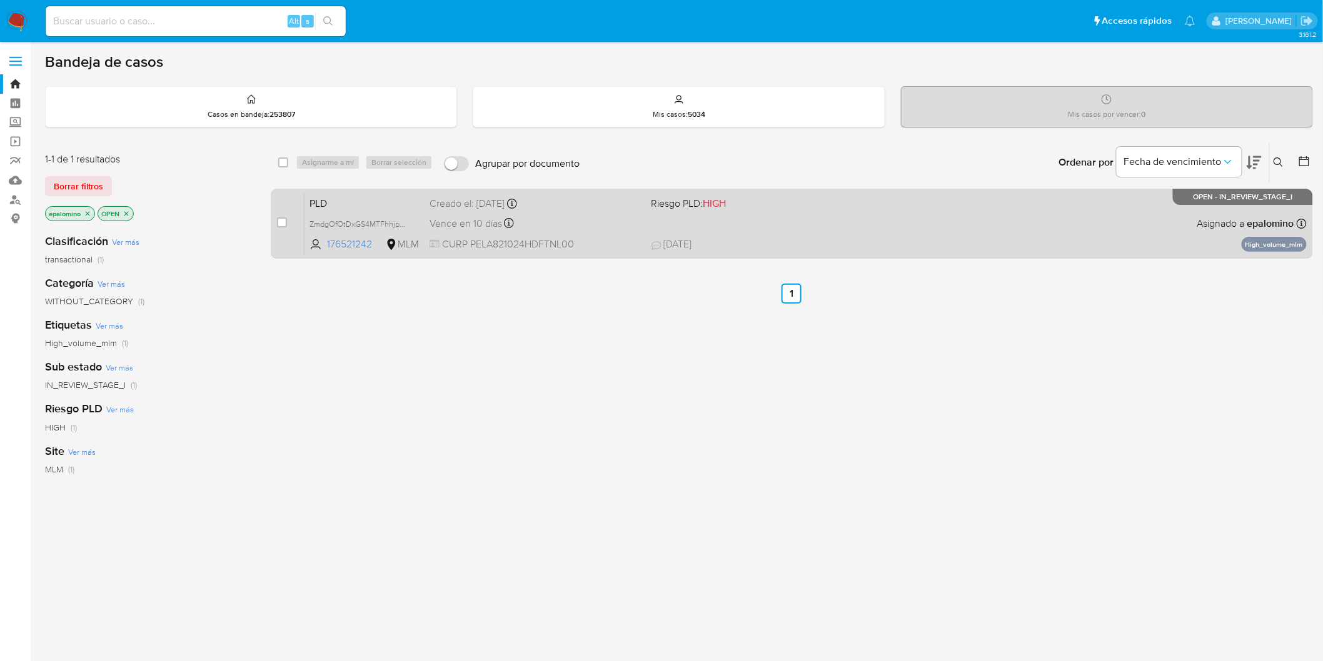
click at [329, 203] on span "PLD" at bounding box center [364, 202] width 110 height 16
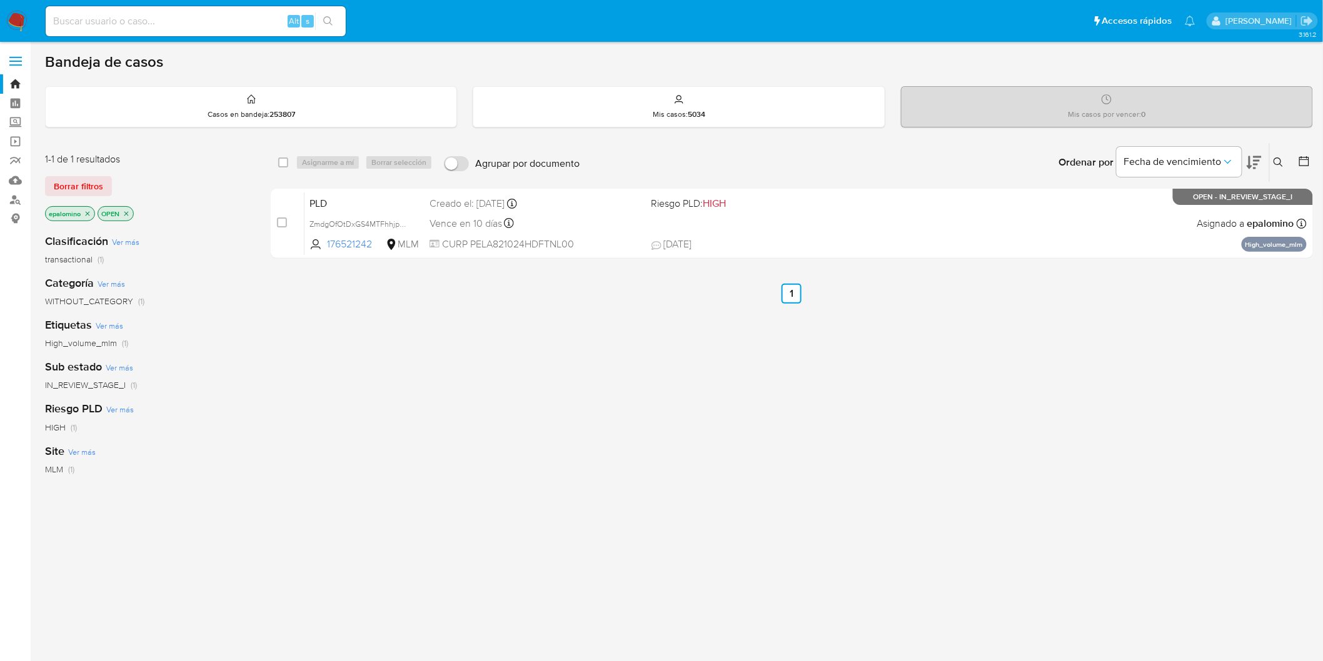
click at [63, 178] on span "Borrar filtros" at bounding box center [78, 187] width 49 height 18
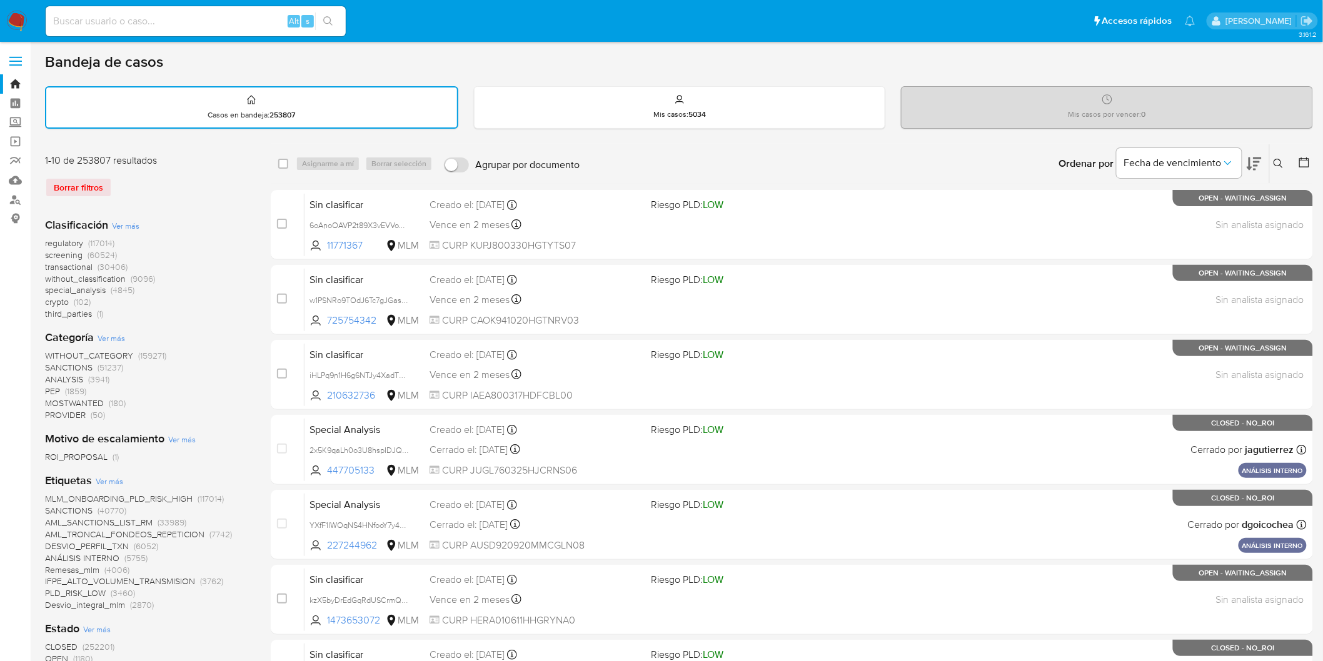
click at [11, 23] on img at bounding box center [16, 21] width 21 height 21
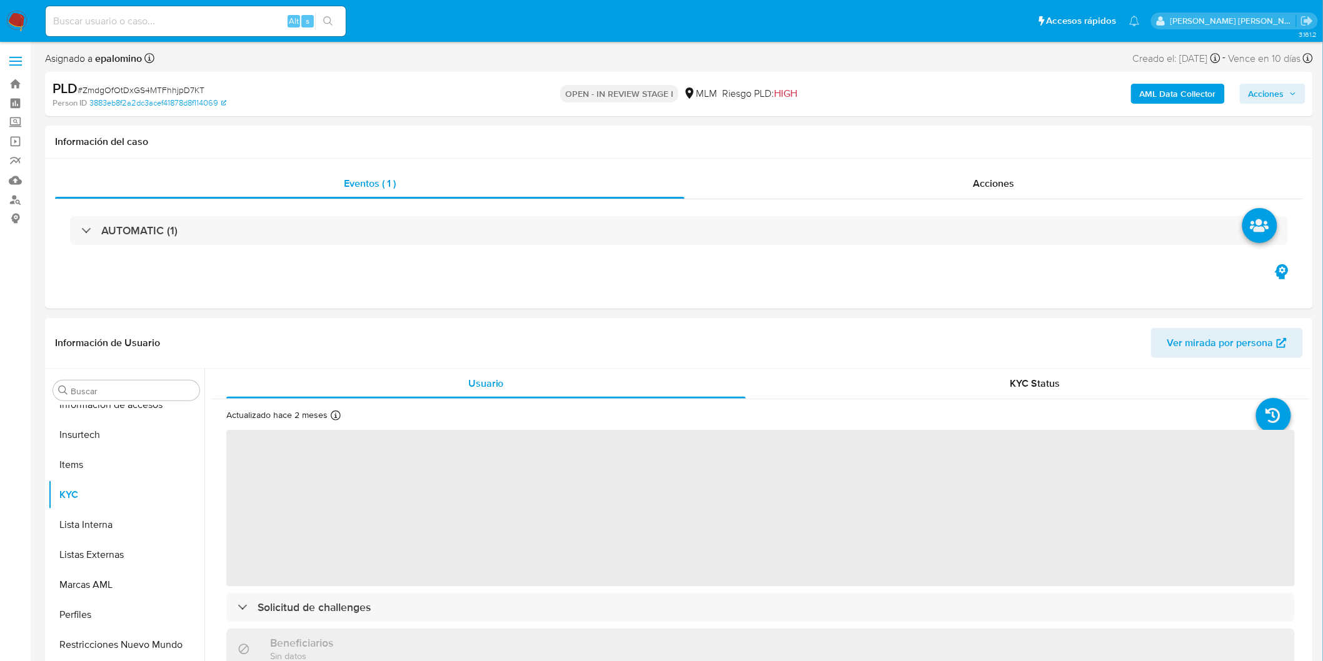
scroll to position [588, 0]
select select "10"
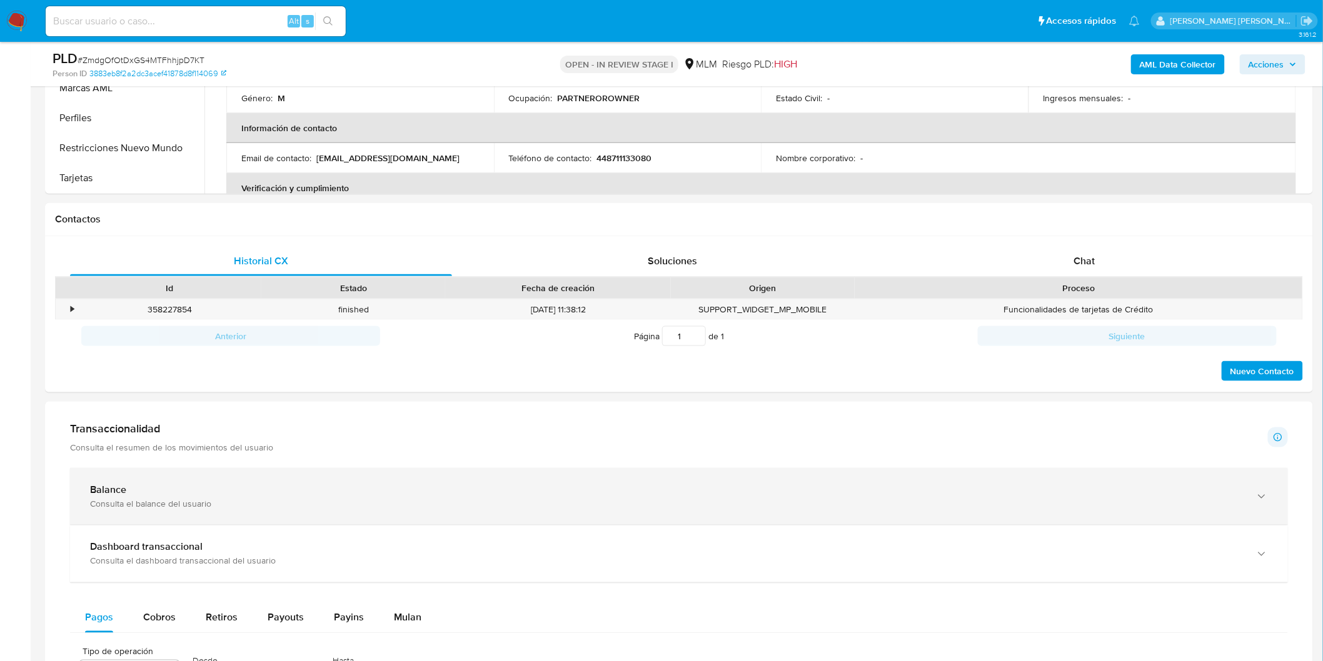
click at [109, 511] on div "Balance Consulta el balance del usuario" at bounding box center [679, 496] width 1218 height 57
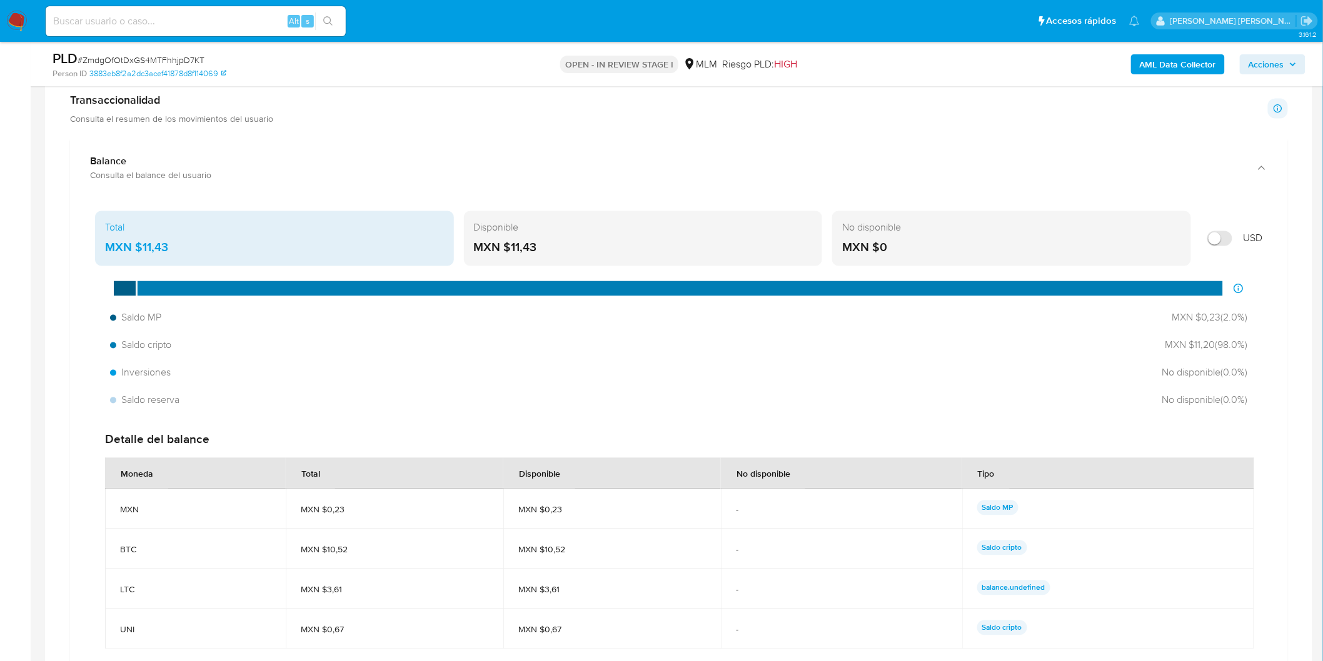
scroll to position [798, 0]
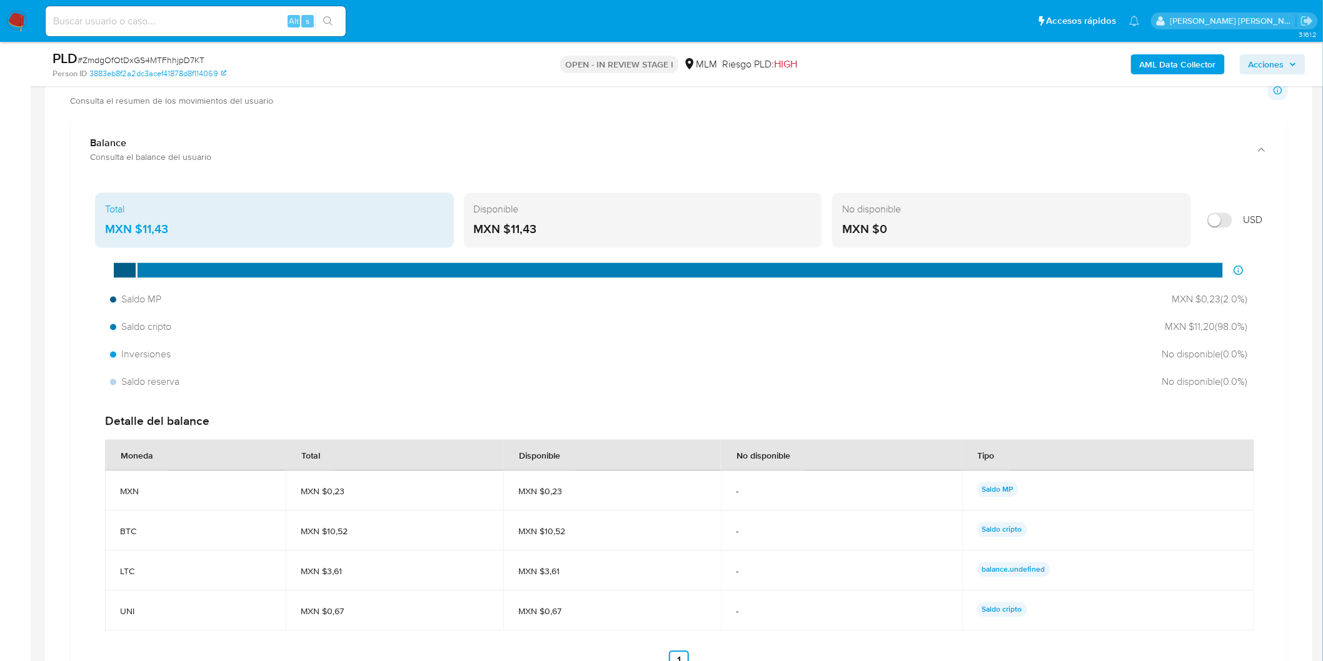
drag, startPoint x: 541, startPoint y: 229, endPoint x: 510, endPoint y: 229, distance: 30.6
click at [510, 229] on div "MXN $11,43" at bounding box center [643, 230] width 339 height 16
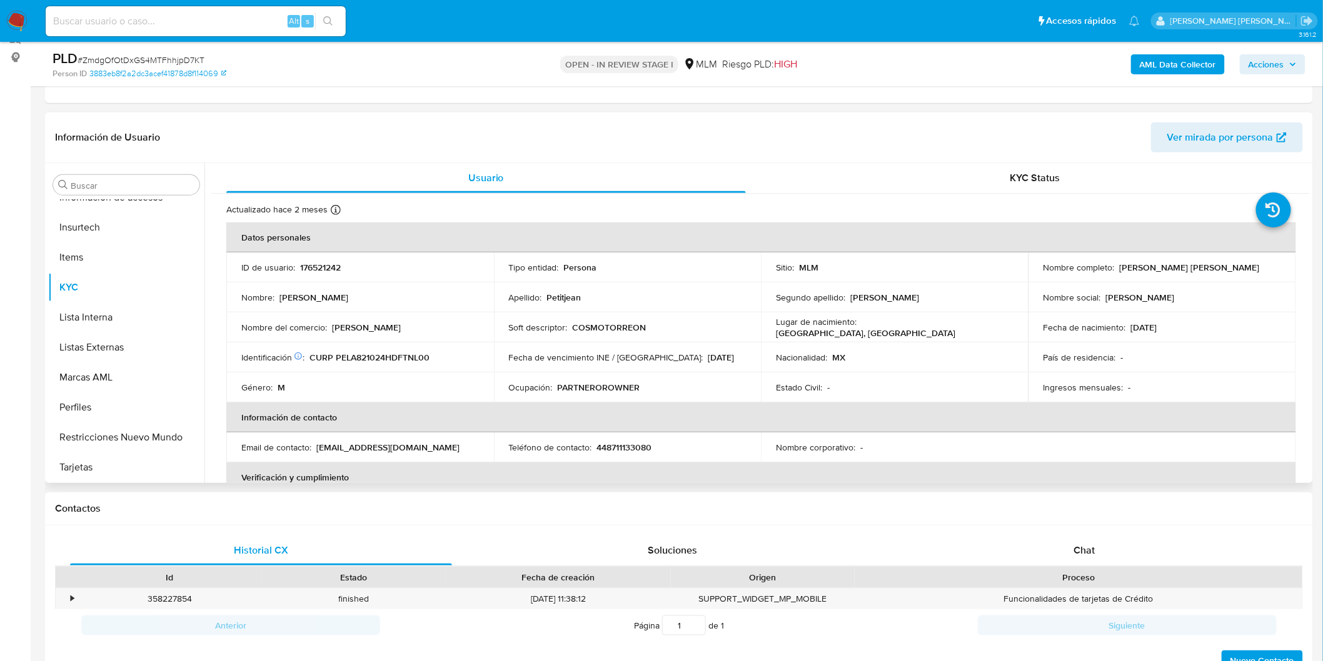
scroll to position [34, 0]
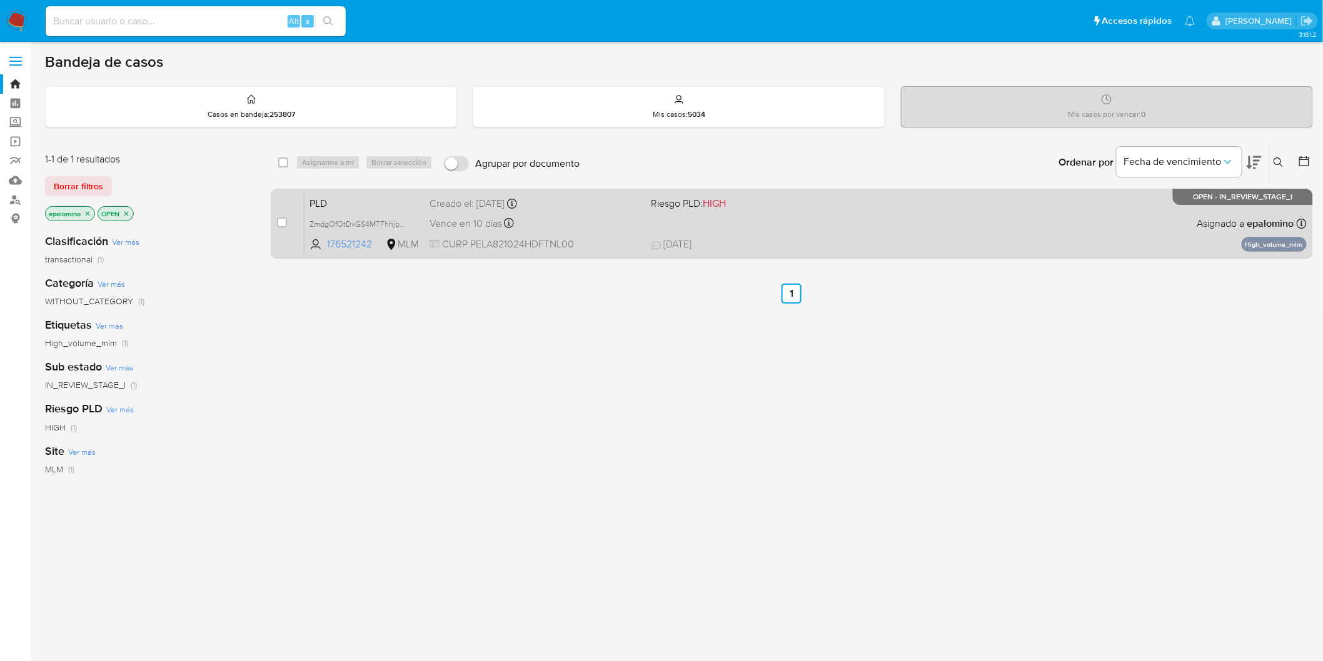
click at [333, 203] on span "PLD" at bounding box center [364, 202] width 110 height 16
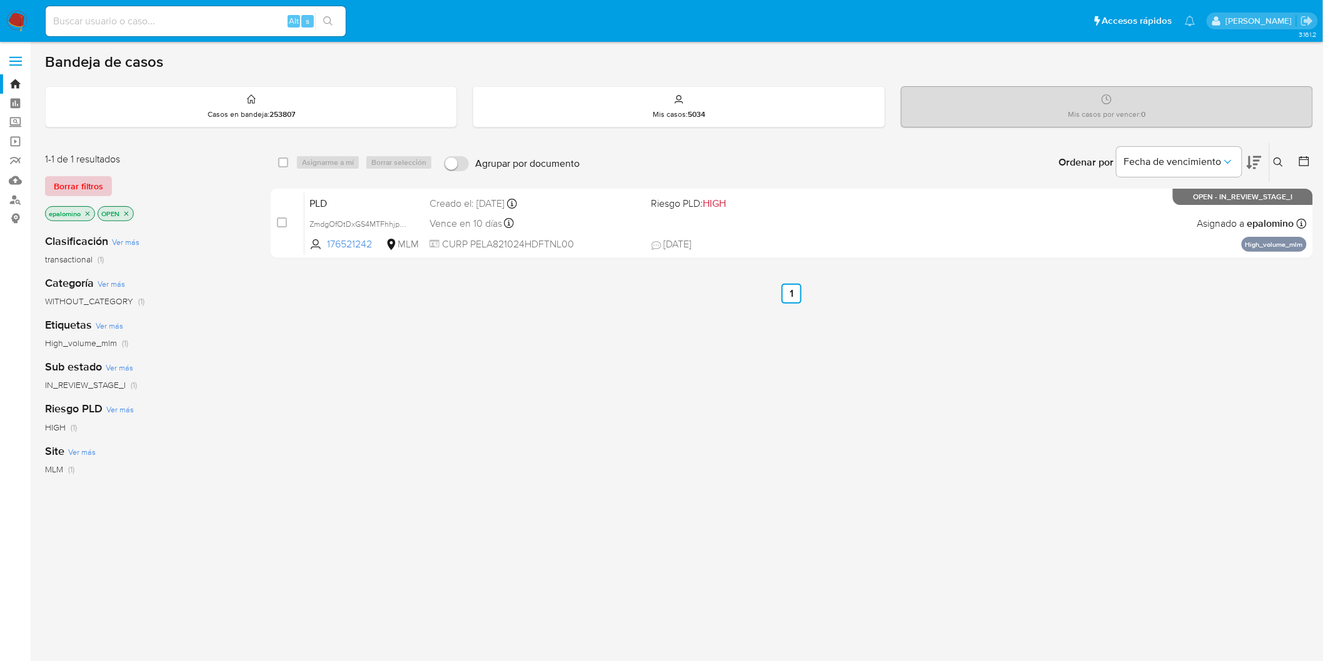
click at [96, 190] on span "Borrar filtros" at bounding box center [78, 187] width 49 height 18
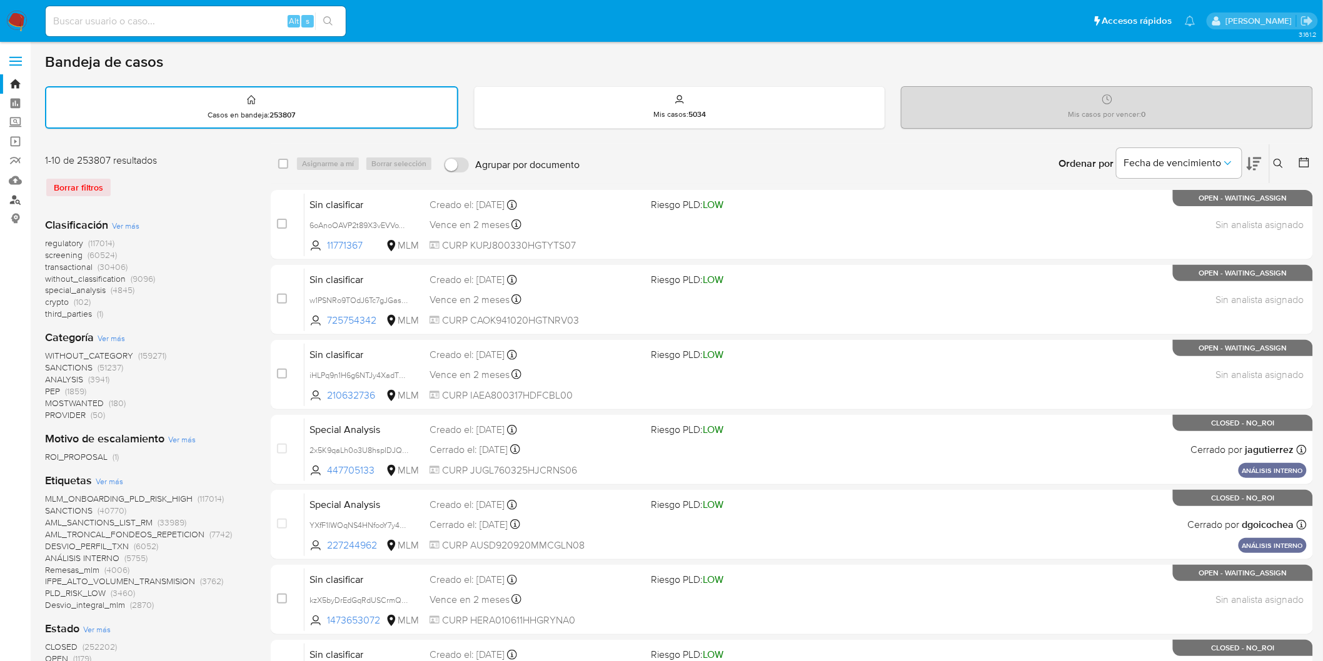
click at [10, 204] on link "Buscador de personas" at bounding box center [74, 199] width 149 height 19
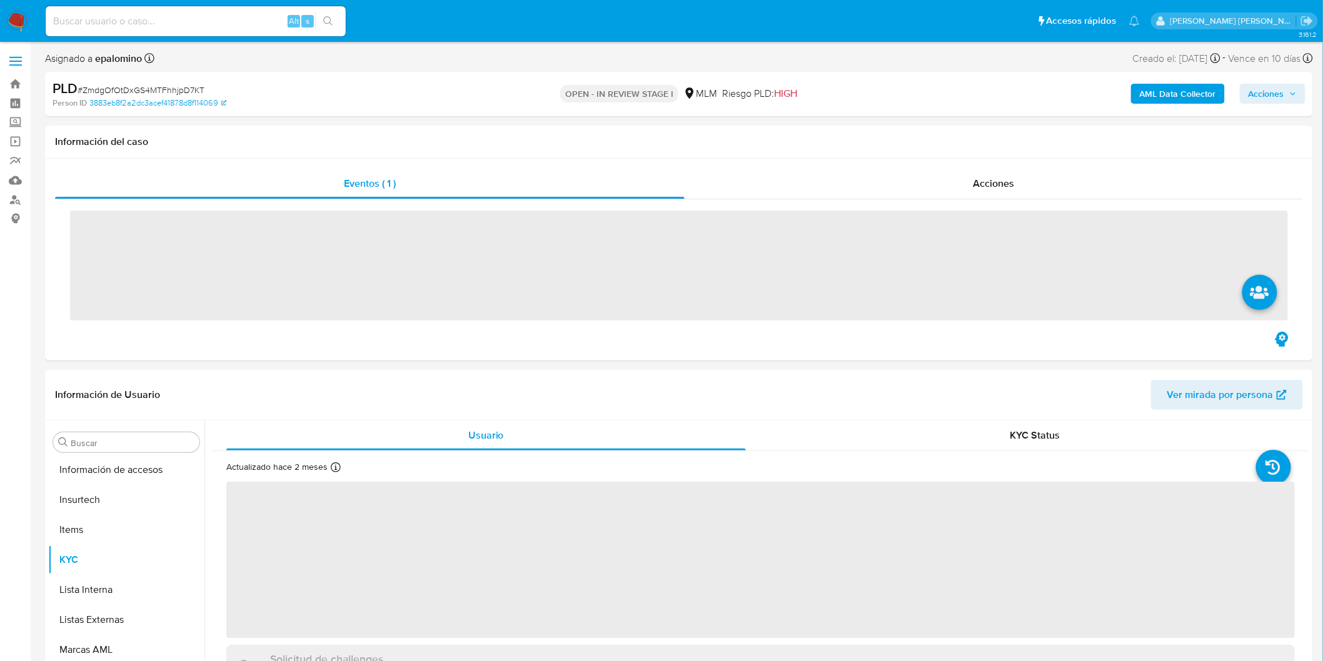
scroll to position [588, 0]
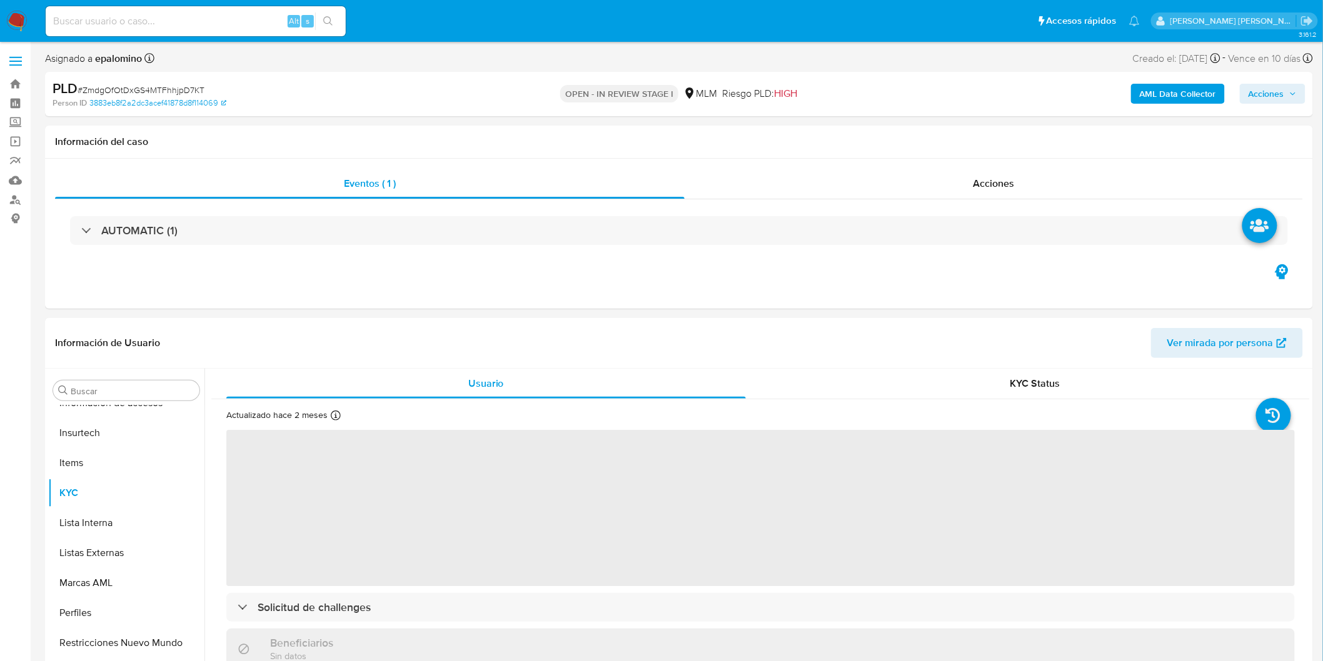
select select "10"
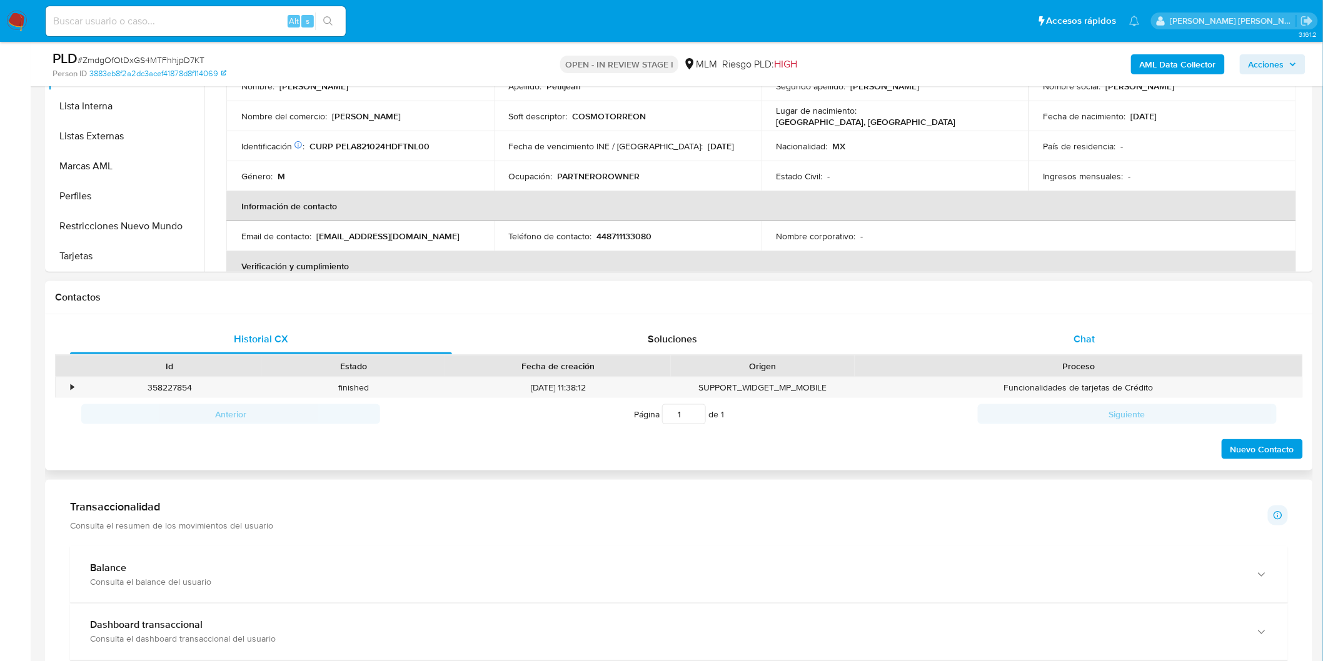
click at [1078, 340] on span "Chat" at bounding box center [1084, 339] width 21 height 14
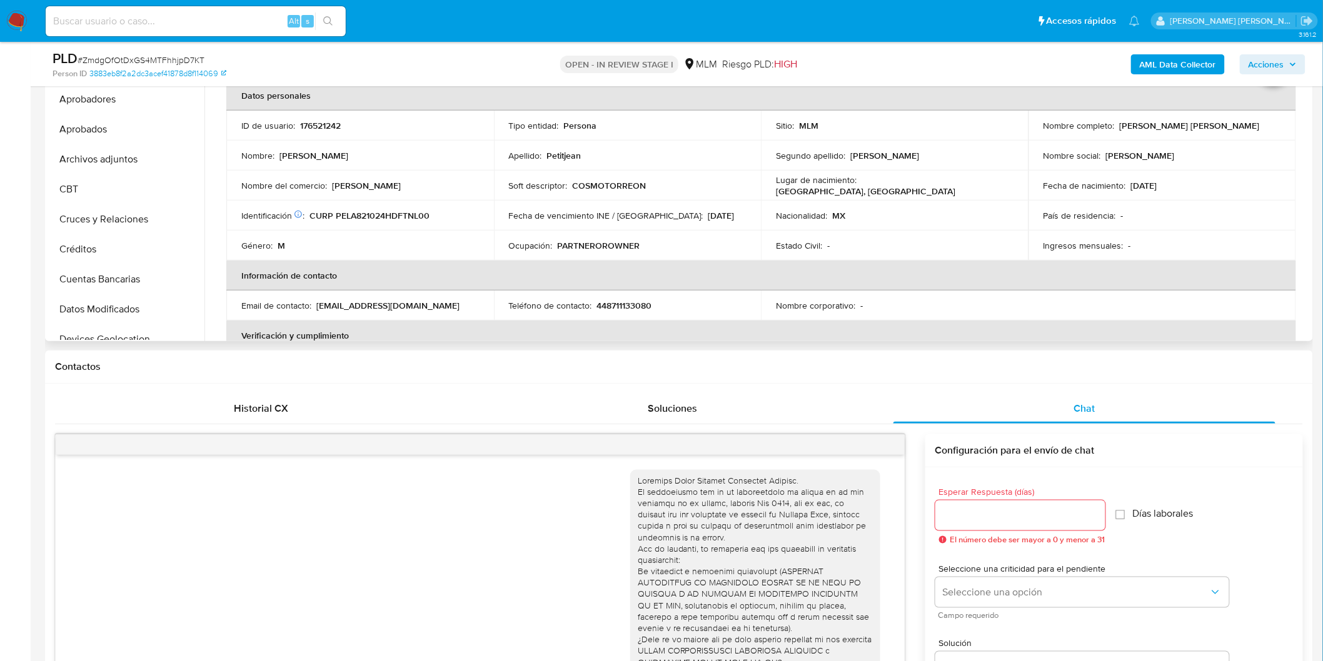
scroll to position [0, 0]
click at [103, 163] on button "Archivos adjuntos" at bounding box center [121, 163] width 146 height 30
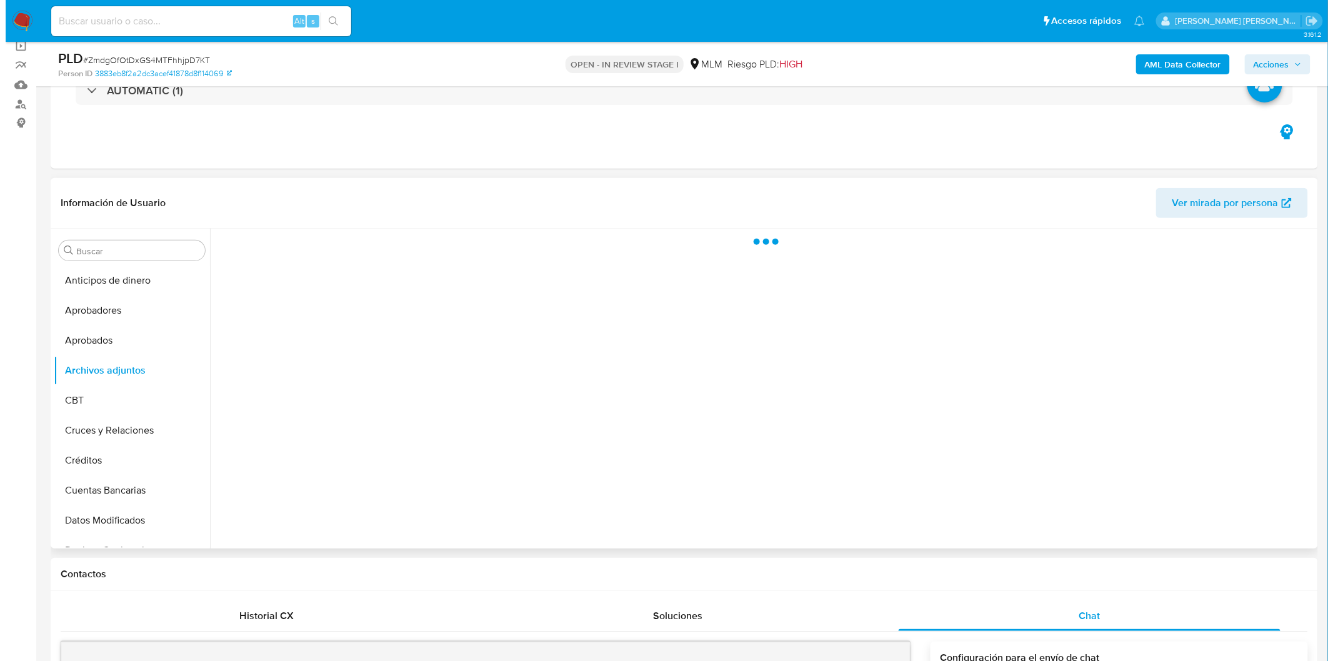
scroll to position [95, 0]
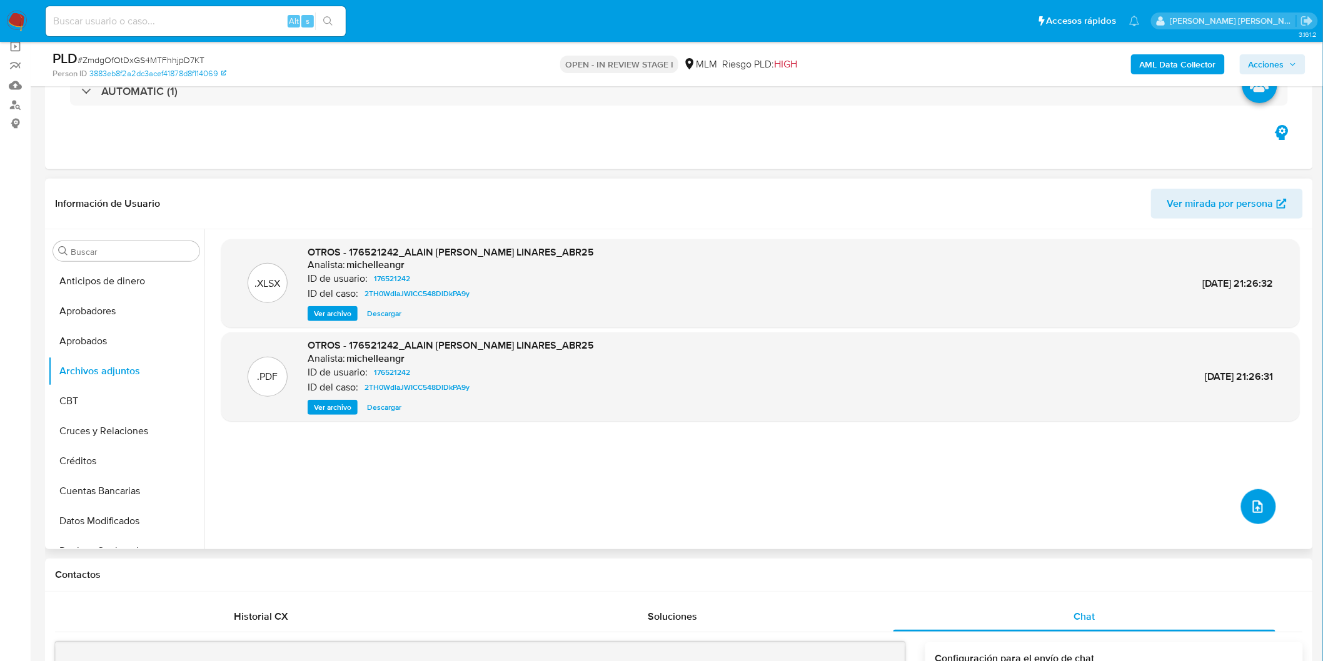
click at [1250, 494] on button "upload-file" at bounding box center [1258, 506] width 35 height 35
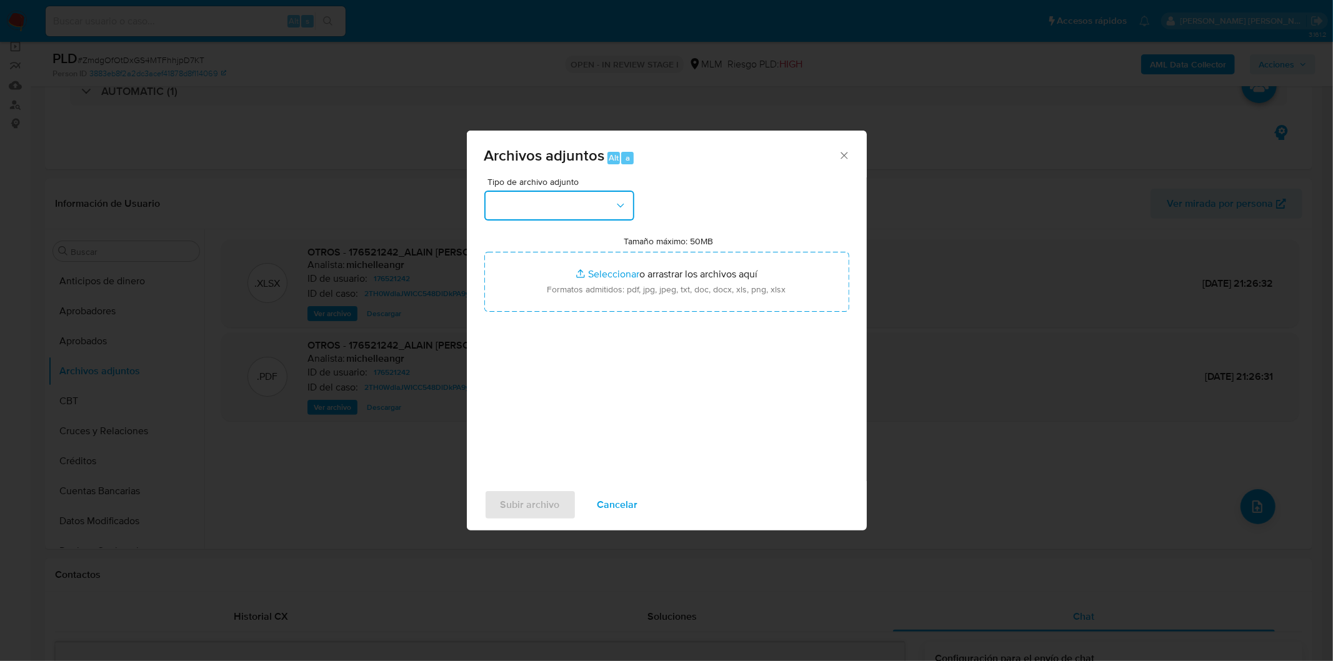
click at [621, 199] on icon "button" at bounding box center [620, 205] width 13 height 13
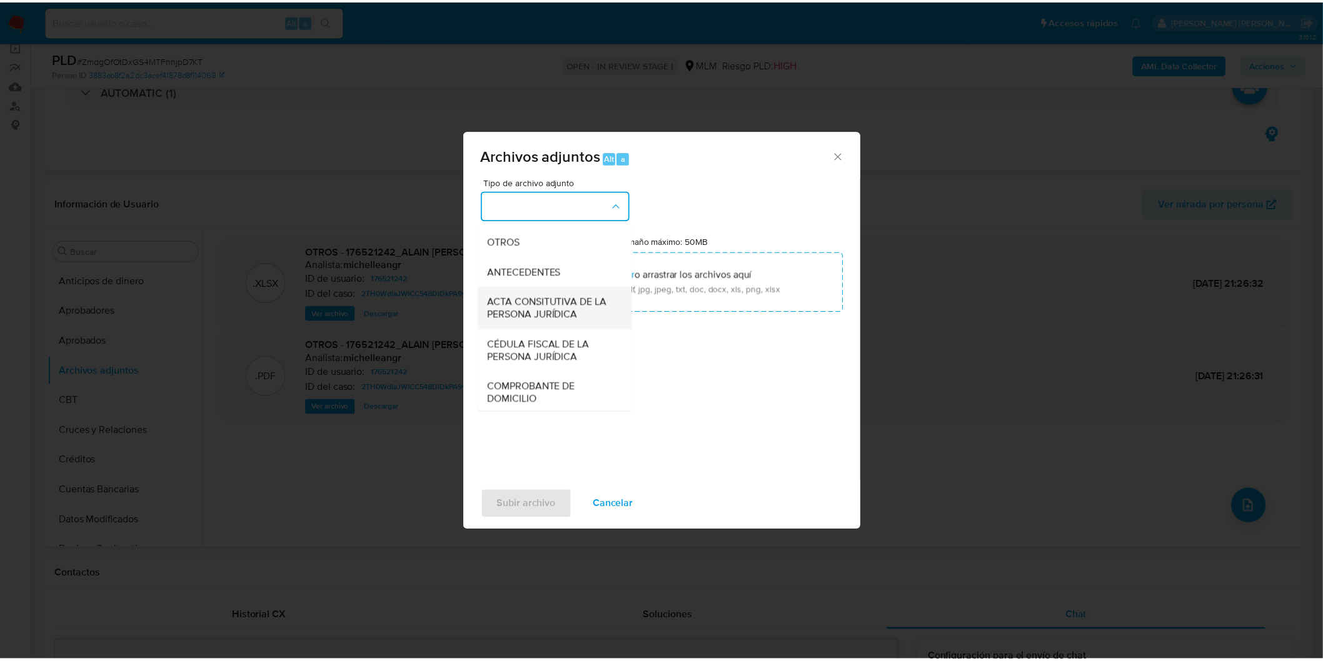
scroll to position [208, 0]
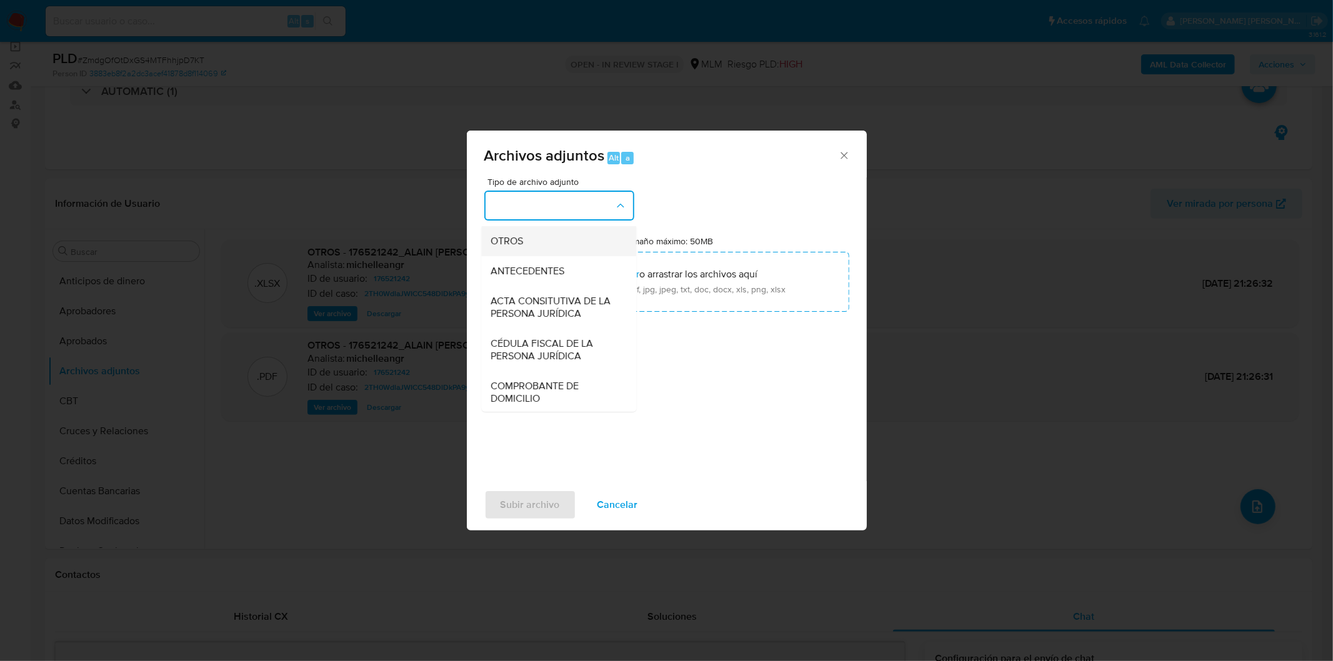
click at [538, 253] on div "OTROS" at bounding box center [555, 241] width 128 height 30
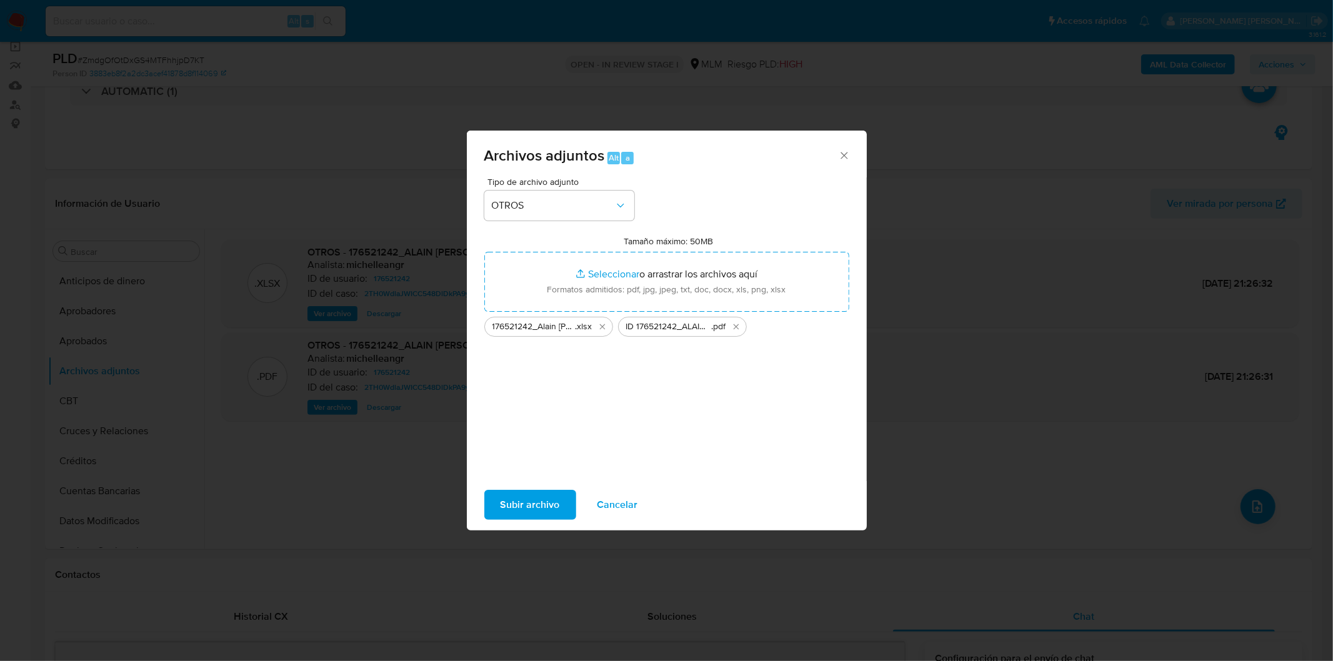
click at [531, 506] on span "Subir archivo" at bounding box center [530, 505] width 59 height 28
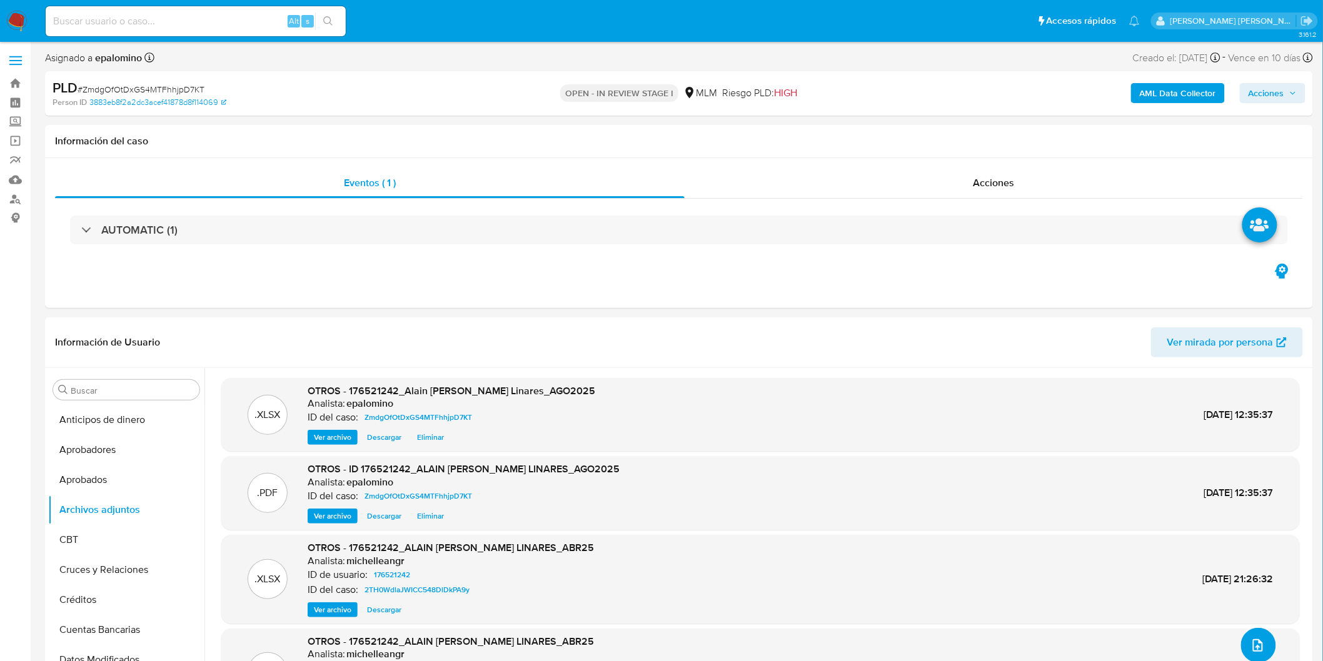
scroll to position [0, 0]
click at [1265, 94] on span "Acciones" at bounding box center [1266, 94] width 36 height 20
click at [564, 171] on div "Eventos ( 1 )" at bounding box center [369, 184] width 629 height 30
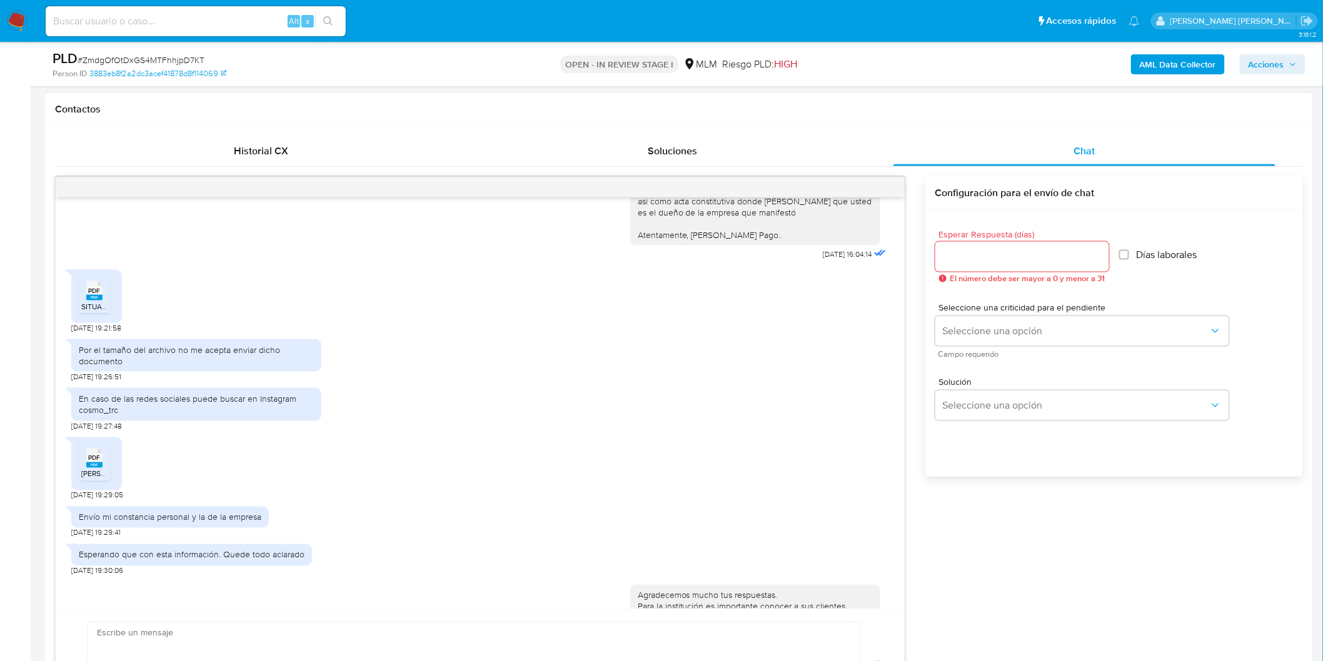
scroll to position [833, 0]
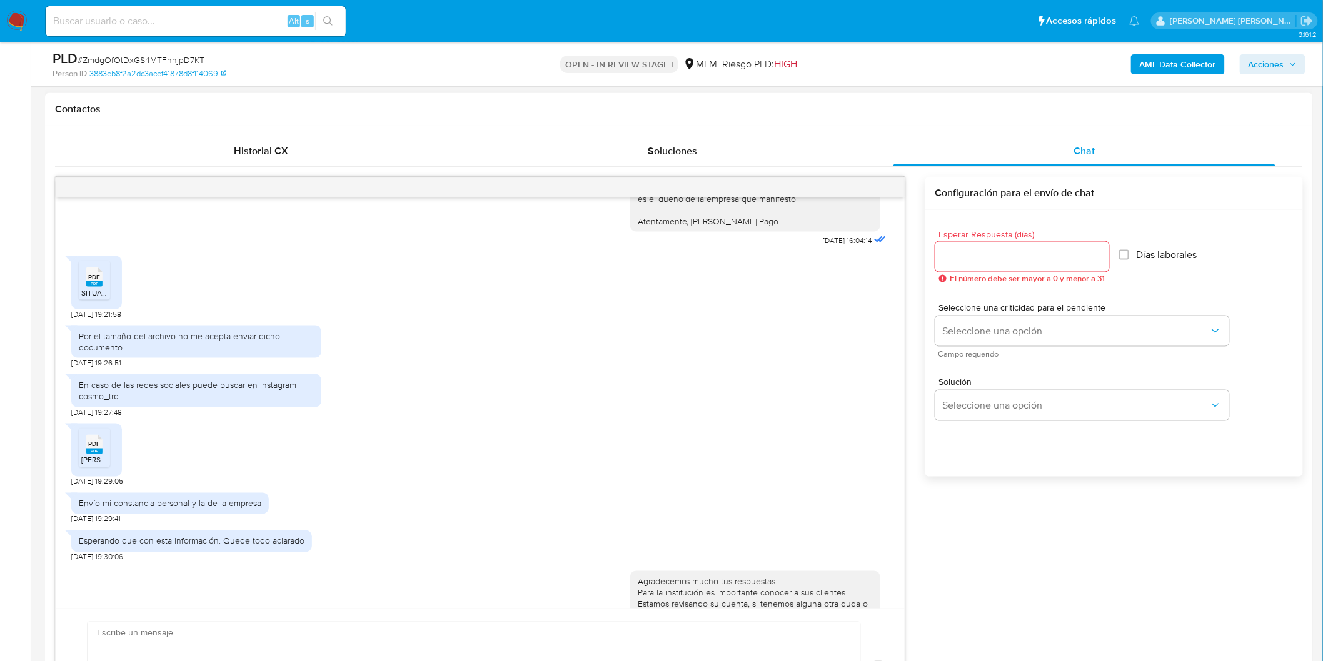
click at [99, 444] on span "PDF" at bounding box center [95, 445] width 12 height 8
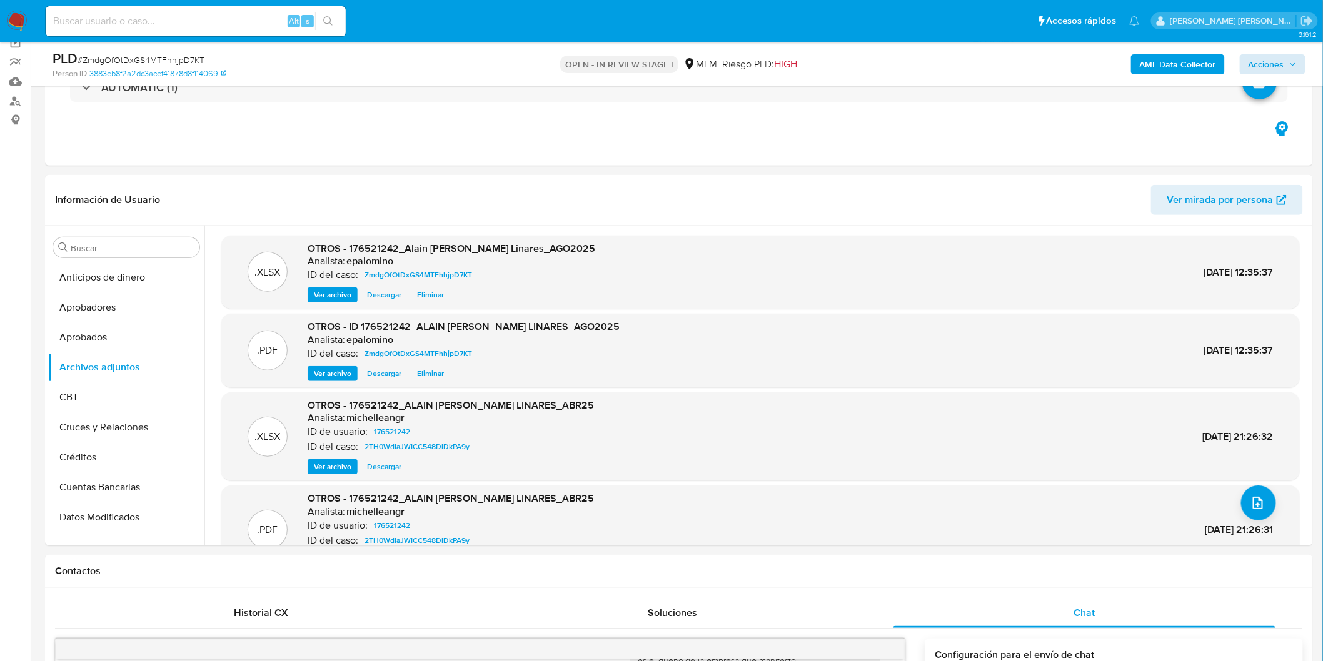
scroll to position [75, 0]
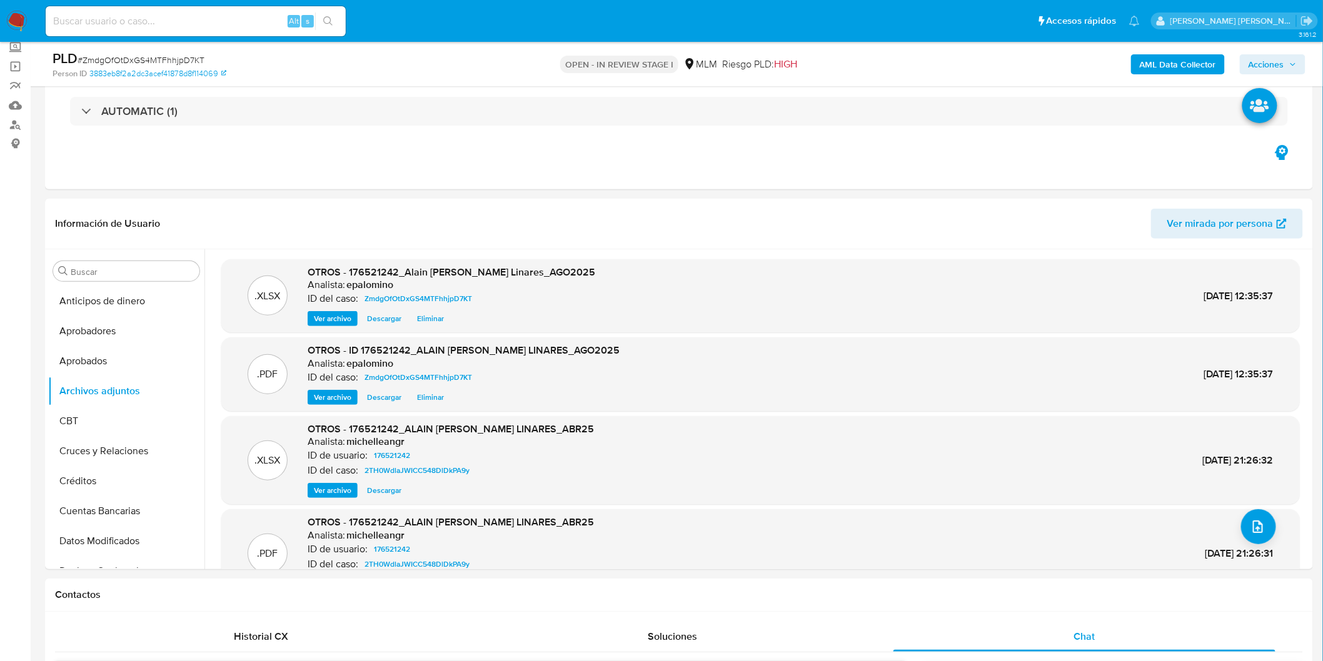
click at [1266, 66] on span "Acciones" at bounding box center [1266, 64] width 36 height 20
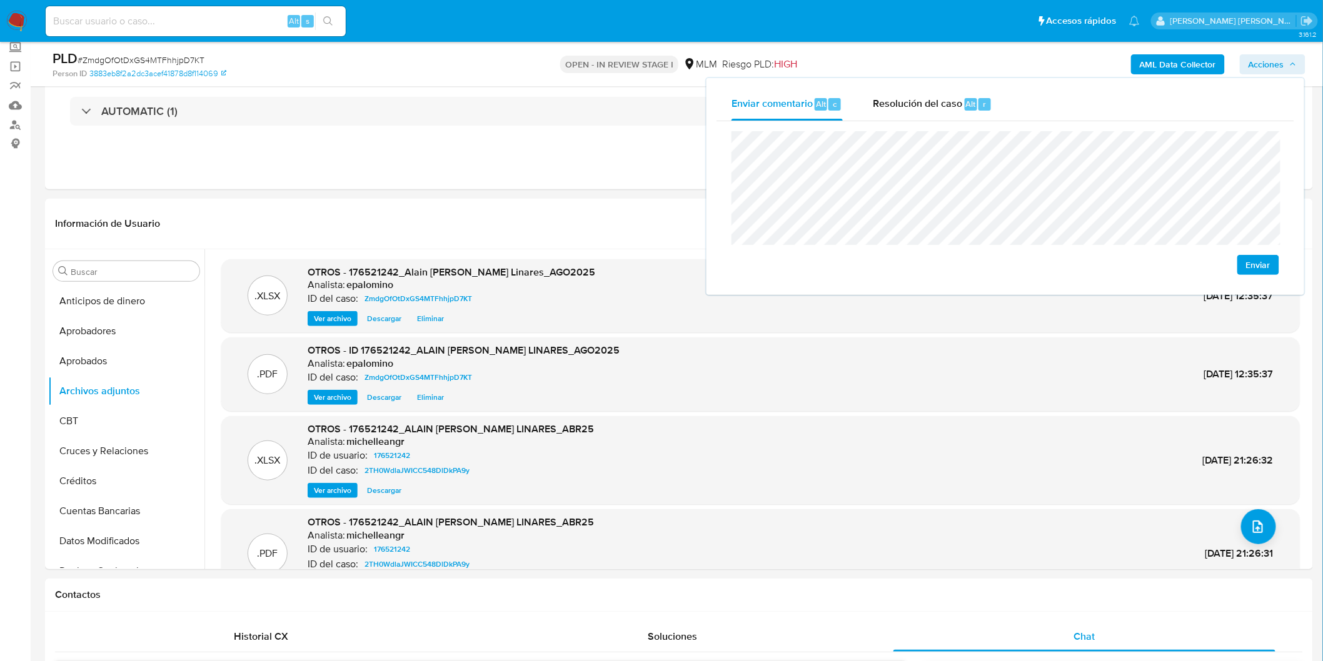
click at [1261, 256] on span "Enviar" at bounding box center [1258, 265] width 24 height 18
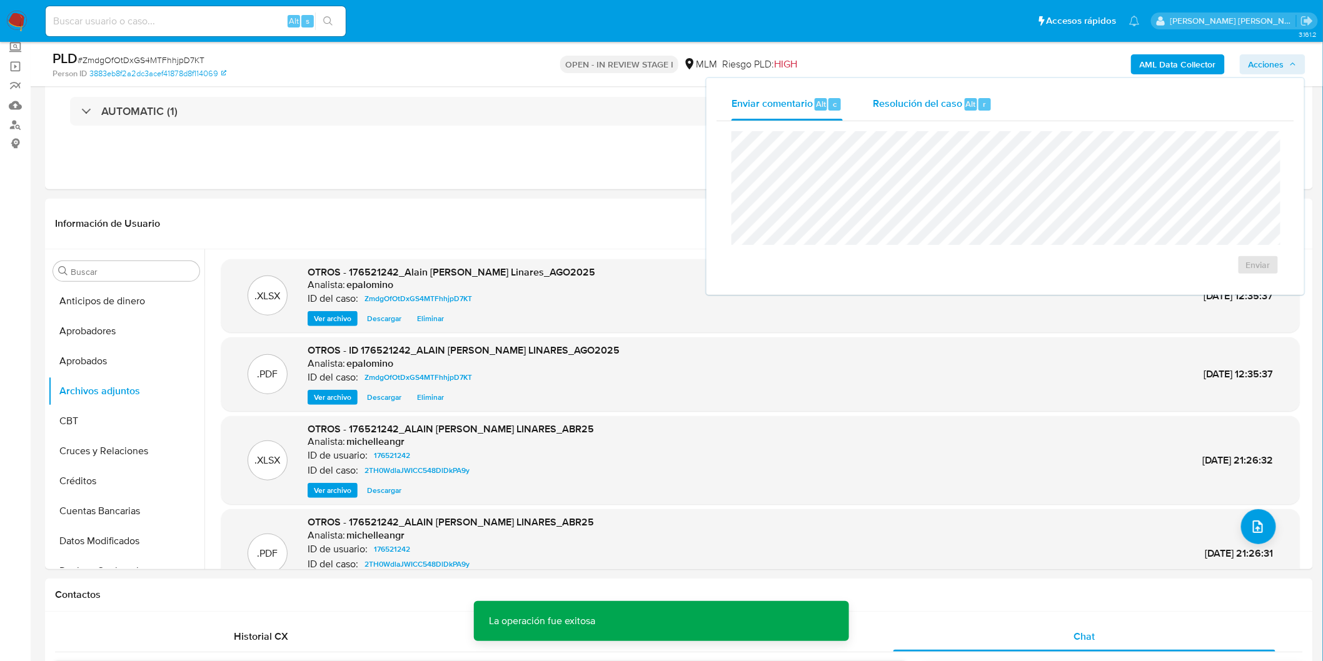
click at [954, 113] on div "Resolución del caso Alt r" at bounding box center [932, 104] width 119 height 33
click at [1159, 283] on span "No ROI" at bounding box center [1135, 285] width 65 height 18
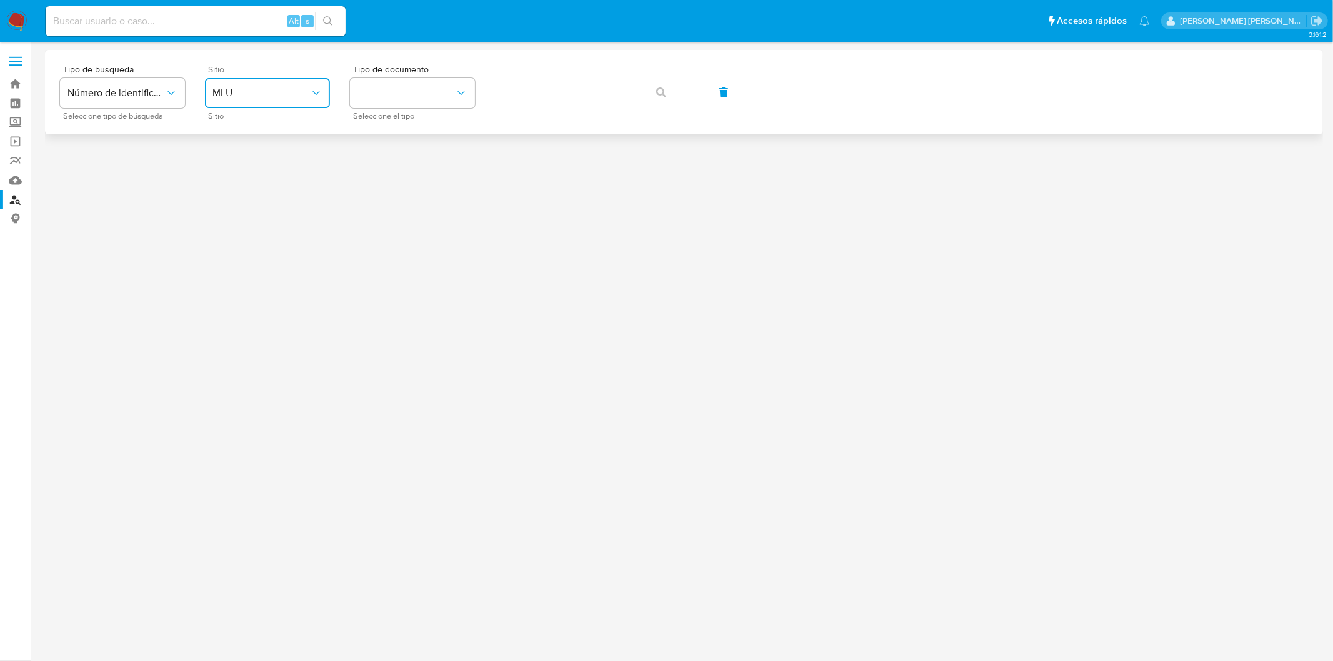
click at [304, 96] on span "MLU" at bounding box center [262, 93] width 98 height 13
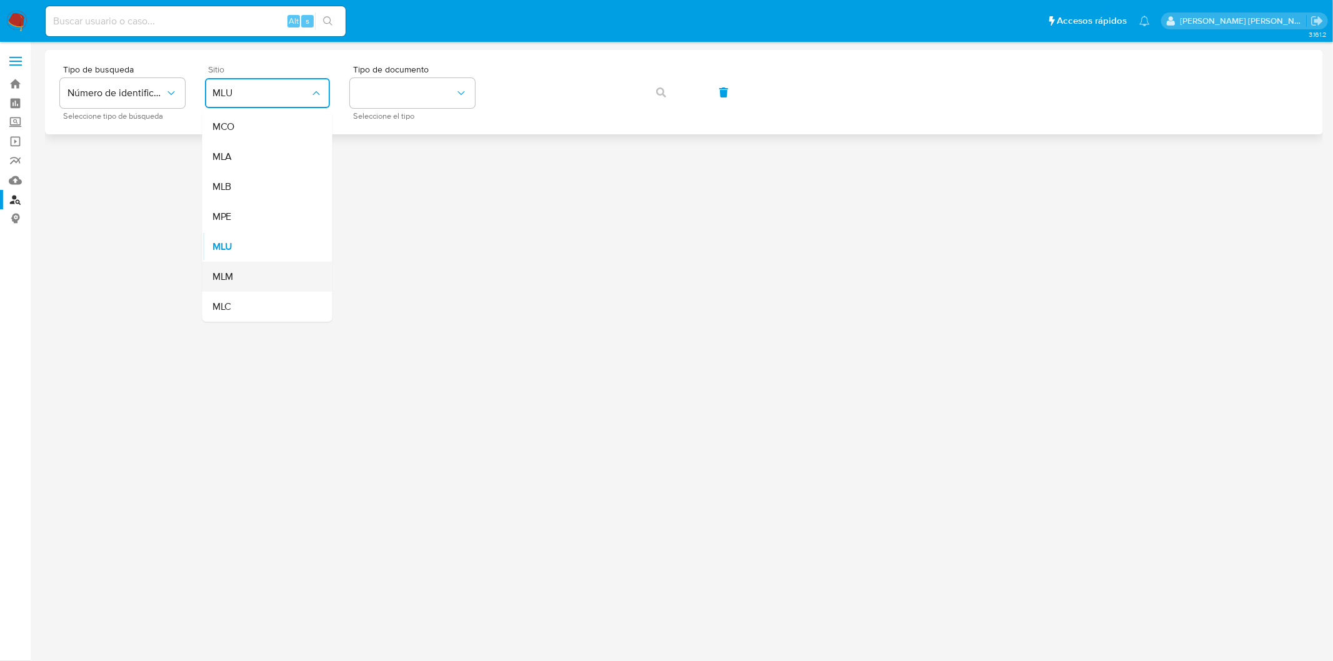
click at [257, 263] on div "MLM" at bounding box center [264, 277] width 103 height 30
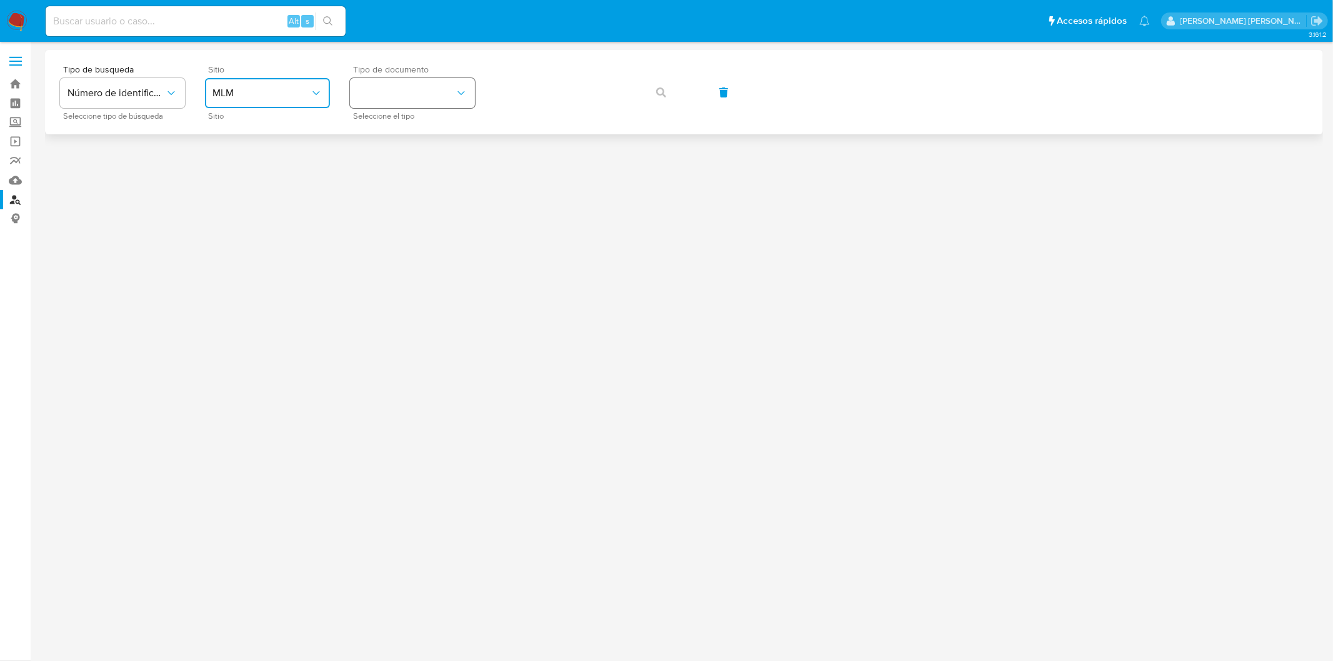
click at [461, 88] on icon "identificationType" at bounding box center [461, 93] width 13 height 13
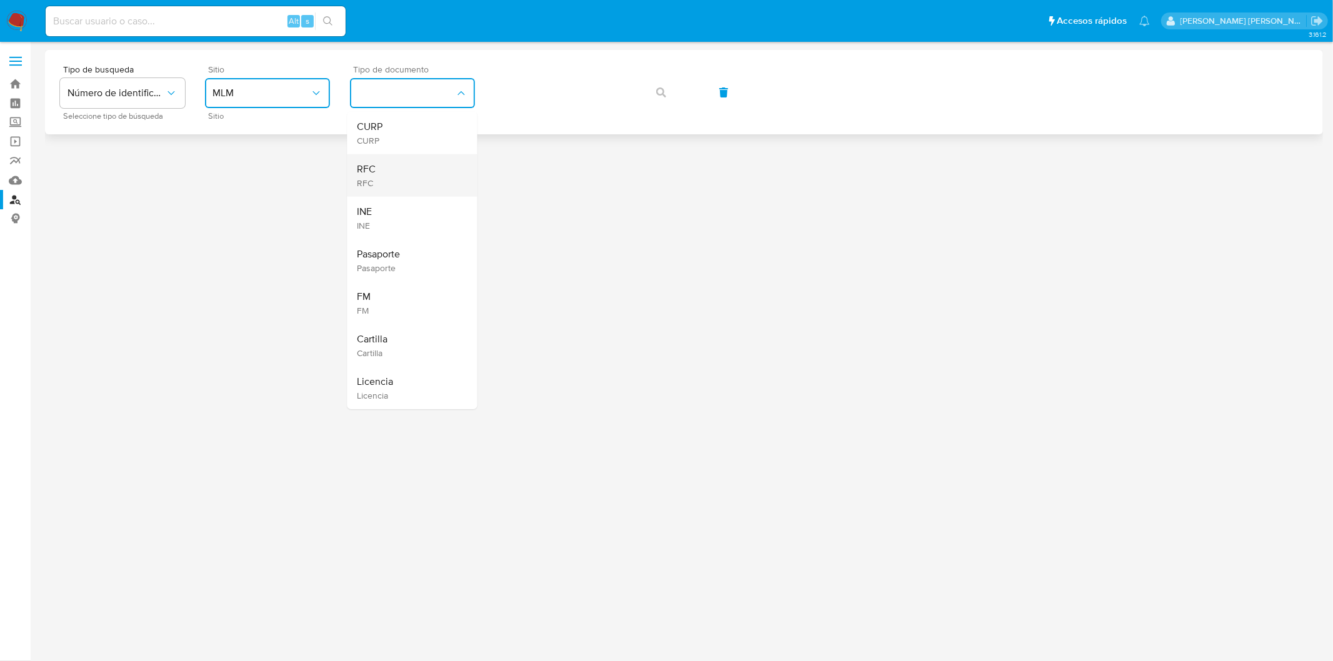
click at [408, 179] on div "RFC RFC" at bounding box center [409, 175] width 103 height 43
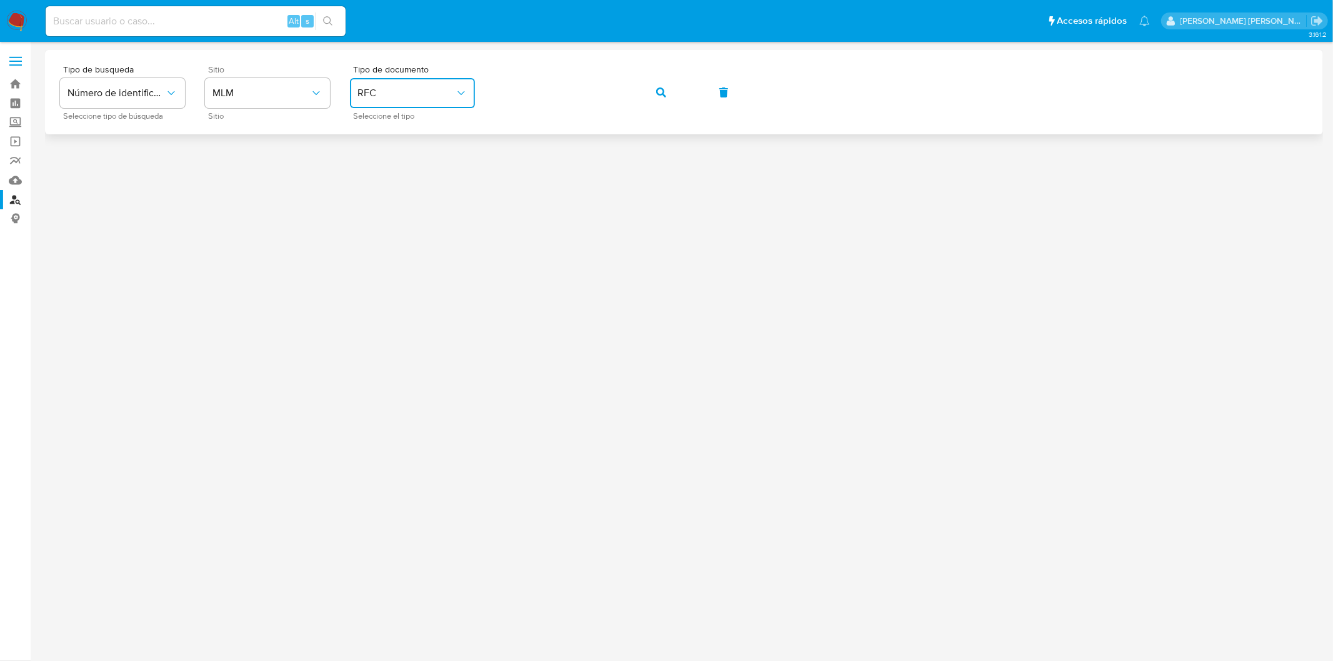
click at [663, 89] on icon "button" at bounding box center [661, 93] width 10 height 10
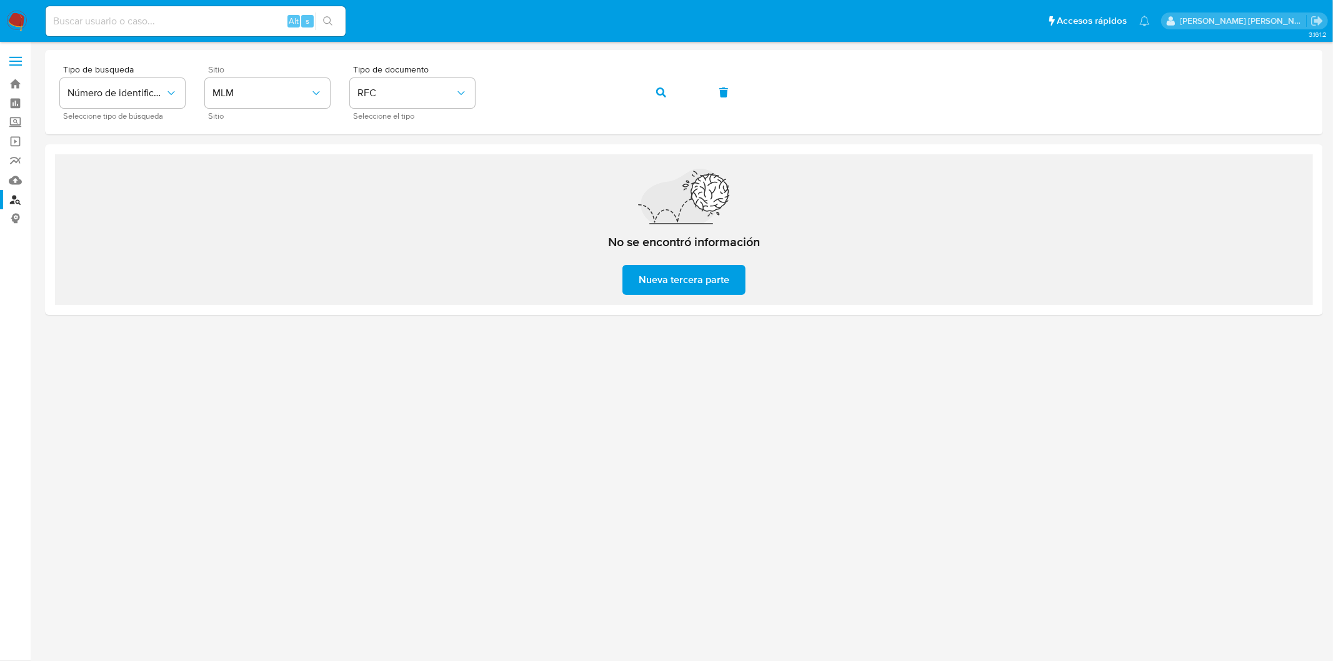
click at [19, 23] on img at bounding box center [16, 21] width 21 height 21
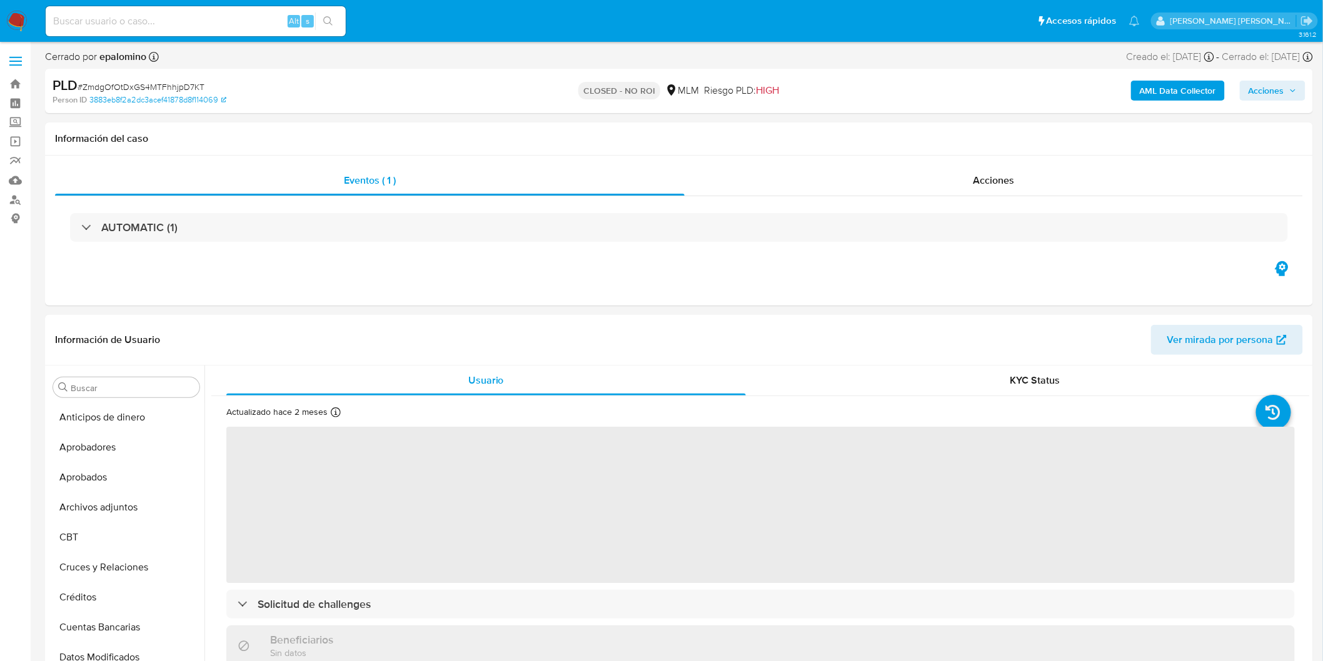
scroll to position [588, 0]
select select "10"
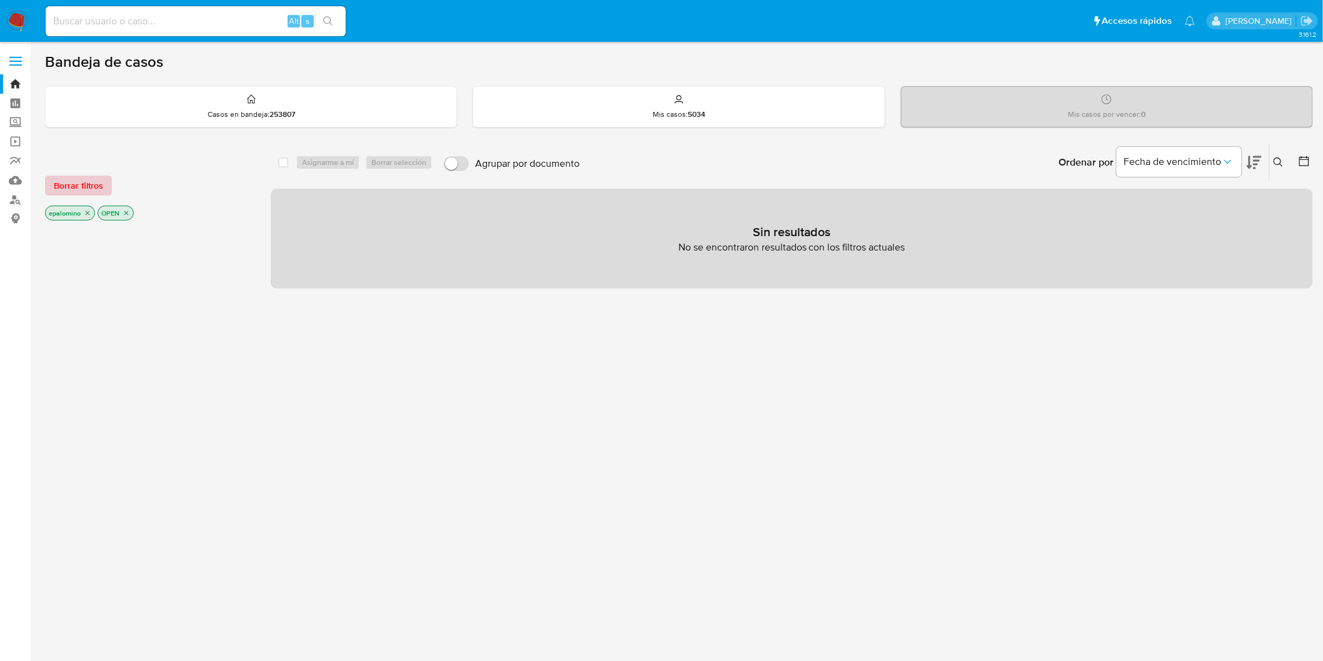
click at [86, 184] on span "Borrar filtros" at bounding box center [78, 186] width 49 height 18
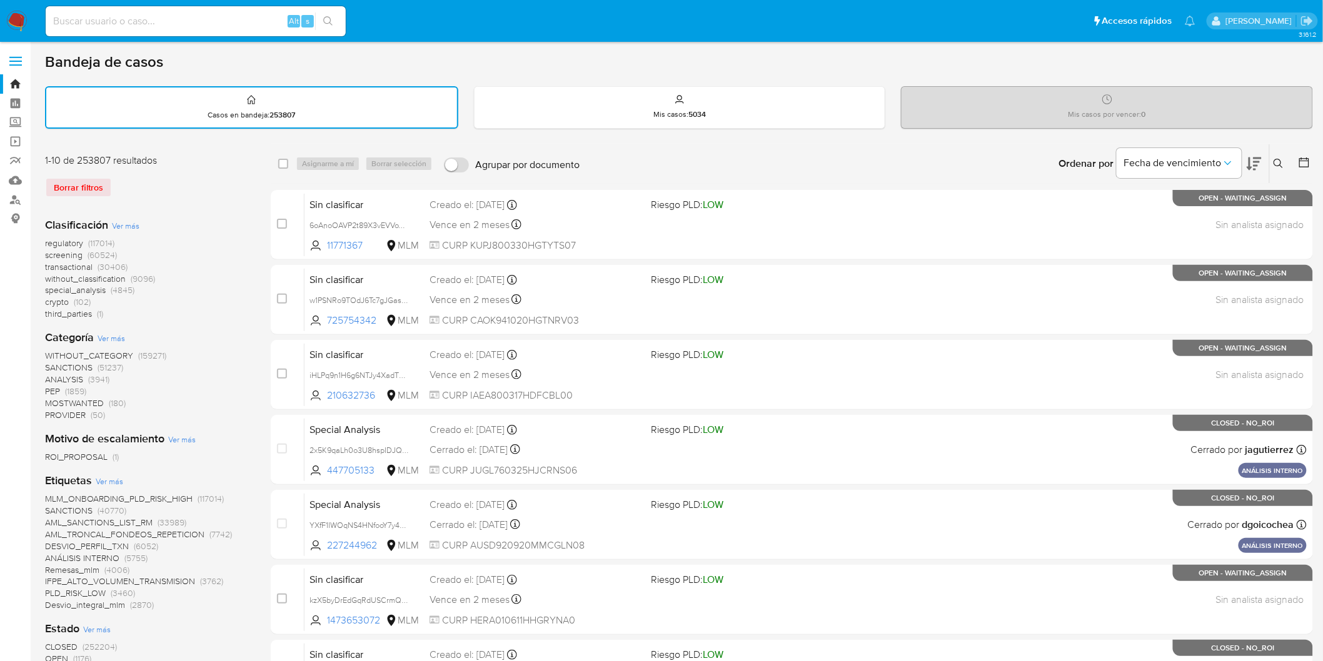
click at [11, 19] on img at bounding box center [16, 21] width 21 height 21
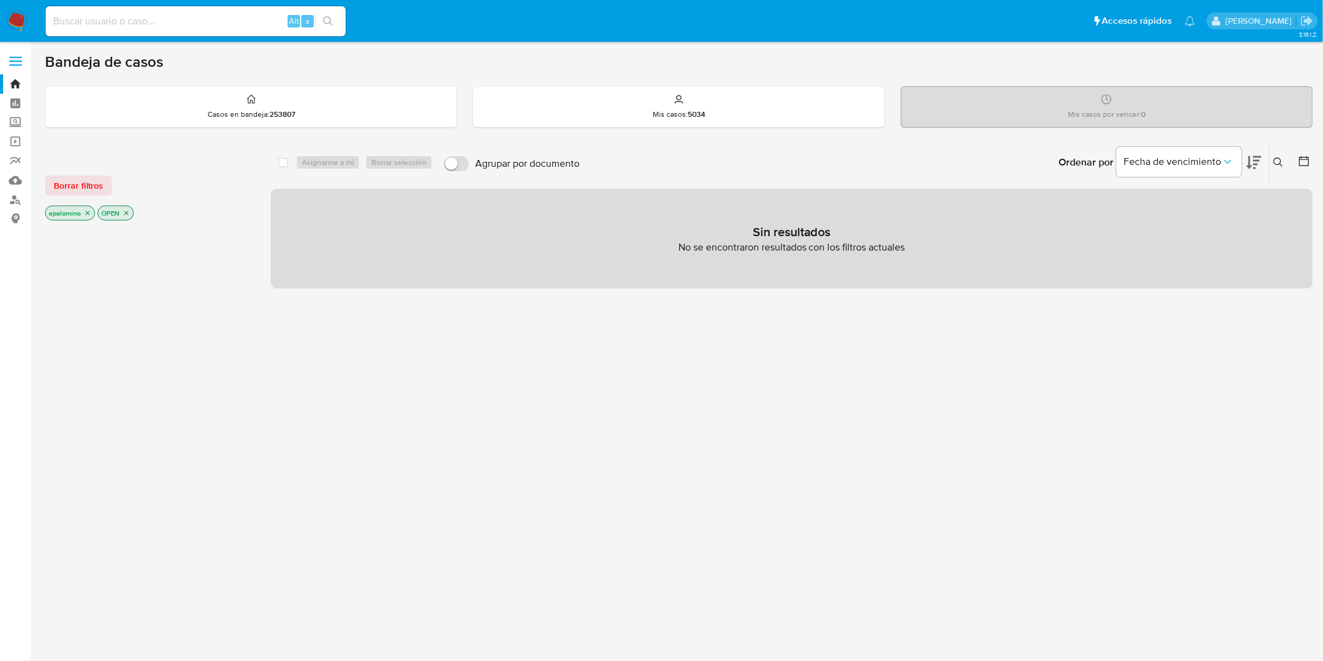
drag, startPoint x: 91, startPoint y: 184, endPoint x: 98, endPoint y: 184, distance: 7.5
click at [90, 184] on span "Borrar filtros" at bounding box center [78, 186] width 49 height 18
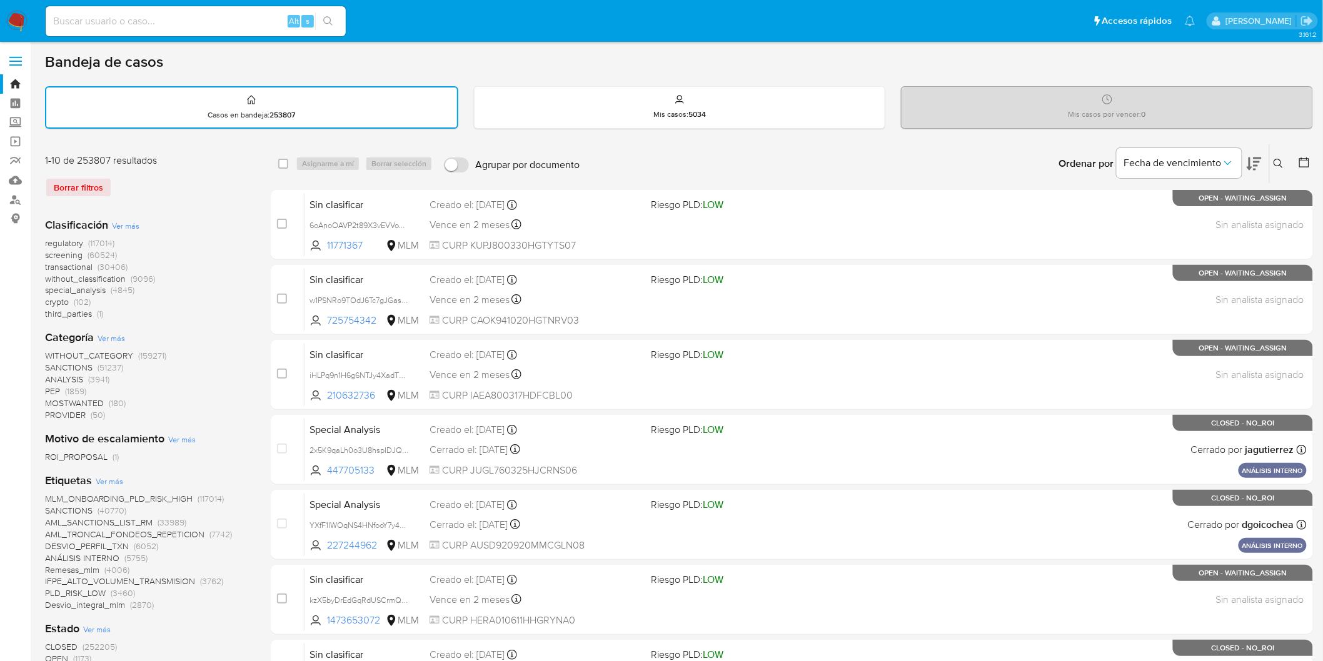
click at [1278, 164] on icon at bounding box center [1277, 163] width 9 height 9
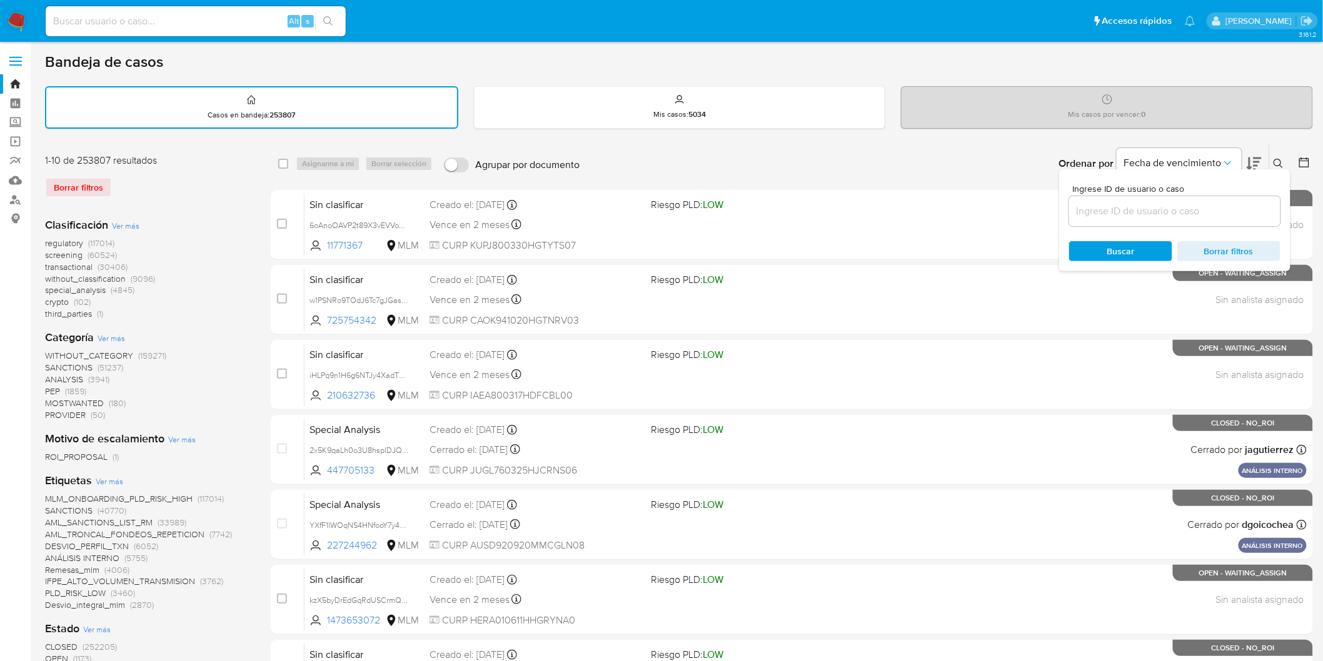
click at [1145, 207] on input at bounding box center [1174, 211] width 211 height 16
type input "304689080"
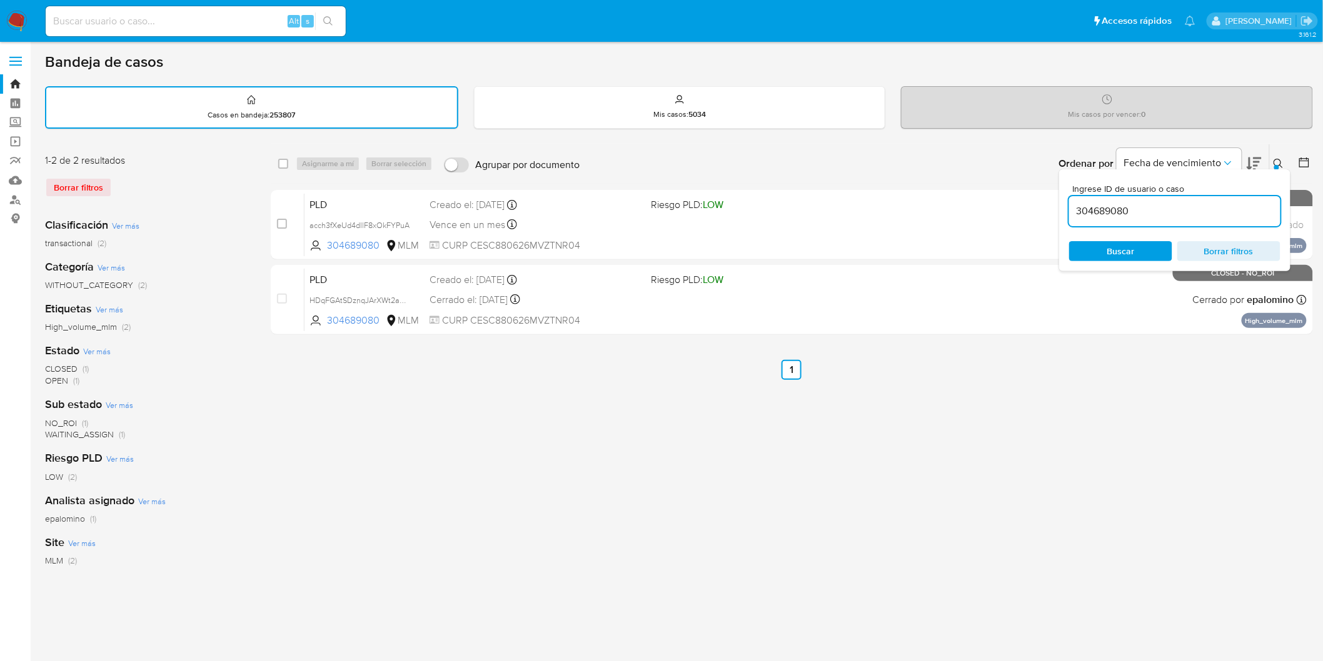
click at [1271, 148] on div "Ingrese ID de usuario o caso 304689080 Buscar Borrar filtros" at bounding box center [1279, 163] width 21 height 39
click at [1276, 159] on icon at bounding box center [1277, 163] width 9 height 9
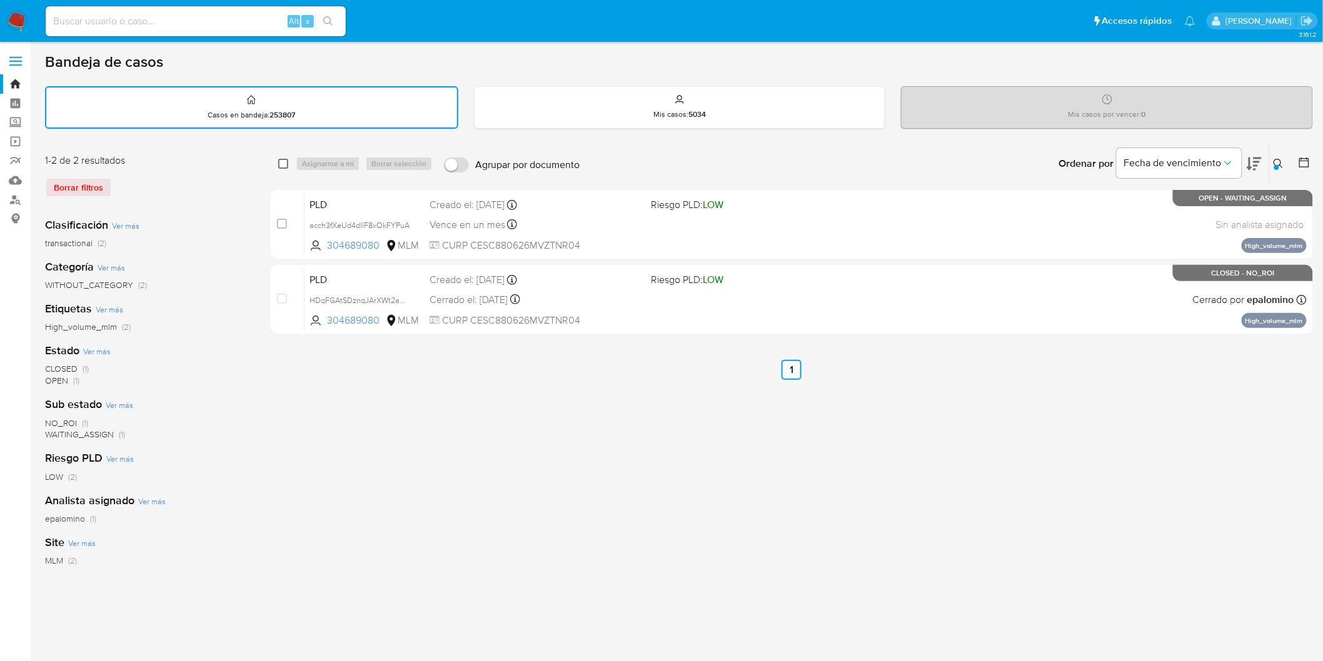
click at [282, 159] on input "checkbox" at bounding box center [283, 164] width 10 height 10
checkbox input "true"
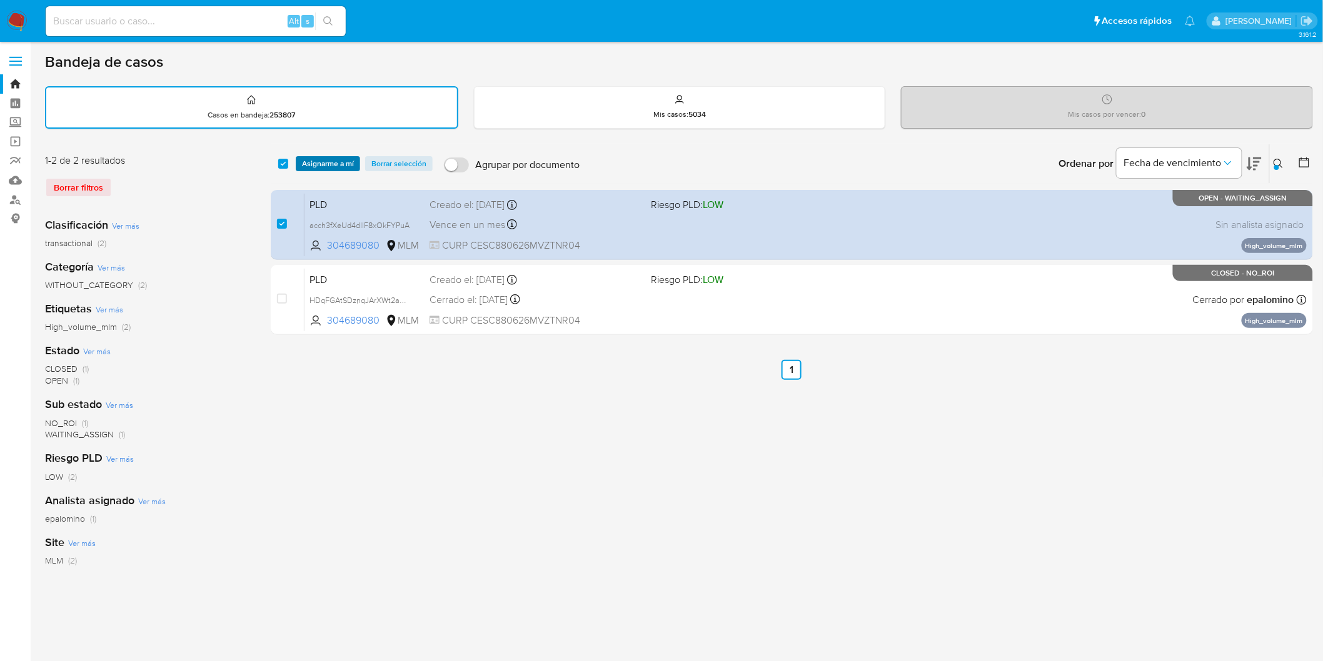
click at [330, 163] on span "Asignarme a mí" at bounding box center [328, 164] width 52 height 13
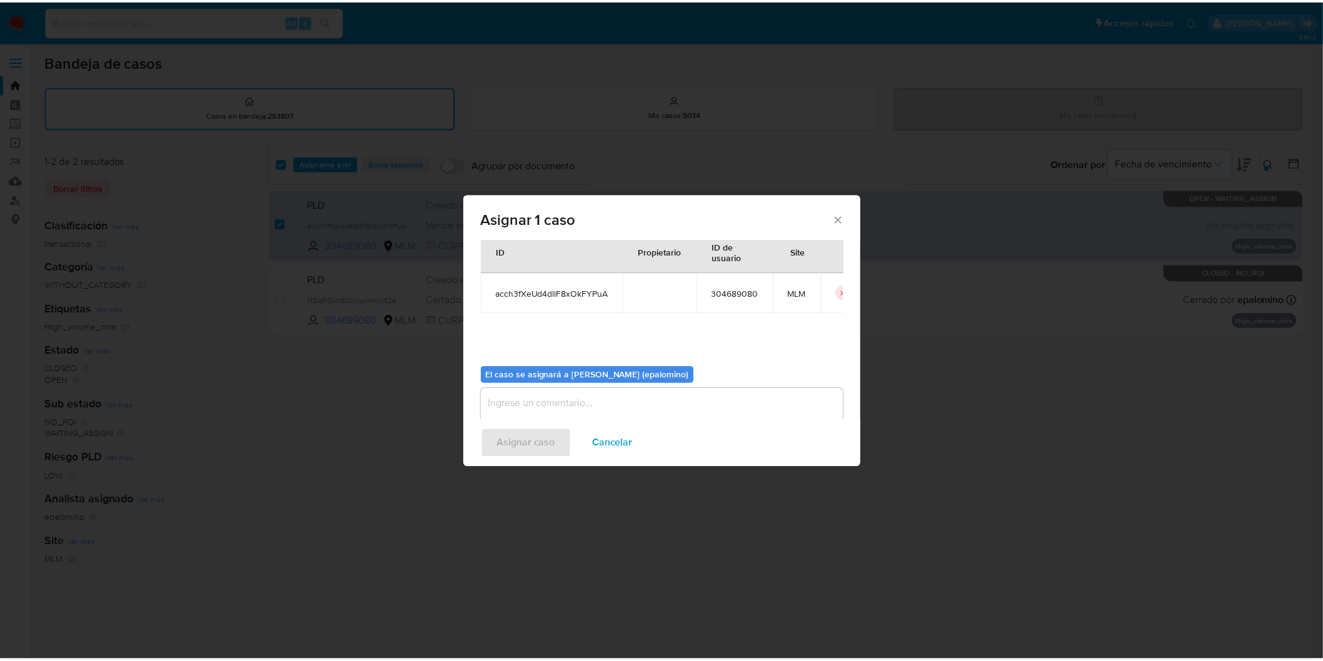
scroll to position [64, 0]
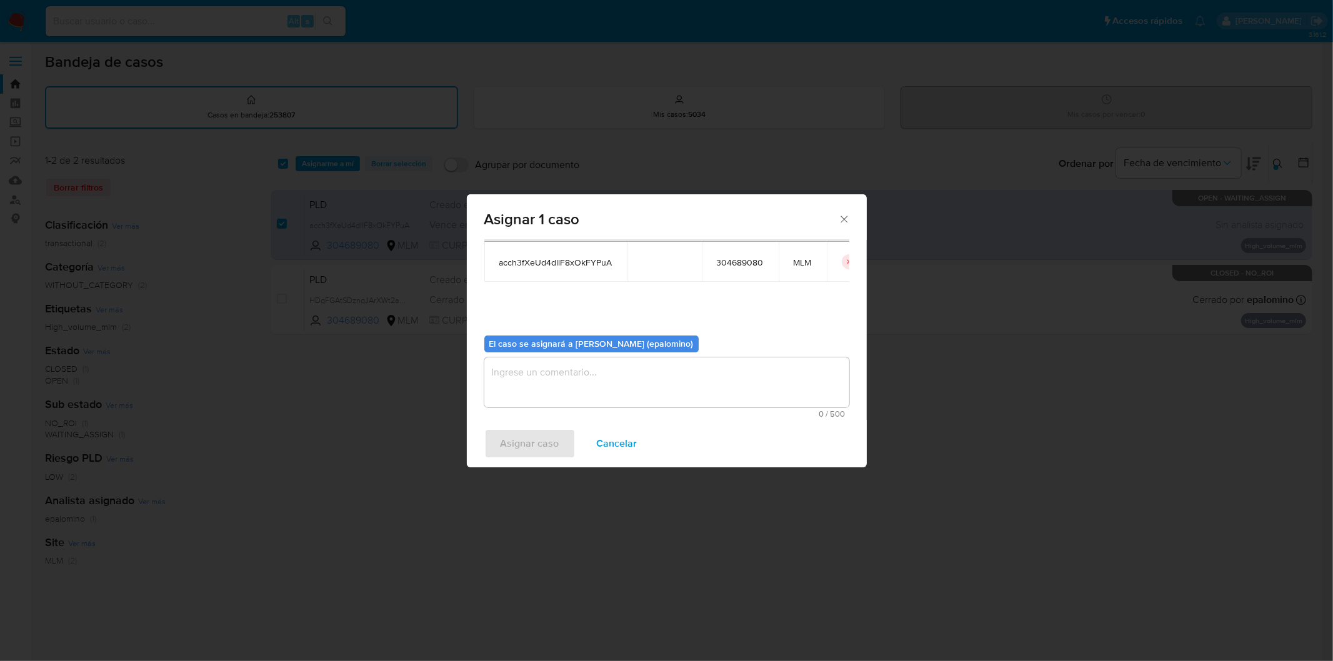
click at [563, 381] on textarea "assign-modal" at bounding box center [666, 383] width 365 height 50
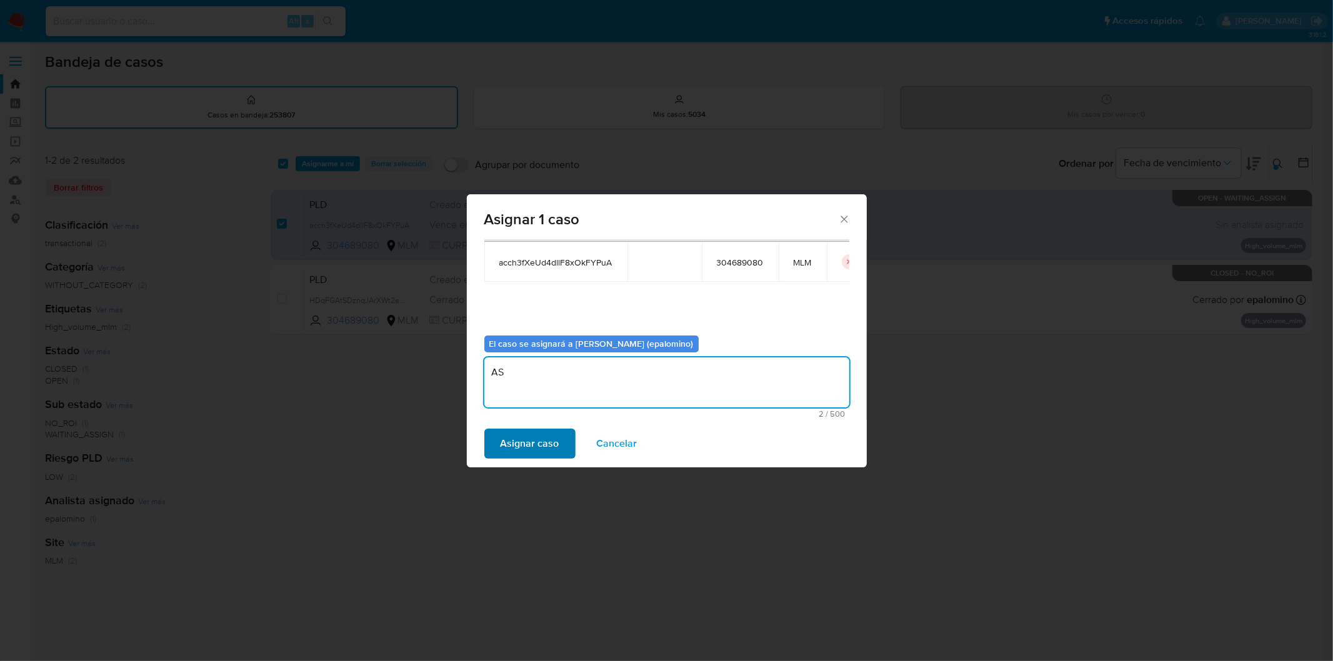
type textarea "AS"
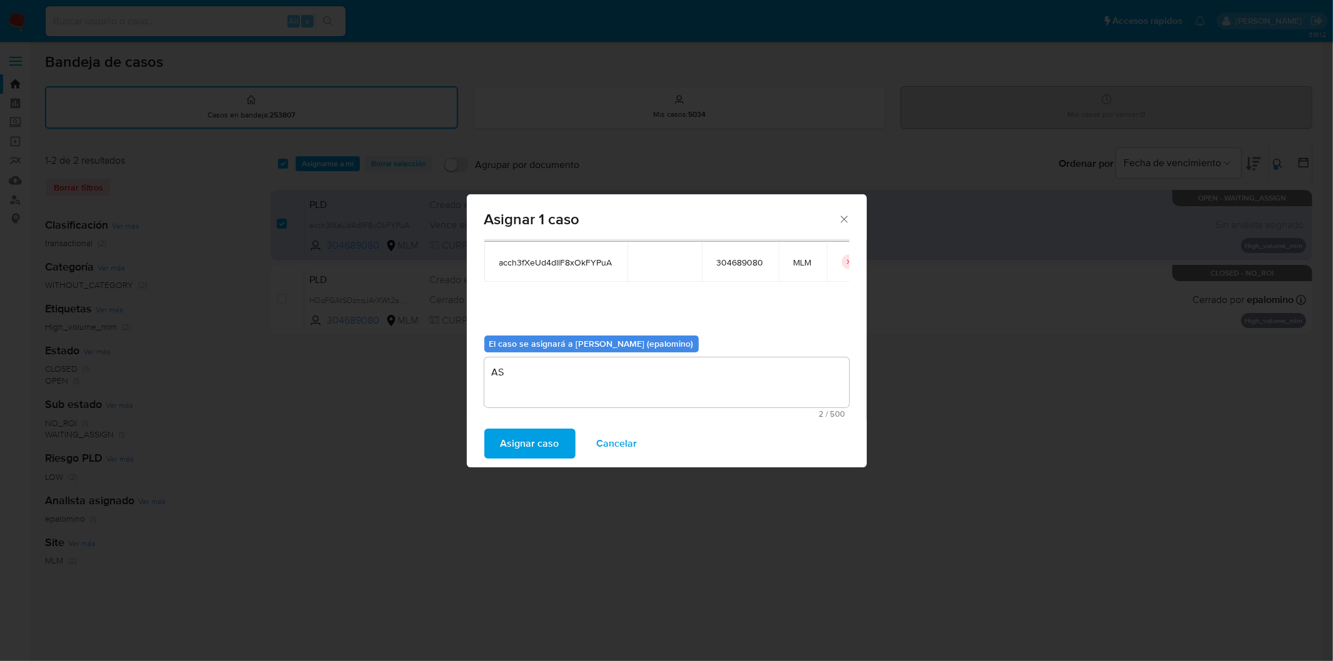
click at [519, 430] on span "Asignar caso" at bounding box center [530, 444] width 59 height 28
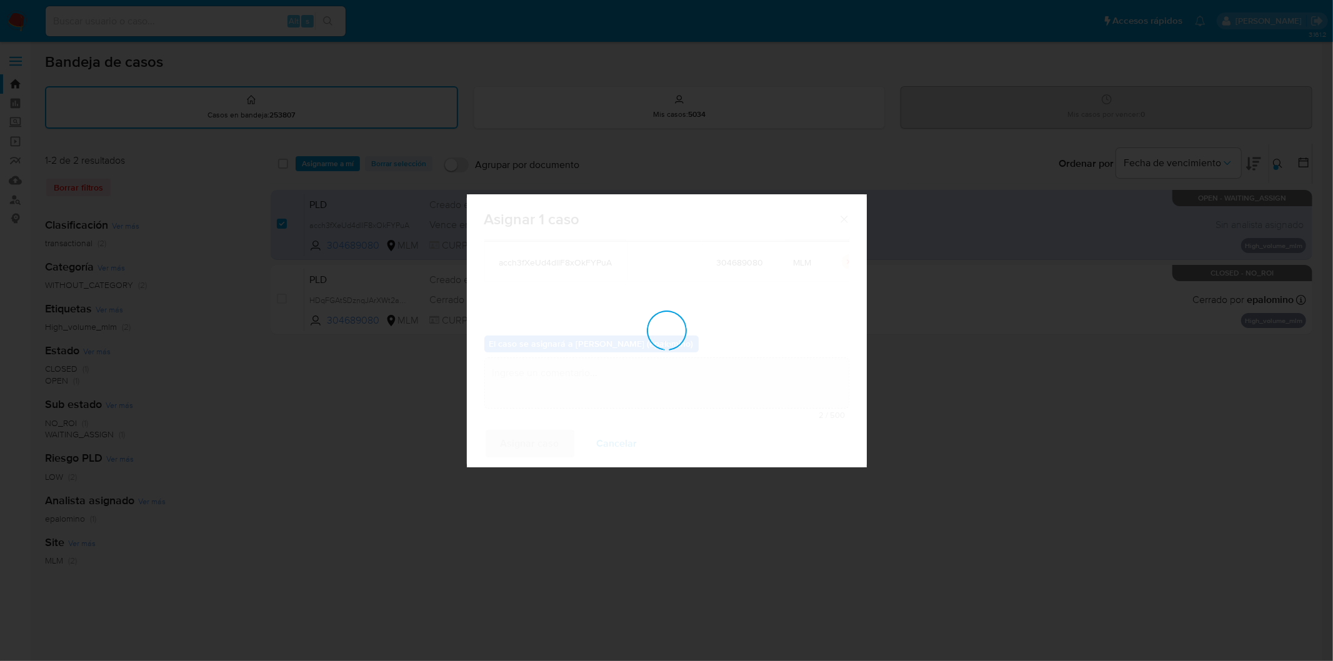
checkbox input "false"
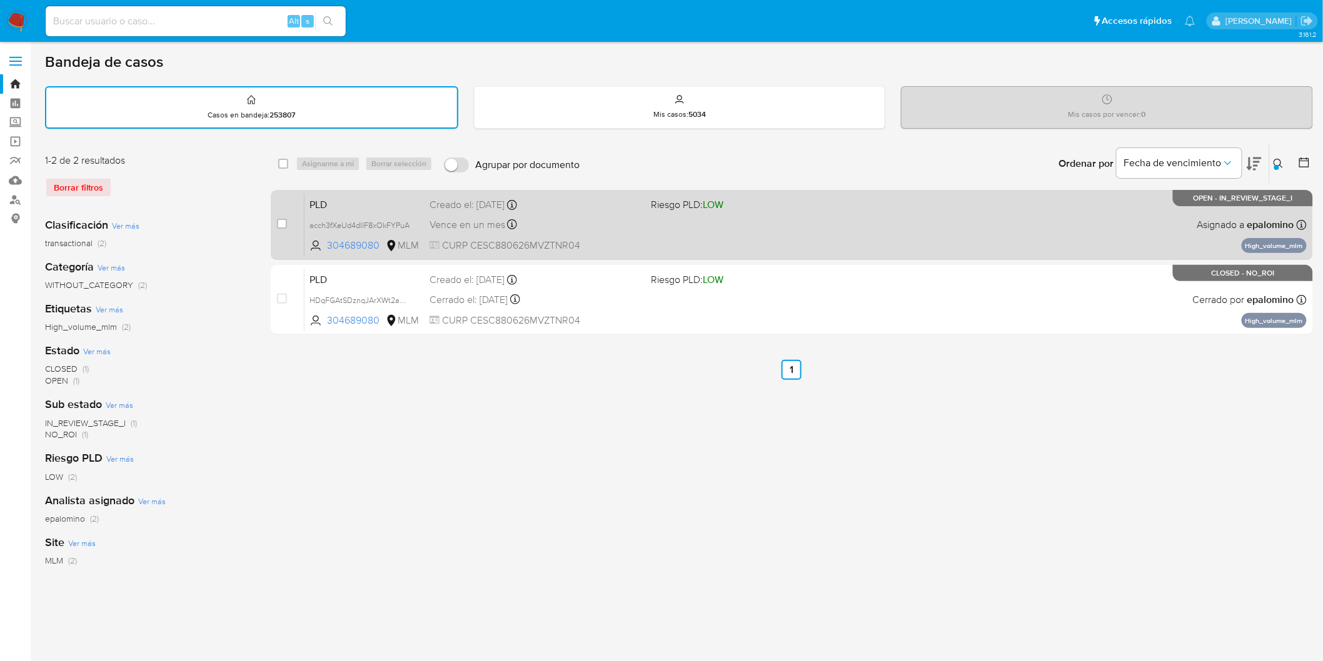
click at [328, 193] on div "PLD acch3fXeUd4dllF8xOkFYPuA 304689080 MLM Riesgo PLD: LOW Creado el: 12/09/202…" at bounding box center [805, 224] width 1002 height 63
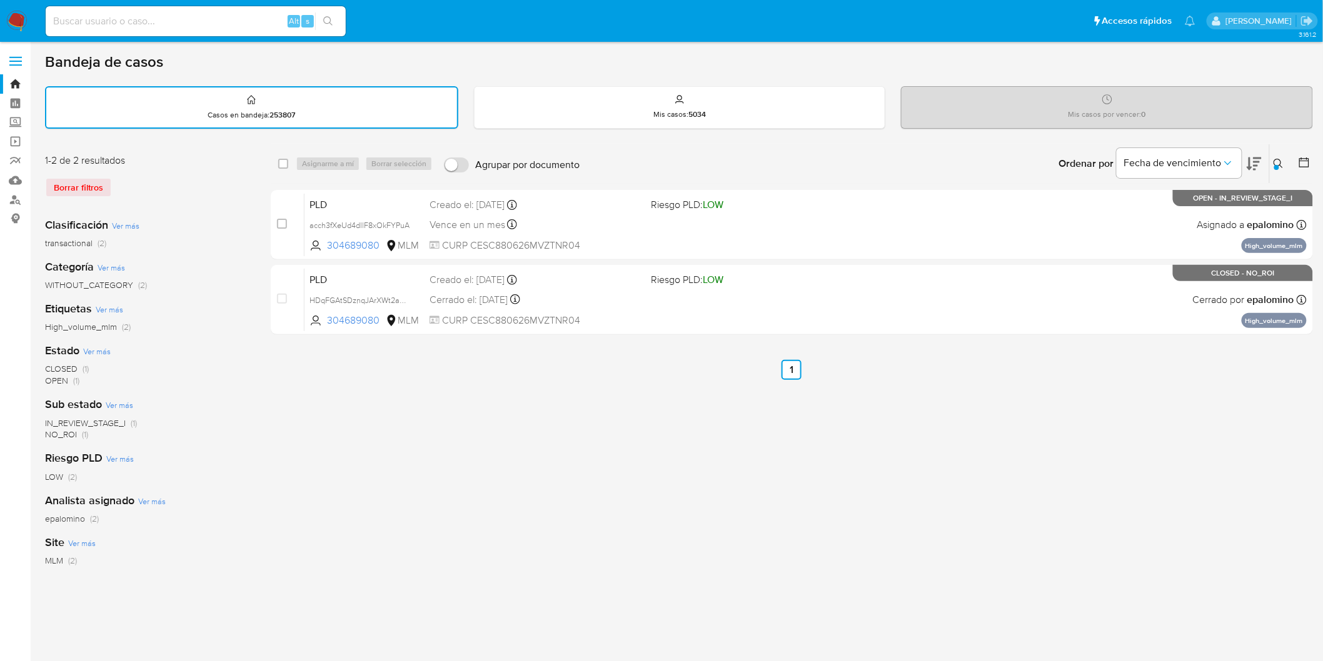
click at [16, 29] on img at bounding box center [16, 21] width 21 height 21
click at [193, 173] on div "1-2 de 2 resultados Borrar filtros" at bounding box center [145, 181] width 200 height 54
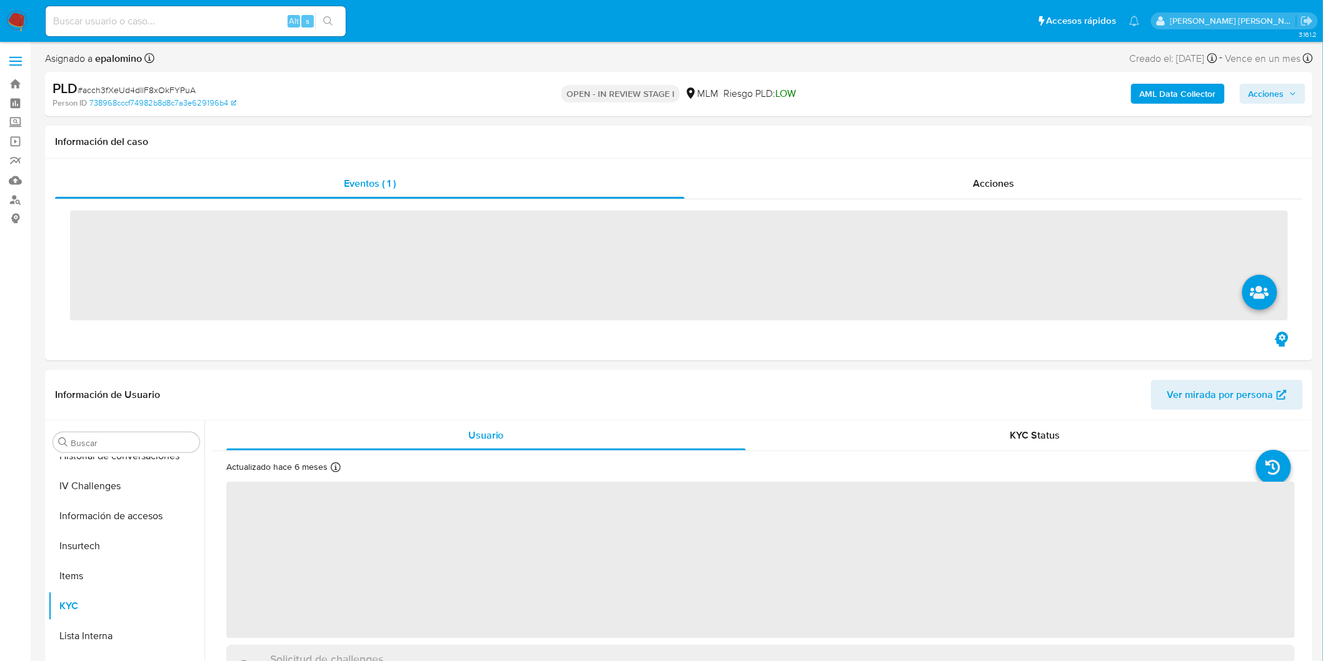
scroll to position [588, 0]
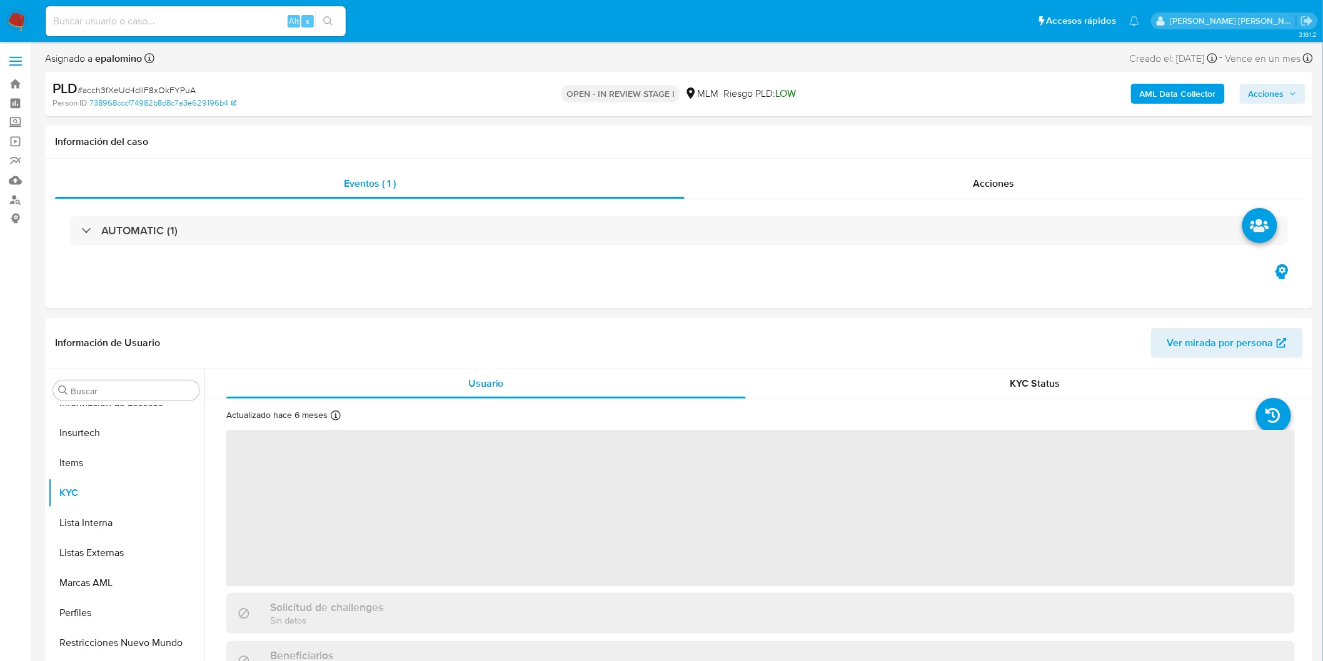
select select "10"
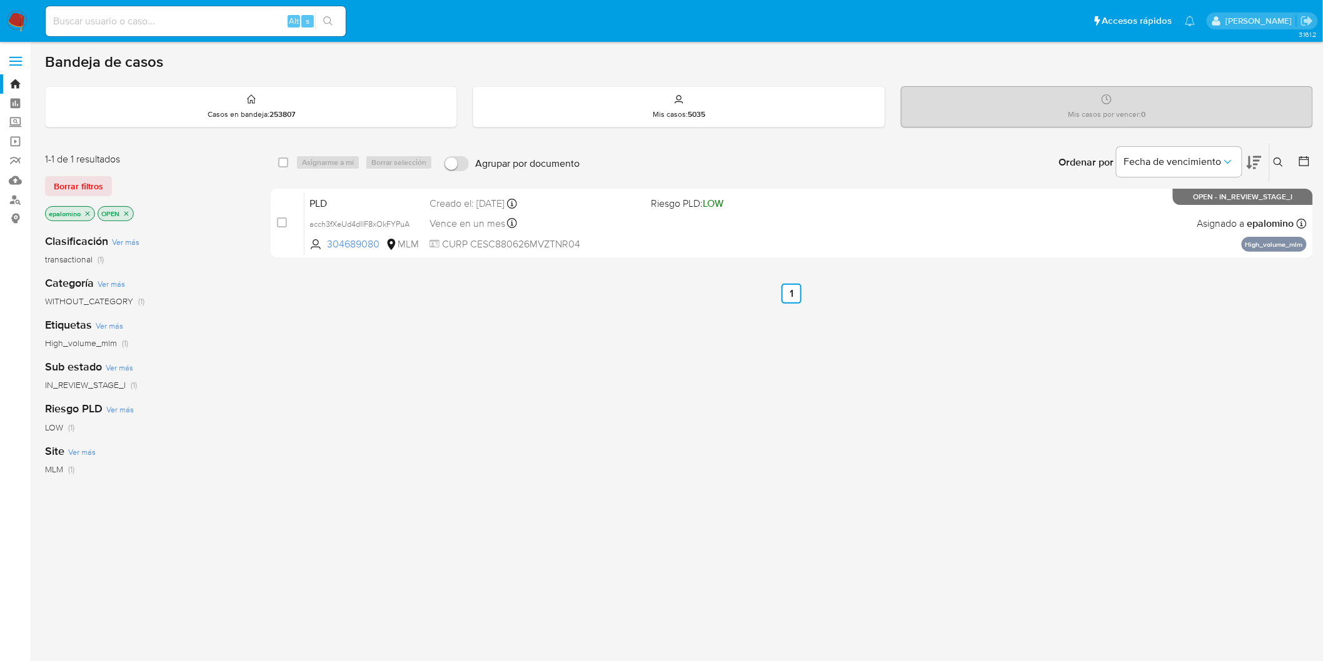
click at [92, 185] on span "Borrar filtros" at bounding box center [78, 187] width 49 height 18
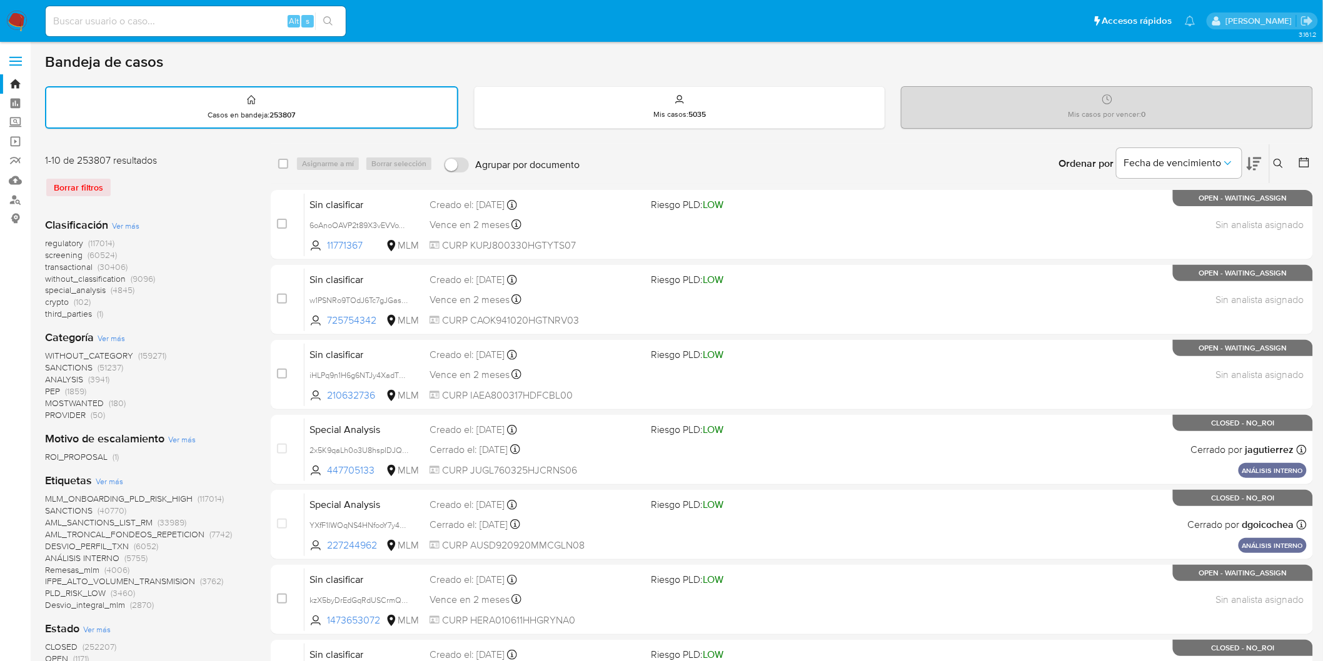
click at [20, 23] on img at bounding box center [16, 21] width 21 height 21
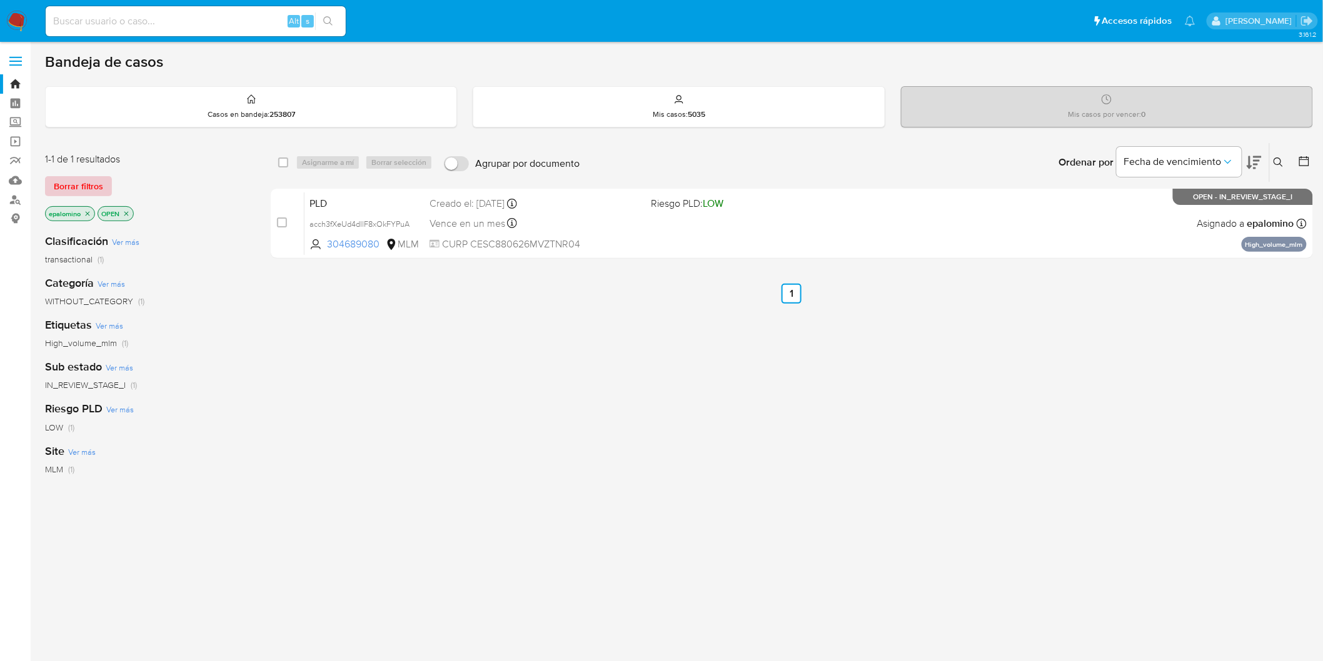
click at [86, 178] on span "Borrar filtros" at bounding box center [78, 187] width 49 height 18
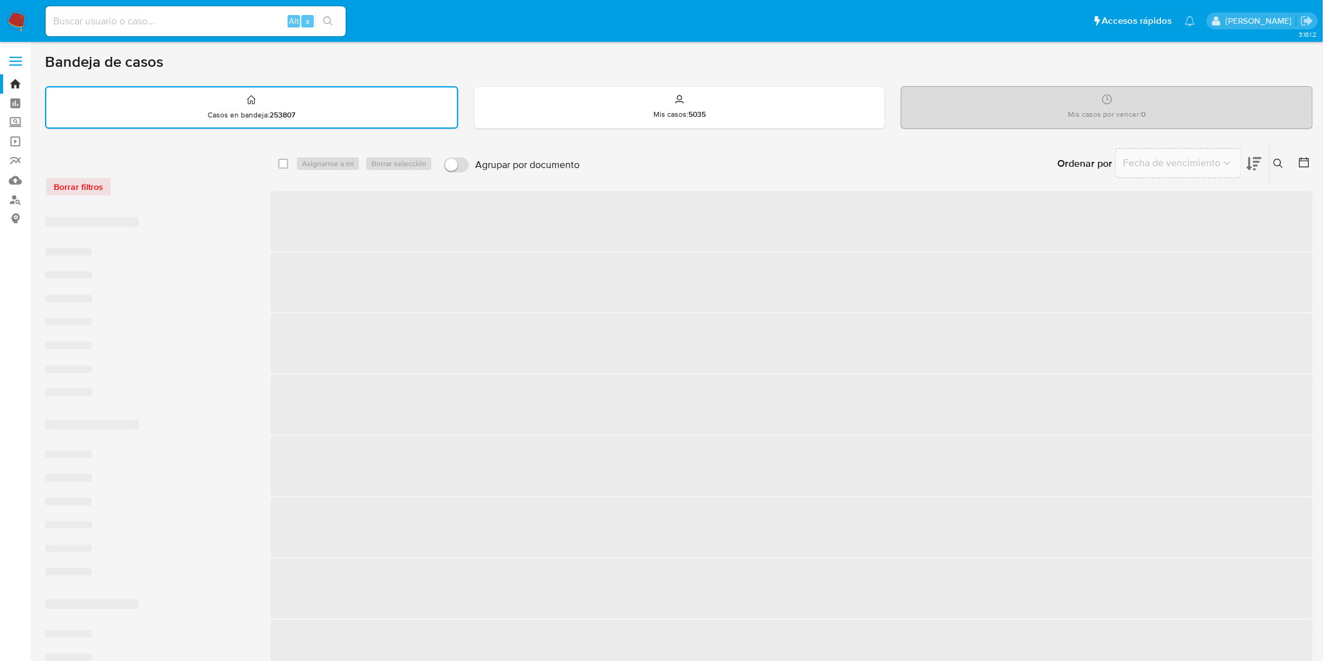
click at [224, 183] on div "Borrar filtros" at bounding box center [145, 187] width 200 height 20
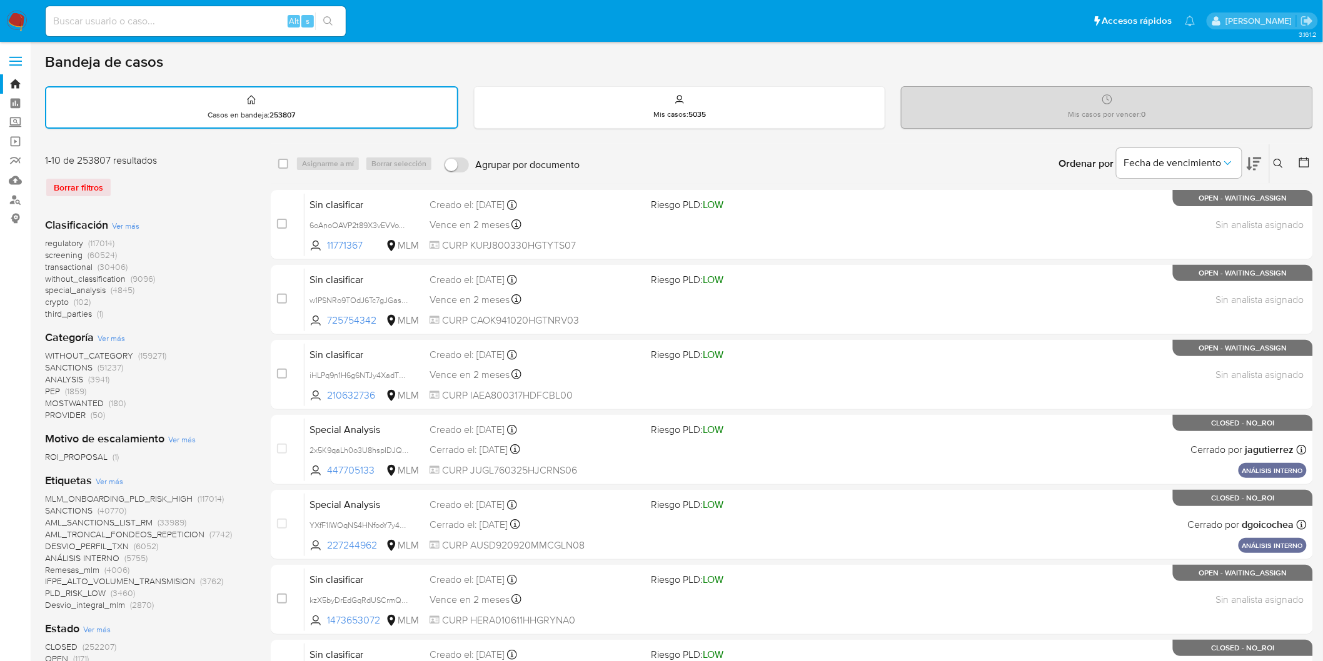
click at [234, 223] on div "Clasificación Ver más regulatory (117014) screening (60524) transactional (3040…" at bounding box center [148, 269] width 206 height 103
click at [14, 19] on img at bounding box center [16, 21] width 21 height 21
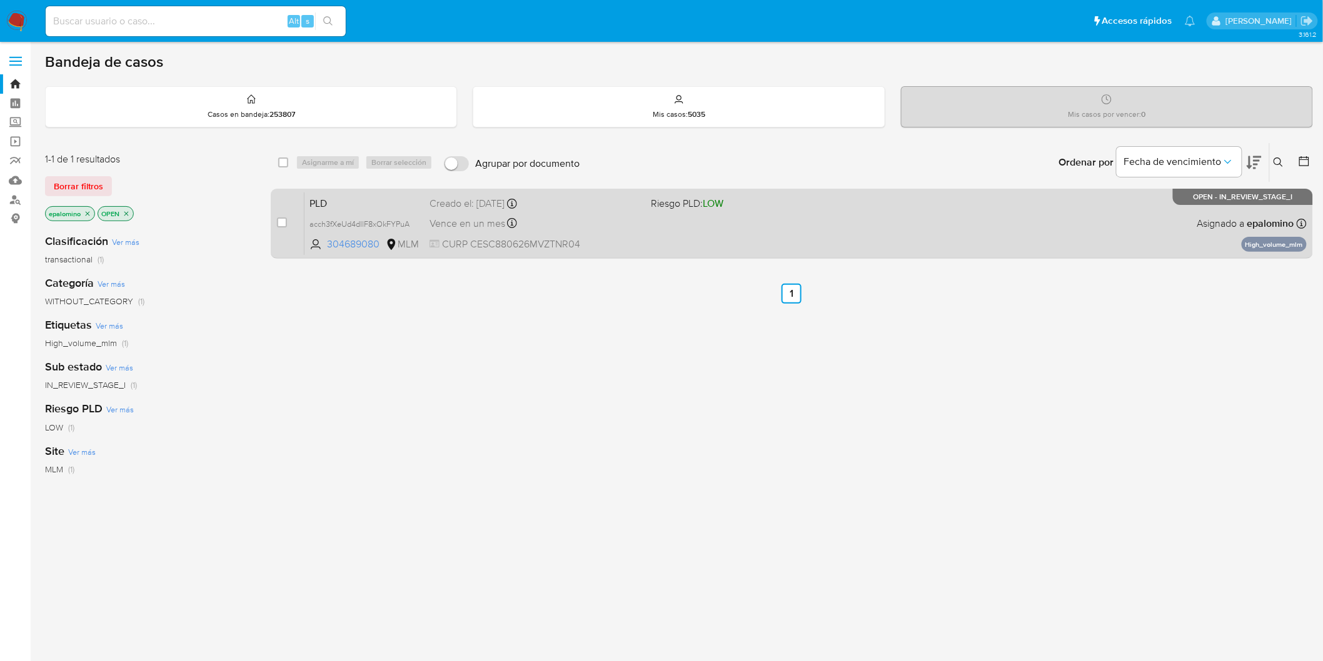
click at [353, 198] on span "PLD" at bounding box center [364, 202] width 110 height 16
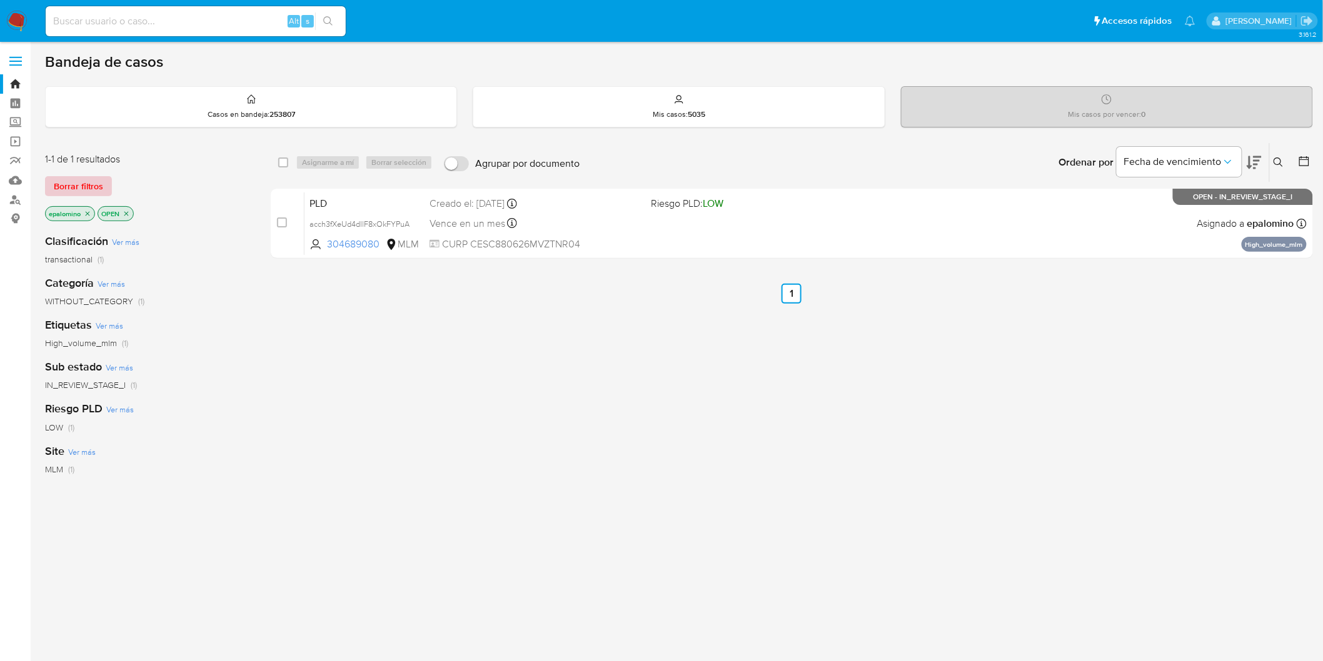
click at [90, 179] on span "Borrar filtros" at bounding box center [78, 187] width 49 height 18
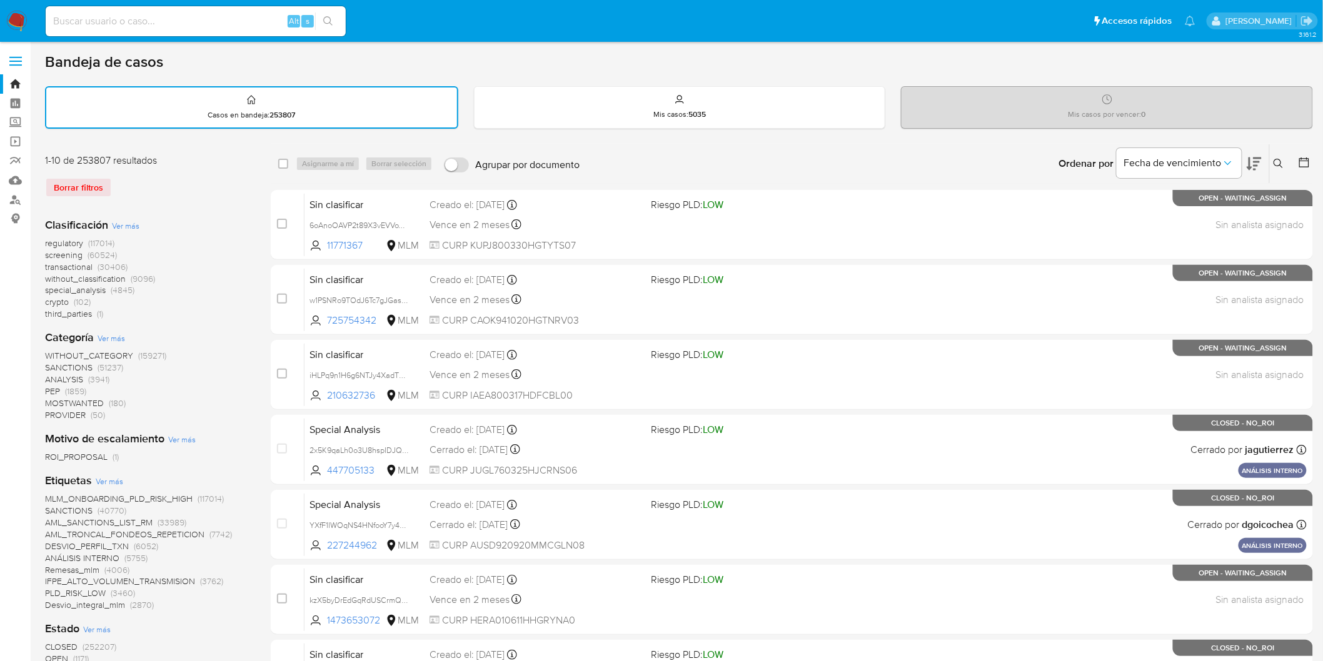
click at [1279, 161] on icon at bounding box center [1278, 164] width 10 height 10
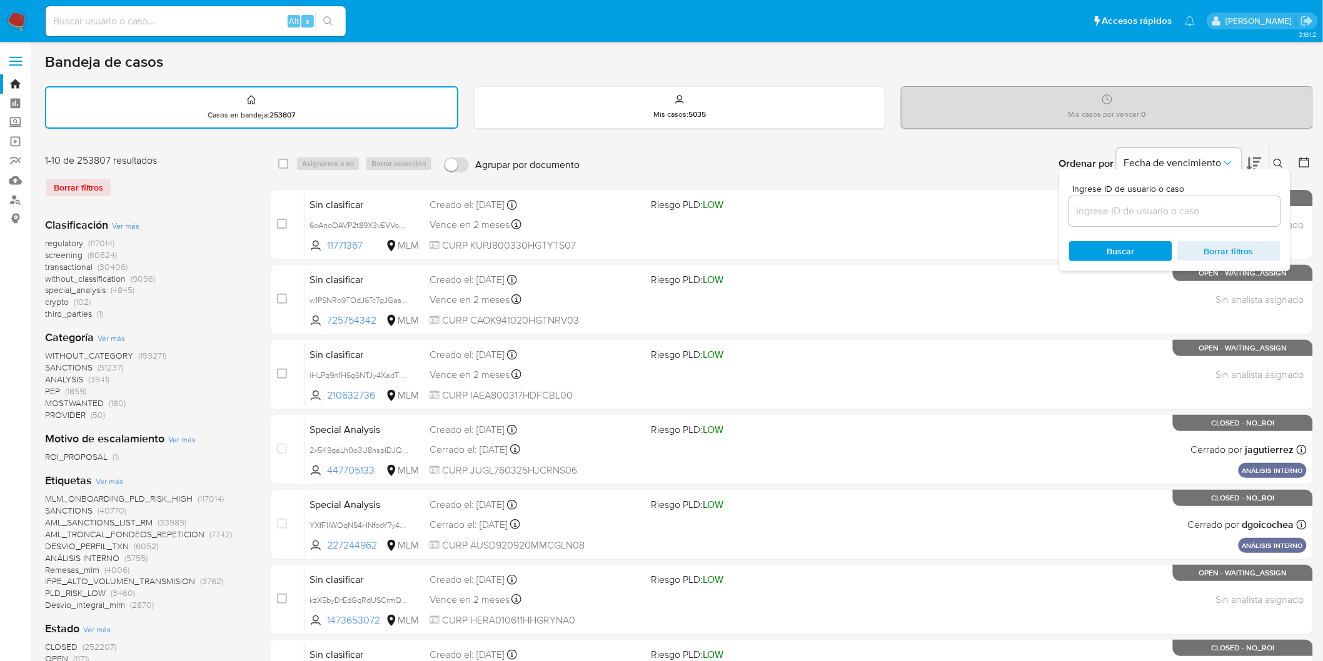
click at [1099, 213] on input at bounding box center [1174, 211] width 211 height 16
type input "304689080"
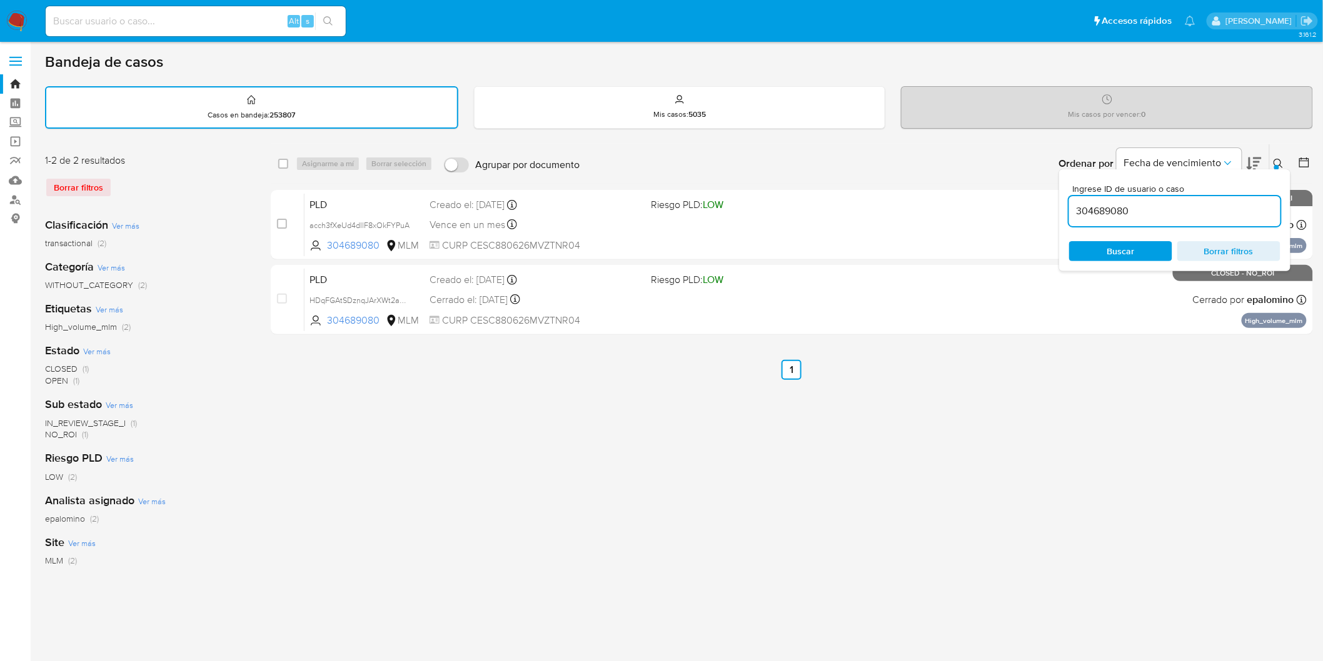
click at [1284, 164] on button at bounding box center [1279, 163] width 21 height 15
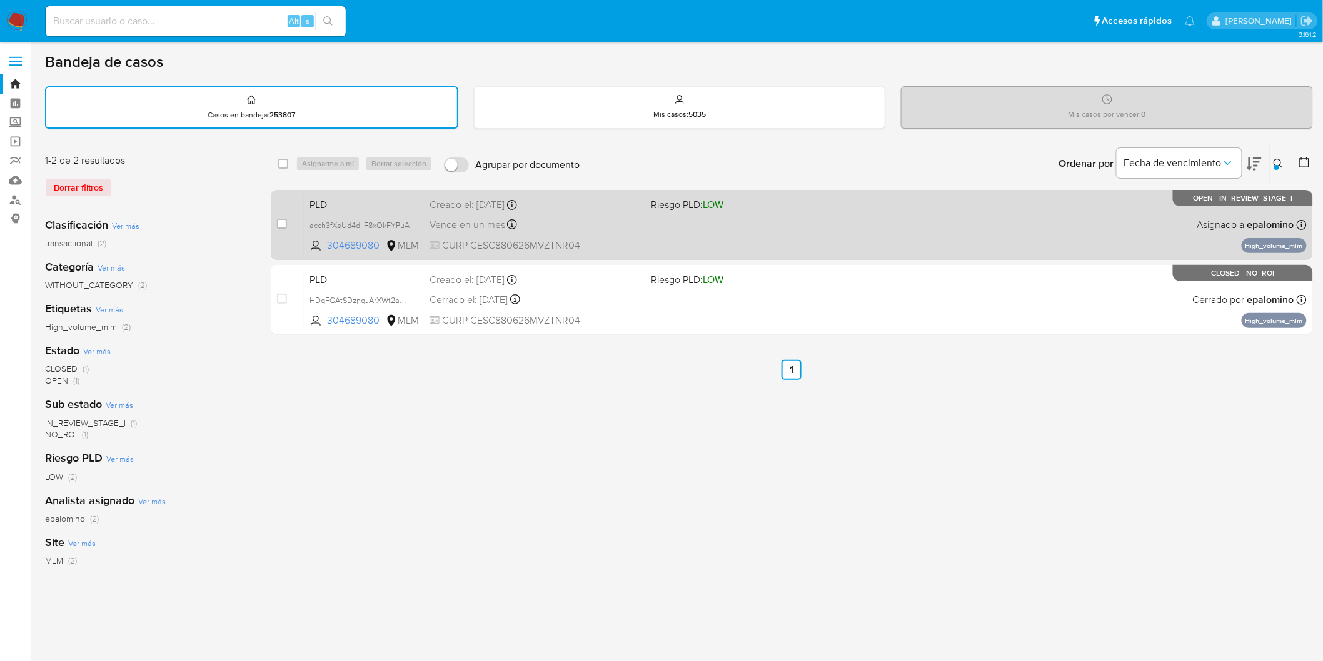
click at [289, 199] on div "case-item-checkbox No es posible asignar el caso" at bounding box center [291, 224] width 28 height 63
click at [328, 196] on span "PLD" at bounding box center [364, 204] width 110 height 16
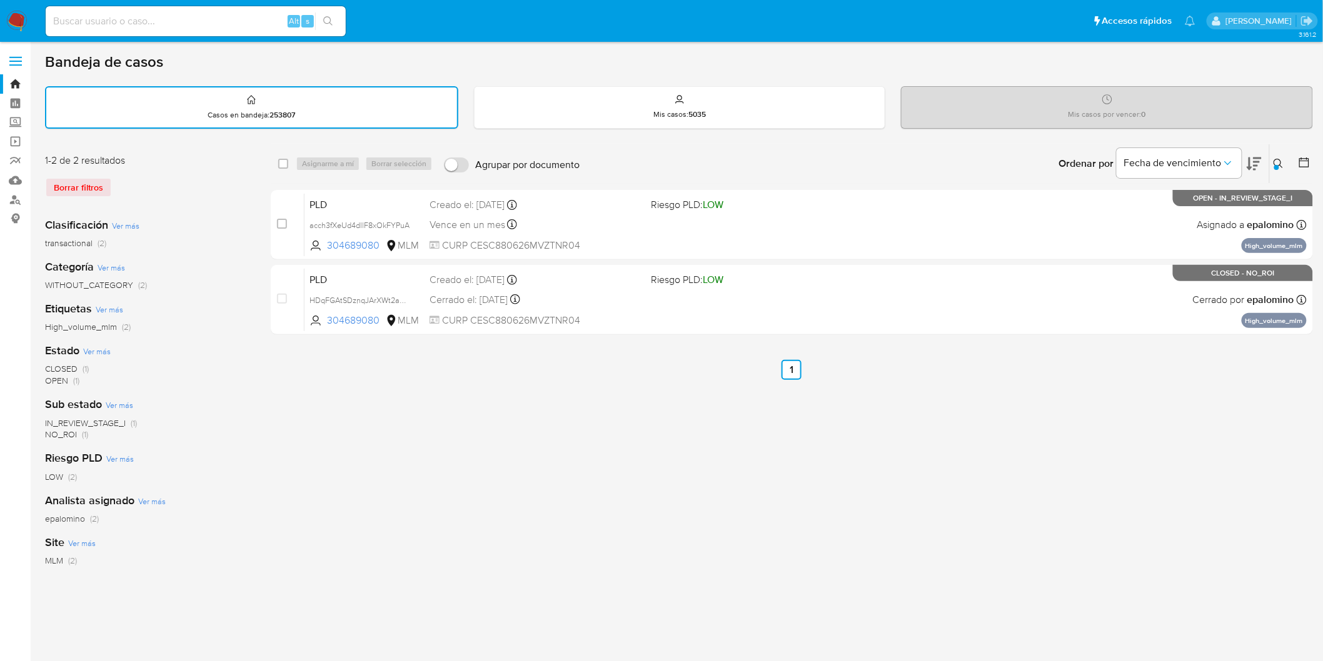
click at [9, 23] on img at bounding box center [16, 21] width 21 height 21
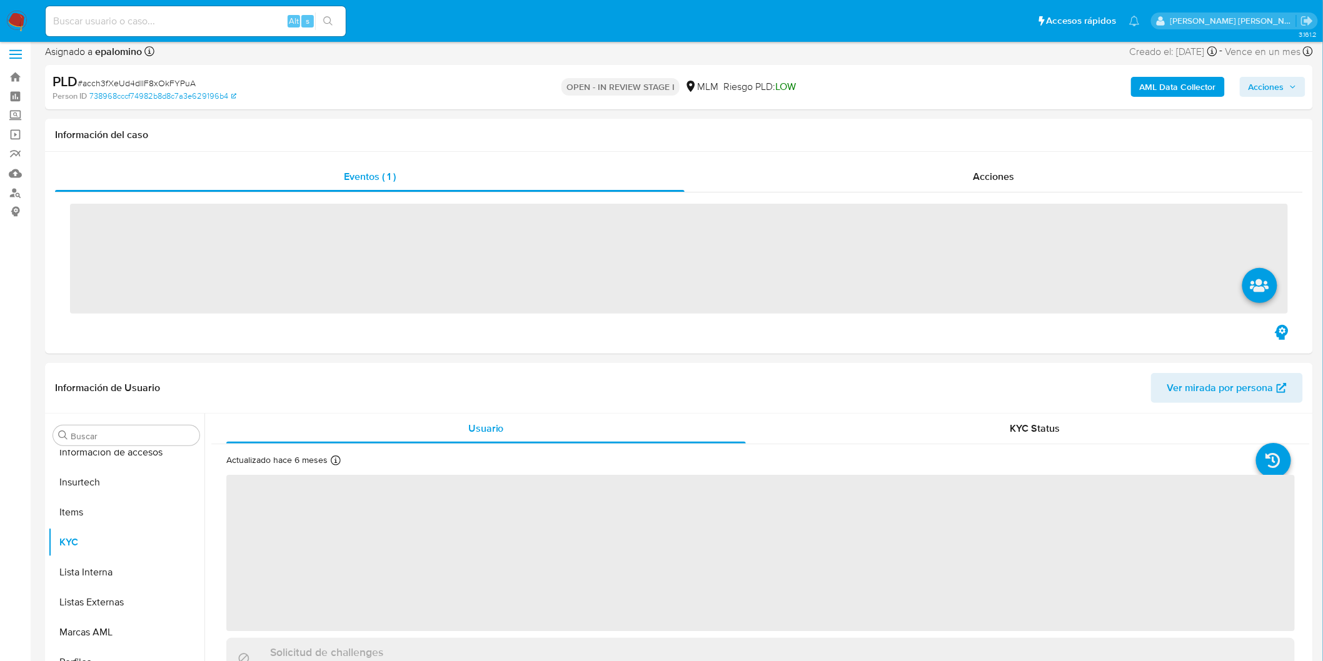
scroll to position [588, 0]
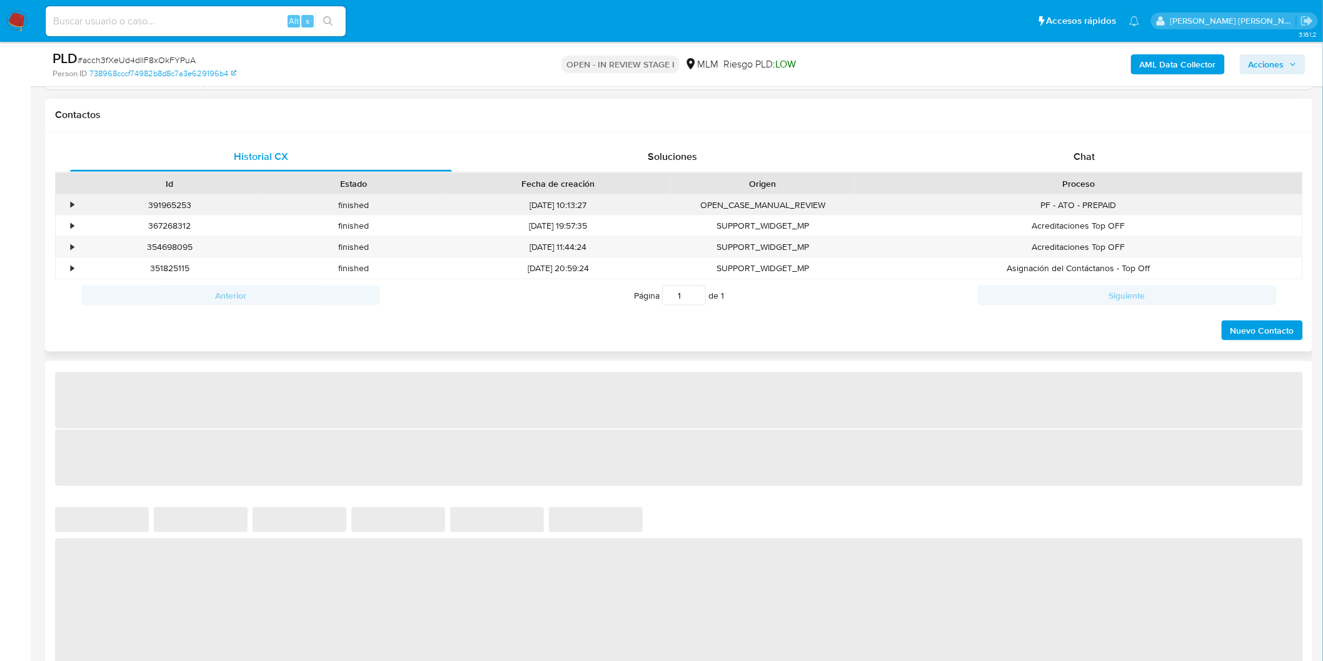
select select "10"
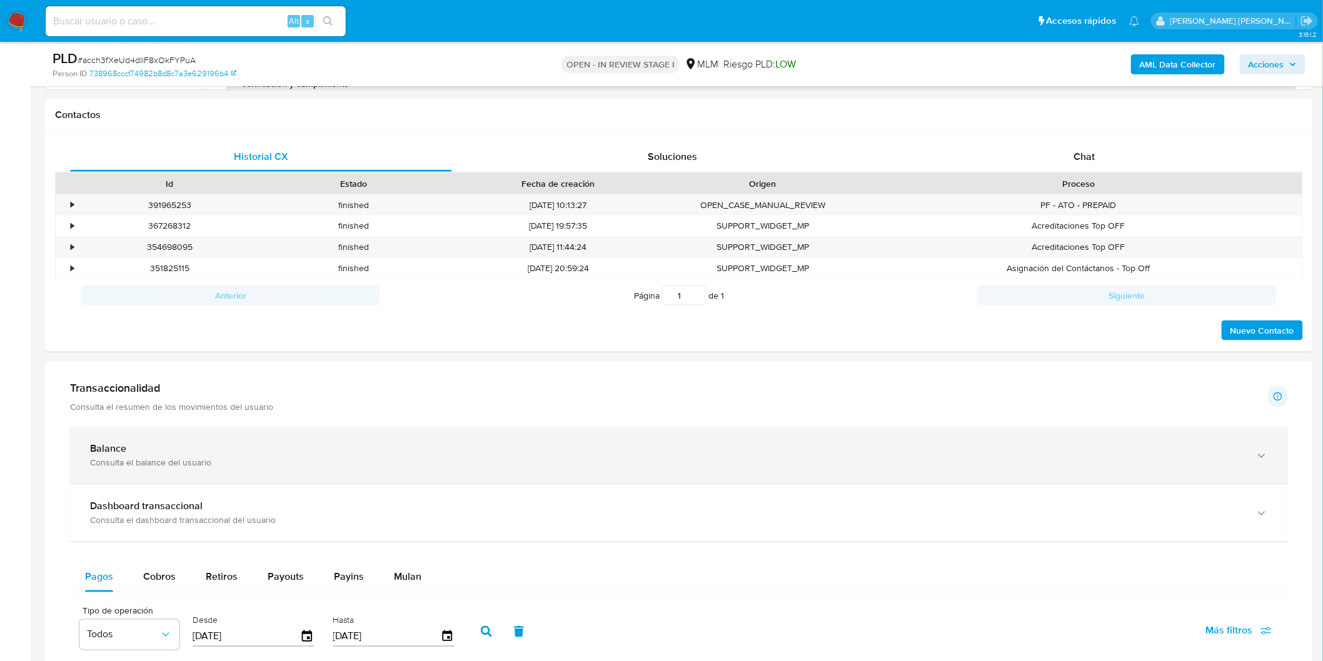
click at [126, 463] on div "Consulta el balance del usuario" at bounding box center [666, 463] width 1153 height 11
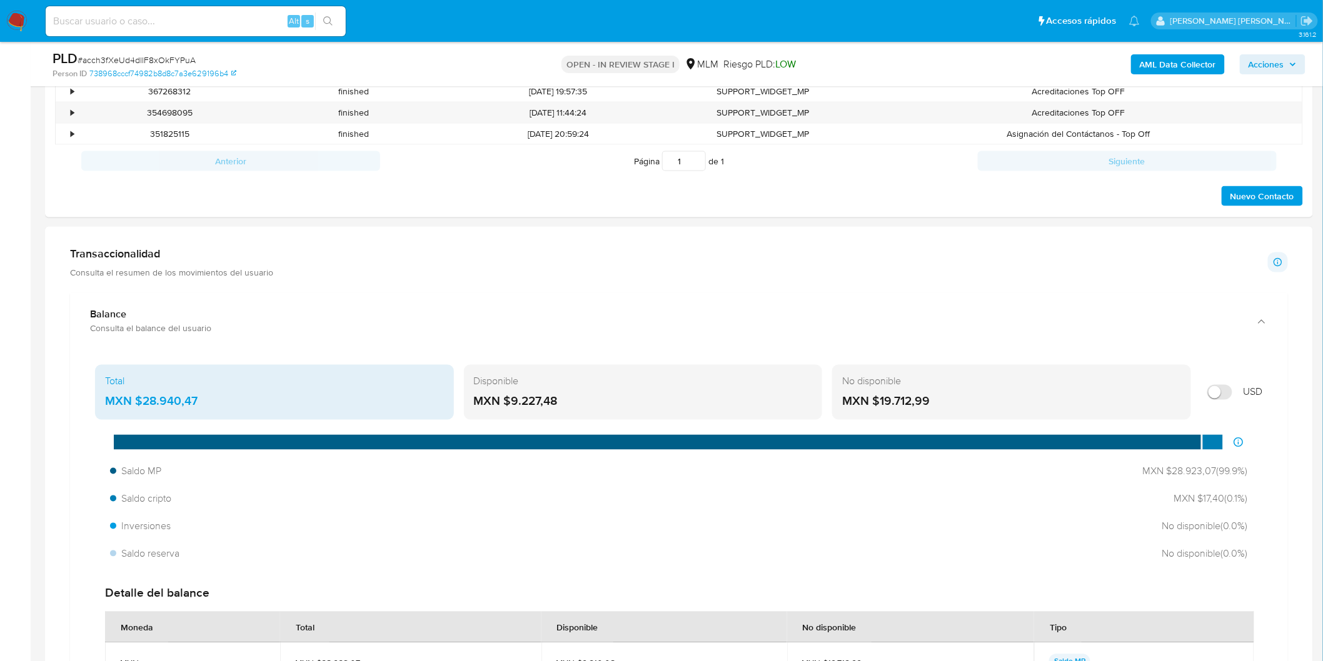
scroll to position [694, 0]
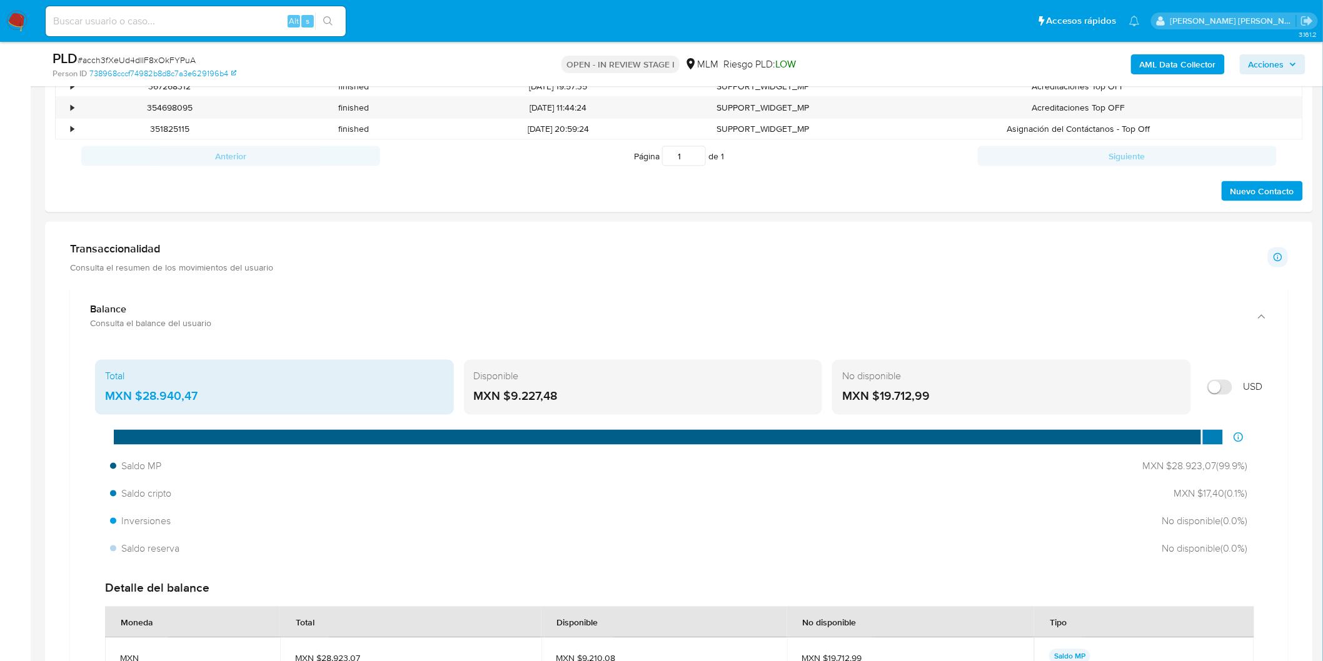
drag, startPoint x: 566, startPoint y: 401, endPoint x: 511, endPoint y: 400, distance: 55.0
click at [511, 400] on div "MXN $9.227,48" at bounding box center [643, 397] width 339 height 16
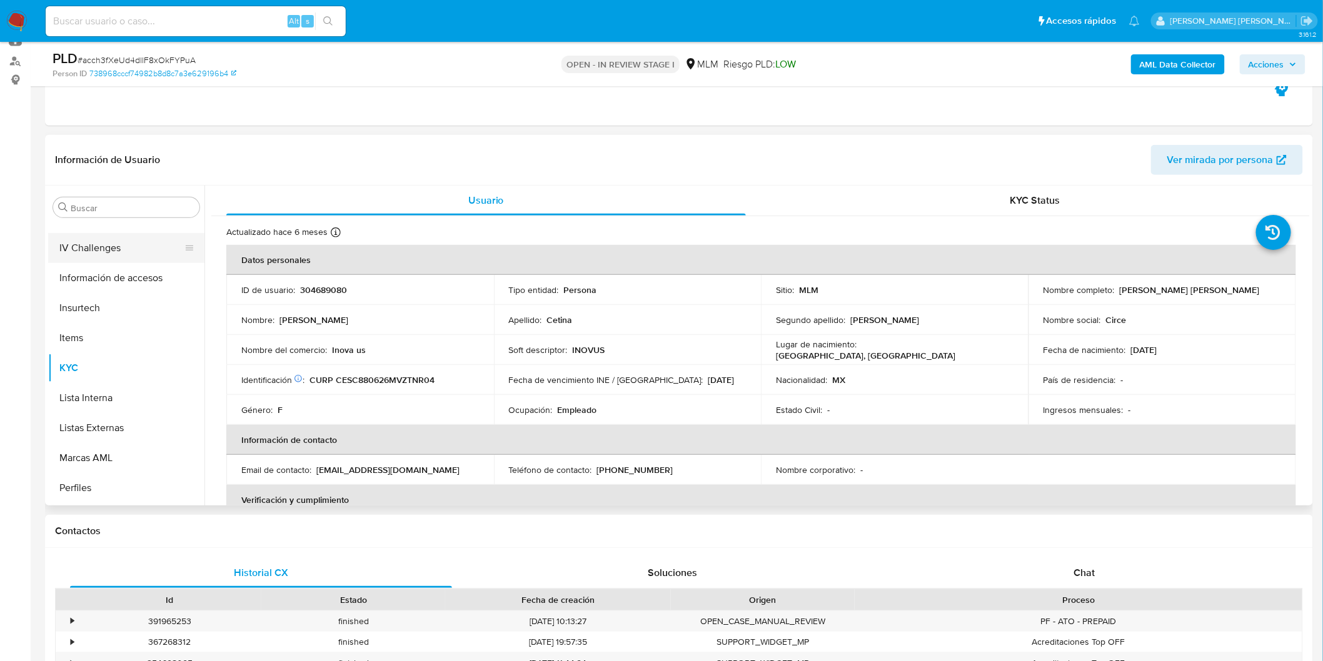
scroll to position [449, 0]
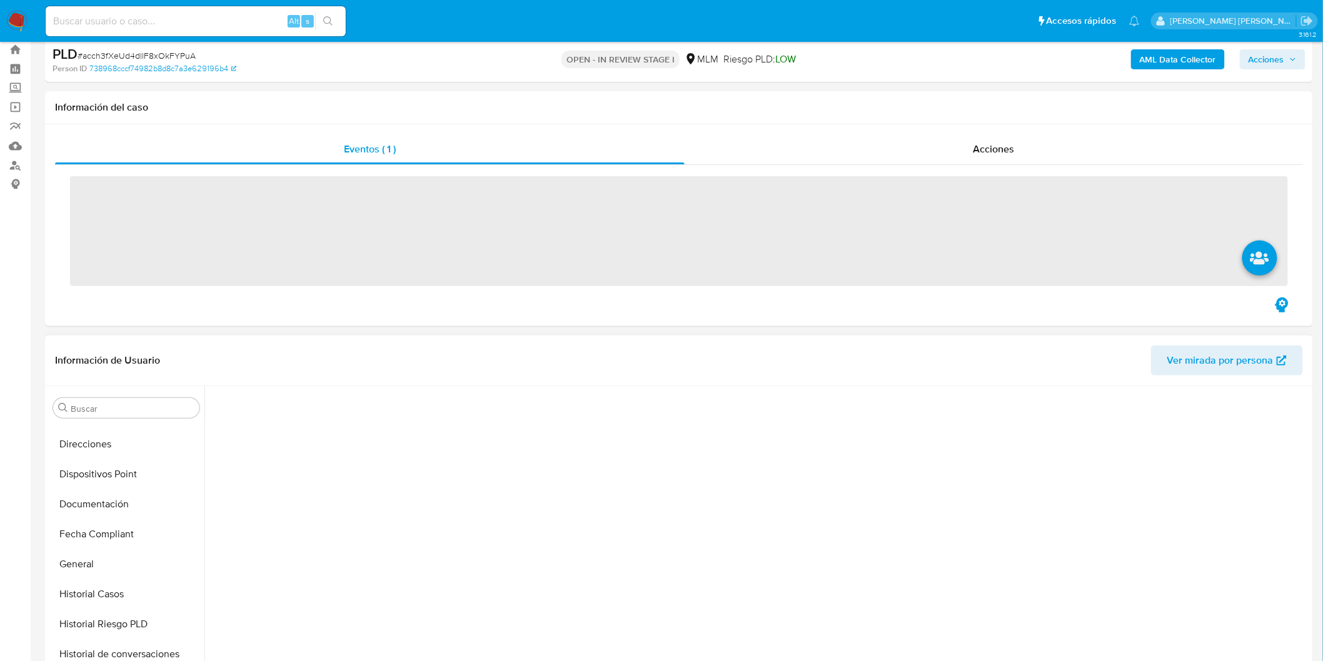
scroll to position [69, 0]
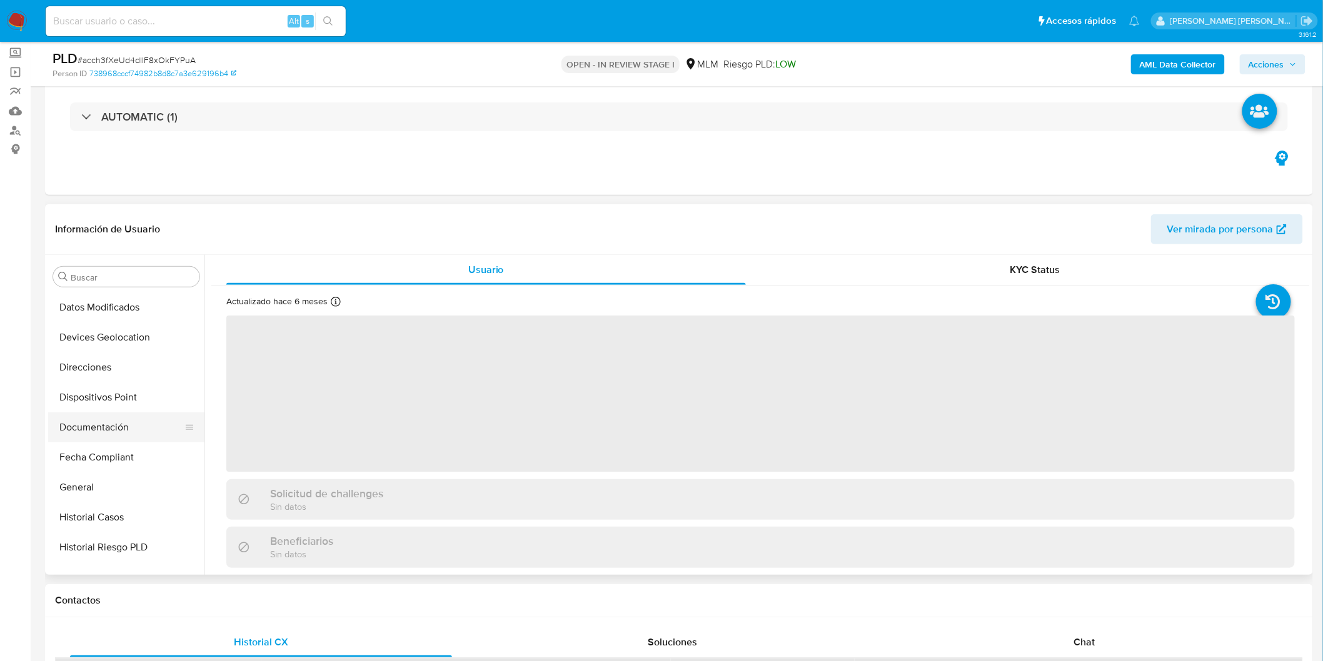
select select "10"
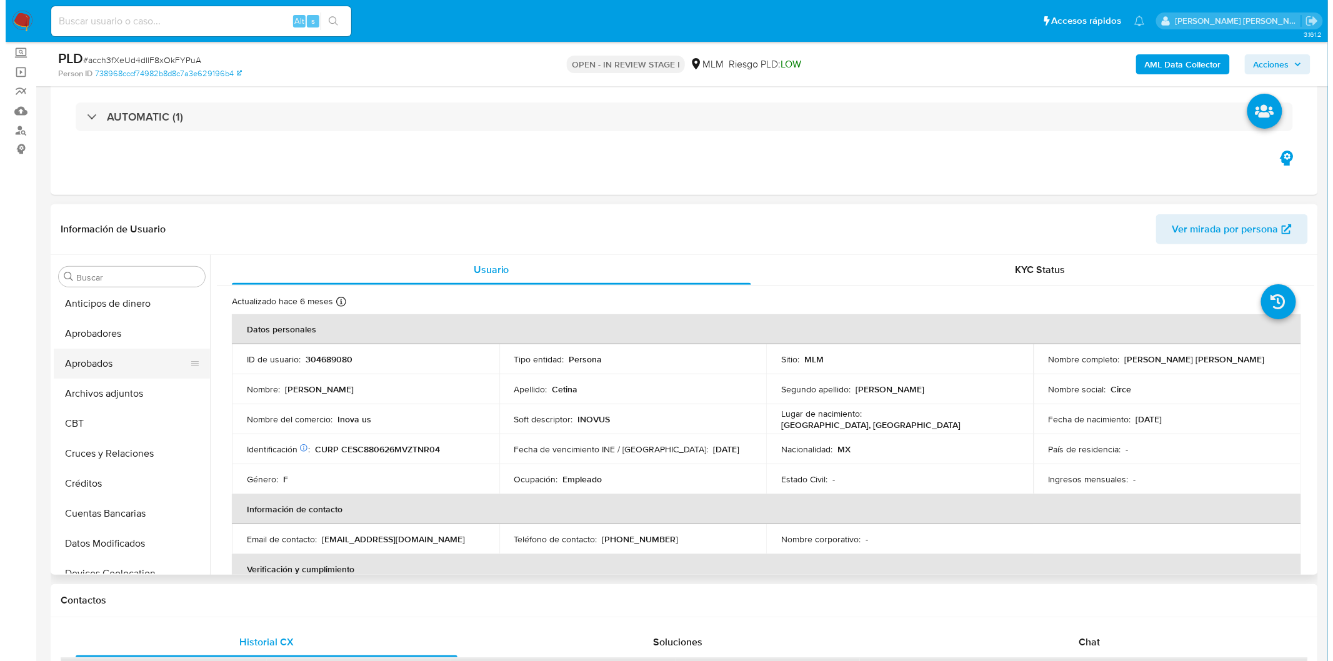
scroll to position [0, 0]
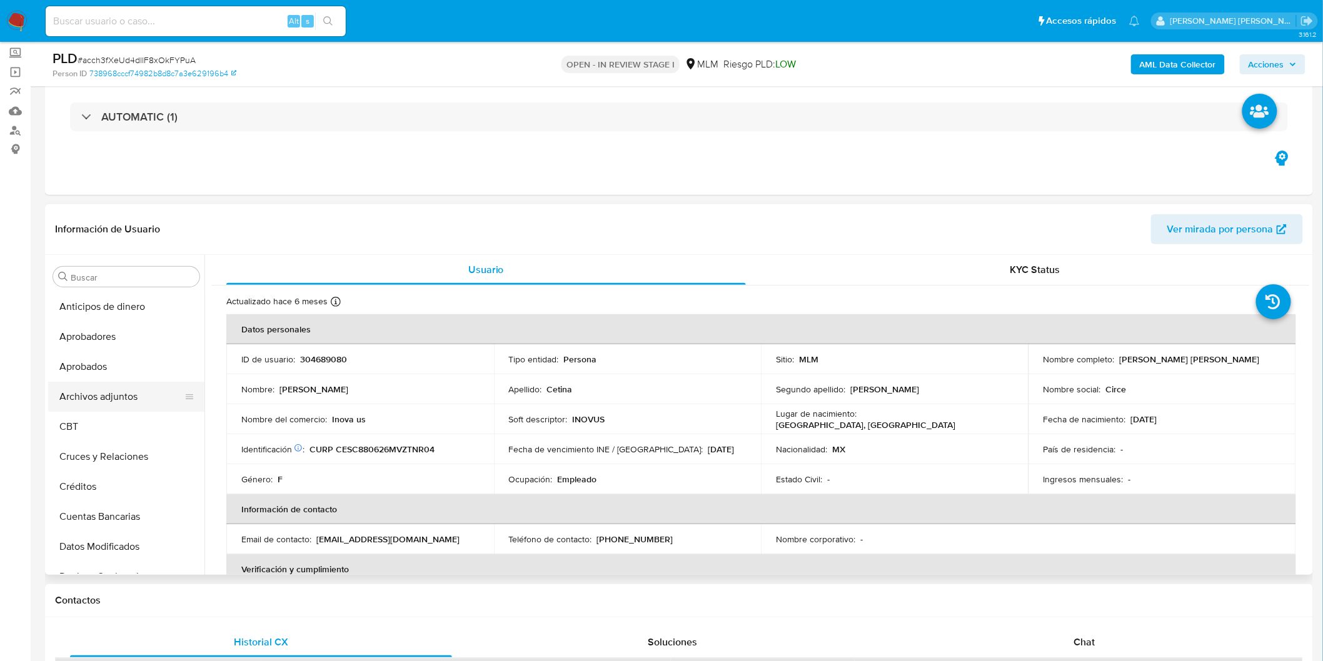
click at [131, 396] on button "Archivos adjuntos" at bounding box center [121, 397] width 146 height 30
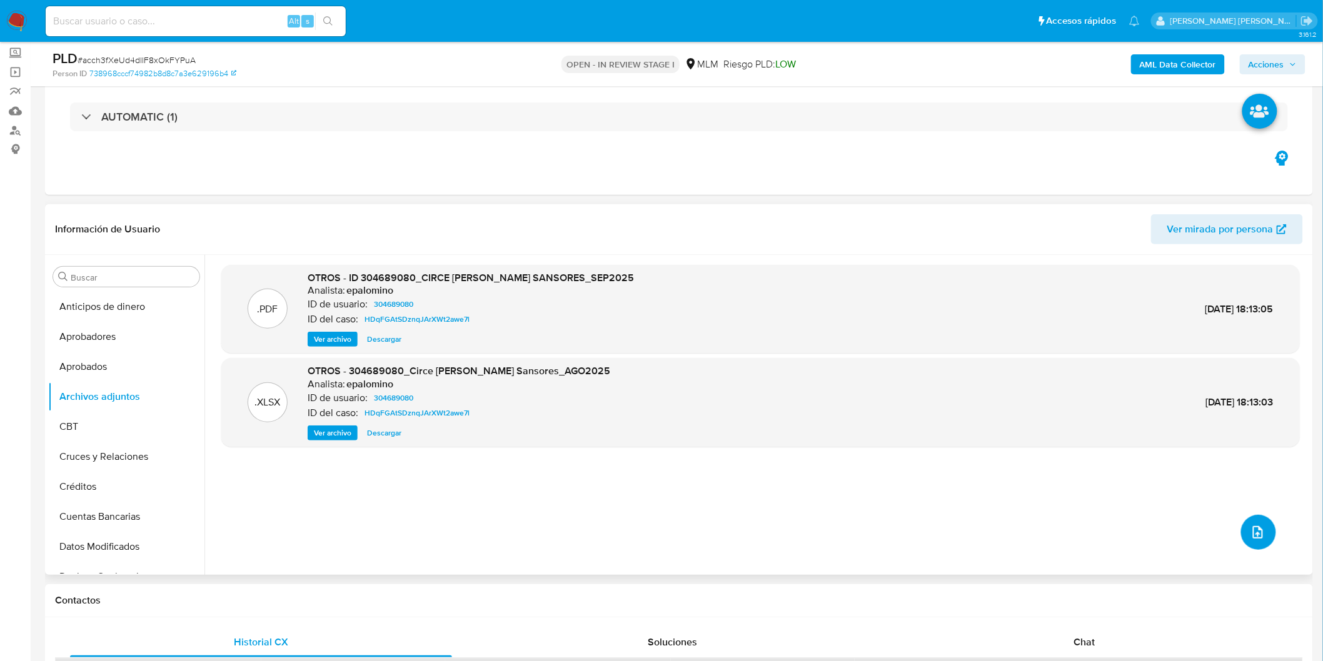
click at [1254, 534] on icon "upload-file" at bounding box center [1257, 532] width 15 height 15
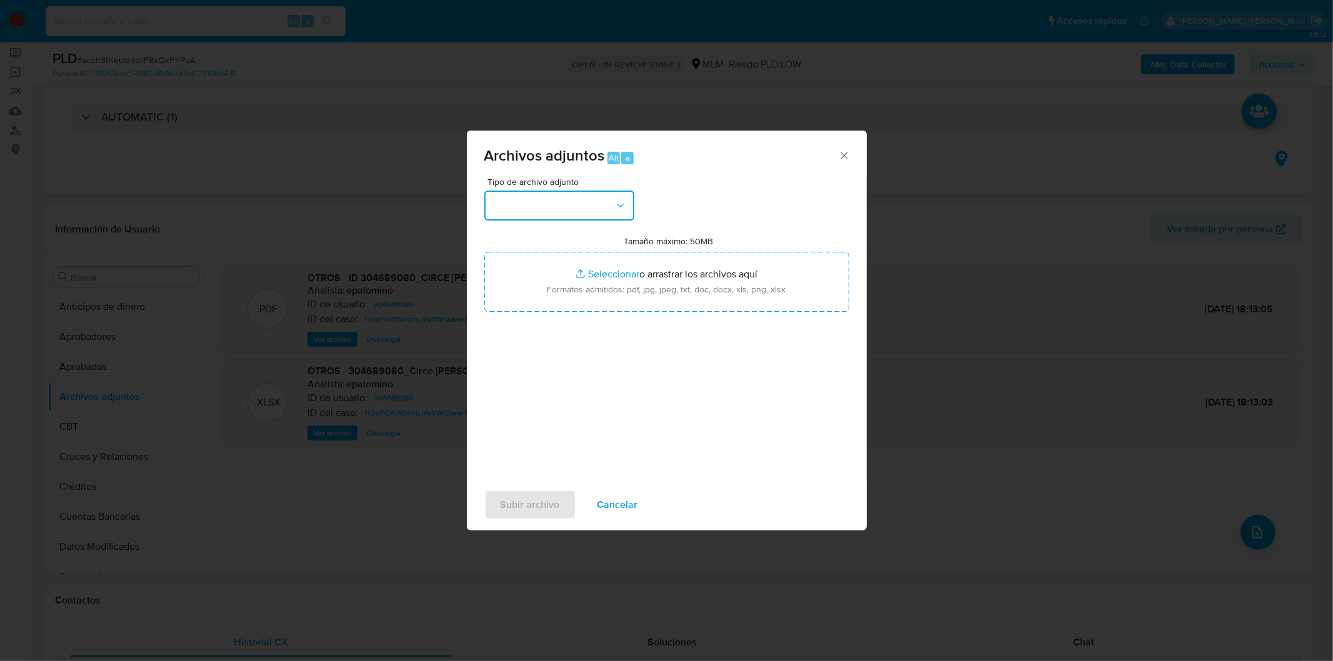
click at [618, 205] on icon "button" at bounding box center [620, 205] width 13 height 13
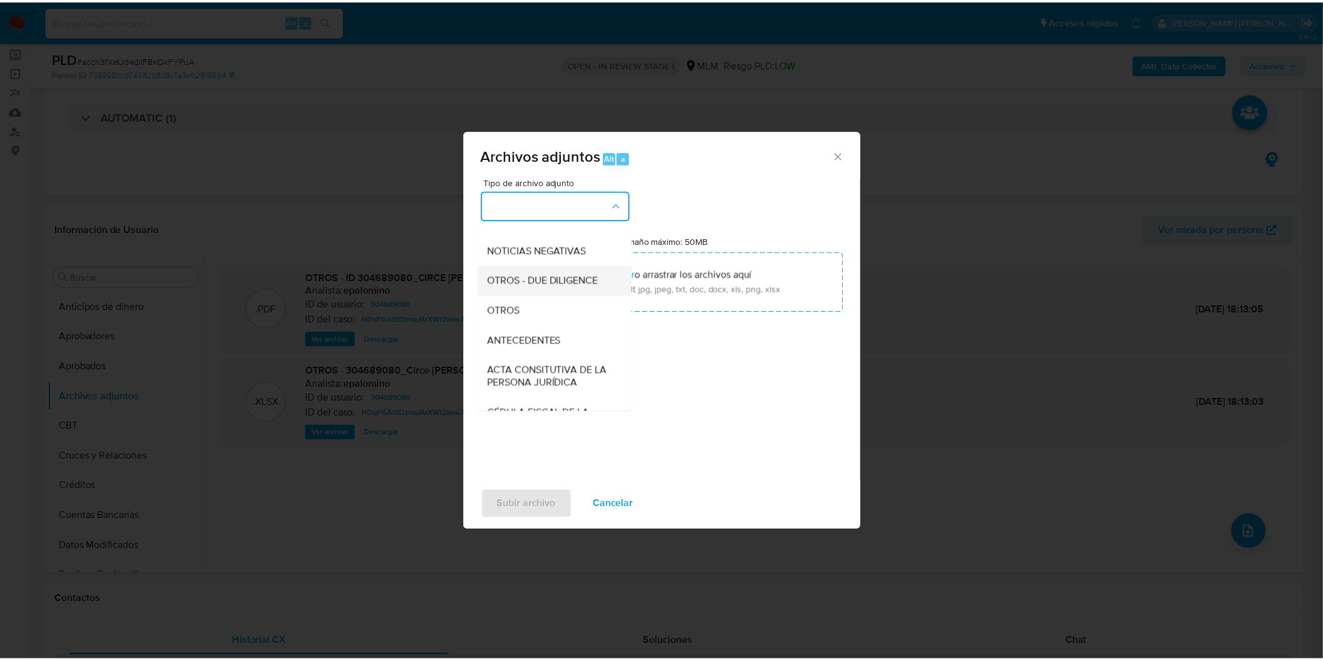
scroll to position [208, 0]
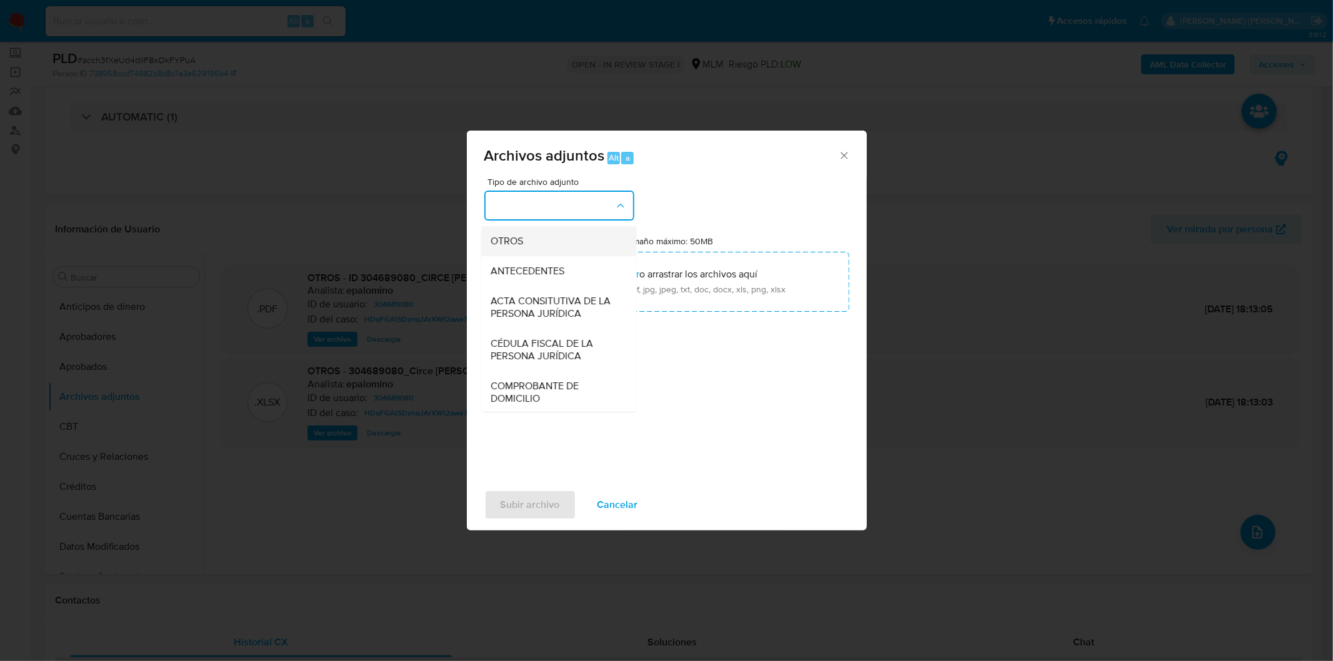
click at [541, 254] on div "OTROS" at bounding box center [555, 241] width 128 height 30
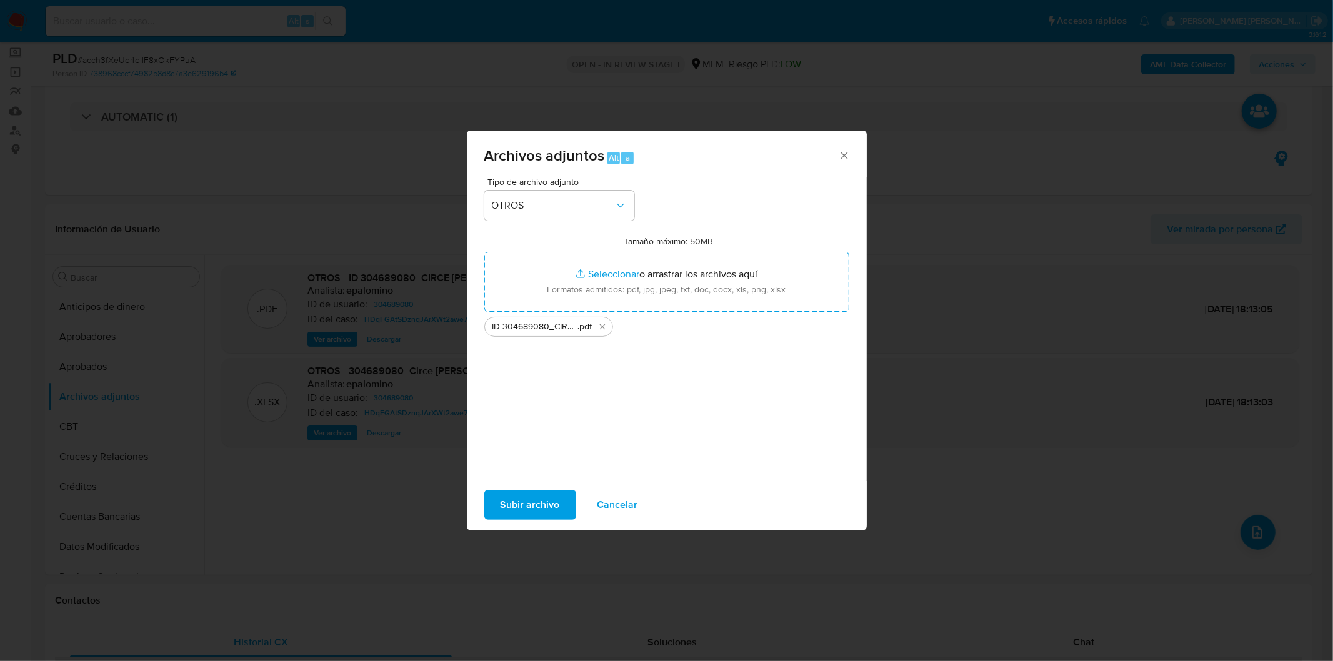
click at [546, 498] on span "Subir archivo" at bounding box center [530, 505] width 59 height 28
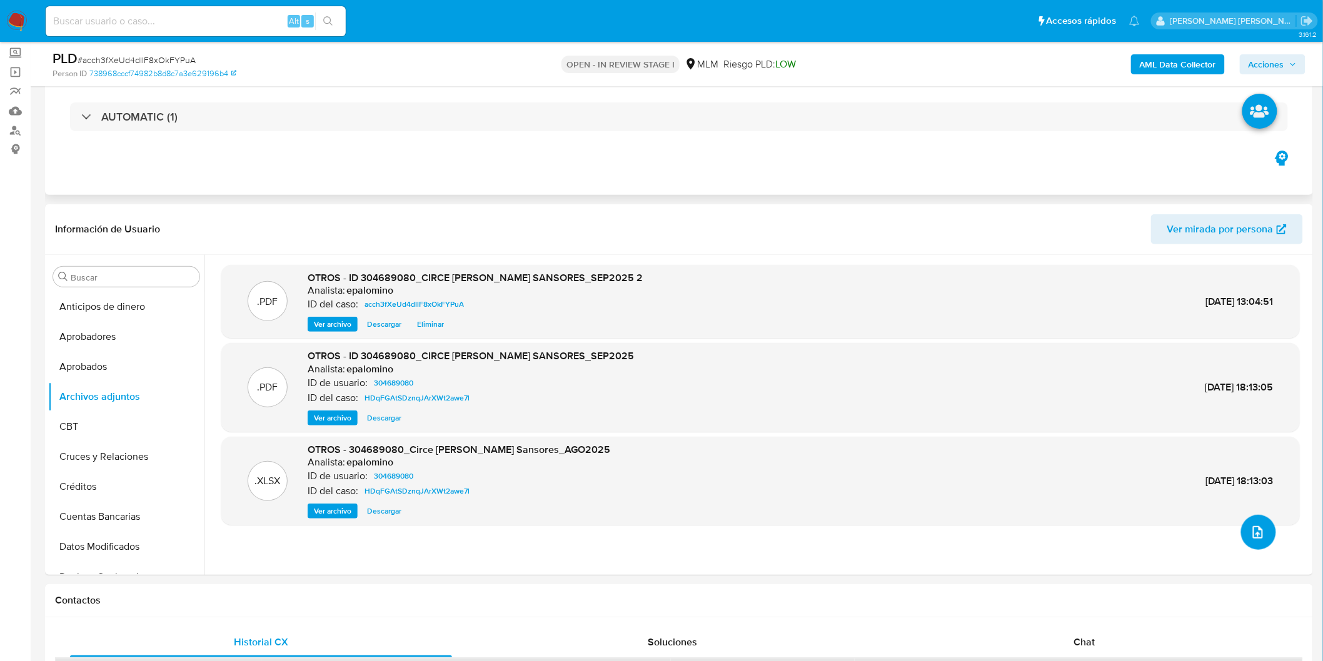
scroll to position [0, 0]
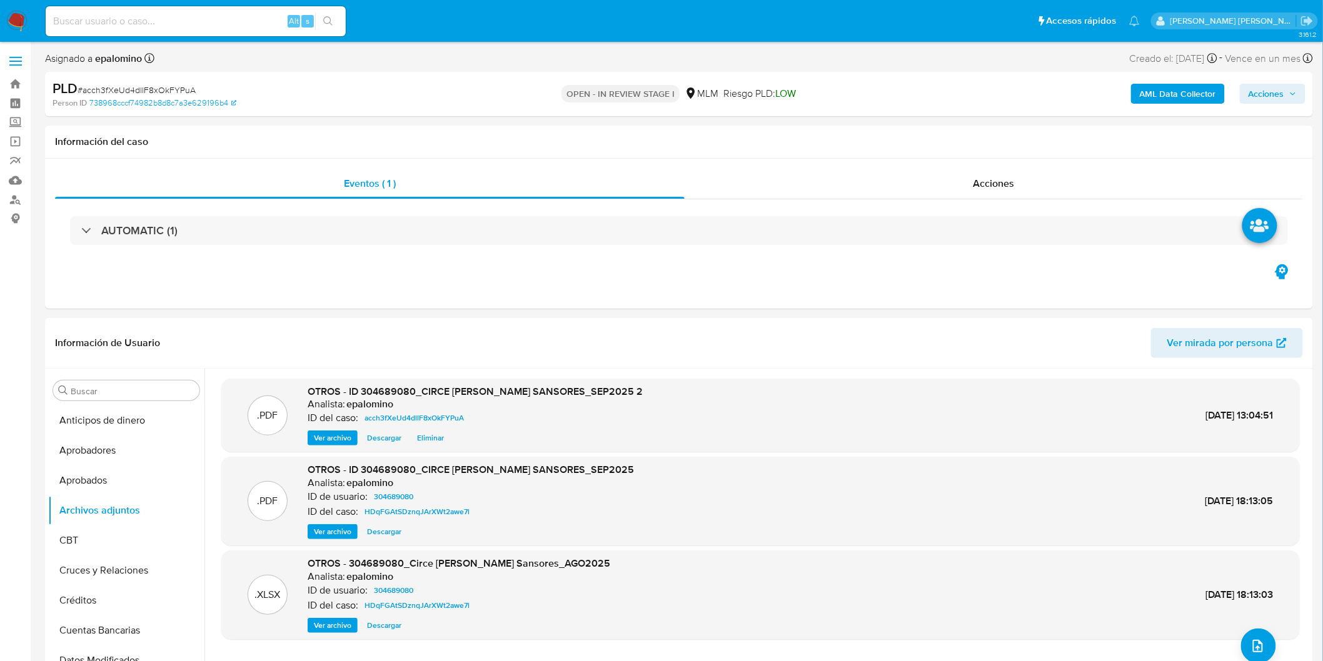
click at [1279, 91] on span "Acciones" at bounding box center [1266, 94] width 36 height 20
click at [1251, 296] on span "Enviar" at bounding box center [1258, 295] width 24 height 18
click at [966, 141] on div "Resolución del caso Alt r" at bounding box center [932, 134] width 119 height 33
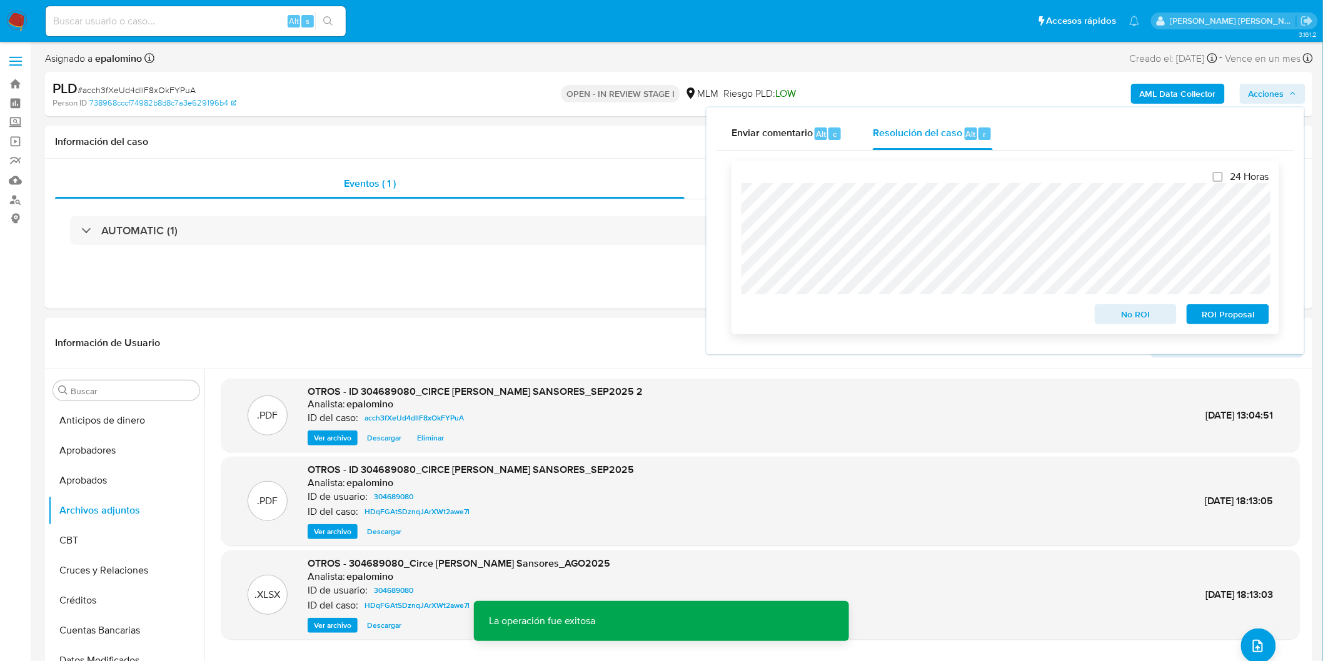
click at [1122, 306] on span "No ROI" at bounding box center [1135, 315] width 65 height 18
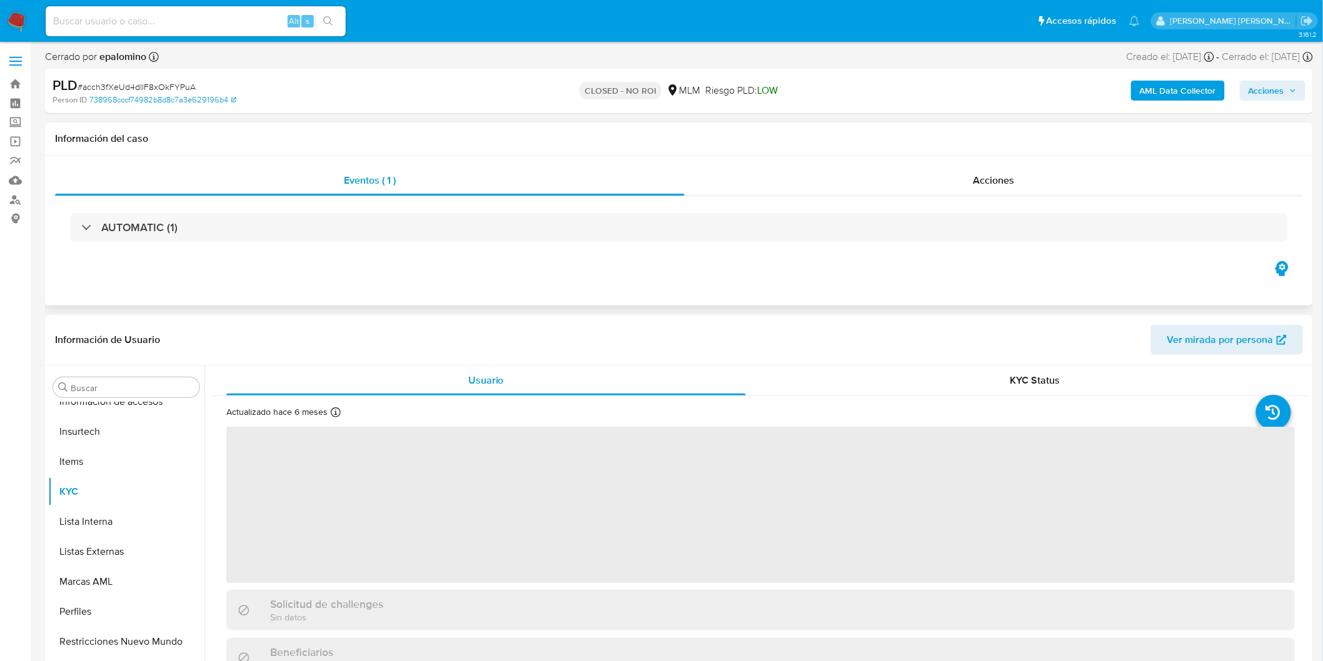
scroll to position [588, 0]
select select "10"
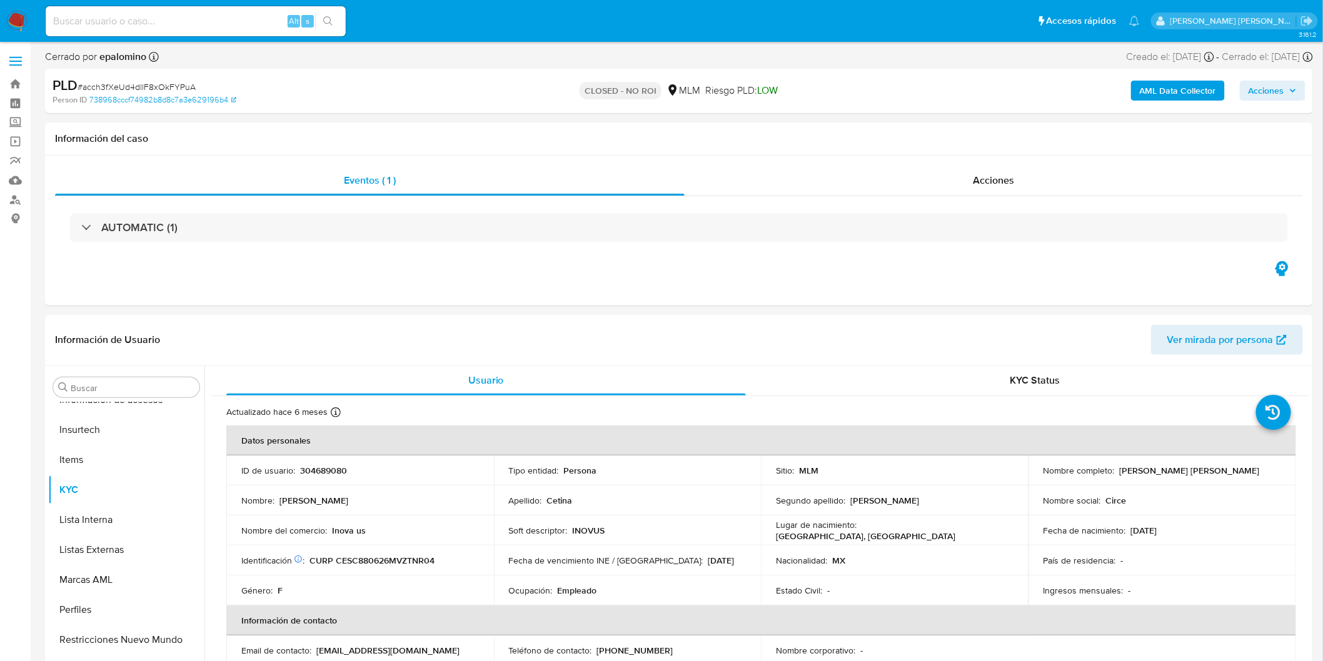
click at [161, 91] on span "# acch3fXeUd4dllF8xOkFYPuA" at bounding box center [137, 87] width 118 height 13
click at [158, 86] on span "# acch3fXeUd4dllF8xOkFYPuA" at bounding box center [137, 87] width 118 height 13
copy span "acch3fXeUd4dllF8xOkFYPuA"
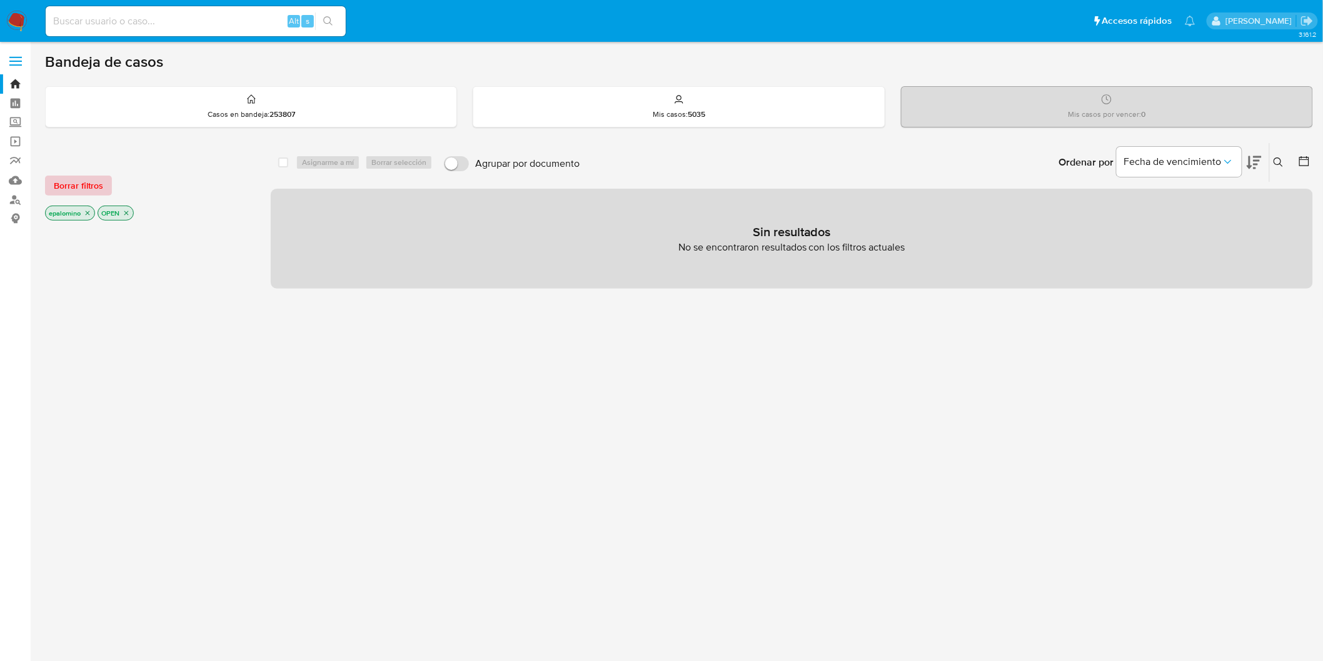
click at [91, 181] on span "Borrar filtros" at bounding box center [78, 186] width 49 height 18
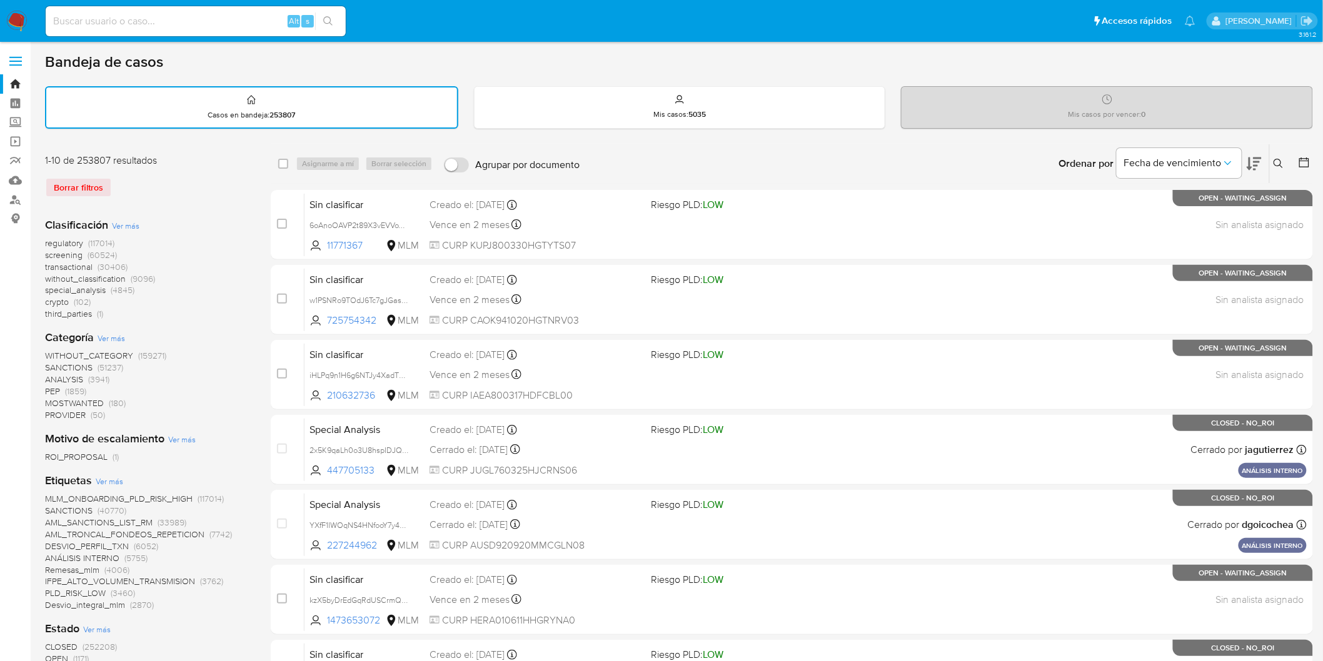
click at [16, 23] on img at bounding box center [16, 21] width 21 height 21
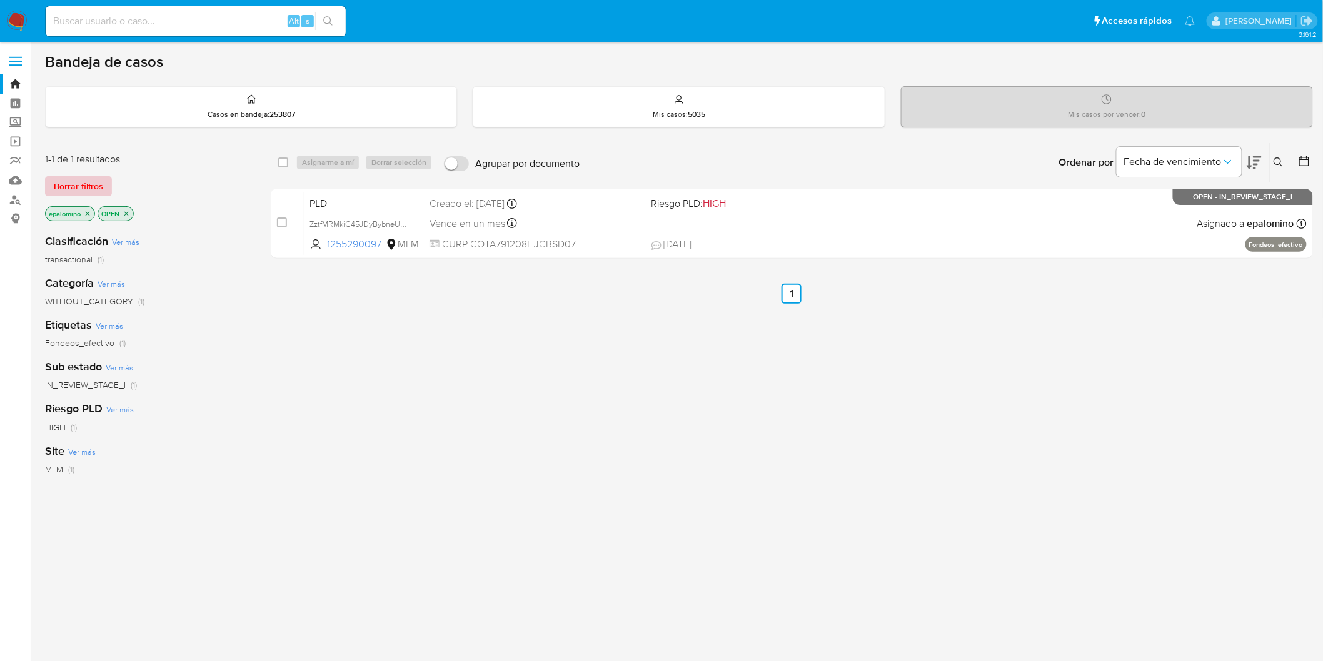
click at [71, 183] on span "Borrar filtros" at bounding box center [78, 187] width 49 height 18
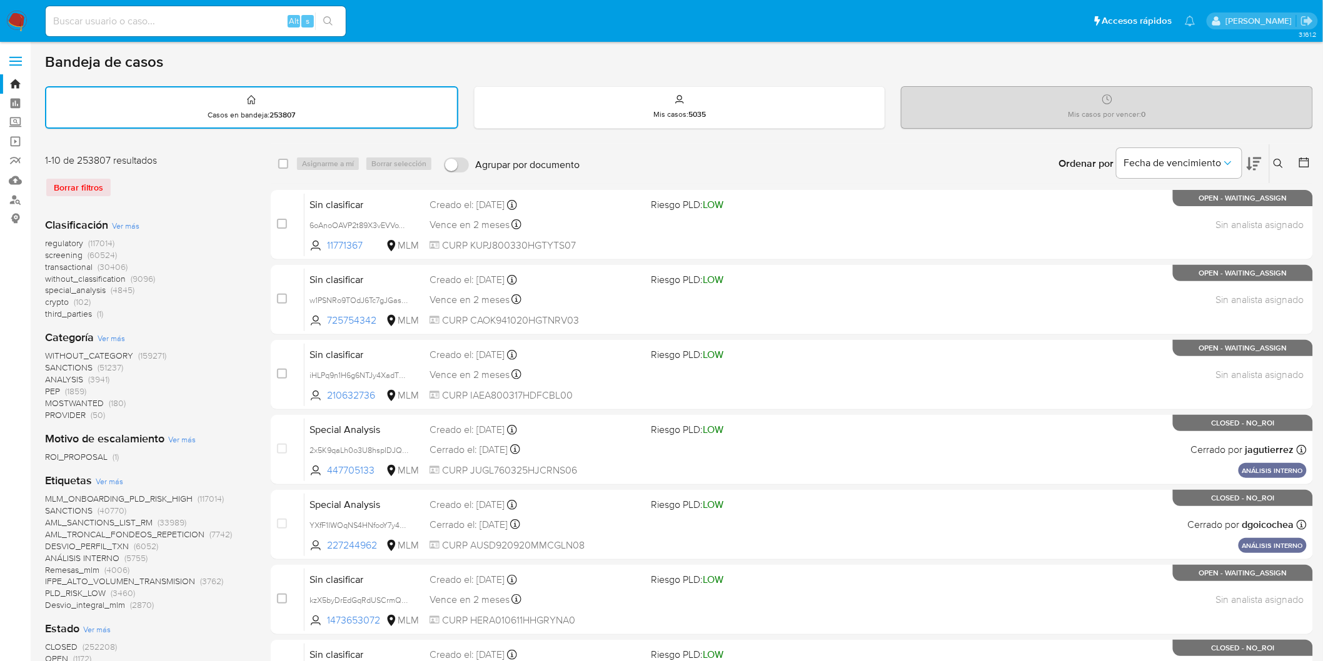
click at [1280, 159] on icon at bounding box center [1278, 164] width 10 height 10
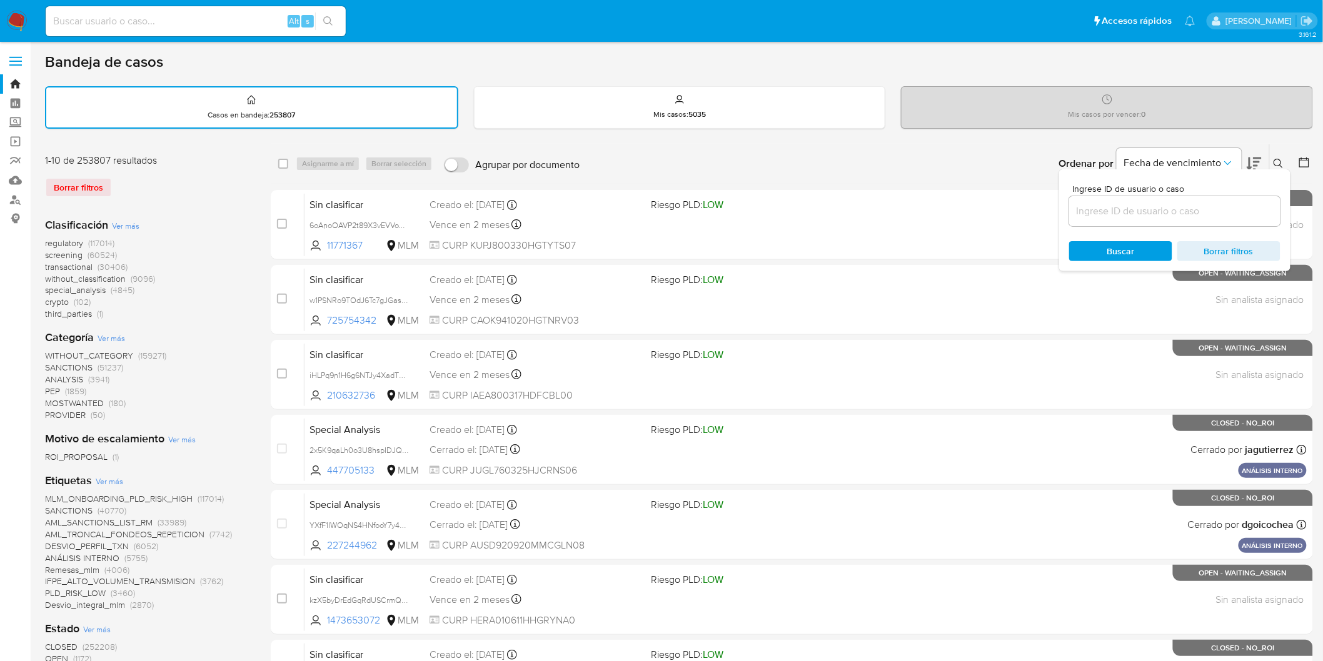
click at [1176, 205] on input at bounding box center [1174, 211] width 211 height 16
type input "2537787546"
click at [1123, 251] on span "Buscar" at bounding box center [1121, 251] width 28 height 20
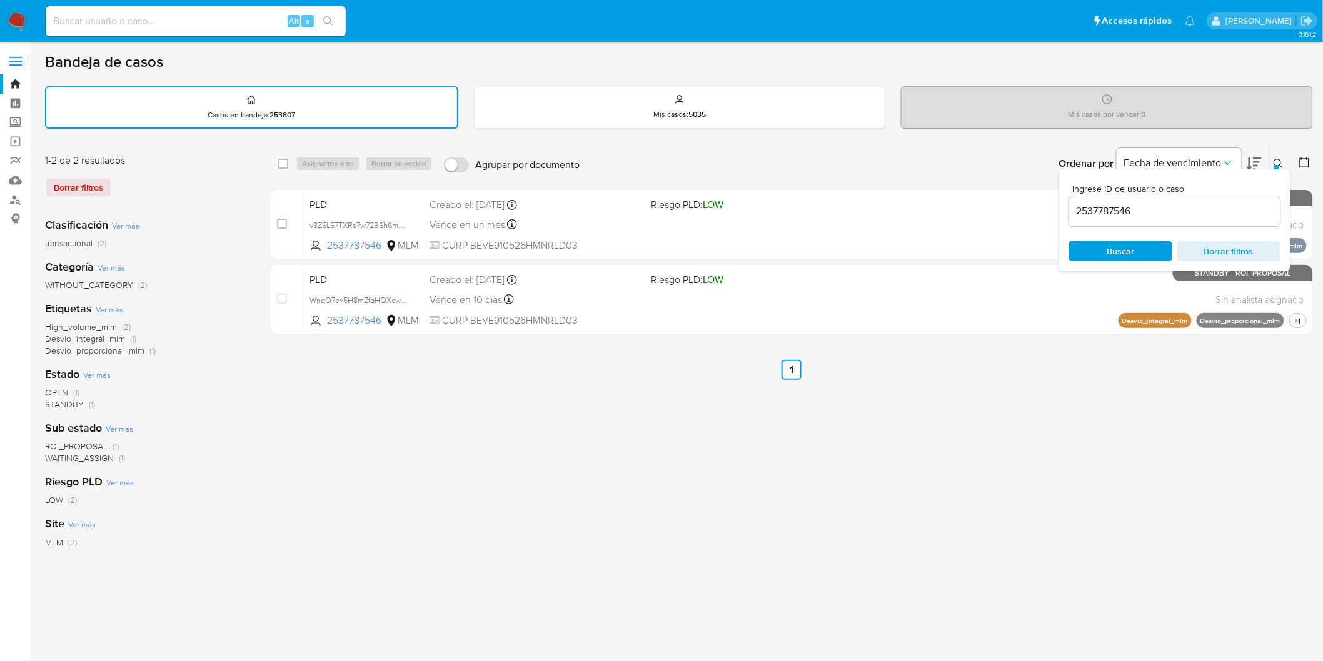
click at [1276, 161] on icon at bounding box center [1278, 164] width 10 height 10
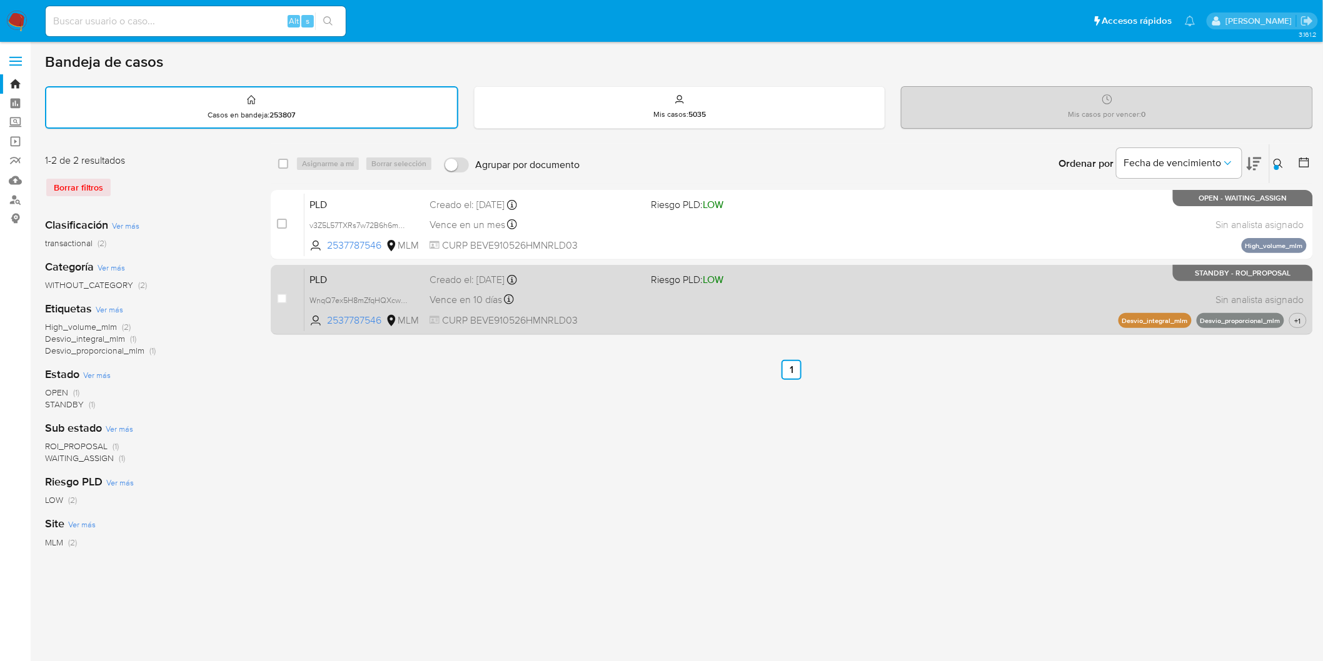
click at [336, 273] on span "PLD" at bounding box center [364, 279] width 110 height 16
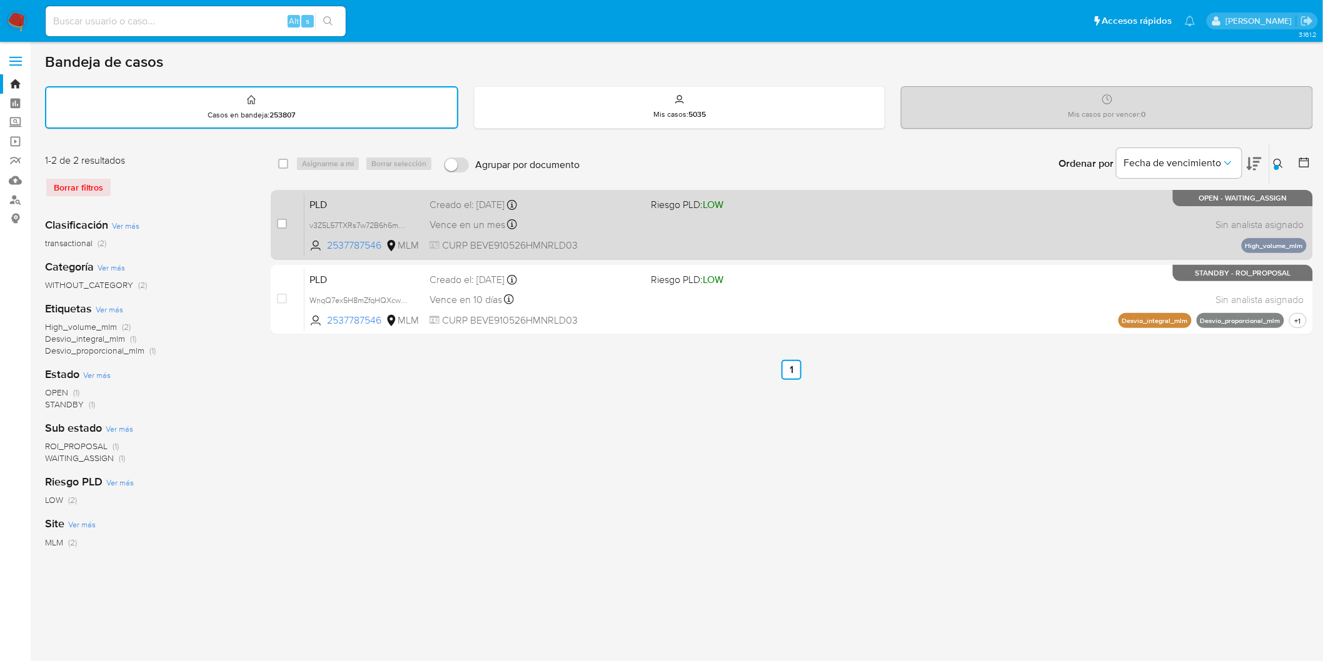
click at [328, 203] on span "PLD" at bounding box center [364, 204] width 110 height 16
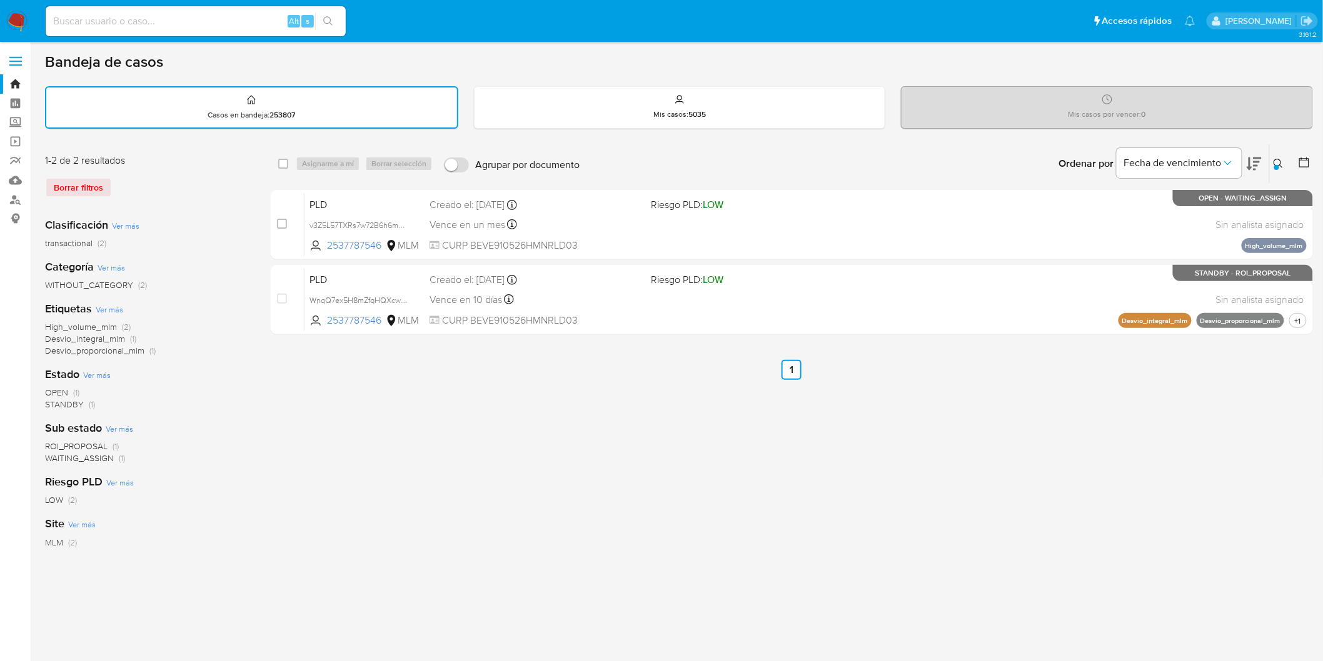
click at [468, 453] on div "select-all-cases-checkbox Asignarme a mí Borrar selección Agrupar por documento…" at bounding box center [792, 418] width 1042 height 549
click at [279, 163] on input "checkbox" at bounding box center [283, 164] width 10 height 10
checkbox input "true"
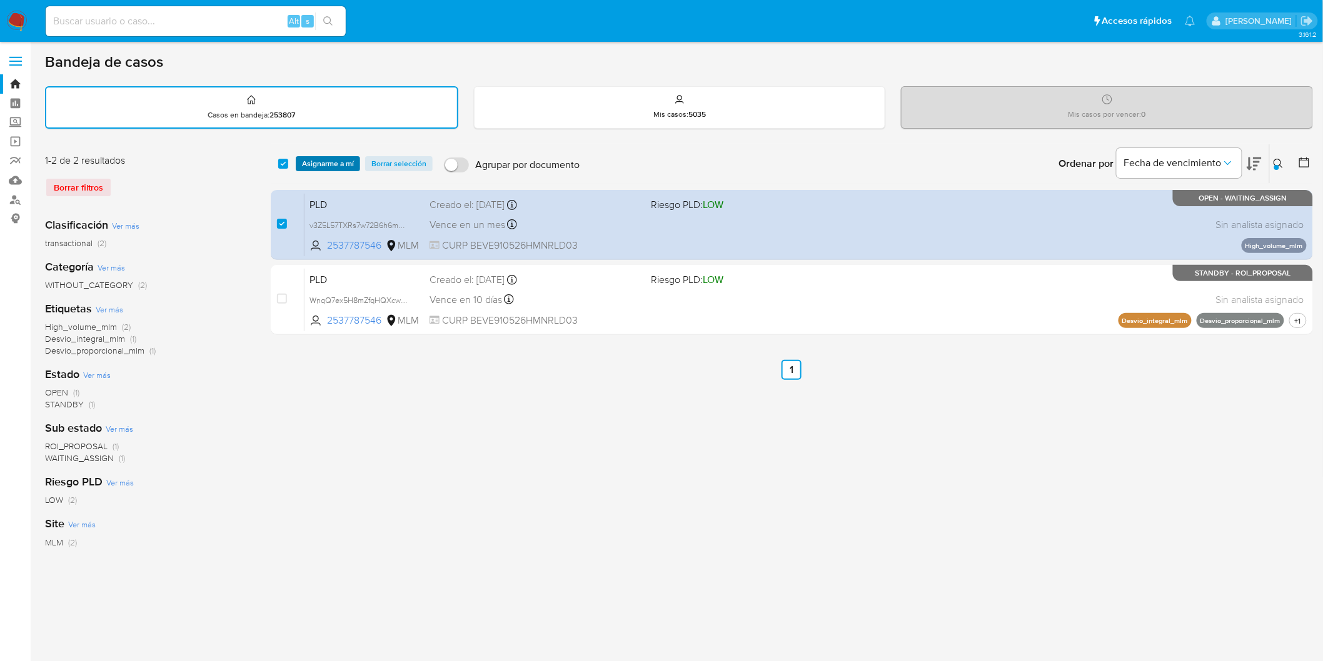
click at [313, 163] on span "Asignarme a mí" at bounding box center [328, 164] width 52 height 13
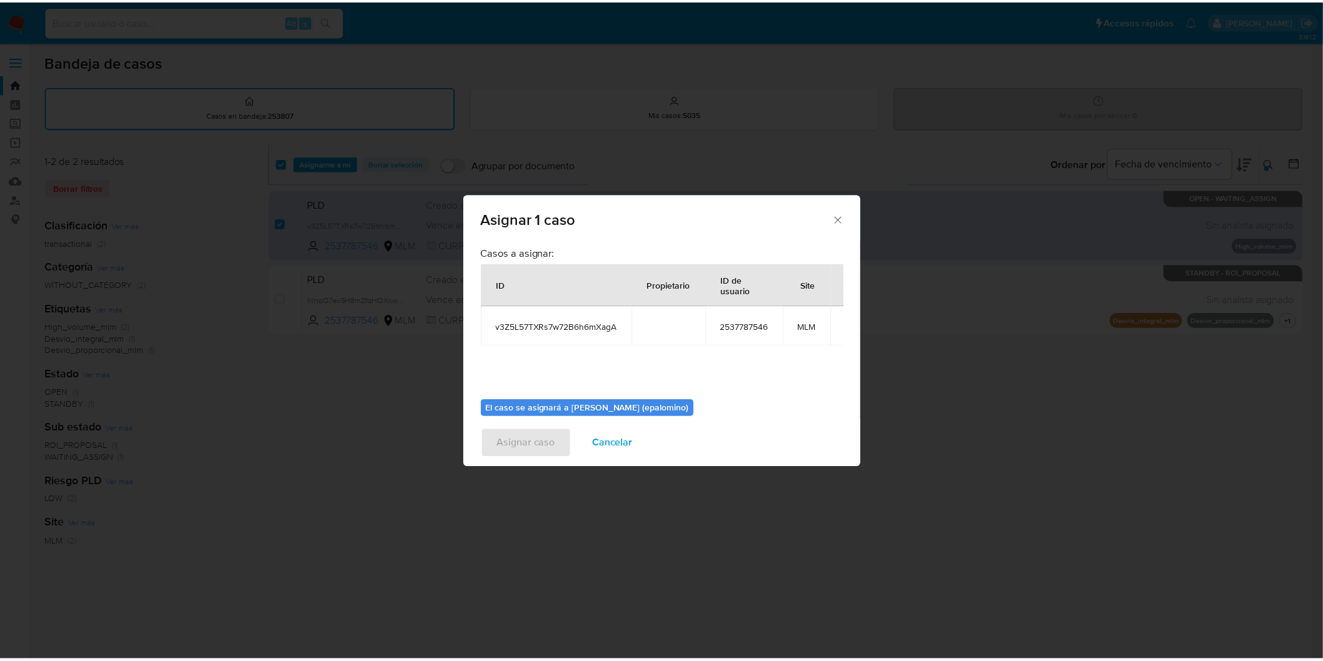
scroll to position [64, 0]
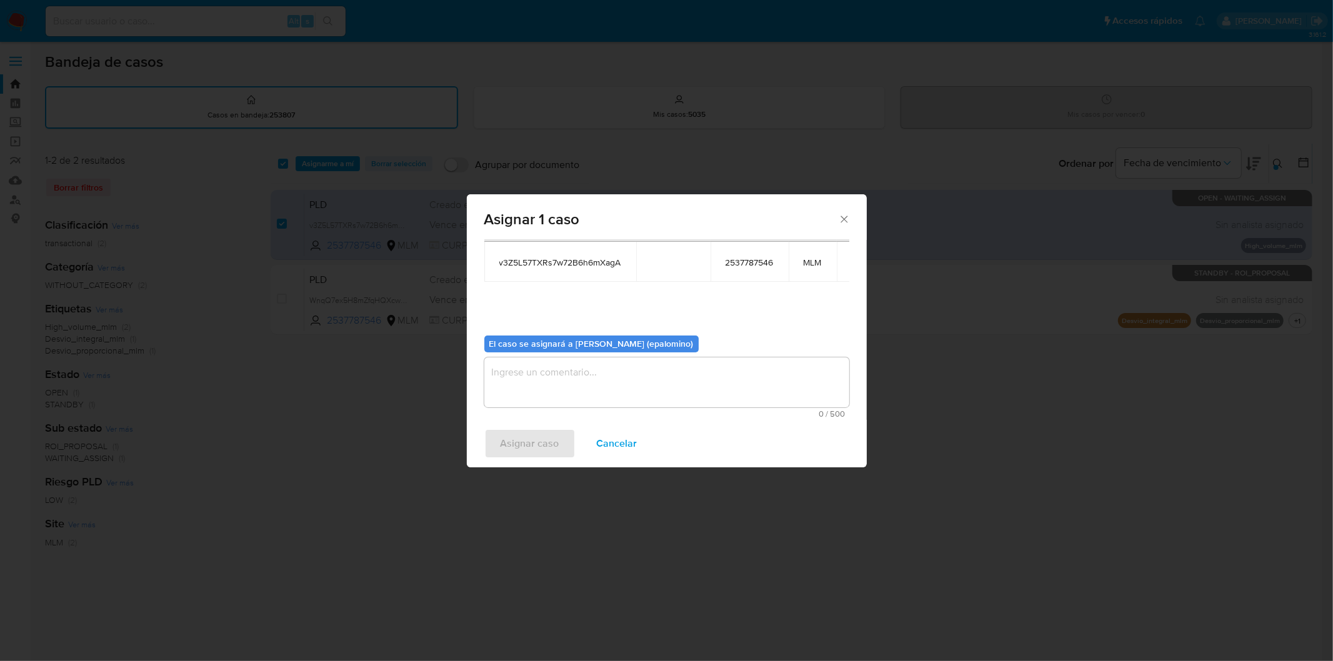
click at [571, 382] on textarea "assign-modal" at bounding box center [666, 383] width 365 height 50
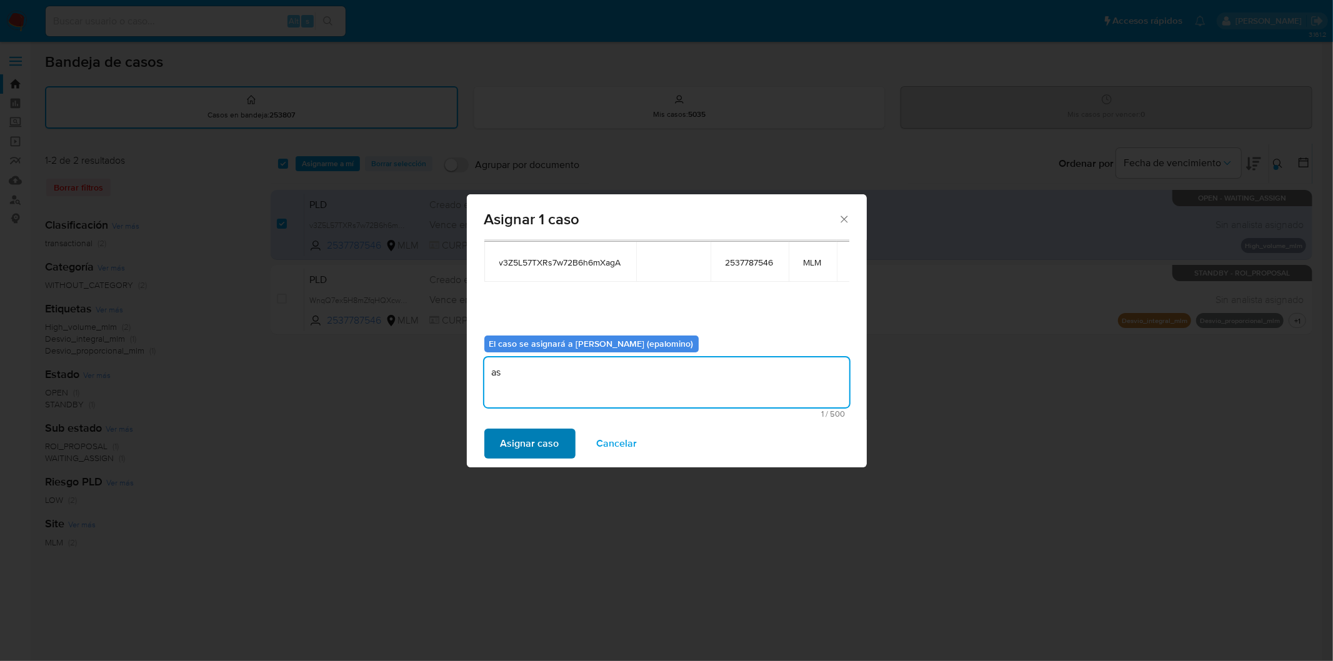
type textarea "as"
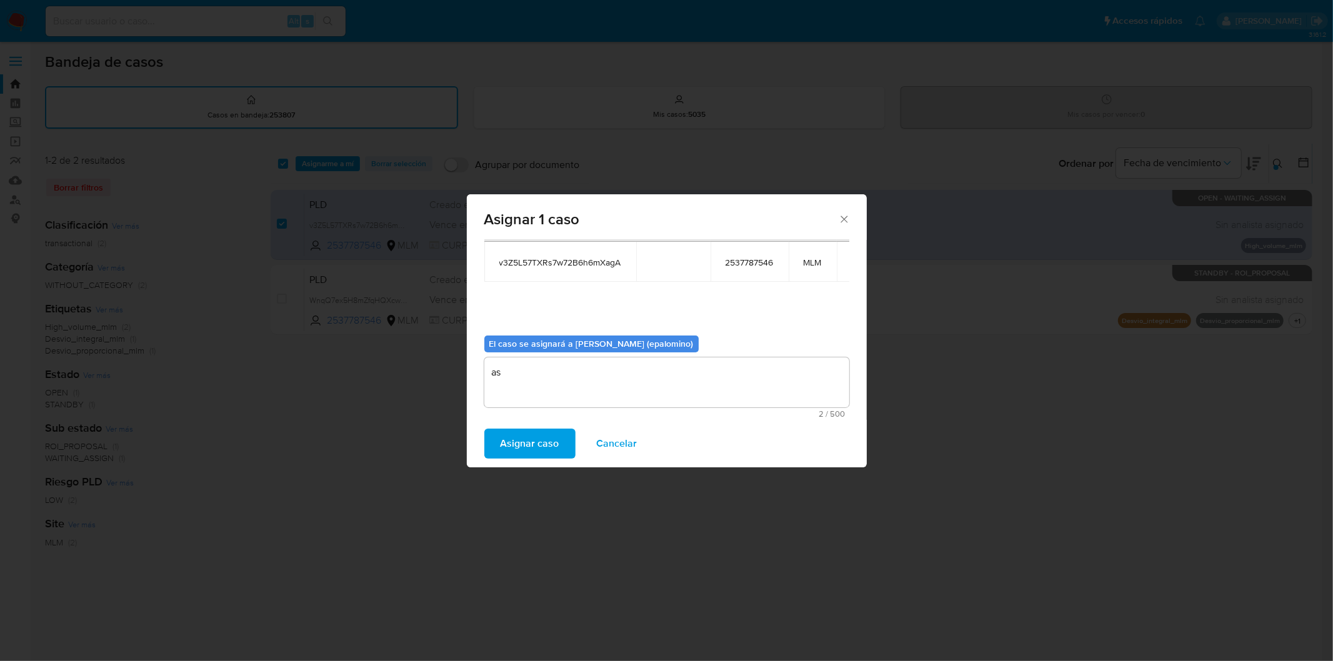
click at [549, 438] on span "Asignar caso" at bounding box center [530, 444] width 59 height 28
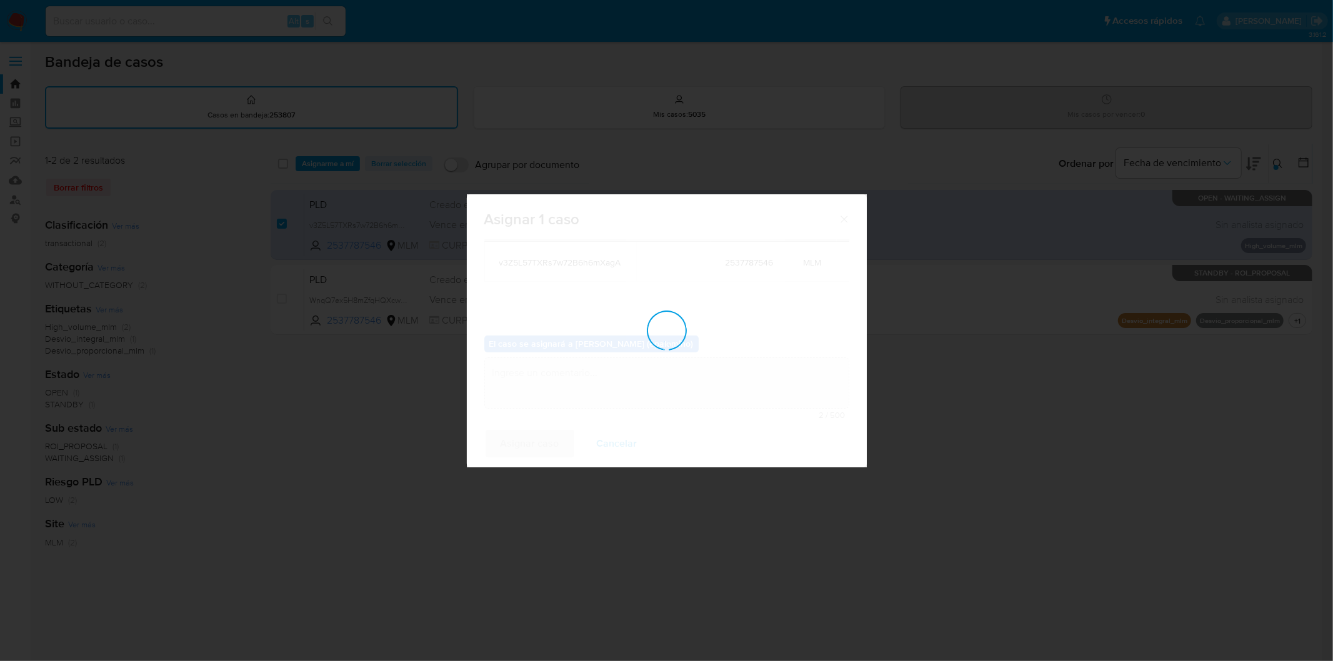
checkbox input "false"
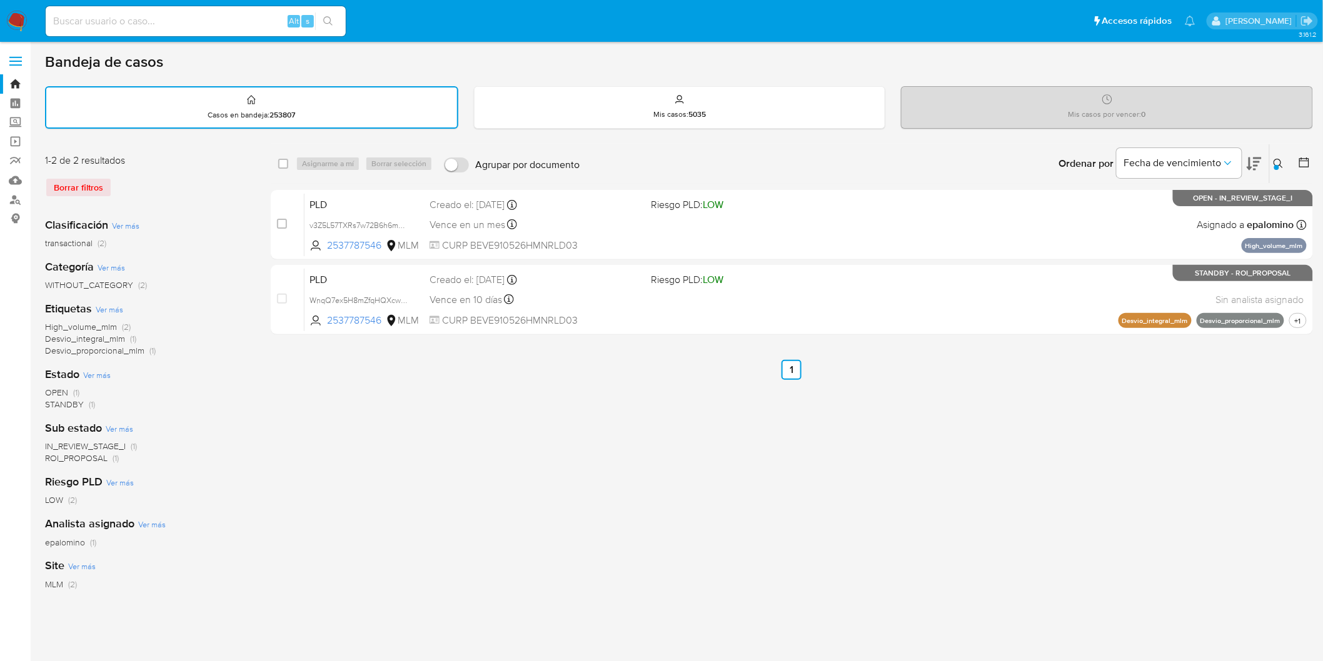
click at [18, 23] on img at bounding box center [16, 21] width 21 height 21
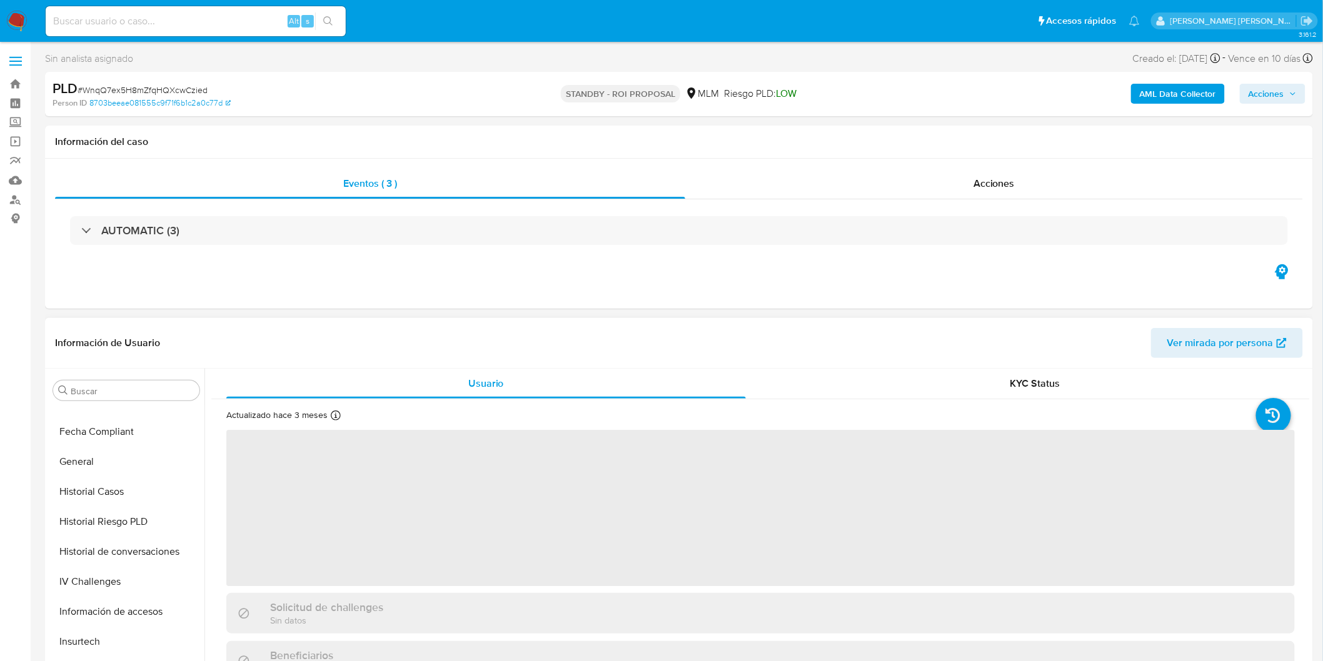
select select "10"
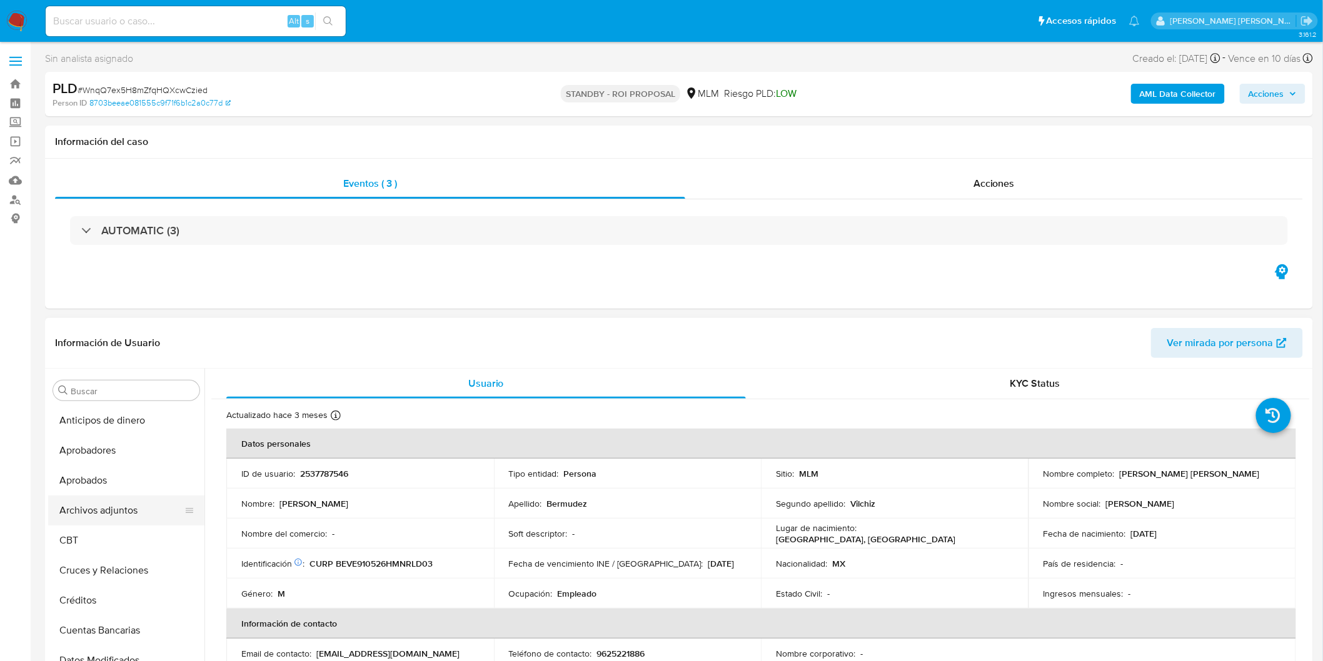
click at [130, 503] on button "Archivos adjuntos" at bounding box center [121, 511] width 146 height 30
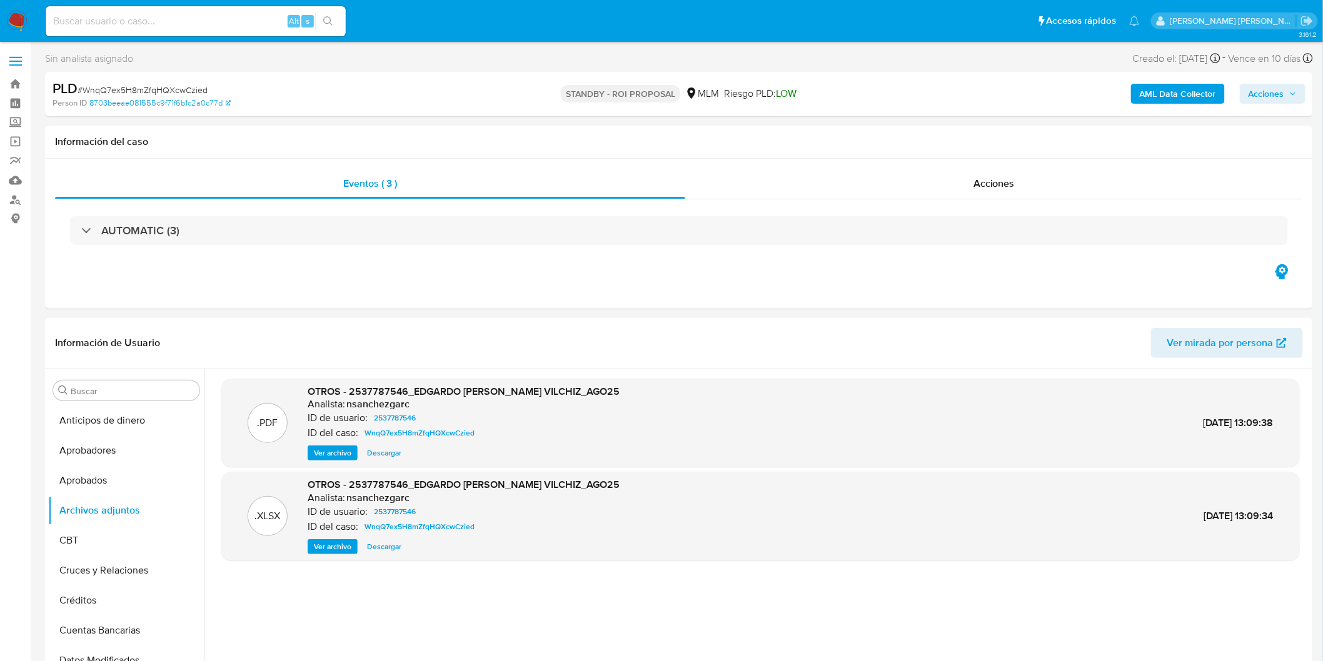
scroll to position [69, 0]
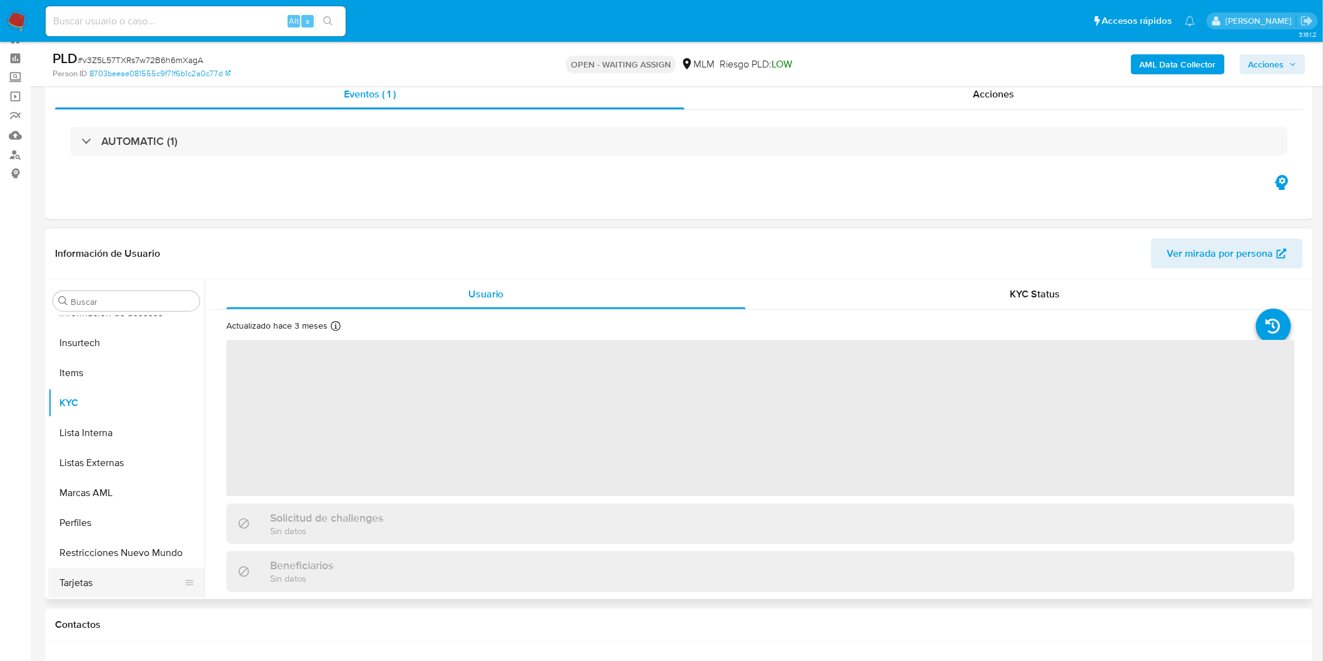
scroll to position [139, 0]
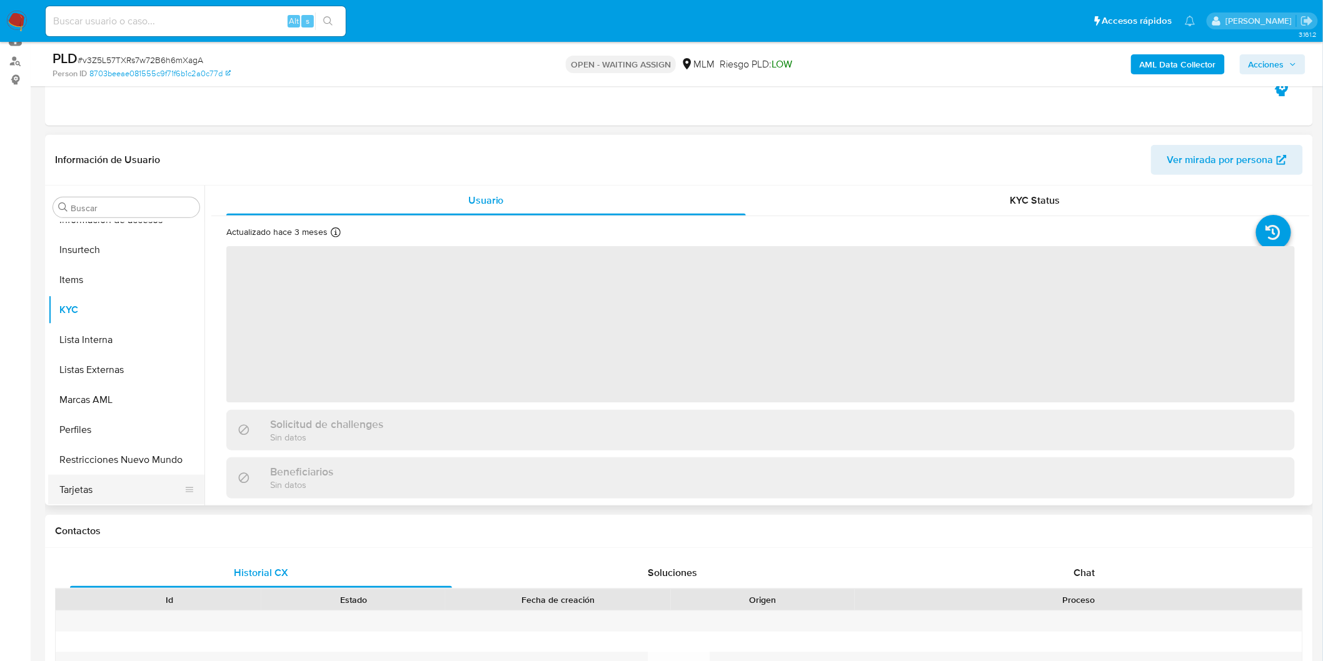
select select "10"
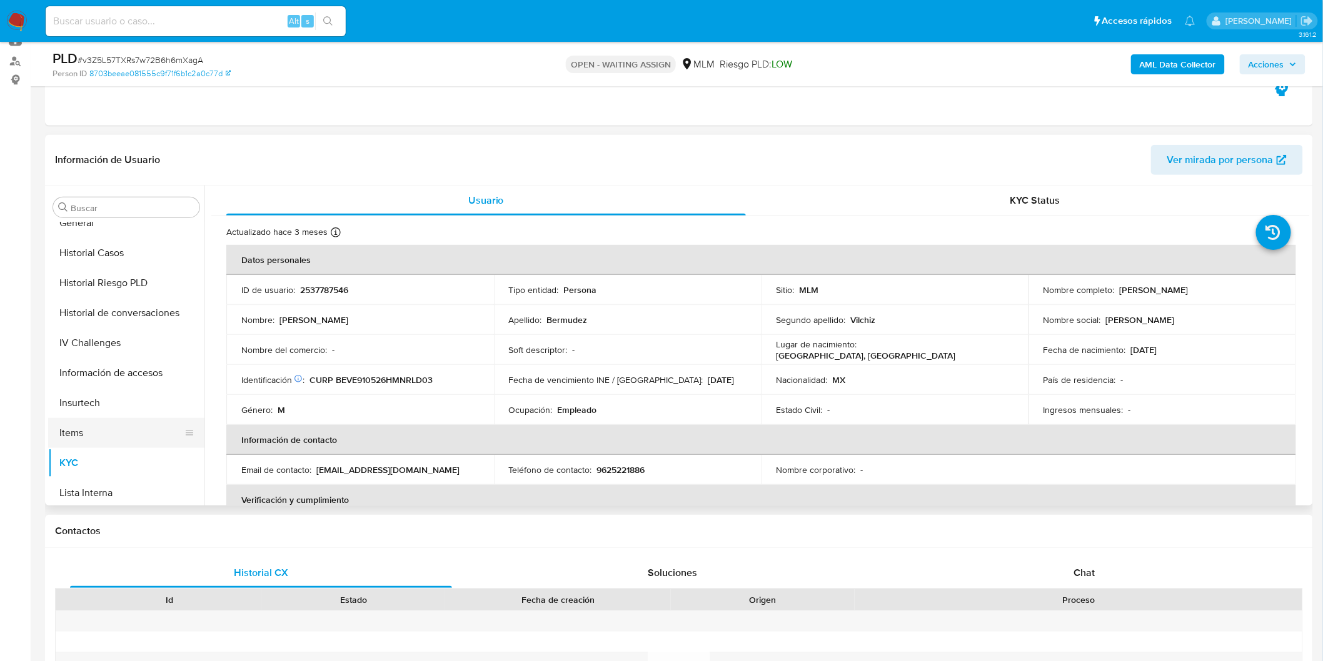
scroll to position [379, 0]
click at [146, 374] on button "Historial de conversaciones" at bounding box center [121, 368] width 146 height 30
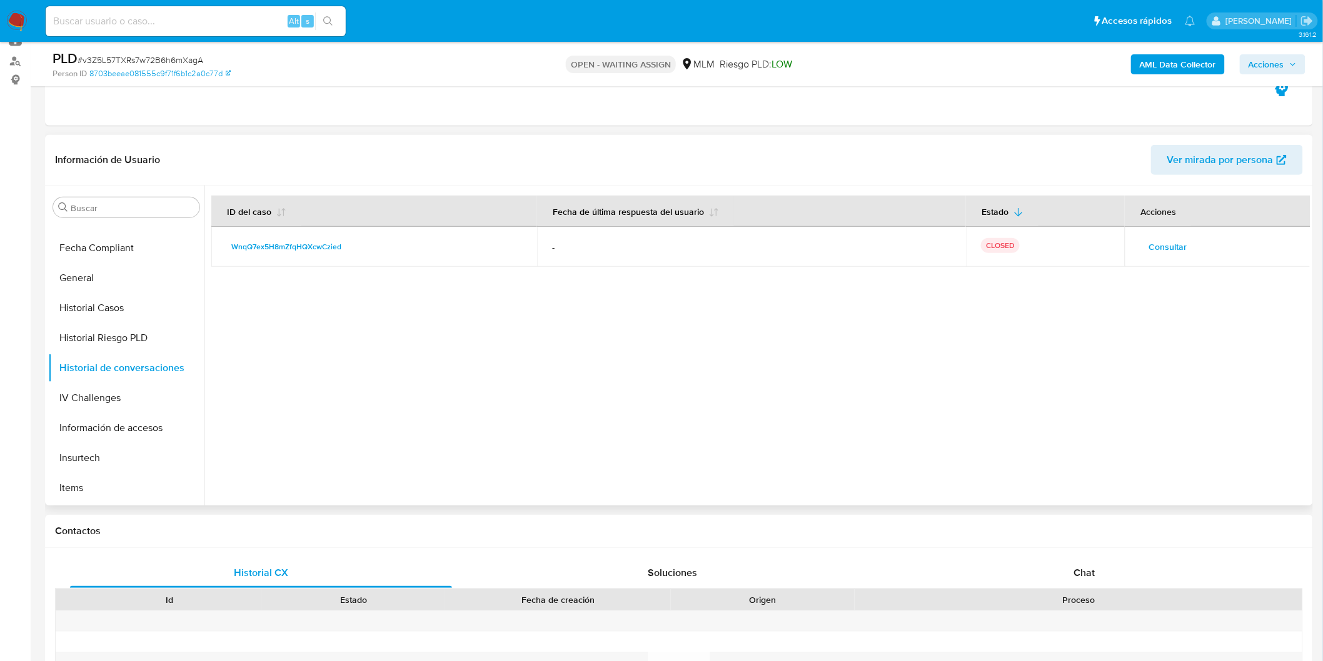
click at [1148, 244] on span "Consultar" at bounding box center [1167, 247] width 38 height 18
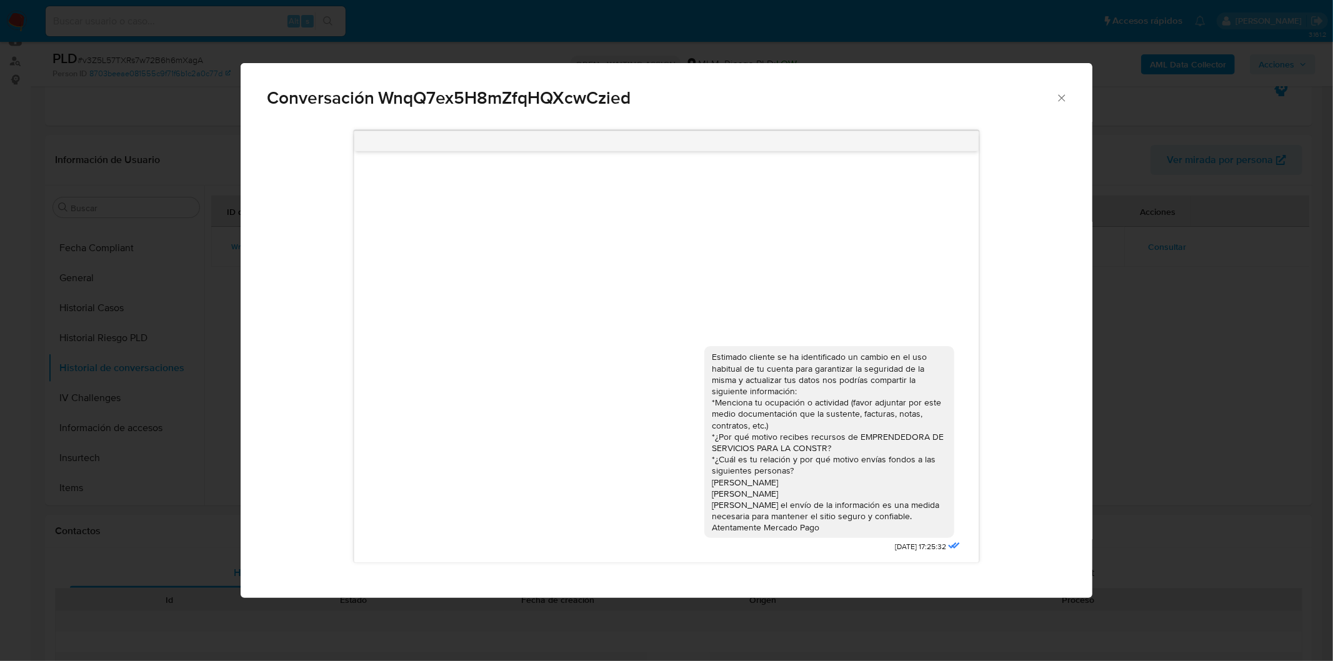
click at [1064, 100] on icon "Cerrar" at bounding box center [1061, 97] width 7 height 7
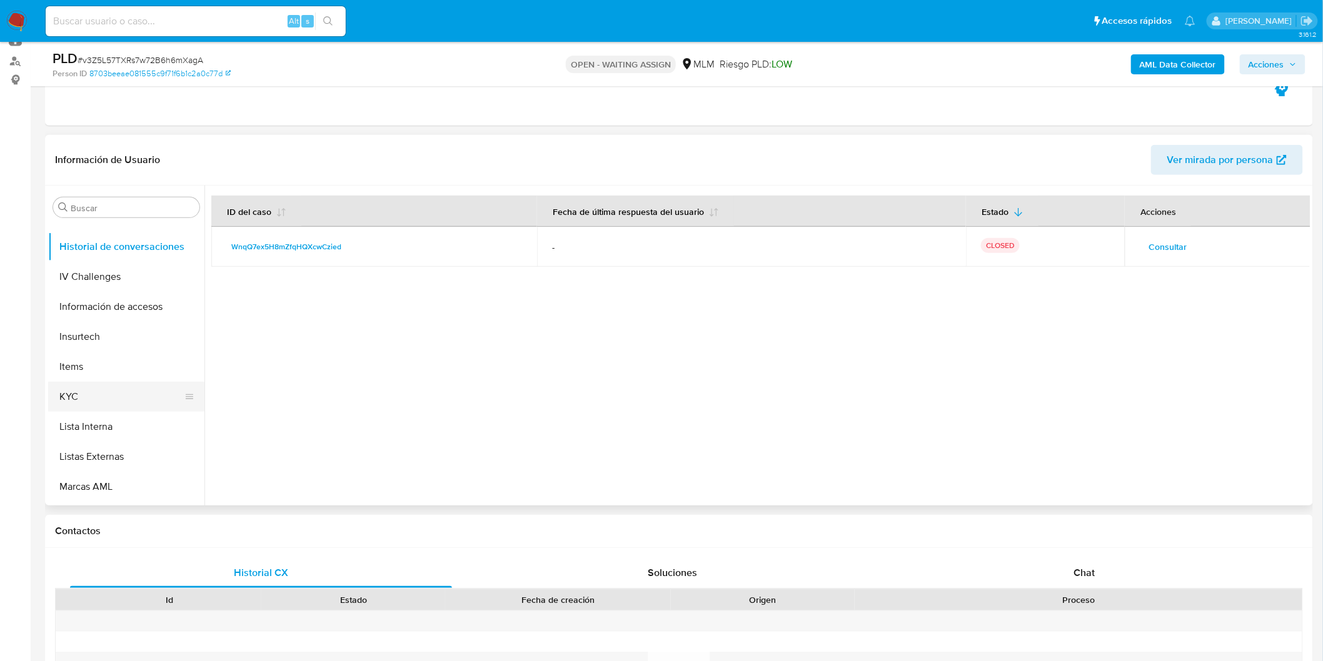
scroll to position [519, 0]
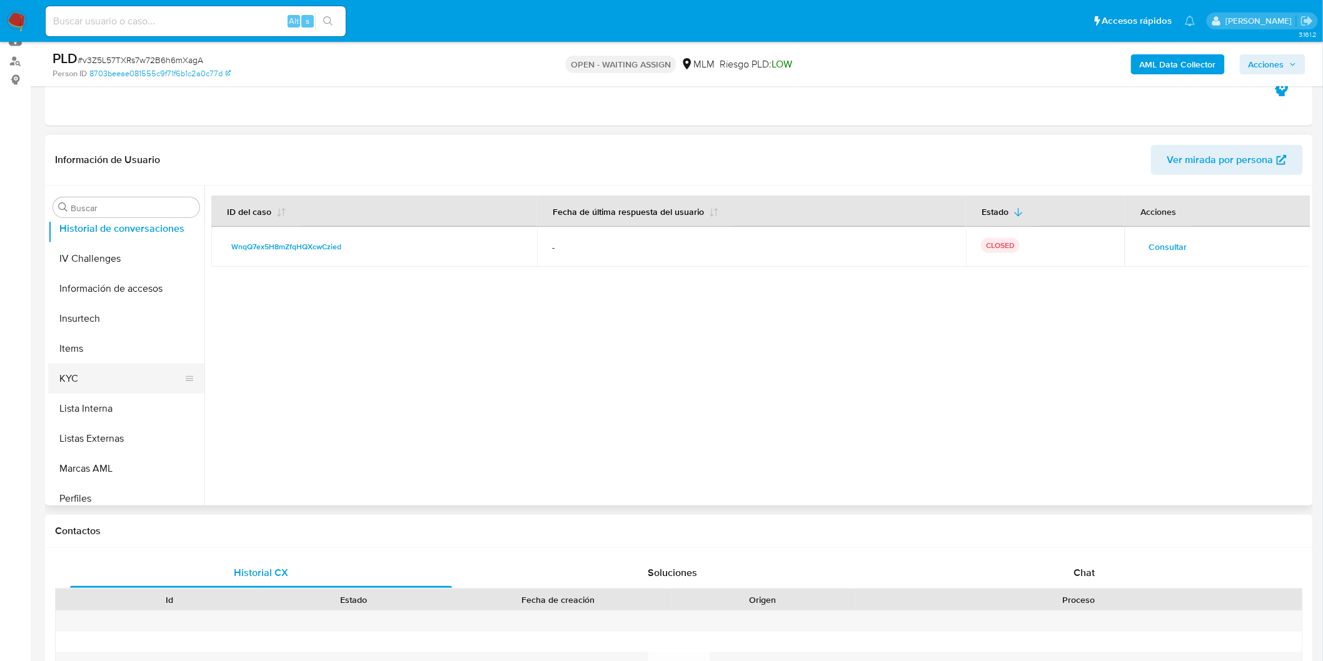
click at [101, 371] on button "KYC" at bounding box center [121, 379] width 146 height 30
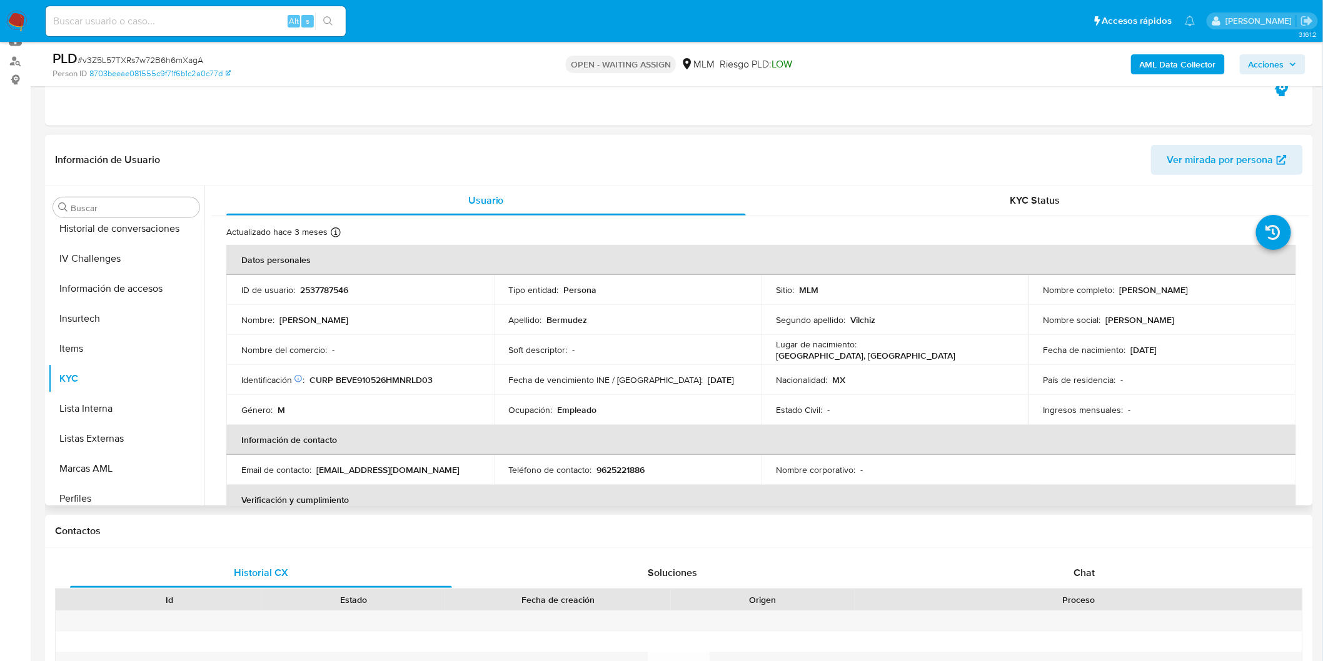
drag, startPoint x: 1219, startPoint y: 290, endPoint x: 1114, endPoint y: 286, distance: 105.7
click at [1114, 286] on div "Nombre completo : Edgardo Bermudez Vilchiz" at bounding box center [1162, 289] width 238 height 11
copy div "Edgardo Bermudez Vilchiz"
click at [630, 466] on p "9625221886" at bounding box center [621, 469] width 48 height 11
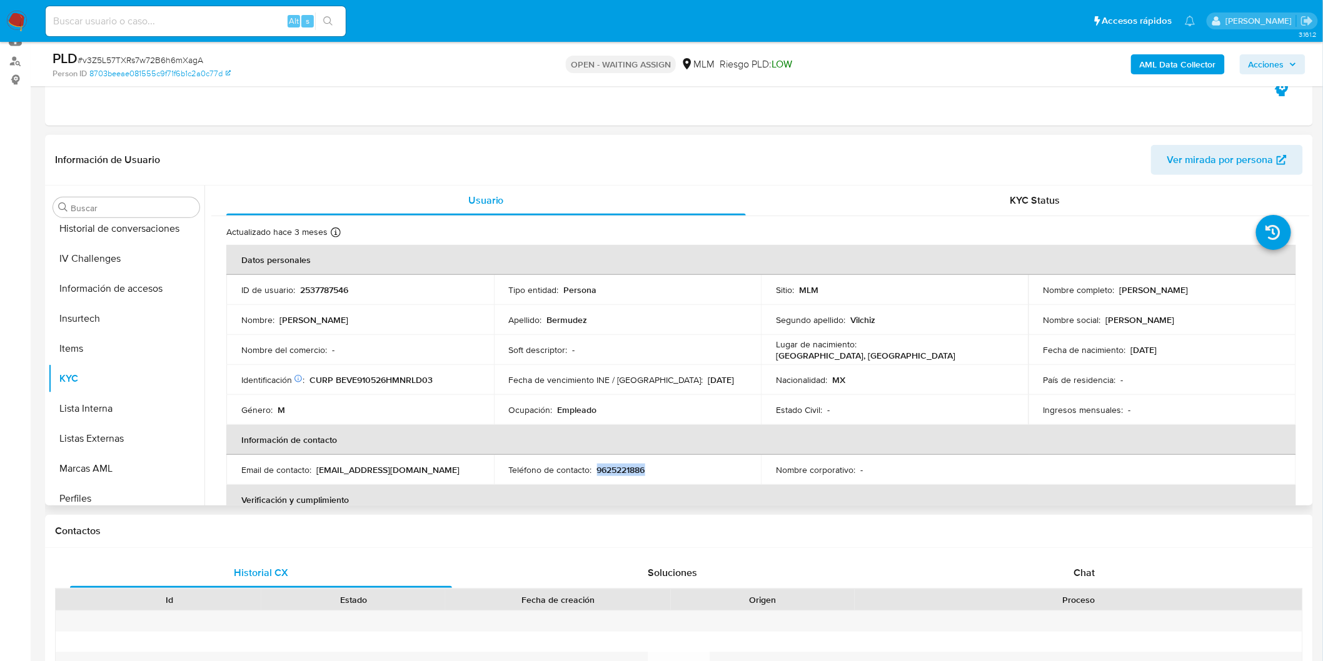
copy p "9625221886"
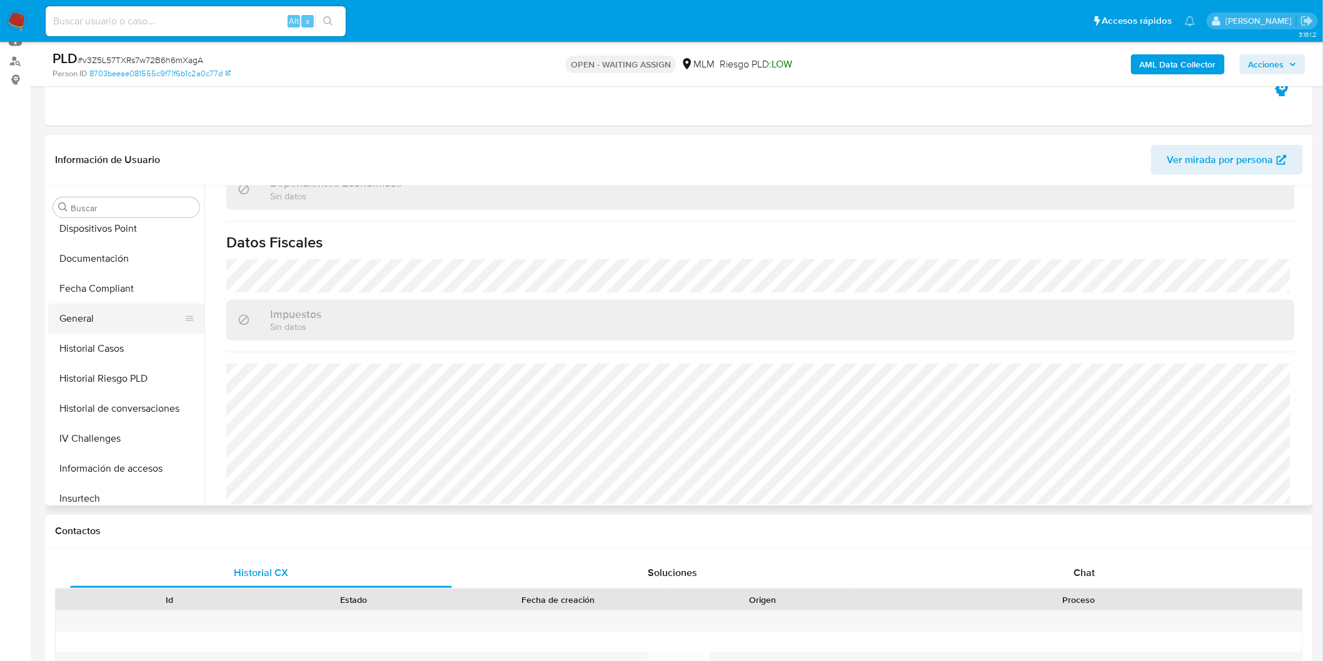
scroll to position [310, 0]
click at [103, 234] on button "Direcciones" at bounding box center [121, 228] width 146 height 30
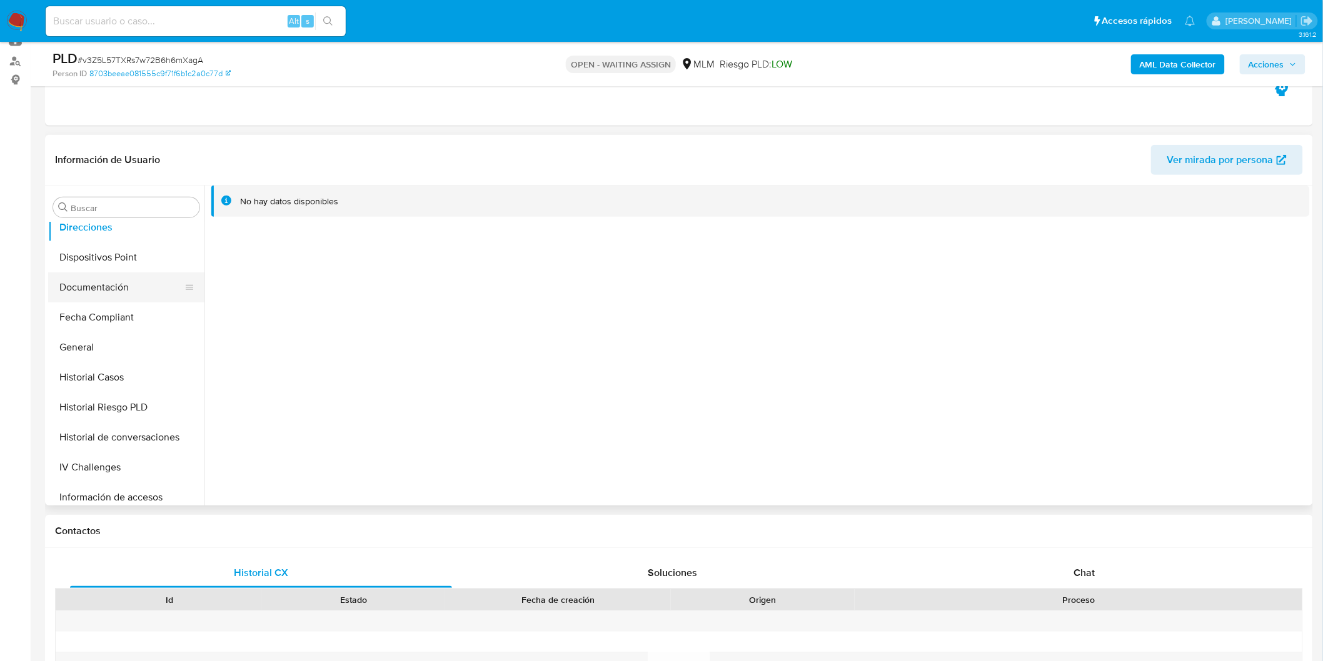
scroll to position [588, 0]
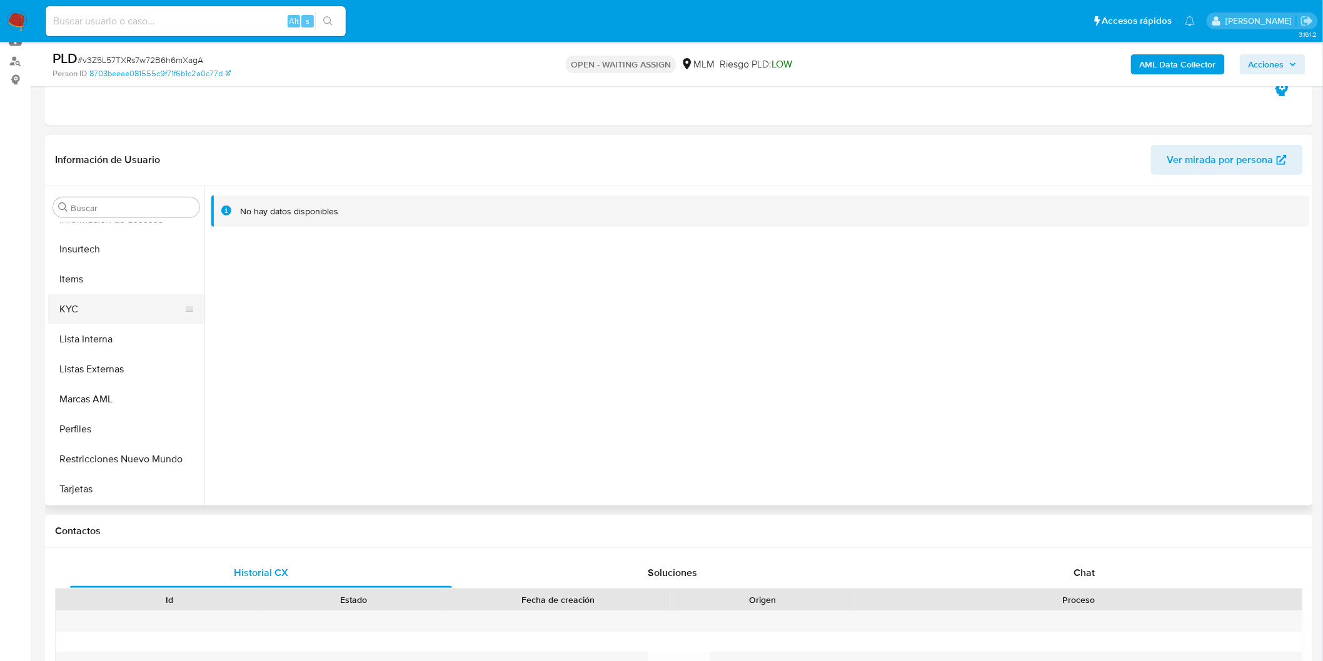
click at [108, 307] on button "KYC" at bounding box center [121, 309] width 146 height 30
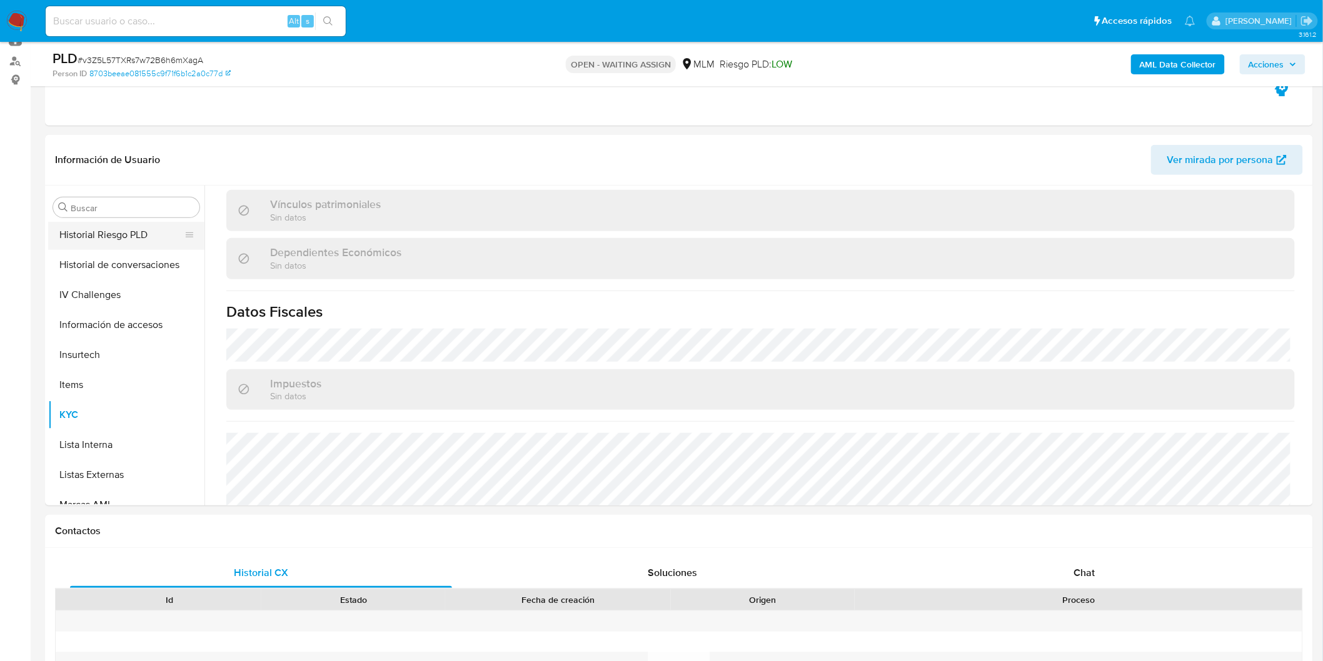
scroll to position [379, 0]
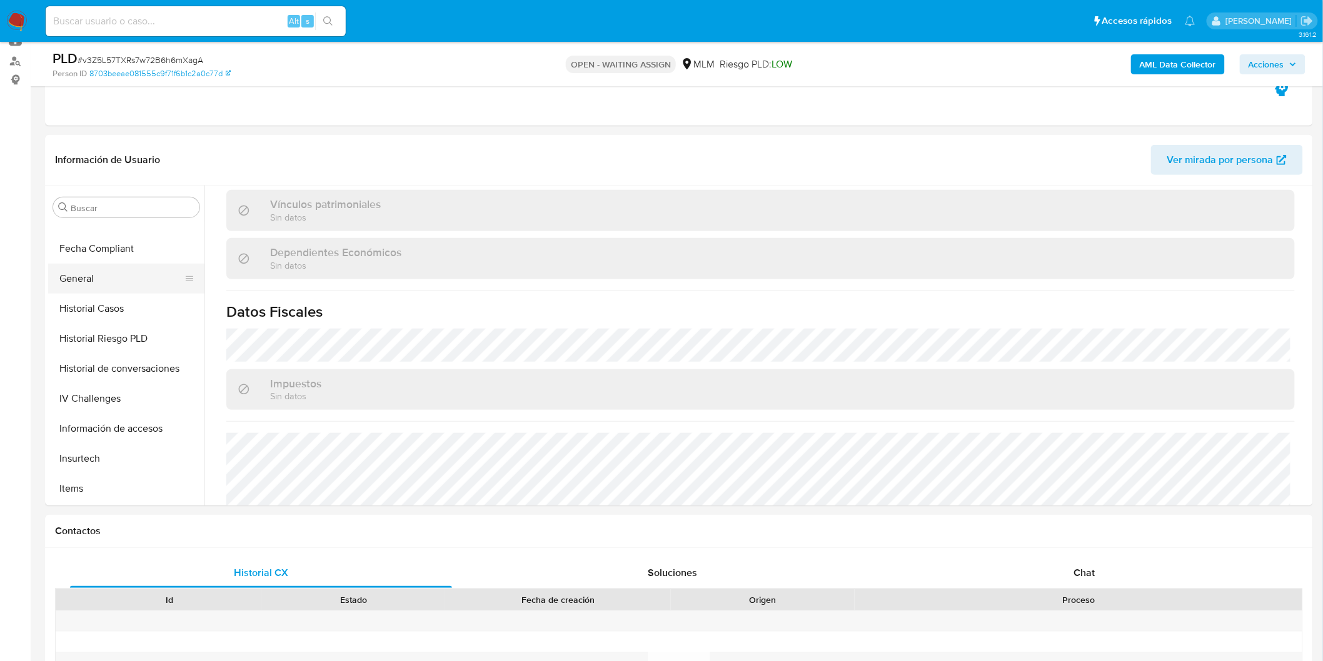
click at [96, 279] on button "General" at bounding box center [121, 279] width 146 height 30
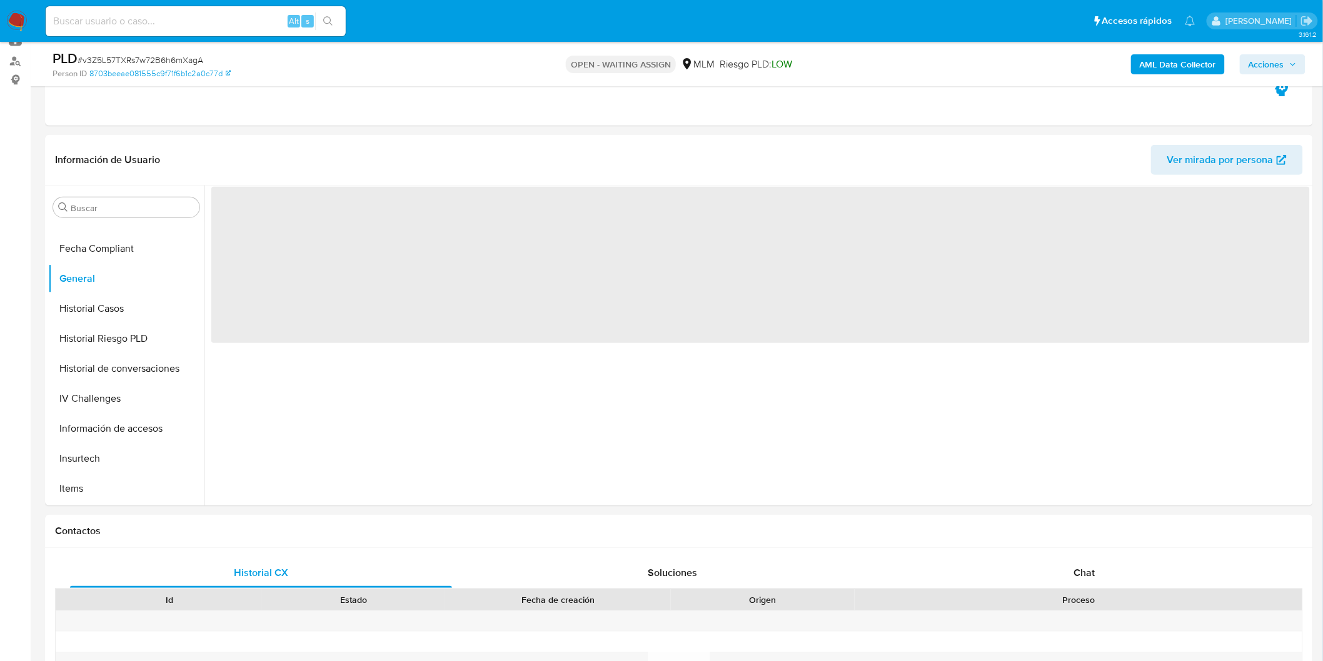
scroll to position [0, 0]
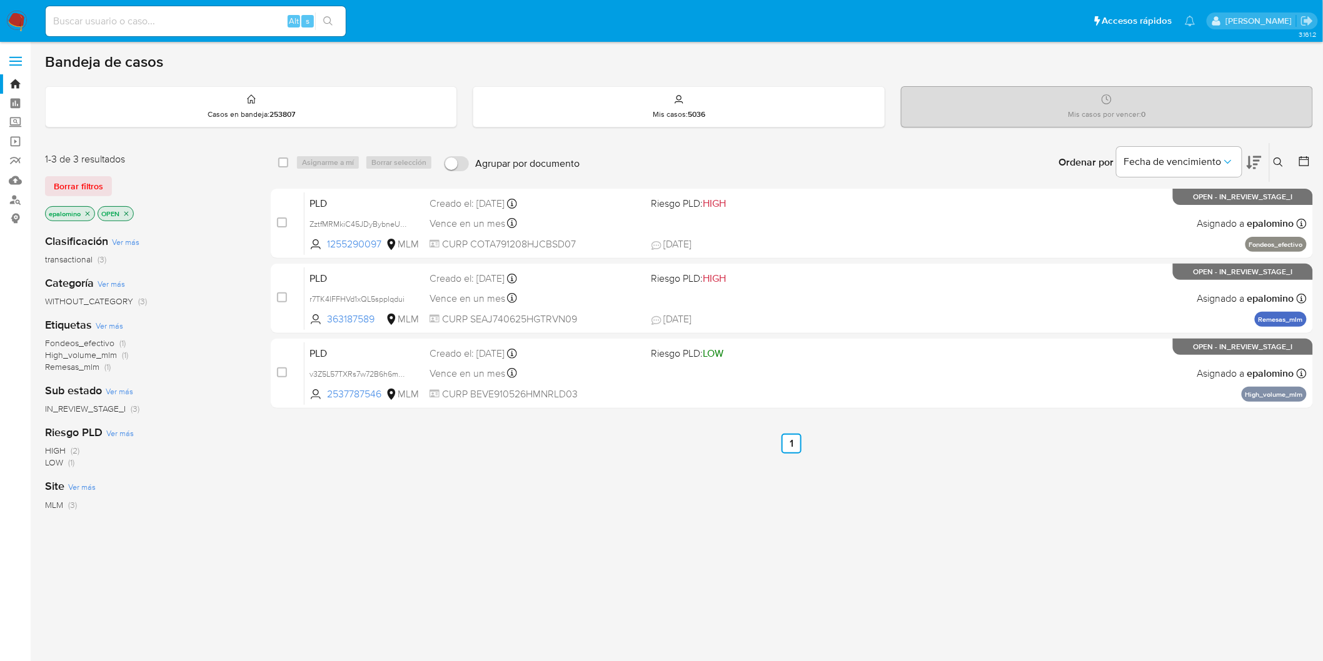
click at [98, 185] on span "Borrar filtros" at bounding box center [78, 187] width 49 height 18
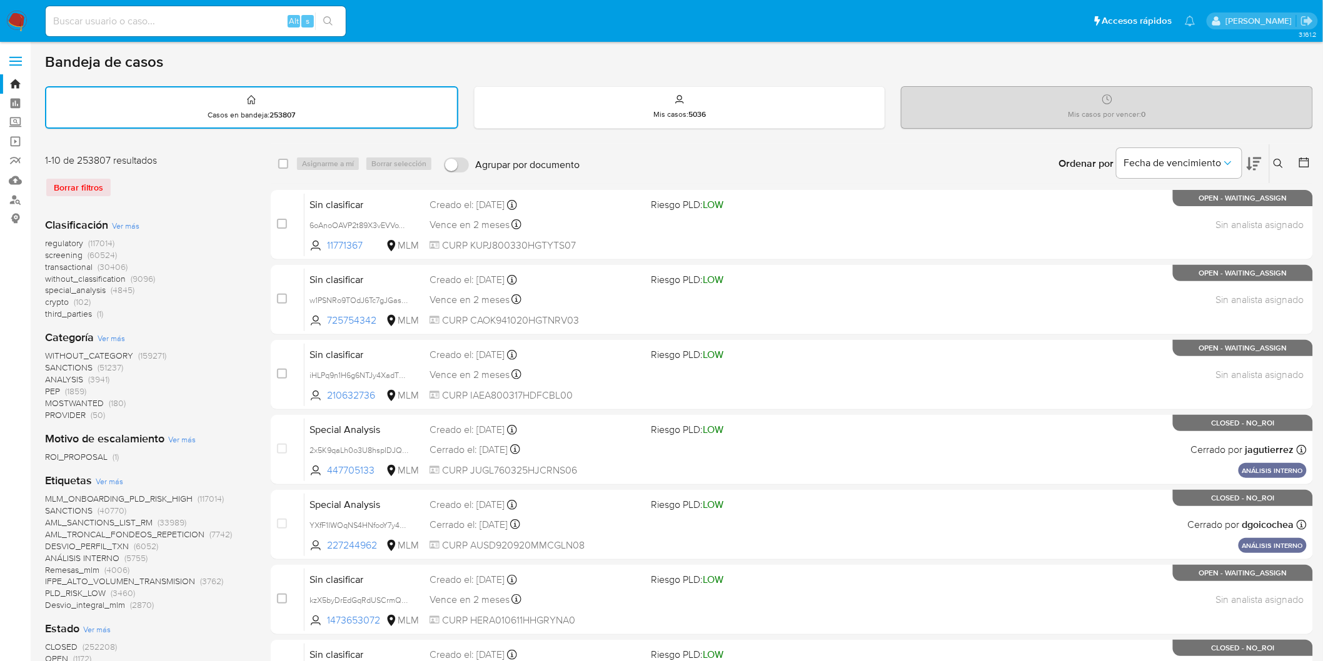
click at [21, 17] on img at bounding box center [16, 21] width 21 height 21
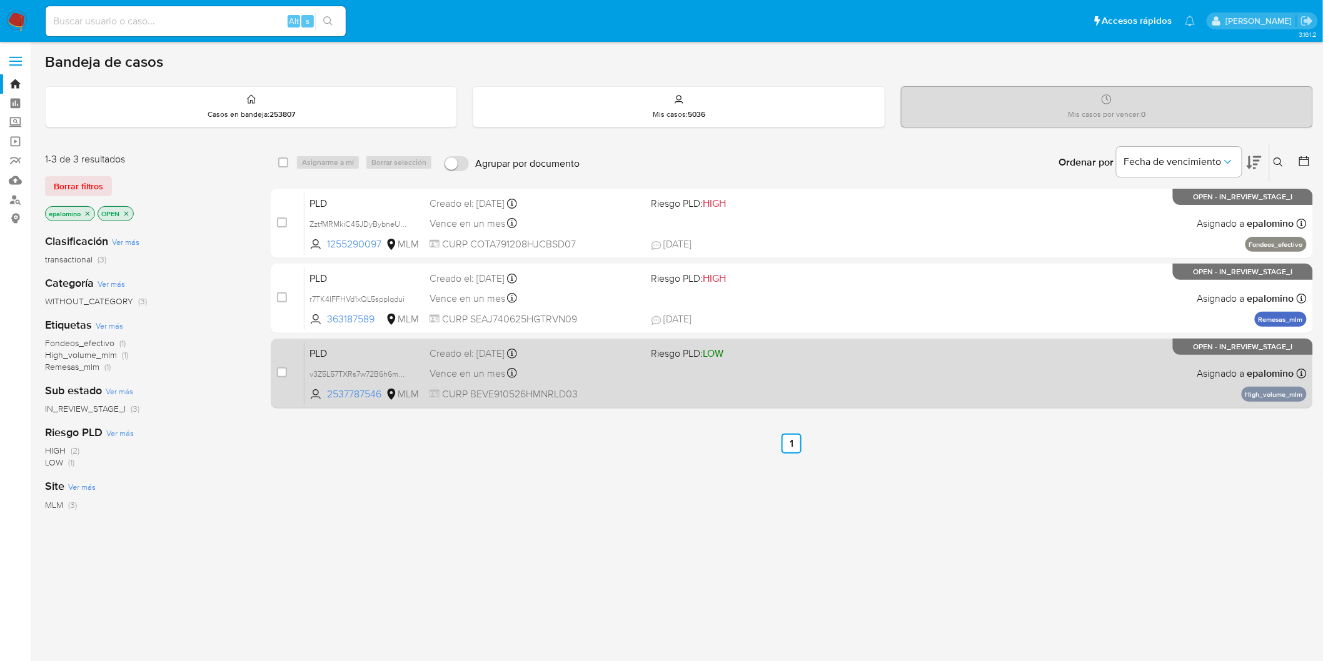
click at [328, 355] on span "PLD" at bounding box center [364, 352] width 110 height 16
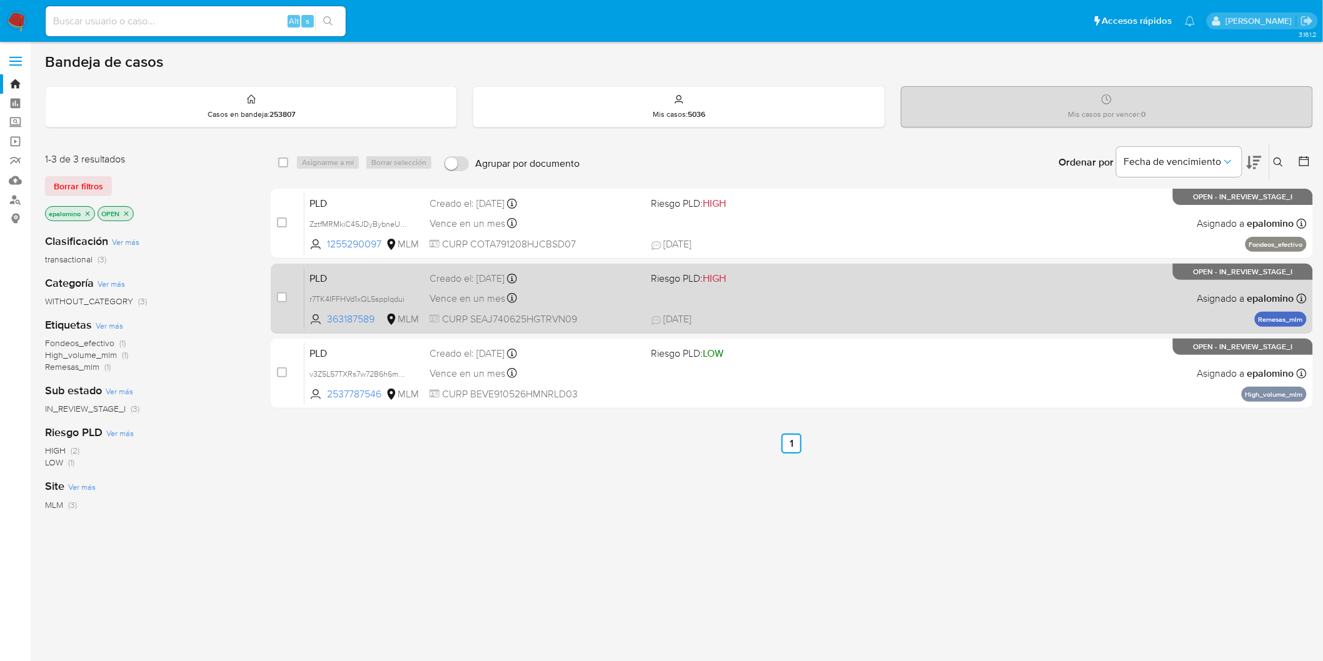
click at [332, 271] on span "PLD" at bounding box center [364, 277] width 110 height 16
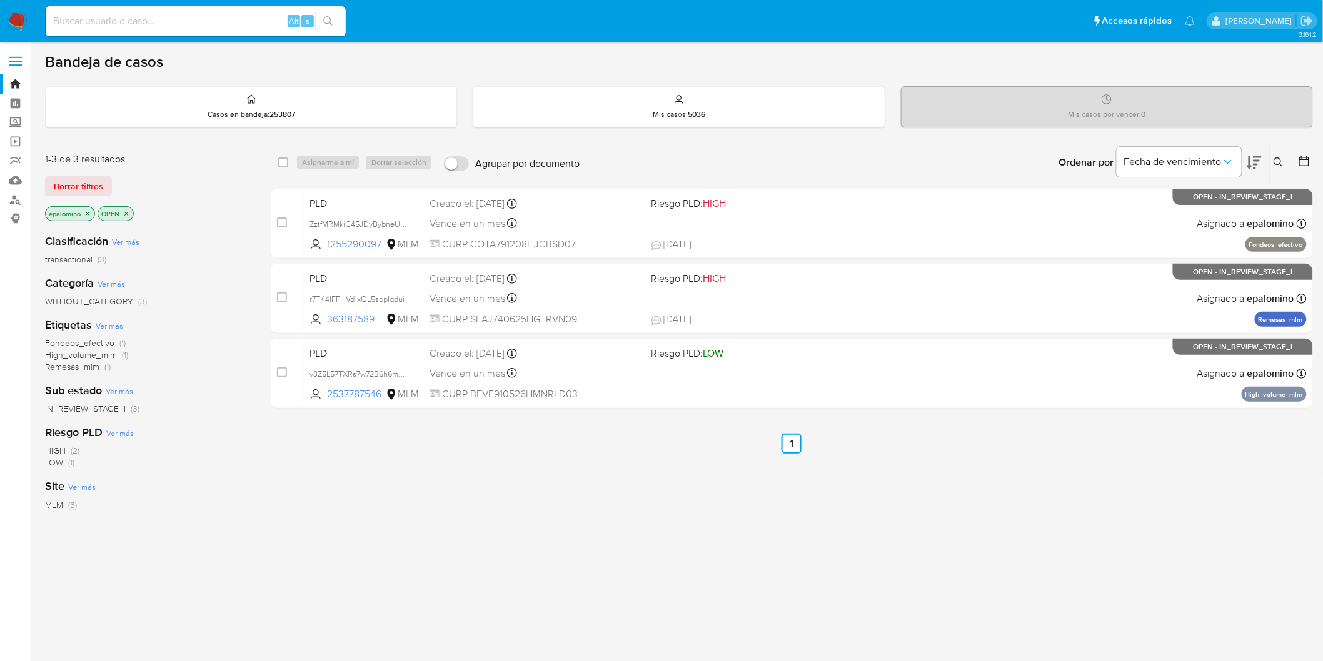
click at [61, 190] on span "Borrar filtros" at bounding box center [78, 187] width 49 height 18
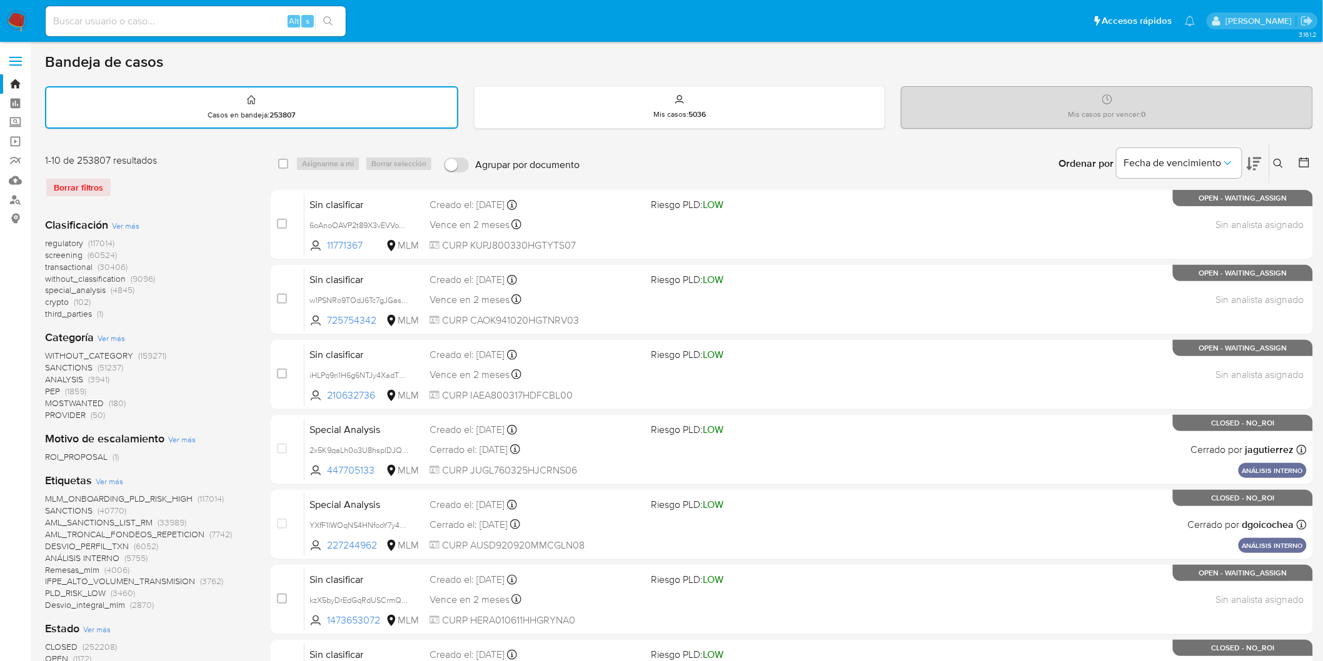
click at [1280, 161] on icon at bounding box center [1277, 163] width 9 height 9
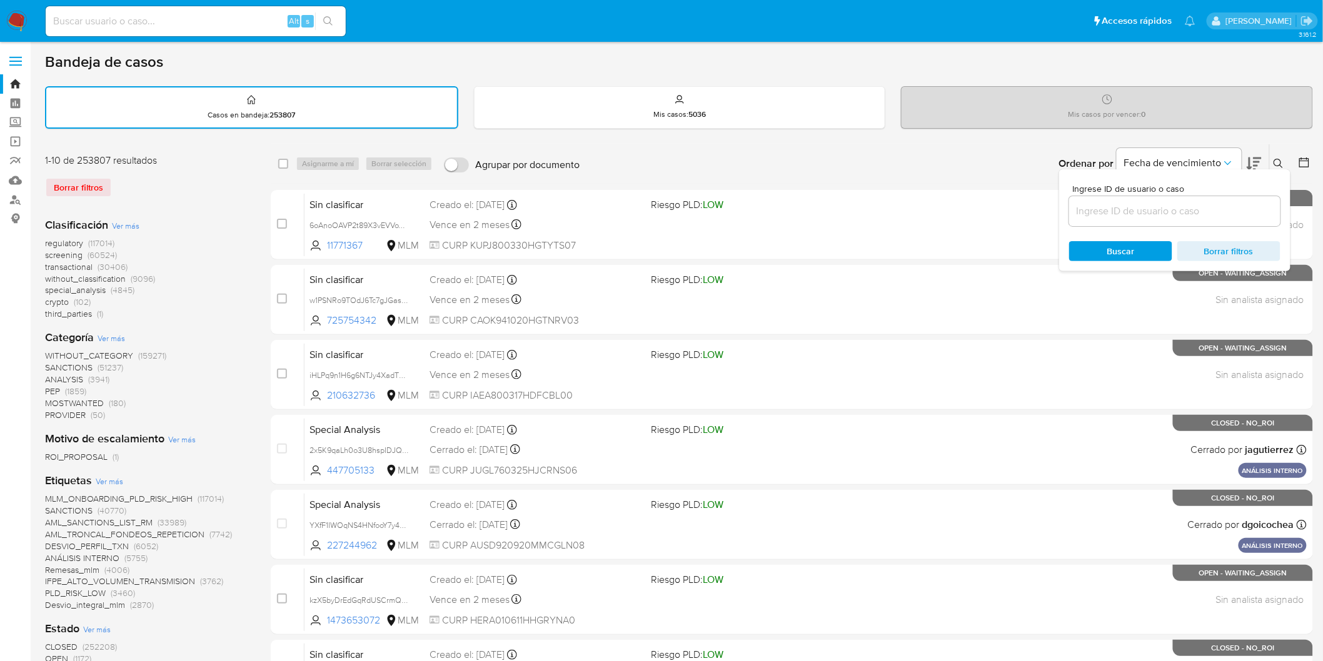
click at [1106, 220] on div at bounding box center [1174, 211] width 211 height 30
click at [1107, 208] on input at bounding box center [1174, 211] width 211 height 16
paste input "363187589"
type input "363187589"
click at [1107, 236] on div "Ingrese ID de usuario o caso 363187589 Buscar Borrar filtros" at bounding box center [1174, 220] width 231 height 102
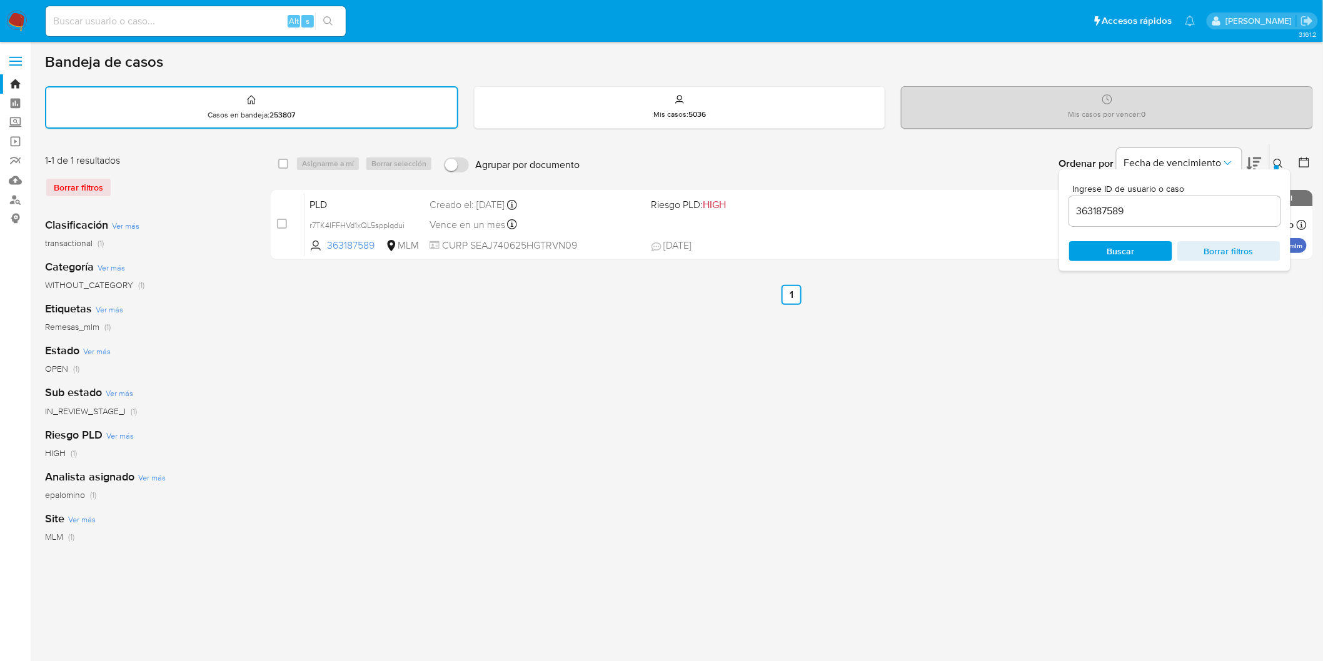
click at [1277, 161] on icon at bounding box center [1278, 164] width 10 height 10
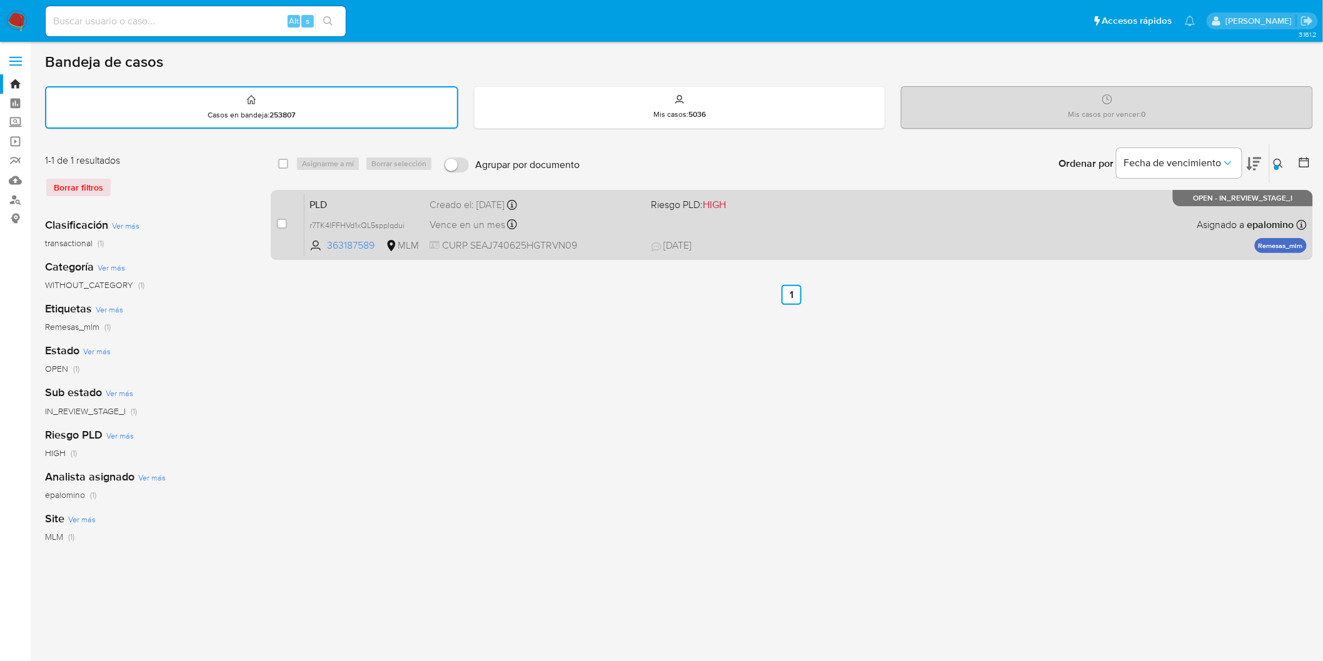
click at [339, 209] on span "PLD" at bounding box center [364, 204] width 110 height 16
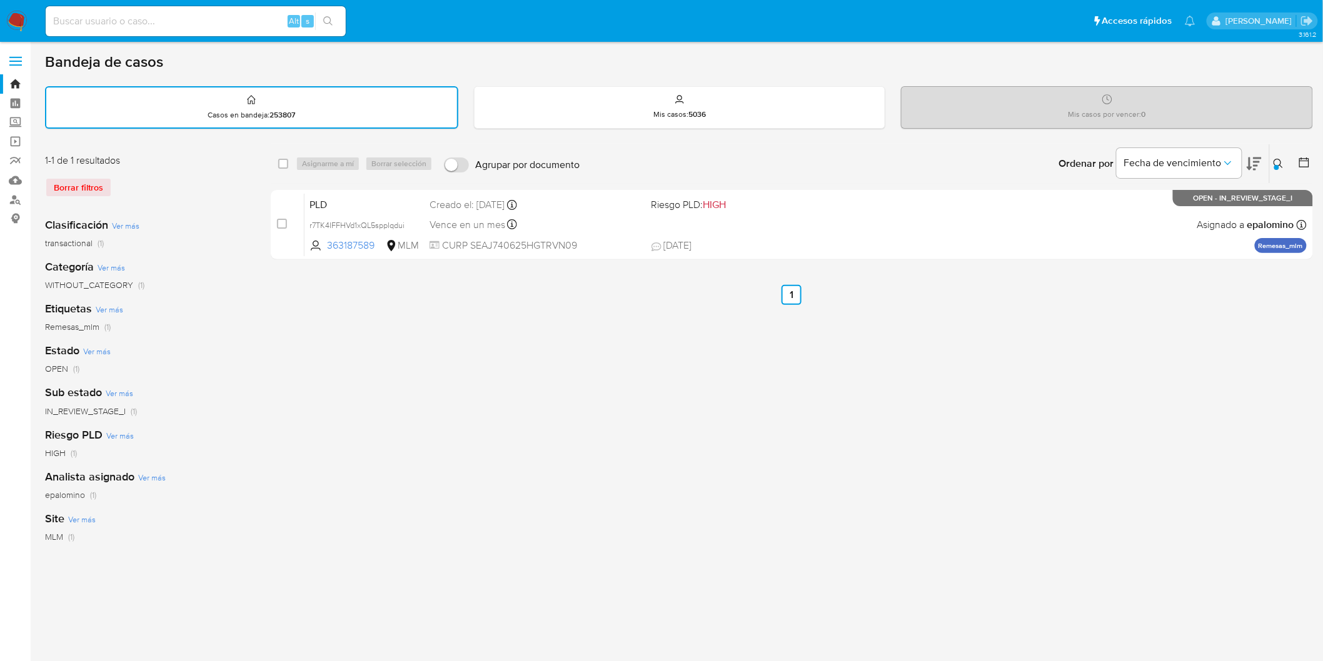
click at [19, 15] on img at bounding box center [16, 21] width 21 height 21
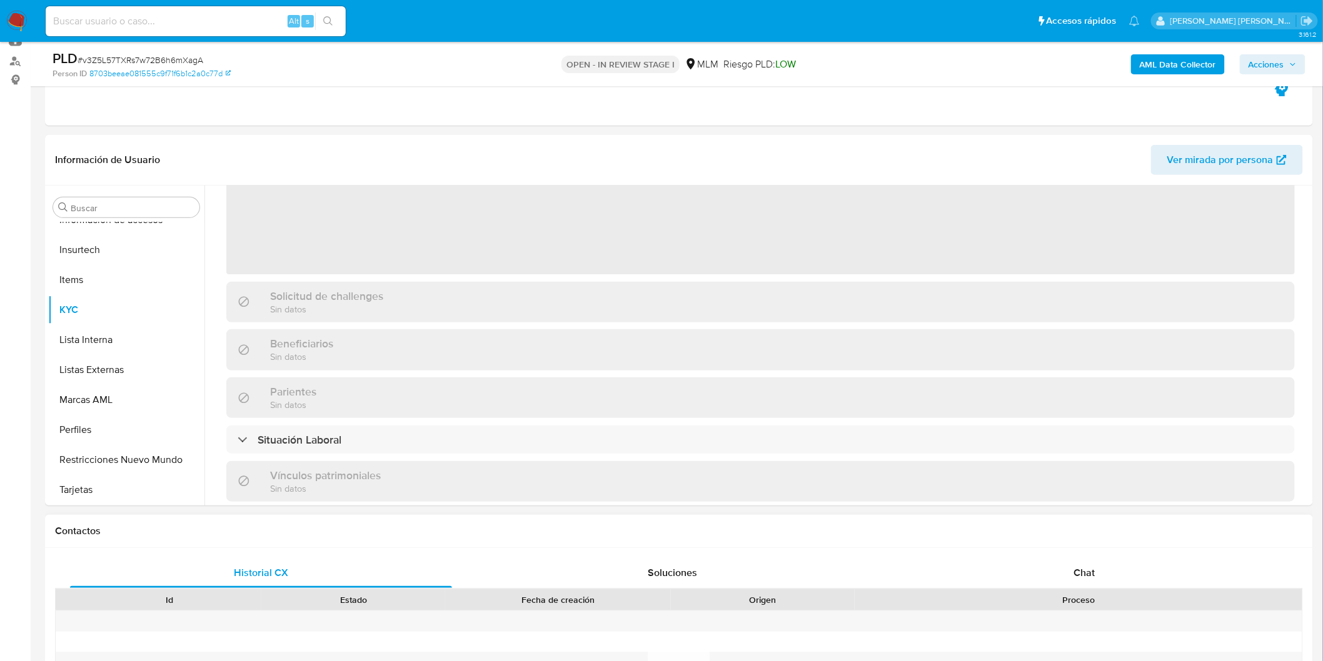
scroll to position [208, 0]
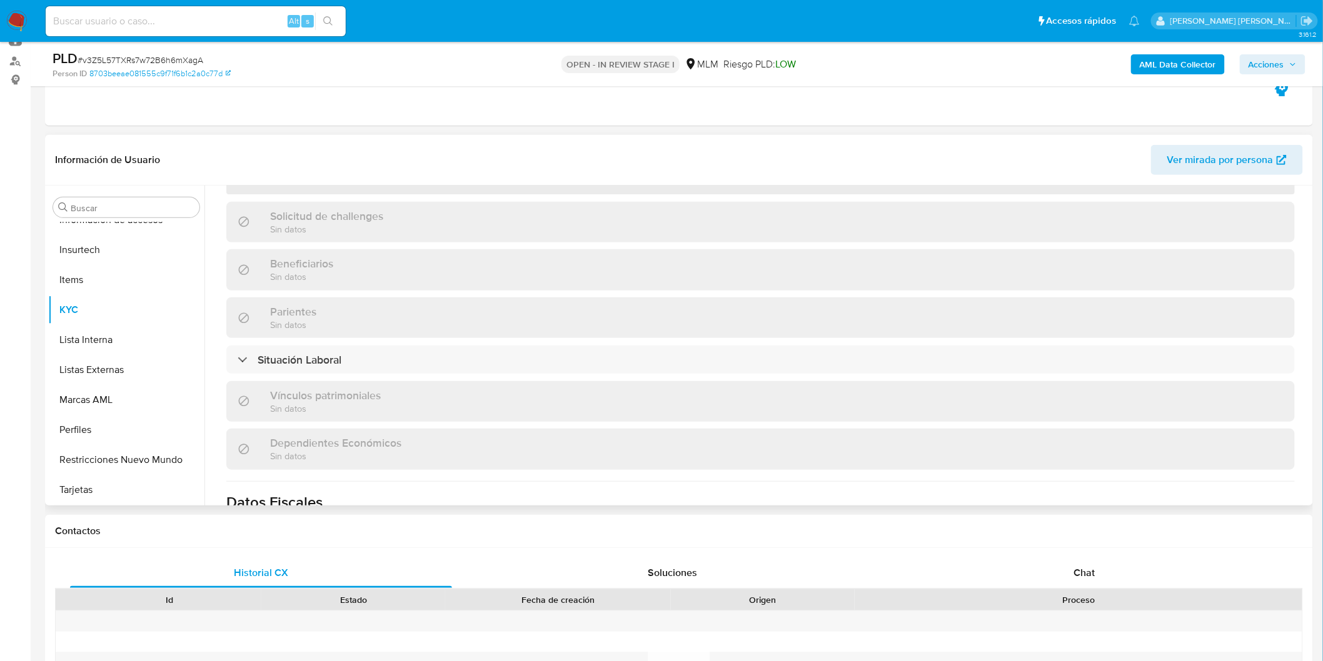
click at [1079, 579] on span "Chat" at bounding box center [1084, 573] width 21 height 14
select select "10"
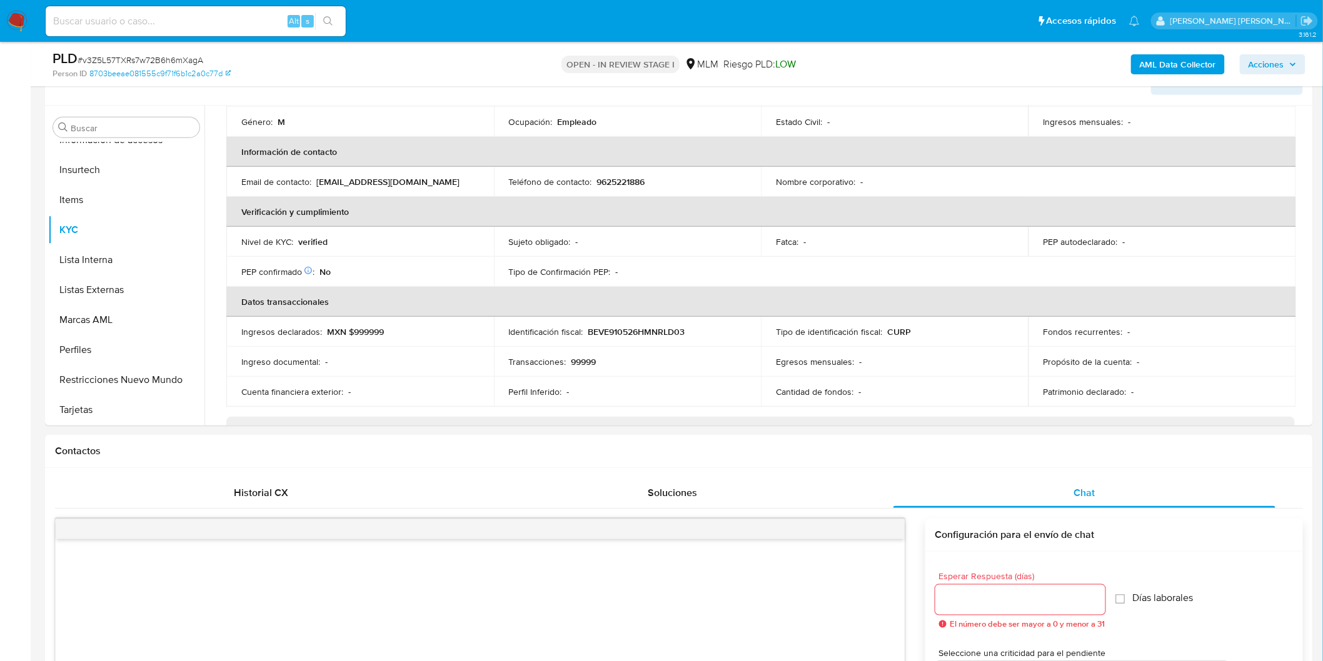
scroll to position [153, 0]
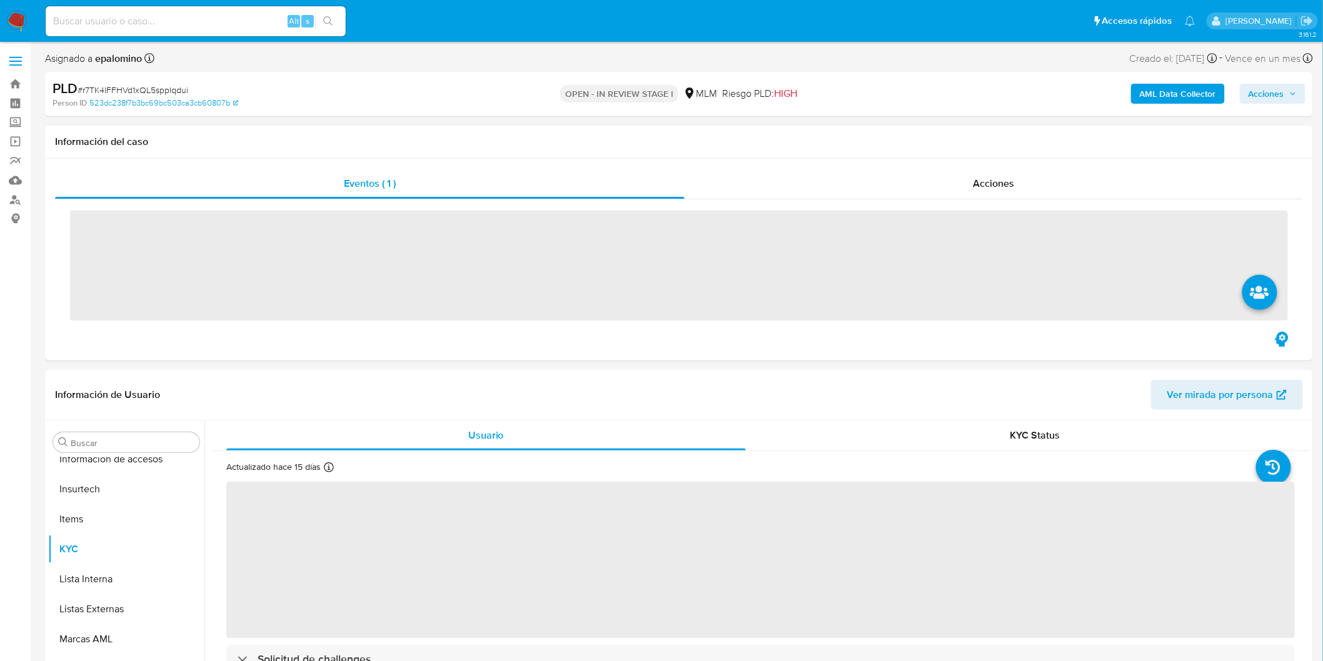
scroll to position [588, 0]
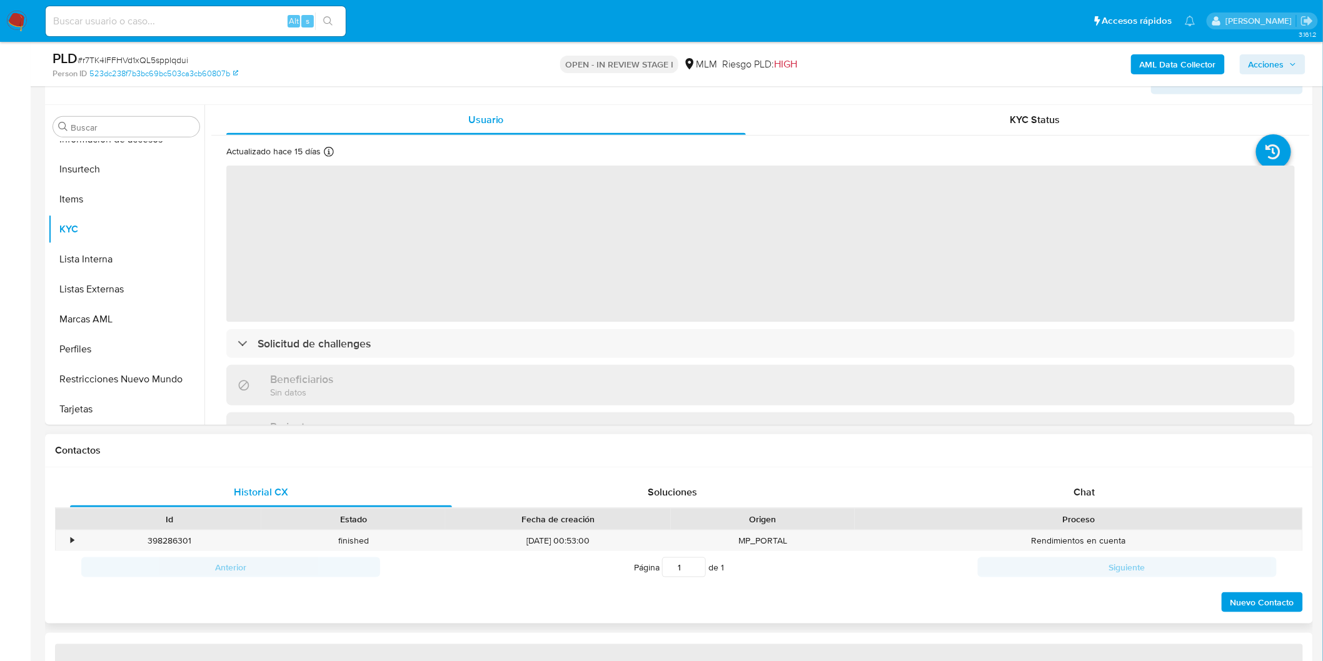
select select "10"
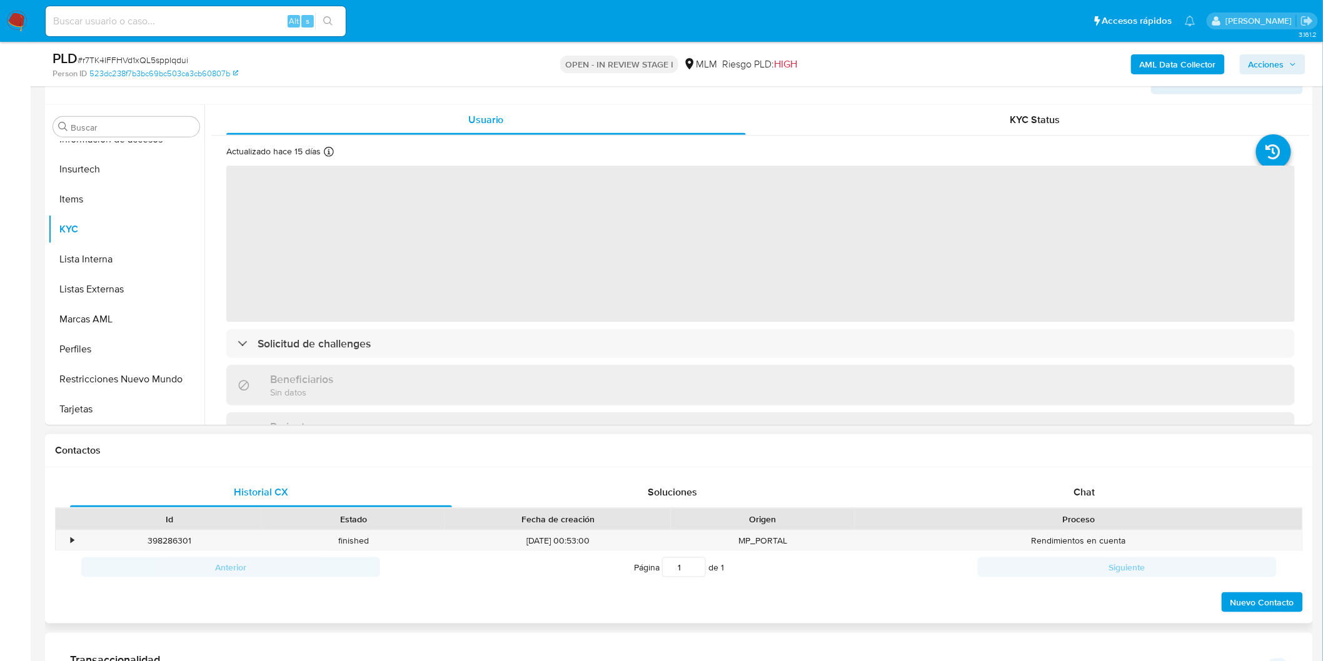
click at [1066, 509] on div "Proceso" at bounding box center [1078, 519] width 448 height 21
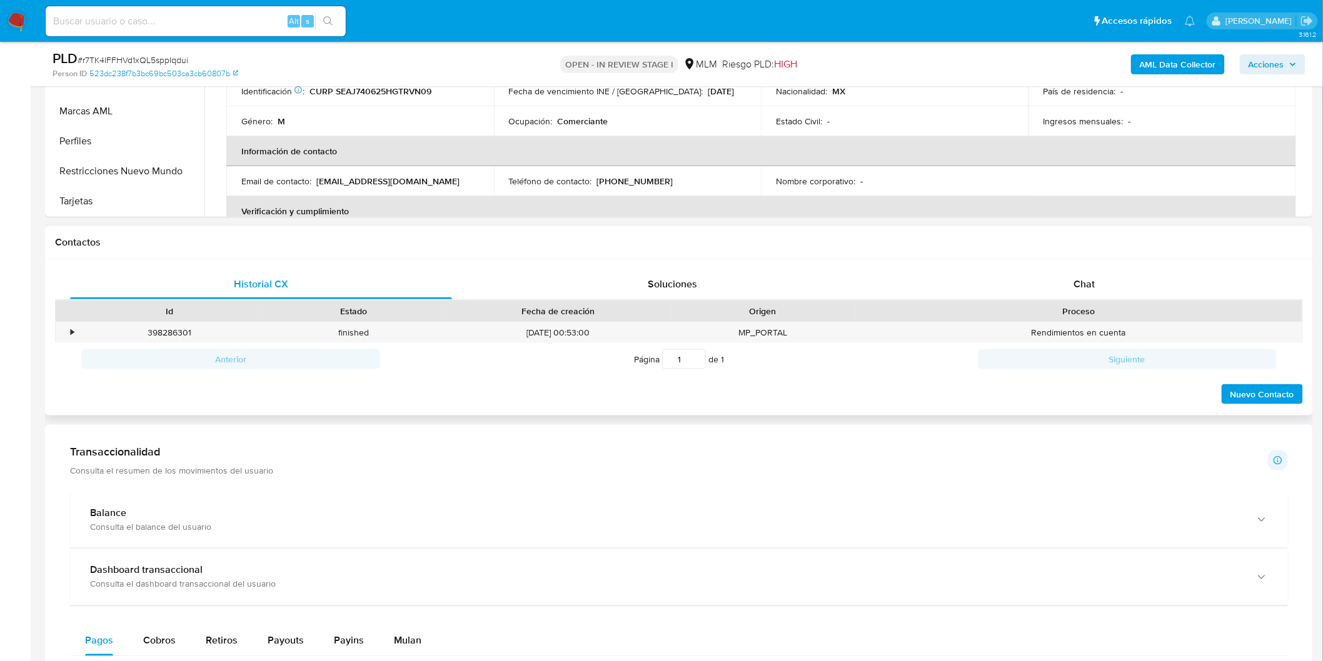
click at [1072, 259] on div "Historial CX Soluciones Chat Id Estado Fecha de creación Origen Proceso • 39828…" at bounding box center [679, 337] width 1268 height 157
click at [1071, 277] on div "Chat" at bounding box center [1084, 284] width 382 height 30
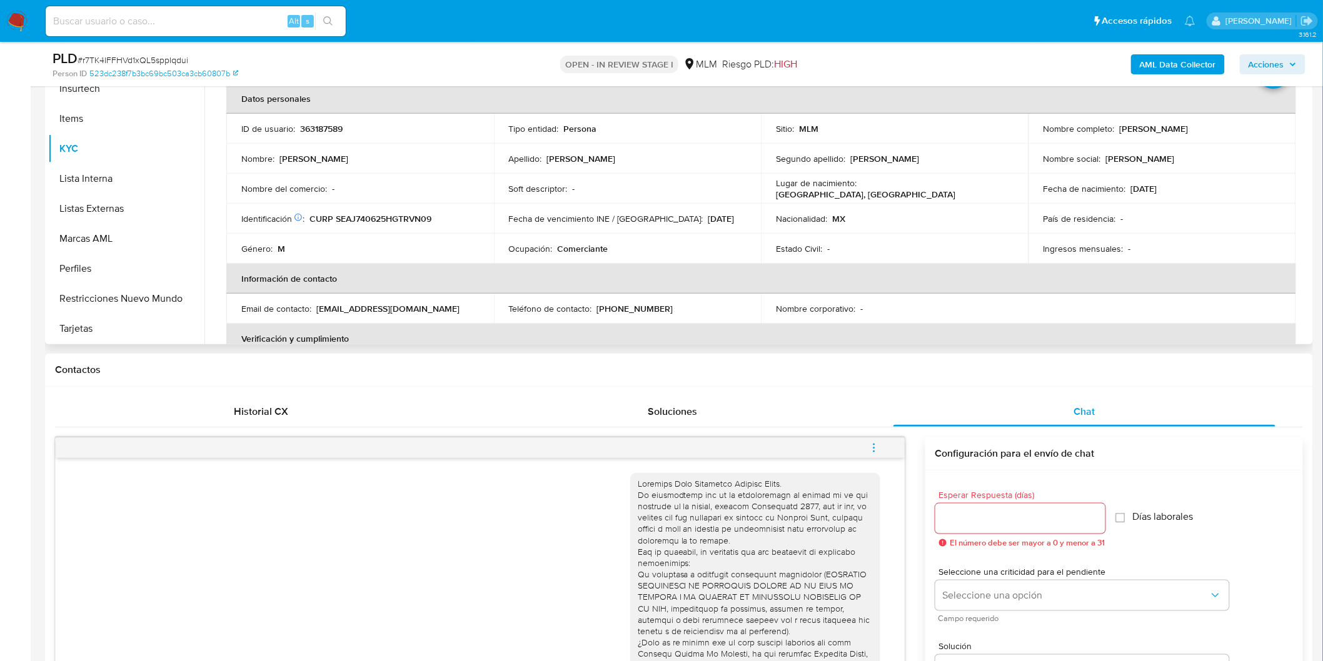
scroll to position [289, 0]
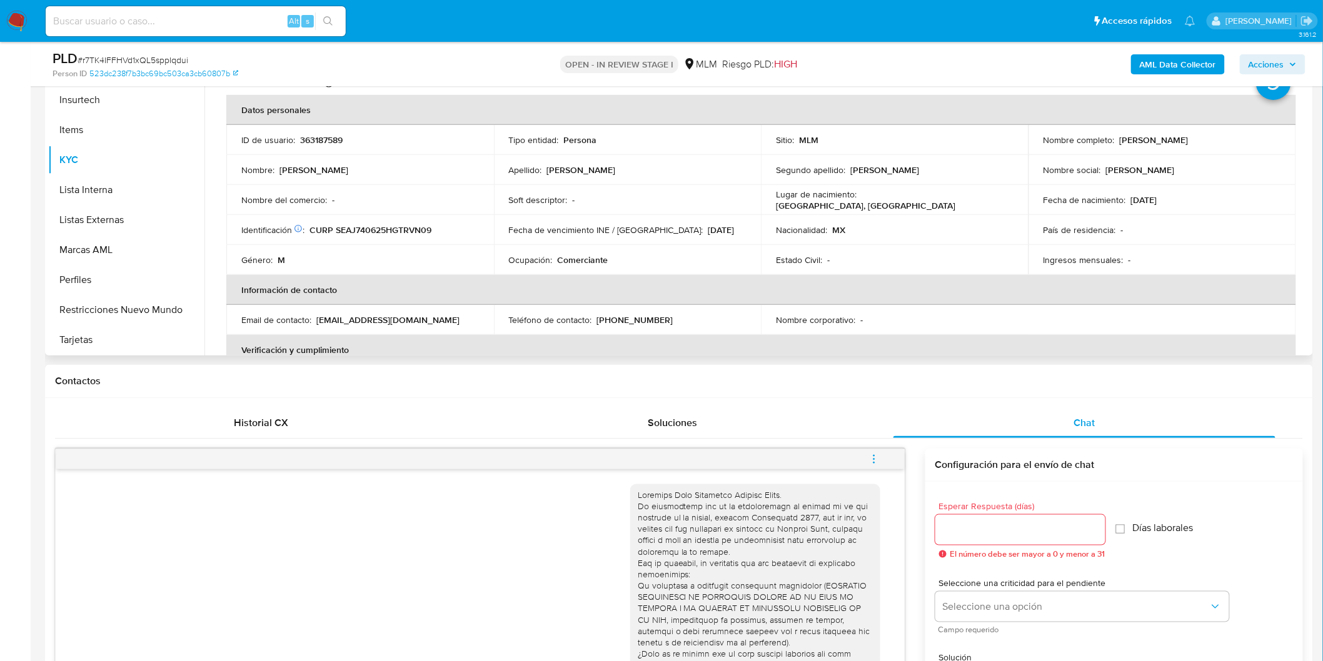
click at [322, 139] on p "363187589" at bounding box center [321, 139] width 43 height 11
copy p "363187589"
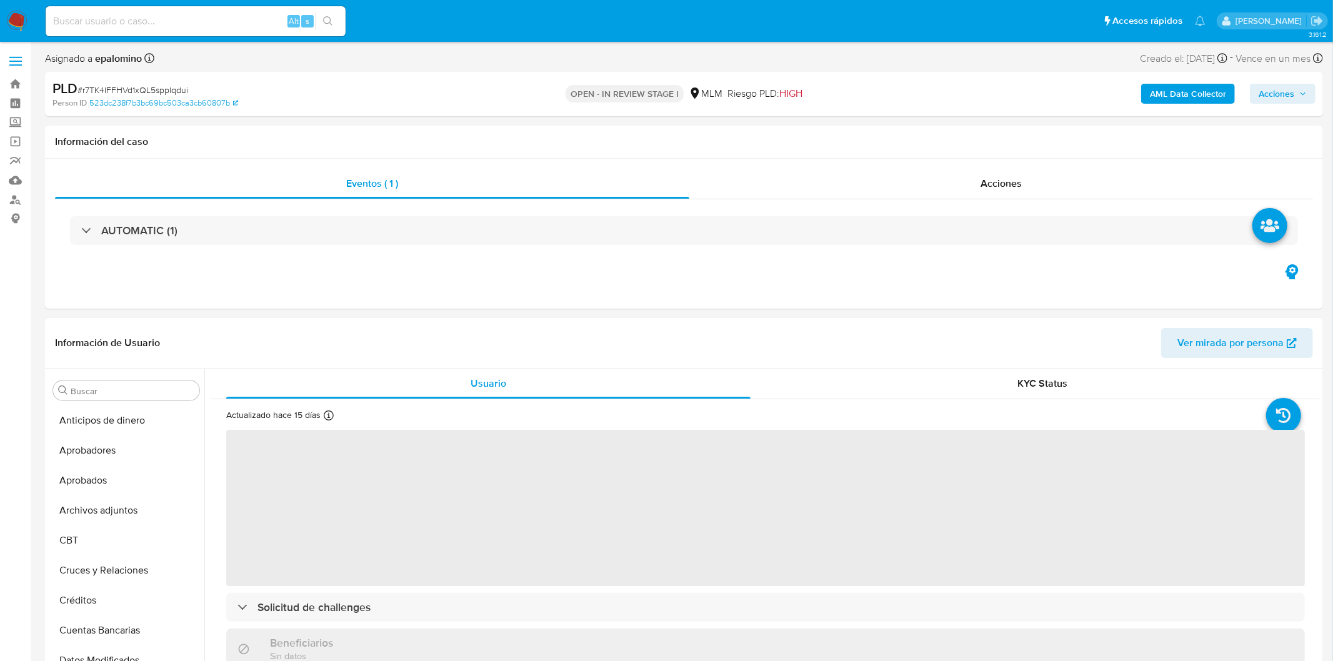
select select "10"
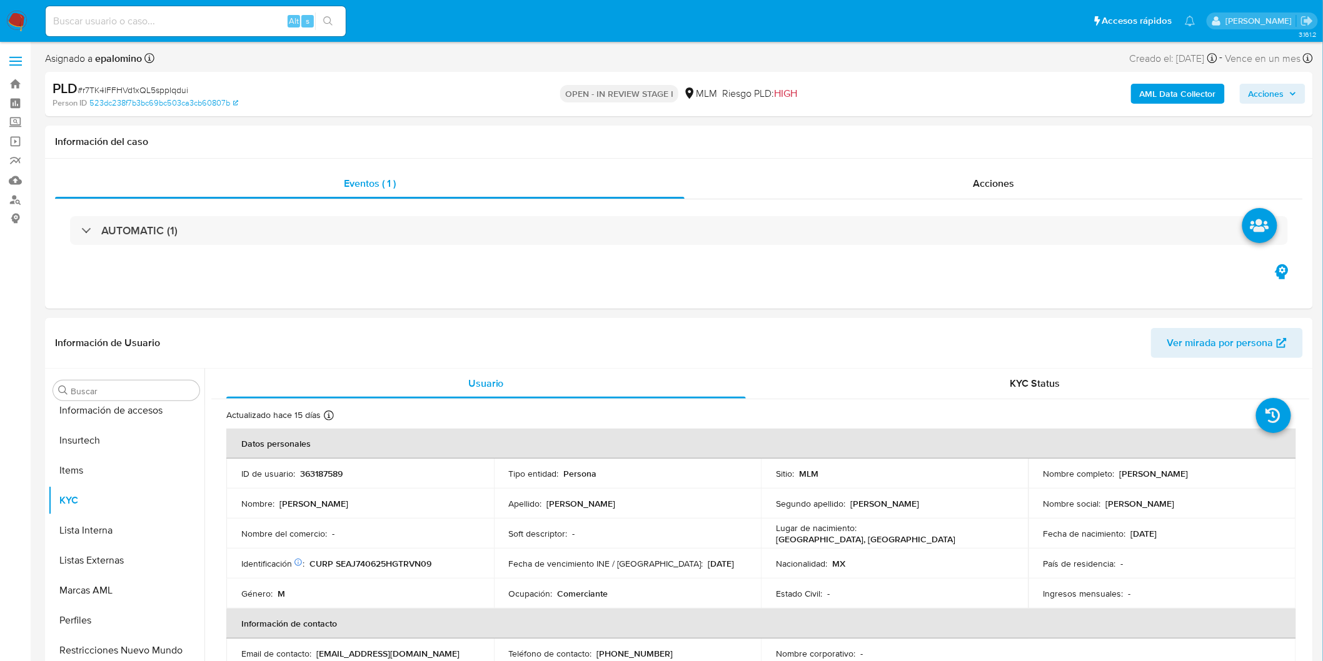
scroll to position [588, 0]
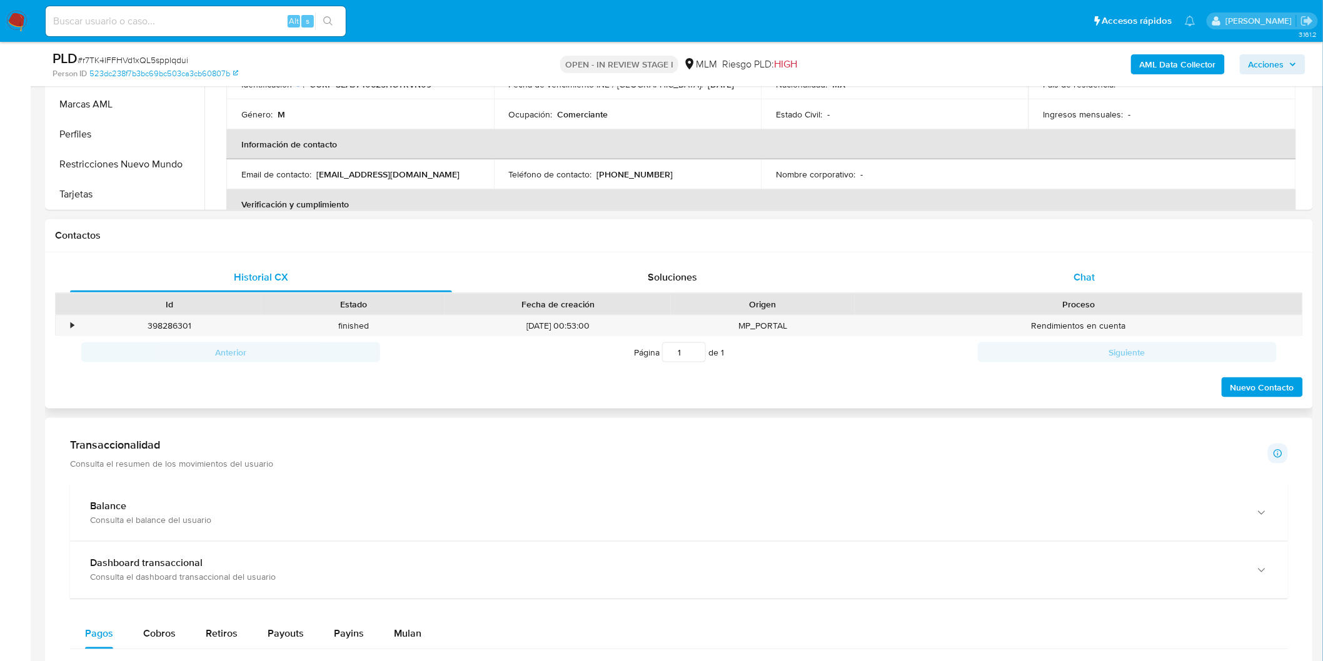
click at [1104, 266] on div "Chat" at bounding box center [1084, 278] width 382 height 30
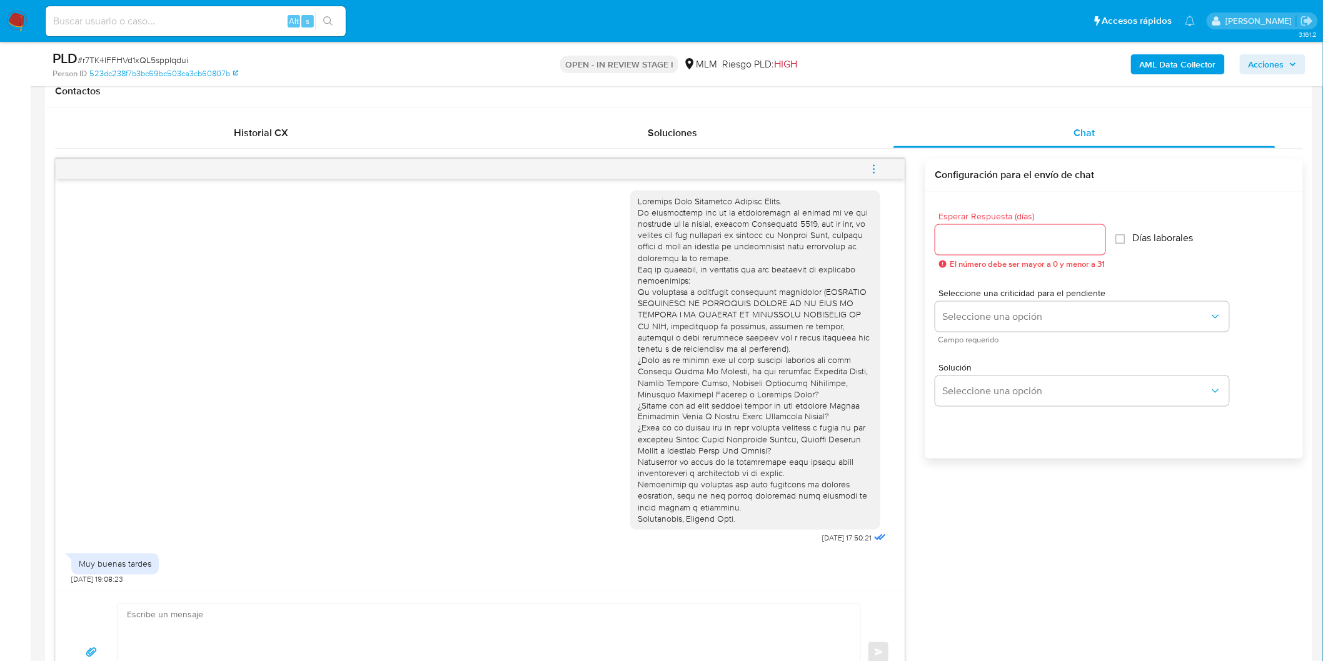
scroll to position [713, 0]
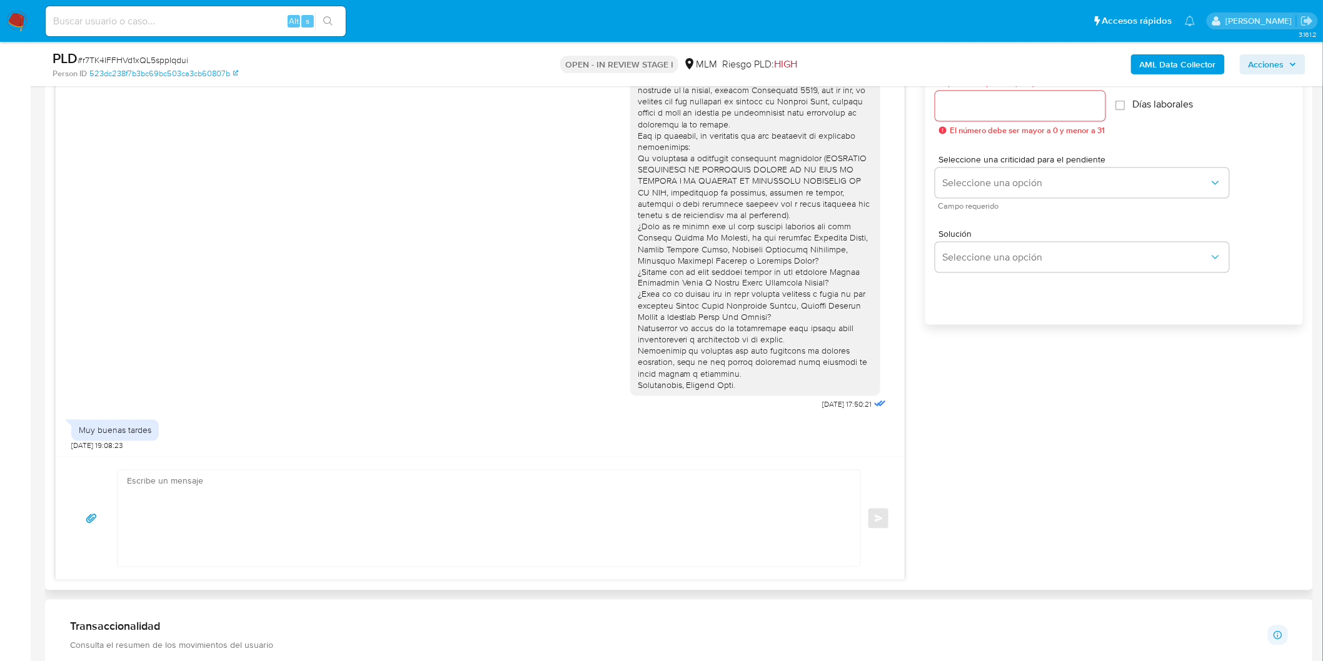
click at [968, 106] on input "Esperar Respuesta (días)" at bounding box center [1020, 106] width 170 height 16
type input "3"
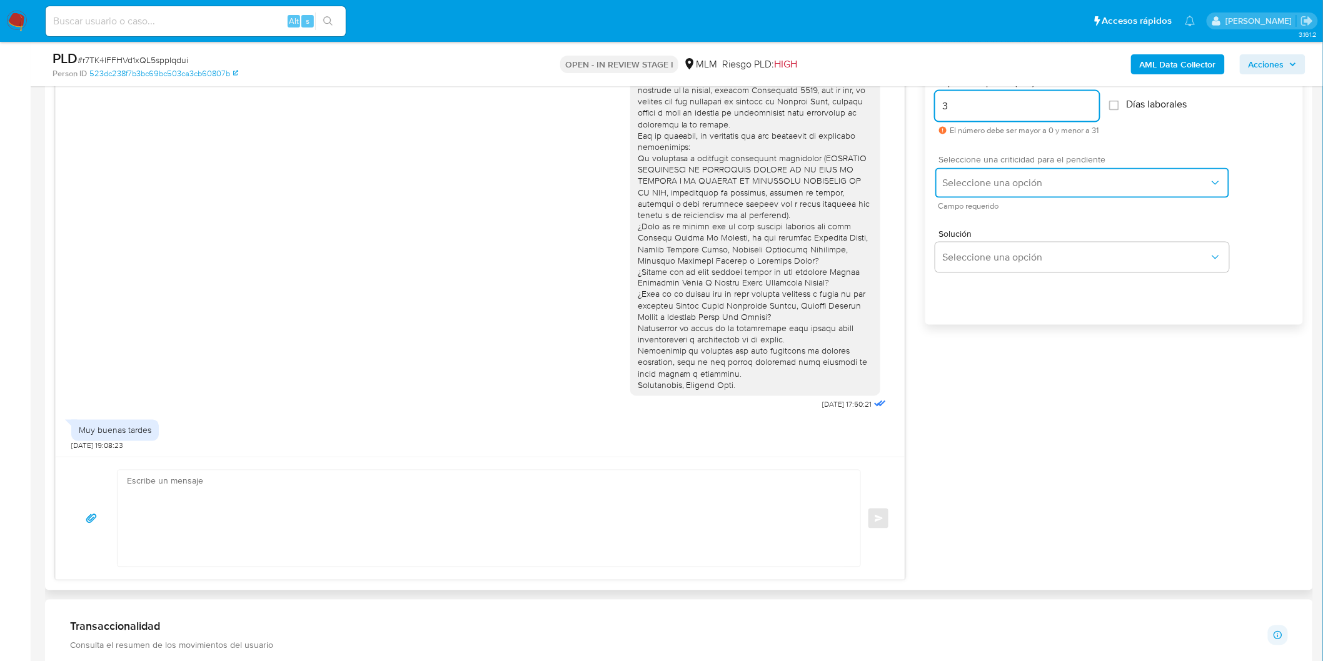
click at [988, 179] on span "Seleccione una opción" at bounding box center [1076, 183] width 266 height 13
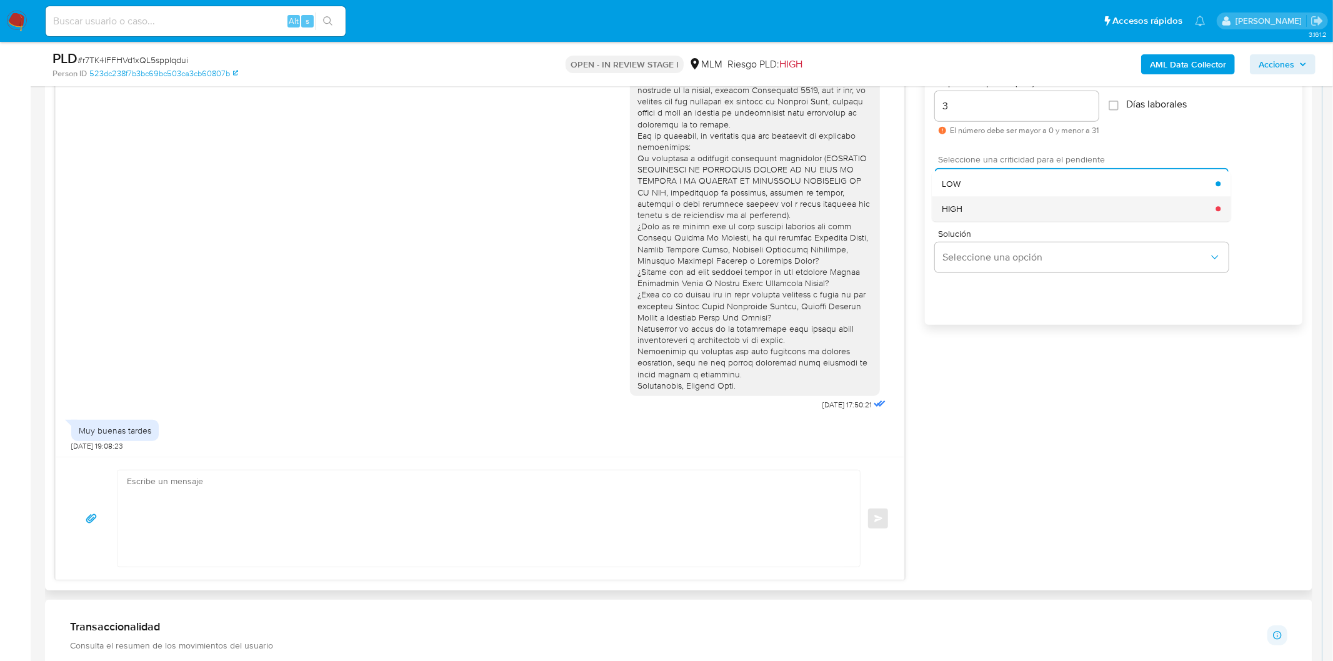
click at [972, 209] on div "HIGH" at bounding box center [1079, 208] width 274 height 25
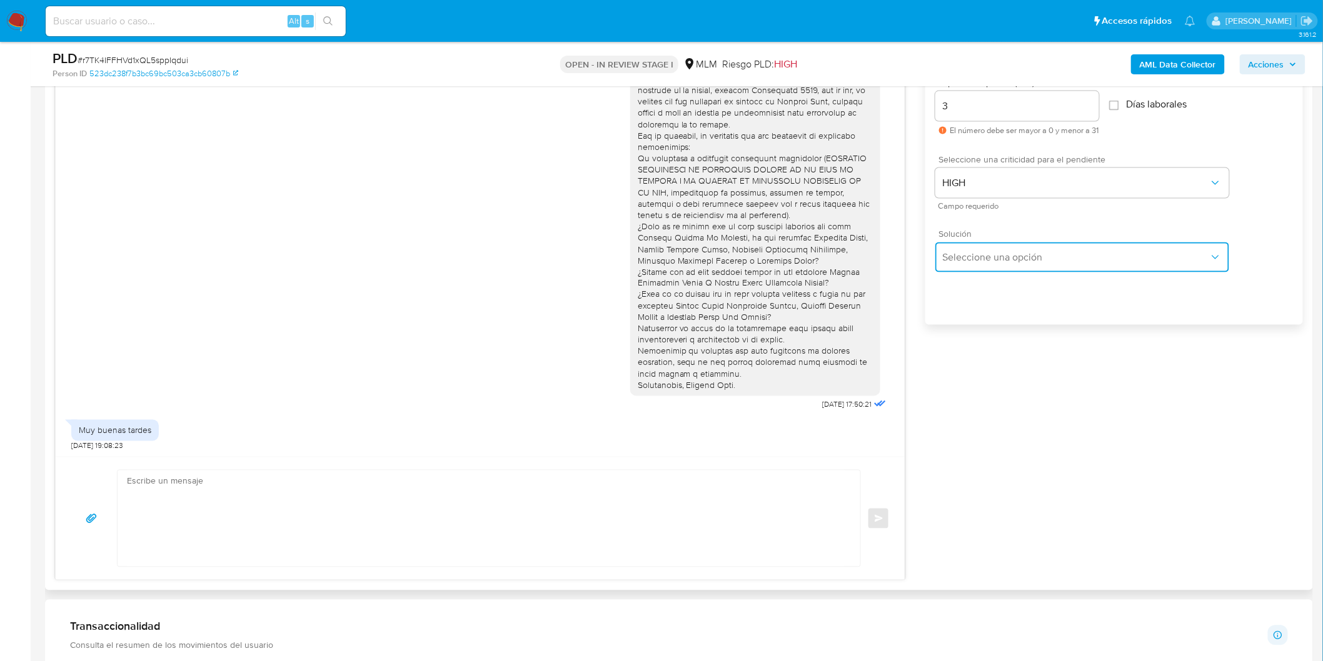
click at [979, 254] on span "Seleccione una opción" at bounding box center [1076, 257] width 266 height 13
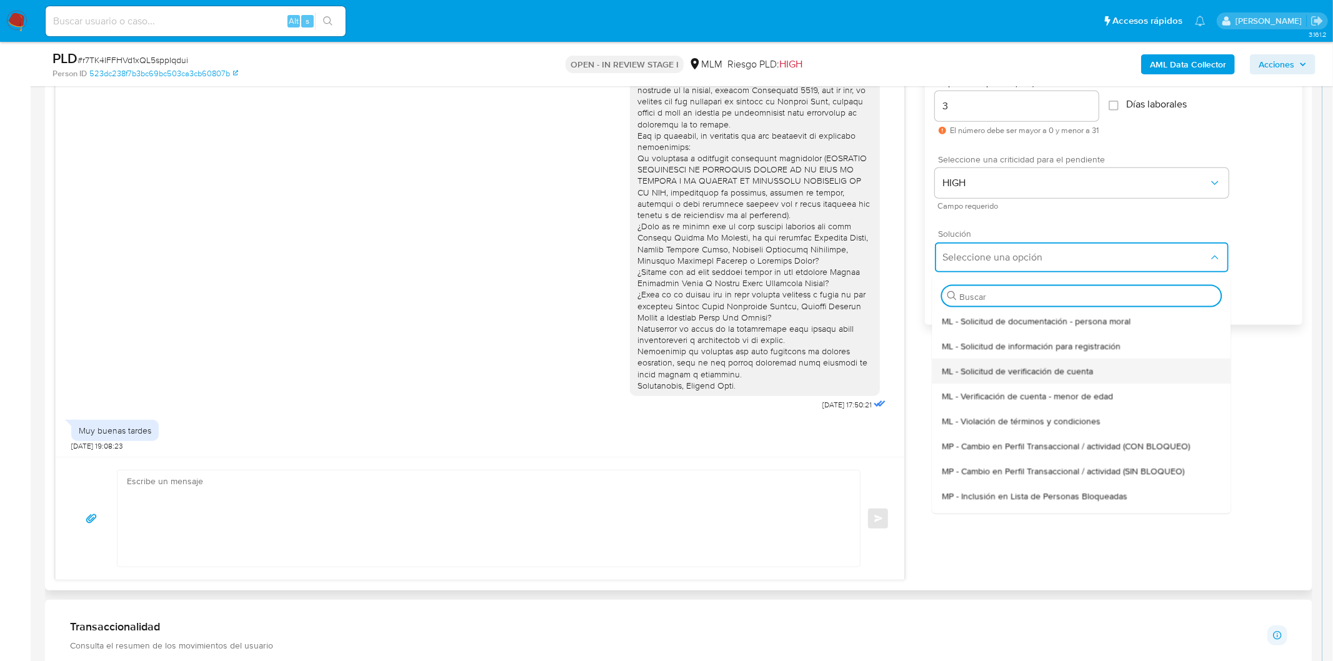
click at [1009, 369] on span "ML - Solicitud de verificación de cuenta" at bounding box center [1017, 370] width 151 height 11
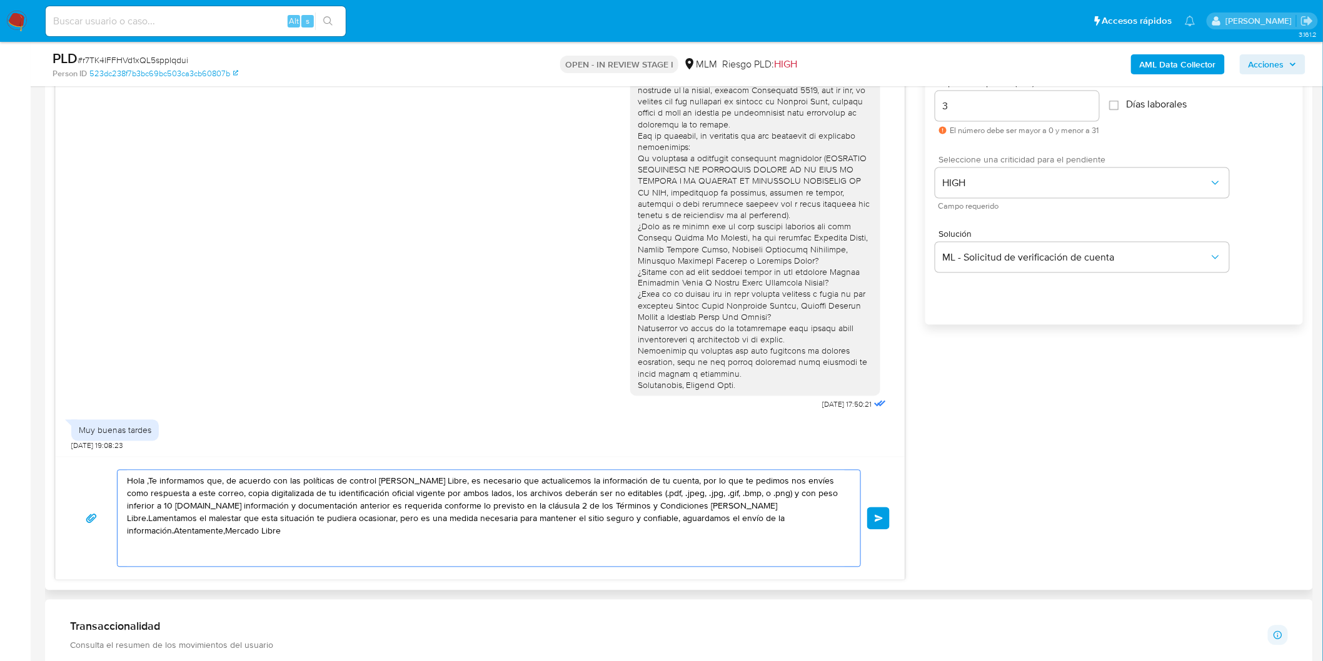
drag, startPoint x: 809, startPoint y: 521, endPoint x: 108, endPoint y: 476, distance: 703.3
click at [108, 476] on div "Hola ,Te informamos que, de acuerdo con las políticas de control de Mercado Lib…" at bounding box center [480, 519] width 819 height 98
paste textarea "Estimado Juan Guillermo Serrano Avila."
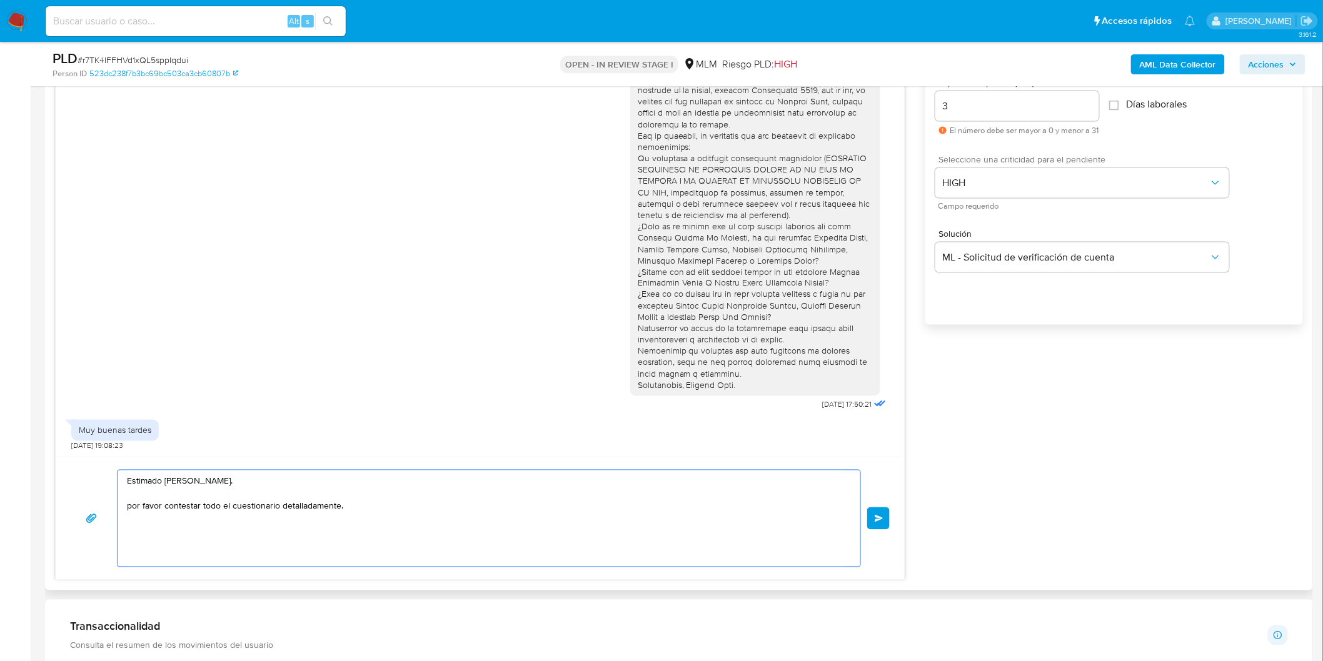
paste textarea "Atentamente, Mercado Pago."
type textarea "Estimado Juan Guillermo Serrano Avila. por favor contestar todo el cuestionario…"
click at [888, 528] on button "Enviar" at bounding box center [878, 519] width 23 height 23
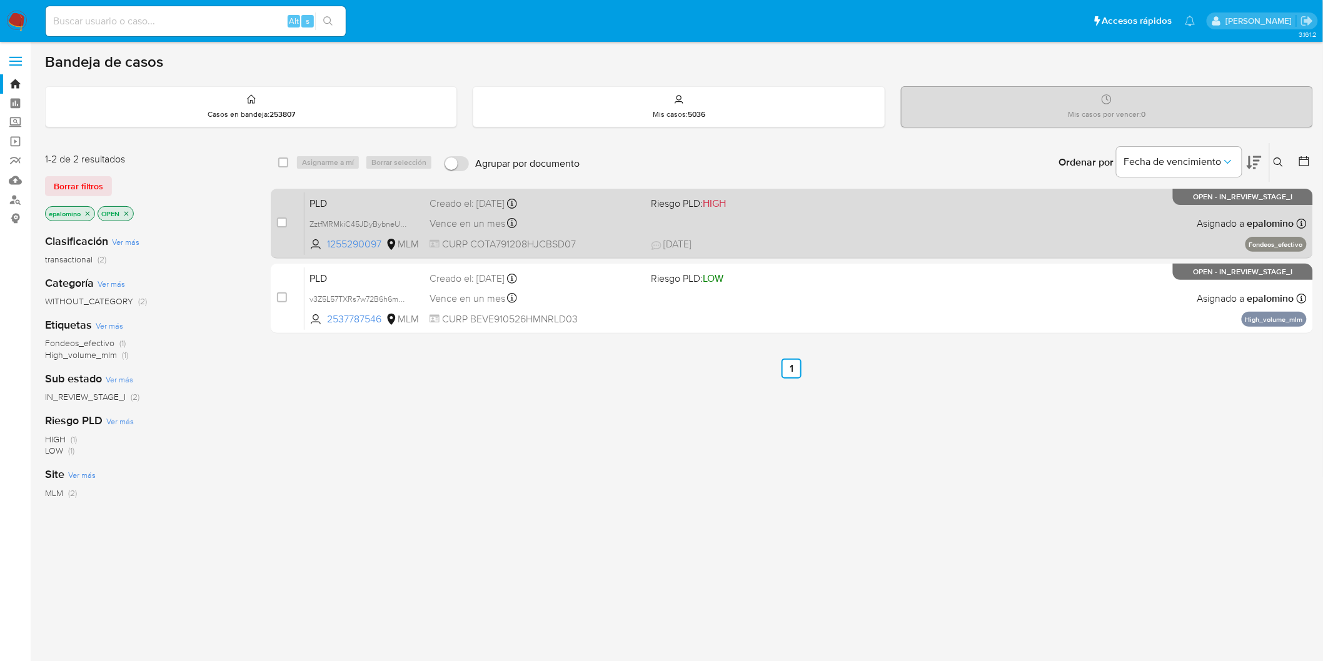
click at [334, 213] on div "PLD ZztfMRMkiC45JDyBybneU4KK 1255290097 MLM Riesgo PLD: HIGH Creado el: [DATE] …" at bounding box center [805, 223] width 1002 height 63
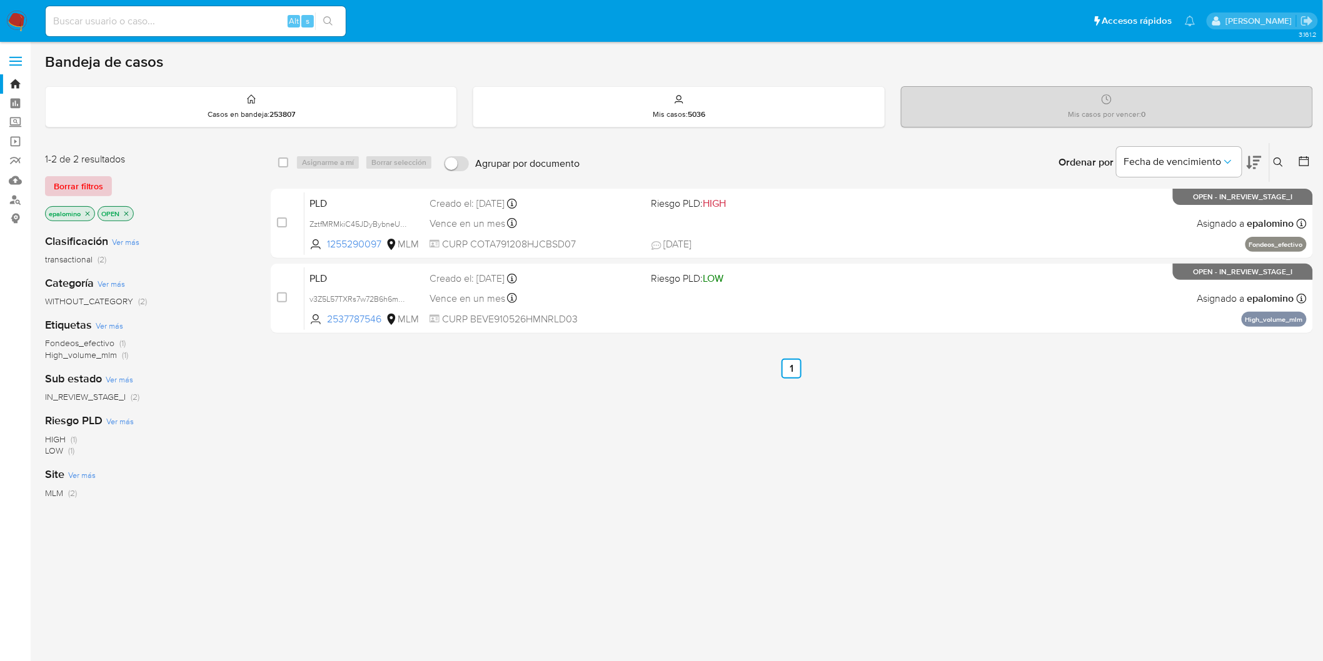
click at [78, 183] on span "Borrar filtros" at bounding box center [78, 187] width 49 height 18
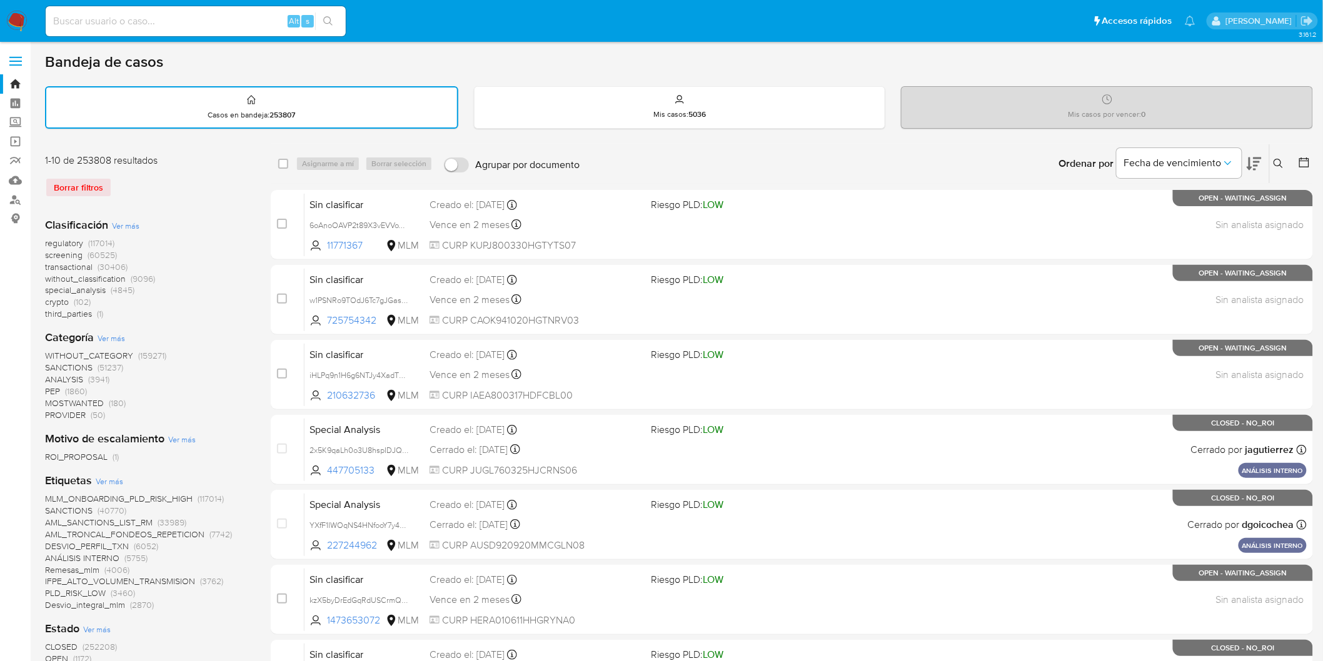
click at [1284, 164] on button at bounding box center [1279, 163] width 21 height 15
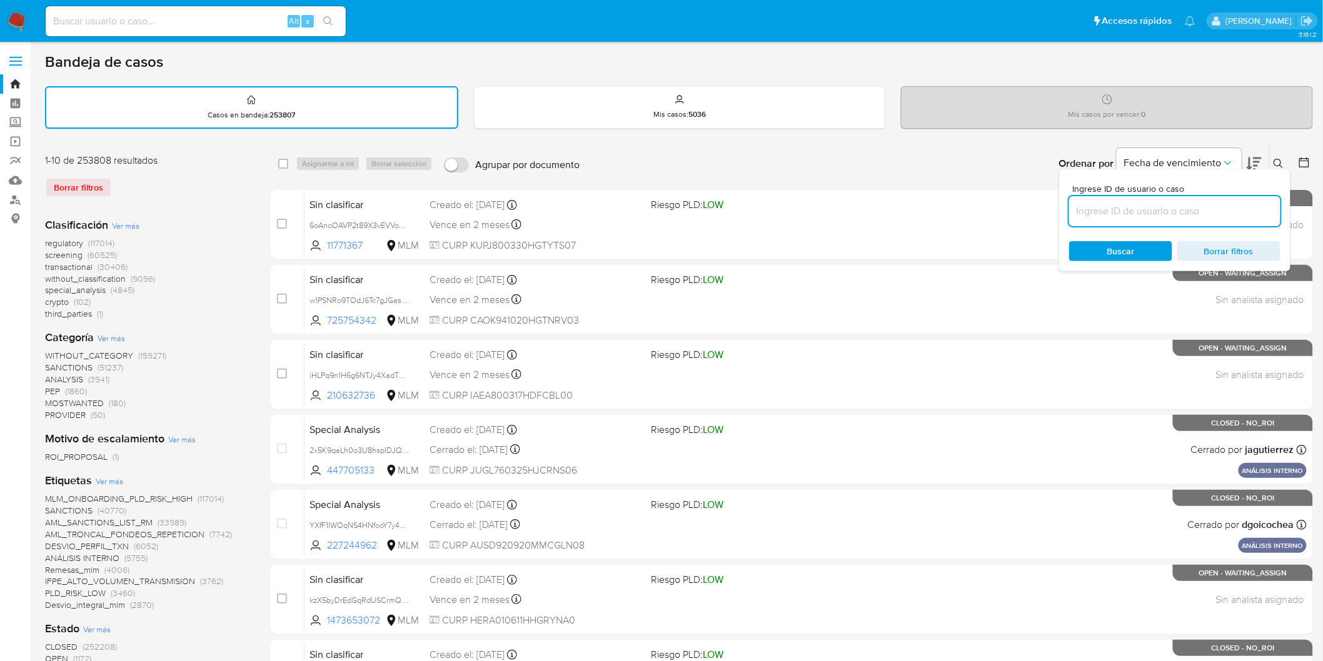
click at [1104, 210] on input at bounding box center [1174, 211] width 211 height 16
type input "1255290097"
click at [1099, 243] on span "Buscar" at bounding box center [1121, 252] width 86 height 18
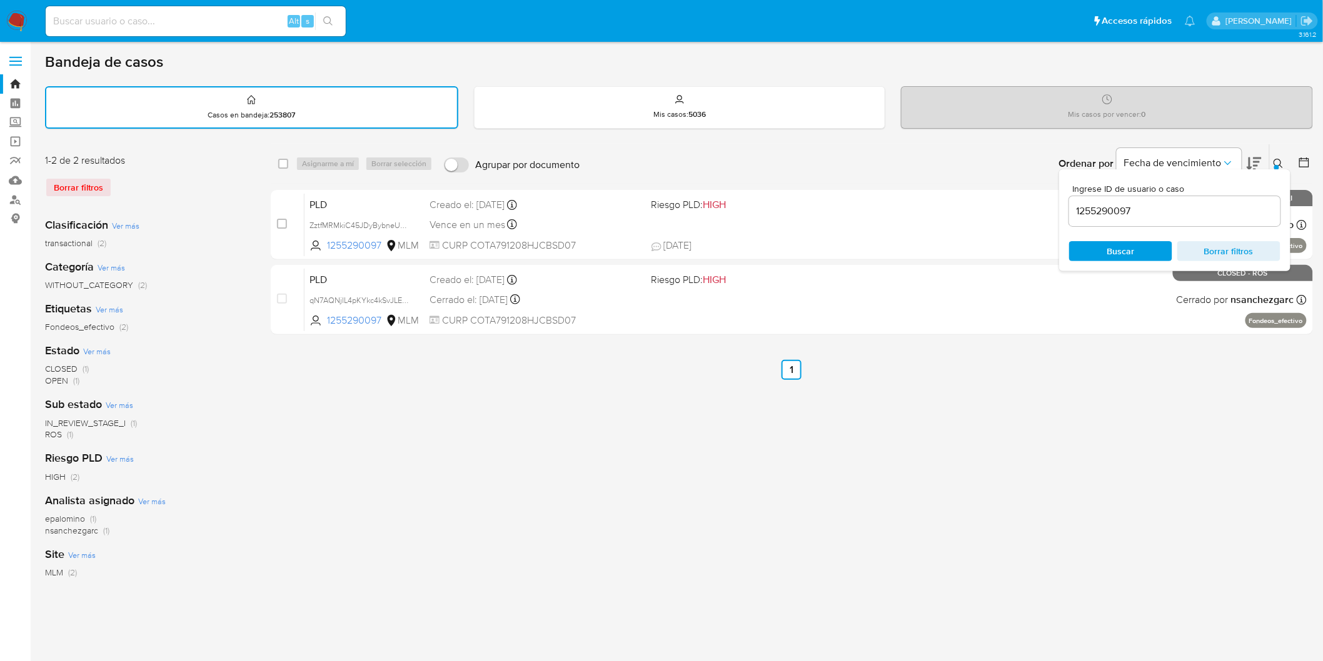
click at [1282, 164] on icon at bounding box center [1278, 164] width 10 height 10
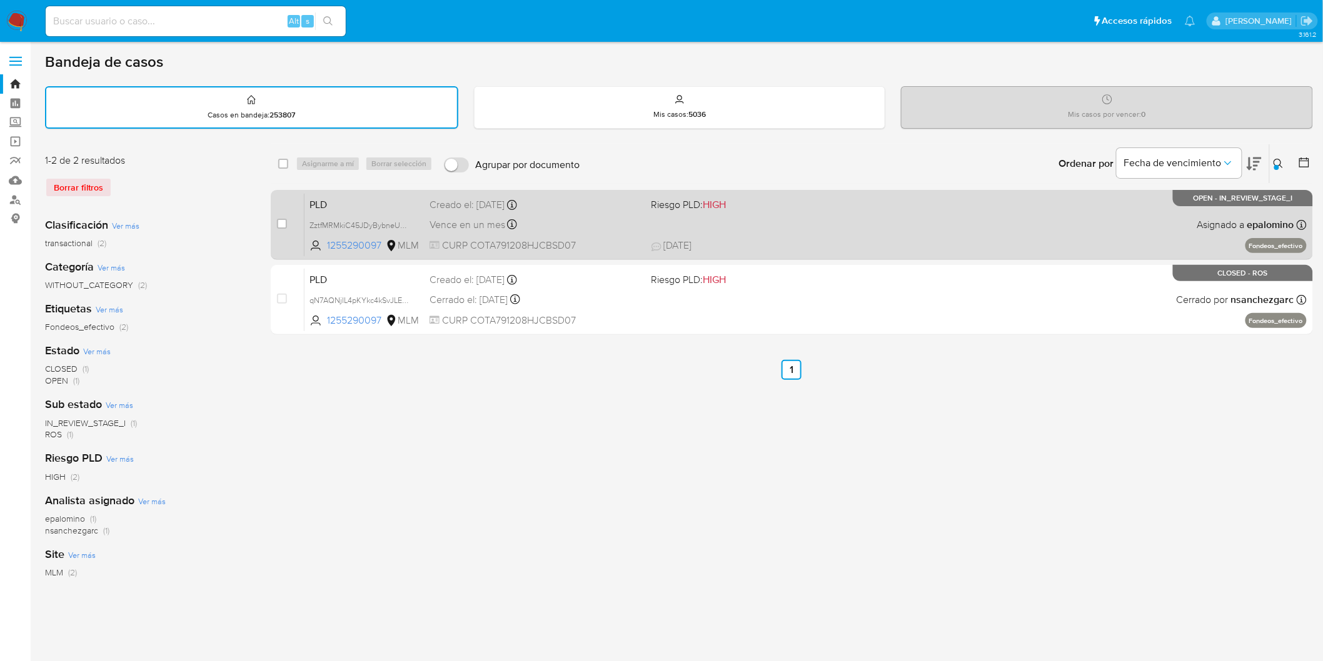
click at [334, 201] on span "PLD" at bounding box center [364, 204] width 110 height 16
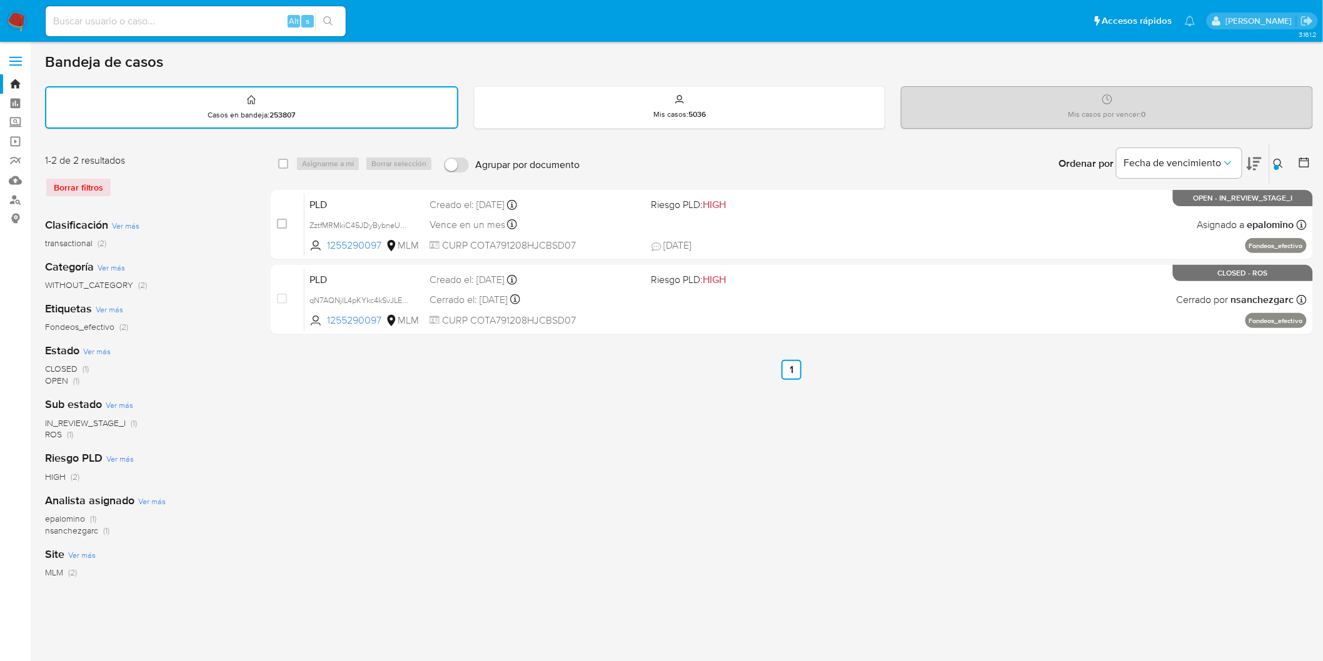
click at [21, 20] on img at bounding box center [16, 21] width 21 height 21
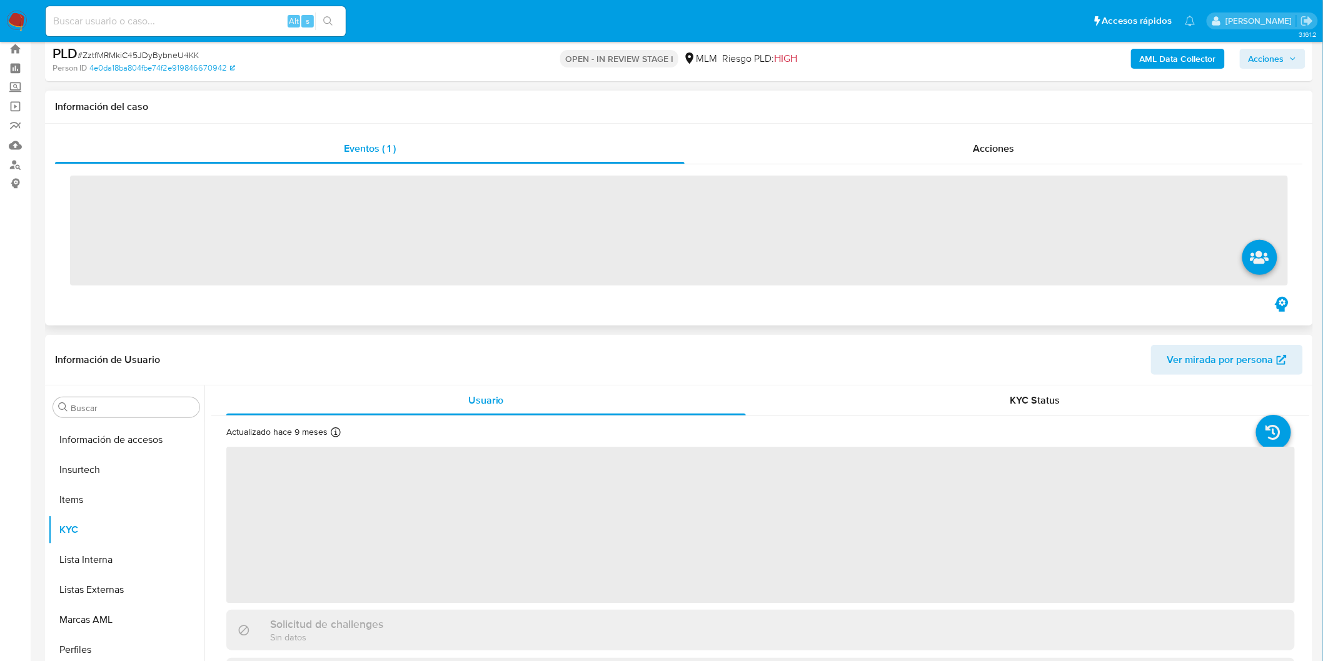
scroll to position [588, 0]
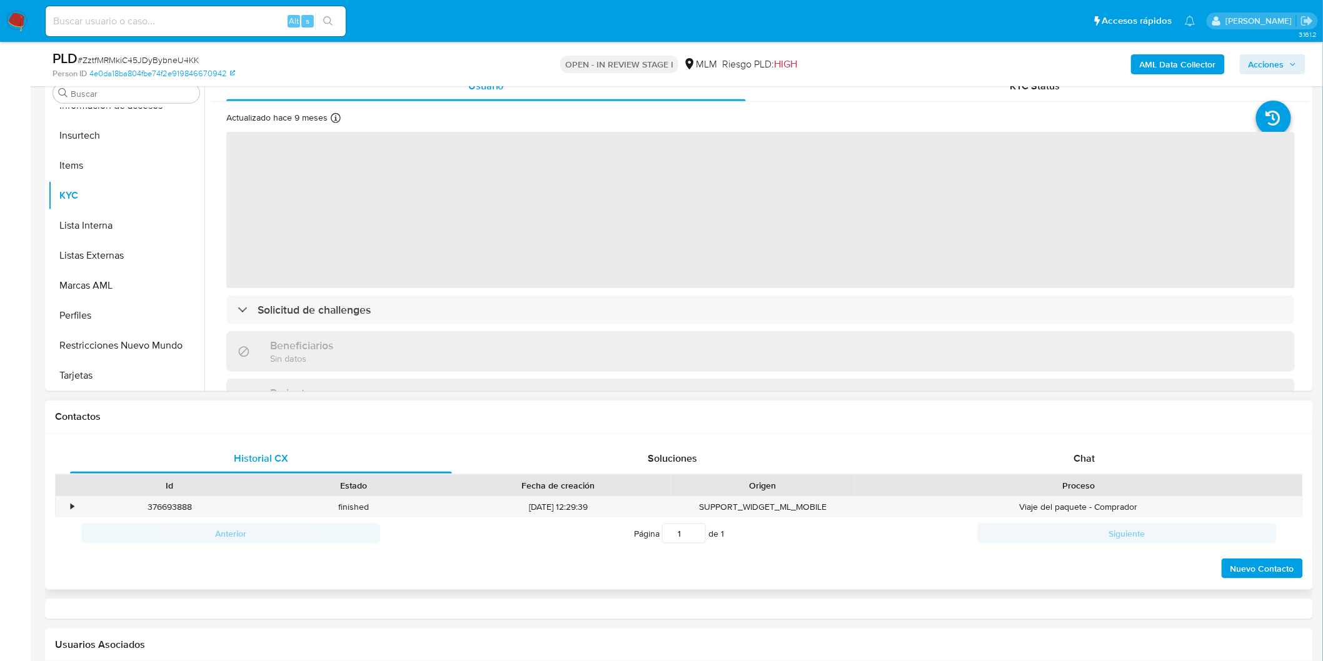
select select "10"
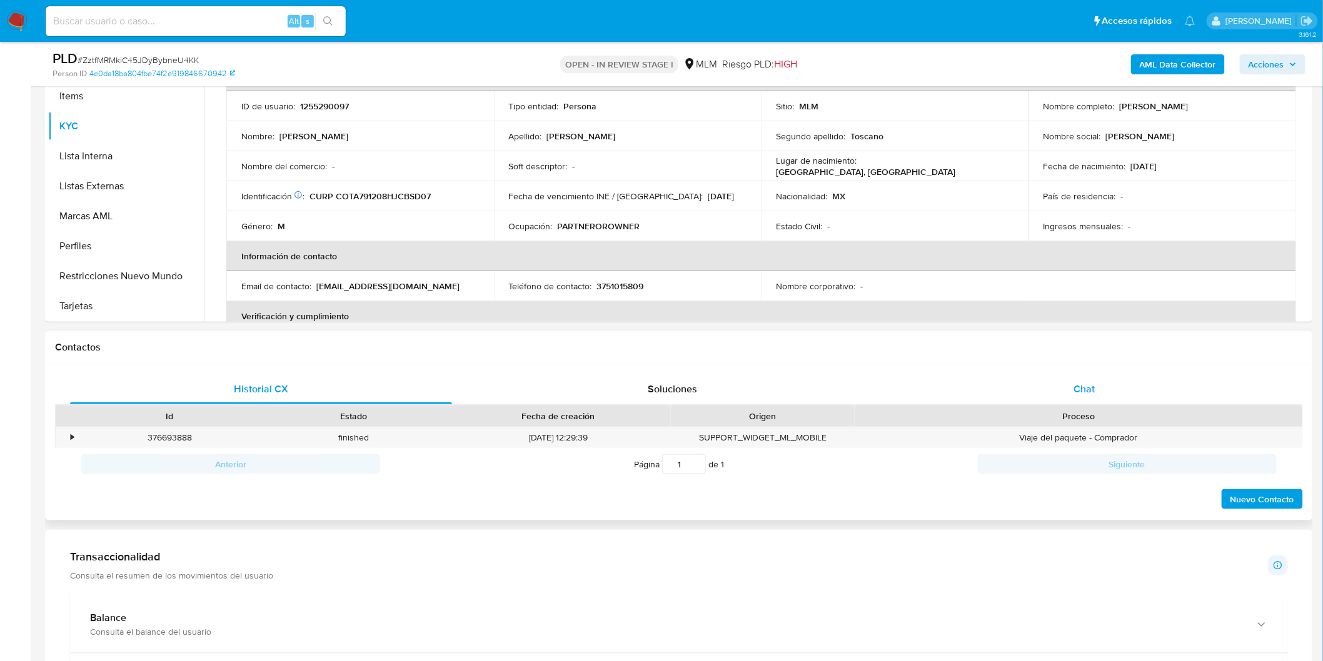
click at [1099, 390] on div "Chat" at bounding box center [1084, 389] width 382 height 30
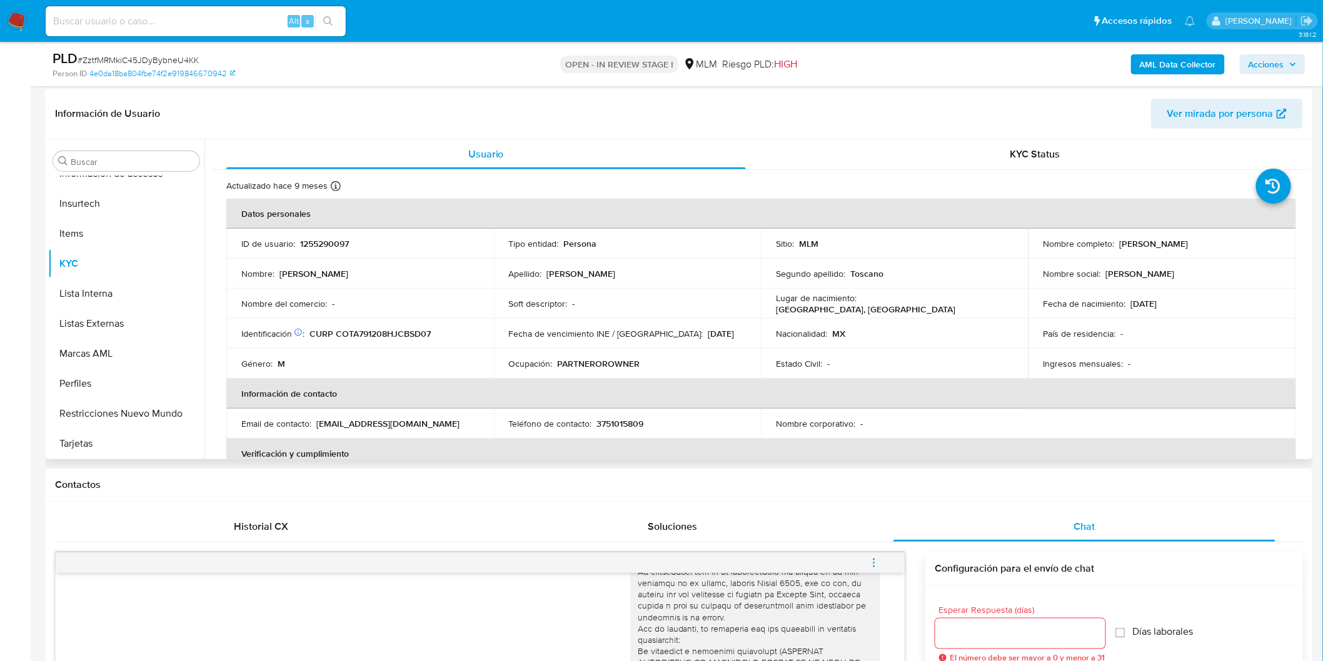
scroll to position [184, 0]
click at [328, 244] on p "1255290097" at bounding box center [324, 244] width 49 height 11
copy p "1255290097"
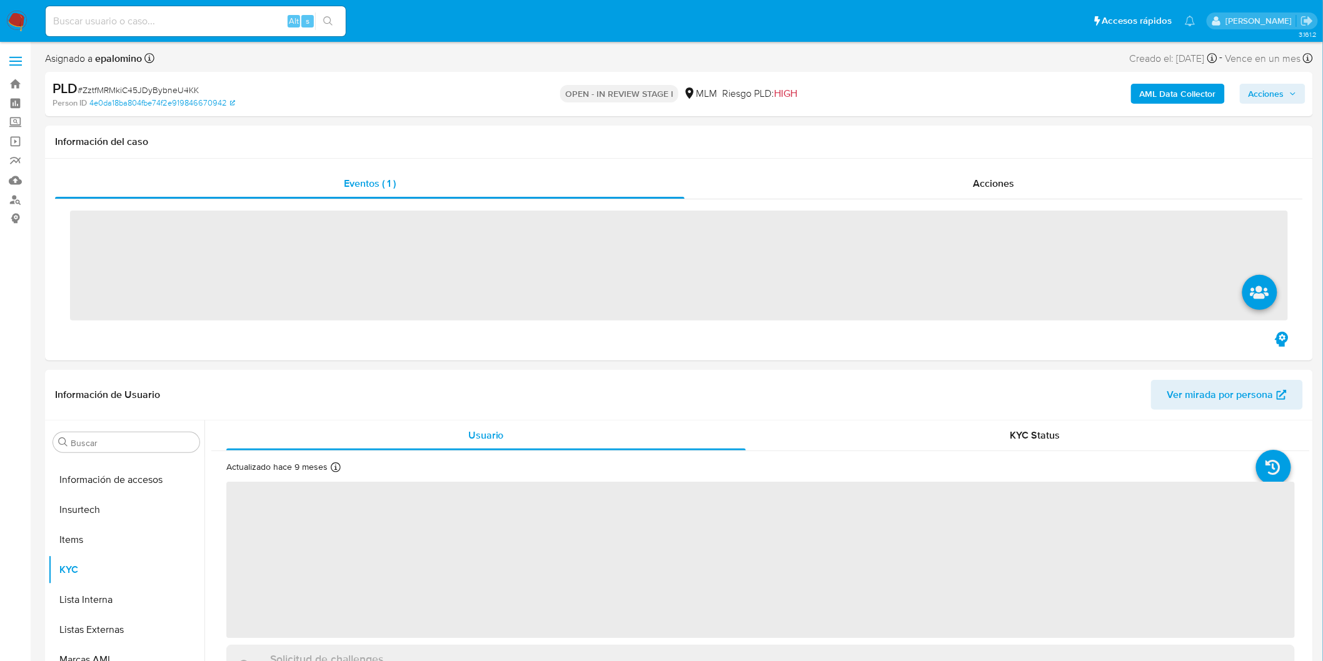
scroll to position [588, 0]
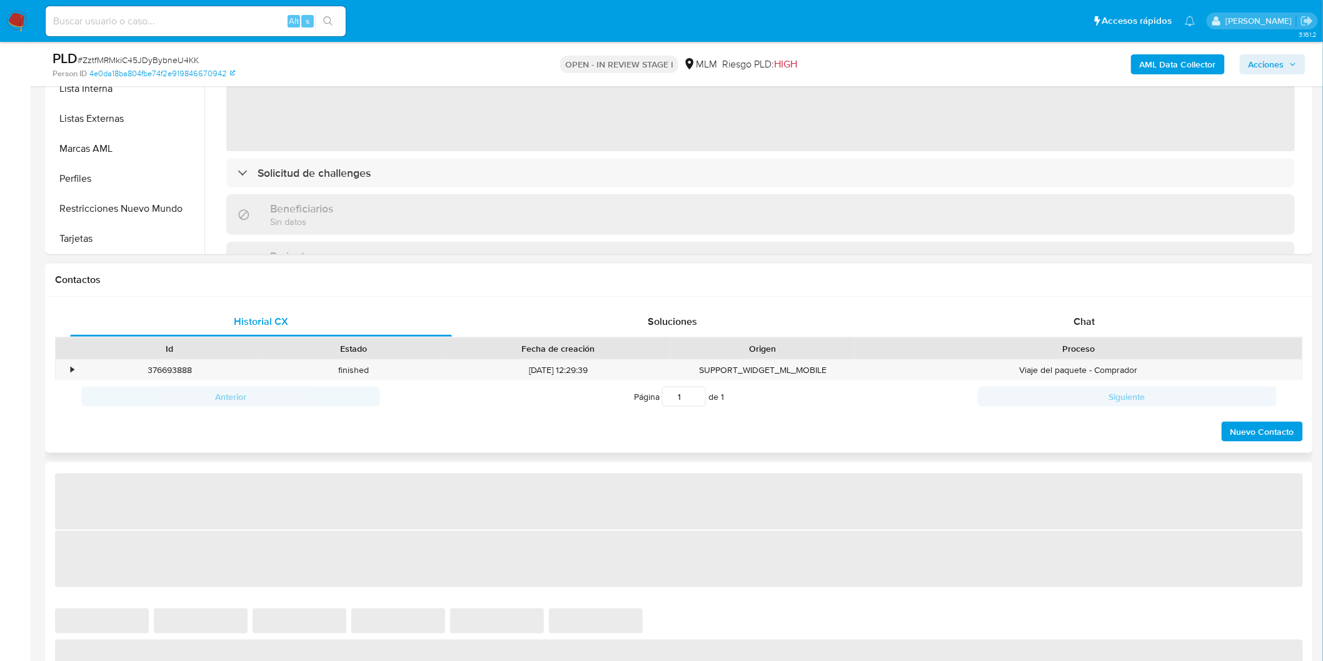
select select "10"
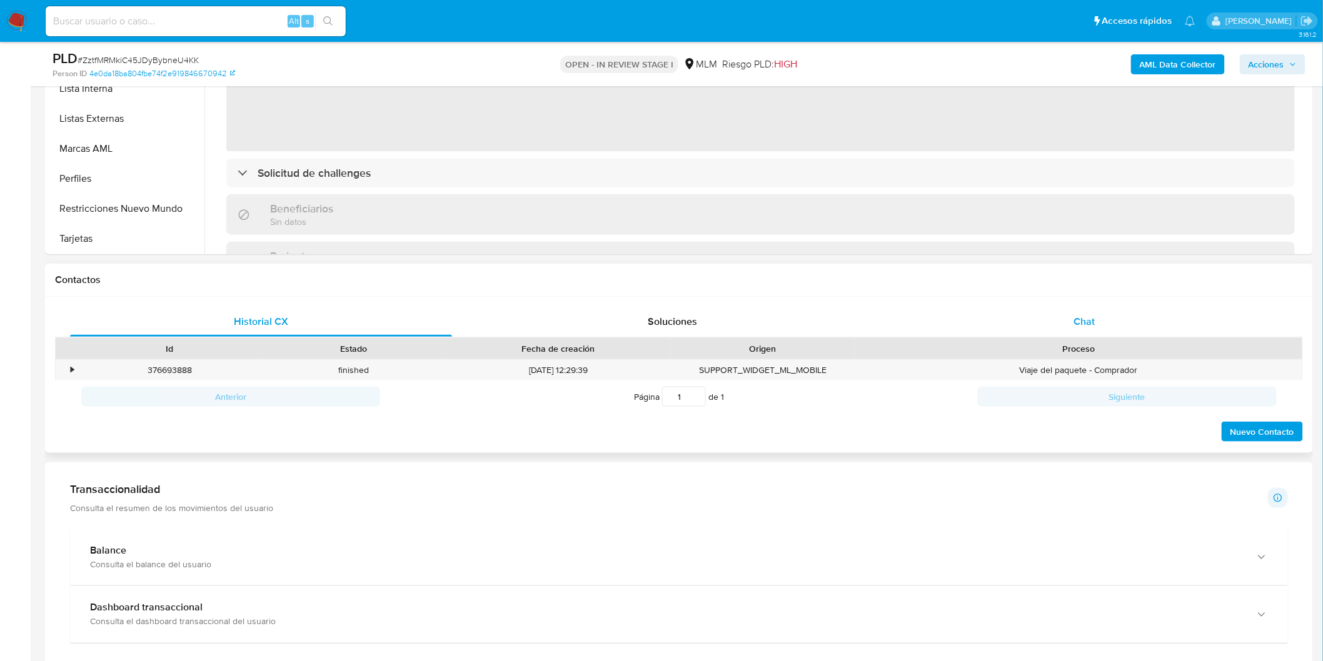
drag, startPoint x: 1096, startPoint y: 332, endPoint x: 1091, endPoint y: 318, distance: 15.4
click at [1096, 331] on div "Chat" at bounding box center [1084, 322] width 382 height 30
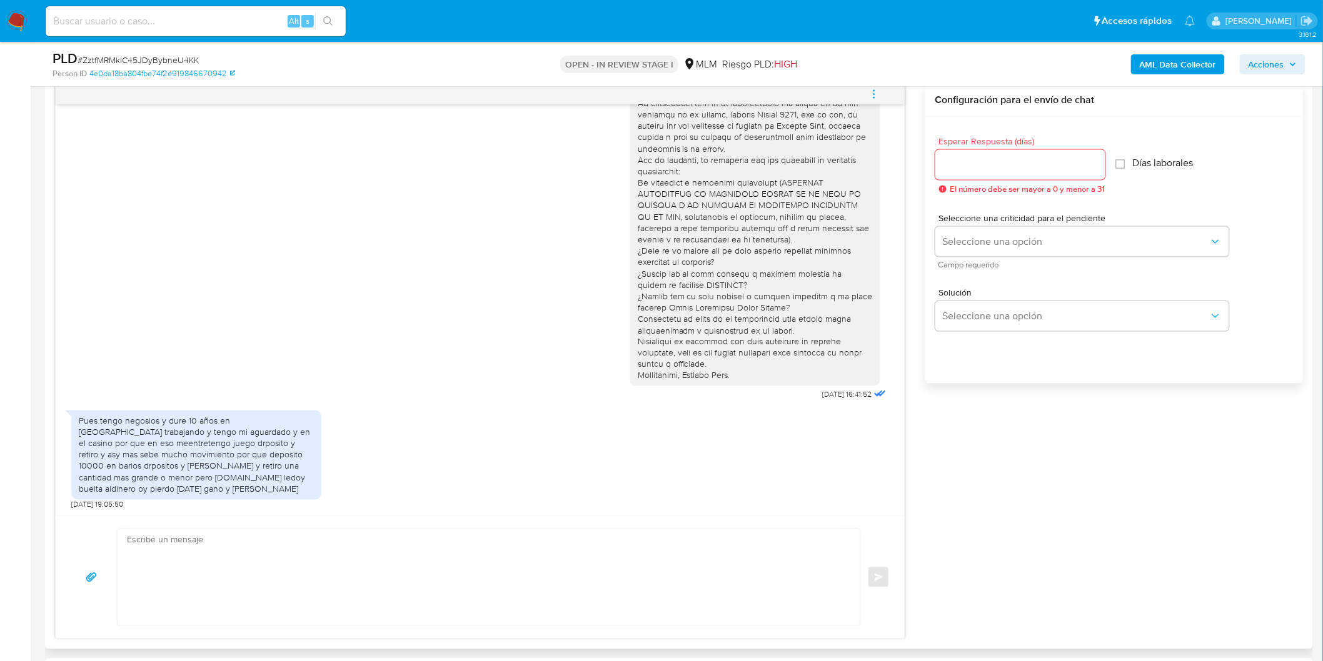
scroll to position [668, 0]
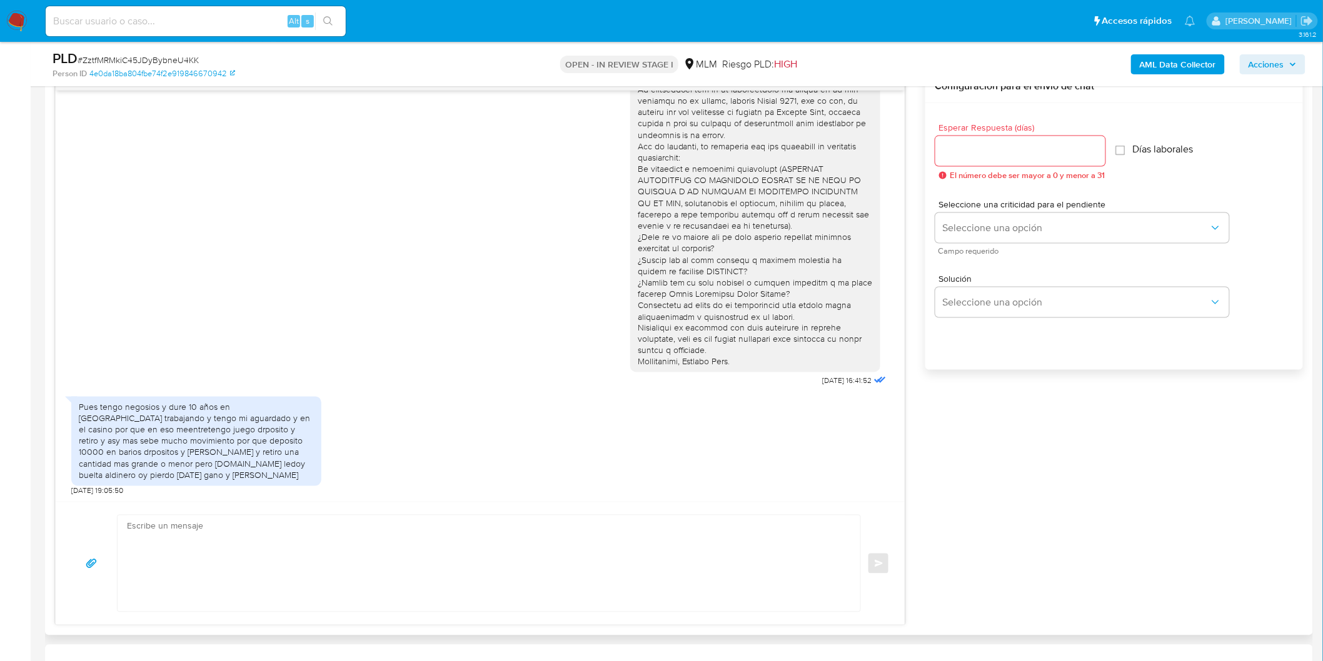
click at [968, 156] on input "Esperar Respuesta (días)" at bounding box center [1020, 151] width 170 height 16
type input "3"
click at [977, 222] on span "Seleccione una opción" at bounding box center [1076, 228] width 266 height 13
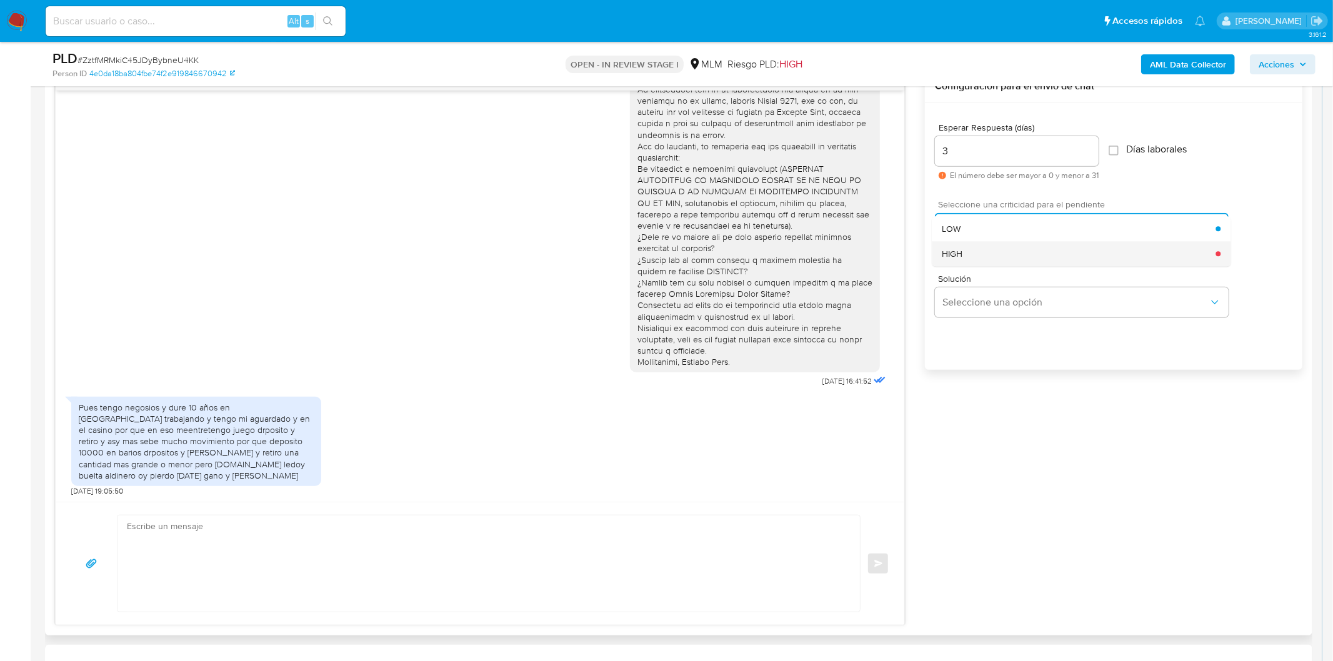
click at [979, 248] on div "HIGH" at bounding box center [1079, 253] width 274 height 25
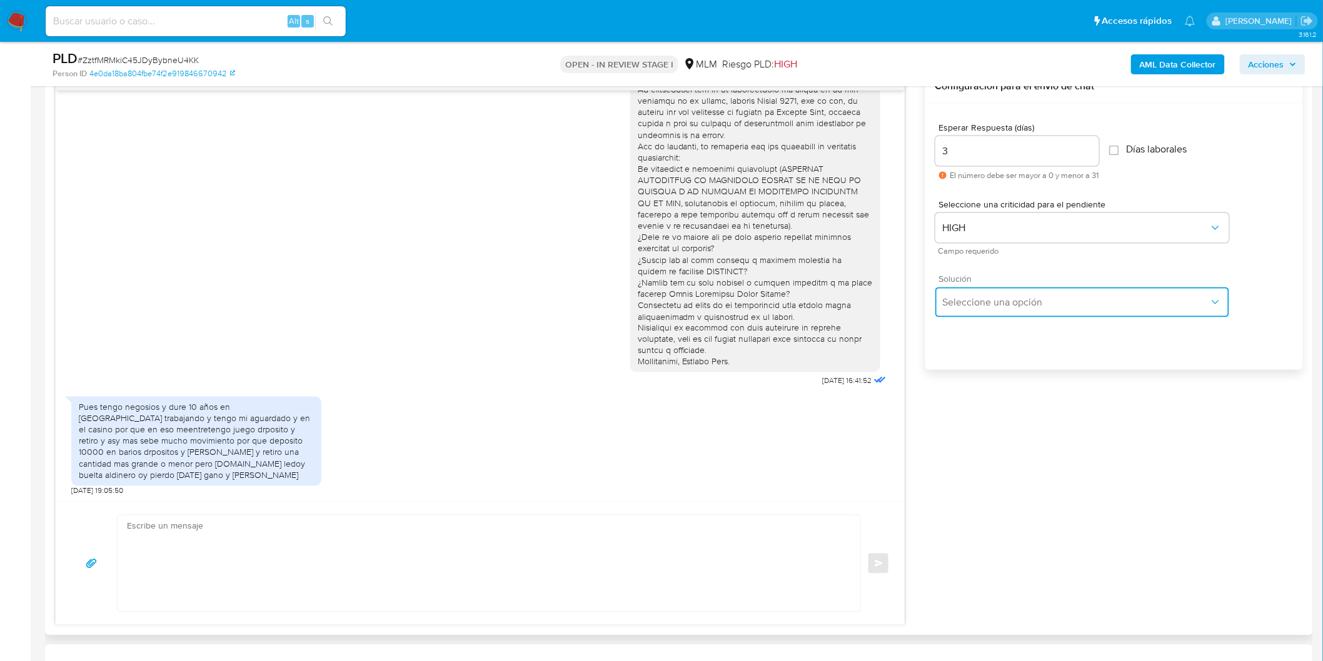
click at [1001, 309] on button "Seleccione una opción" at bounding box center [1082, 303] width 294 height 30
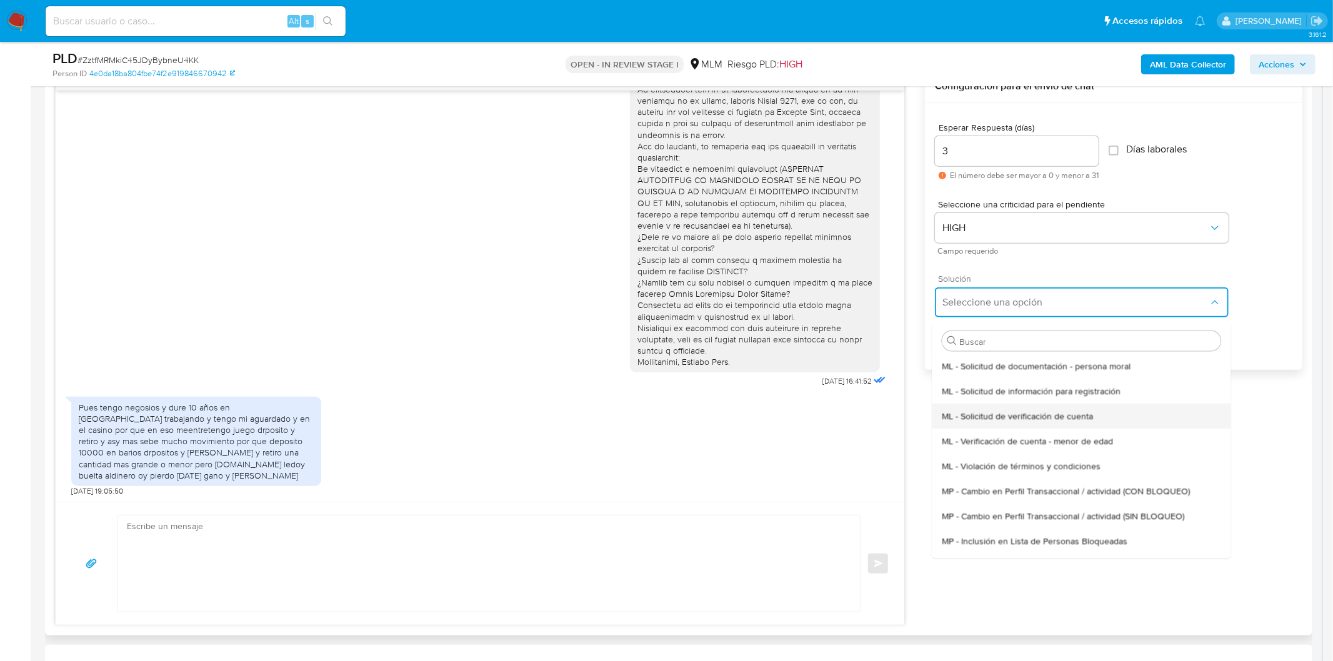
click at [1013, 406] on div "ML - Solicitud de verificación de cuenta" at bounding box center [1081, 415] width 279 height 25
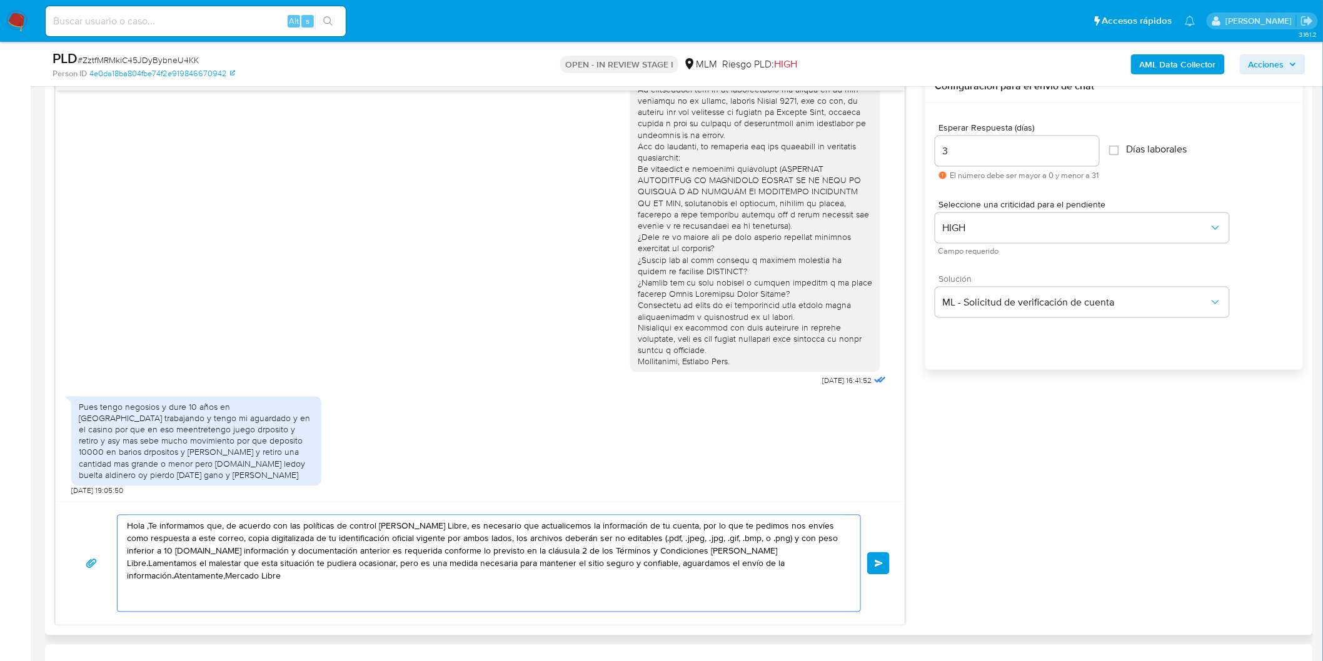
drag, startPoint x: 791, startPoint y: 569, endPoint x: 121, endPoint y: 519, distance: 671.8
click at [122, 519] on div "Hola ,Te informamos que, de acuerdo con las políticas de control de Mercado Lib…" at bounding box center [486, 564] width 736 height 96
paste textarea "Estimado Adan Cobian Toscano."
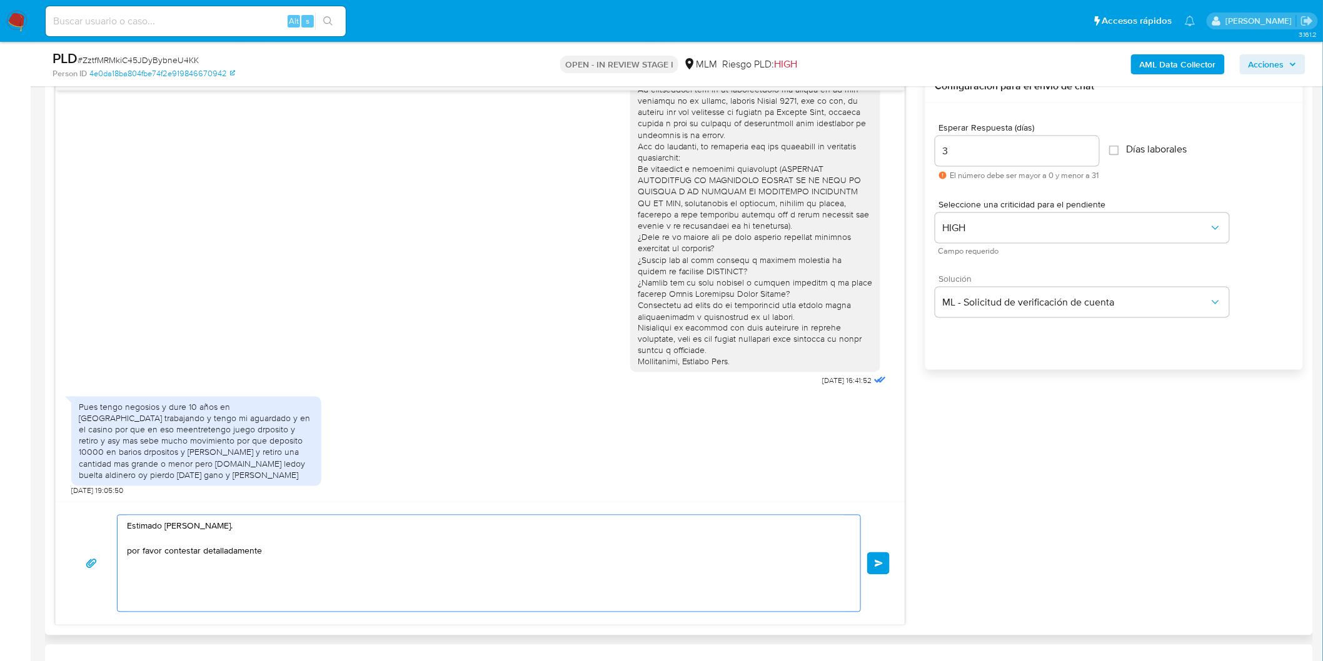
paste textarea "Tu ocupación o actividad específica (ADJUNTAR CONSTANCIA DE SITUACIÓN FISCAL EN…"
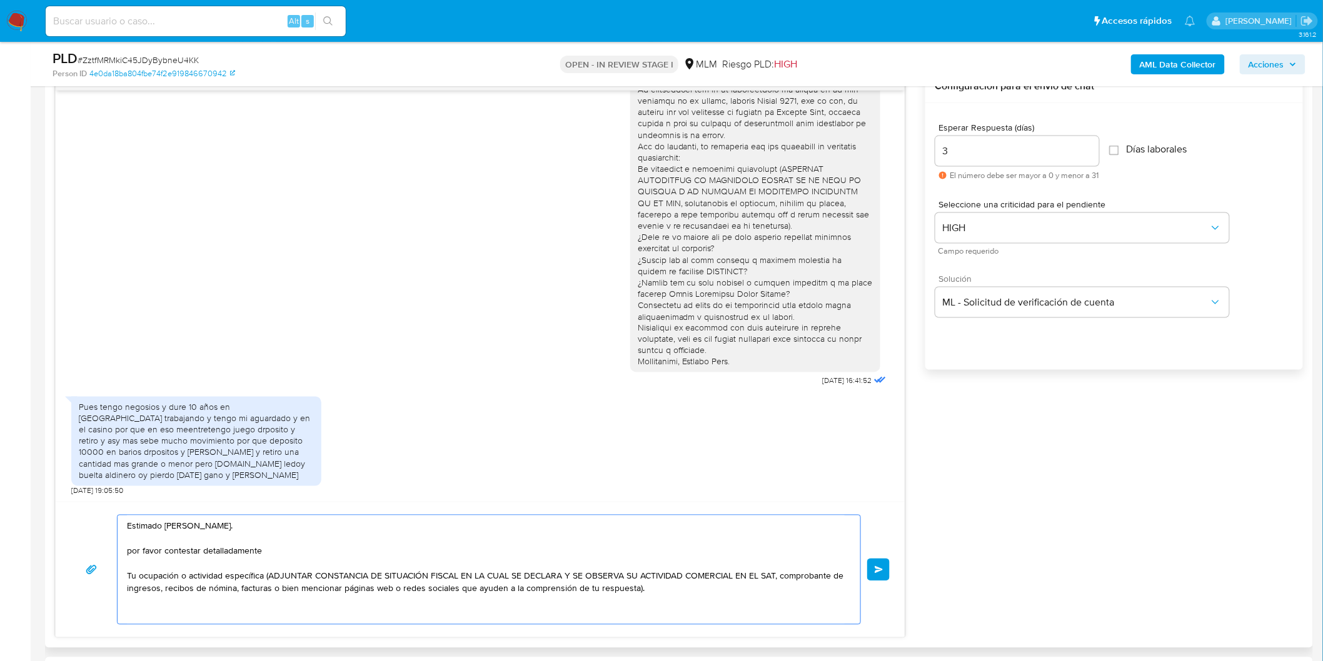
paste textarea "Atentamente, Mercado Pago."
type textarea "Estimado Adan Cobian Toscano. por favor contestar detalladamente Tu ocupación o…"
click at [884, 568] on button "Enviar" at bounding box center [878, 570] width 23 height 23
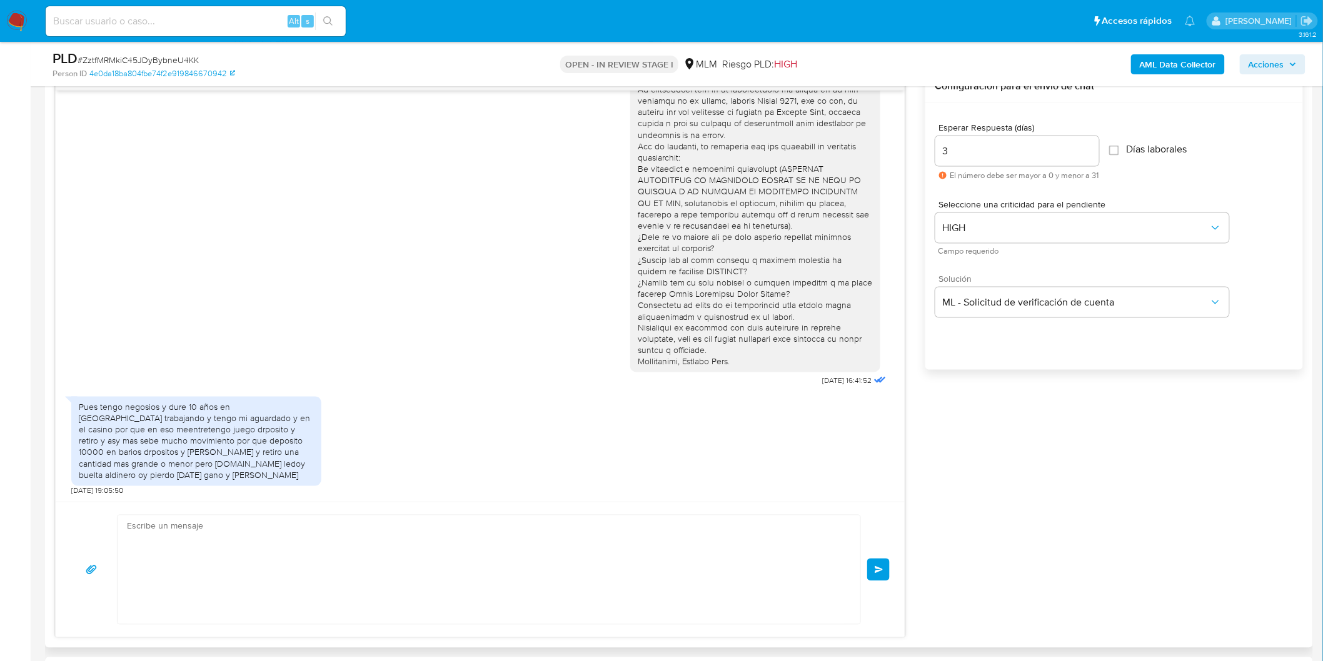
scroll to position [210, 0]
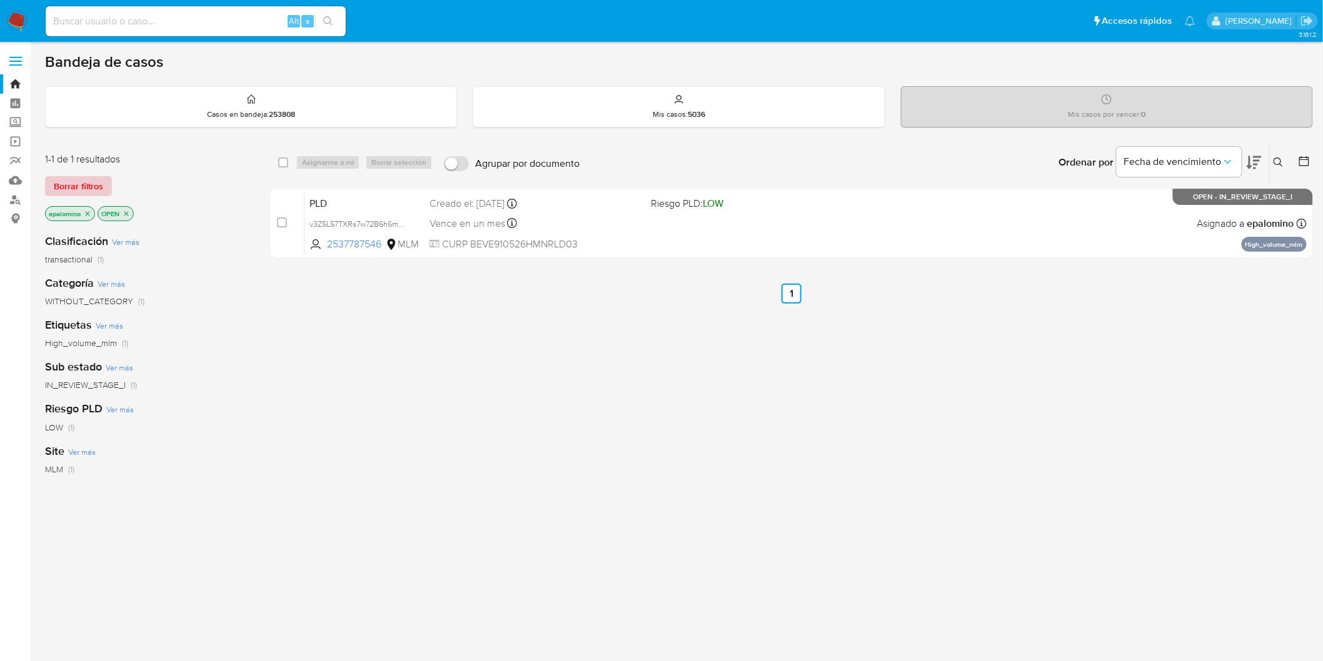
click at [98, 183] on span "Borrar filtros" at bounding box center [78, 187] width 49 height 18
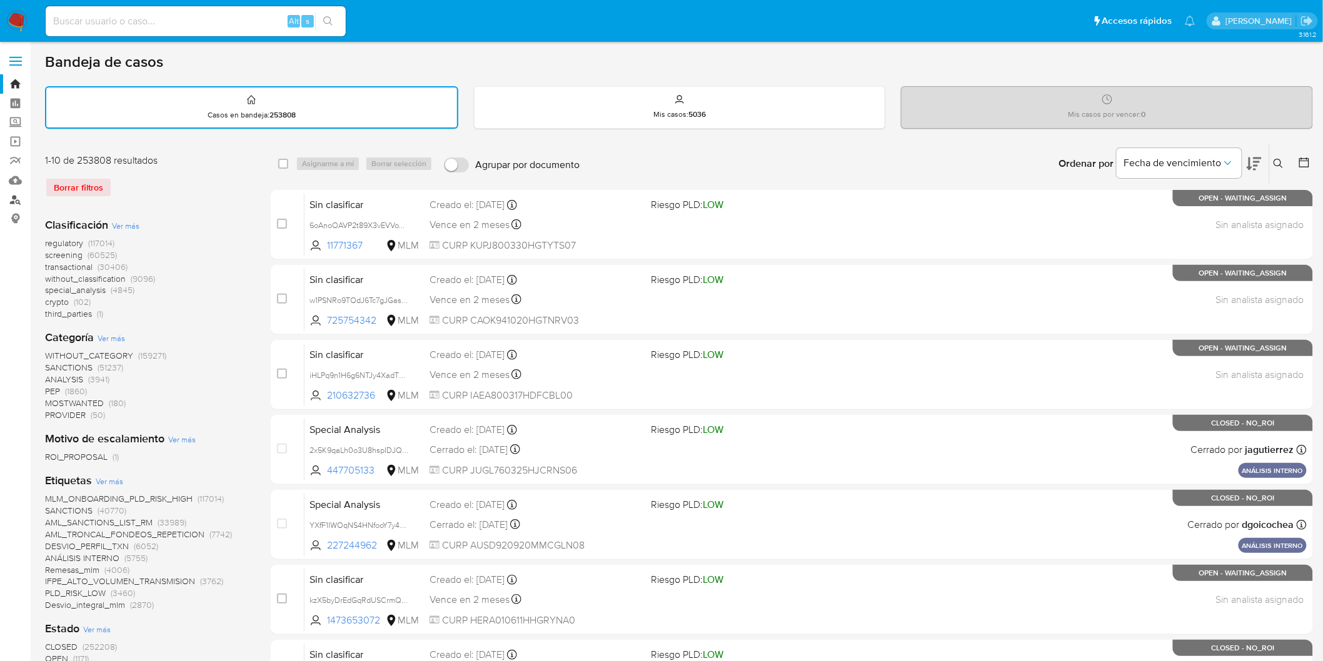
click at [13, 199] on link "Buscador de personas" at bounding box center [74, 199] width 149 height 19
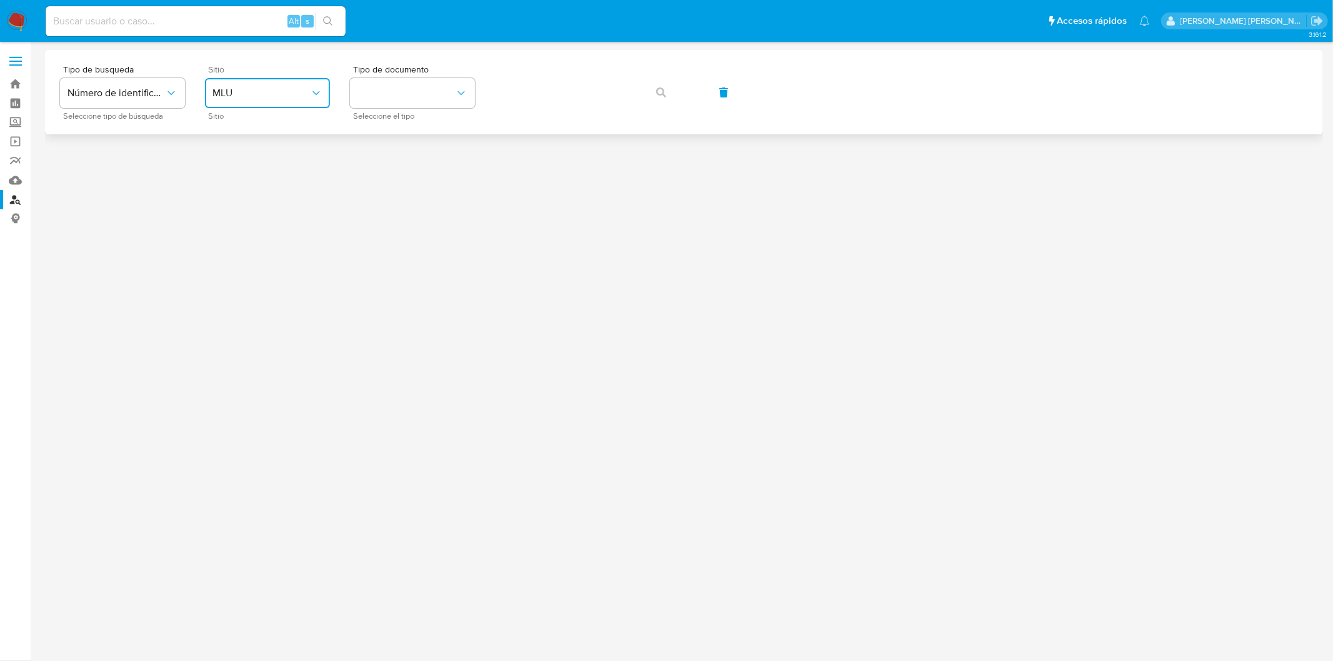
click at [313, 95] on icon "site_id" at bounding box center [316, 93] width 13 height 13
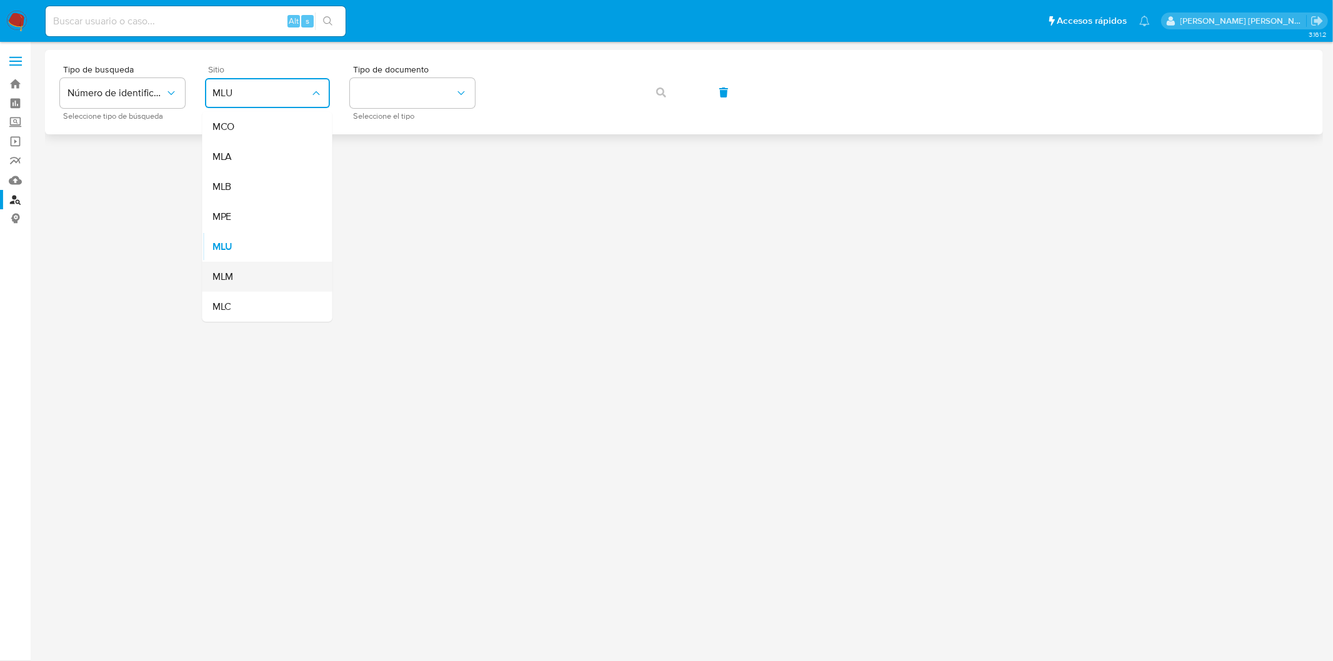
click at [239, 276] on div "MLM" at bounding box center [264, 277] width 103 height 30
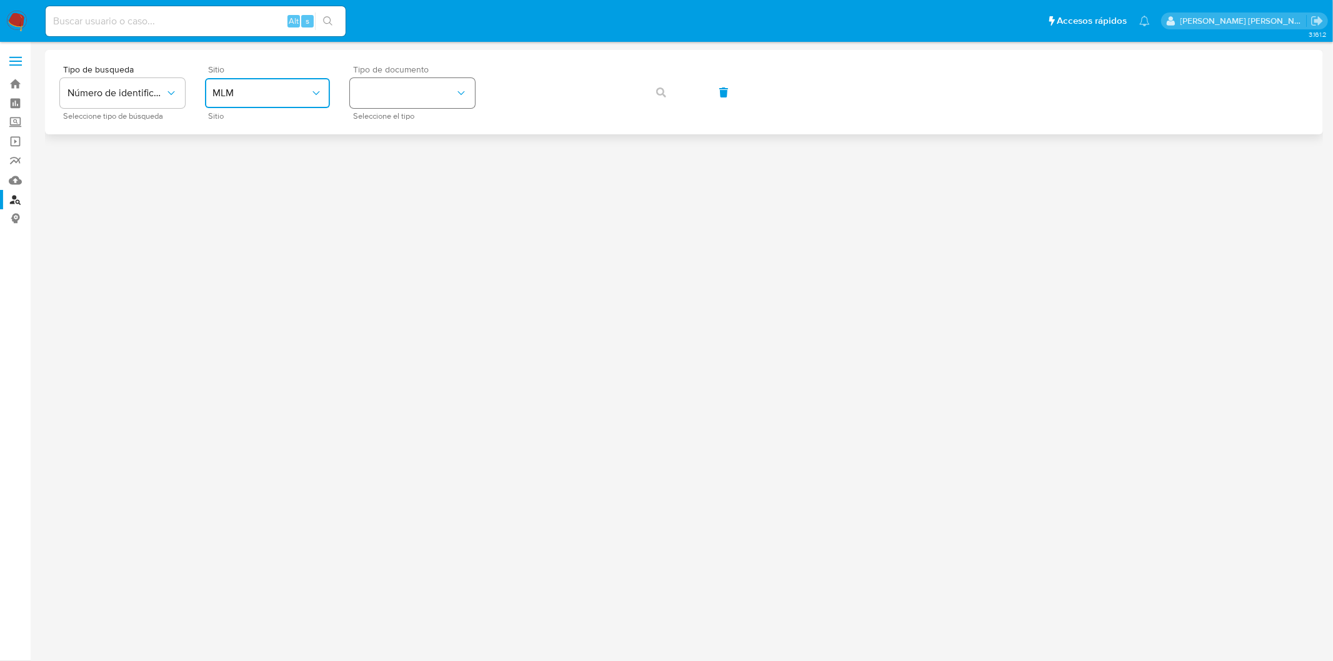
click at [459, 91] on icon "identificationType" at bounding box center [461, 93] width 13 height 13
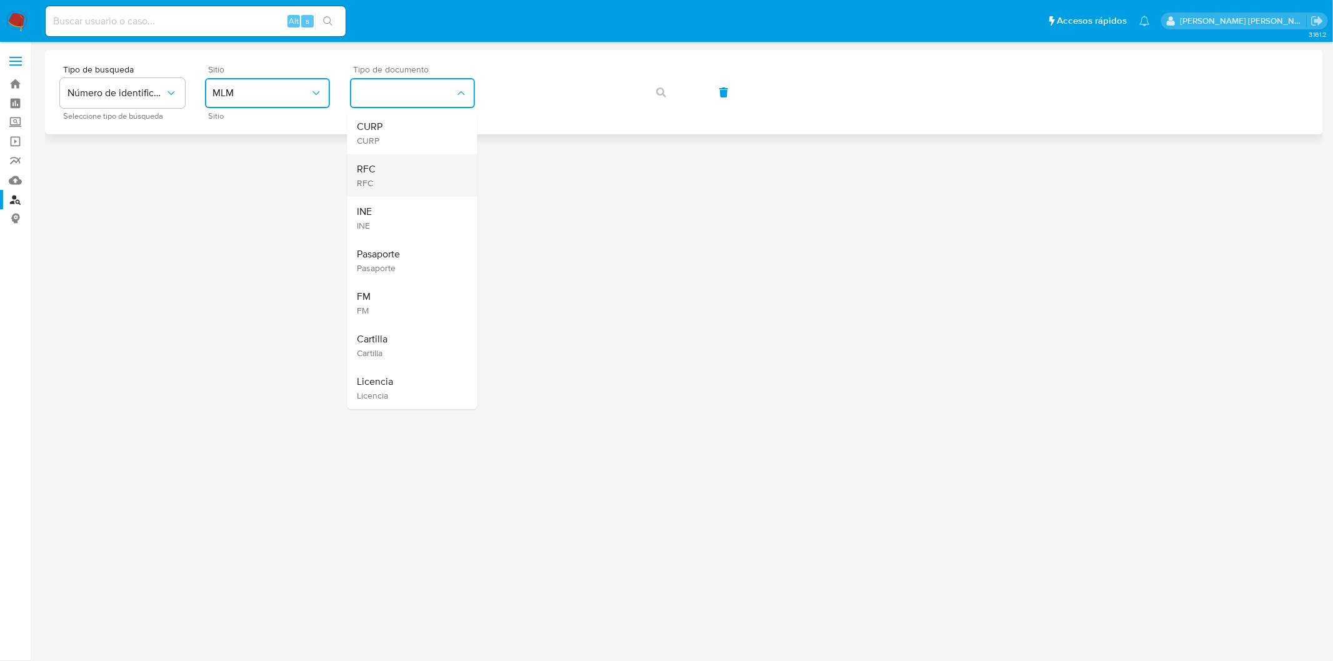
click at [414, 171] on div "RFC RFC" at bounding box center [409, 175] width 103 height 43
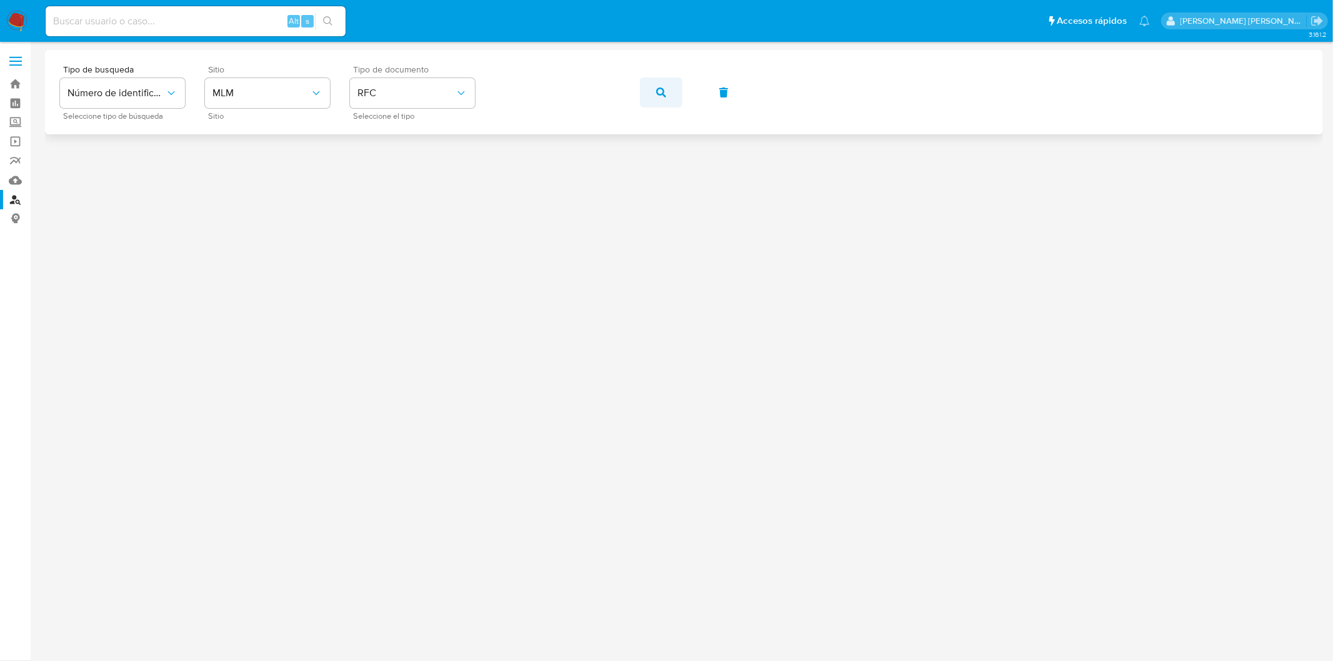
click at [669, 94] on button "button" at bounding box center [661, 93] width 43 height 30
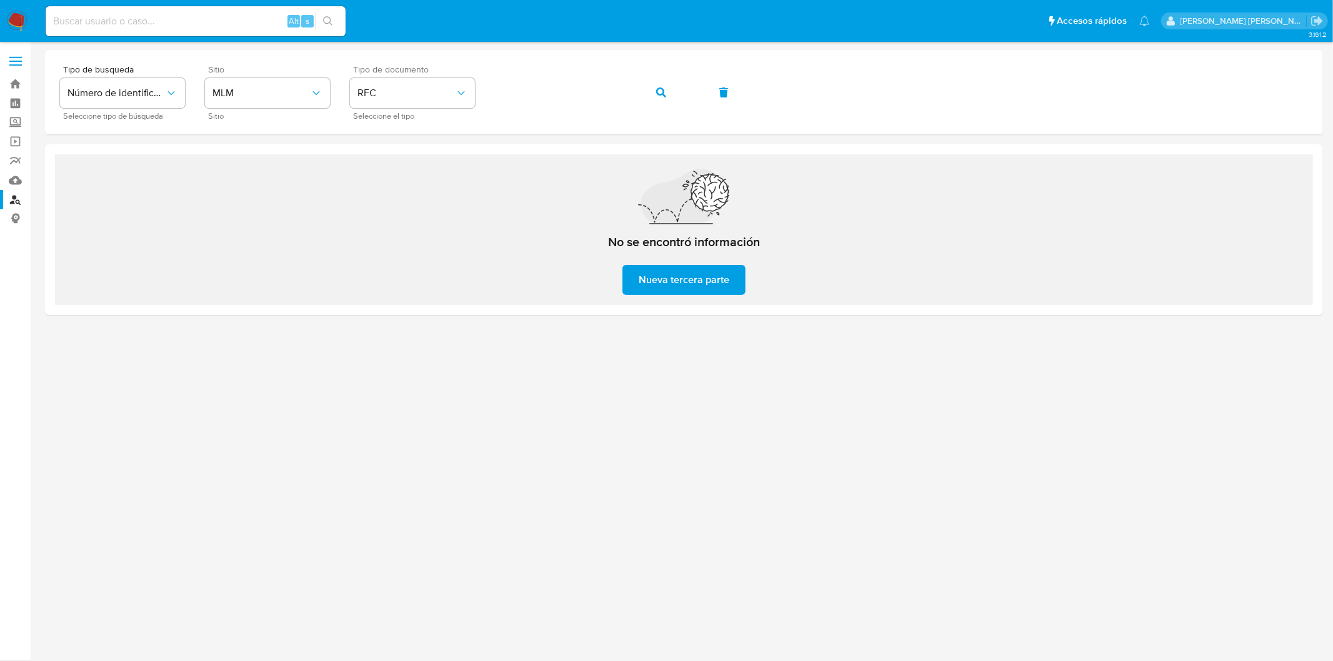
click at [24, 17] on img at bounding box center [16, 21] width 21 height 21
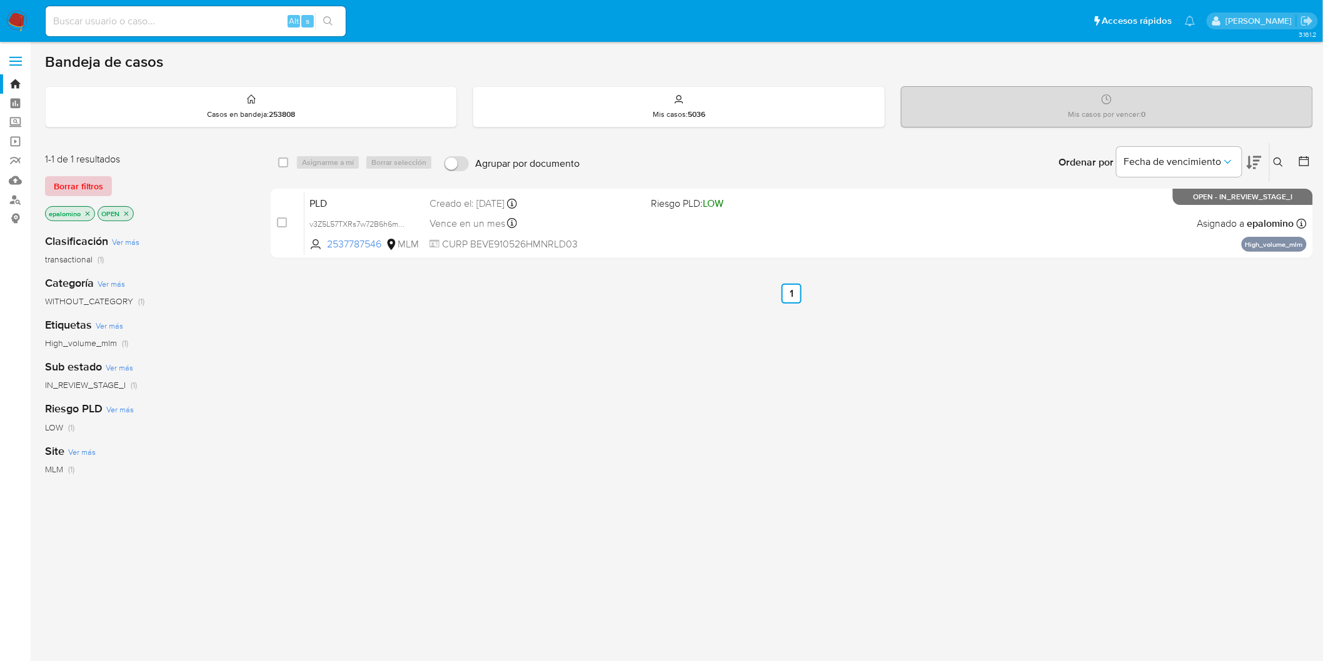
click at [84, 194] on span "Borrar filtros" at bounding box center [78, 187] width 49 height 18
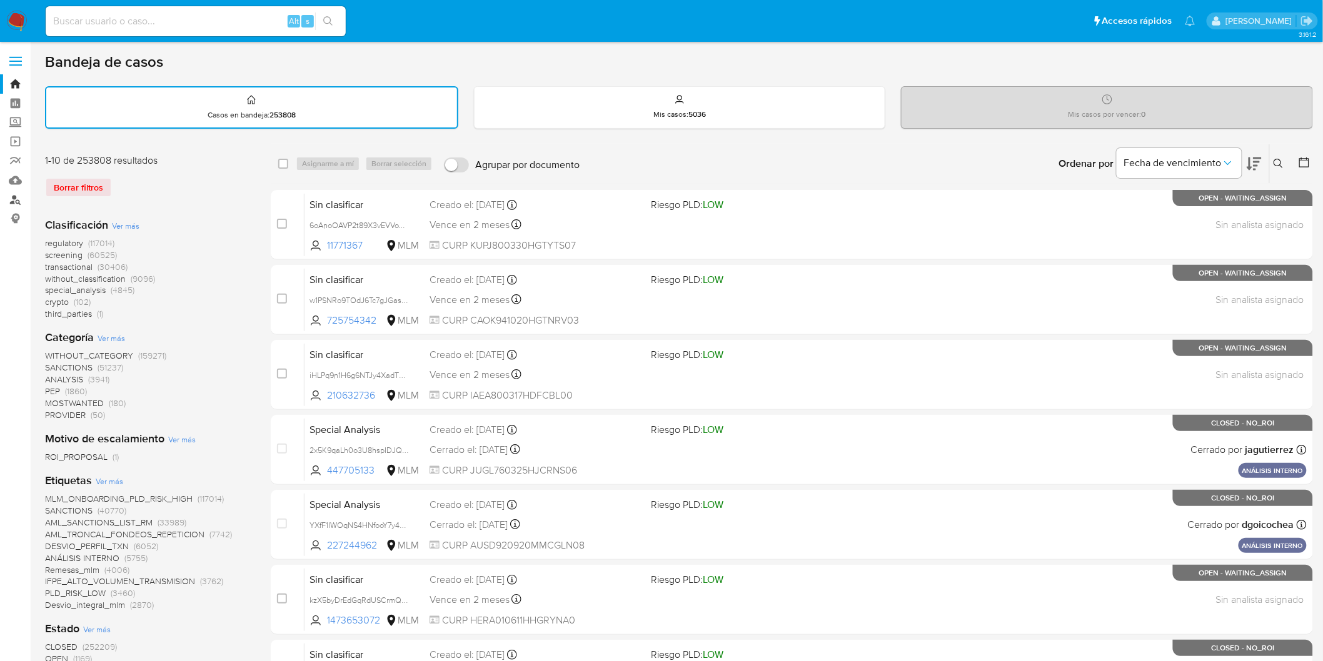
click at [8, 198] on link "Buscador de personas" at bounding box center [74, 199] width 149 height 19
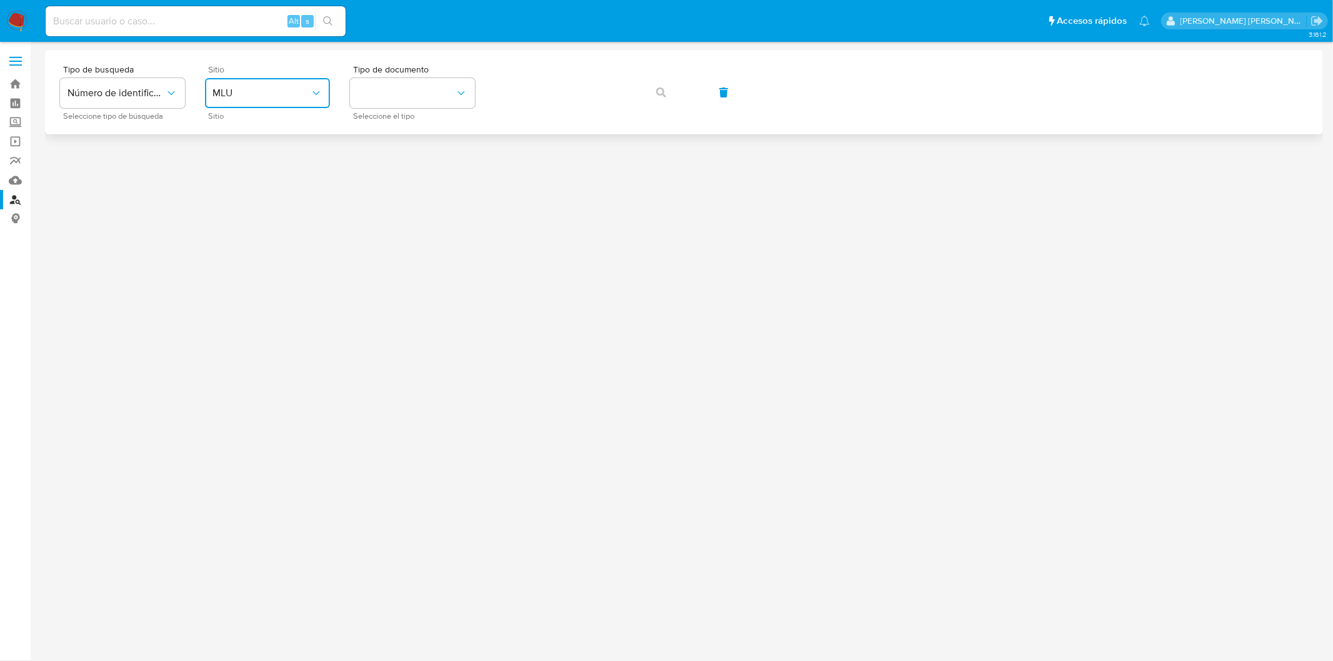
click at [309, 101] on button "MLU" at bounding box center [267, 93] width 125 height 30
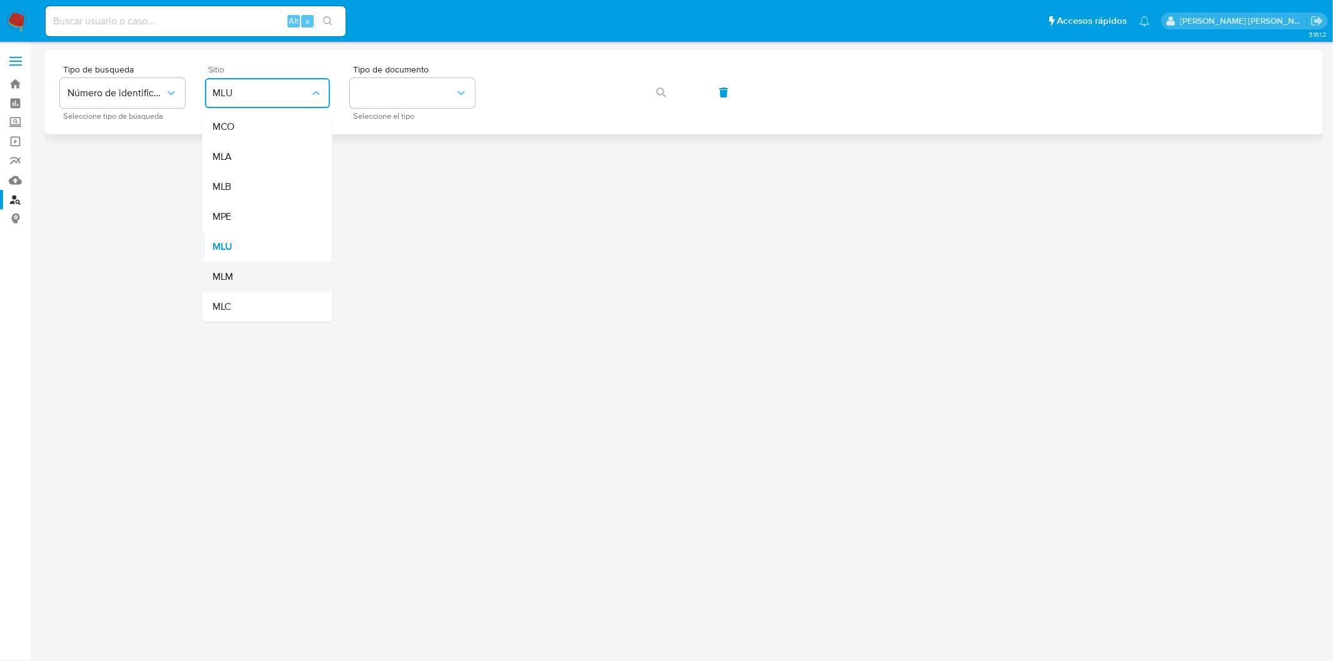
drag, startPoint x: 267, startPoint y: 254, endPoint x: 269, endPoint y: 263, distance: 9.7
click at [269, 263] on ul "MCO MLA MLB MPE MLU MLM MLC" at bounding box center [268, 217] width 130 height 210
click at [448, 98] on button "identificationType" at bounding box center [412, 93] width 125 height 30
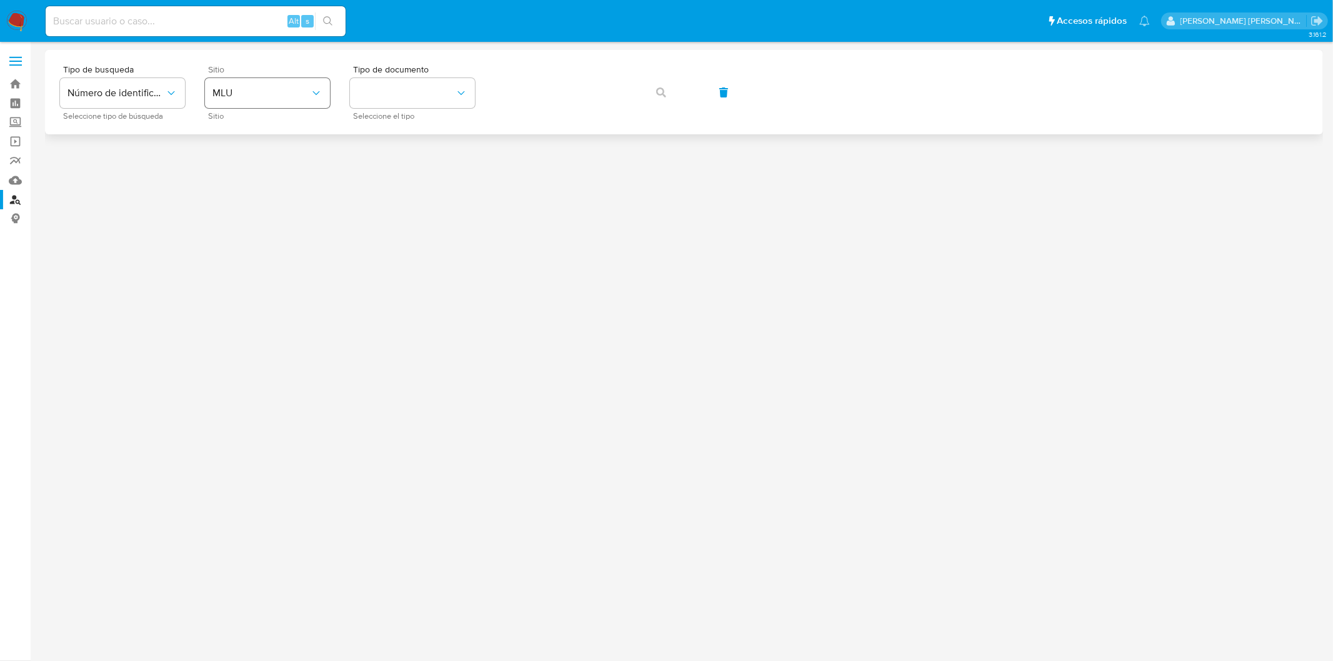
drag, startPoint x: 321, startPoint y: 96, endPoint x: 319, endPoint y: 104, distance: 8.8
click at [320, 96] on icon "site_id" at bounding box center [316, 93] width 13 height 13
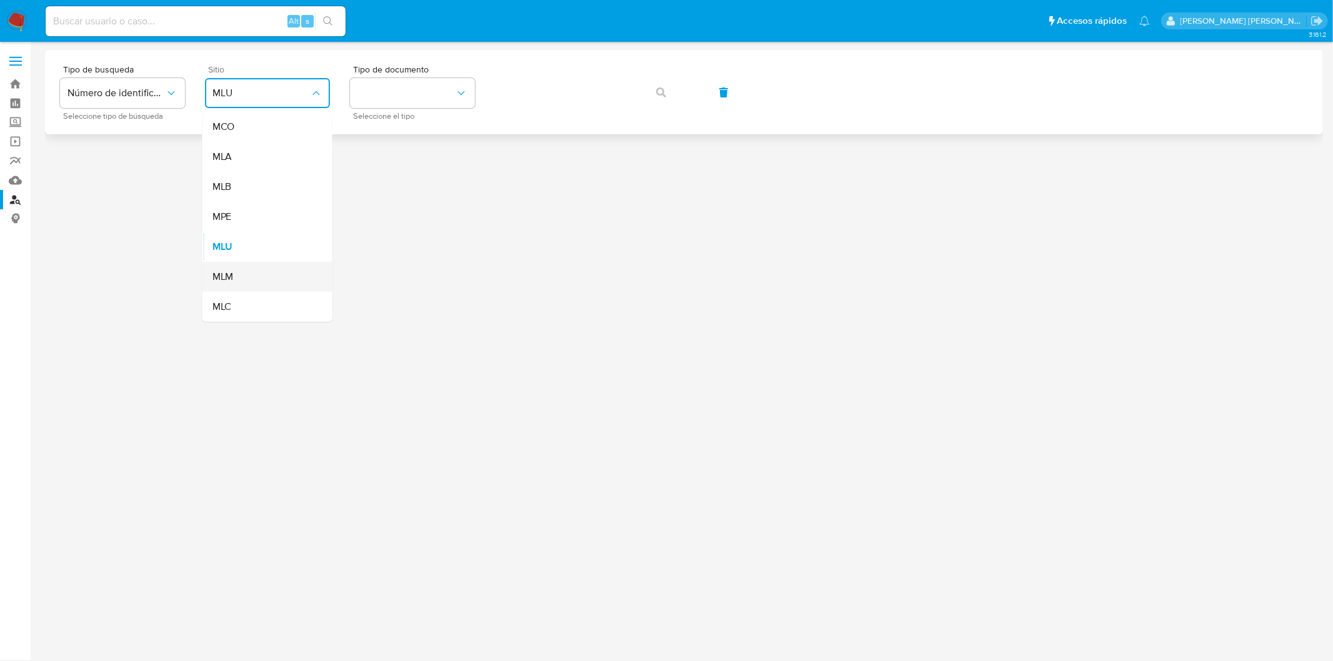
click at [231, 283] on span "MLM" at bounding box center [223, 277] width 21 height 13
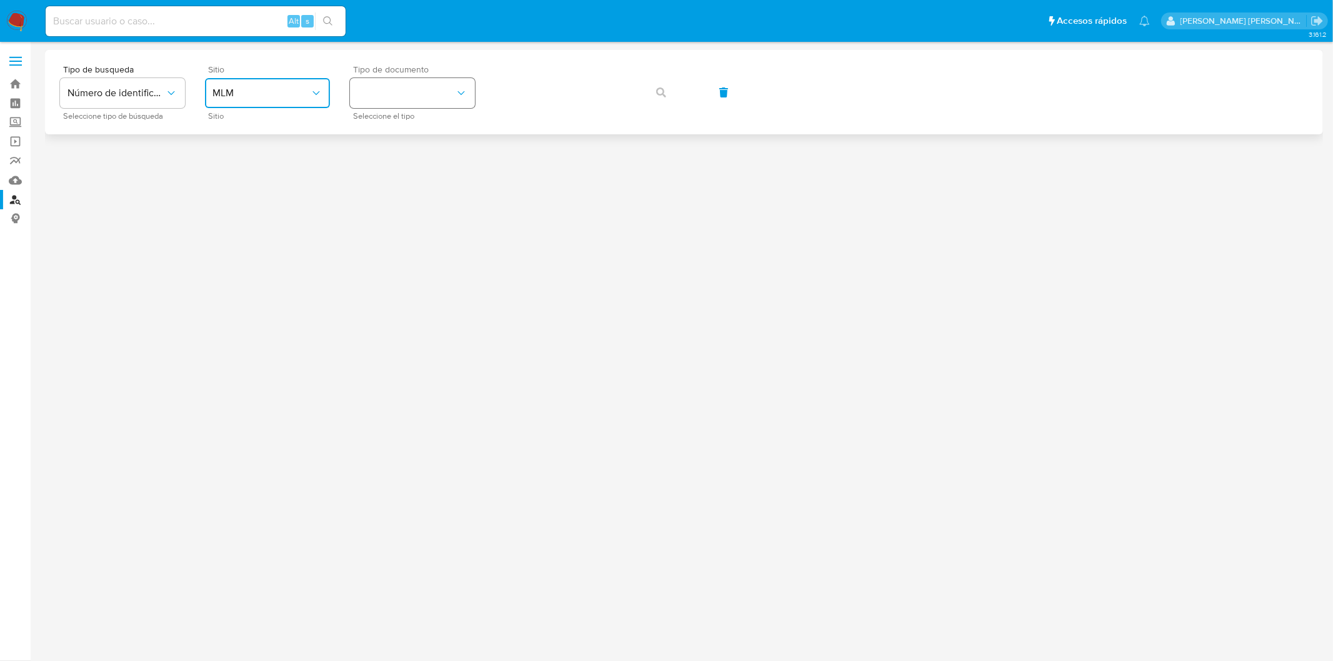
click at [459, 96] on icon "identificationType" at bounding box center [461, 93] width 13 height 13
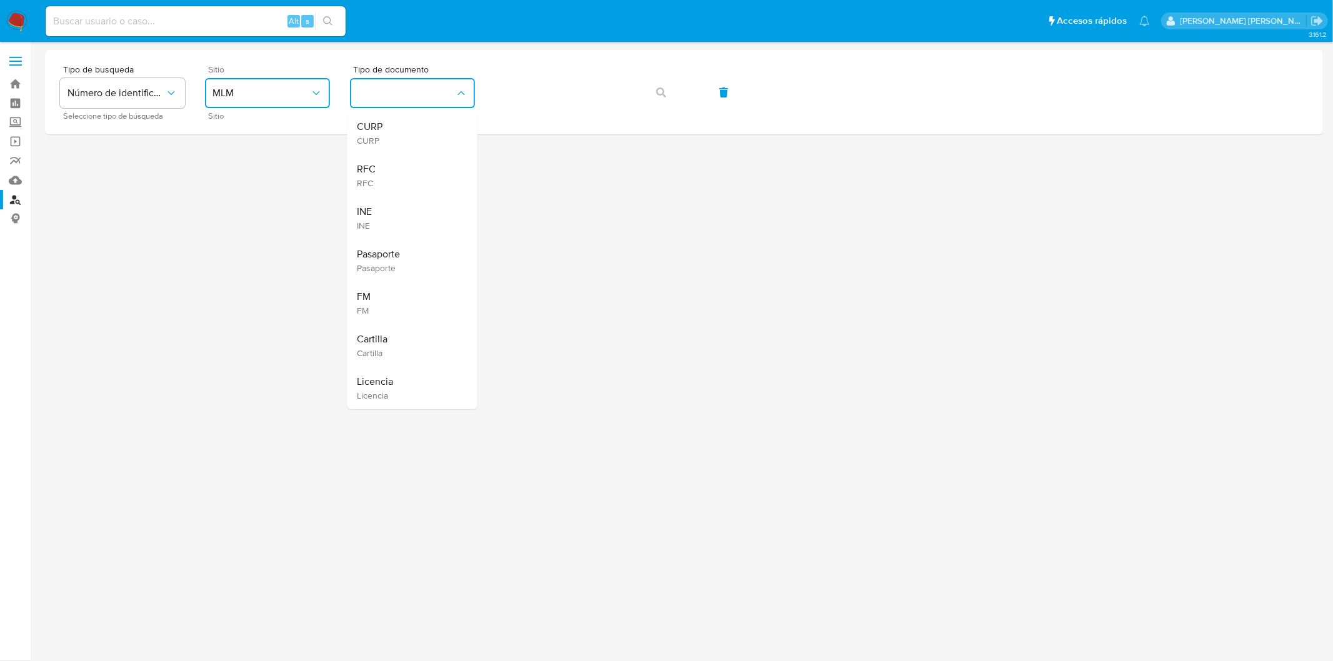
click at [407, 182] on div "RFC RFC" at bounding box center [409, 175] width 103 height 43
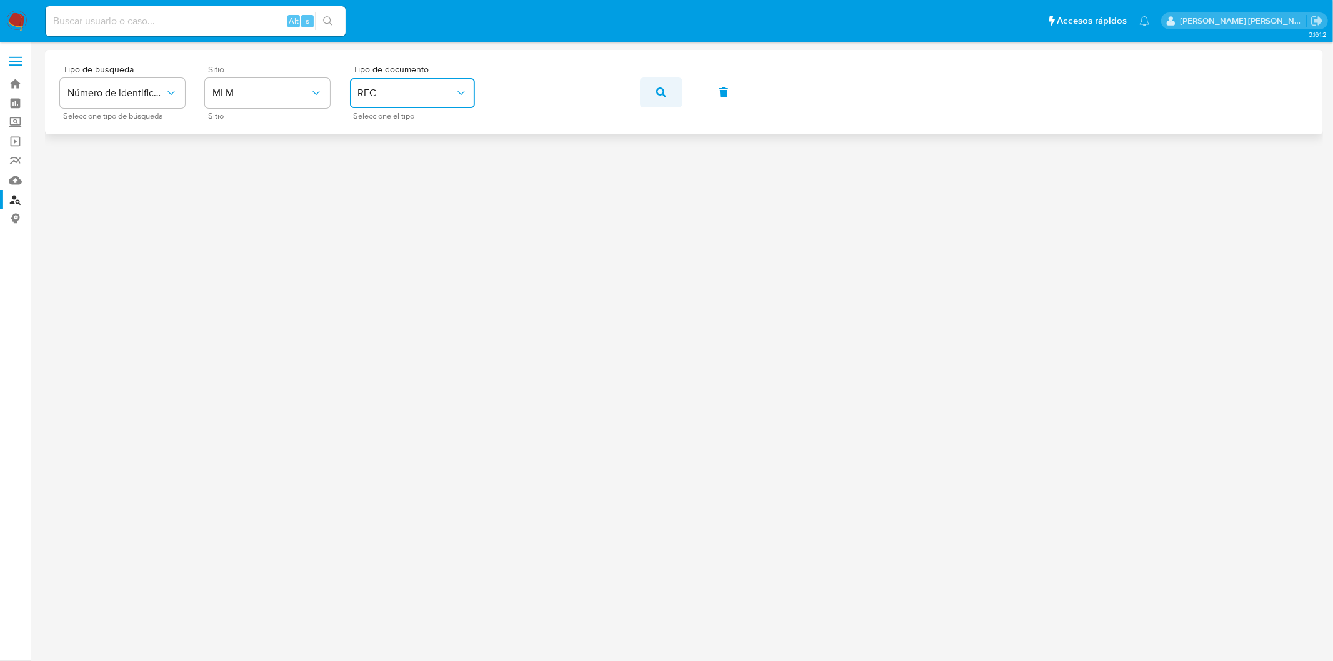
click at [666, 99] on button "button" at bounding box center [661, 93] width 43 height 30
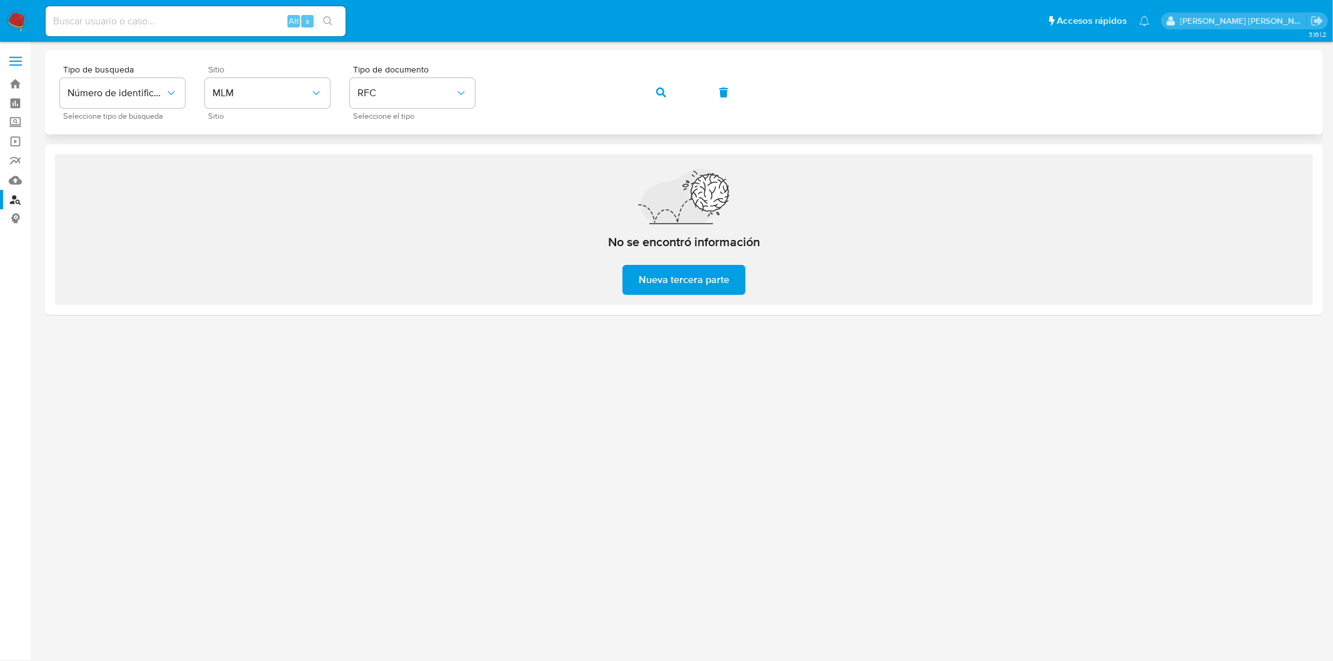
click at [666, 99] on button "button" at bounding box center [661, 93] width 43 height 30
click at [14, 21] on img at bounding box center [16, 21] width 21 height 21
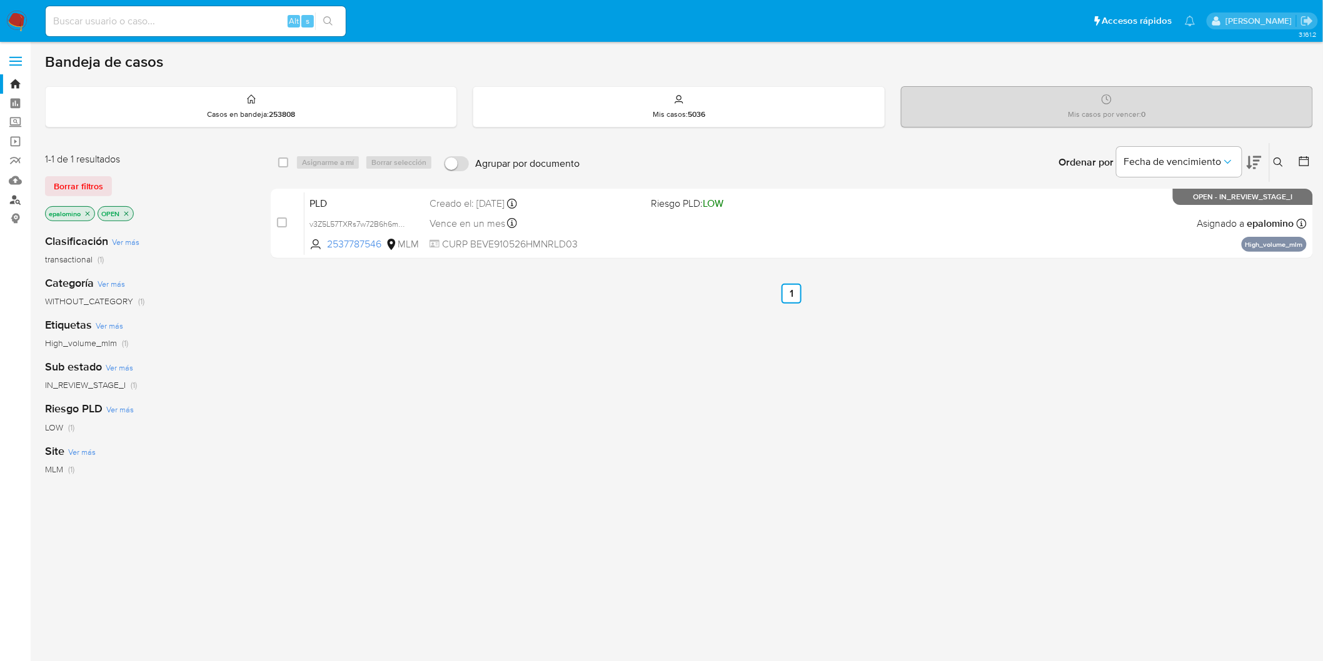
click at [19, 202] on link "Buscador de personas" at bounding box center [74, 199] width 149 height 19
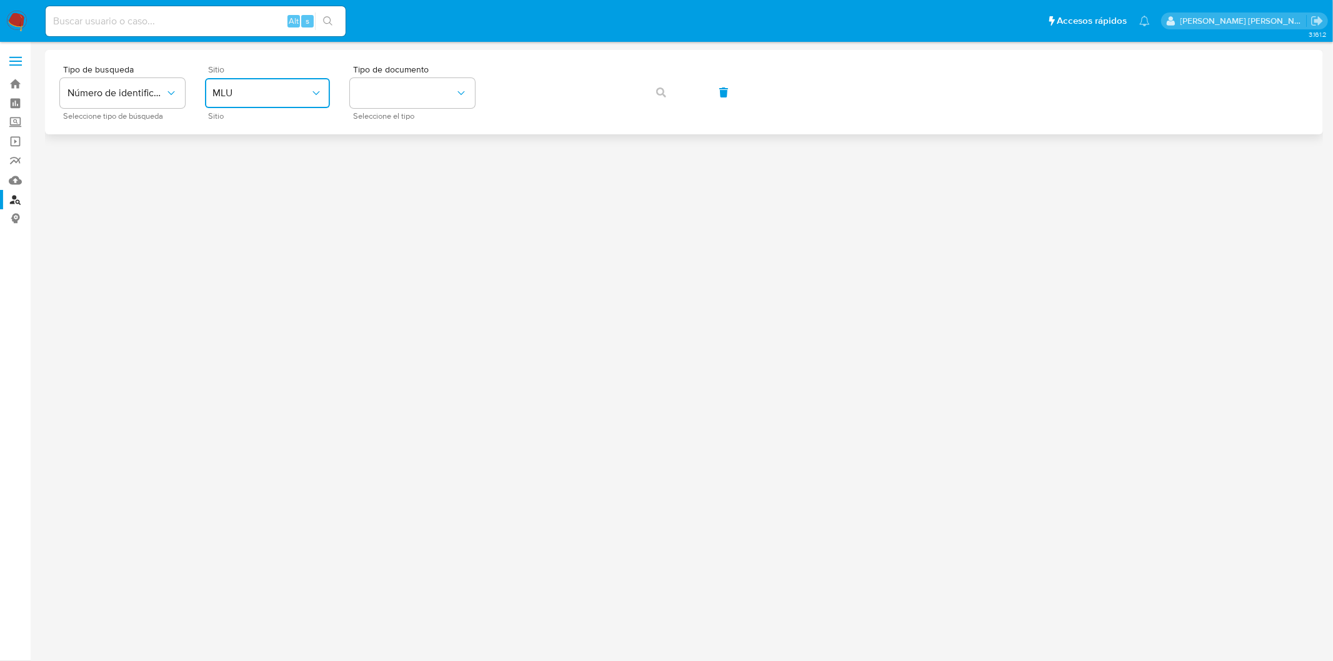
click at [299, 89] on span "MLU" at bounding box center [262, 93] width 98 height 13
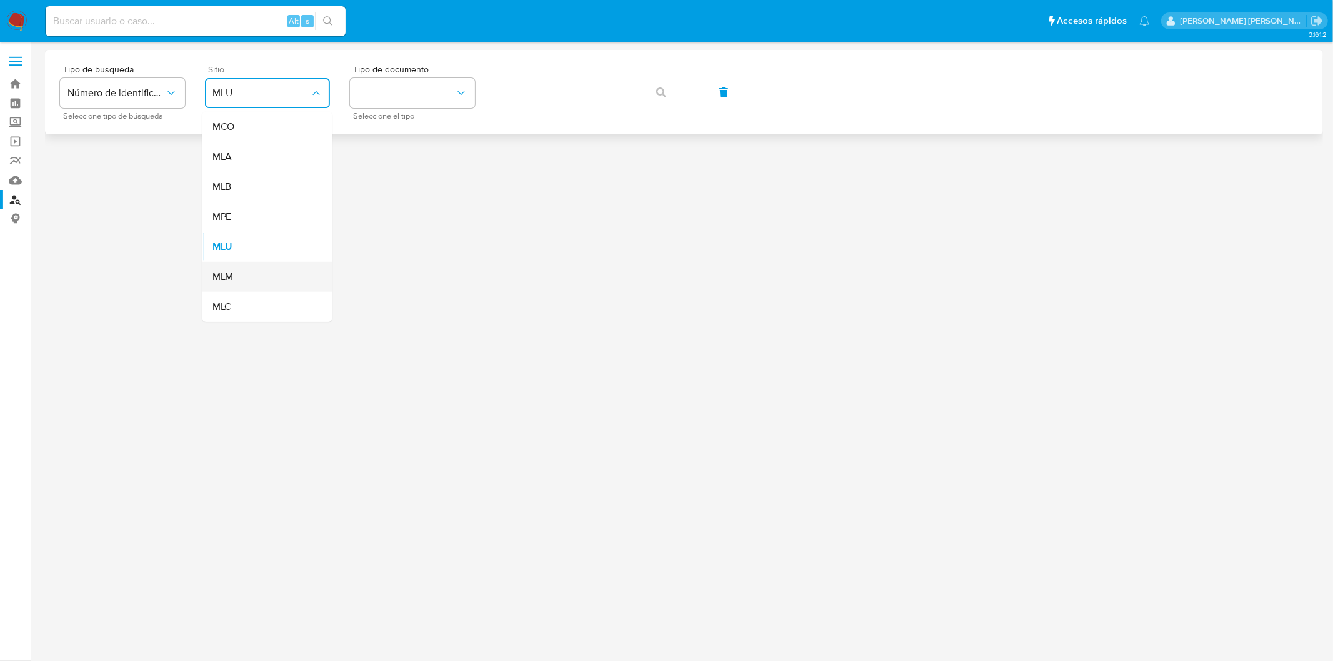
click at [250, 263] on div "MLM" at bounding box center [264, 277] width 103 height 30
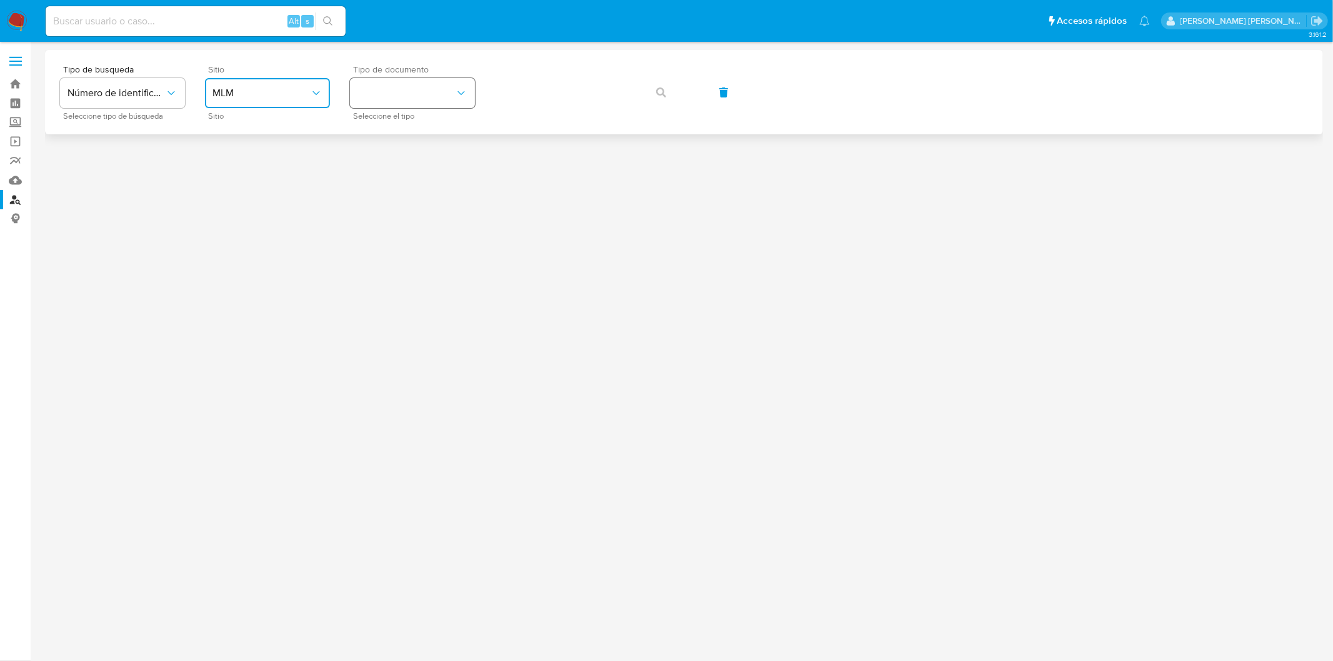
click at [469, 93] on button "identificationType" at bounding box center [412, 93] width 125 height 30
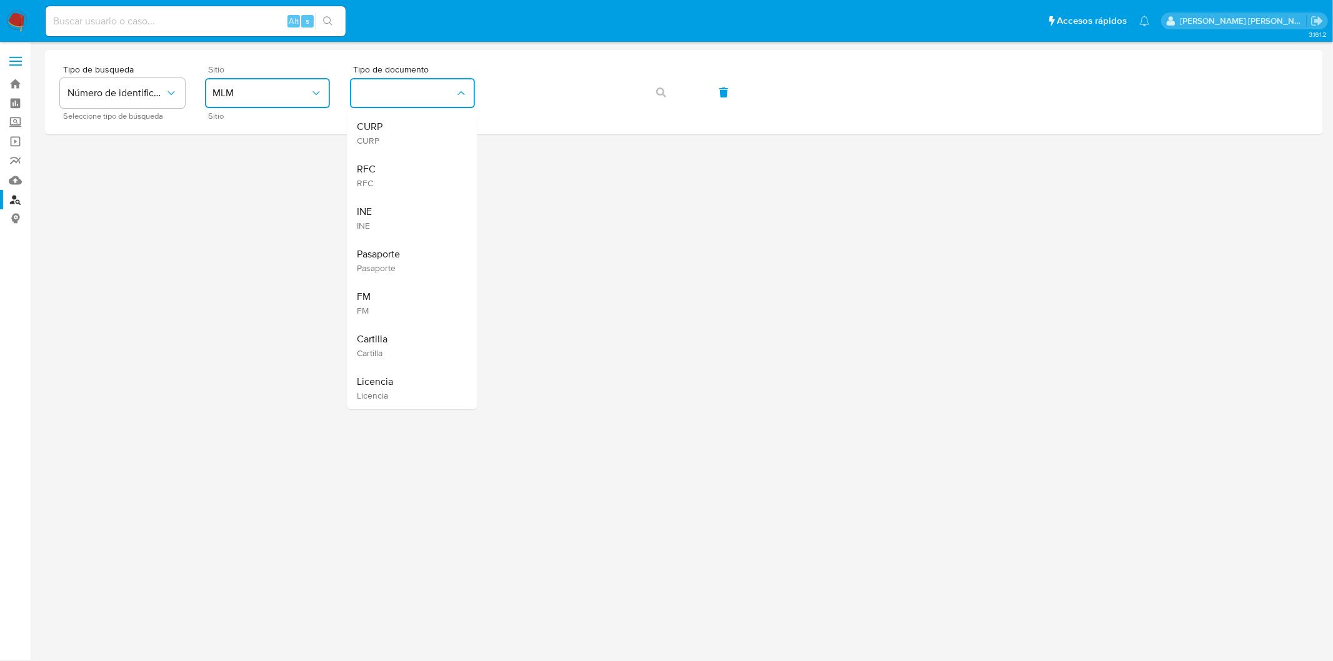
click at [401, 166] on div "RFC RFC" at bounding box center [409, 175] width 103 height 43
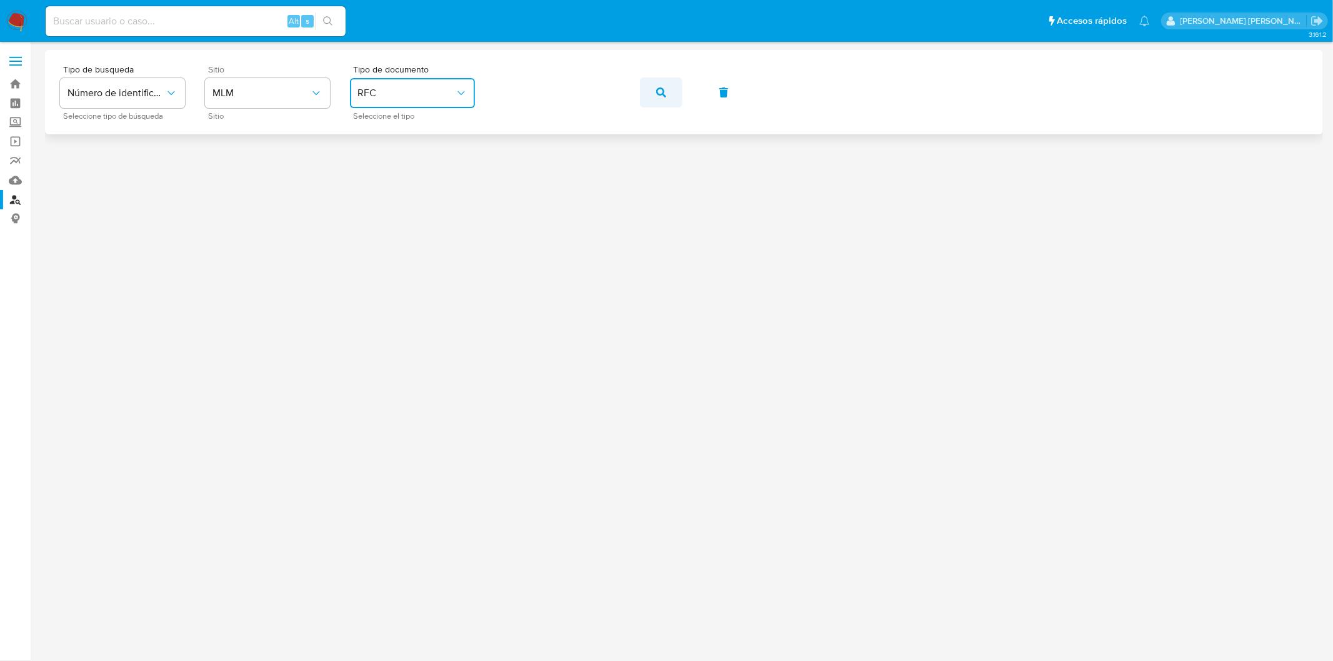
click at [660, 88] on icon "button" at bounding box center [661, 93] width 10 height 10
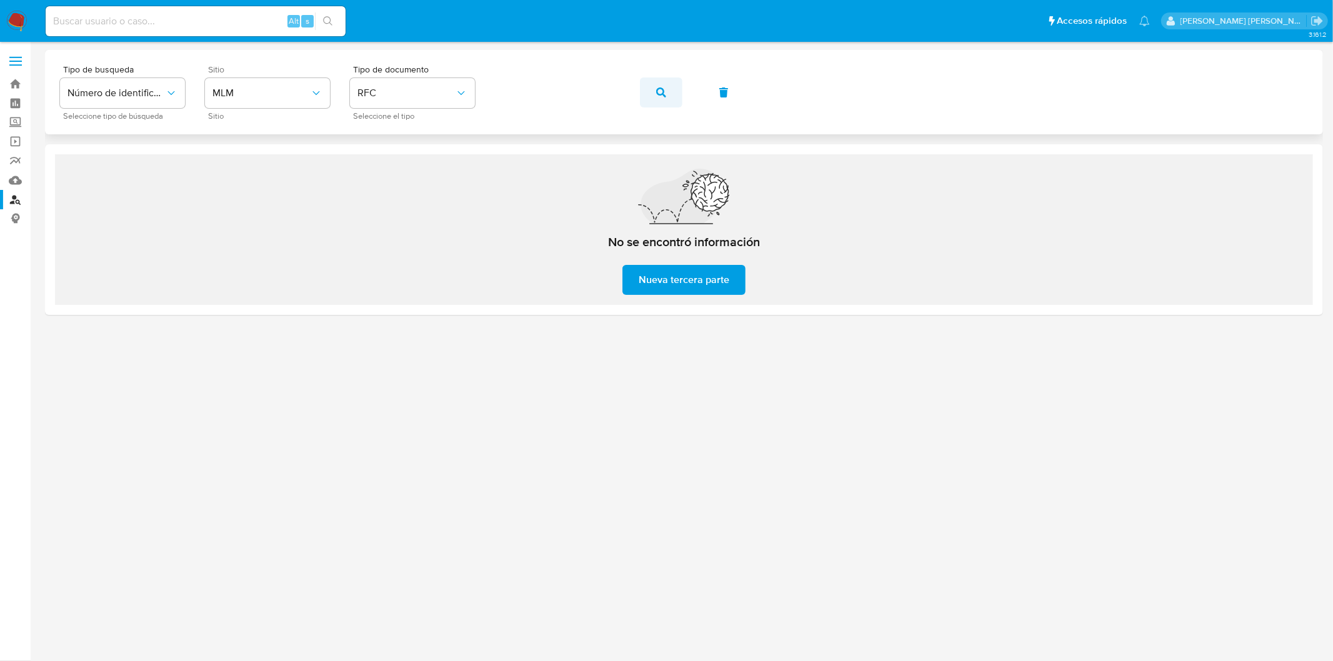
click at [664, 93] on icon "button" at bounding box center [661, 93] width 10 height 10
click at [11, 26] on img at bounding box center [16, 21] width 21 height 21
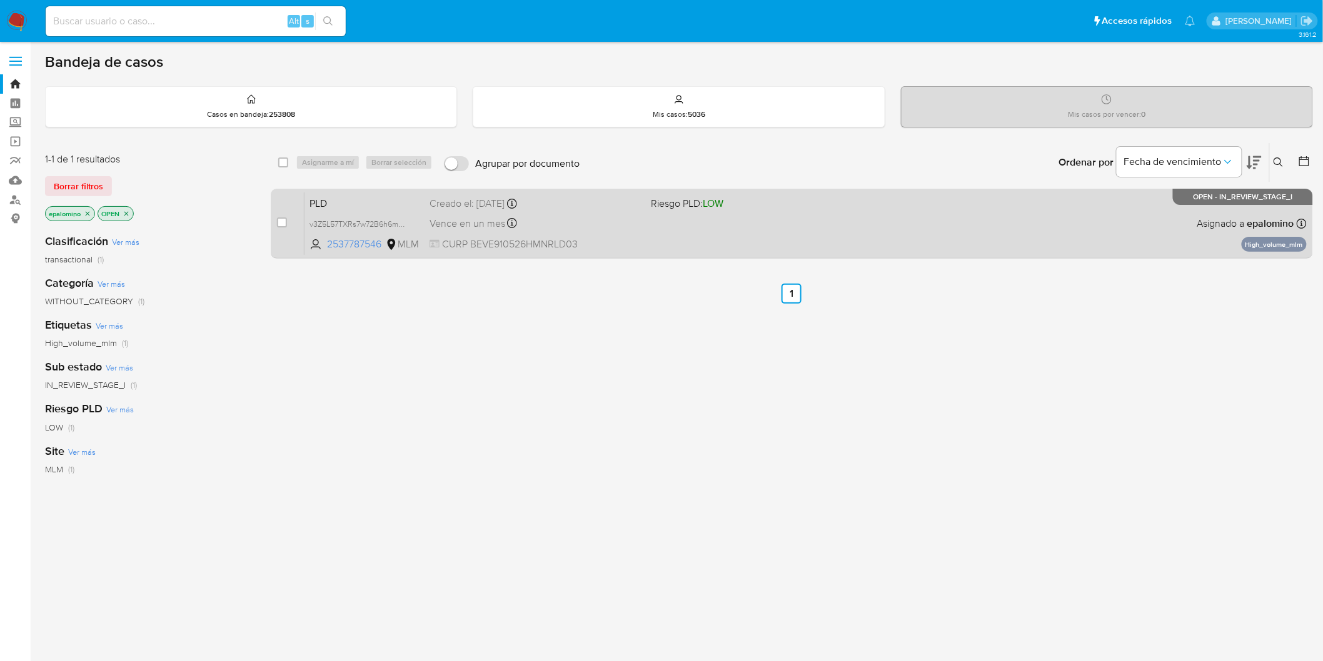
click at [338, 201] on span "PLD" at bounding box center [364, 202] width 110 height 16
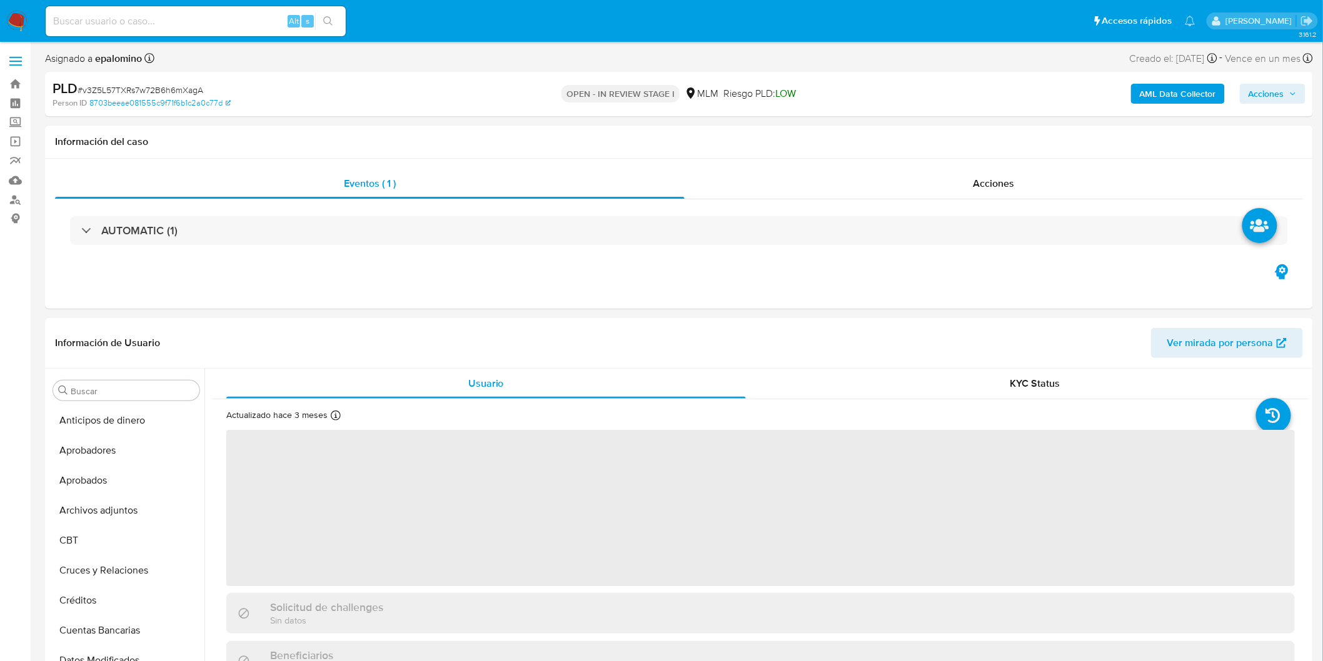
scroll to position [588, 0]
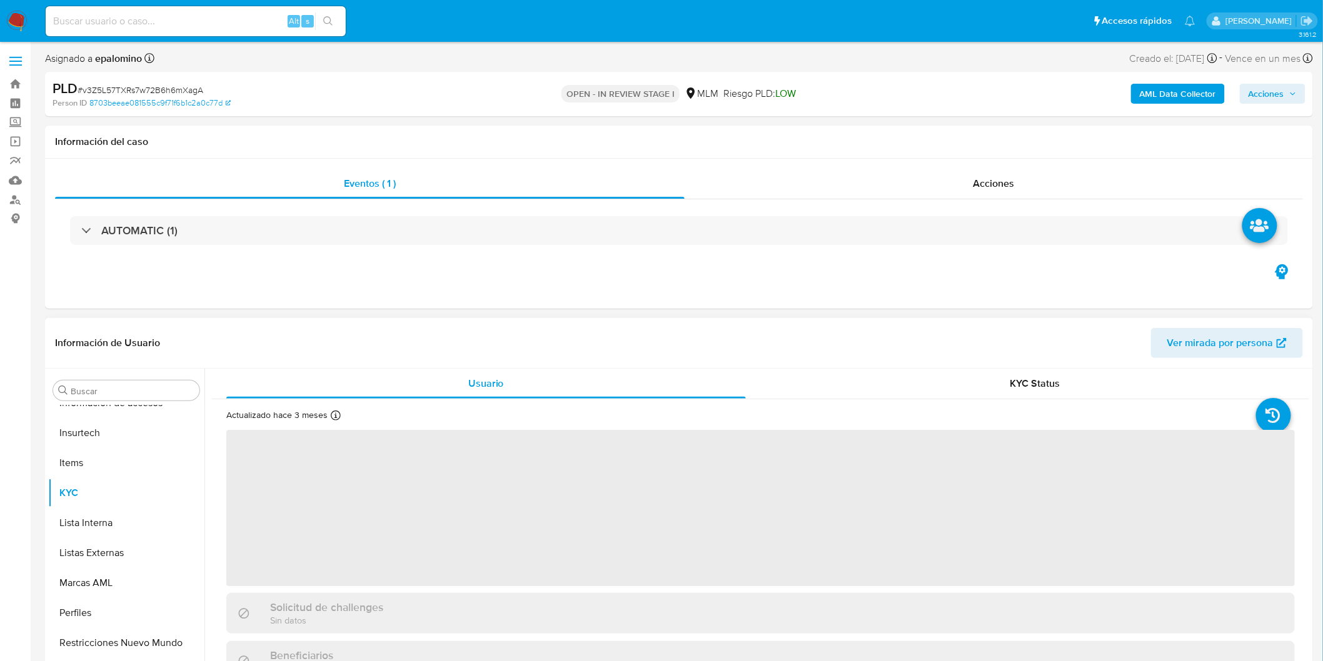
select select "10"
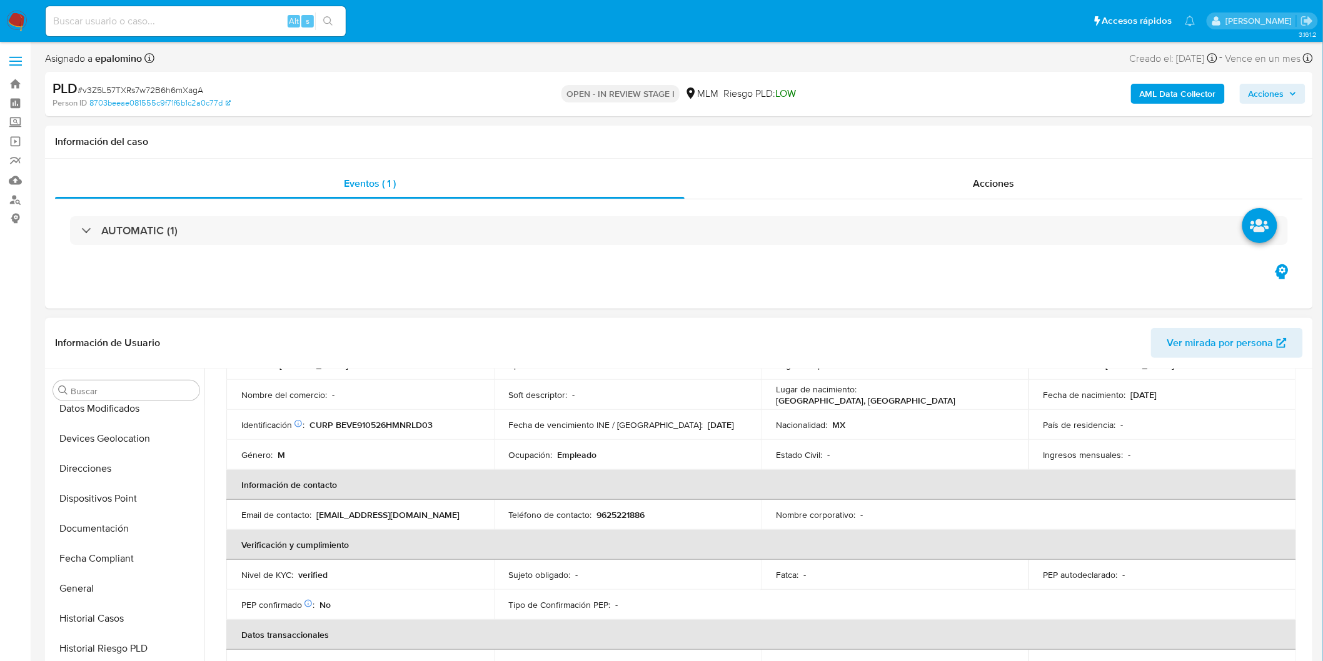
scroll to position [102, 0]
click at [134, 600] on button "Devices Geolocation" at bounding box center [121, 589] width 146 height 30
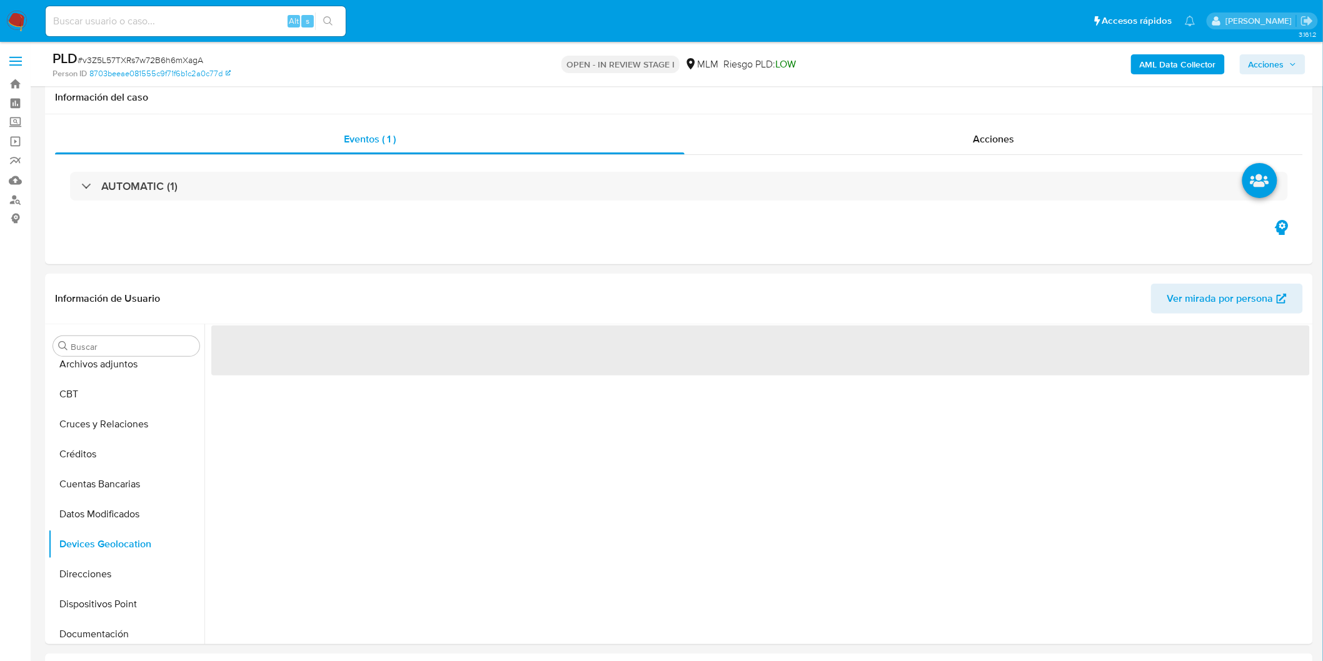
scroll to position [82, 0]
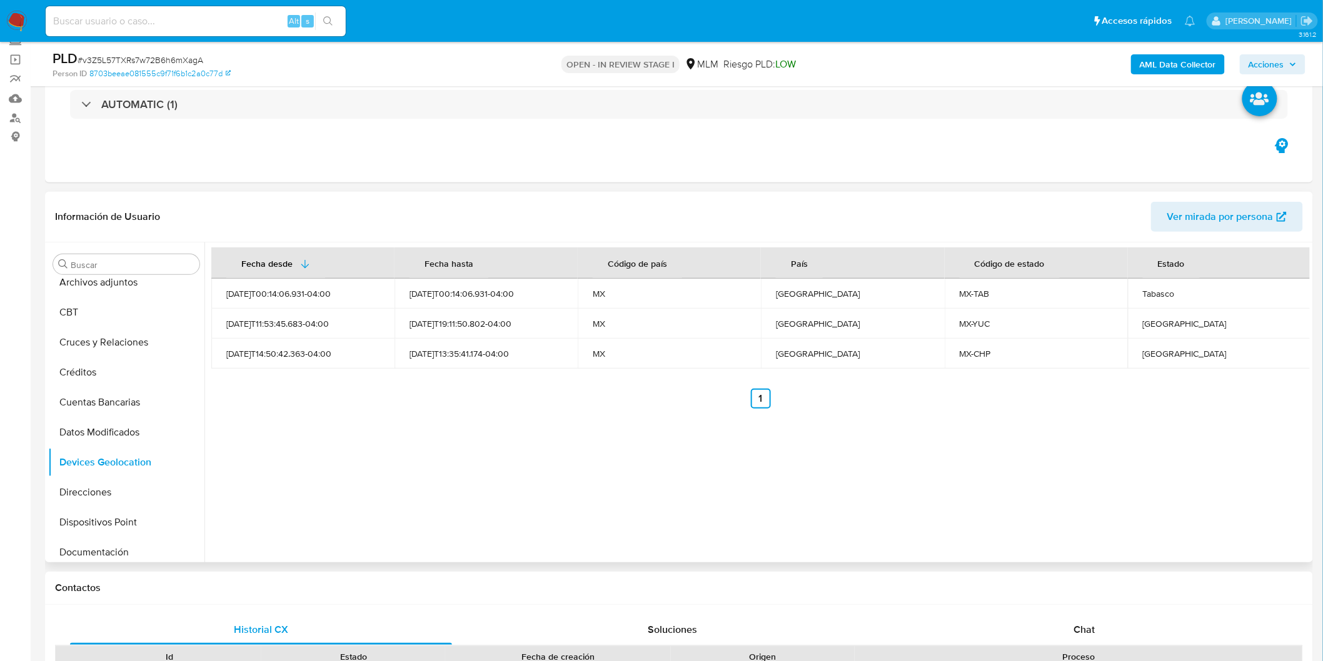
click at [617, 428] on div "Fecha desde Fecha hasta Código de país País Código de estado Estado 2025-09-14T…" at bounding box center [756, 403] width 1105 height 320
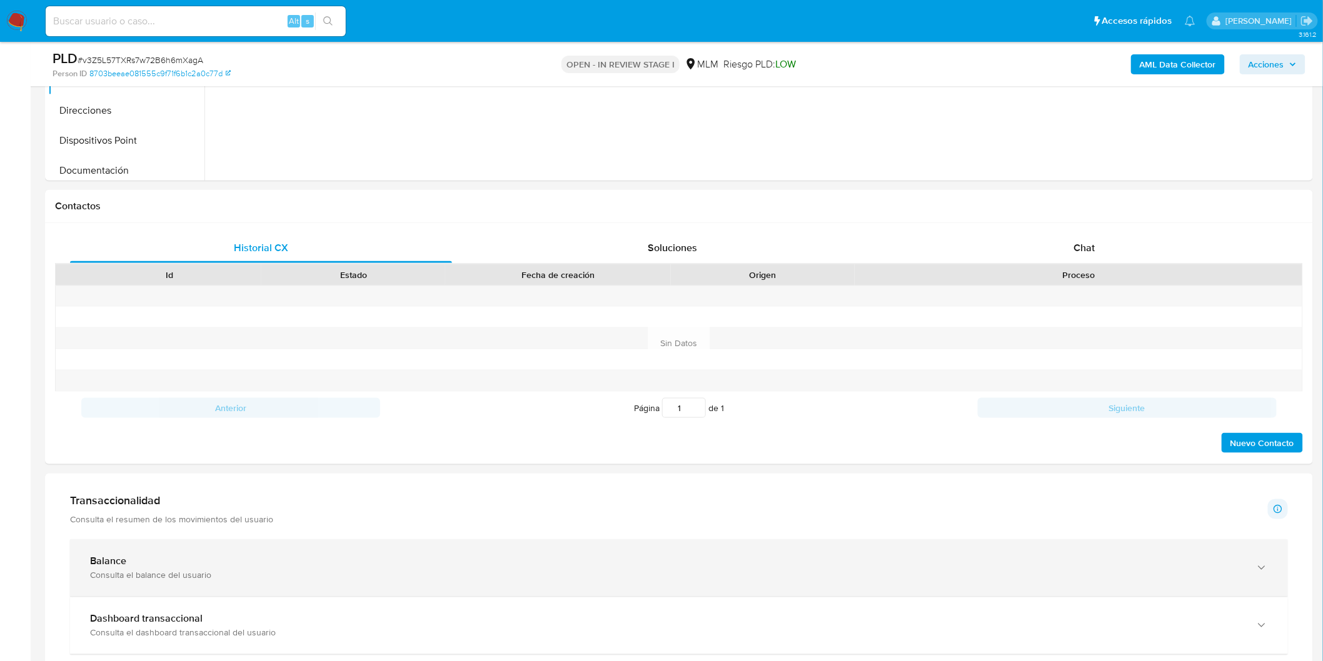
click at [169, 561] on div "Balance" at bounding box center [666, 562] width 1153 height 13
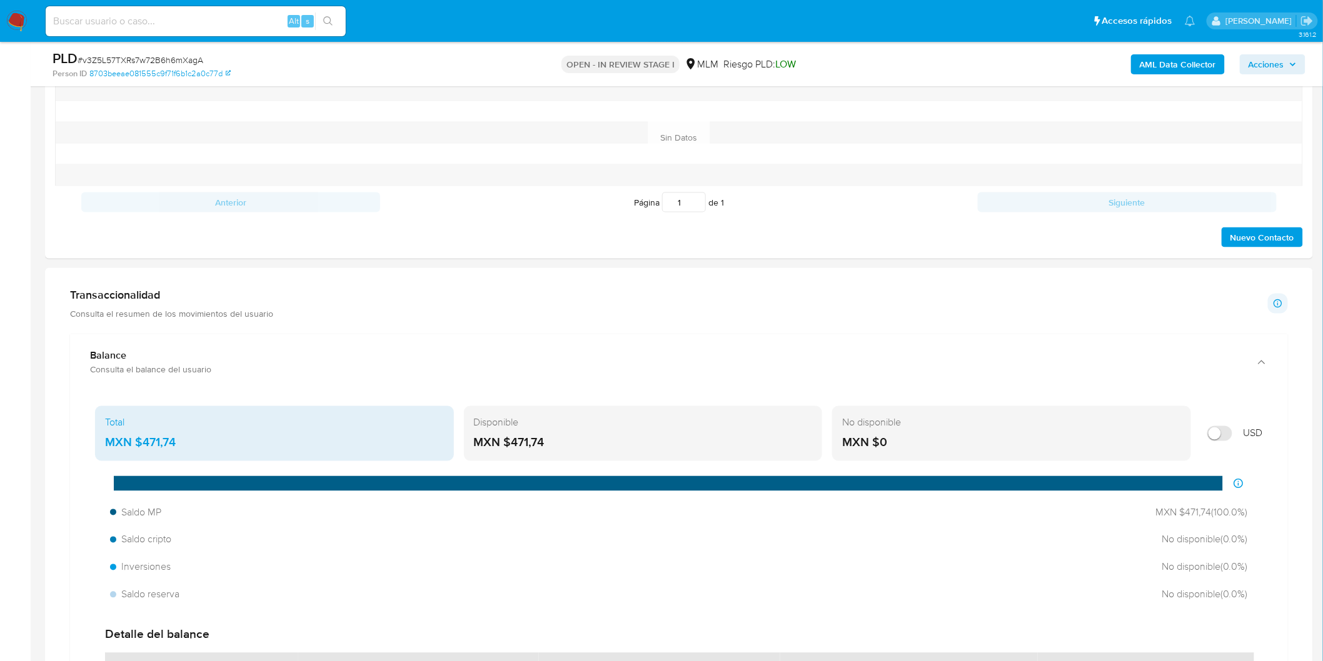
scroll to position [672, 0]
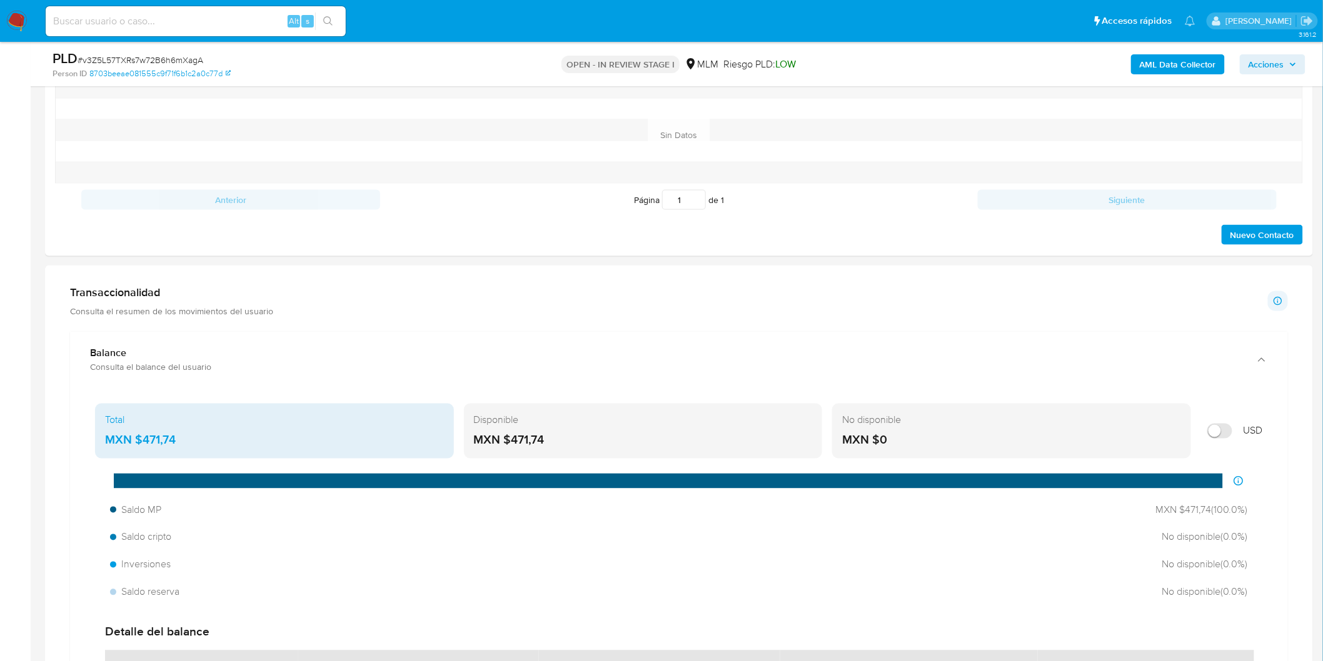
drag, startPoint x: 541, startPoint y: 441, endPoint x: 511, endPoint y: 440, distance: 30.0
click at [511, 440] on div "MXN $471,74" at bounding box center [643, 441] width 339 height 16
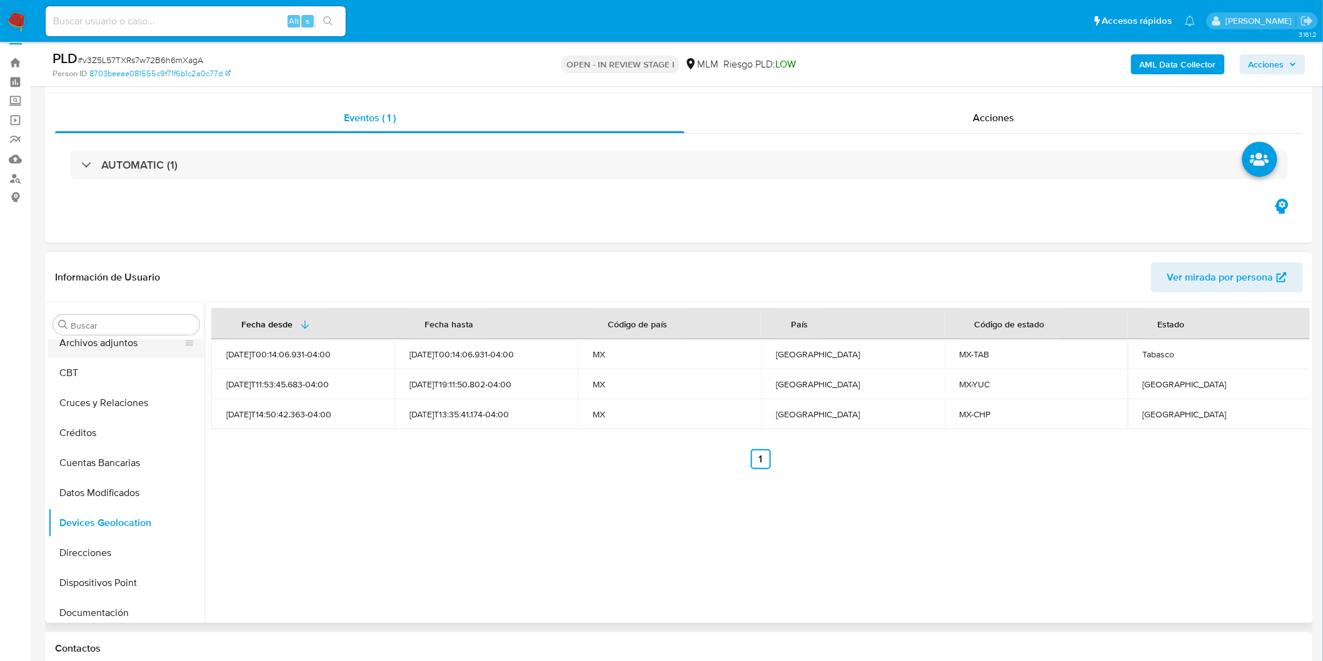
scroll to position [0, 0]
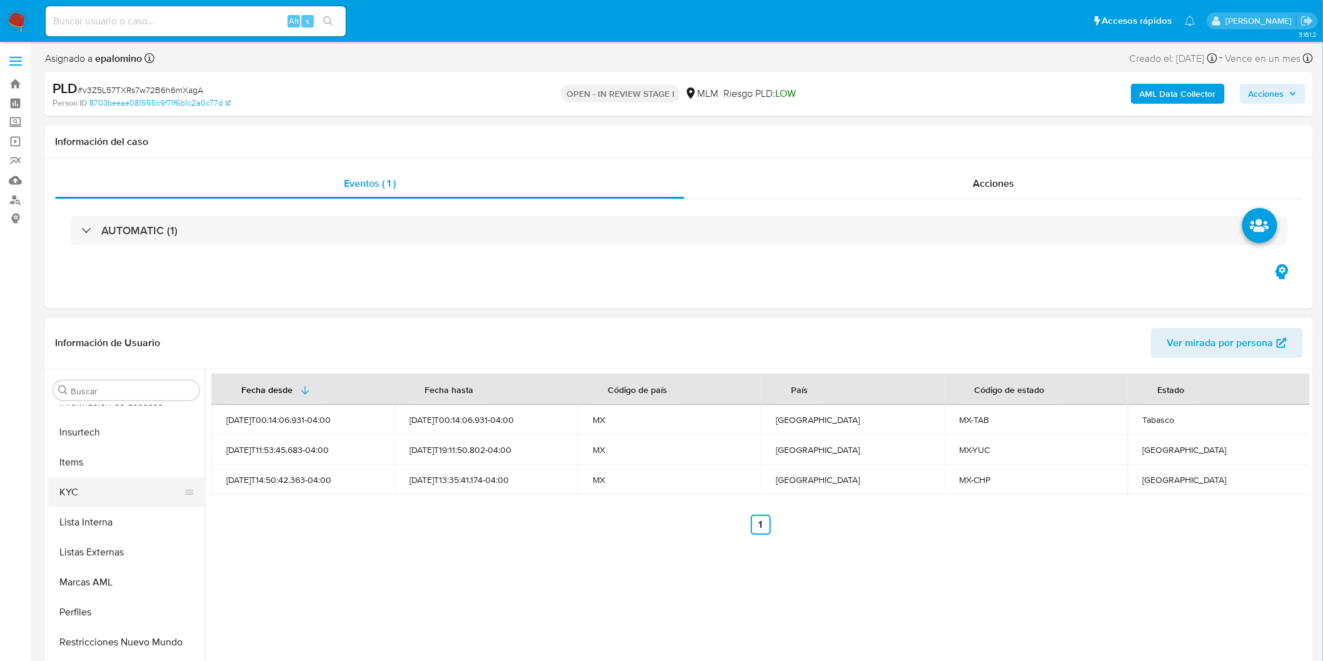
click at [119, 501] on button "KYC" at bounding box center [121, 493] width 146 height 30
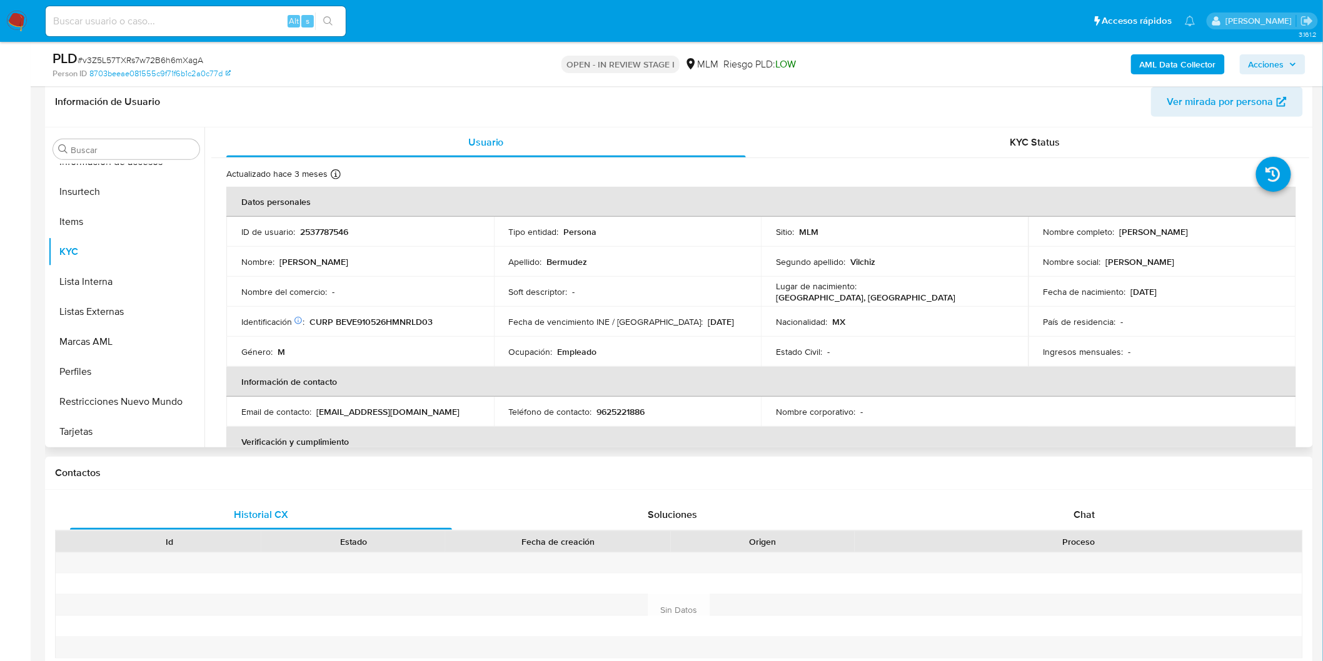
scroll to position [200, 0]
drag, startPoint x: 1217, startPoint y: 226, endPoint x: 1116, endPoint y: 231, distance: 100.8
click at [1116, 231] on div "Nombre completo : Edgardo Bermudez Vilchiz" at bounding box center [1162, 228] width 238 height 11
copy p "Edgardo Bermudez Vilchiz"
click at [565, 326] on td "Fecha de vencimiento INE / Pasaporte : 31/12/2025" at bounding box center [628, 319] width 268 height 30
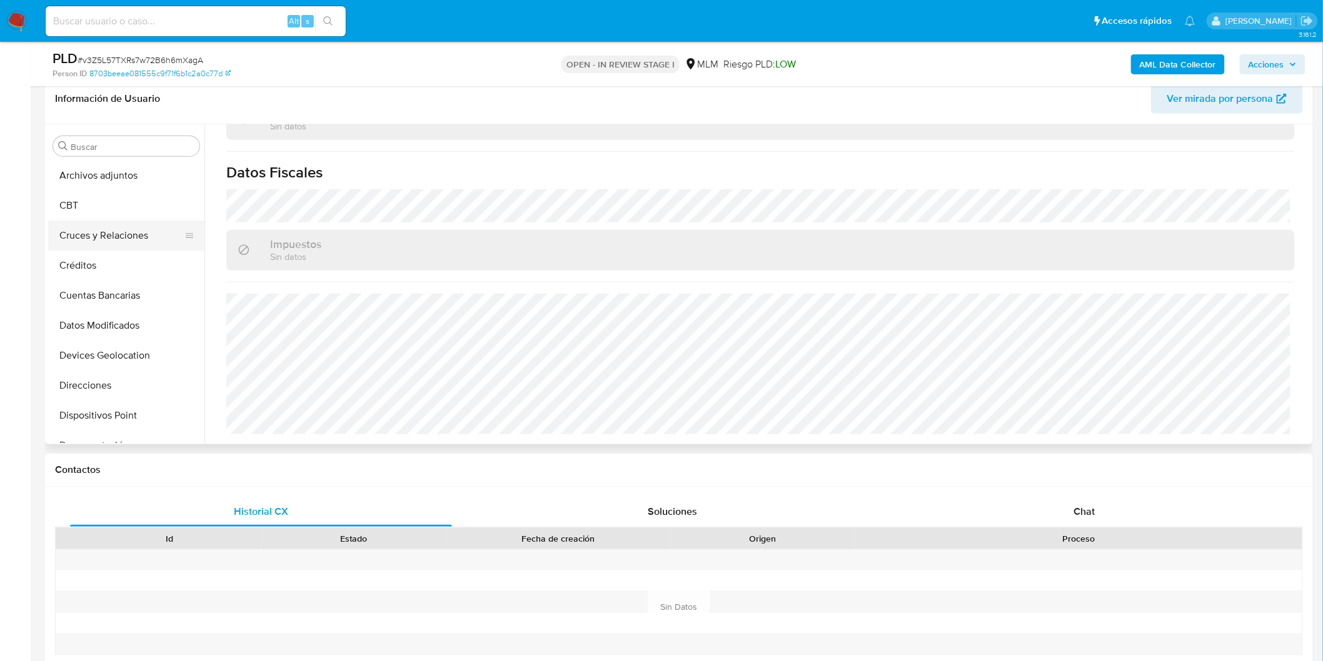
scroll to position [32, 0]
click at [139, 281] on button "Cruces y Relaciones" at bounding box center [121, 294] width 146 height 30
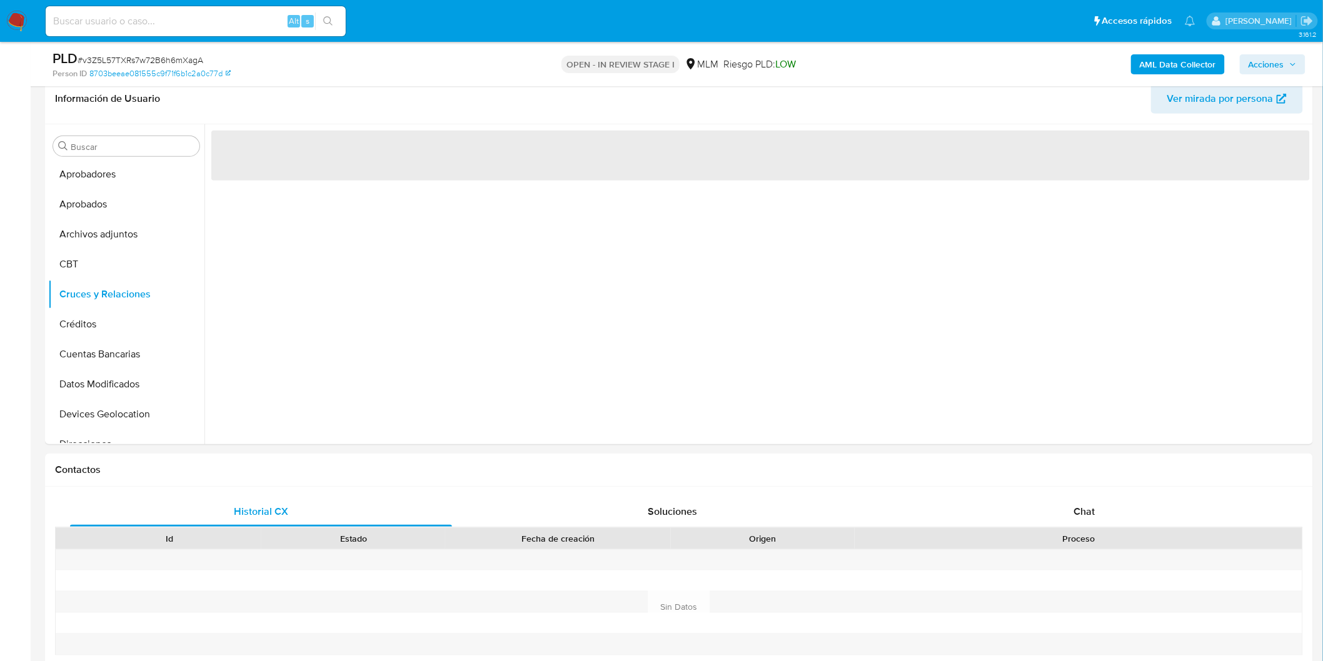
scroll to position [0, 0]
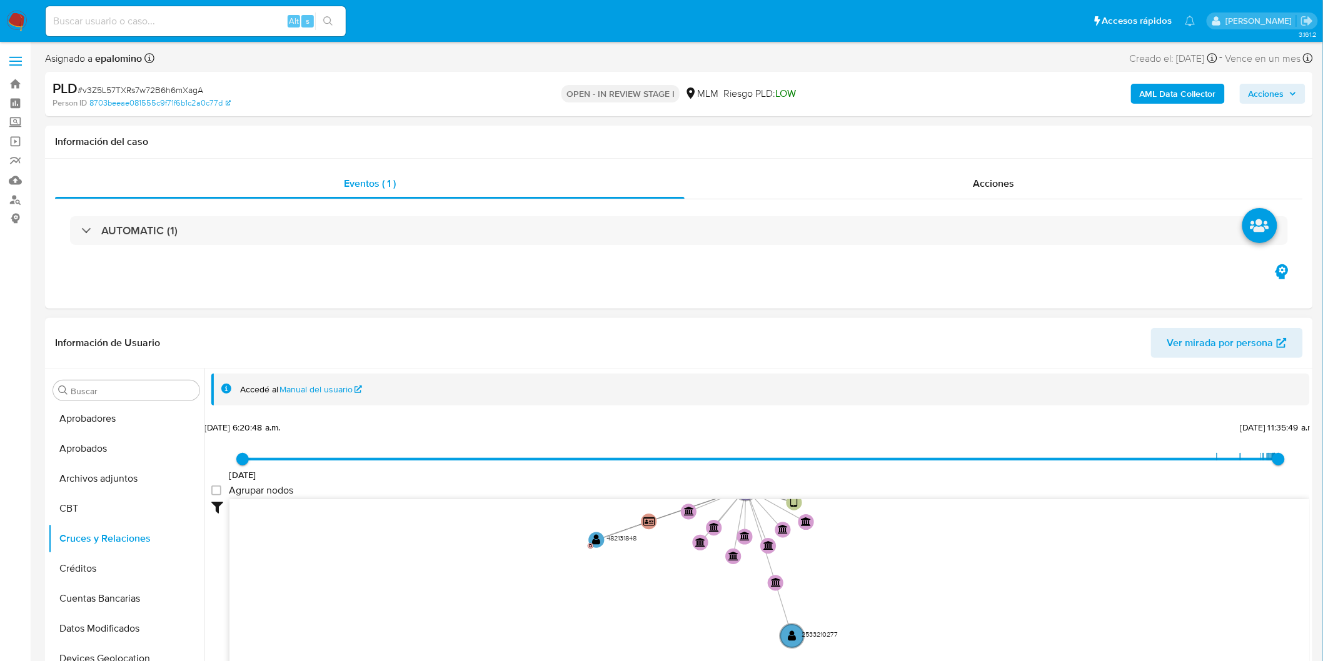
drag, startPoint x: 570, startPoint y: 563, endPoint x: 567, endPoint y: 488, distance: 74.4
click at [567, 488] on div "20/8/2021 20/8/2021, 6:20:48 a.m. 1/10/2025, 11:35:49 a.m. Agrupar nodos Filtro…" at bounding box center [760, 574] width 1098 height 311
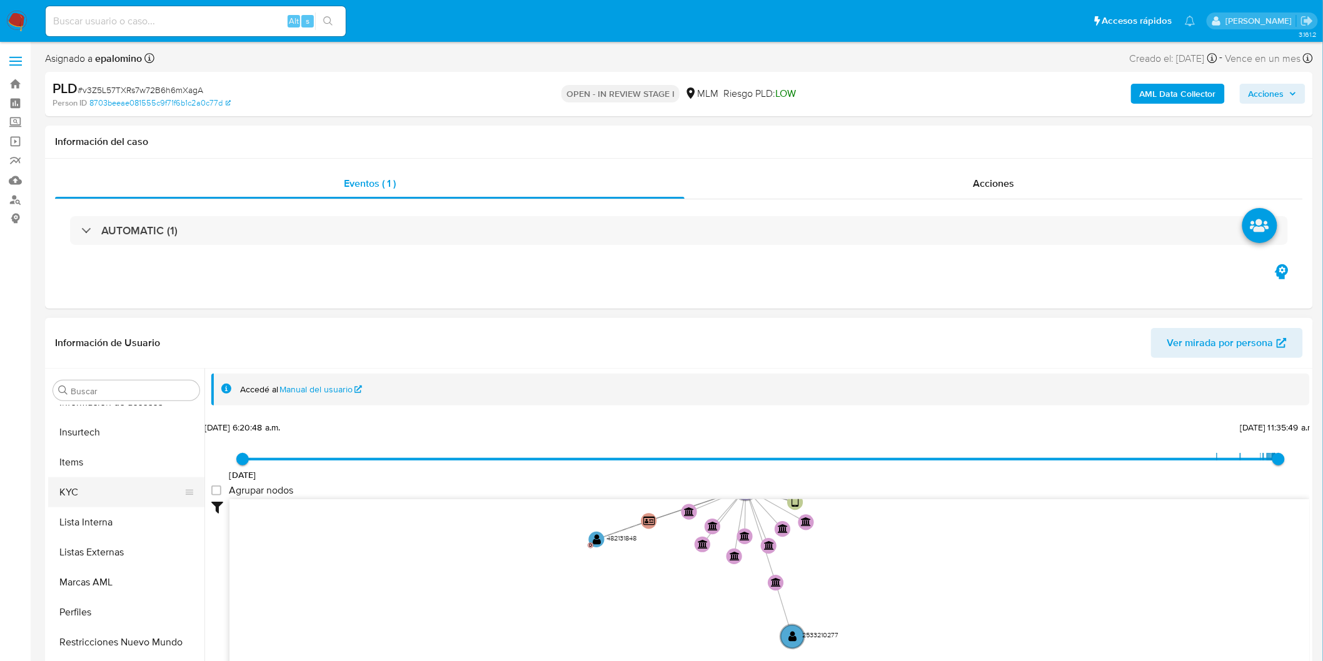
click at [95, 498] on button "KYC" at bounding box center [121, 493] width 146 height 30
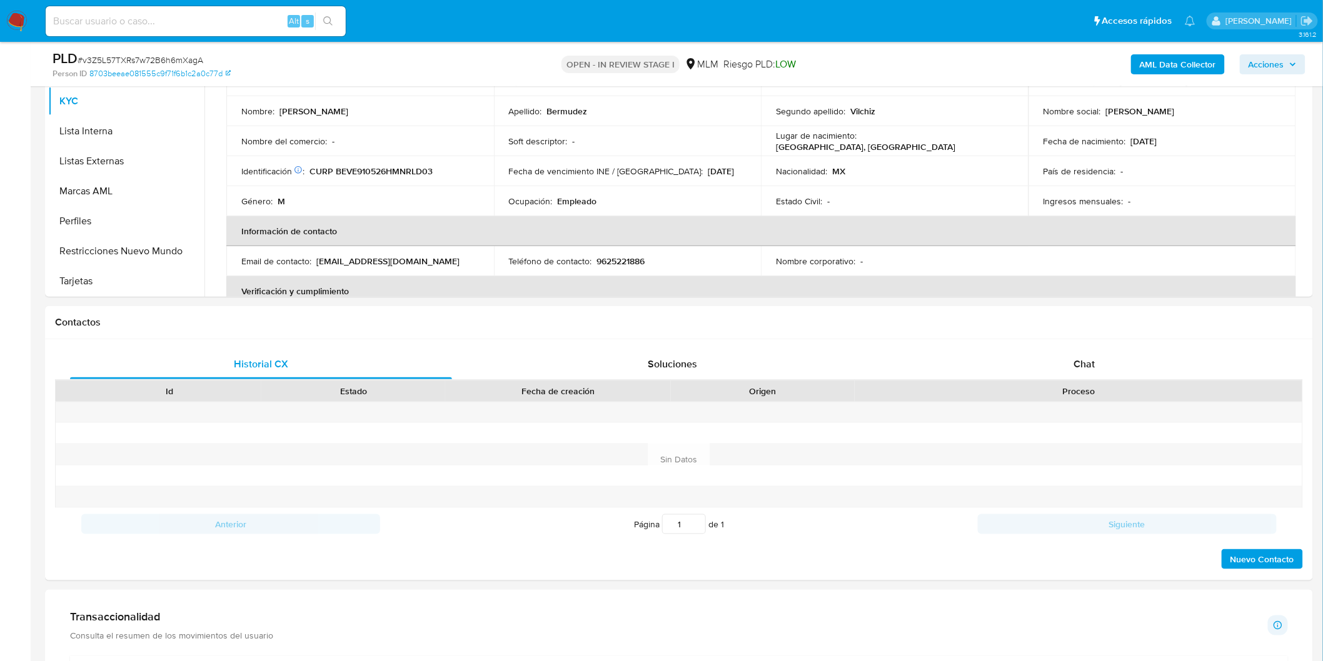
scroll to position [383, 0]
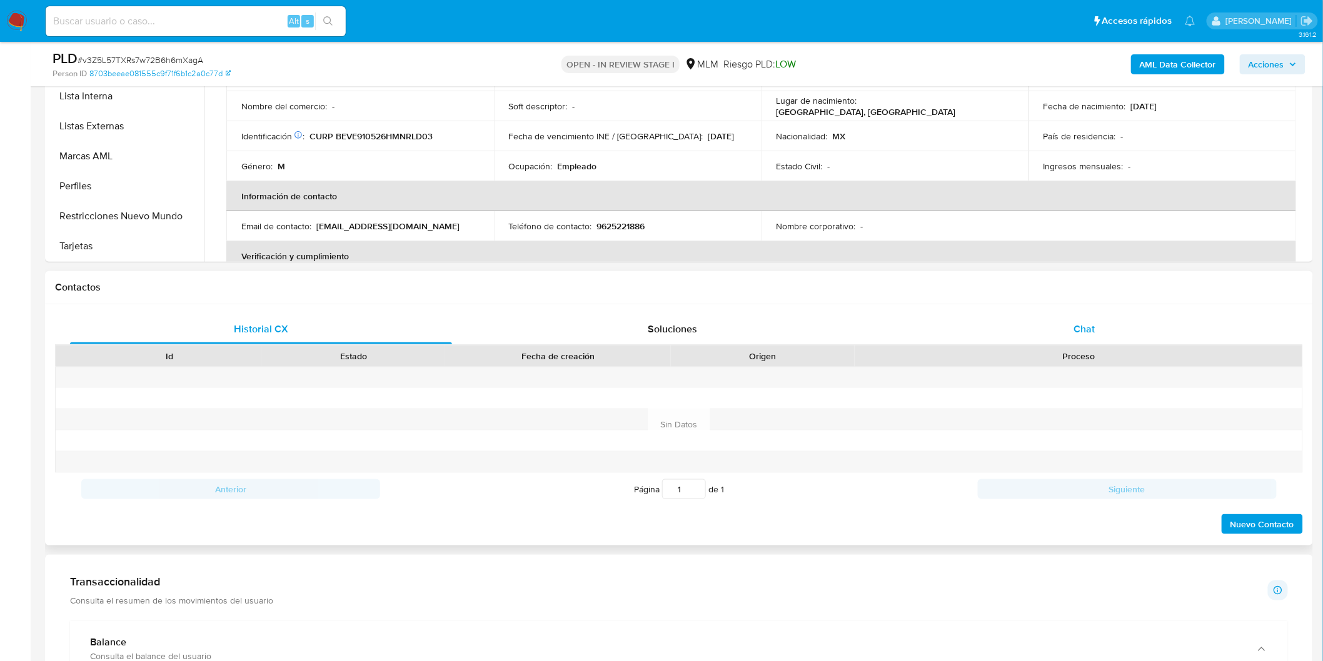
click at [1096, 330] on div "Chat" at bounding box center [1084, 329] width 382 height 30
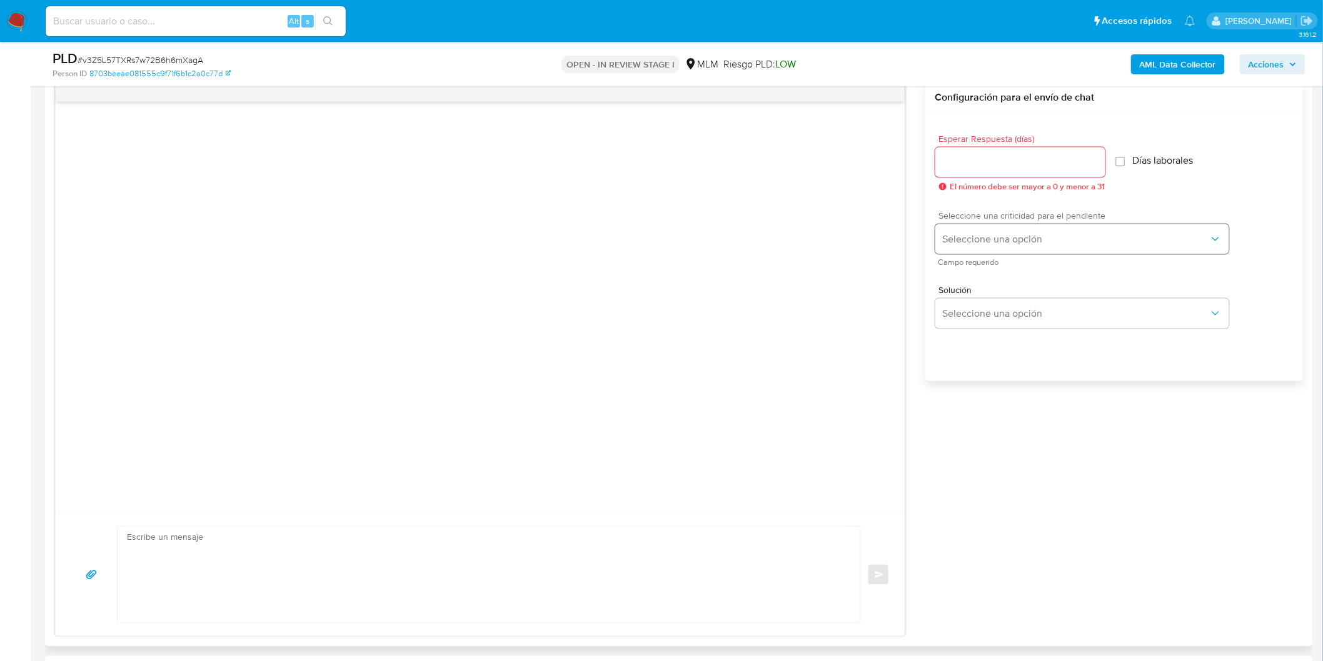
scroll to position [659, 0]
click at [972, 163] on input "Esperar Respuesta (días)" at bounding box center [1020, 159] width 170 height 16
type input "5"
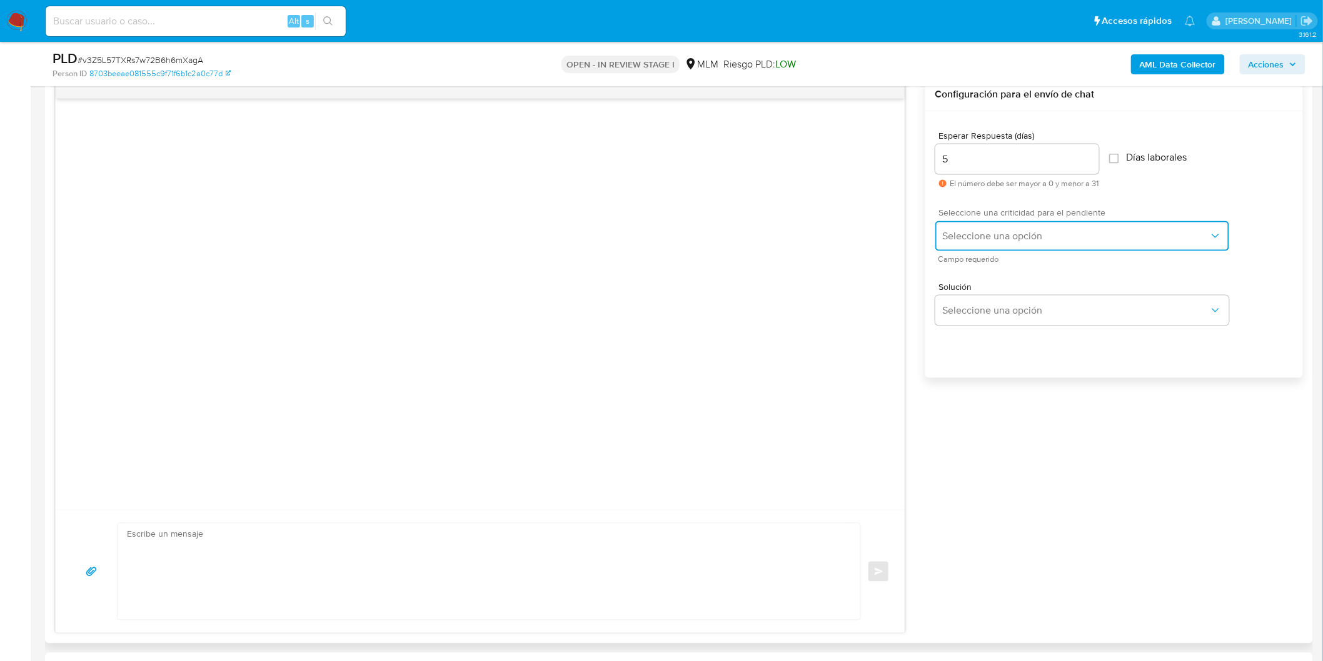
click at [980, 244] on button "Seleccione una opción" at bounding box center [1082, 236] width 294 height 30
click at [979, 266] on div "HIGH" at bounding box center [1079, 261] width 274 height 25
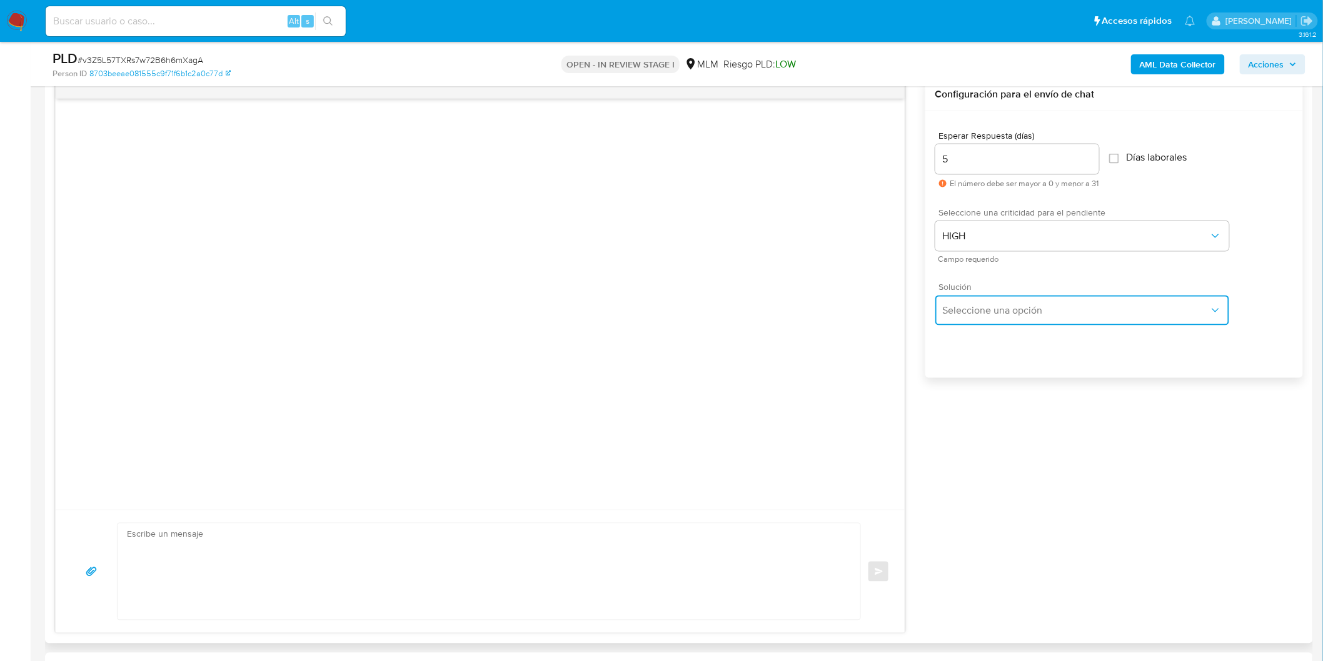
click at [984, 313] on span "Seleccione una opción" at bounding box center [1076, 310] width 266 height 13
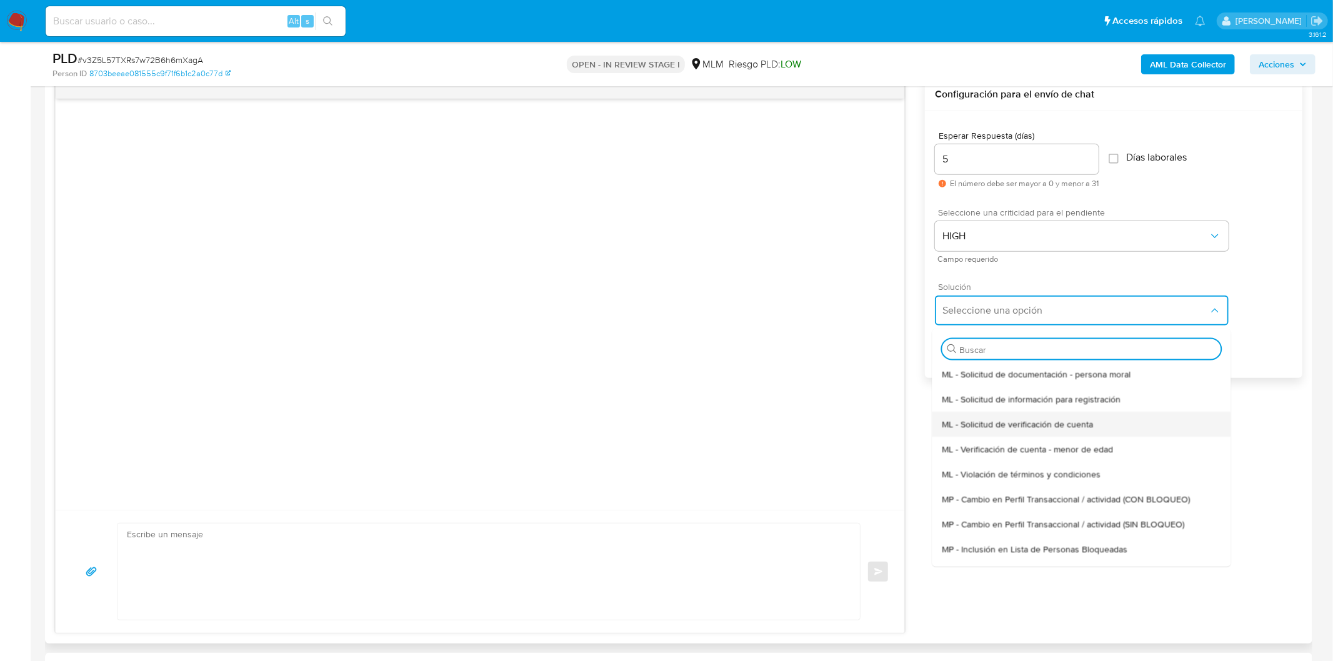
click at [1013, 426] on span "ML - Solicitud de verificación de cuenta" at bounding box center [1017, 423] width 151 height 11
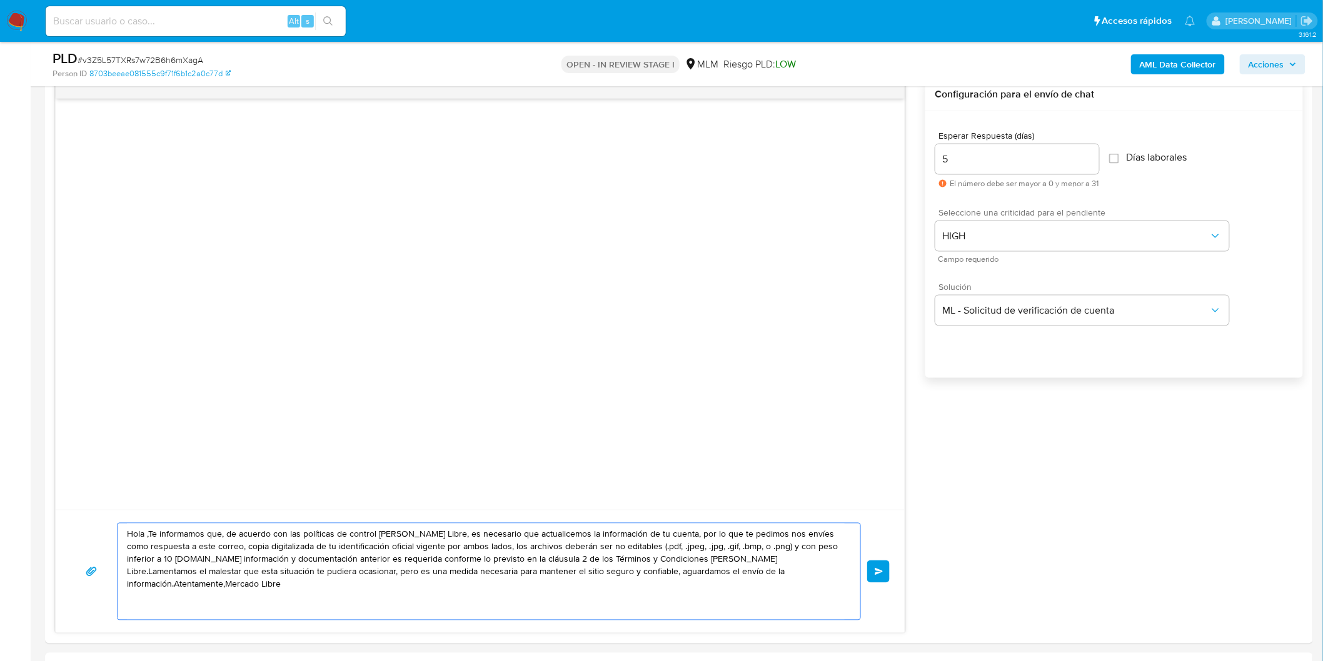
drag, startPoint x: 806, startPoint y: 578, endPoint x: 0, endPoint y: 500, distance: 810.1
paste textarea "Estimado Edgardo Bermudez Vilchiz. Te comunicamos que se ha identificado un cam…"
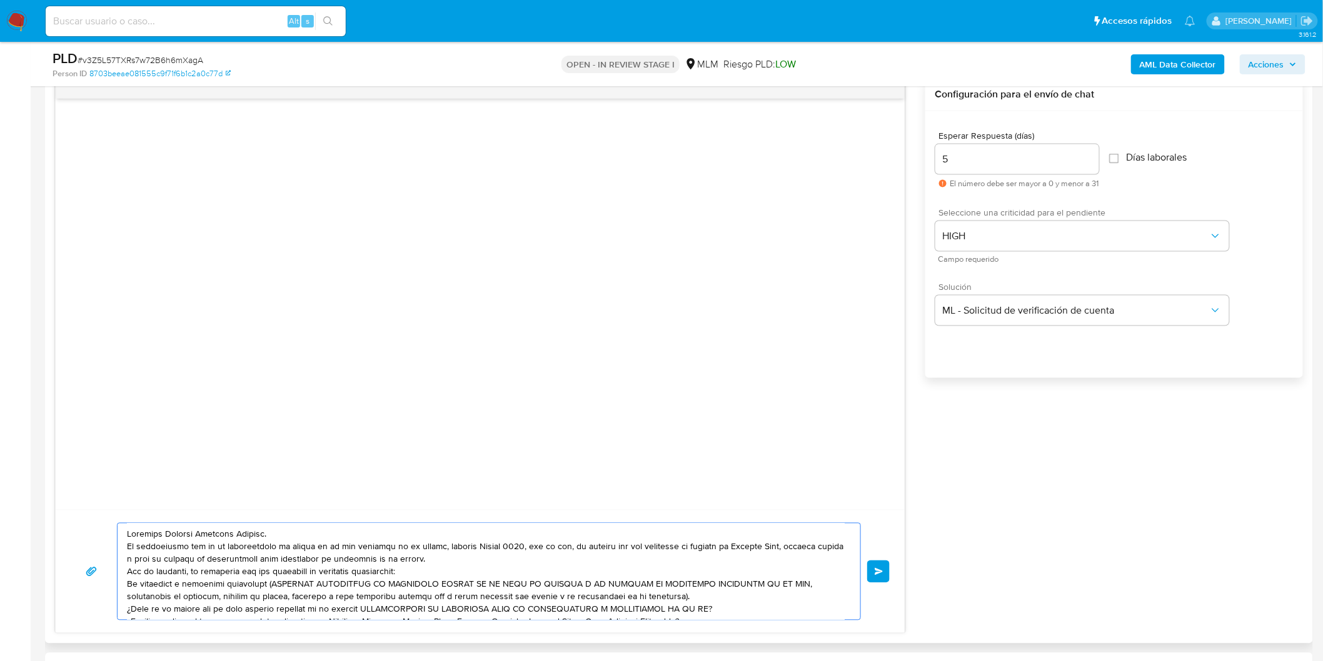
scroll to position [29, 0]
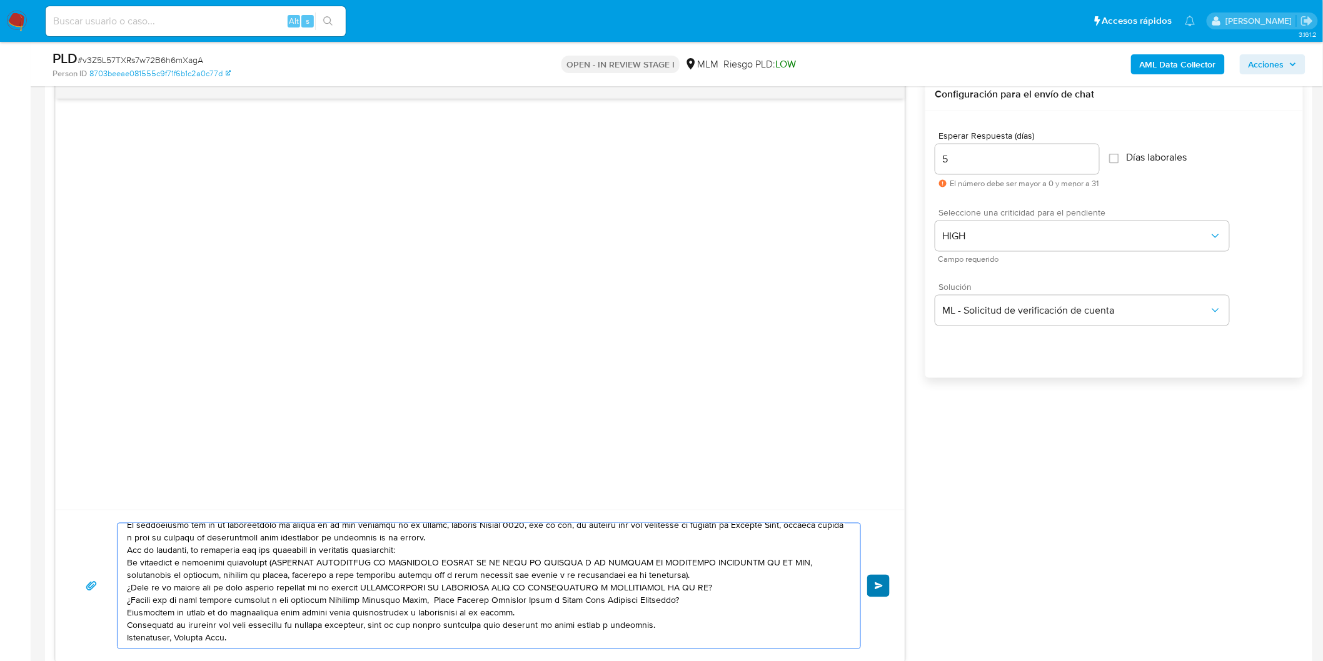
type textarea "Estimado Edgardo Bermudez Vilchiz. Te comunicamos que se ha identificado un cam…"
click at [870, 582] on button "Enviar" at bounding box center [878, 586] width 23 height 23
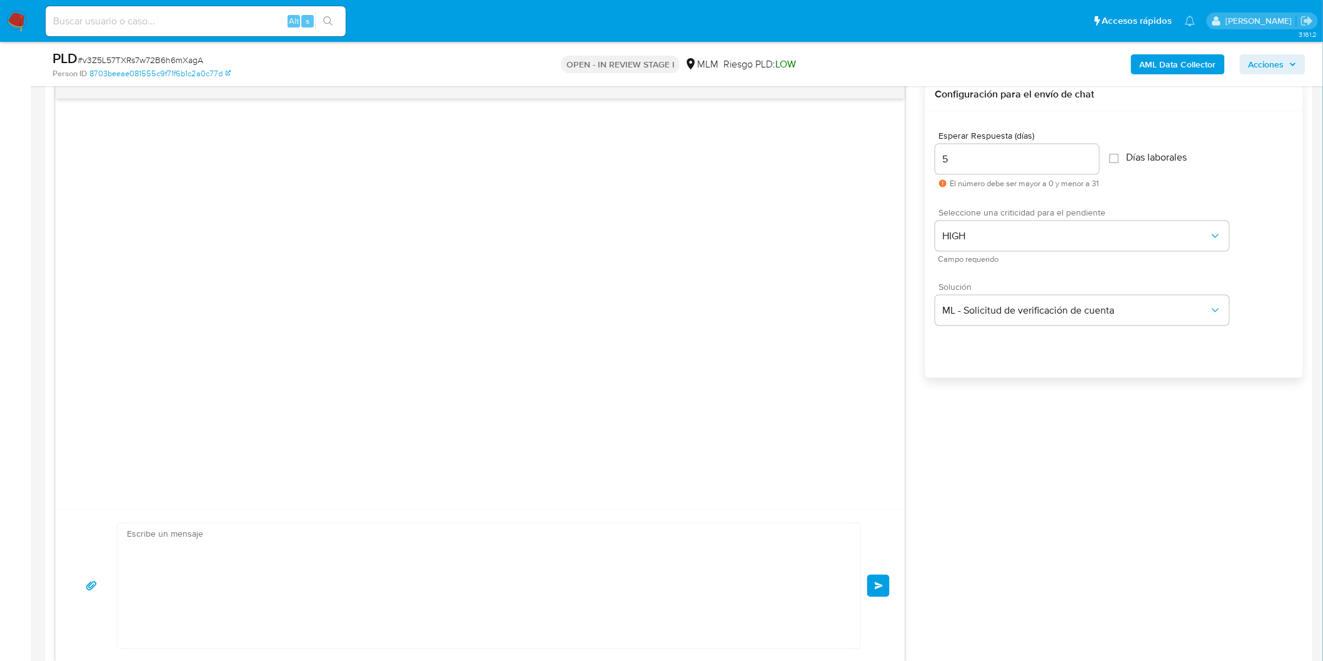
scroll to position [0, 0]
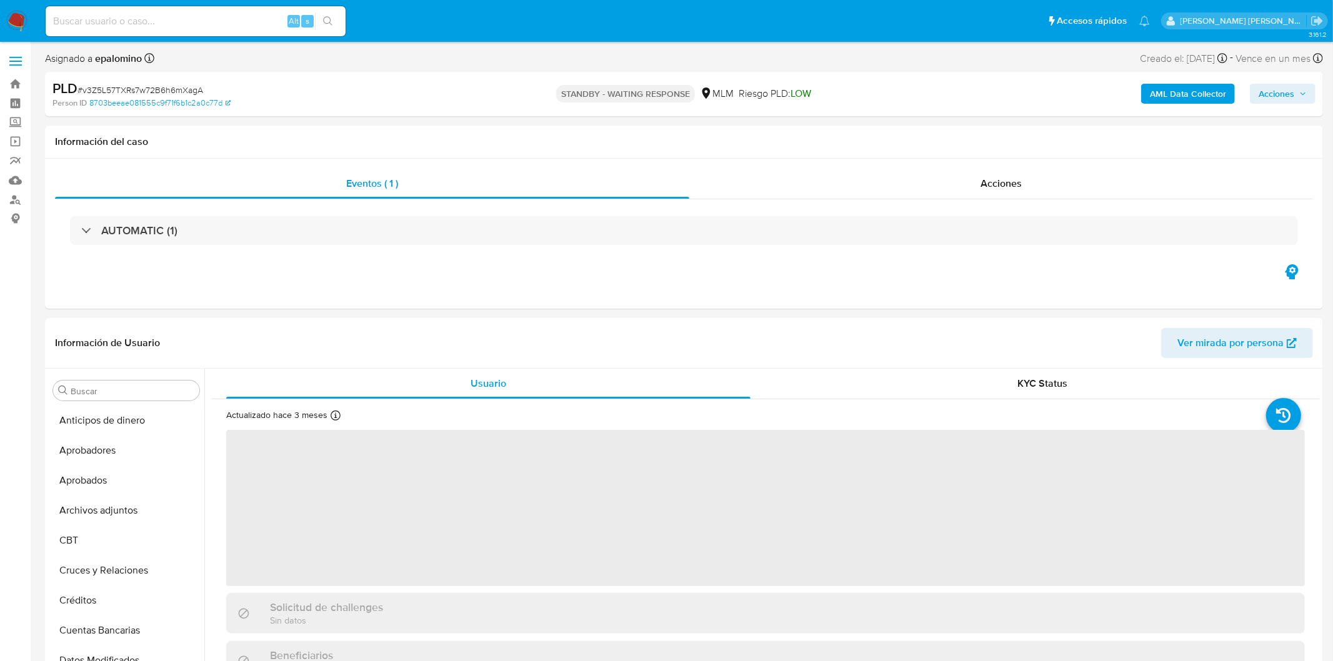
select select "10"
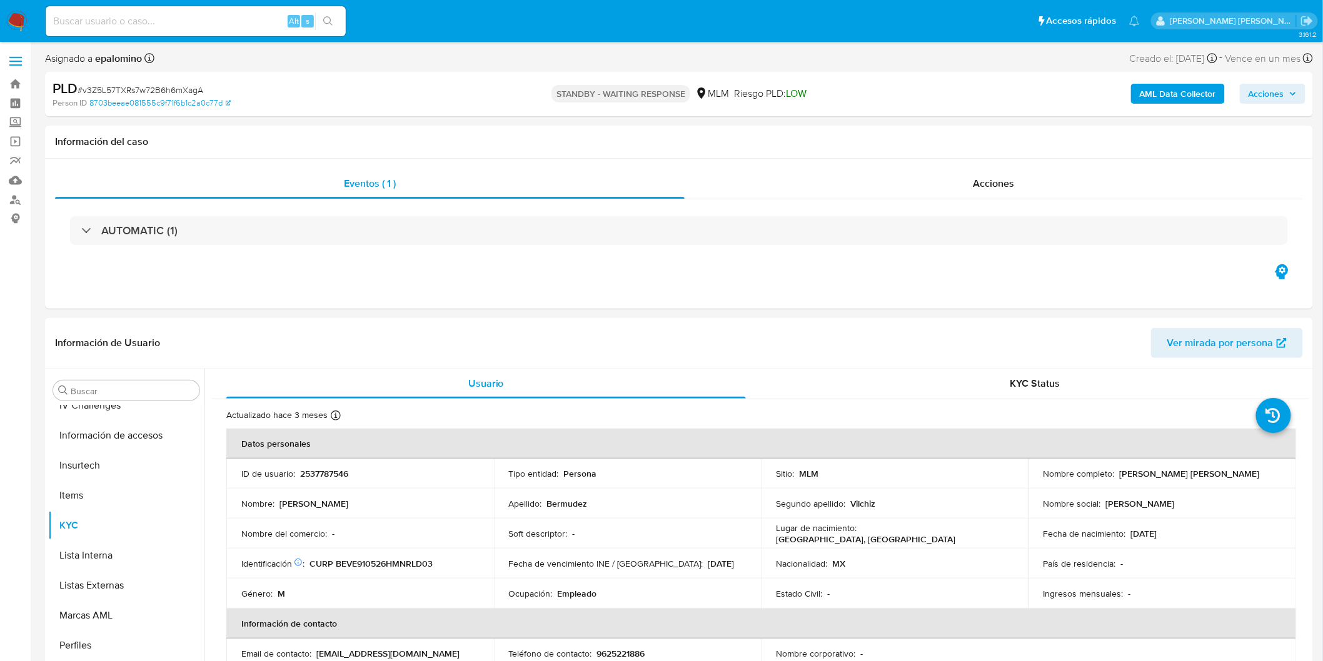
scroll to position [588, 0]
click at [151, 88] on span "# v3Z5L57TXRs7w72B6h6mXagA" at bounding box center [141, 90] width 126 height 13
copy span "v3Z5L57TXRs7w72B6h6mXagA"
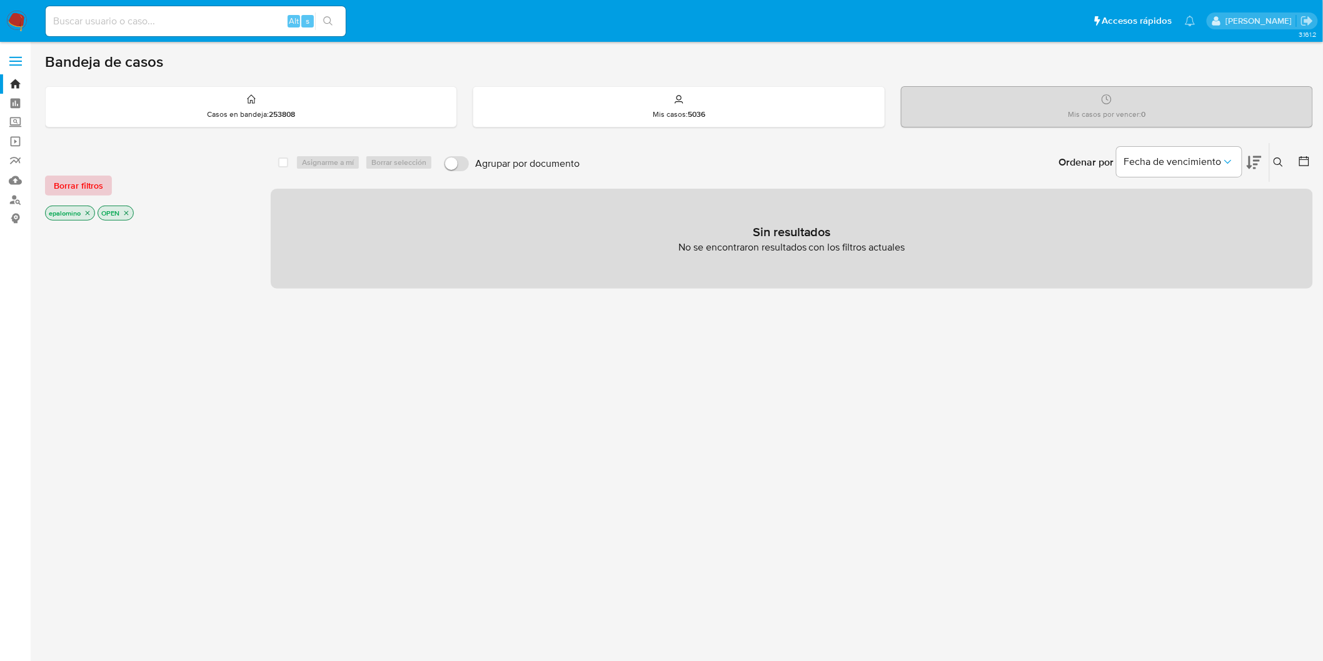
click at [98, 185] on span "Borrar filtros" at bounding box center [78, 186] width 49 height 18
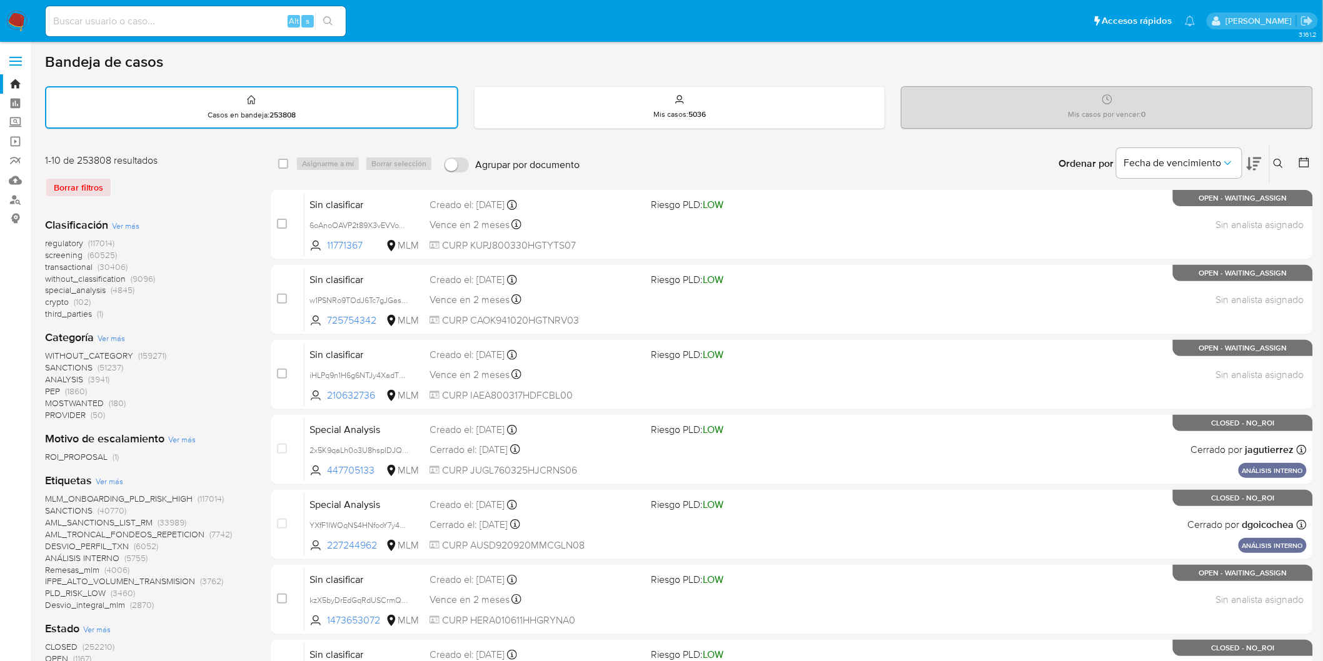
click at [17, 26] on img at bounding box center [16, 21] width 21 height 21
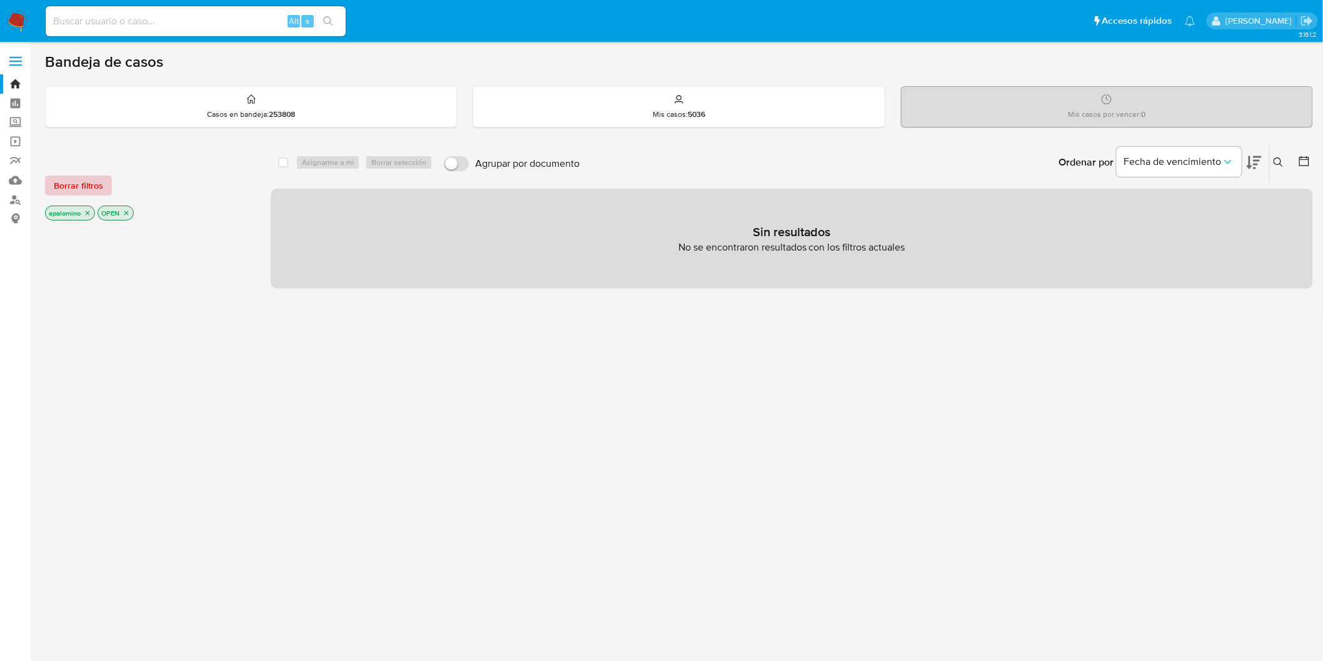
click at [77, 189] on span "Borrar filtros" at bounding box center [78, 186] width 49 height 18
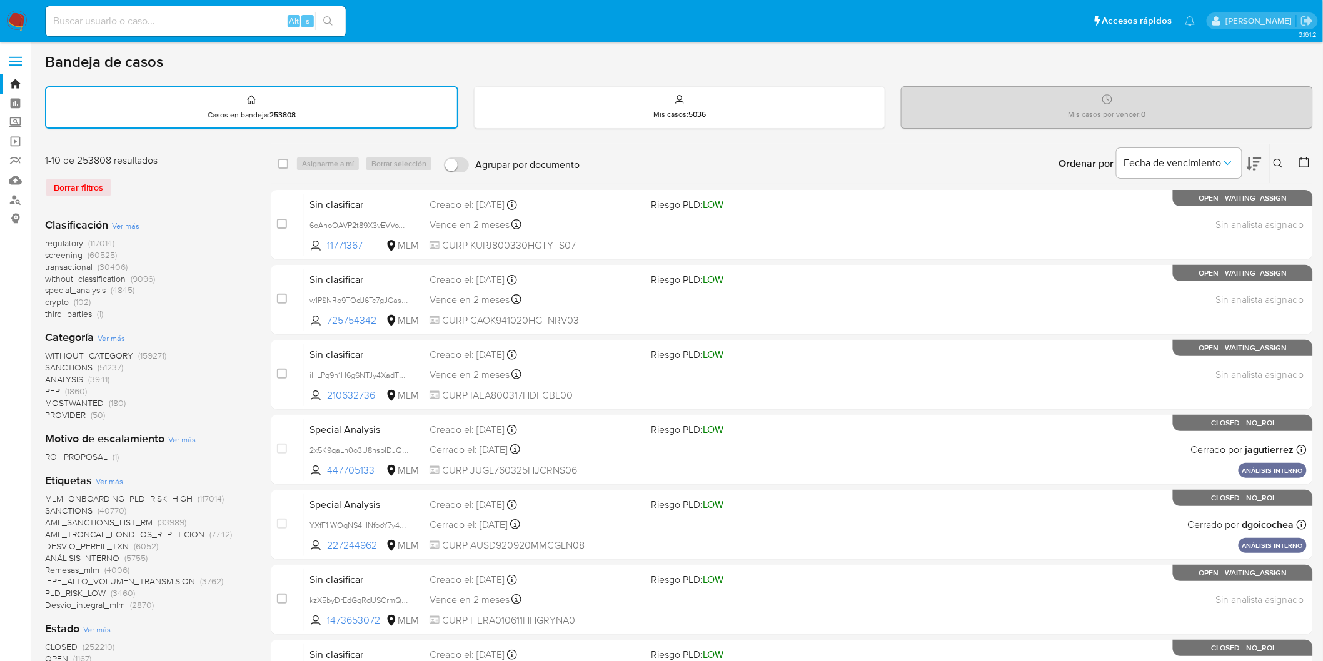
click at [1278, 161] on icon at bounding box center [1278, 164] width 10 height 10
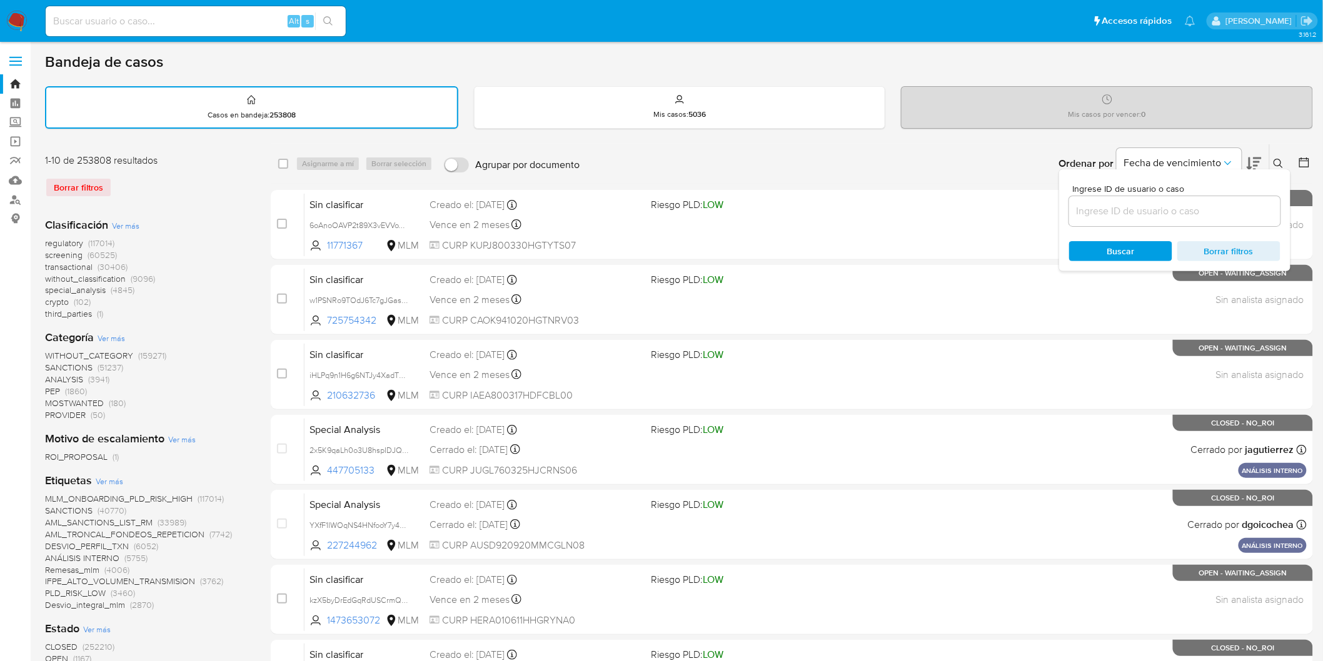
click at [1125, 211] on input at bounding box center [1174, 211] width 211 height 16
type input "2537787546"
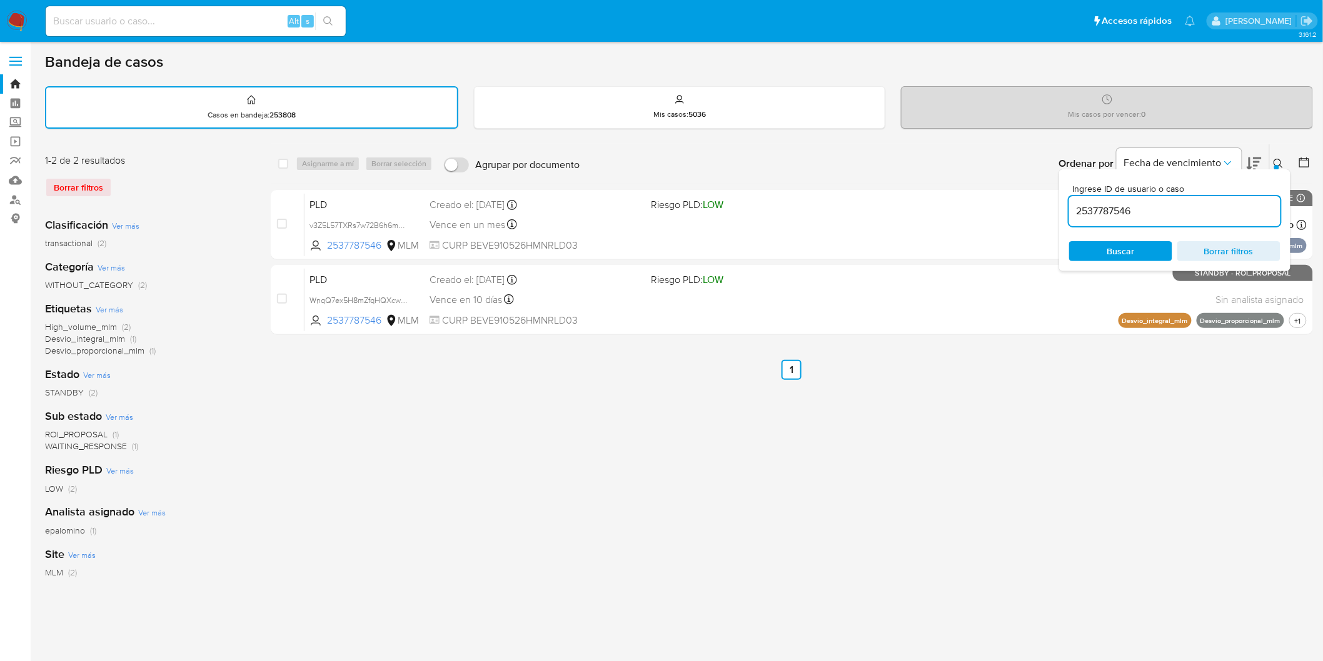
click at [1278, 163] on icon at bounding box center [1278, 164] width 10 height 10
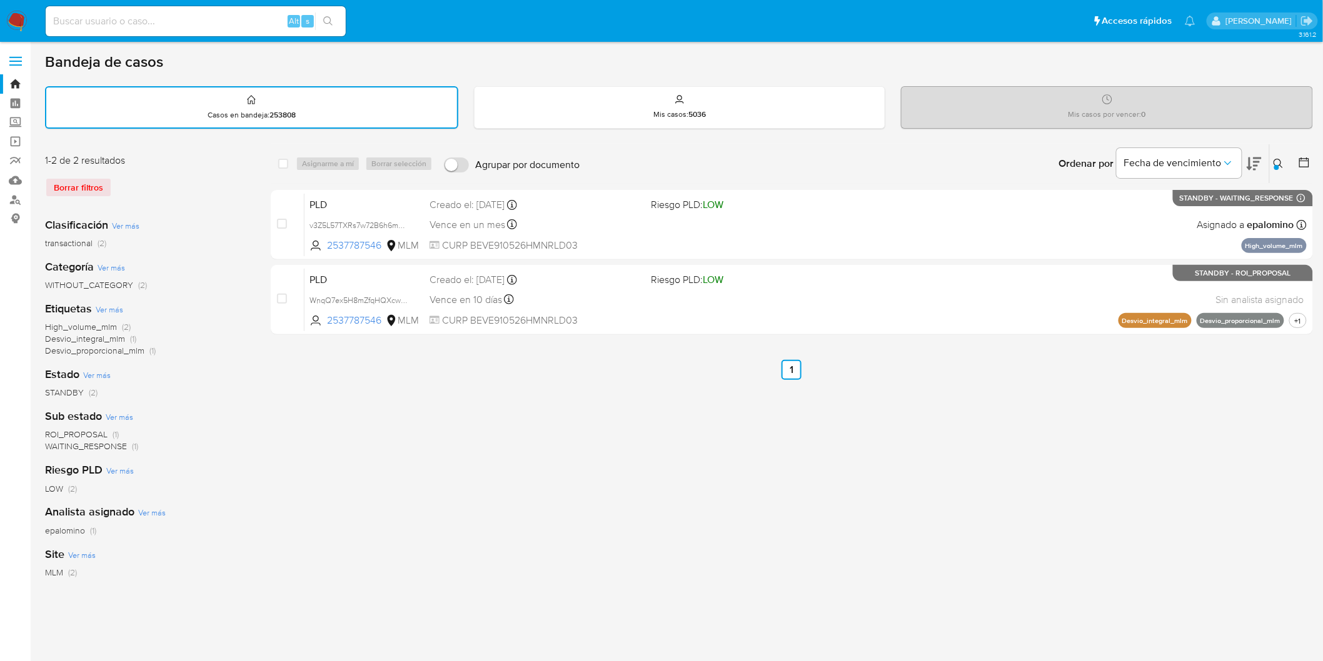
click at [15, 16] on img at bounding box center [16, 21] width 21 height 21
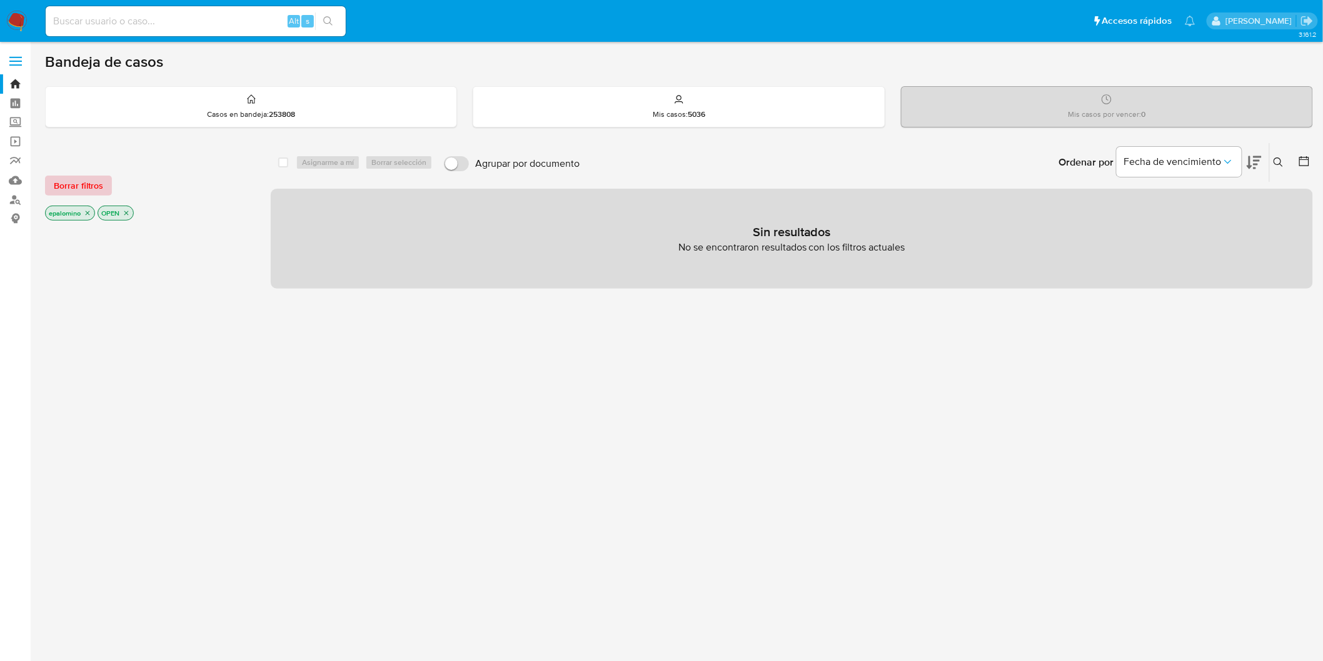
click at [94, 182] on span "Borrar filtros" at bounding box center [78, 186] width 49 height 18
